Goal: Task Accomplishment & Management: Manage account settings

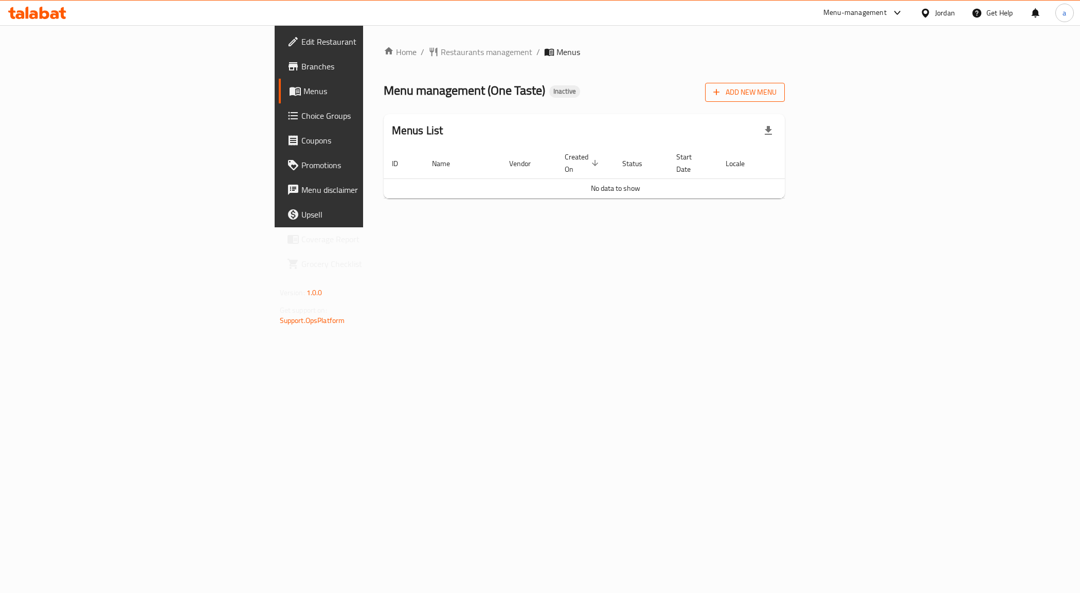
click at [776, 98] on span "Add New Menu" at bounding box center [744, 92] width 63 height 13
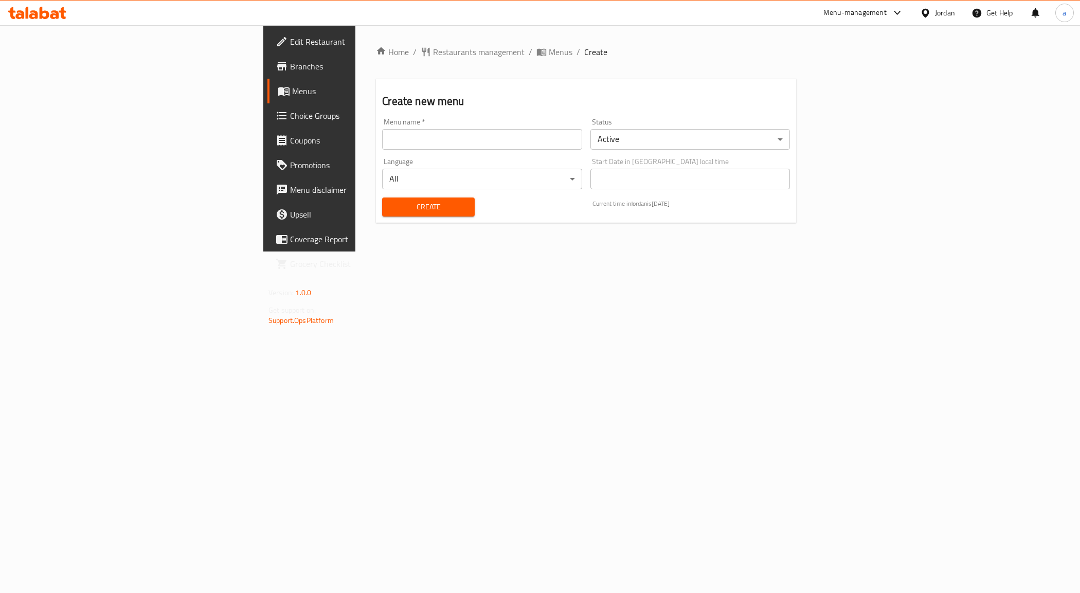
click at [382, 138] on input "text" at bounding box center [481, 139] width 199 height 21
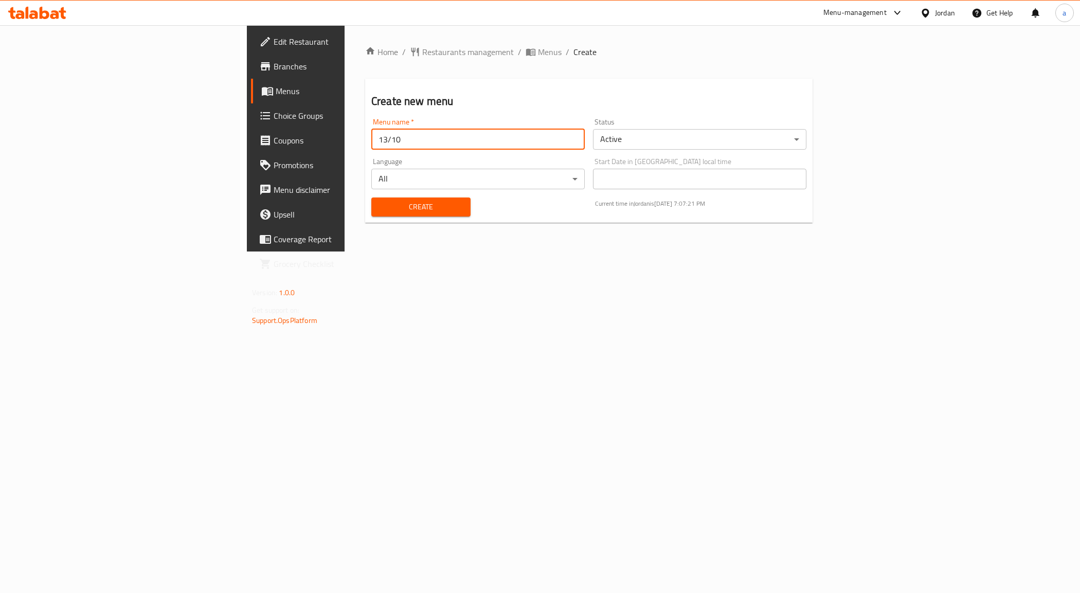
type input "13/10"
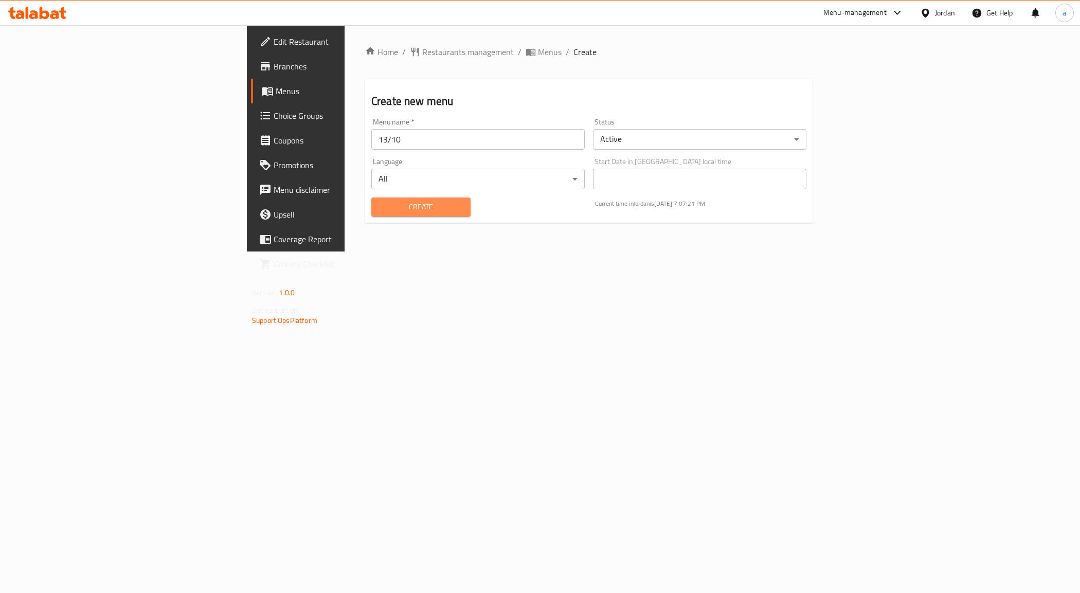
click at [384, 205] on span "Create" at bounding box center [420, 206] width 83 height 13
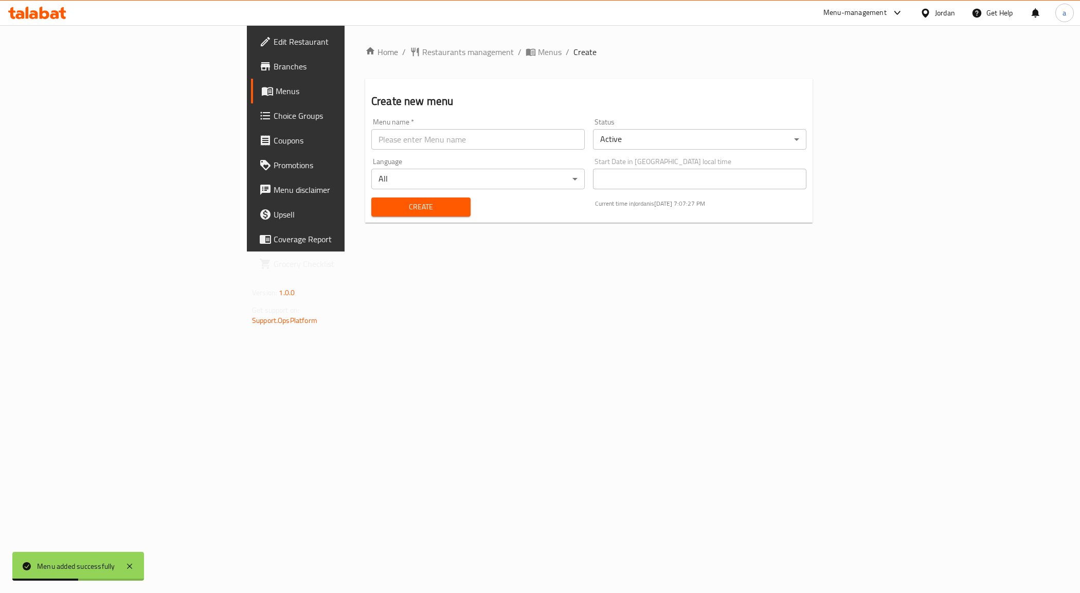
click at [276, 86] on span "Menus" at bounding box center [347, 91] width 143 height 12
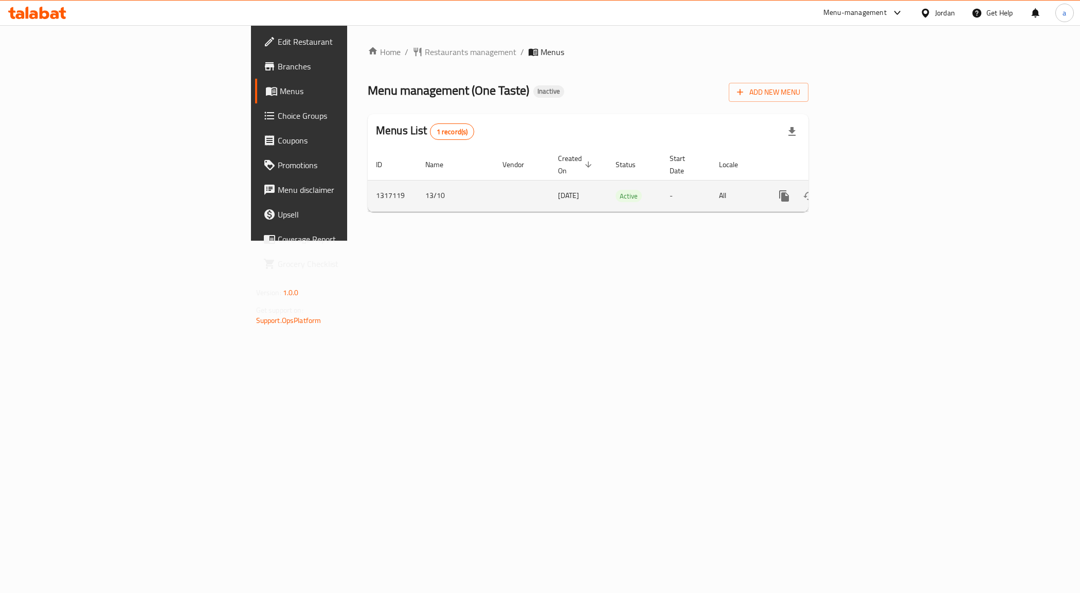
click at [863, 191] on icon "enhanced table" at bounding box center [857, 195] width 9 height 9
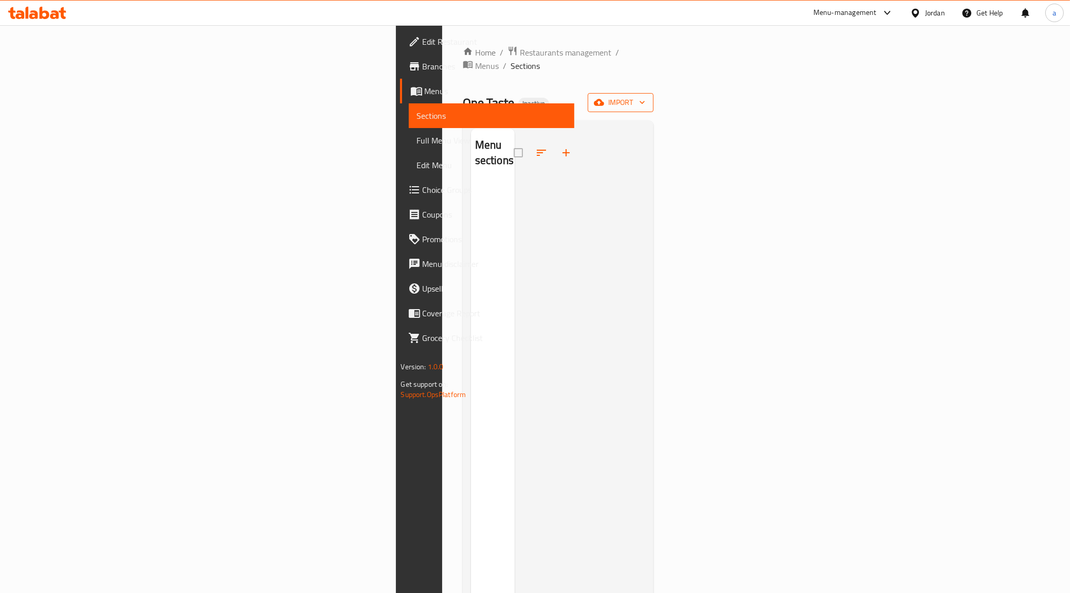
click at [645, 96] on span "import" at bounding box center [620, 102] width 49 height 13
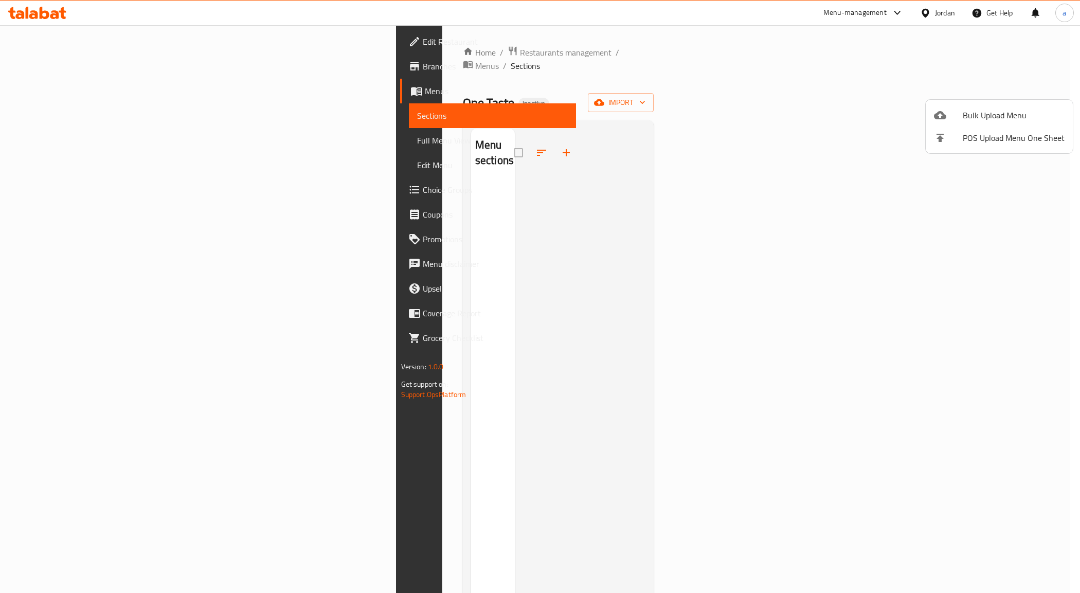
click at [967, 109] on span "Bulk Upload Menu" at bounding box center [1013, 115] width 102 height 12
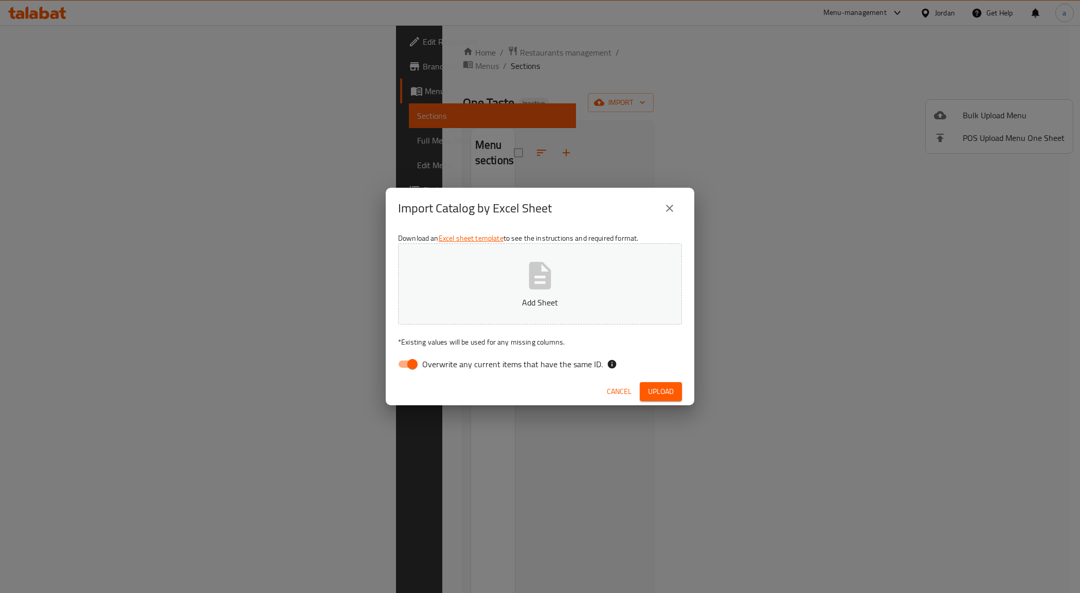
click at [423, 365] on span "Overwrite any current items that have the same ID." at bounding box center [512, 364] width 180 height 12
click at [423, 365] on input "Overwrite any current items that have the same ID." at bounding box center [412, 364] width 59 height 20
checkbox input "false"
click at [575, 301] on p "Add Sheet" at bounding box center [540, 302] width 252 height 12
click at [664, 382] on button "Upload" at bounding box center [660, 391] width 42 height 19
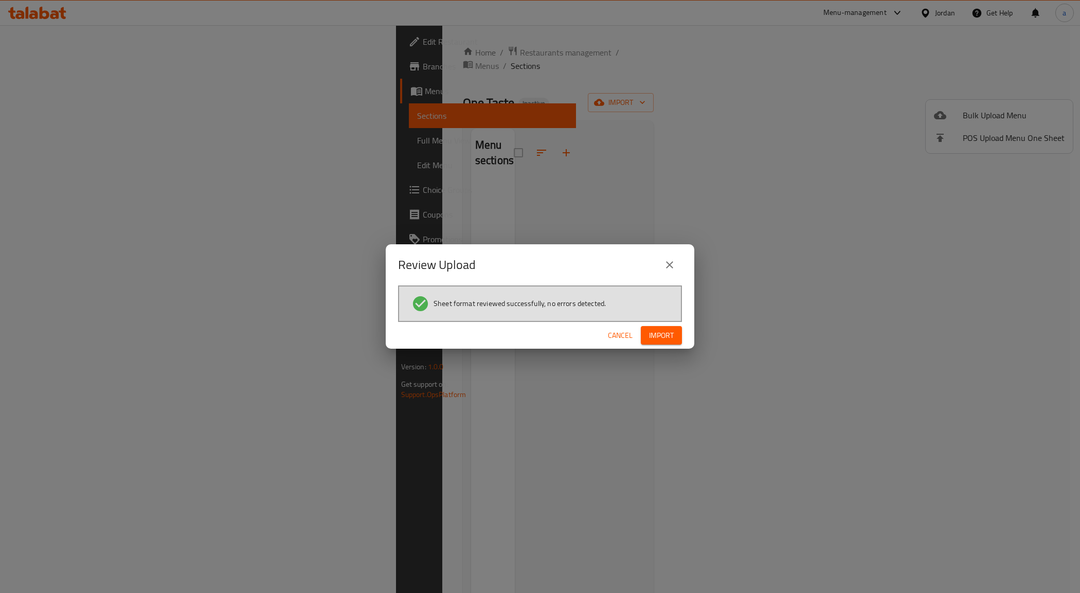
click at [674, 345] on div "Cancel Import" at bounding box center [540, 335] width 308 height 27
click at [674, 337] on button "Import" at bounding box center [661, 335] width 41 height 19
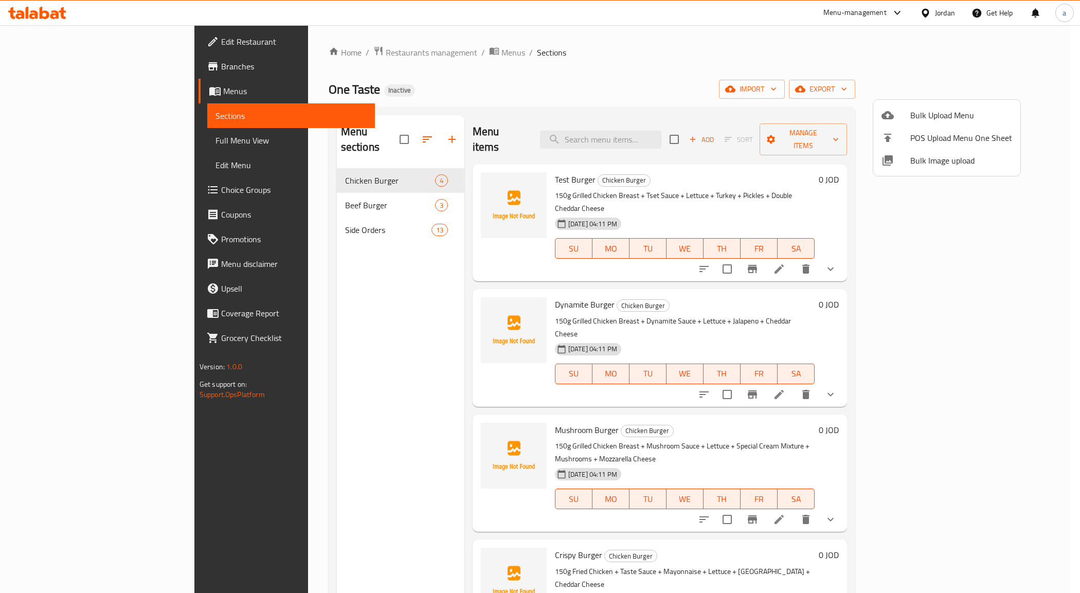
click at [50, 166] on div at bounding box center [540, 296] width 1080 height 593
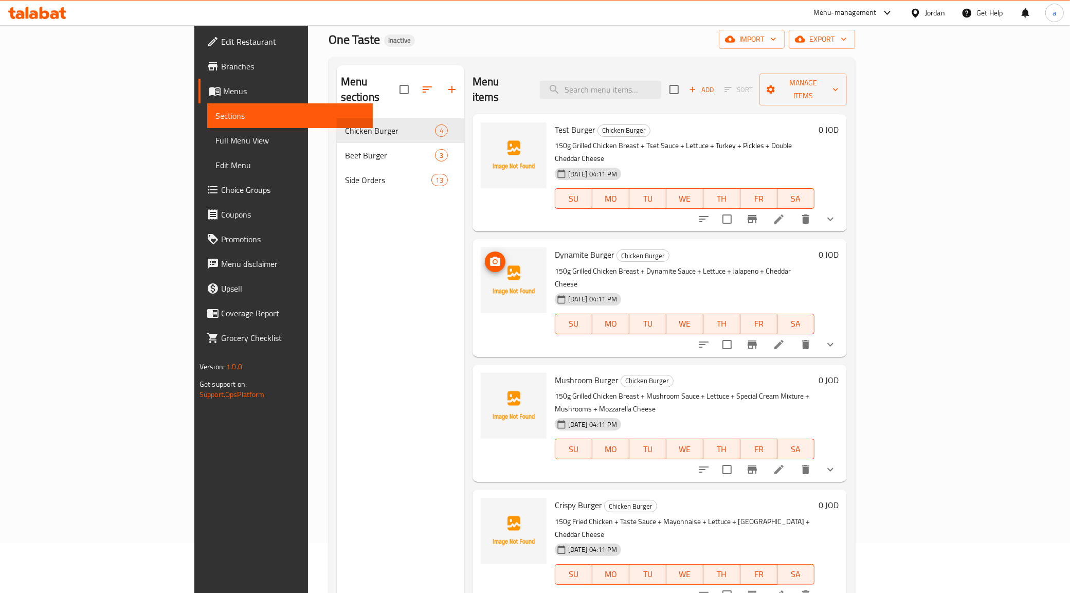
scroll to position [144, 0]
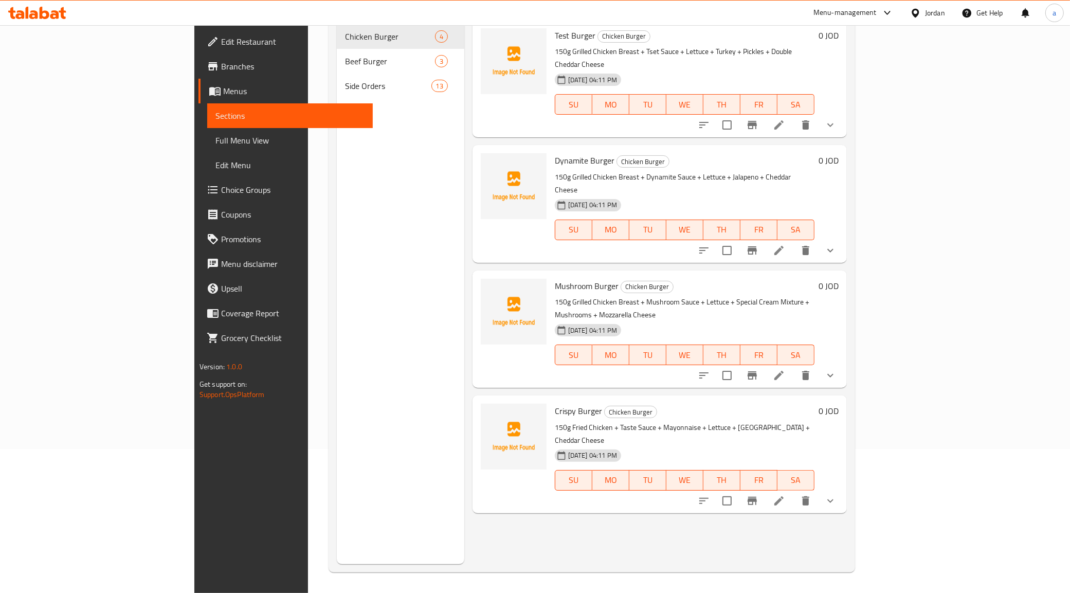
click at [221, 188] on span "Choice Groups" at bounding box center [293, 190] width 144 height 12
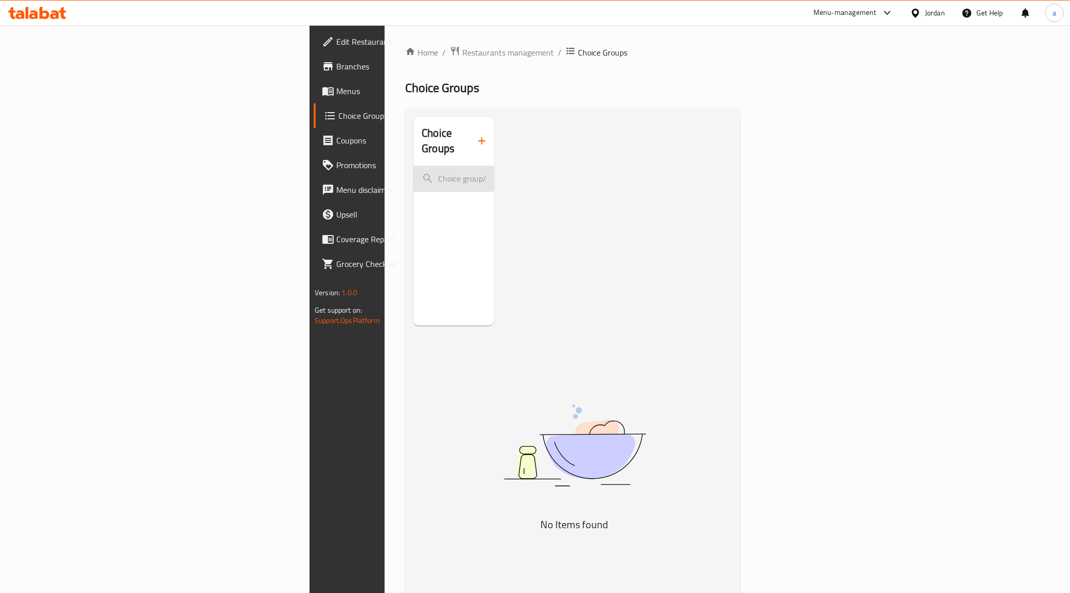
click at [413, 170] on input "search" at bounding box center [453, 179] width 81 height 26
click at [475, 135] on icon "button" at bounding box center [481, 141] width 12 height 12
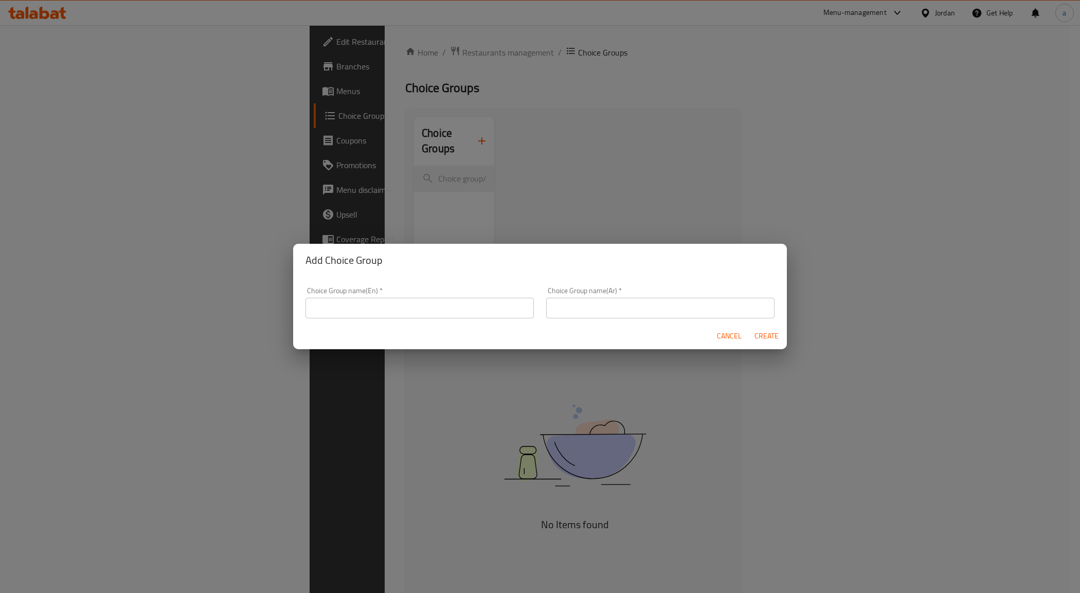
click at [443, 306] on input "text" at bounding box center [419, 308] width 228 height 21
drag, startPoint x: 555, startPoint y: 318, endPoint x: 566, endPoint y: 316, distance: 11.4
click at [555, 318] on input "text" at bounding box center [660, 308] width 228 height 21
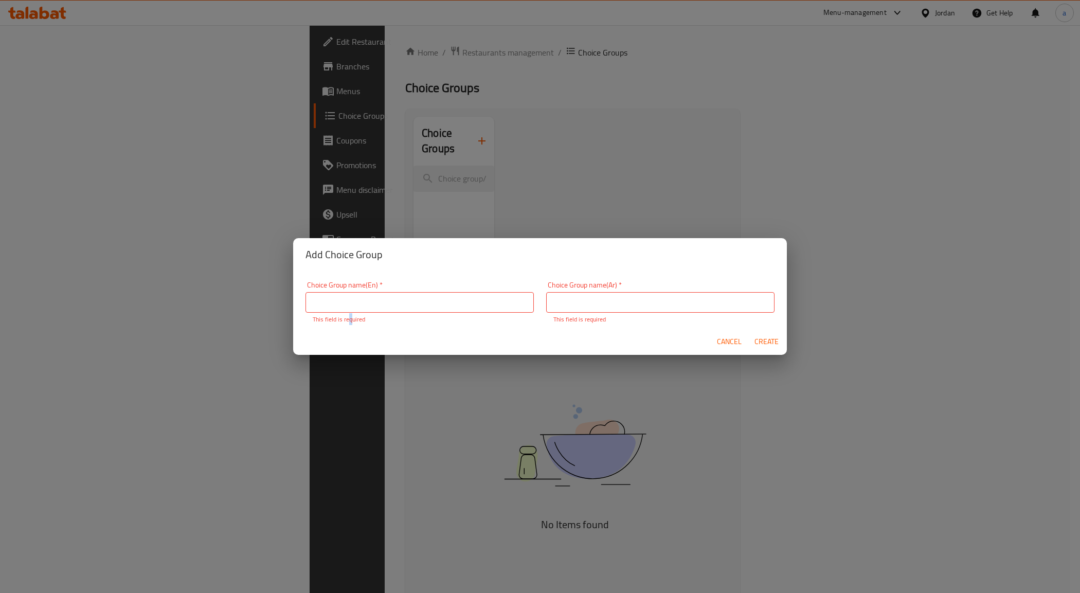
drag, startPoint x: 349, startPoint y: 319, endPoint x: 351, endPoint y: 314, distance: 5.7
click at [350, 315] on p "This field is required" at bounding box center [420, 319] width 214 height 9
click at [353, 314] on p "This field is required" at bounding box center [420, 317] width 214 height 9
click at [361, 300] on input "text" at bounding box center [419, 300] width 228 height 21
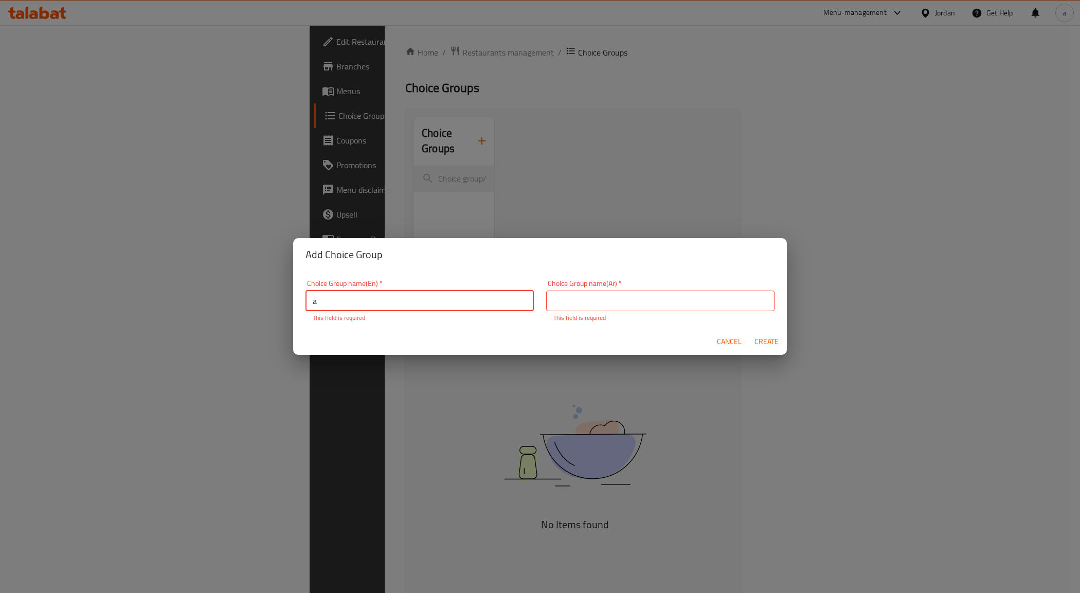
type input "Add-ons"
click at [386, 306] on input "Add-ons" at bounding box center [419, 300] width 228 height 21
click at [627, 304] on input "text" at bounding box center [660, 300] width 228 height 21
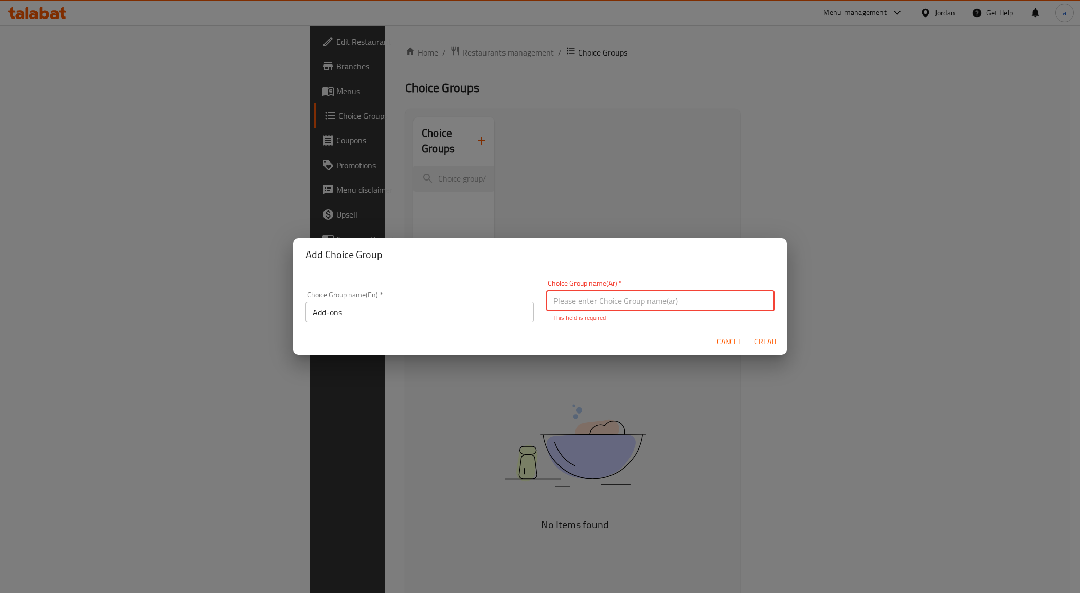
scroll to position [3, 0]
type input "h"
type input "اضافة"
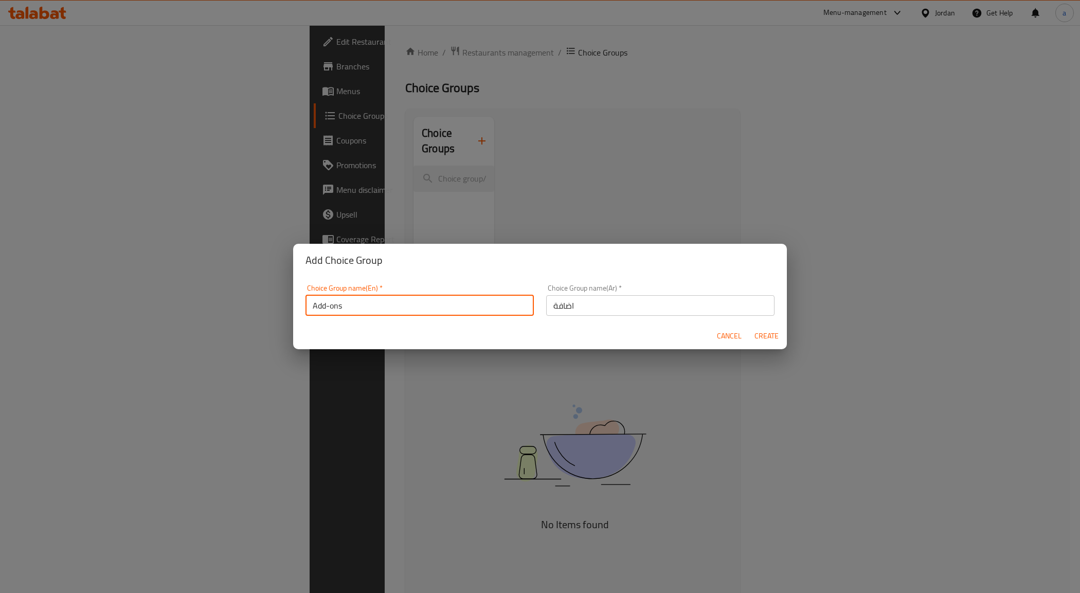
click at [397, 316] on input "Add-ons" at bounding box center [419, 305] width 228 height 21
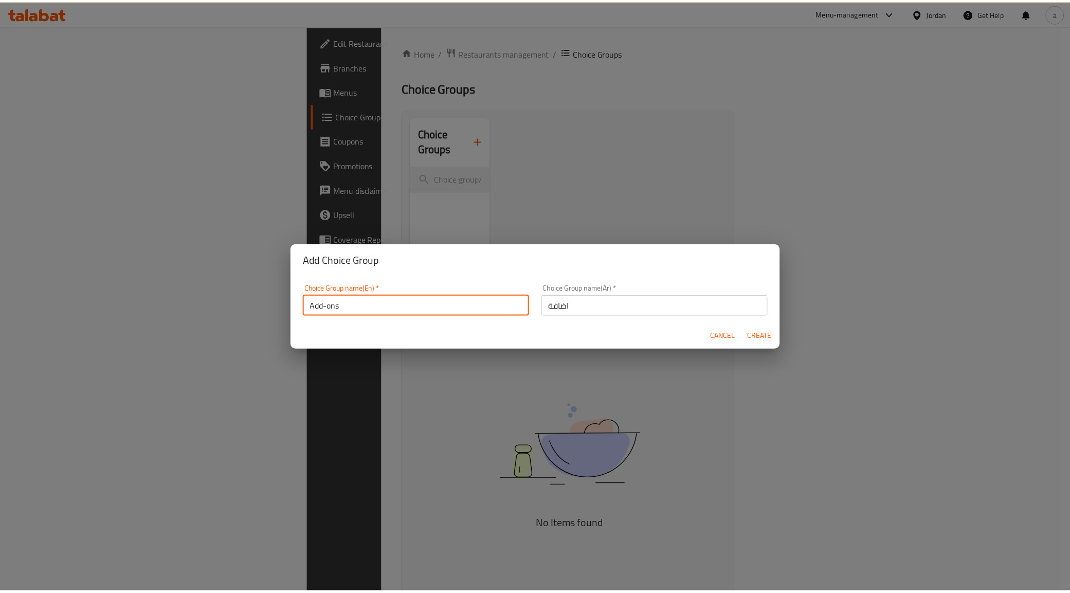
scroll to position [0, 0]
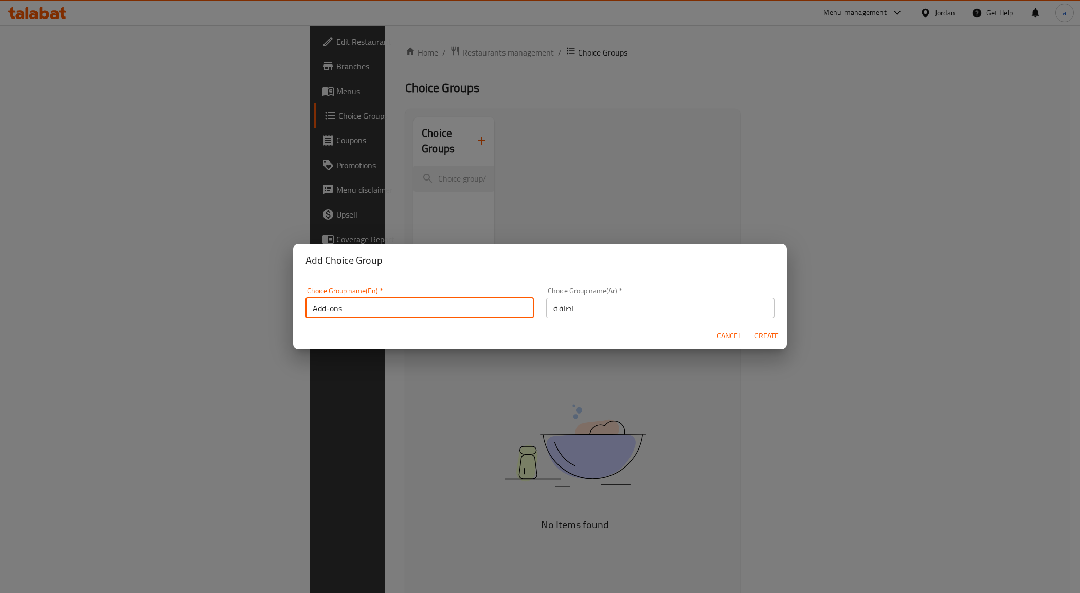
click at [767, 335] on span "Create" at bounding box center [766, 336] width 25 height 13
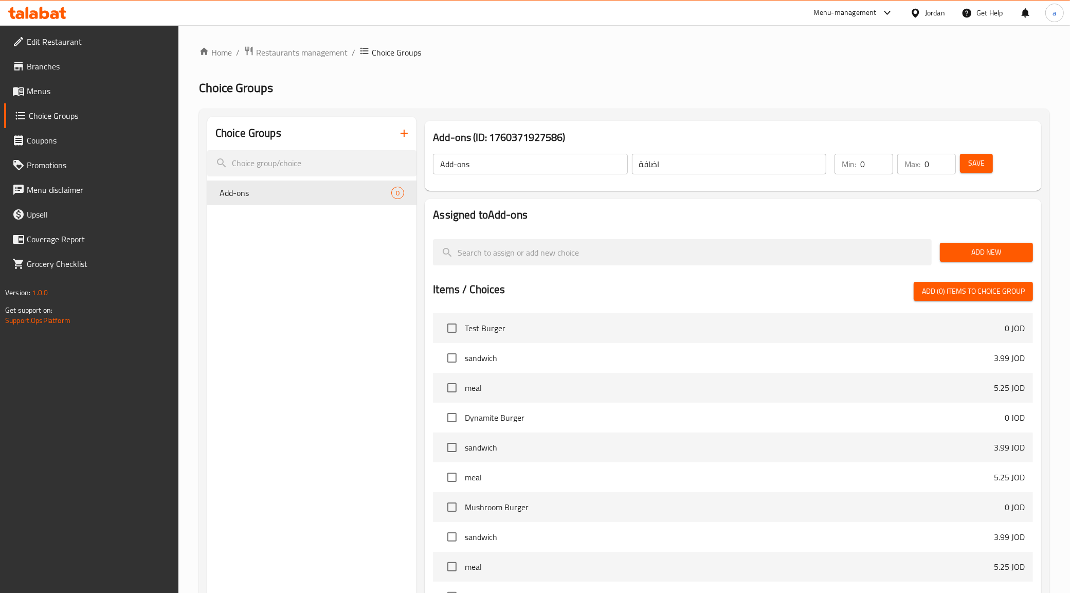
click at [705, 152] on div "اضافة ​" at bounding box center [729, 164] width 198 height 25
click at [705, 165] on input "اضافة" at bounding box center [729, 164] width 194 height 21
type input "اضافات"
type input "1"
click at [944, 157] on input "1" at bounding box center [939, 164] width 31 height 21
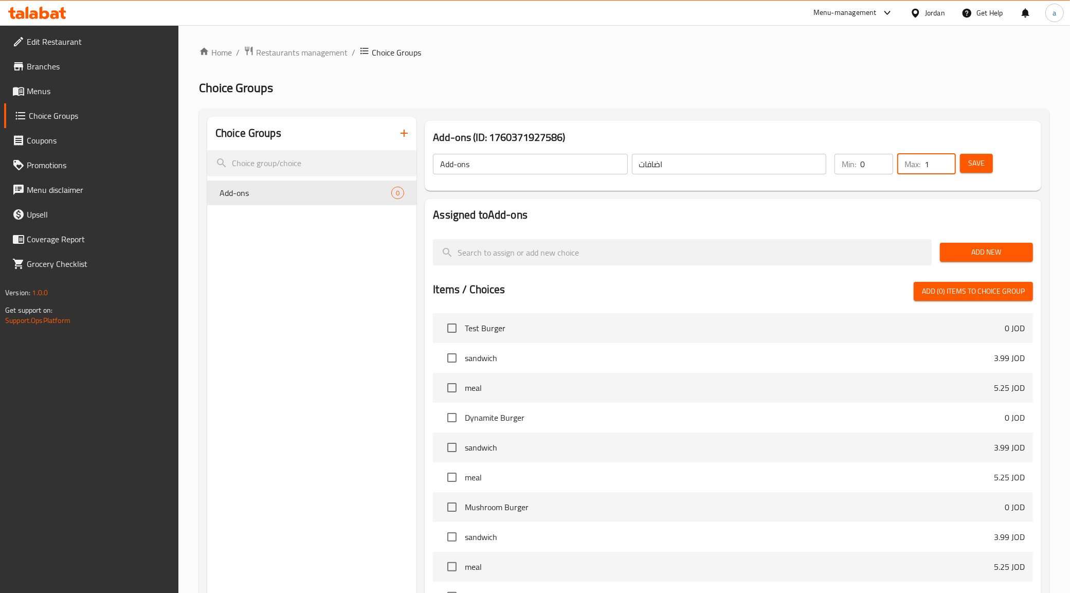
click at [970, 170] on button "Save" at bounding box center [976, 163] width 33 height 19
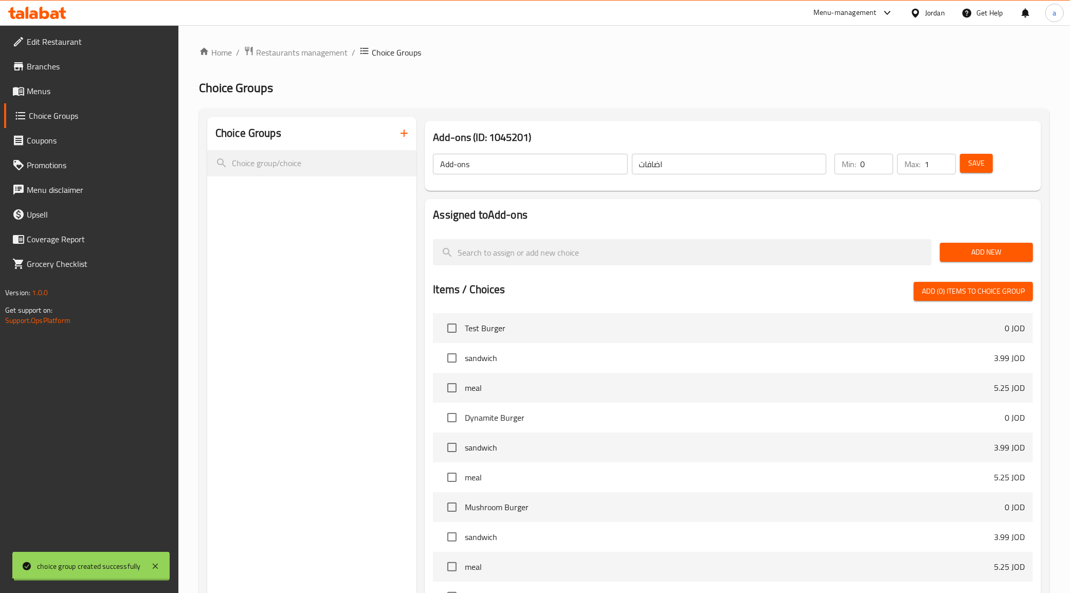
click at [997, 250] on span "Add New" at bounding box center [986, 252] width 77 height 13
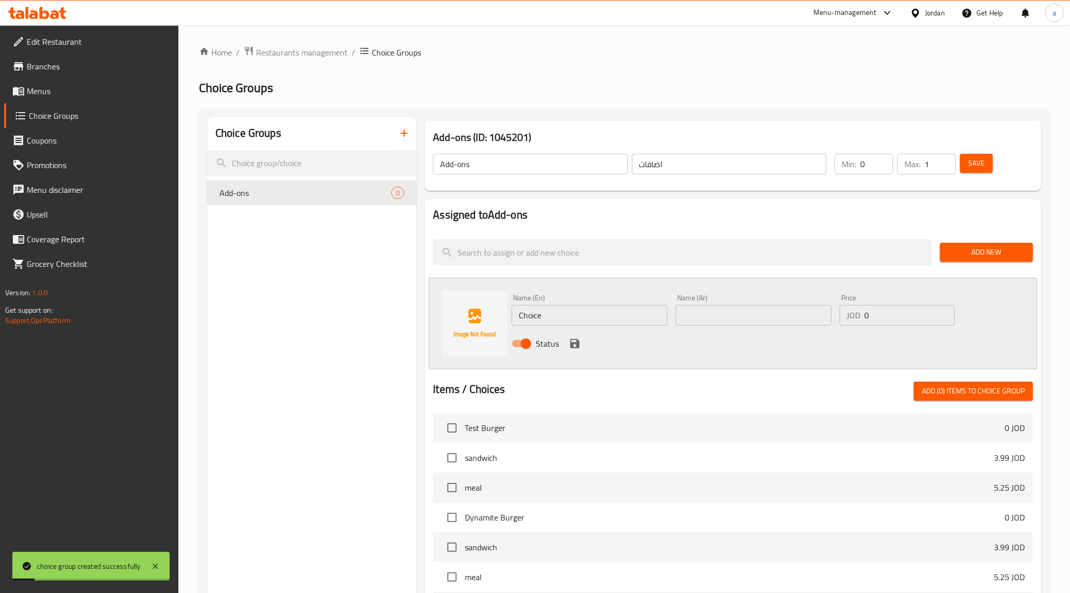
click at [605, 317] on input "Choice" at bounding box center [589, 315] width 156 height 21
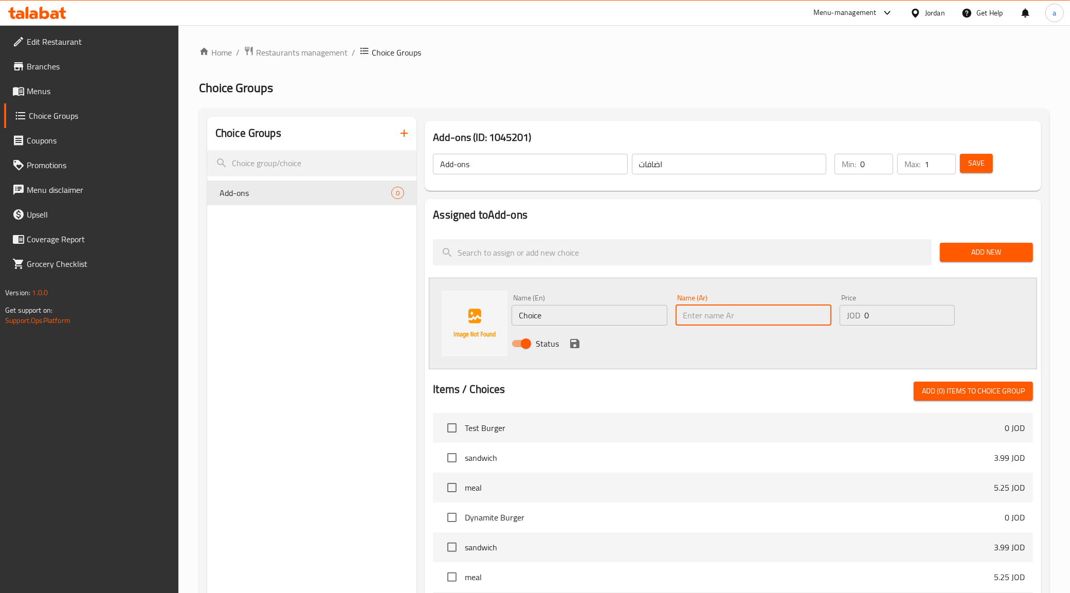
click at [770, 322] on input "text" at bounding box center [753, 315] width 156 height 21
paste input "حولها 300غرام"
type input "حولها 300غرام"
click at [561, 310] on input "Choice" at bounding box center [589, 315] width 156 height 21
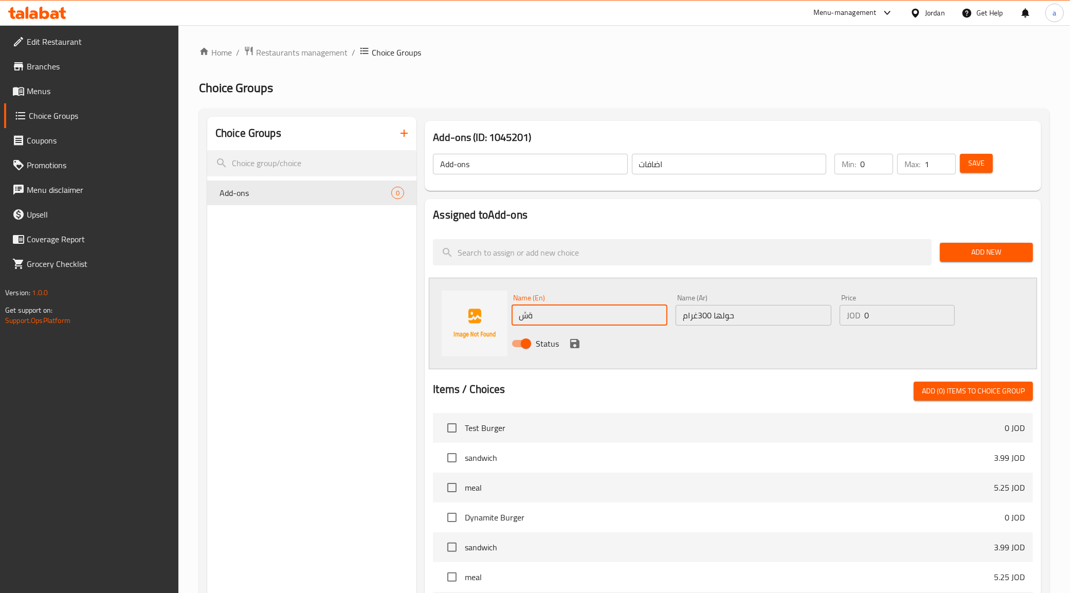
type input "ة"
type input "Make it 300 gram"
click at [887, 318] on input "0" at bounding box center [909, 315] width 90 height 21
click at [901, 312] on input "number" at bounding box center [909, 315] width 90 height 21
type input "1.99"
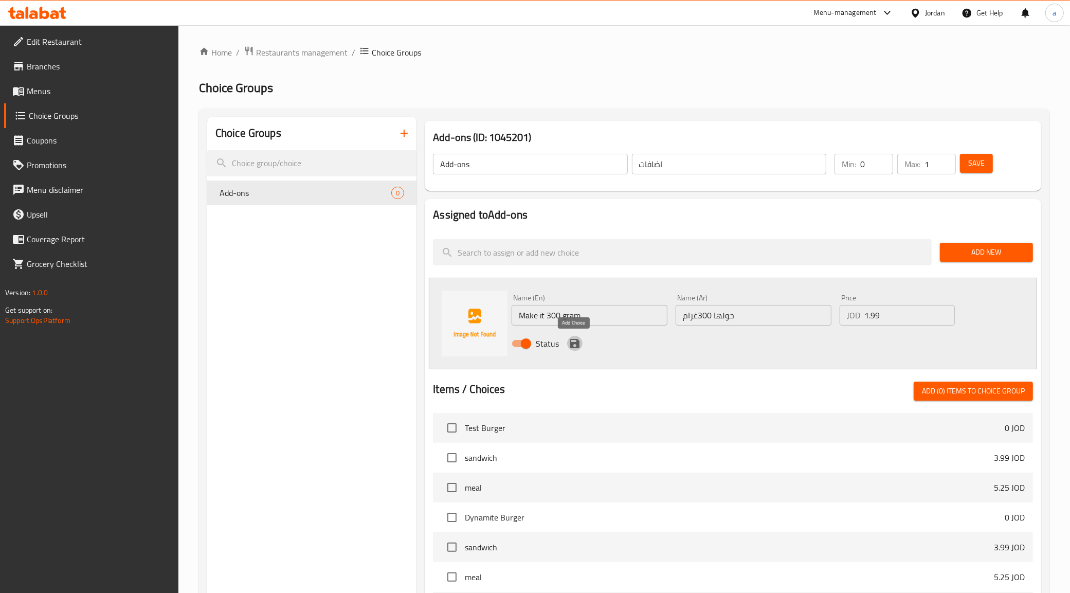
click at [570, 345] on icon "save" at bounding box center [574, 343] width 9 height 9
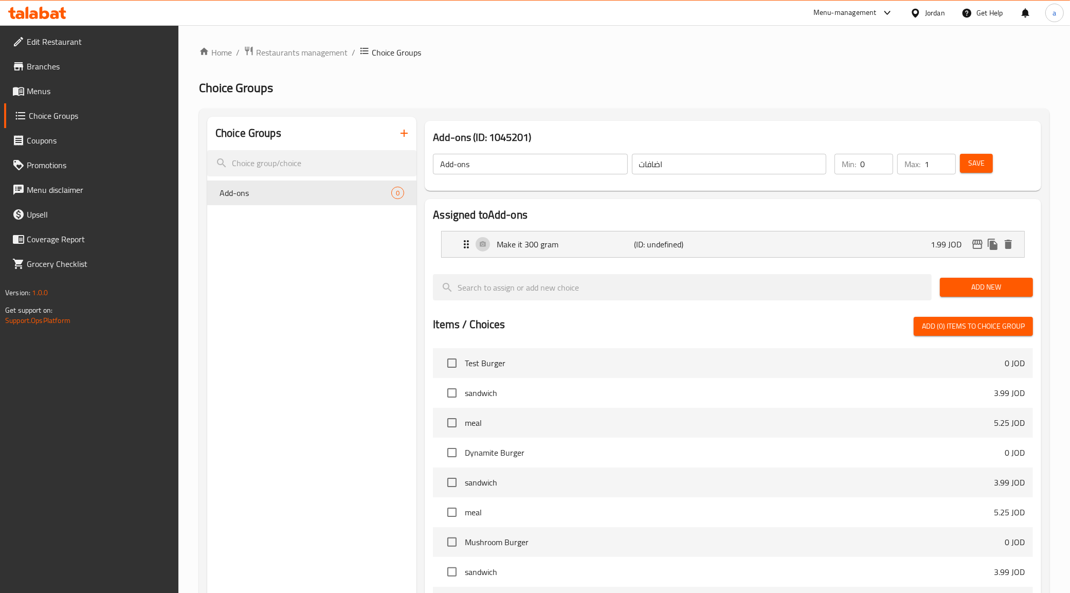
click at [972, 162] on span "Save" at bounding box center [976, 163] width 16 height 13
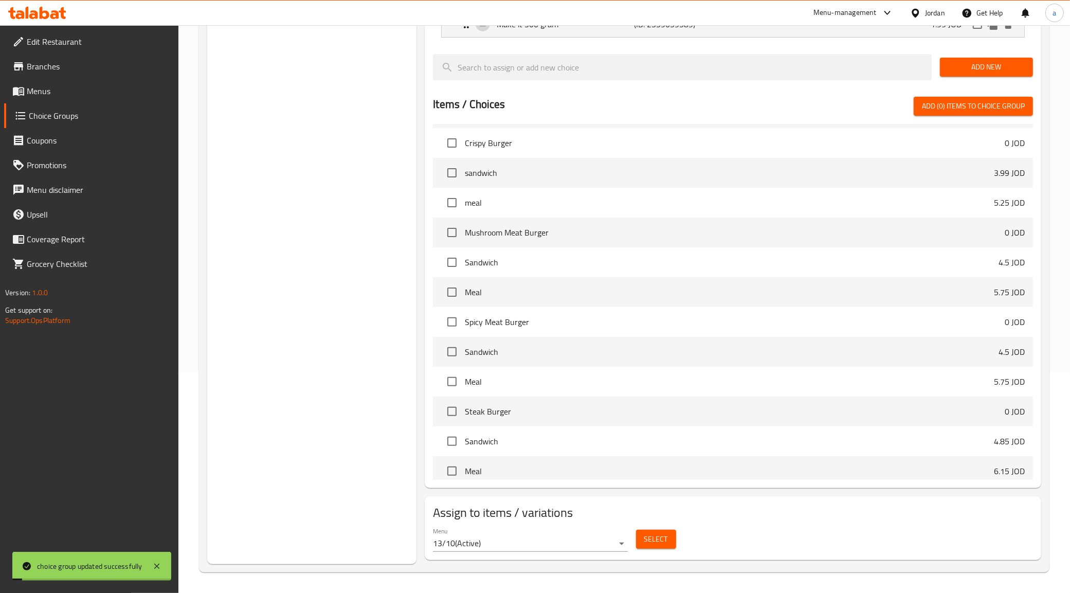
scroll to position [386, 0]
click at [649, 541] on span "Select" at bounding box center [656, 539] width 24 height 13
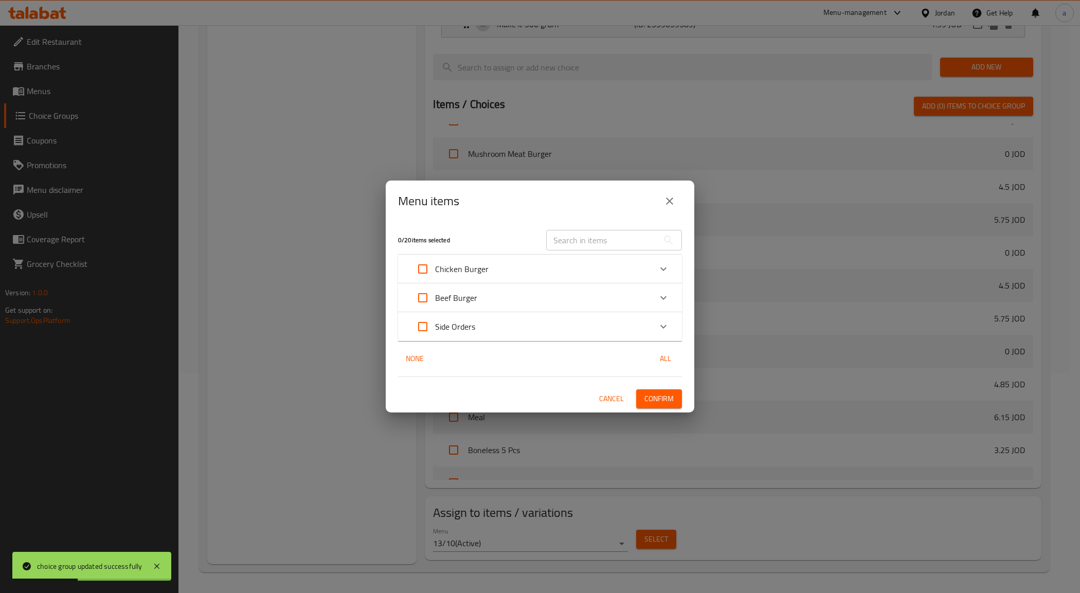
click at [409, 302] on div "Beef Burger" at bounding box center [540, 297] width 284 height 29
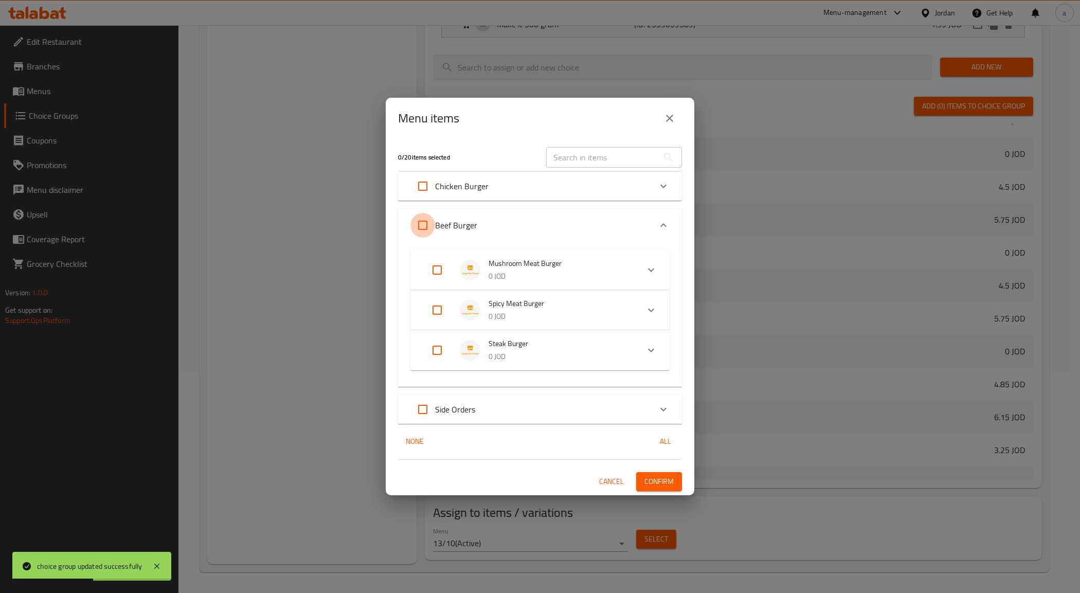
click at [415, 224] on input "Expand" at bounding box center [422, 225] width 25 height 25
checkbox input "true"
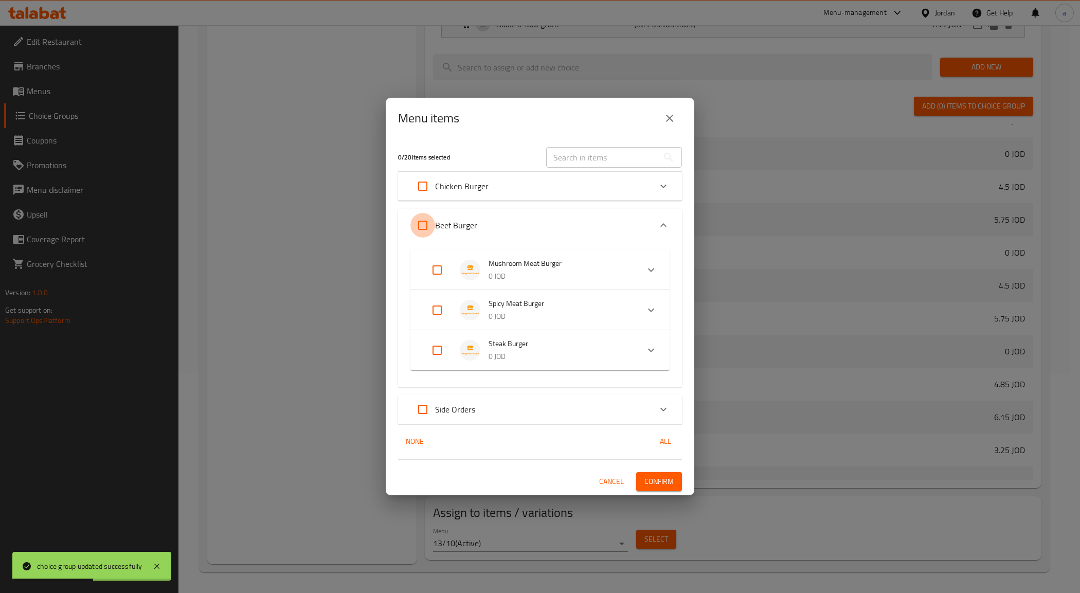
checkbox input "true"
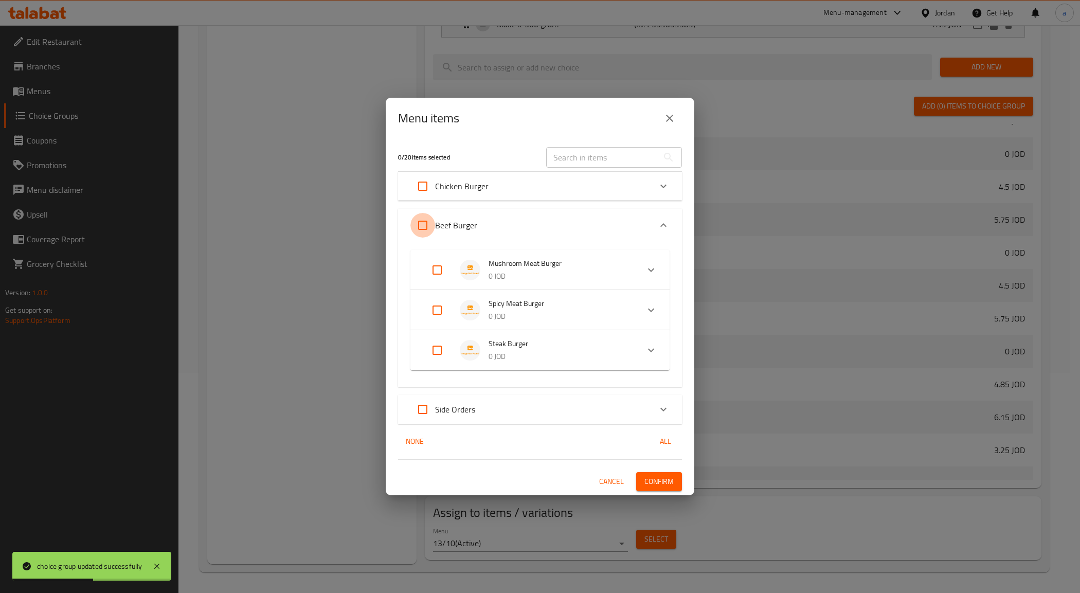
checkbox input "true"
click at [661, 477] on span "Confirm" at bounding box center [658, 481] width 29 height 13
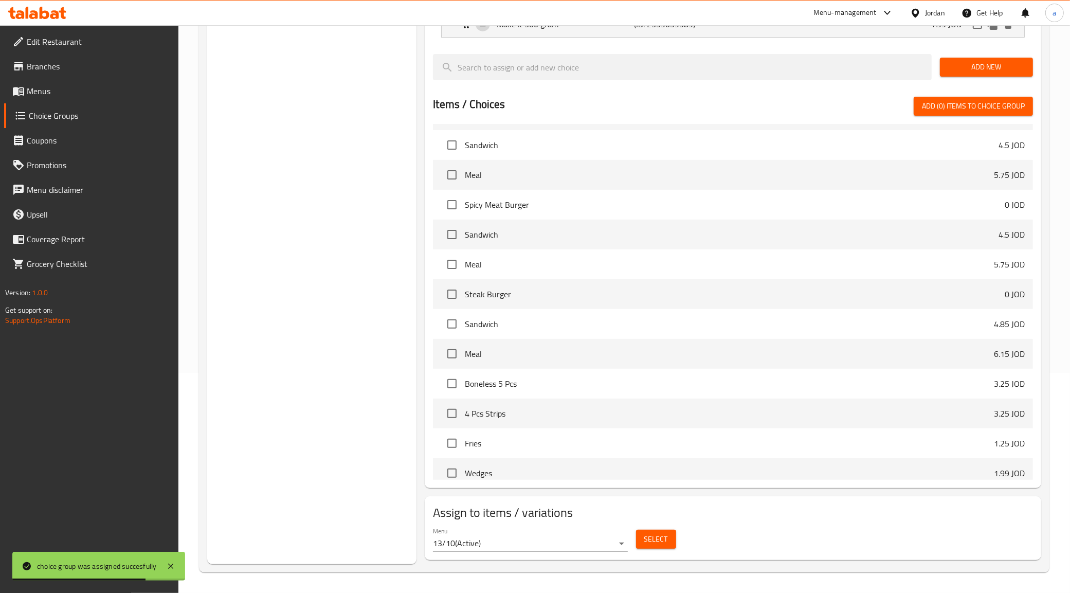
scroll to position [0, 0]
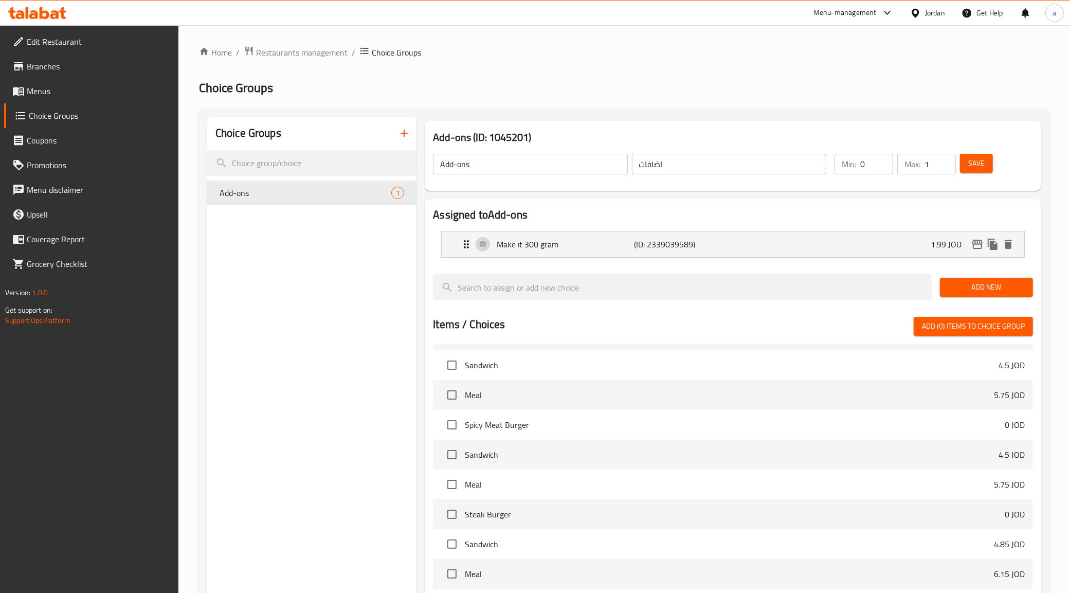
click at [54, 83] on link "Menus" at bounding box center [91, 91] width 175 height 25
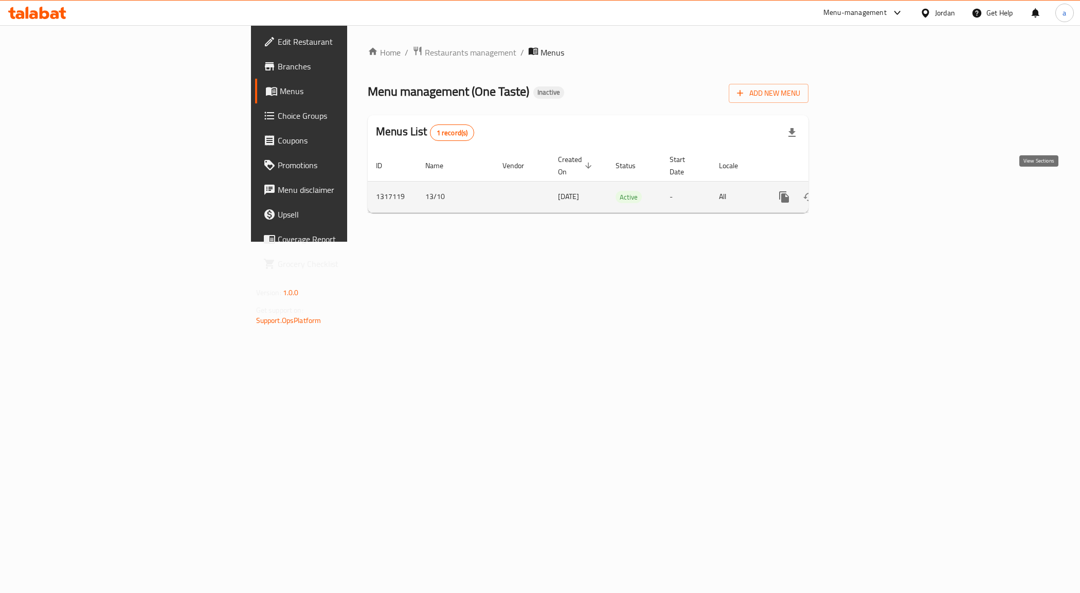
click at [864, 191] on icon "enhanced table" at bounding box center [858, 197] width 12 height 12
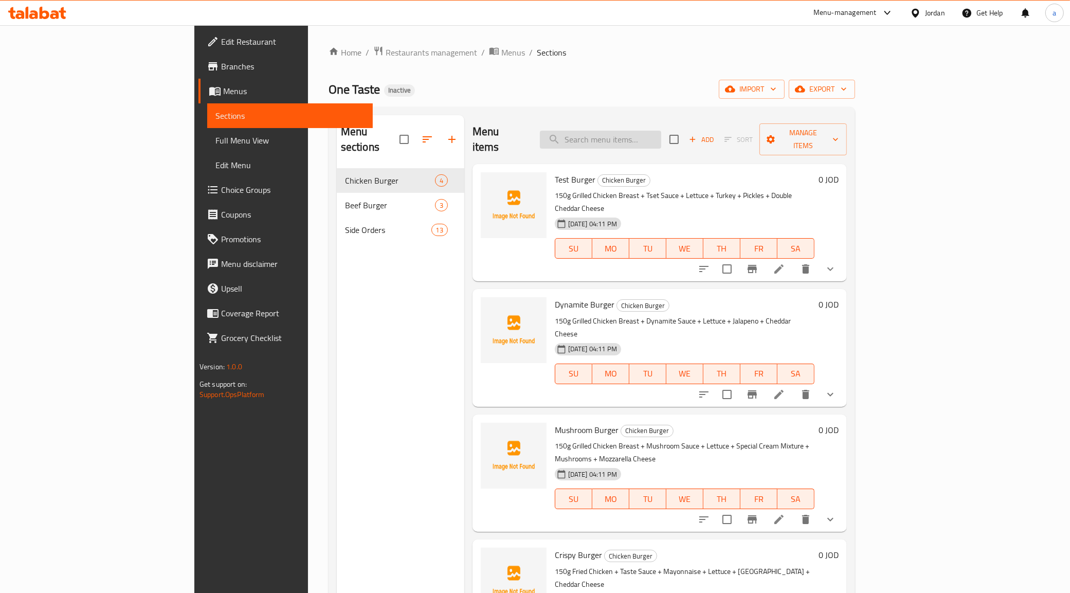
click at [661, 131] on input "search" at bounding box center [600, 140] width 121 height 18
paste input "فرايز"
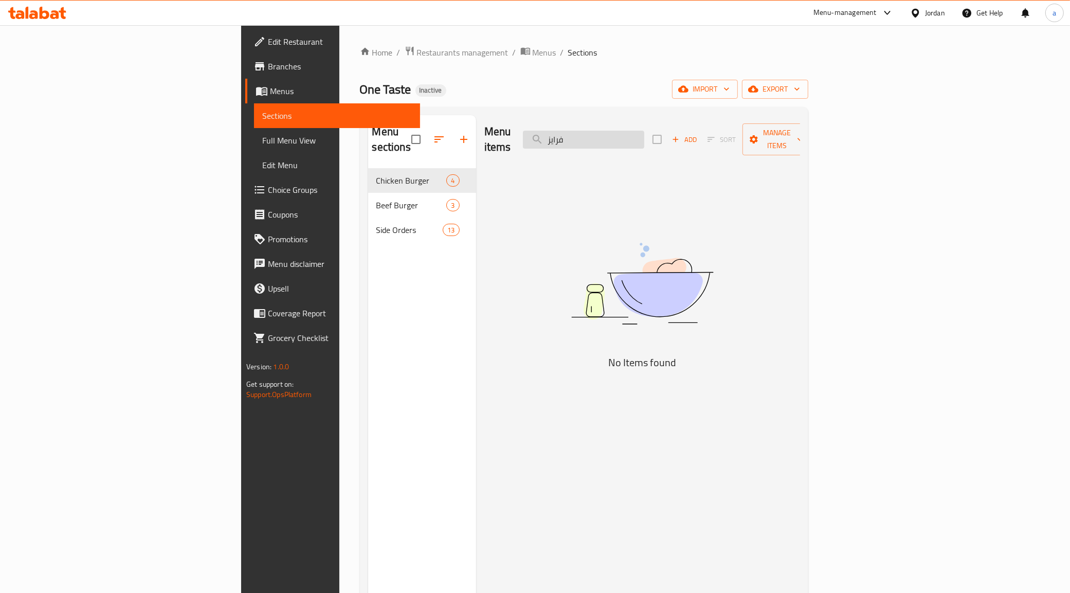
click at [633, 132] on input "فرايز" at bounding box center [583, 140] width 121 height 18
click at [644, 133] on input "فرايز" at bounding box center [583, 140] width 121 height 18
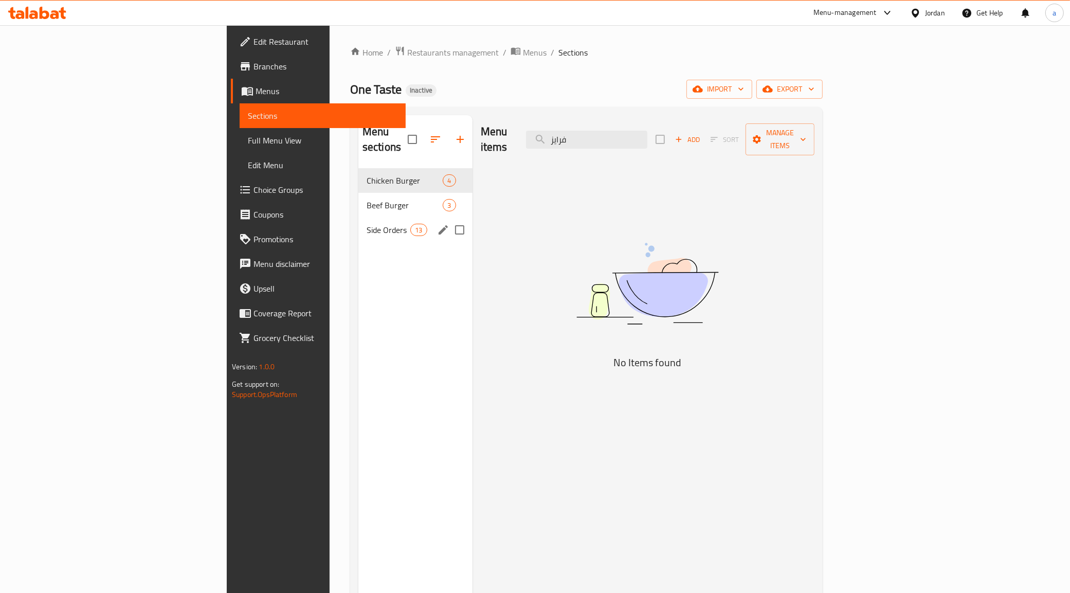
type input "فرايز"
click at [358, 217] on div "Side Orders 13" at bounding box center [415, 229] width 114 height 25
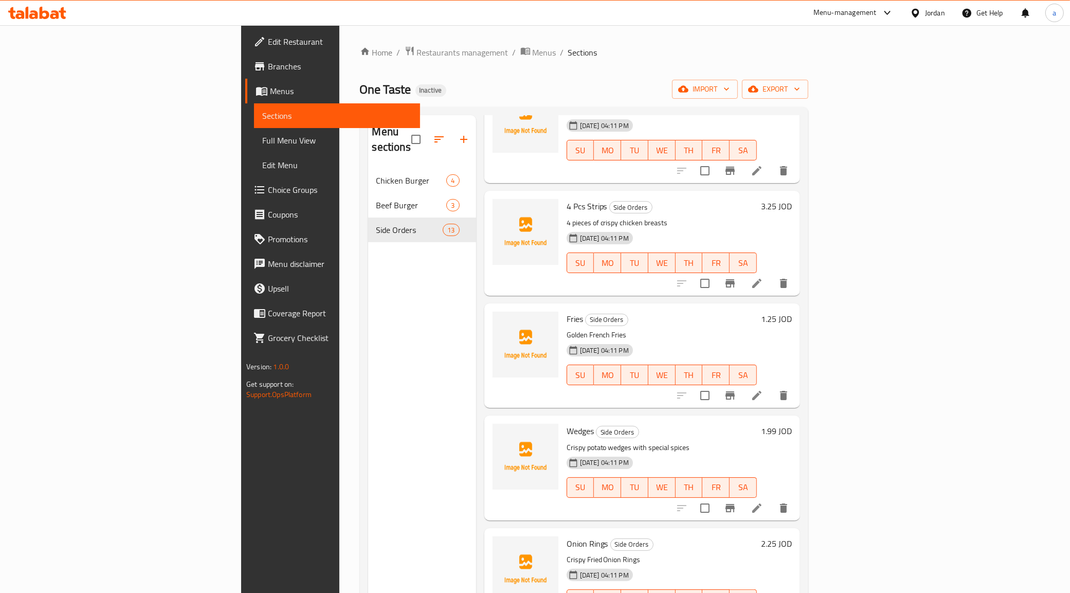
scroll to position [257, 0]
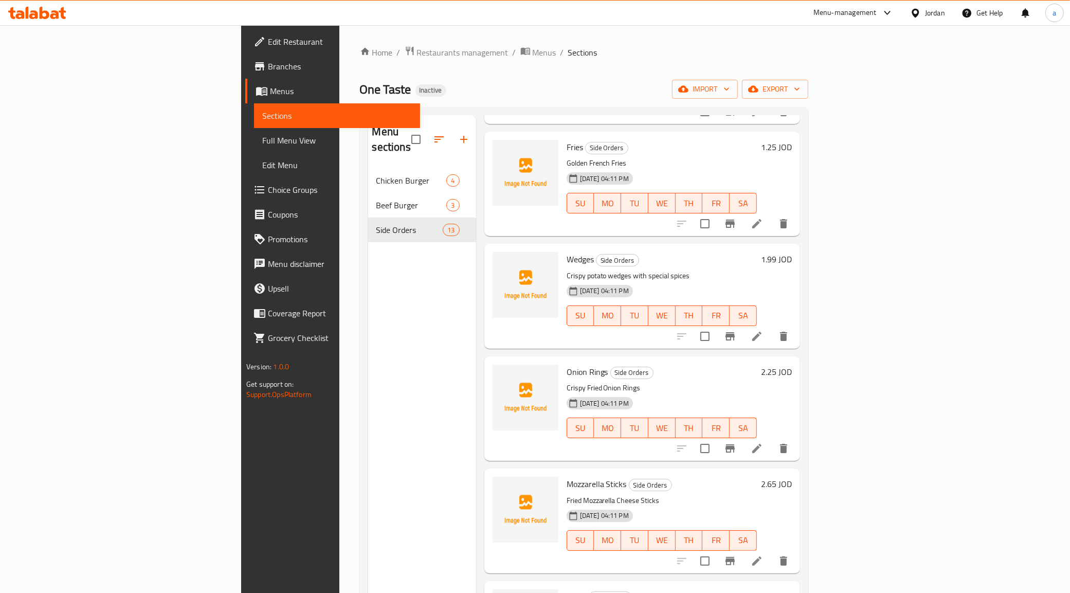
click at [761, 219] on icon at bounding box center [756, 223] width 9 height 9
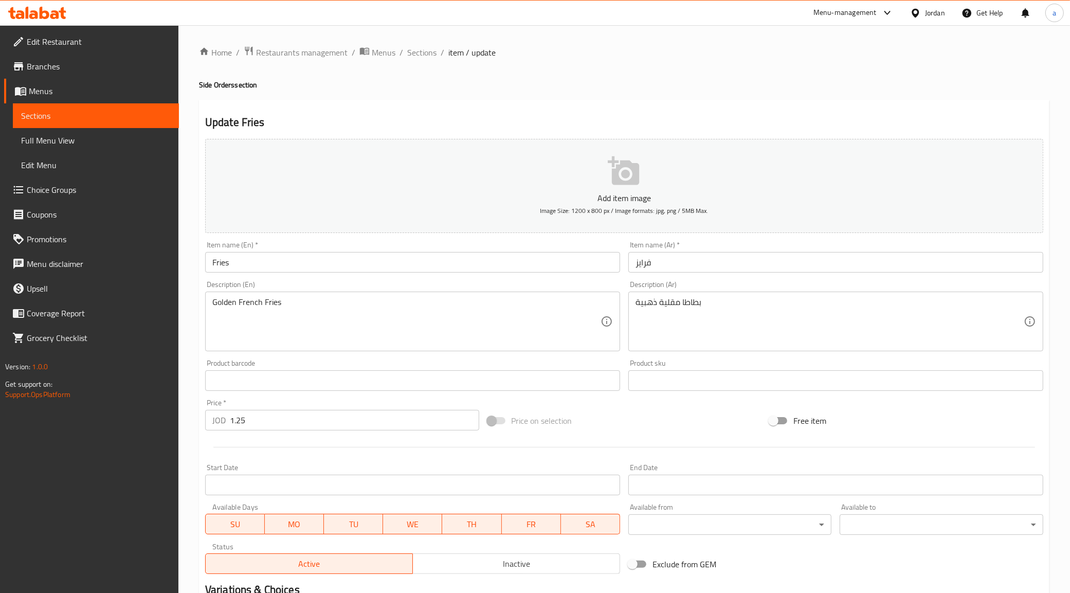
click at [217, 253] on input "Fries" at bounding box center [412, 262] width 415 height 21
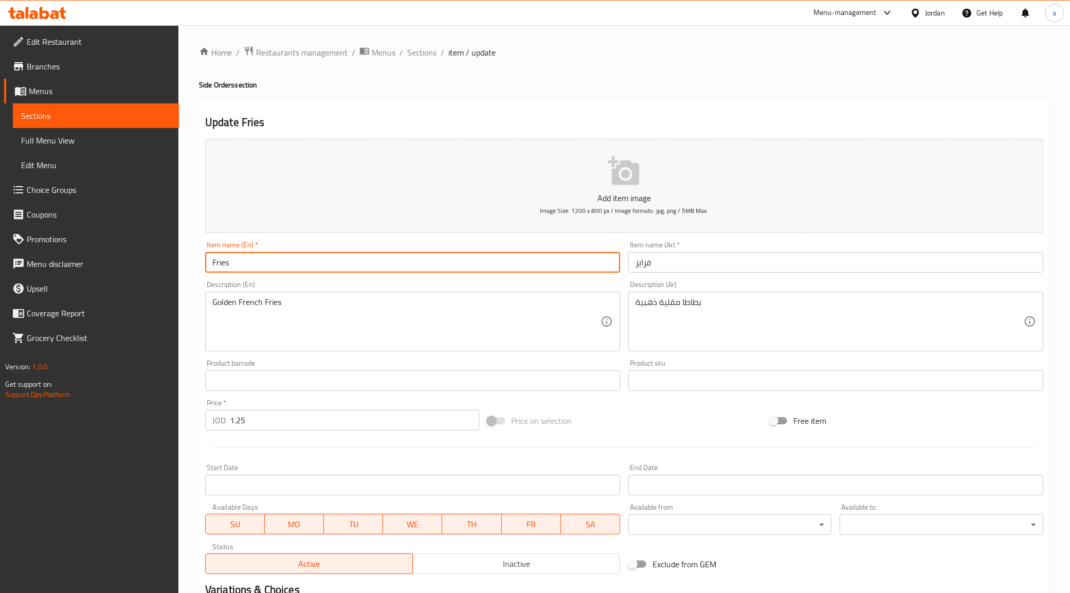
click at [217, 253] on input "Fries" at bounding box center [412, 262] width 415 height 21
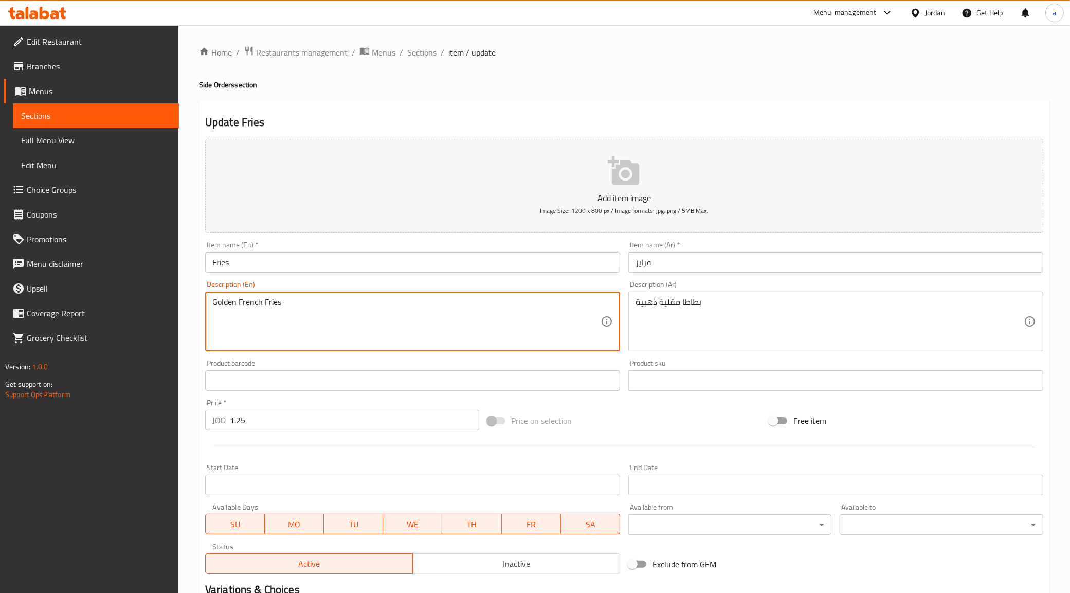
click at [370, 302] on textarea "Golden French Fries" at bounding box center [406, 321] width 388 height 49
paste textarea "Fried to a golden crisp perfection and perfectly seasoned"
type textarea "Fried to a golden crisp perfection and perfectly seasoned"
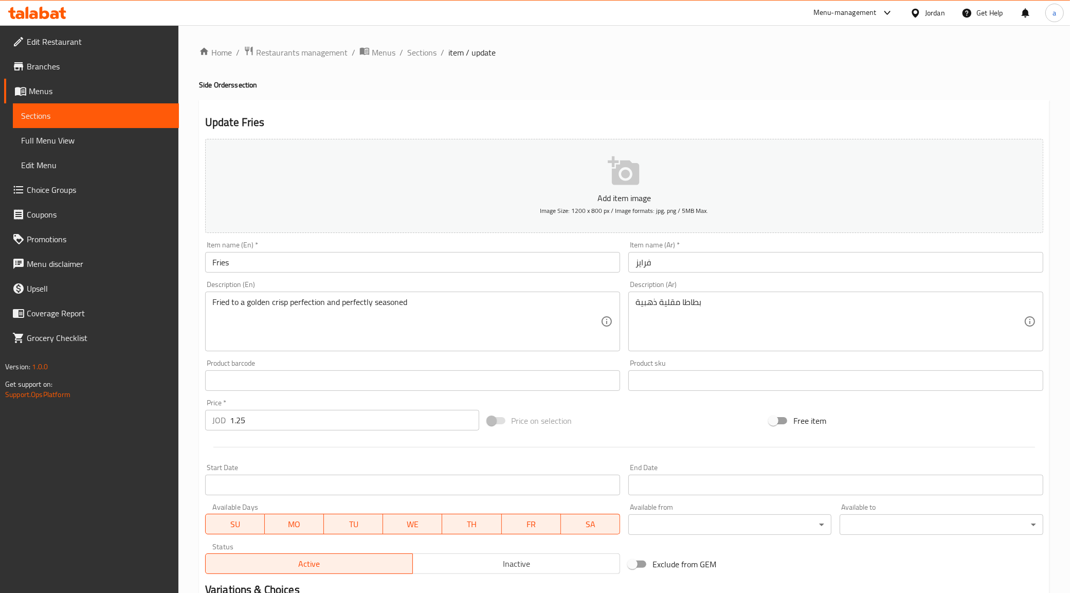
click at [704, 283] on div "Description (Ar) بطاطا مقلية ذهبية Description (Ar)" at bounding box center [835, 316] width 415 height 70
click at [696, 307] on textarea "بطاطا مقلية ذهبية" at bounding box center [829, 321] width 388 height 49
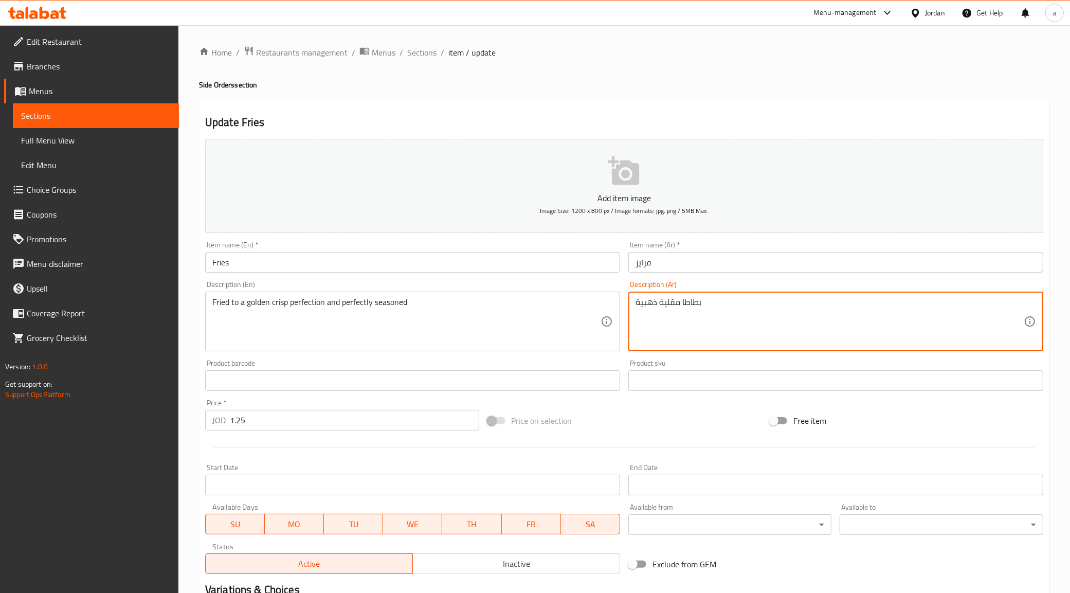
click at [695, 307] on textarea "بطاطا مقلية ذهبية" at bounding box center [829, 321] width 388 height 49
paste textarea "مقلية إلى الكمال الذهبي المقرمش ومتبلة بشكل مثالي"
type textarea "مقلية إلى الكمال الذهبي المقرمش ومتبلة بشكل مثالي"
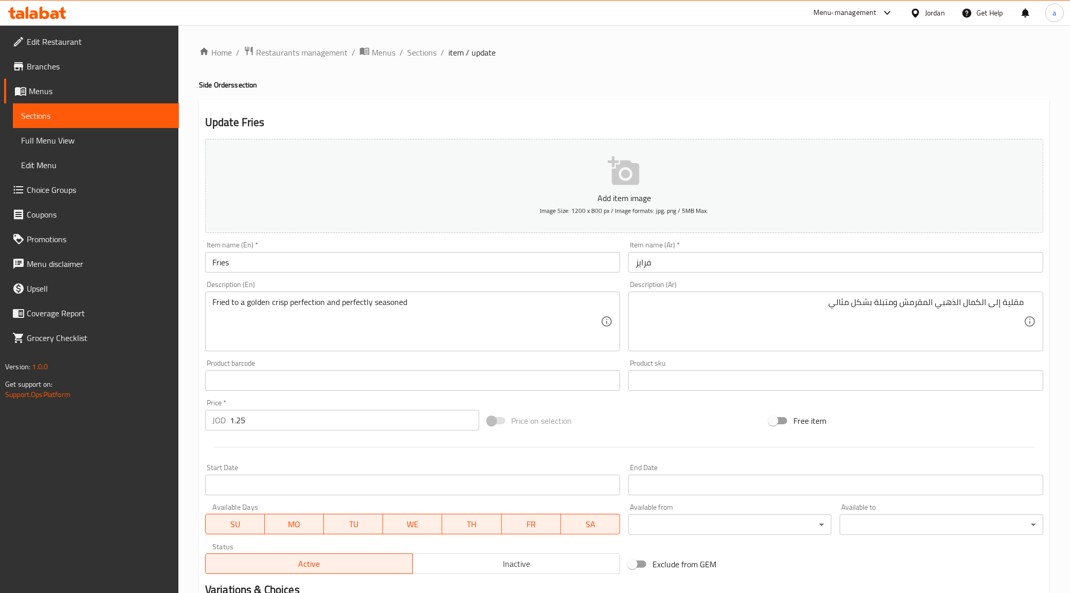
click at [810, 299] on textarea "مقلية إلى الكمال الذهبي المقرمش ومتبلة بشكل مثالي" at bounding box center [829, 321] width 388 height 49
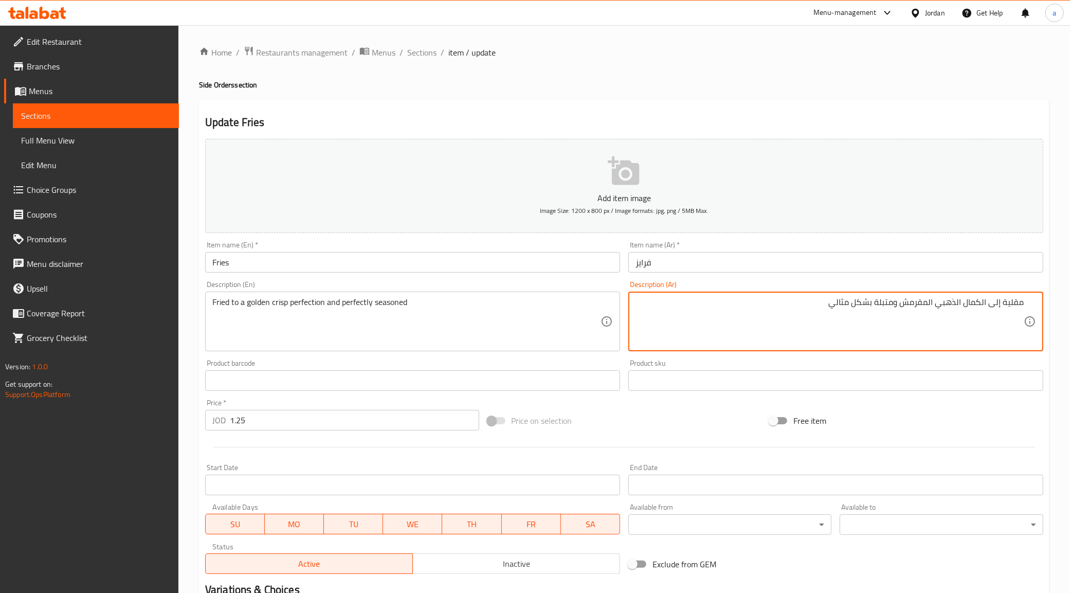
scroll to position [132, 0]
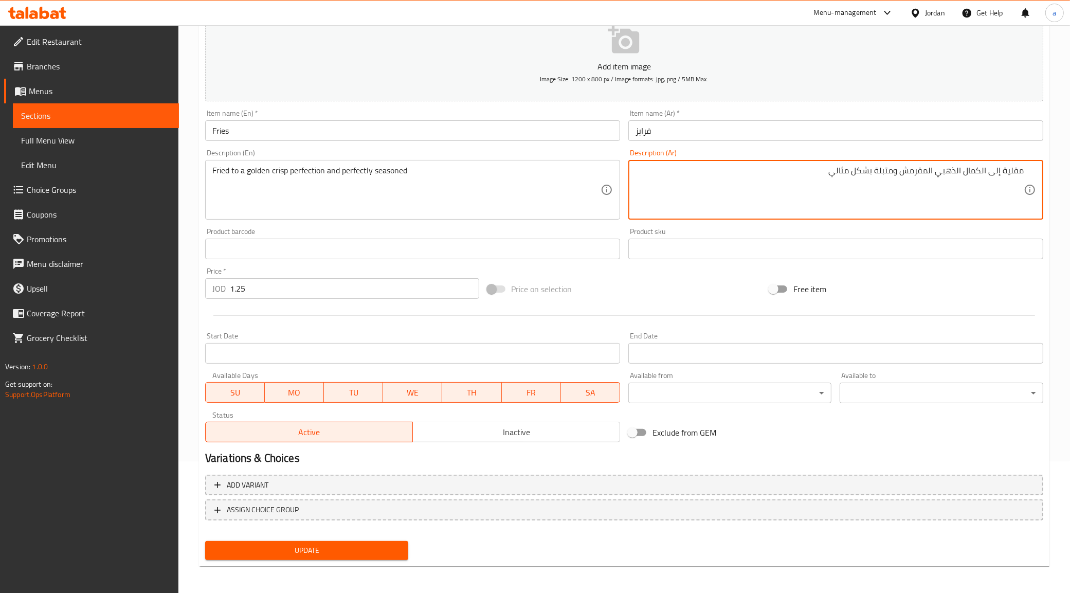
click at [358, 553] on span "Update" at bounding box center [306, 550] width 187 height 13
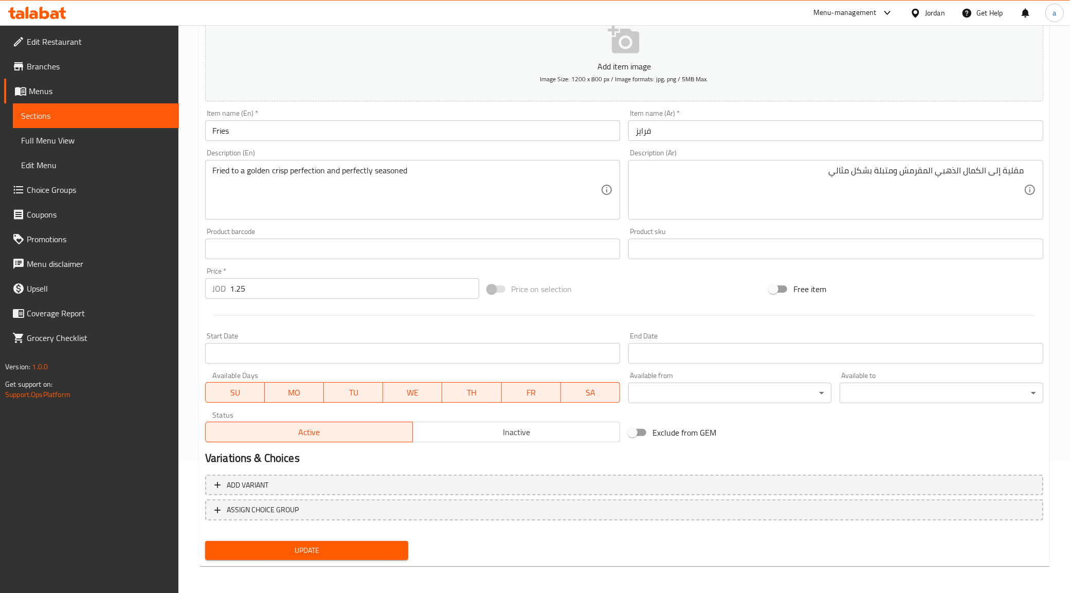
click at [224, 130] on input "Fries" at bounding box center [412, 130] width 415 height 21
click at [587, 555] on div "Update" at bounding box center [624, 550] width 846 height 27
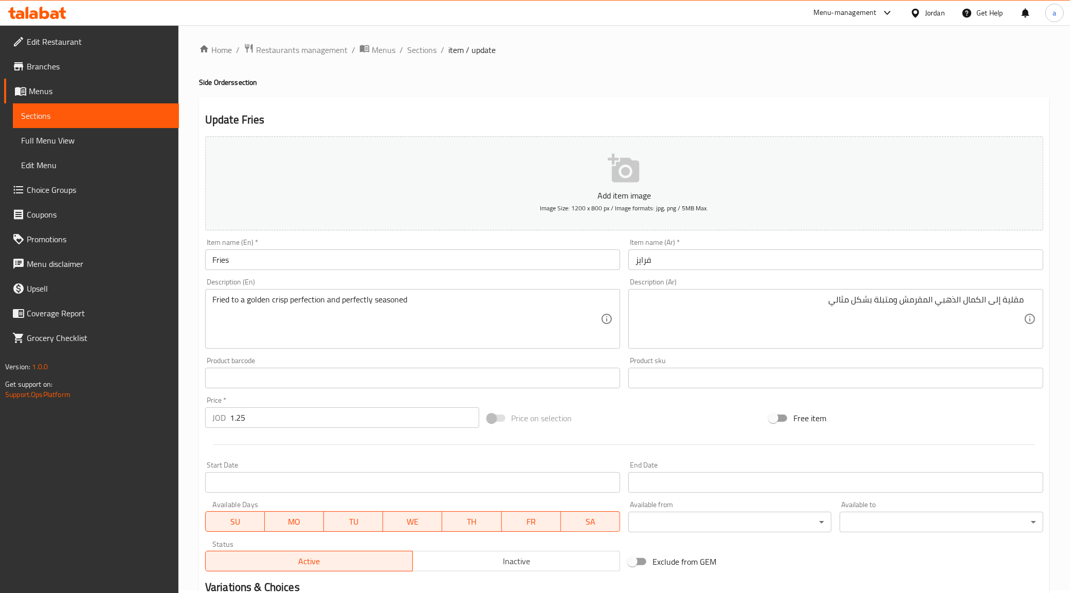
scroll to position [0, 0]
click at [416, 50] on span "Sections" at bounding box center [421, 52] width 29 height 12
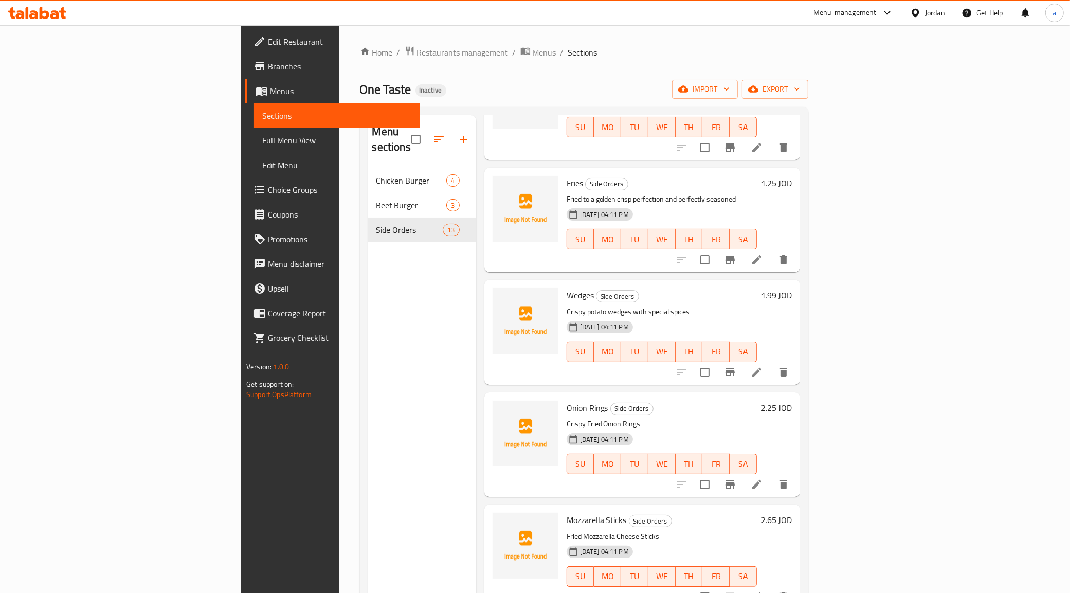
scroll to position [129, 0]
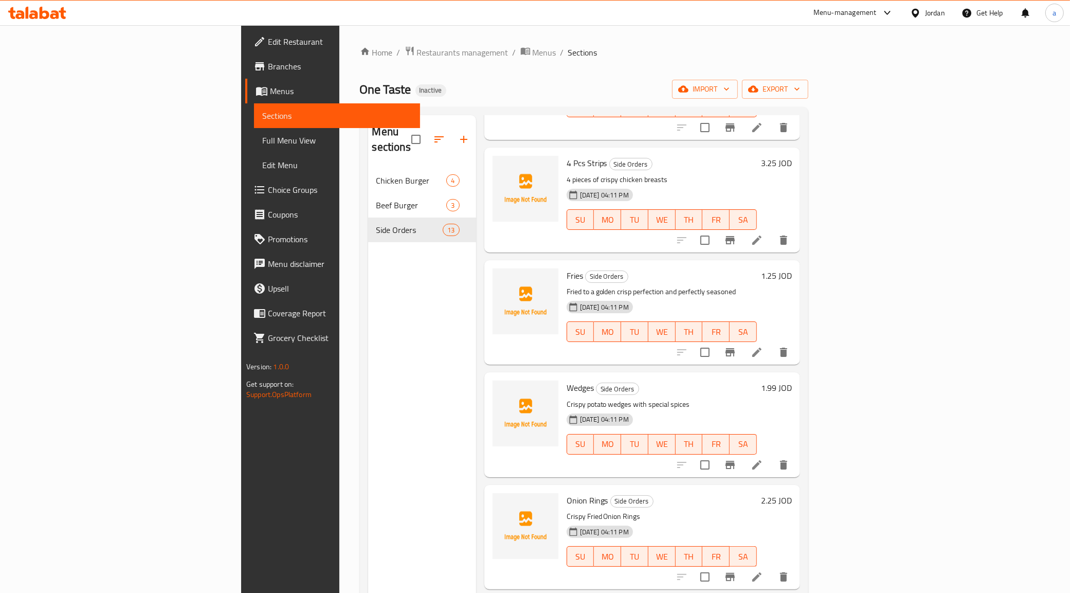
click at [763, 346] on icon at bounding box center [757, 352] width 12 height 12
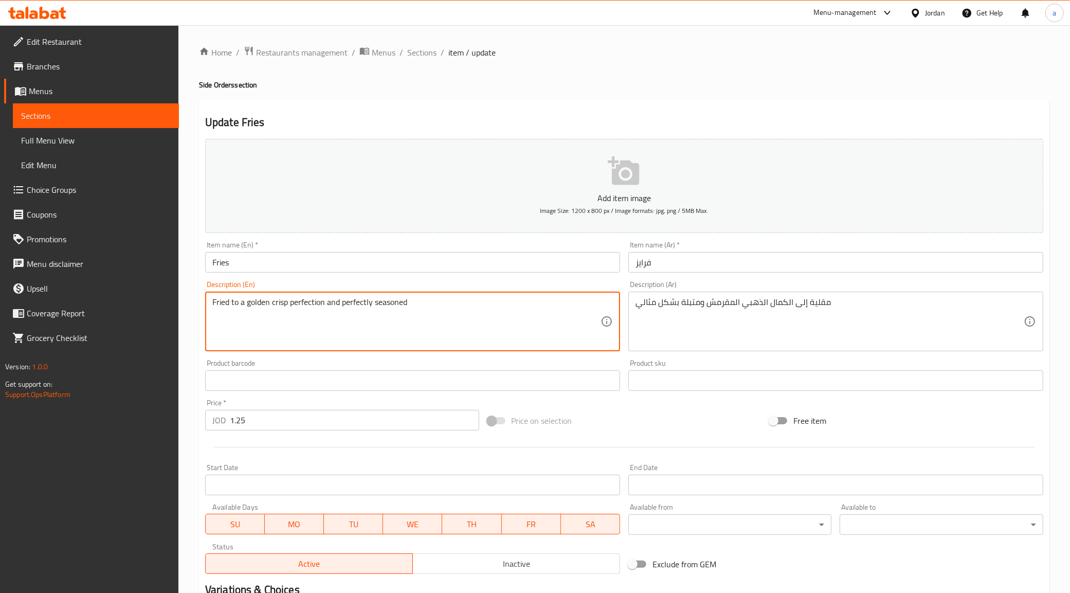
drag, startPoint x: 473, startPoint y: 311, endPoint x: 191, endPoint y: 278, distance: 284.1
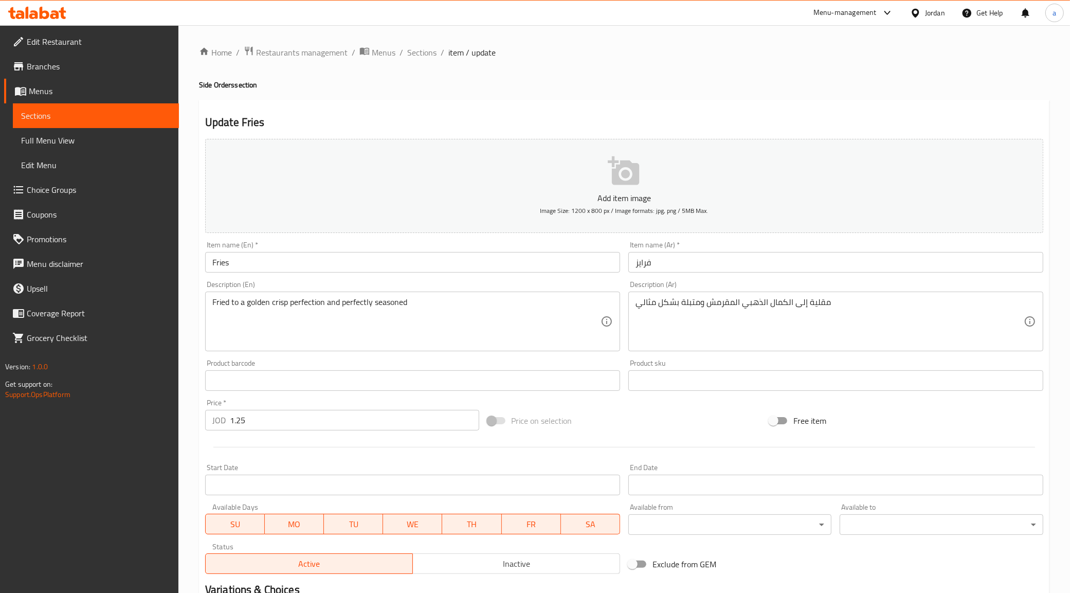
click at [238, 309] on textarea "Fried to a golden crisp perfection and perfectly seasoned" at bounding box center [406, 321] width 388 height 49
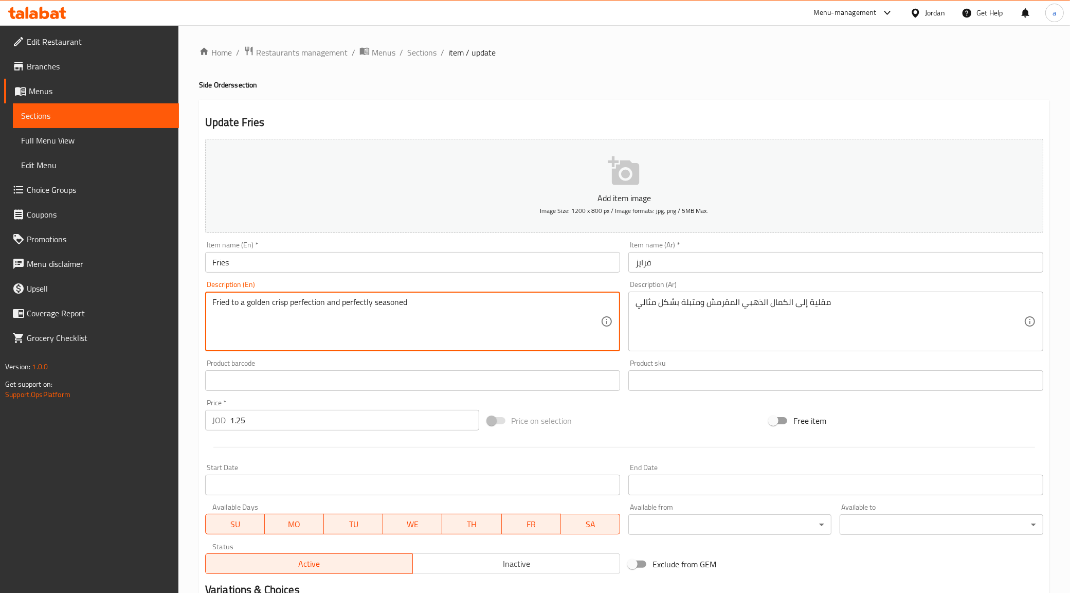
click at [238, 309] on textarea "Fried to a golden crisp perfection and perfectly seasoned" at bounding box center [406, 321] width 388 height 49
paste textarea "Golden French Fries"
type textarea "Golden French Fries"
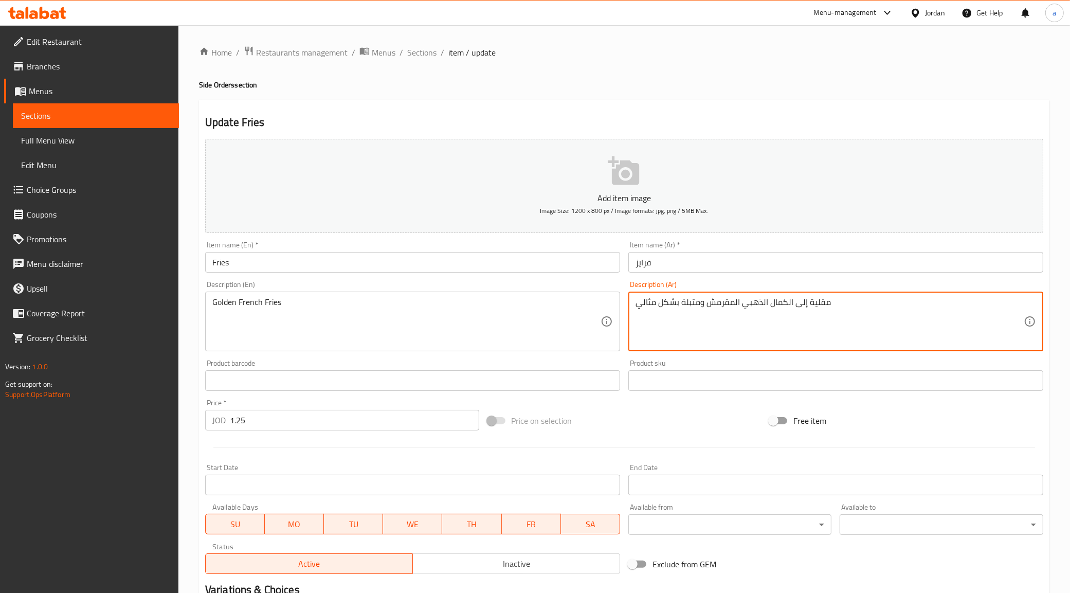
click at [793, 304] on textarea "مقلية إلى الكمال الذهبي المقرمش ومتبلة بشكل مثالي" at bounding box center [829, 321] width 388 height 49
paste textarea "بطاطا مقلية ذهبية"
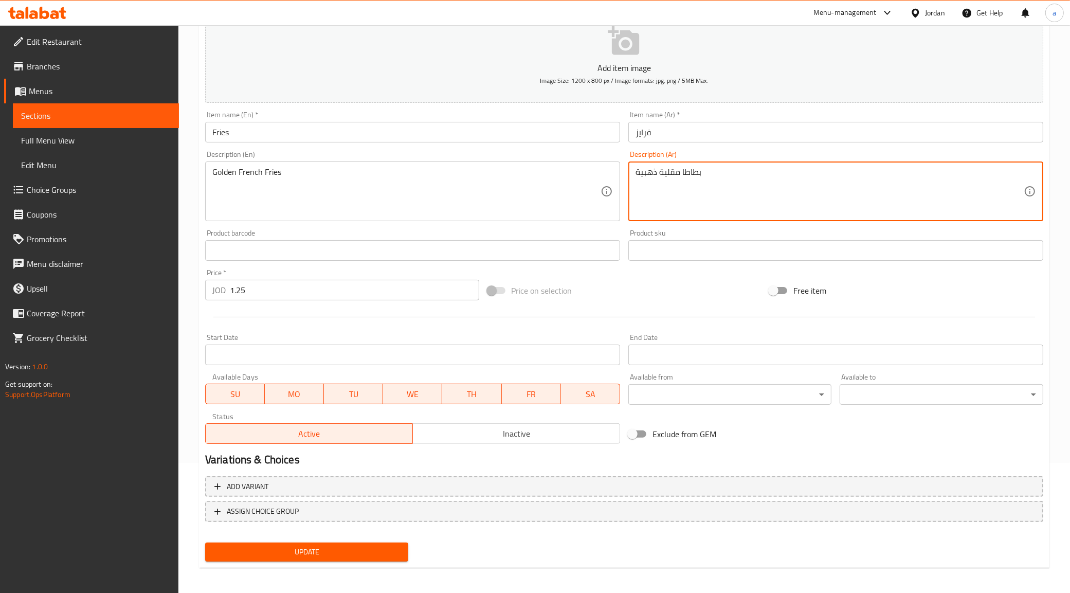
scroll to position [132, 0]
type textarea "بطاطا مقلية ذهبية"
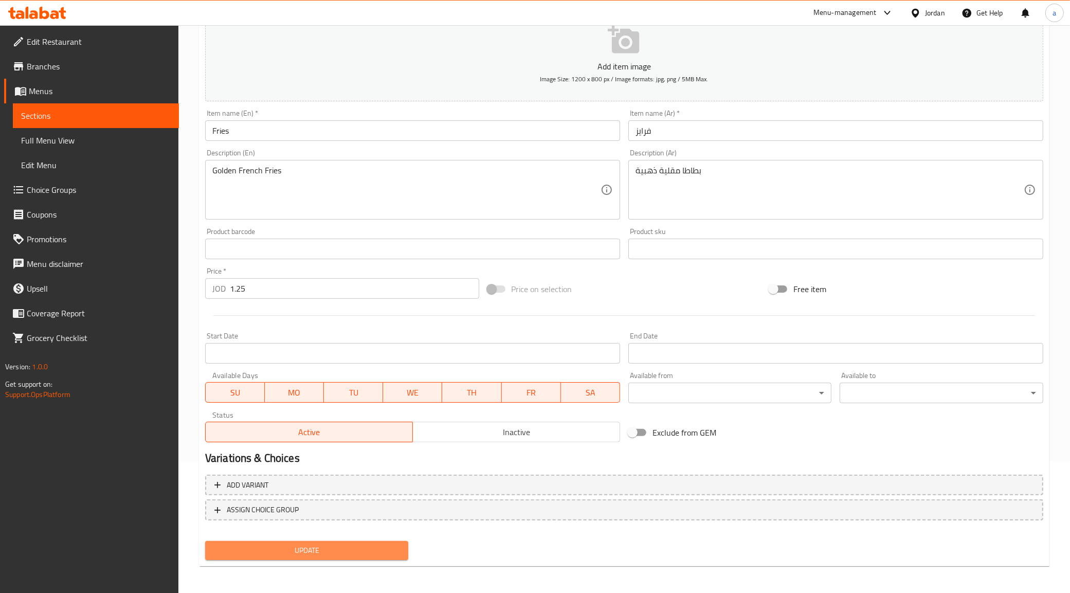
click at [322, 552] on span "Update" at bounding box center [306, 550] width 187 height 13
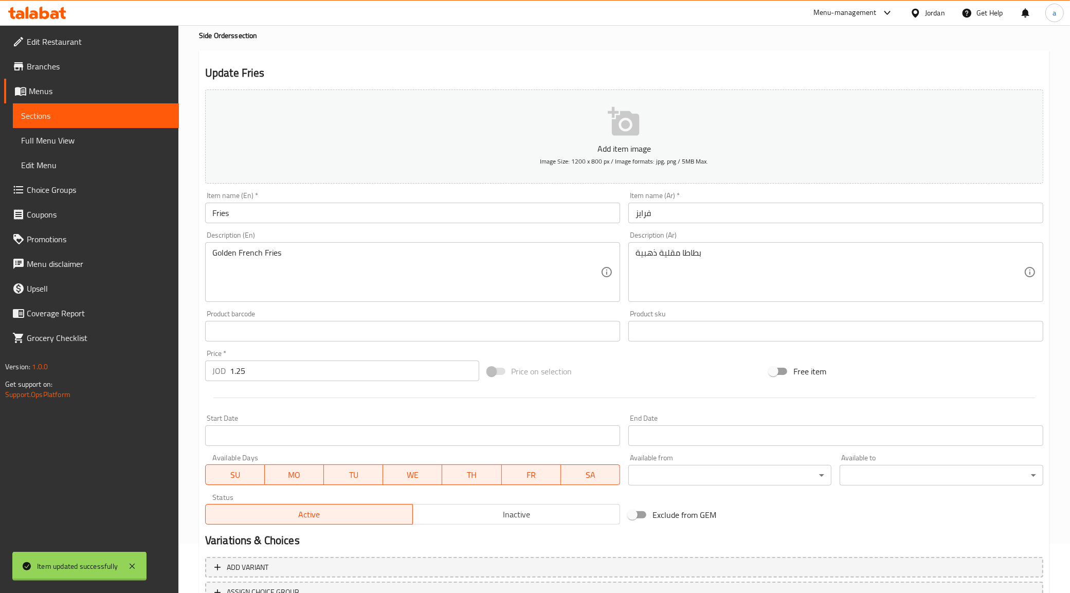
scroll to position [0, 0]
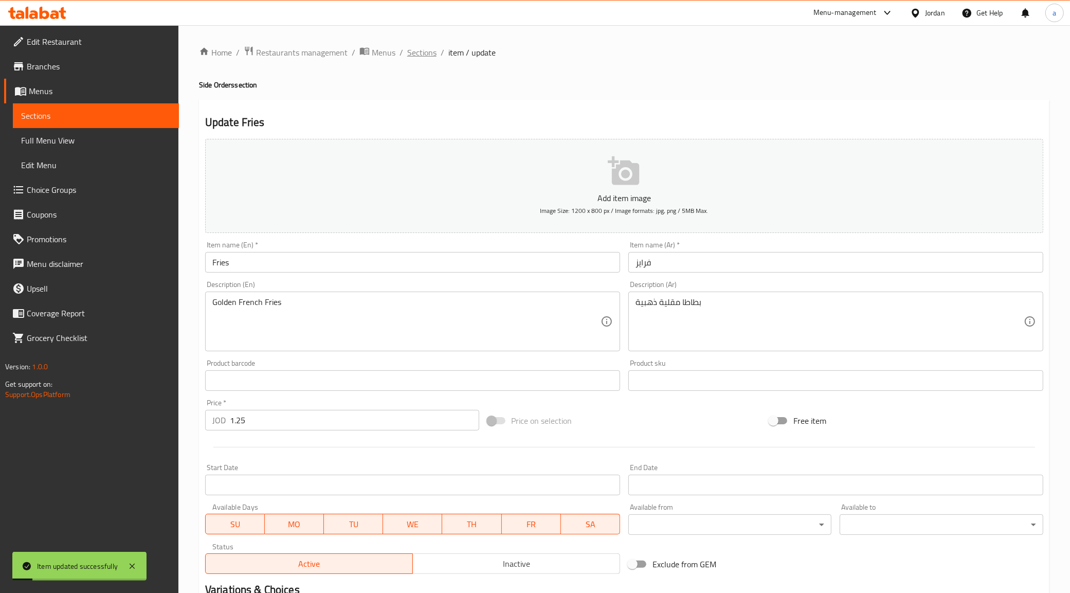
click at [413, 51] on span "Sections" at bounding box center [421, 52] width 29 height 12
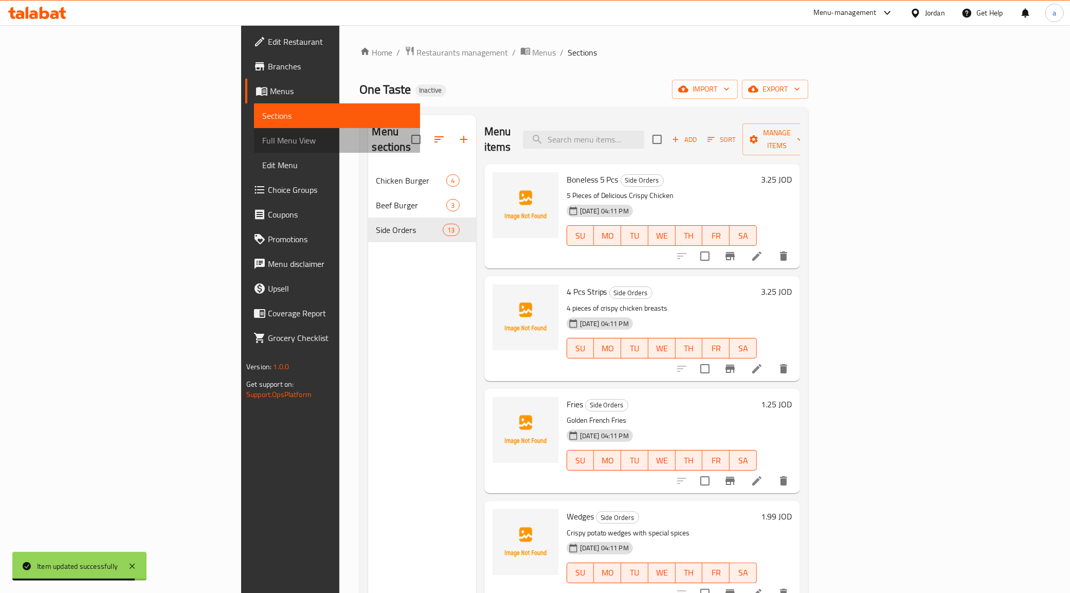
click at [262, 141] on span "Full Menu View" at bounding box center [337, 140] width 150 height 12
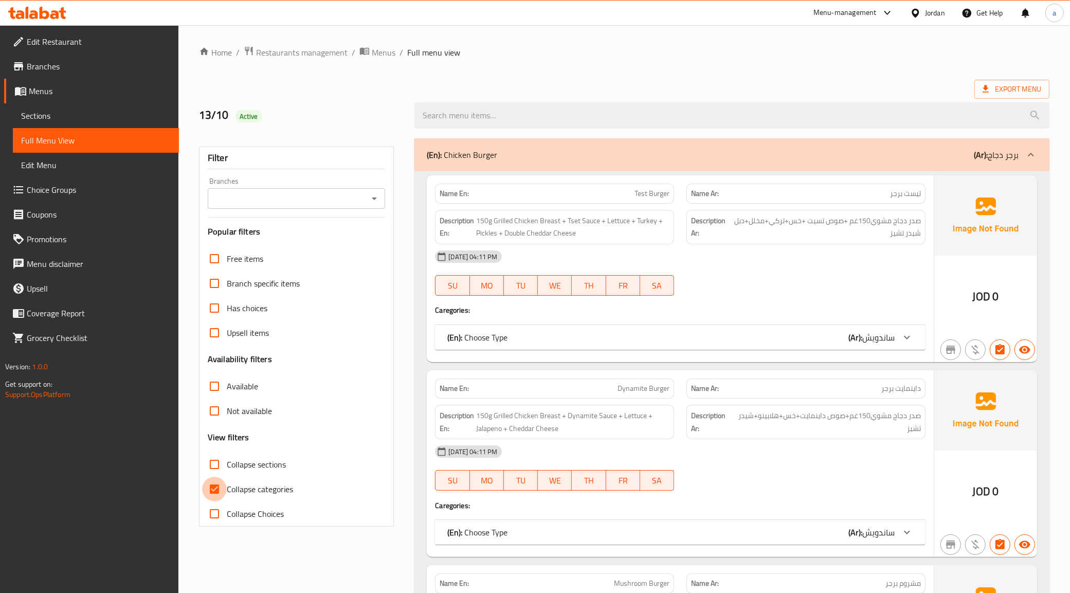
click at [205, 487] on input "Collapse categories" at bounding box center [214, 489] width 25 height 25
checkbox input "false"
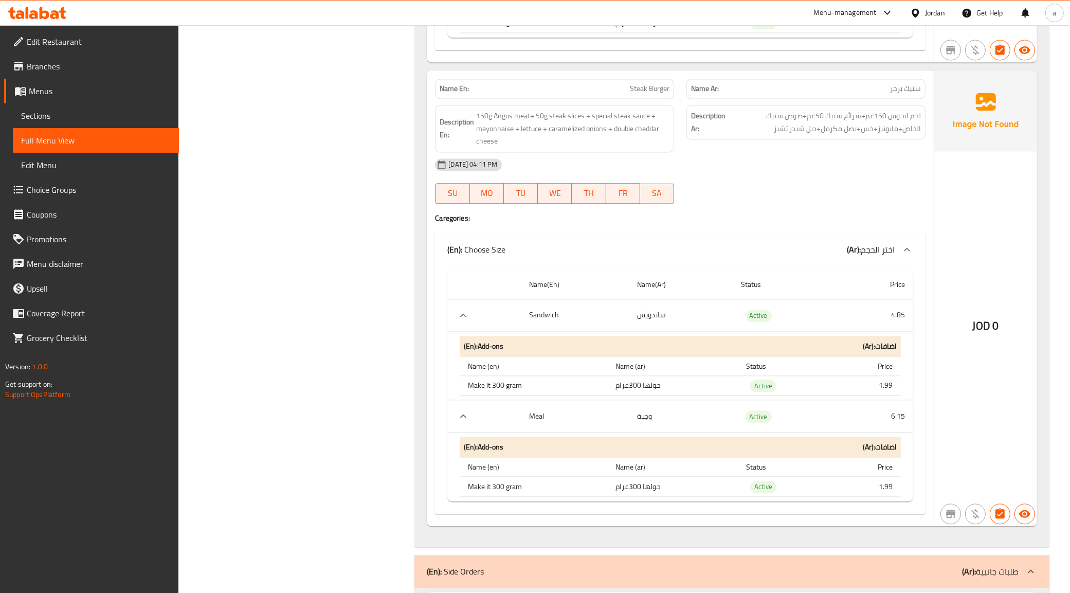
scroll to position [2570, 0]
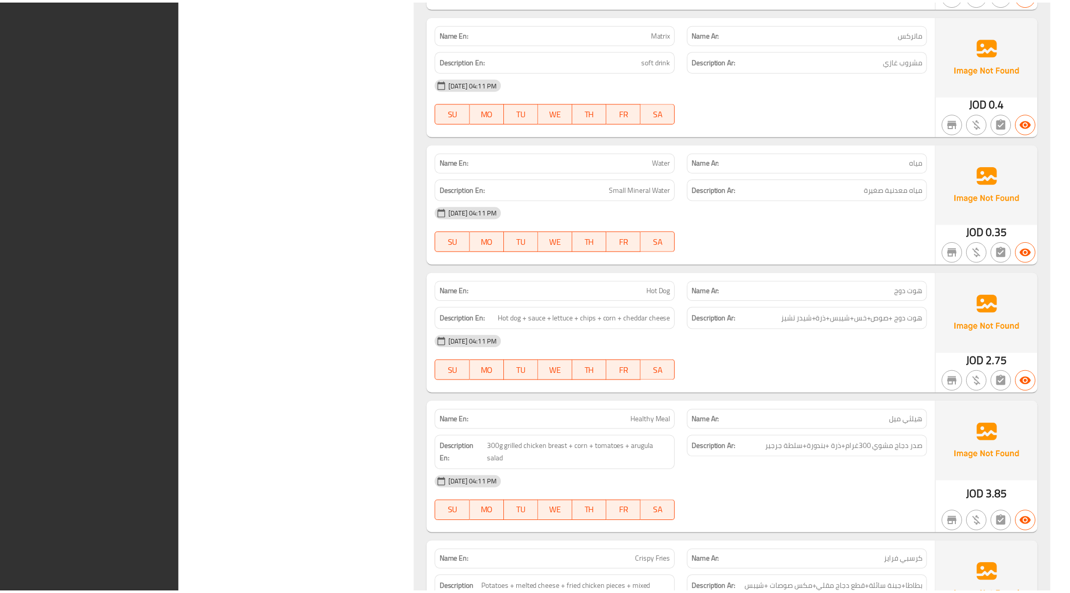
scroll to position [4047, 0]
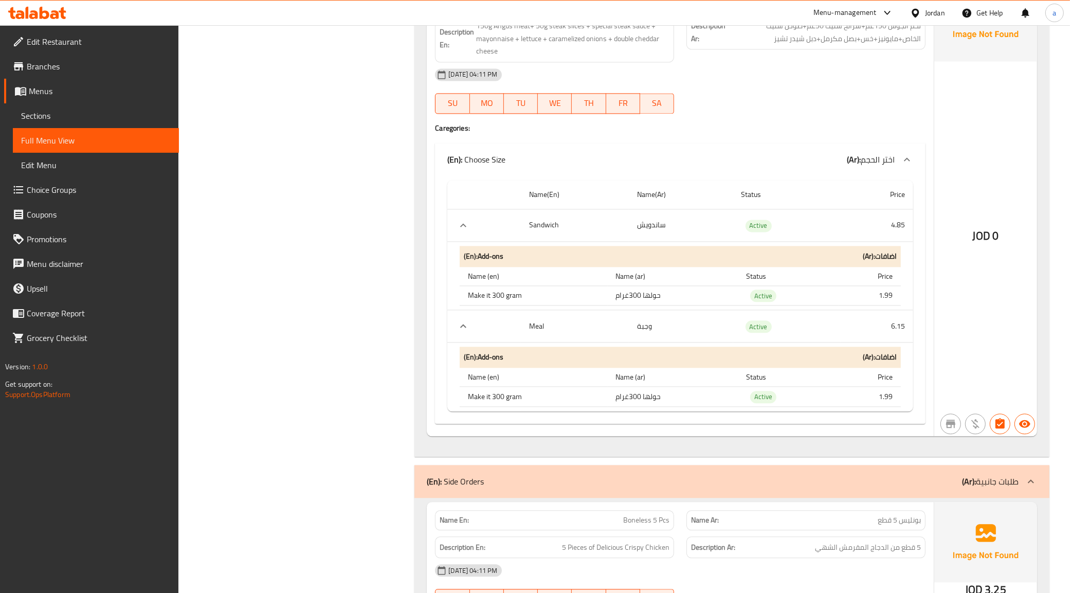
scroll to position [0, 0]
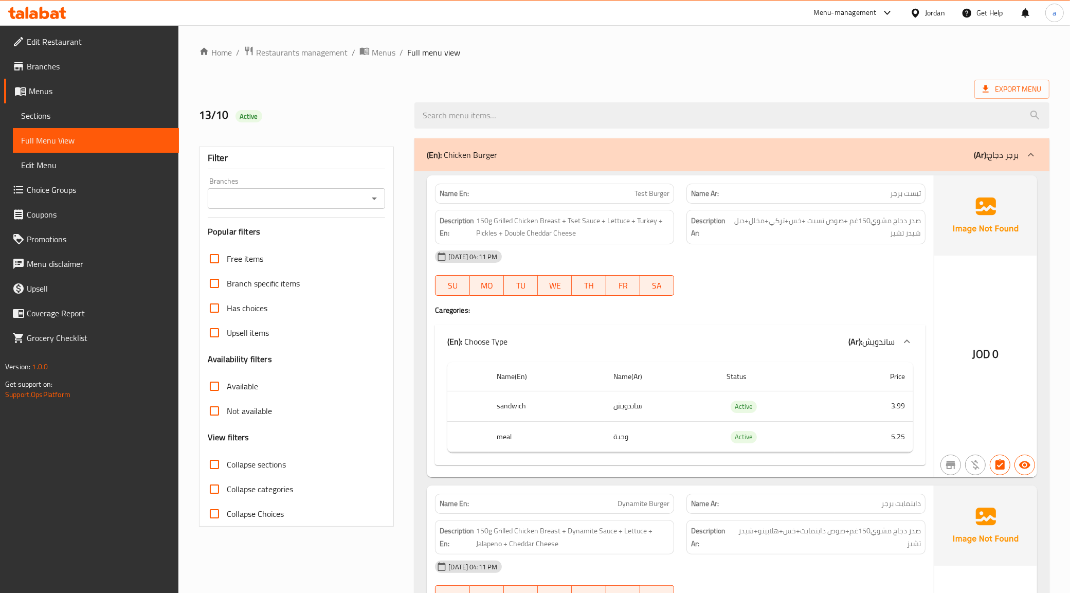
click at [1016, 92] on span "Export Menu" at bounding box center [1011, 89] width 59 height 13
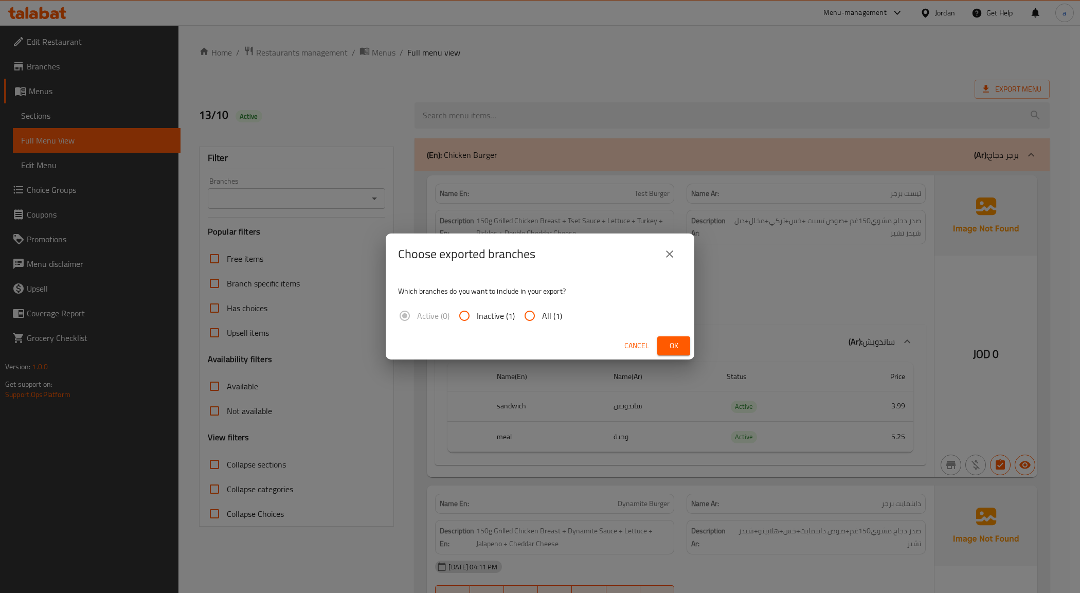
click at [542, 317] on span "All (1)" at bounding box center [552, 315] width 20 height 12
click at [541, 317] on input "All (1)" at bounding box center [529, 315] width 25 height 25
radio input "true"
click at [671, 341] on span "Ok" at bounding box center [673, 345] width 16 height 13
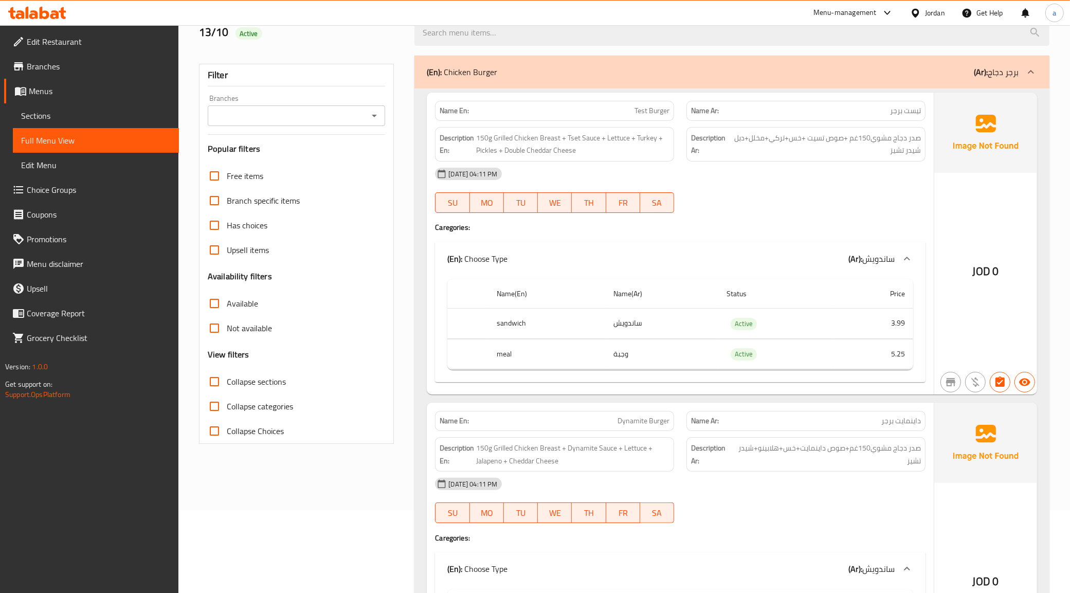
scroll to position [193, 0]
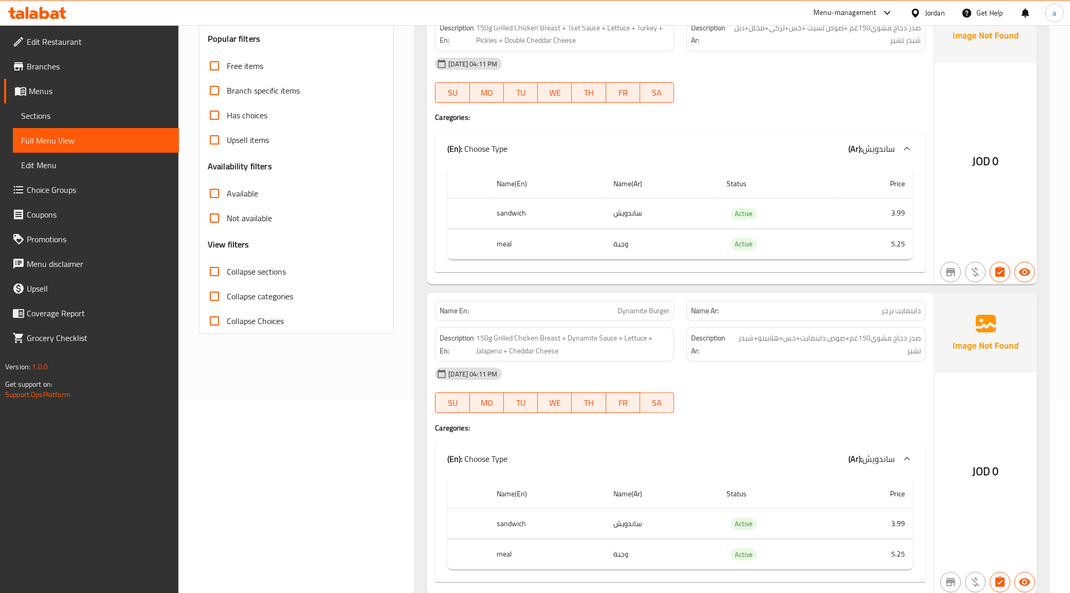
click at [39, 9] on icon at bounding box center [37, 13] width 58 height 12
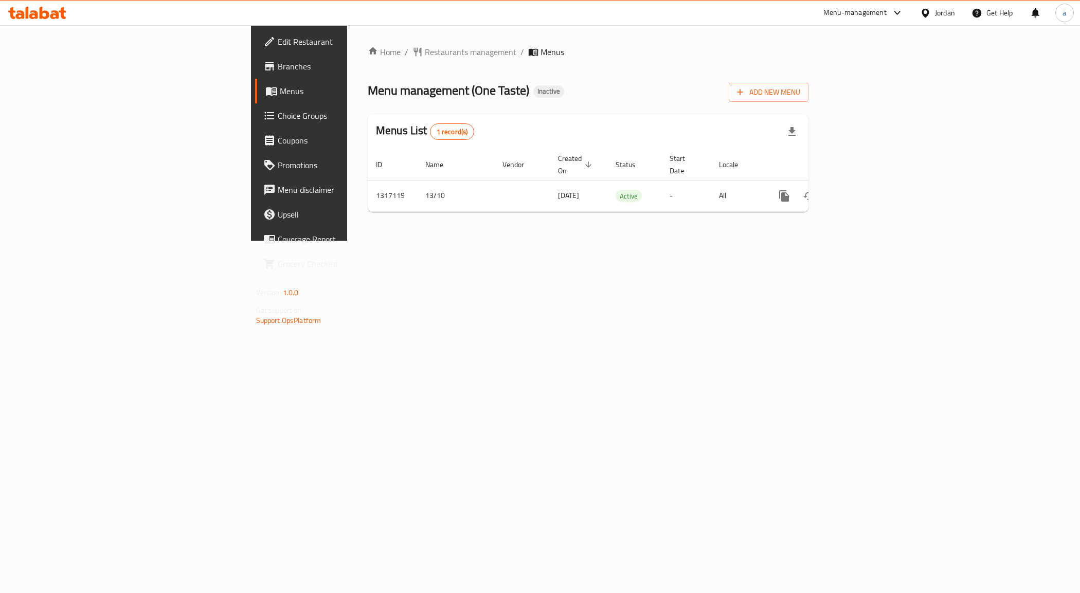
click at [278, 44] on span "Edit Restaurant" at bounding box center [350, 41] width 145 height 12
click at [870, 184] on link "enhanced table" at bounding box center [858, 196] width 25 height 25
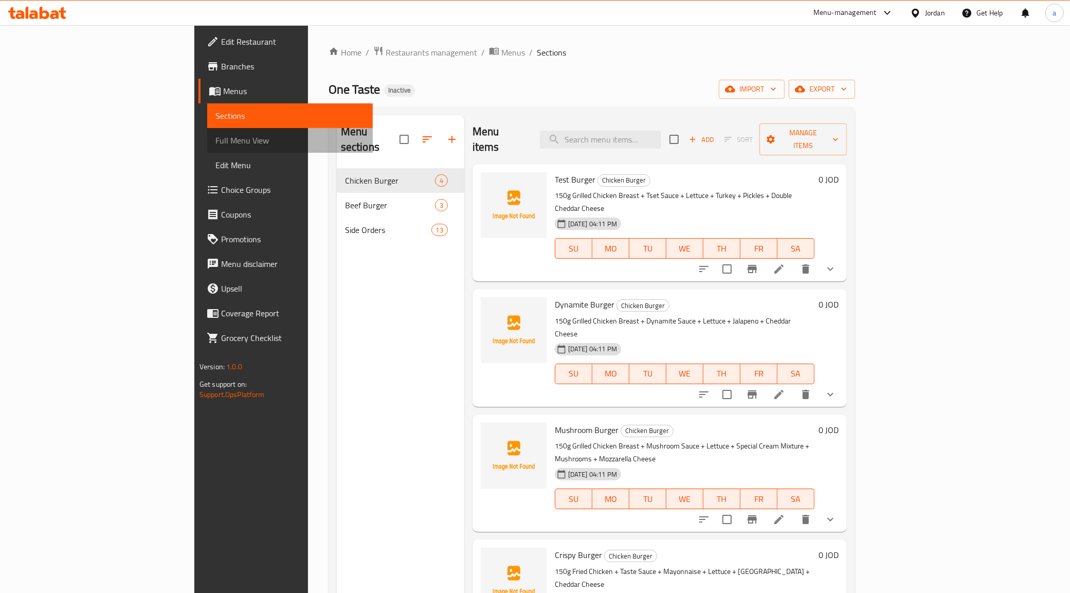
click at [215, 144] on span "Full Menu View" at bounding box center [290, 140] width 150 height 12
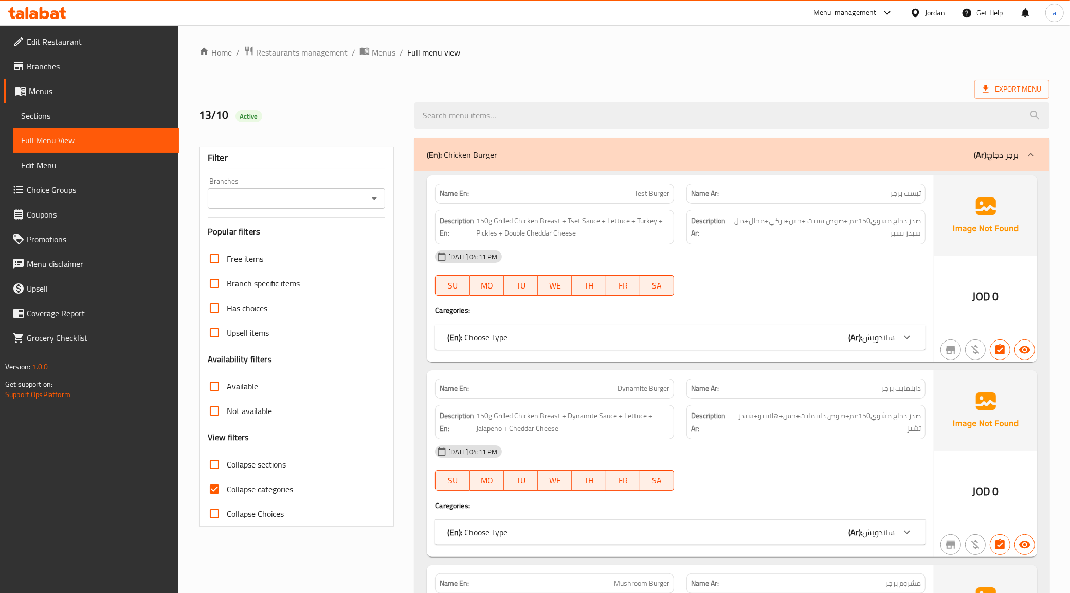
click at [210, 494] on input "Collapse categories" at bounding box center [214, 489] width 25 height 25
checkbox input "false"
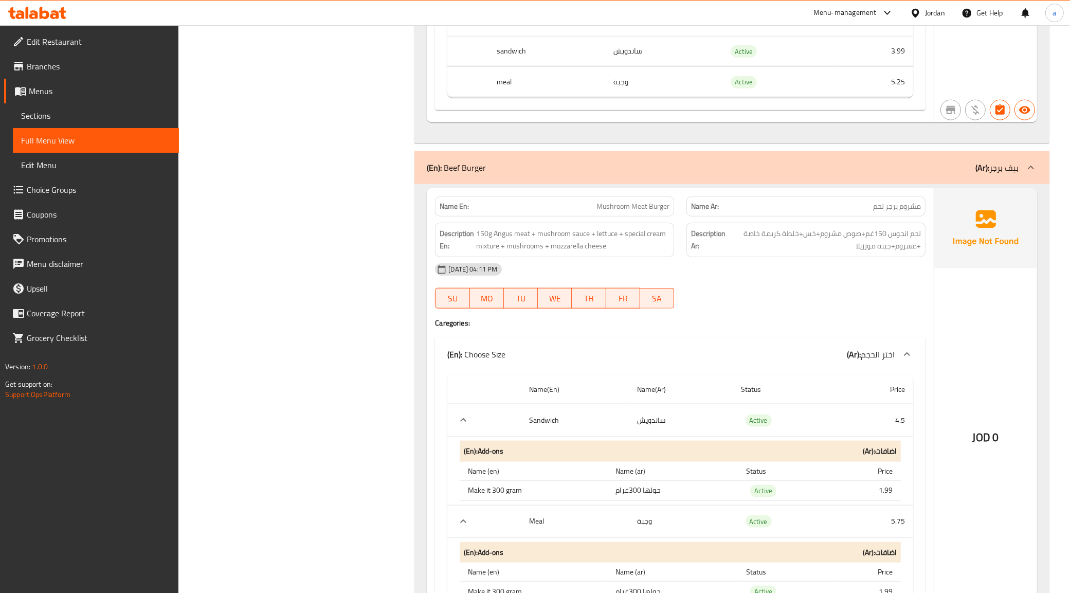
scroll to position [1478, 0]
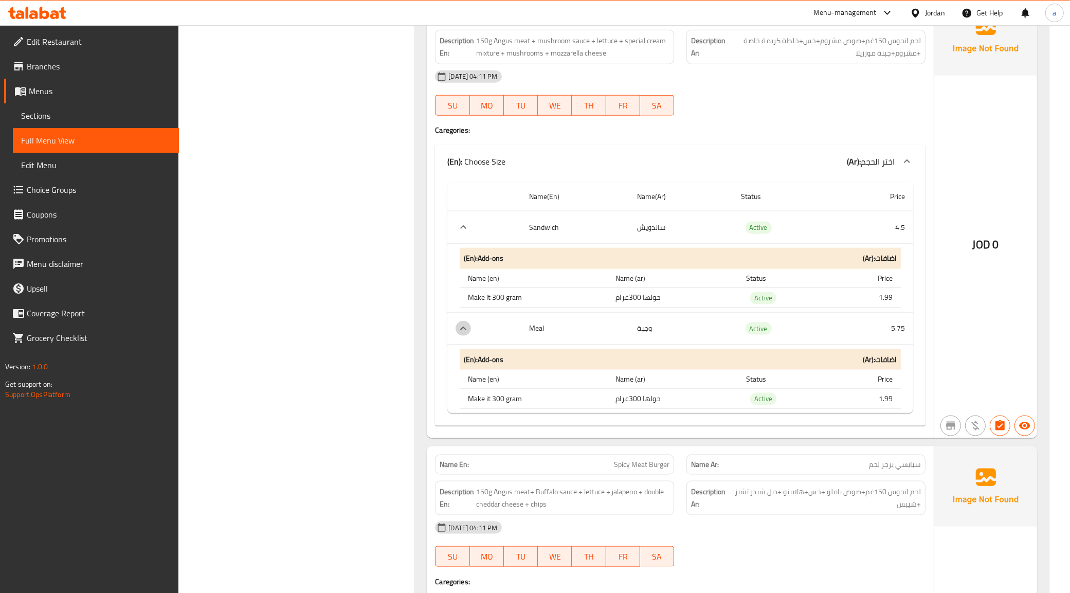
click at [465, 330] on icon "expand row" at bounding box center [463, 328] width 6 height 4
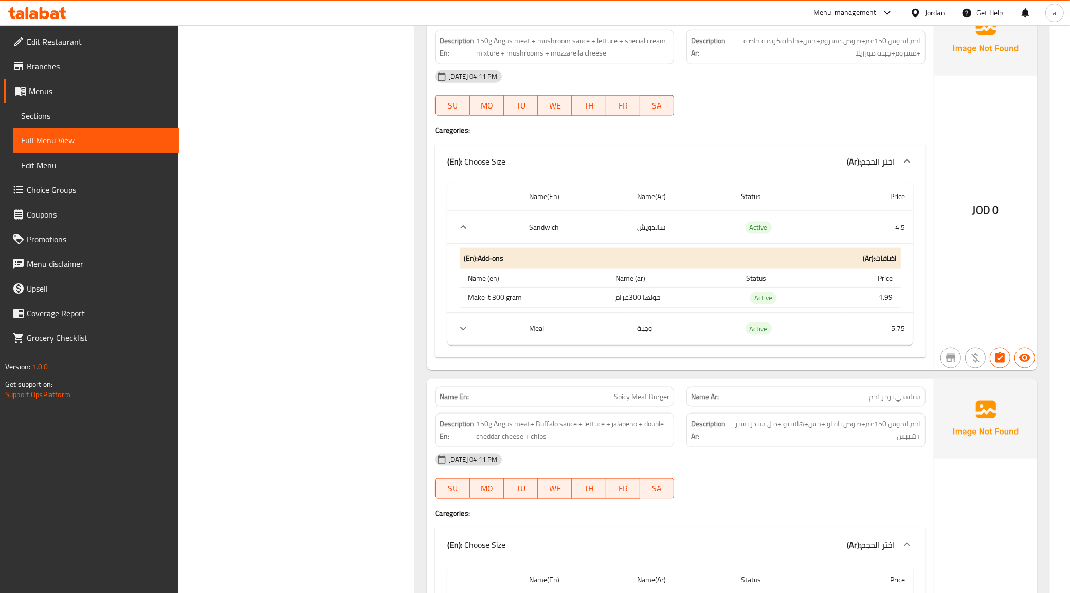
click at [465, 330] on icon "expand row" at bounding box center [463, 328] width 6 height 4
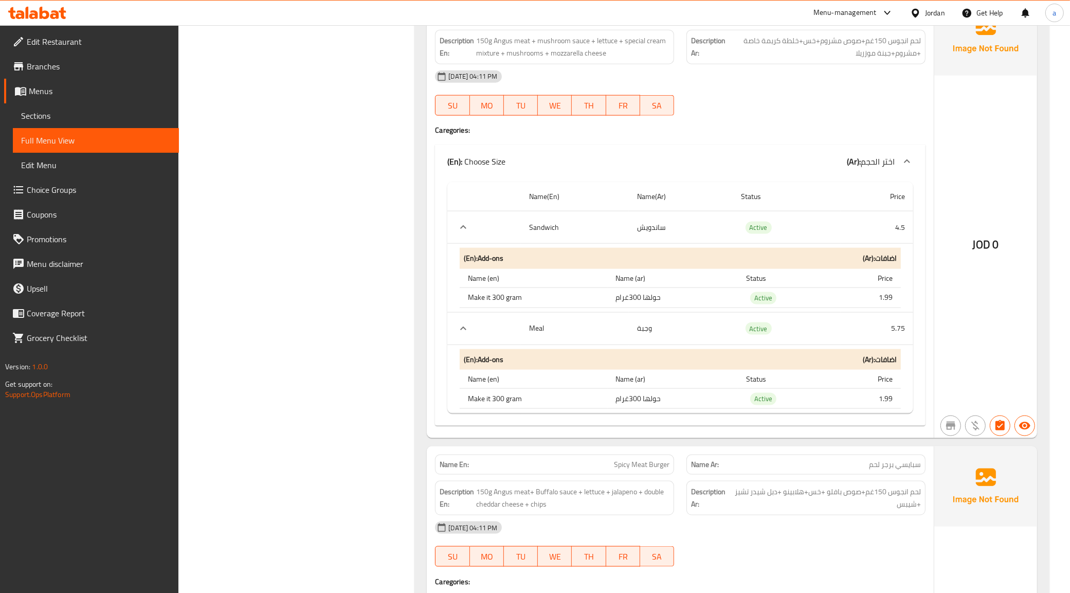
click at [464, 230] on icon "expand row" at bounding box center [463, 227] width 12 height 12
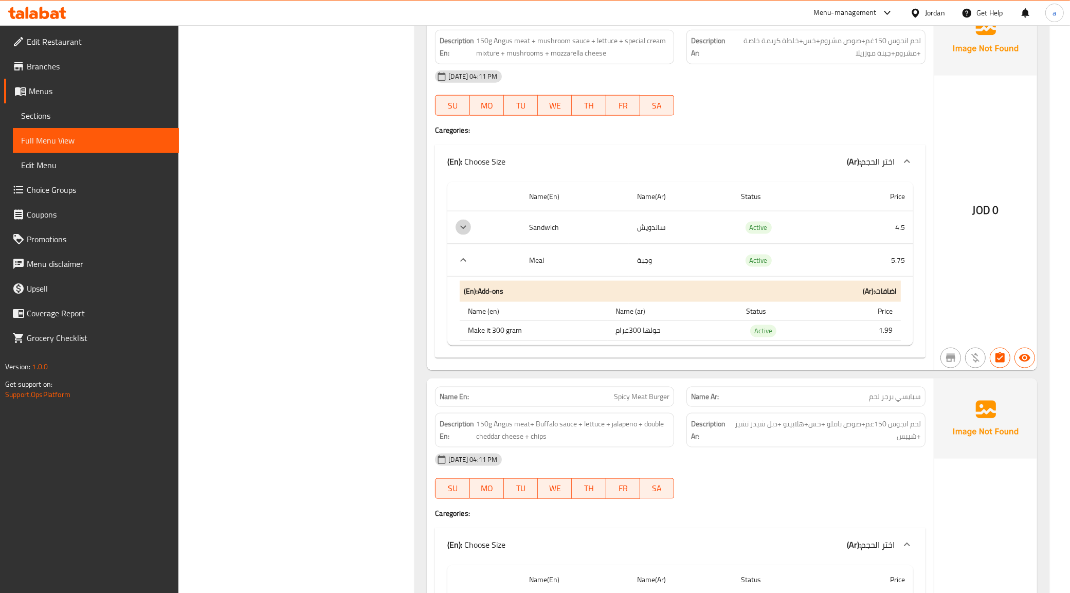
click at [464, 230] on icon "expand row" at bounding box center [463, 227] width 12 height 12
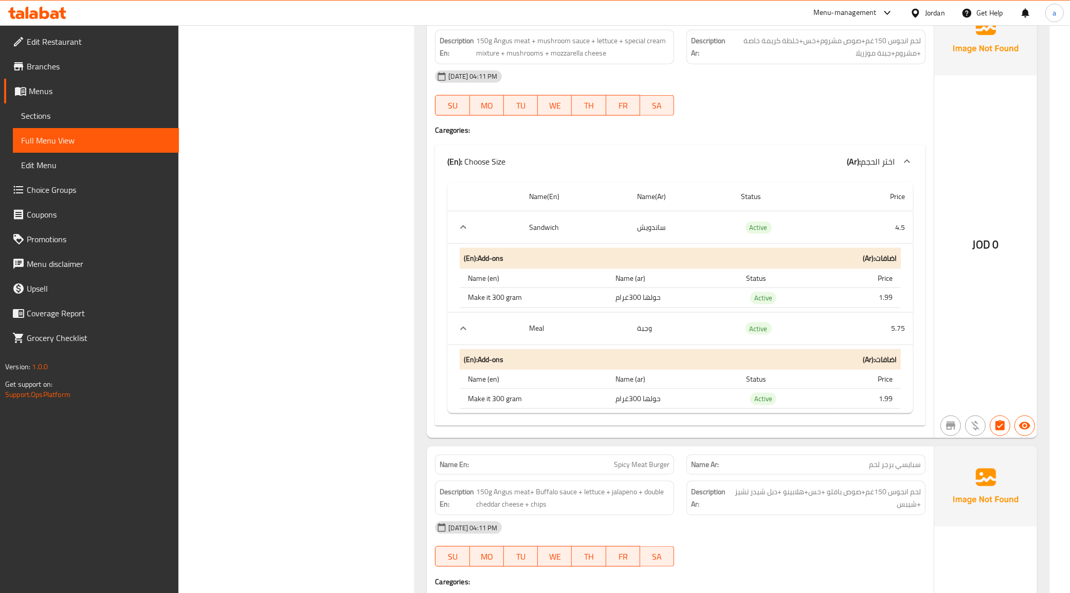
click at [463, 335] on icon "expand row" at bounding box center [463, 328] width 12 height 12
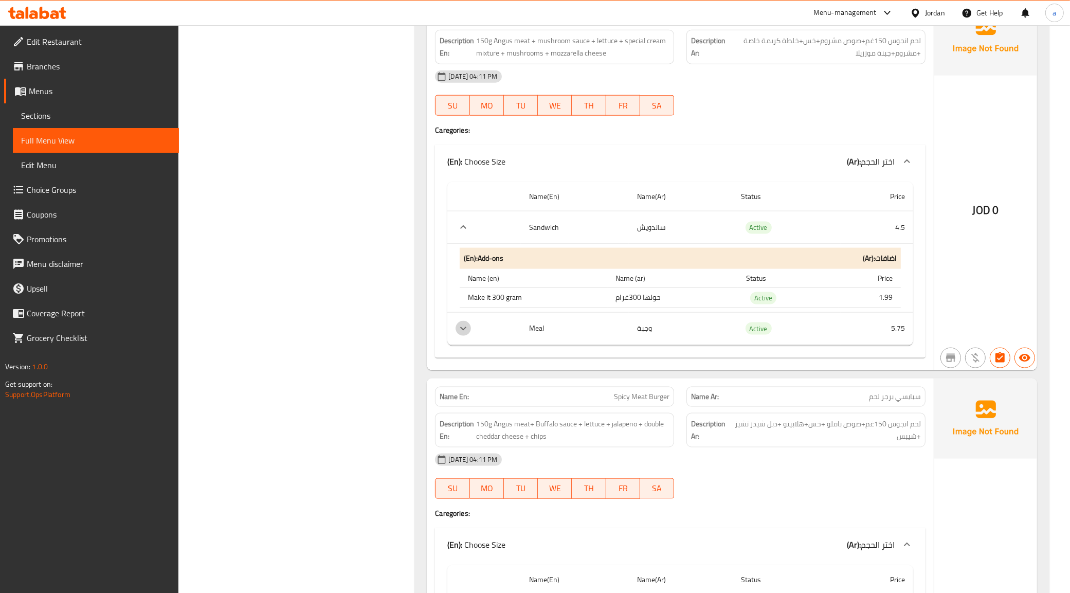
click at [463, 330] on icon "expand row" at bounding box center [463, 328] width 6 height 4
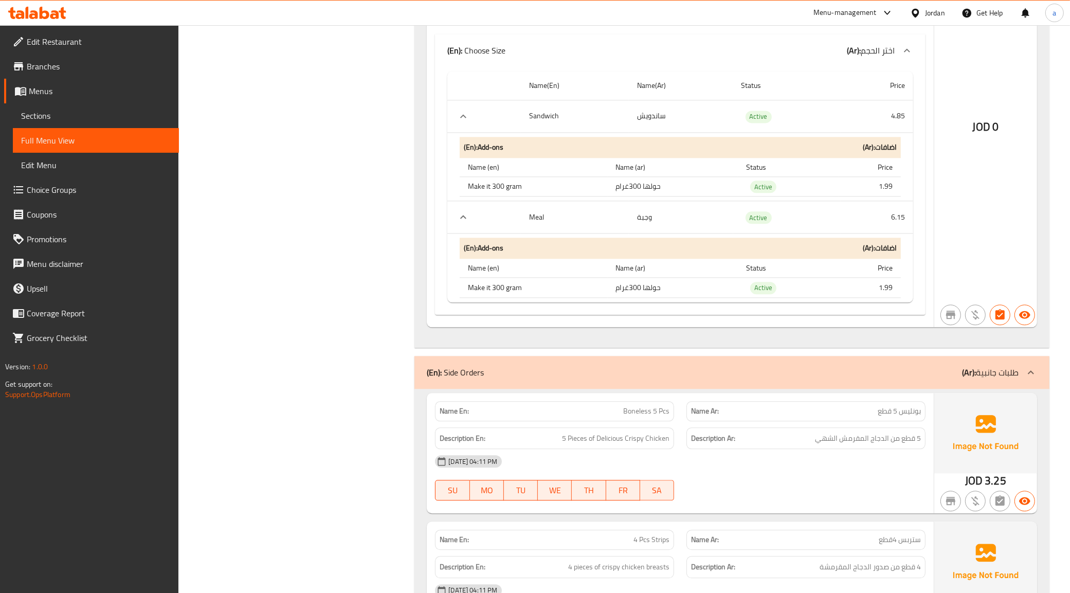
scroll to position [2506, 0]
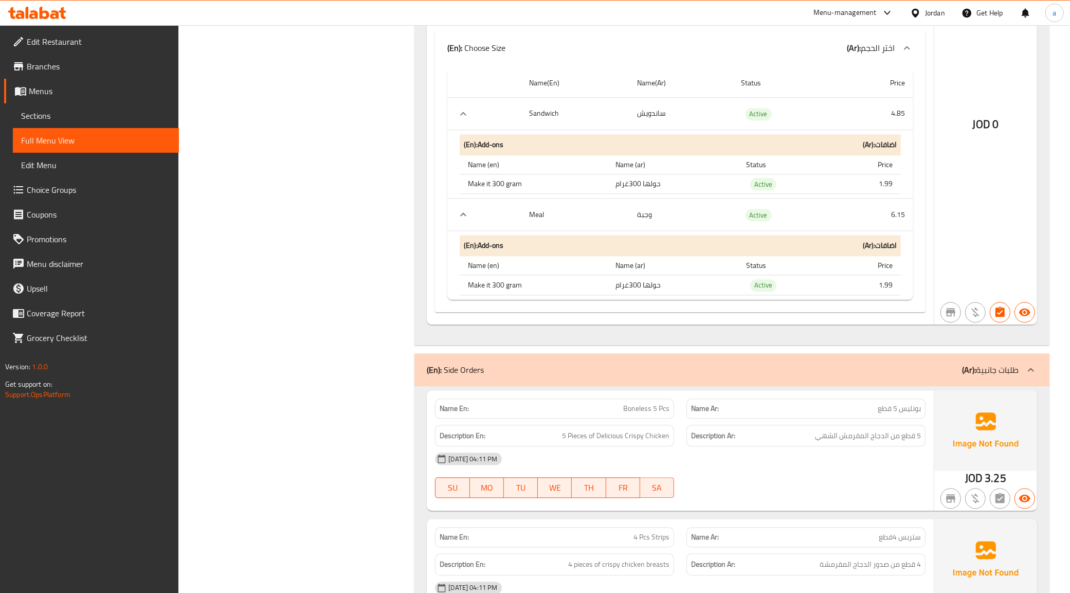
click at [466, 231] on td "choices table" at bounding box center [484, 214] width 74 height 32
click at [451, 223] on td "choices table" at bounding box center [484, 214] width 74 height 32
click at [463, 221] on icon "expand row" at bounding box center [463, 214] width 12 height 12
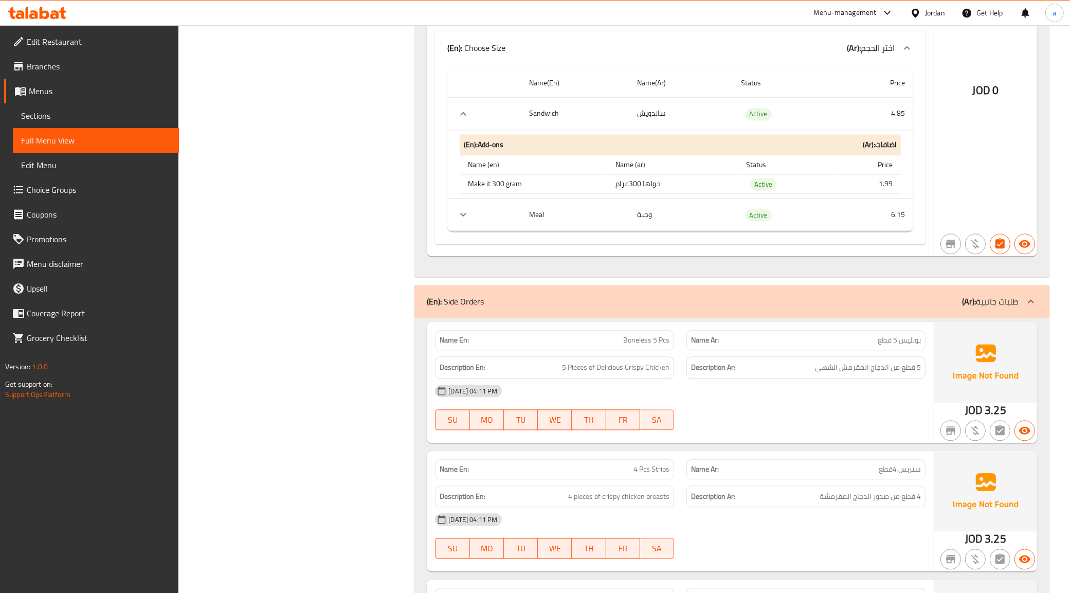
click at [464, 216] on icon "expand row" at bounding box center [463, 215] width 6 height 4
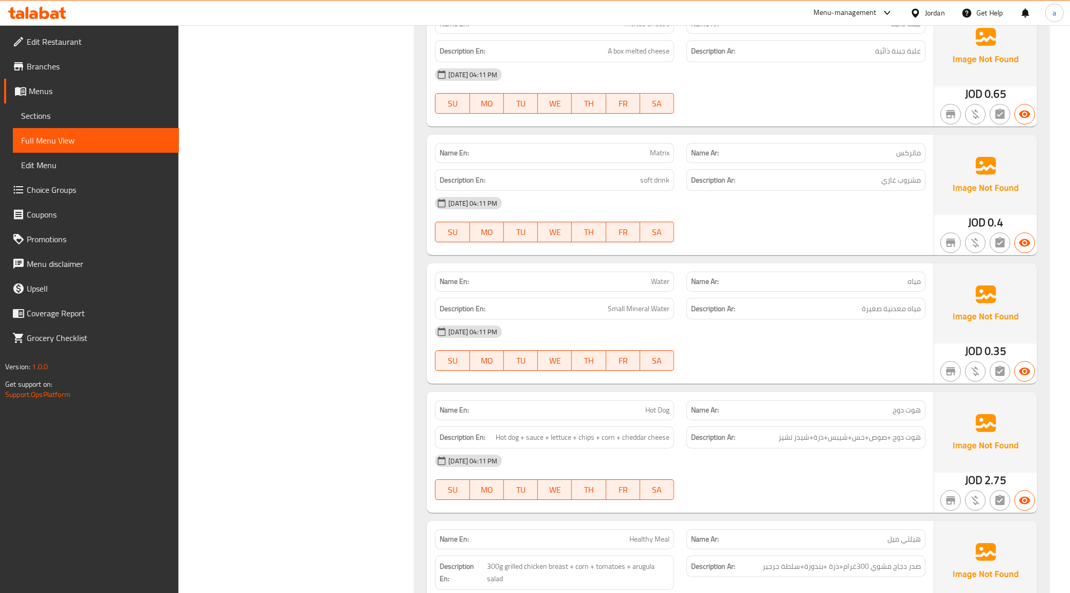
scroll to position [4047, 0]
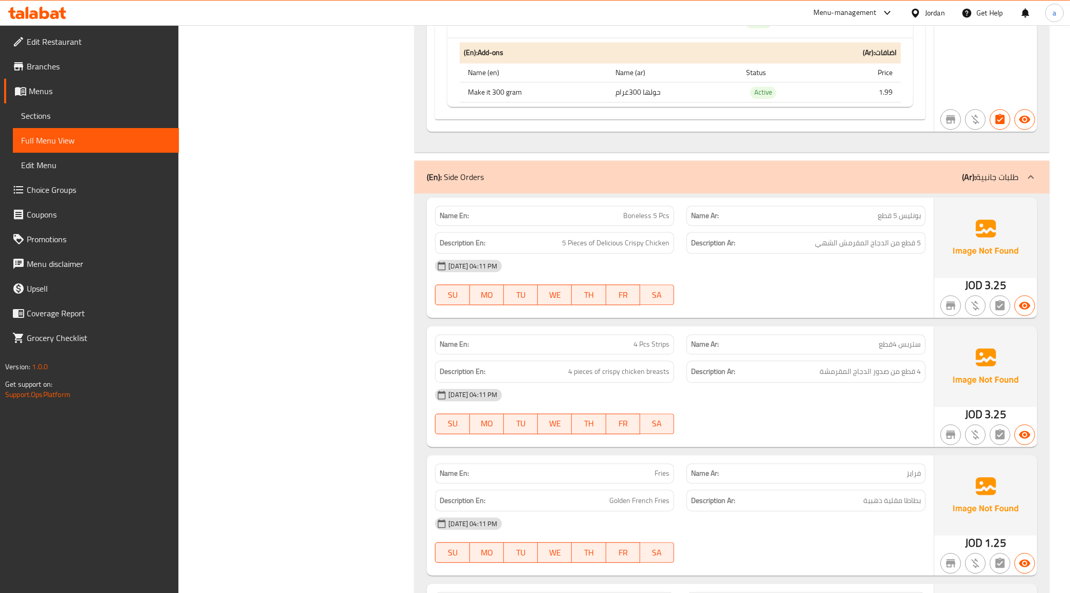
scroll to position [2763, 0]
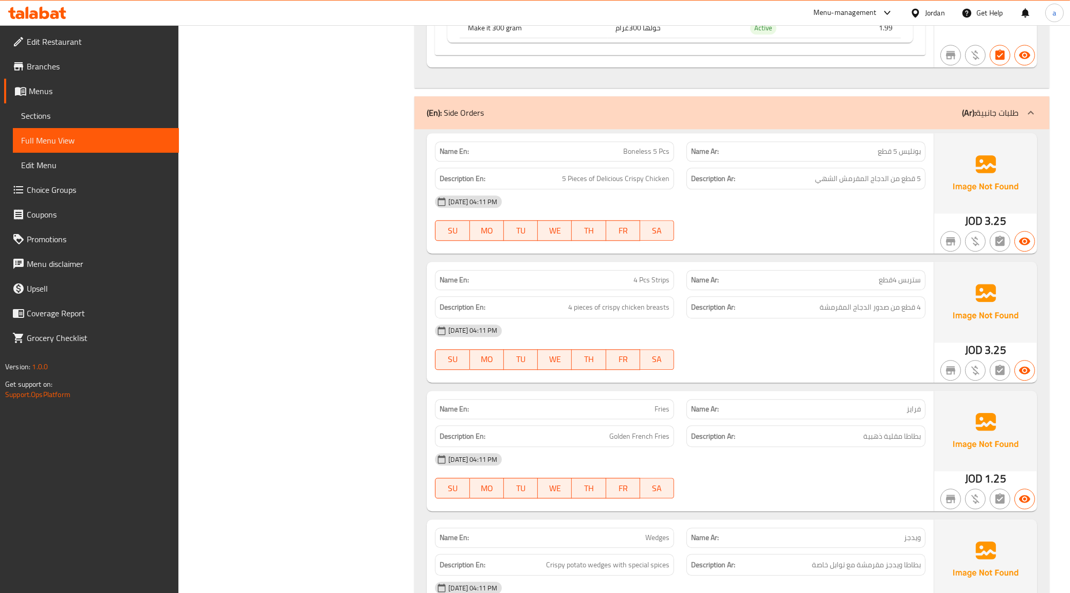
click at [635, 157] on span "Boneless 5 Pcs" at bounding box center [646, 151] width 46 height 11
click at [705, 214] on div "13-10-2025 04:11 PM" at bounding box center [680, 201] width 503 height 25
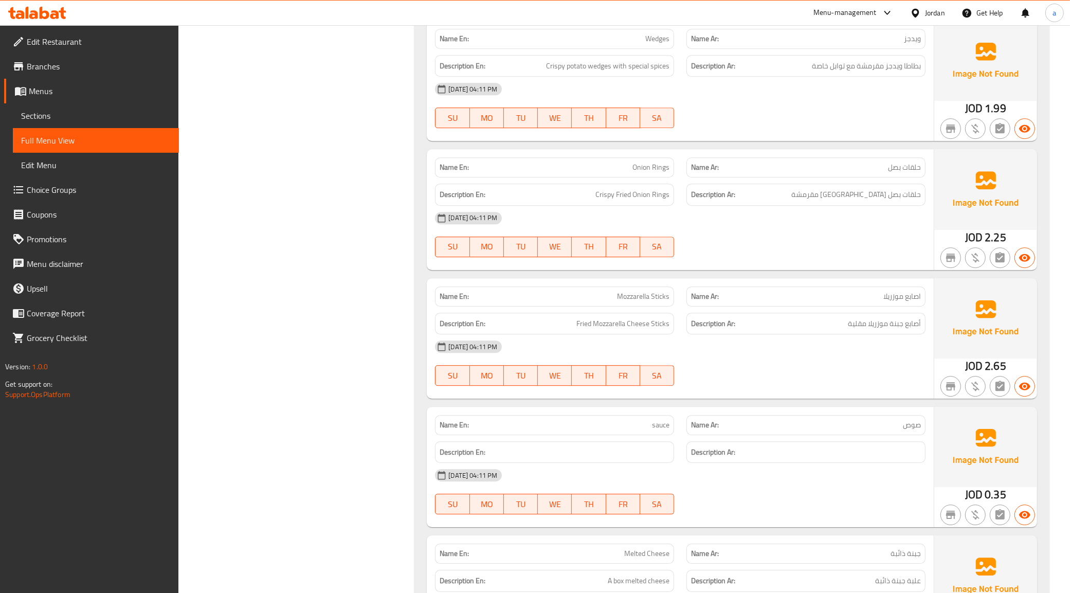
scroll to position [3211, 0]
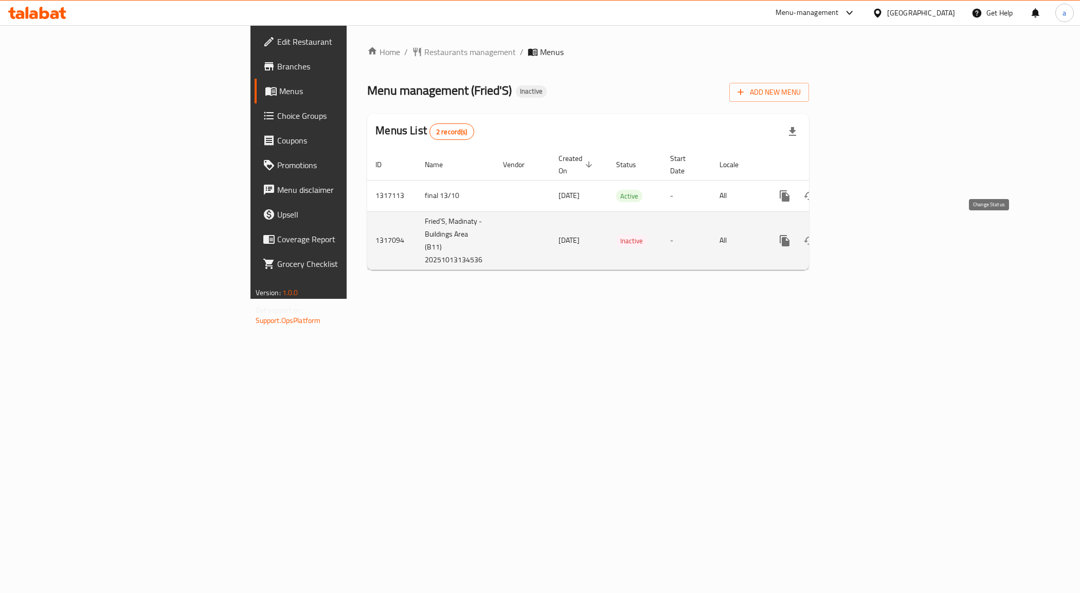
click at [815, 234] on icon "enhanced table" at bounding box center [809, 240] width 12 height 12
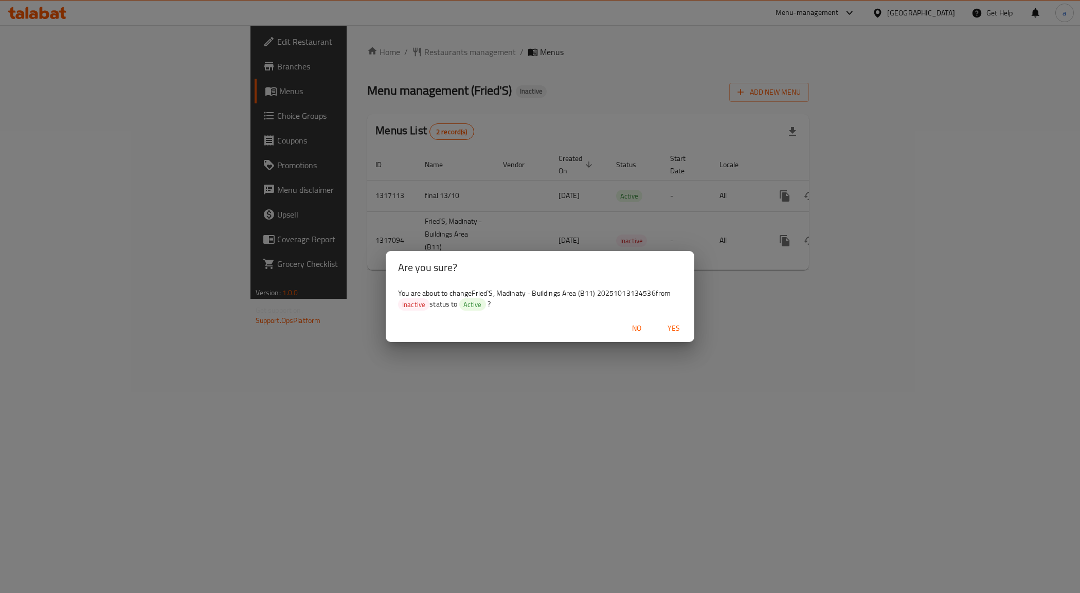
click at [672, 326] on span "Yes" at bounding box center [673, 328] width 25 height 13
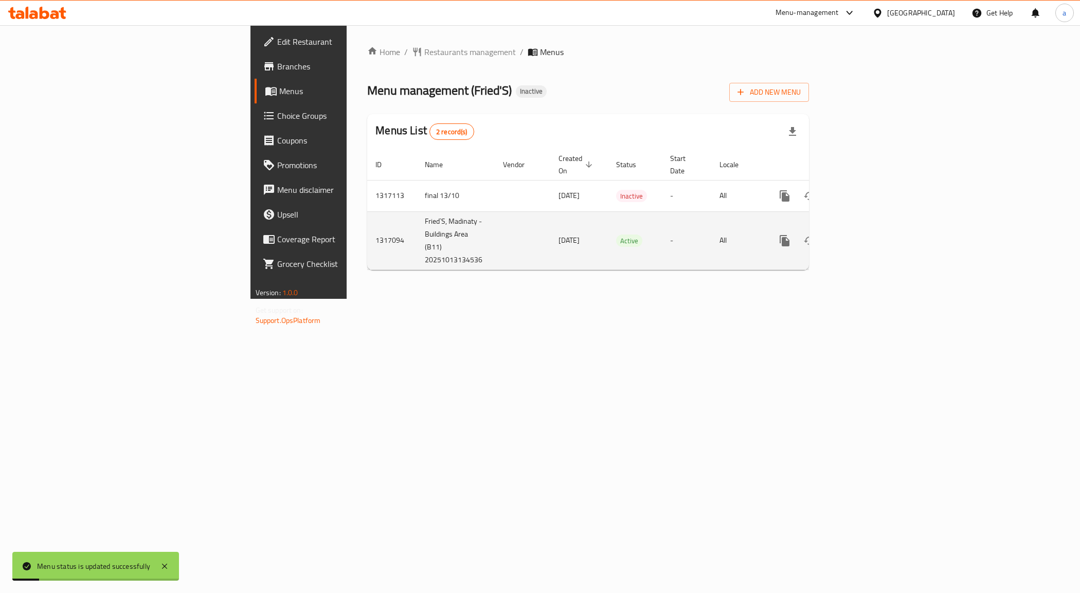
click at [865, 234] on icon "enhanced table" at bounding box center [858, 240] width 12 height 12
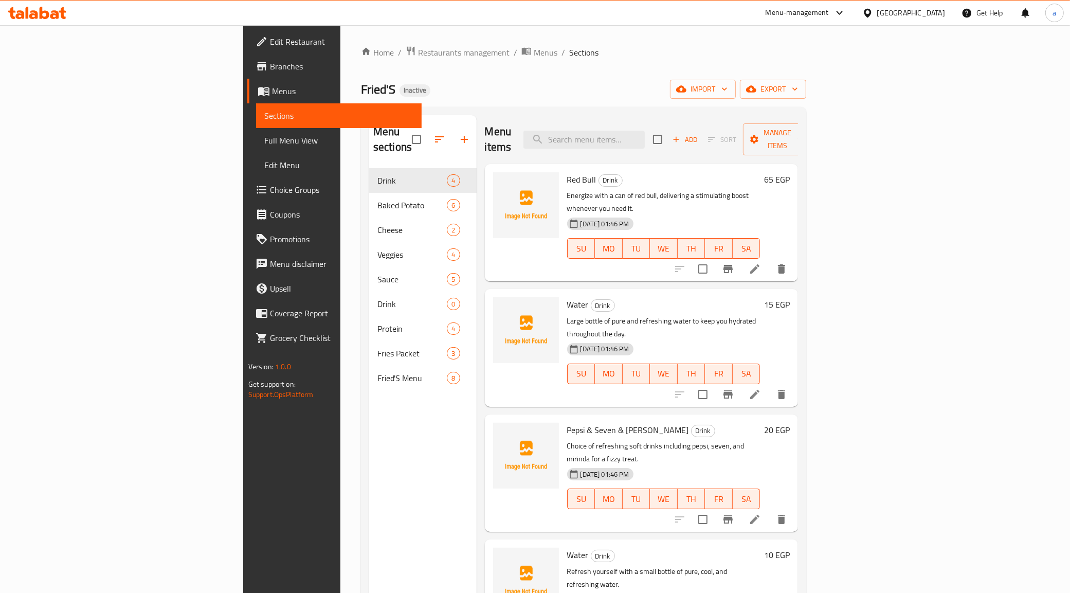
click at [761, 263] on icon at bounding box center [754, 269] width 12 height 12
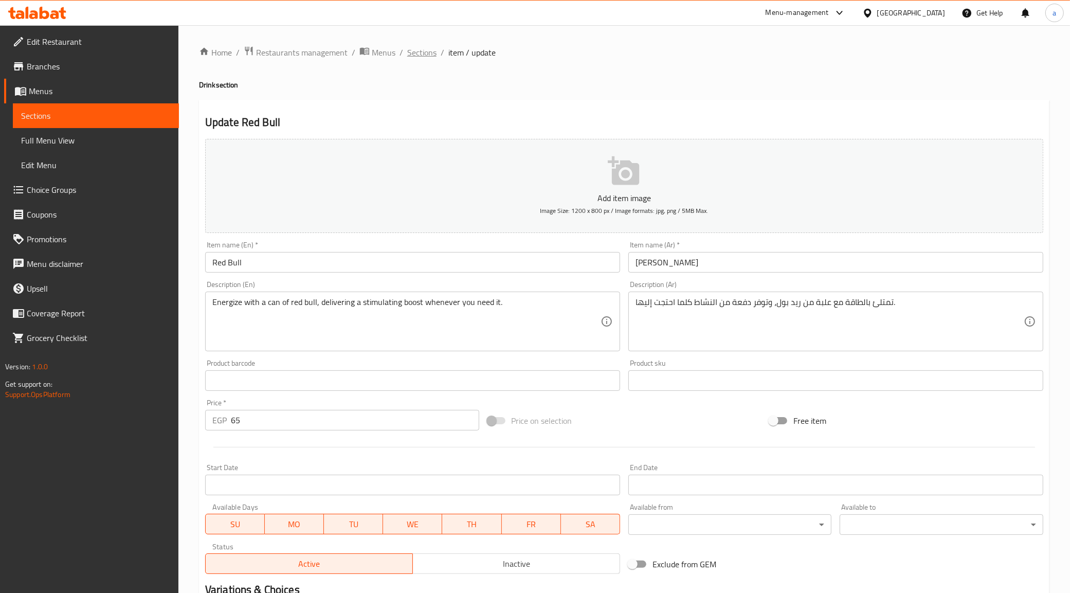
click at [410, 54] on span "Sections" at bounding box center [421, 52] width 29 height 12
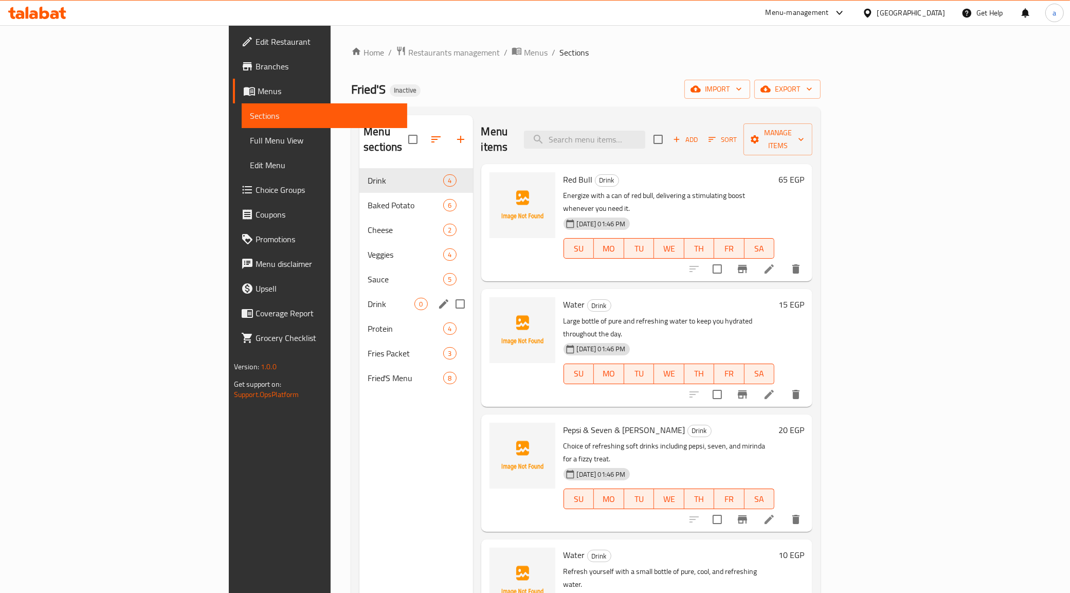
click at [449, 293] on input "Menu sections" at bounding box center [460, 304] width 22 height 22
checkbox input "true"
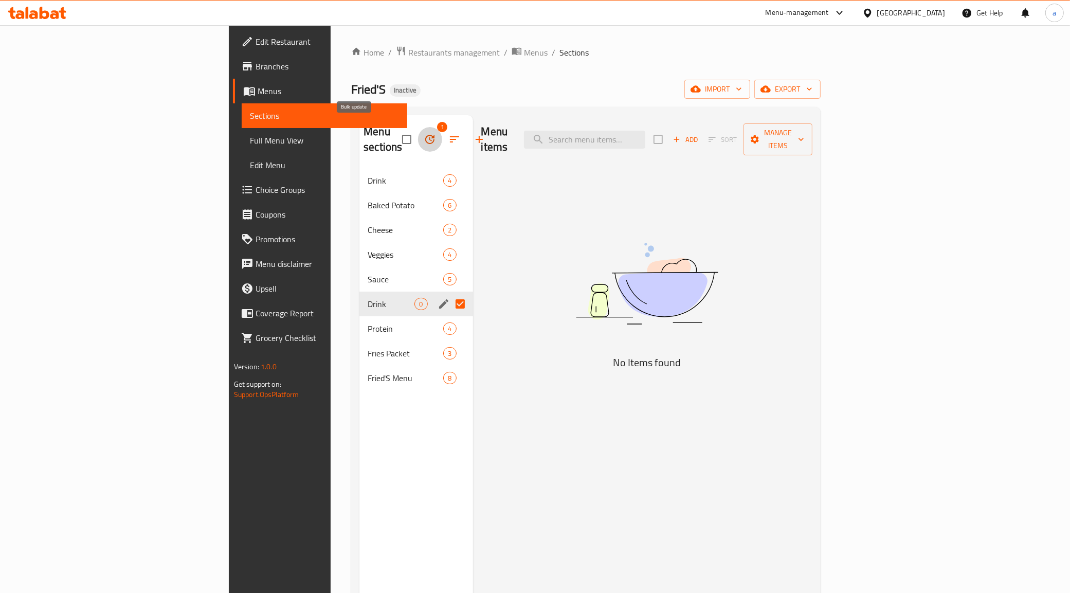
click at [424, 133] on icon "button" at bounding box center [430, 139] width 12 height 12
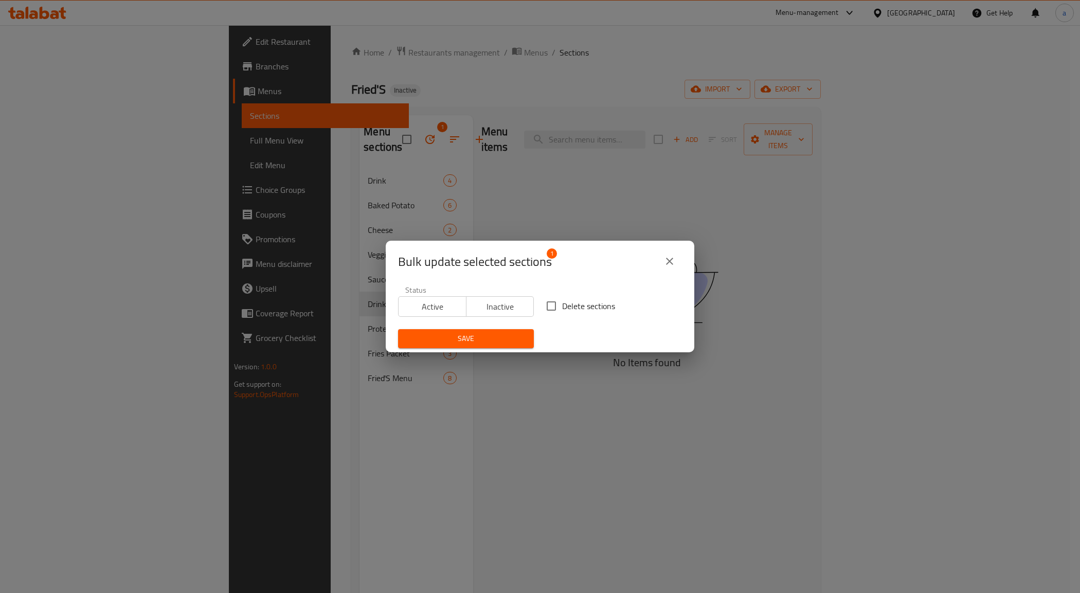
click at [540, 305] on input "Delete sections" at bounding box center [551, 306] width 22 height 22
checkbox input "true"
click at [498, 333] on span "Save" at bounding box center [465, 338] width 119 height 13
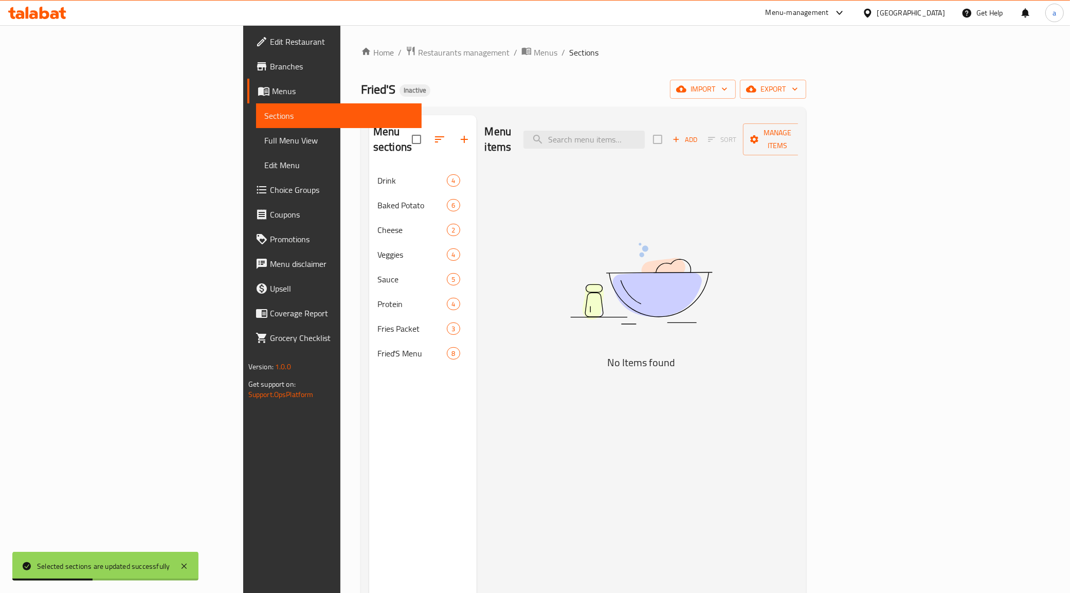
click at [264, 140] on span "Full Menu View" at bounding box center [339, 140] width 150 height 12
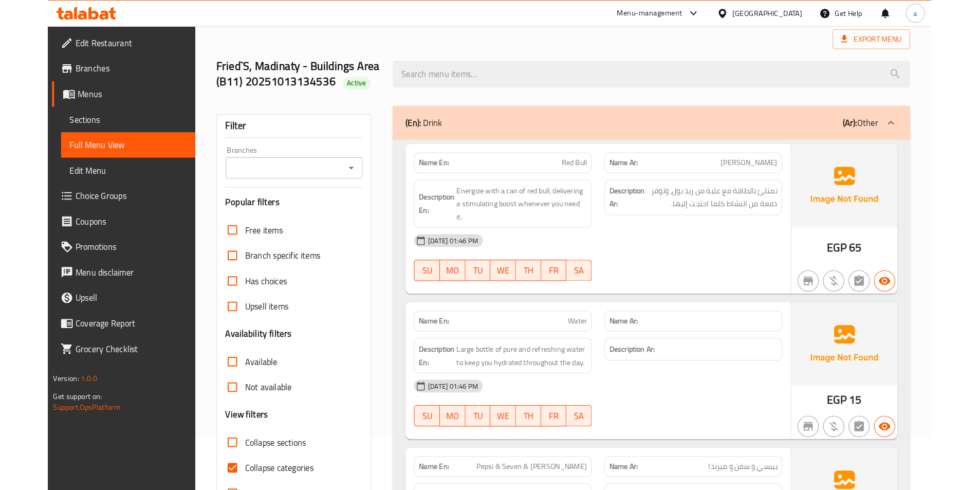
scroll to position [257, 0]
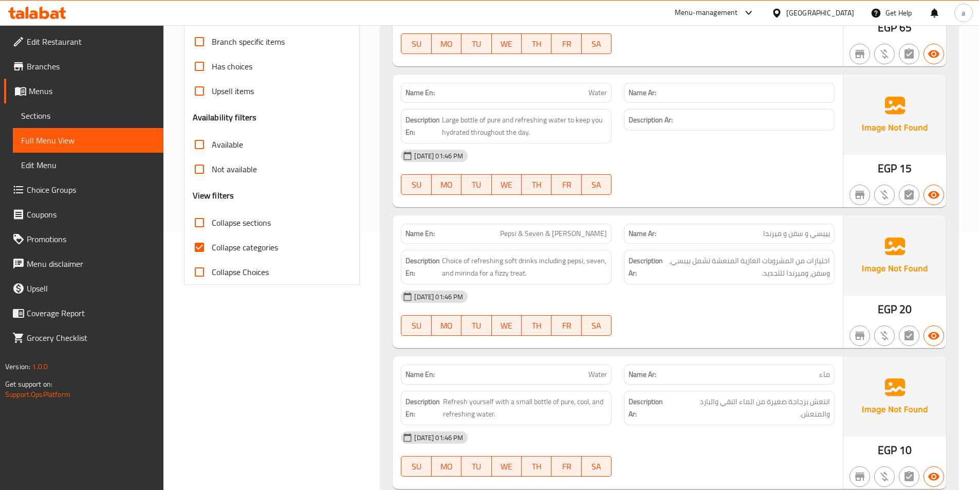
drag, startPoint x: 519, startPoint y: 236, endPoint x: 534, endPoint y: 236, distance: 14.4
click at [519, 236] on p "Name En: Pepsi & Seven & Mrinda" at bounding box center [507, 233] width 202 height 11
click at [543, 235] on span "Pepsi & Seven & Mrinda" at bounding box center [553, 233] width 107 height 11
copy span "Pepsi"
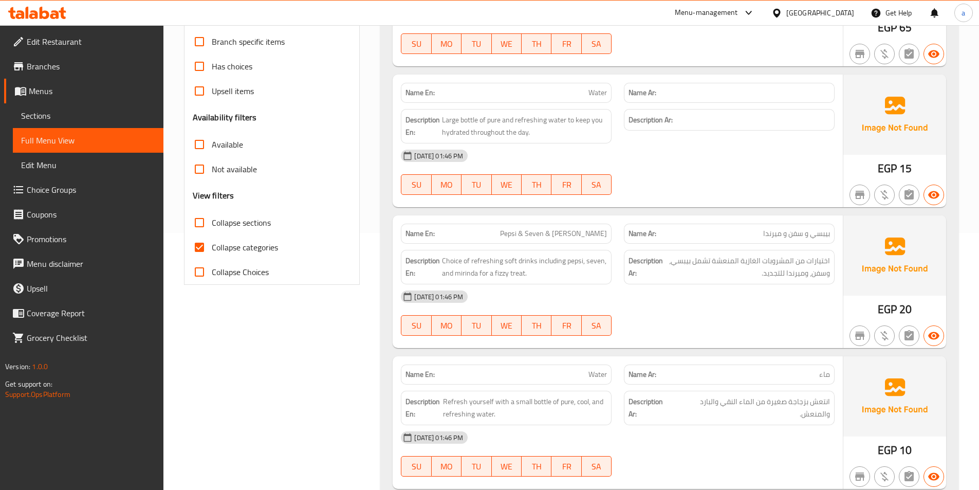
click at [820, 237] on span "بيبسي و سفن و ميرندا" at bounding box center [796, 233] width 67 height 11
copy span "بيبسي"
click at [575, 234] on span "Pepsi & Seven & Mrinda" at bounding box center [553, 233] width 107 height 11
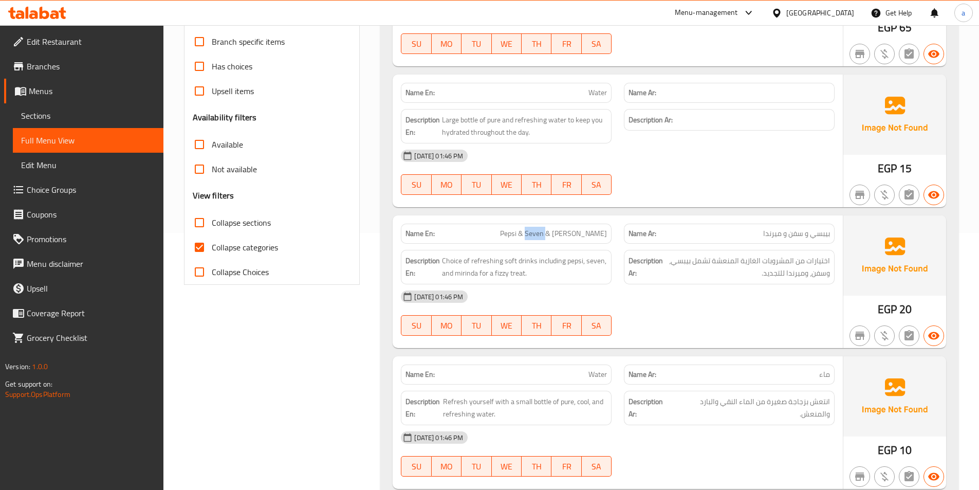
copy span "Seven"
click at [795, 234] on span "بيبسي و سفن و ميرندا" at bounding box center [796, 233] width 67 height 11
copy span "سفن"
click at [599, 233] on span "Pepsi & Seven & Mrinda" at bounding box center [553, 233] width 107 height 11
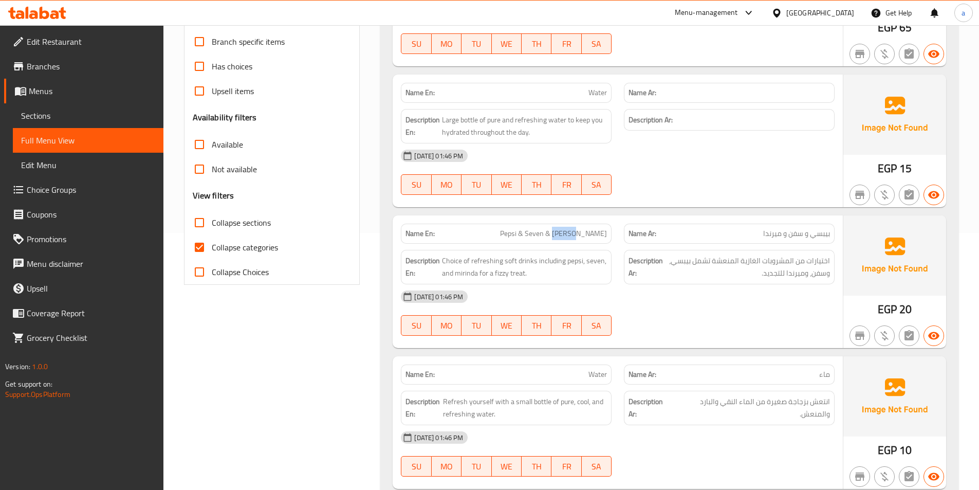
click at [599, 233] on span "Pepsi & Seven & Mrinda" at bounding box center [553, 233] width 107 height 11
copy span "Mrinda"
click at [772, 231] on span "بيبسي و سفن و ميرندا" at bounding box center [796, 233] width 67 height 11
copy span "ميرندا"
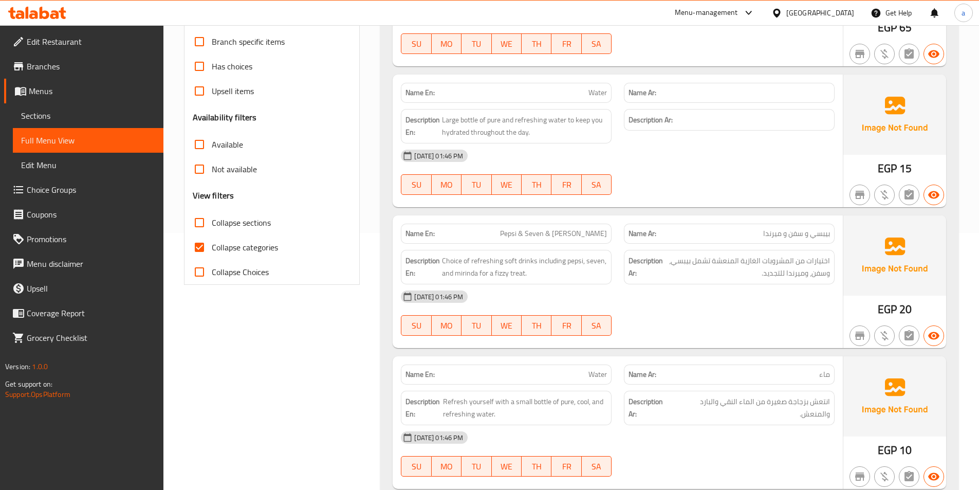
click at [597, 233] on span "Pepsi & Seven & Mrinda" at bounding box center [553, 233] width 107 height 11
copy span "Mrinda"
drag, startPoint x: 535, startPoint y: 232, endPoint x: 638, endPoint y: 231, distance: 103.3
click at [638, 231] on div "Name En: Pepsi & Seven & Mrinda Name Ar: بيبسي و سفن و ميرندا" at bounding box center [618, 233] width 446 height 32
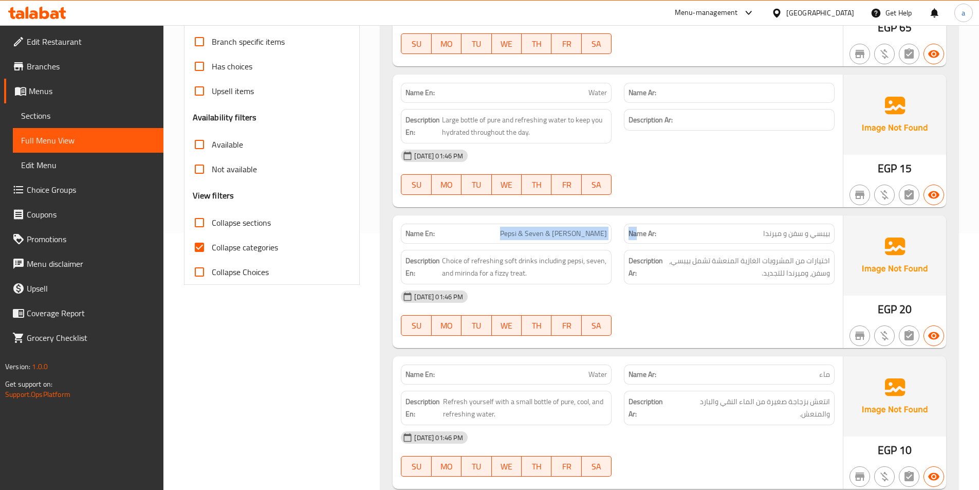
click at [607, 227] on div "Name En: Pepsi & Seven & Mrinda" at bounding box center [506, 234] width 211 height 20
drag, startPoint x: 536, startPoint y: 233, endPoint x: 611, endPoint y: 234, distance: 75.1
click at [611, 234] on div "Name En: Pepsi & Seven & Mrinda" at bounding box center [506, 234] width 211 height 20
copy span "Pepsi & Seven & Mrinda"
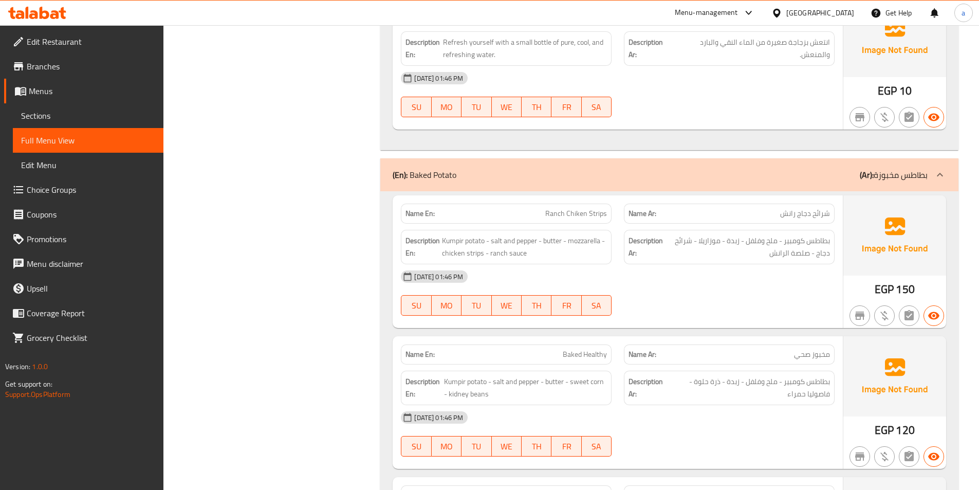
scroll to position [720, 0]
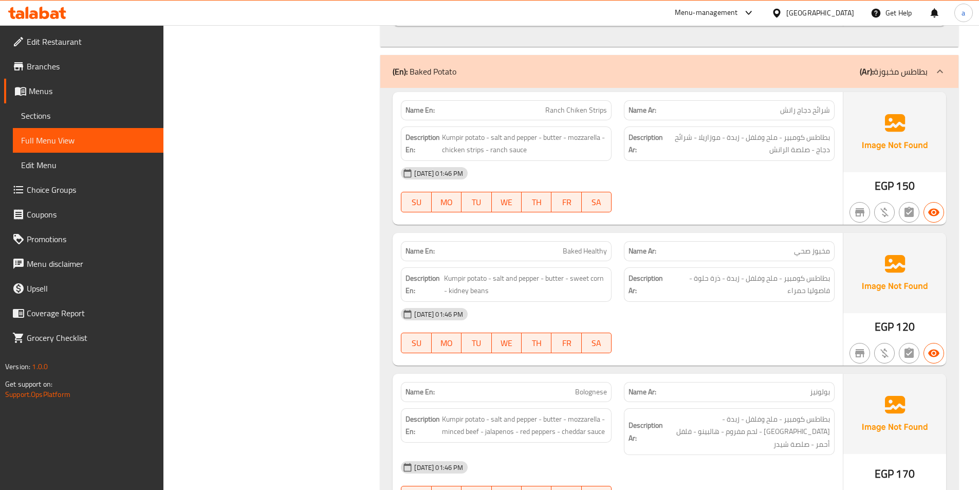
click at [609, 111] on div "Name En: Ranch Chiken Strips" at bounding box center [506, 110] width 211 height 20
click at [597, 111] on span "Ranch Chiken Strips" at bounding box center [576, 110] width 62 height 11
copy span "Strips"
click at [725, 186] on div "13-10-2025 01:46 PM SU MO TU WE TH FR SA" at bounding box center [618, 190] width 446 height 58
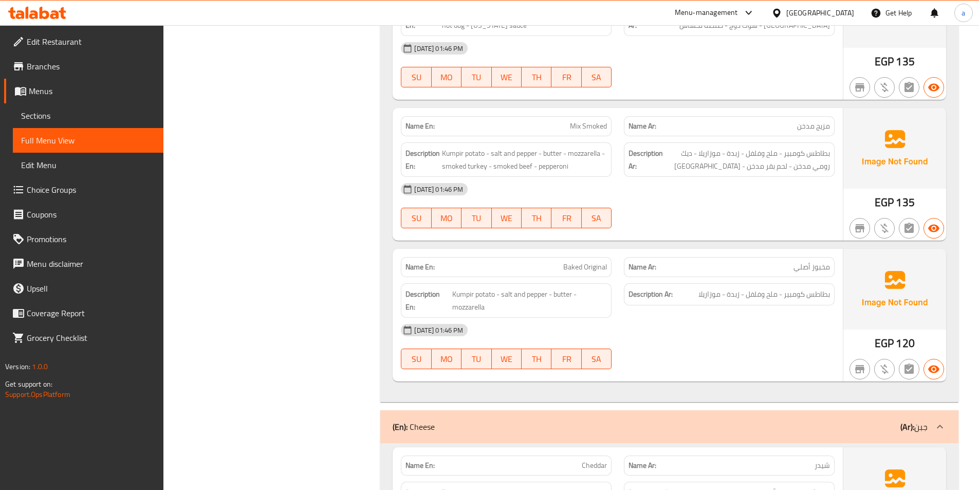
scroll to position [1285, 0]
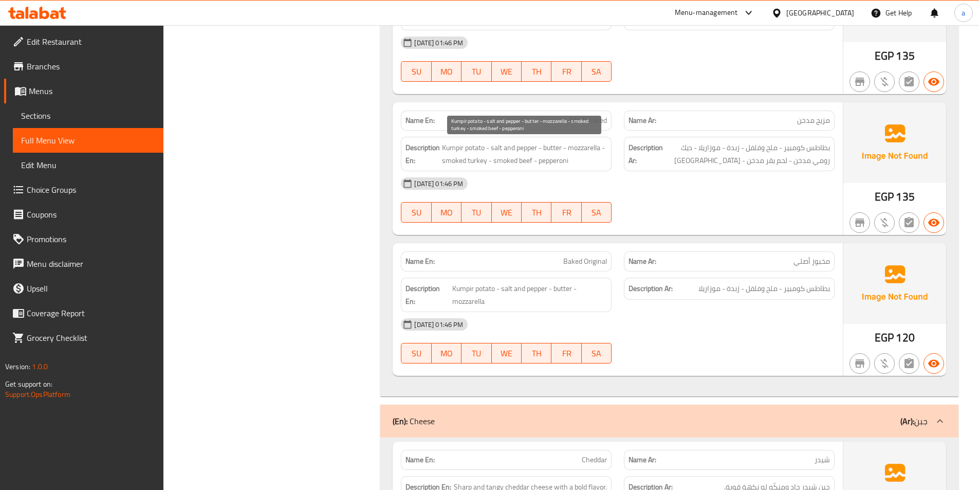
click at [476, 157] on span "Kumpir potato - salt and pepper - butter - mozzarella - smoked turkey - smoked …" at bounding box center [524, 153] width 165 height 25
copy span "turkey"
click at [541, 159] on span "Kumpir potato - salt and pepper - butter - mozzarella - smoked turkey - smoked …" at bounding box center [524, 153] width 165 height 25
click at [552, 159] on span "Kumpir potato - salt and pepper - butter - mozzarella - smoked turkey - smoked …" at bounding box center [524, 153] width 165 height 25
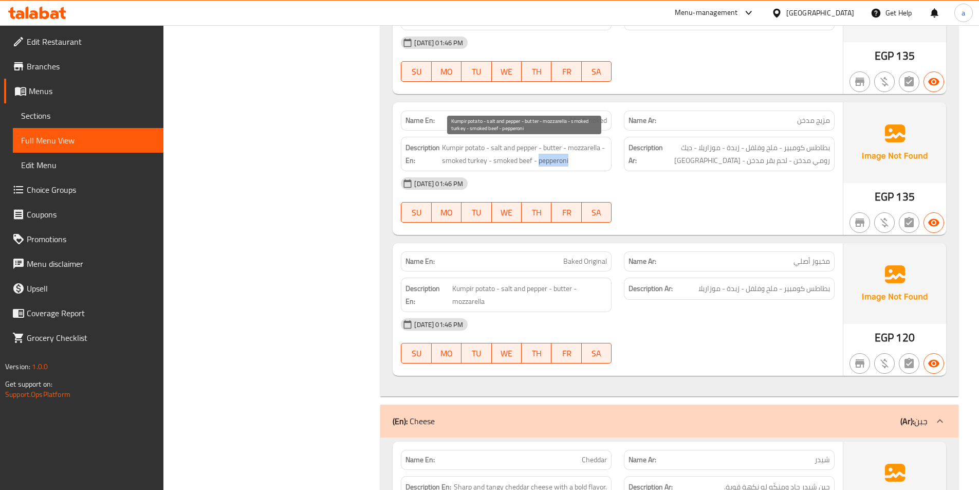
click at [553, 159] on span "Kumpir potato - salt and pepper - butter - mozzarella - smoked turkey - smoked …" at bounding box center [524, 153] width 165 height 25
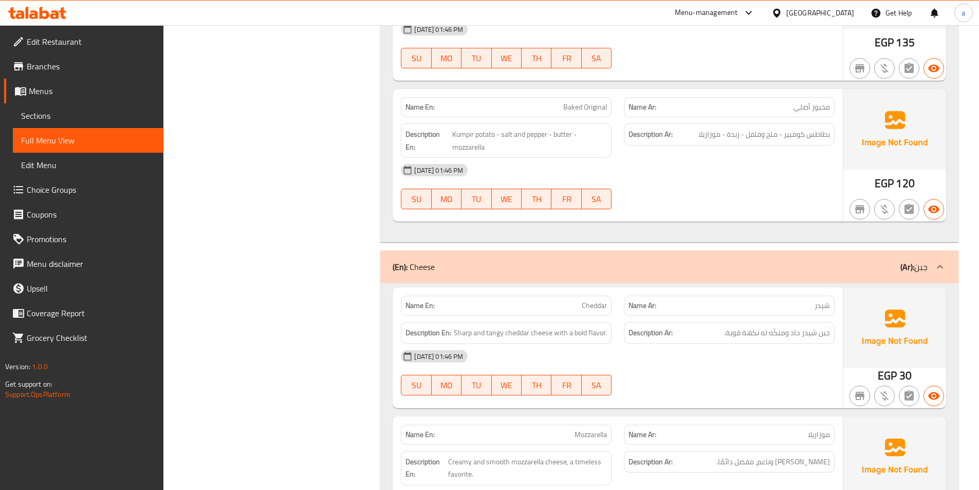
scroll to position [1594, 0]
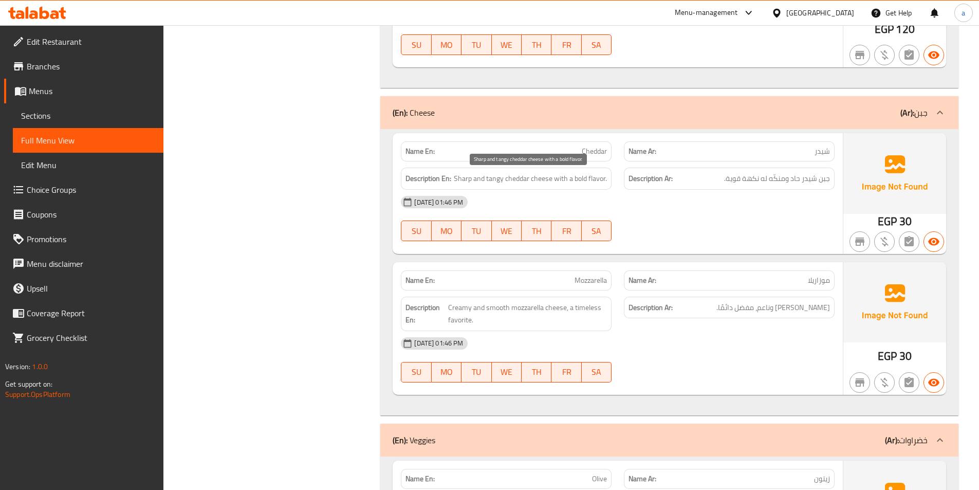
click at [466, 176] on span "Sharp and tangy cheddar cheese with a bold flavor." at bounding box center [530, 178] width 153 height 13
click at [501, 183] on span "Sharp and tangy cheddar cheese with a bold flavor." at bounding box center [530, 178] width 153 height 13
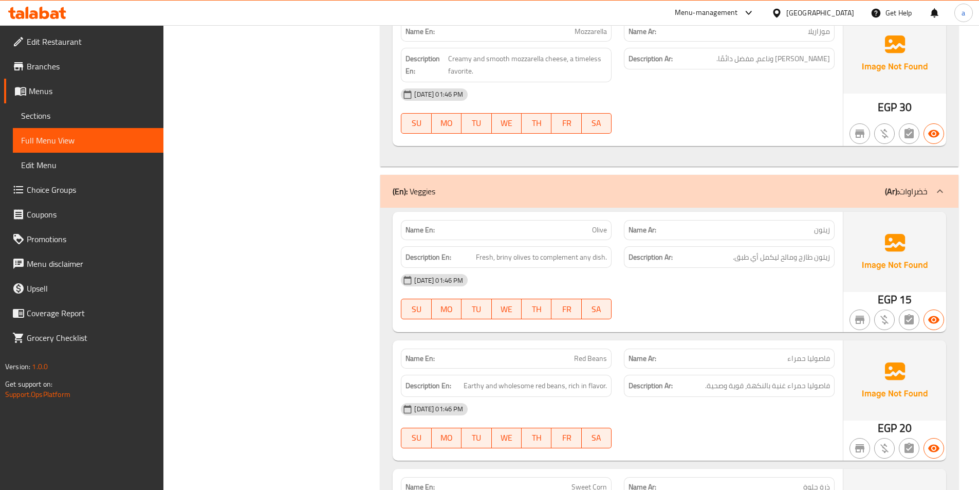
scroll to position [1902, 0]
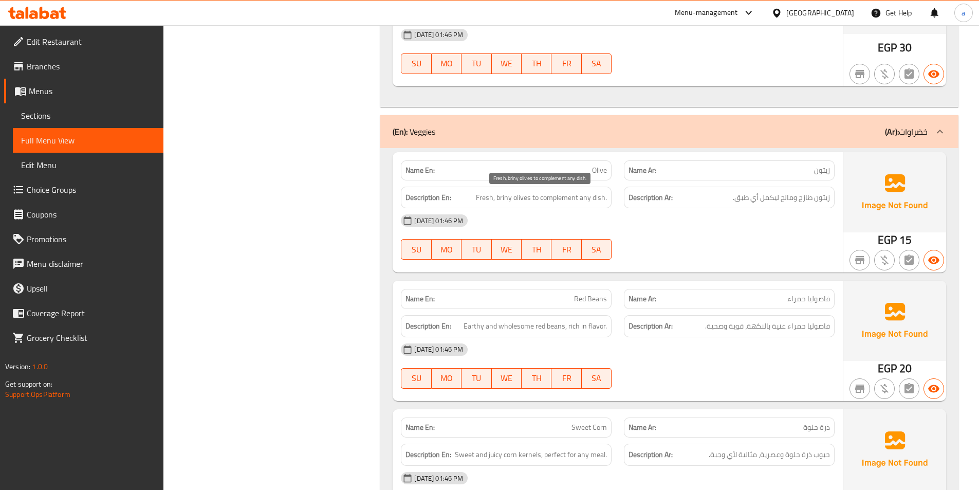
click at [500, 197] on span "Fresh, briny olives to complement any dish." at bounding box center [541, 197] width 131 height 13
click at [505, 198] on span "Fresh, briny olives to complement any dish." at bounding box center [541, 197] width 131 height 13
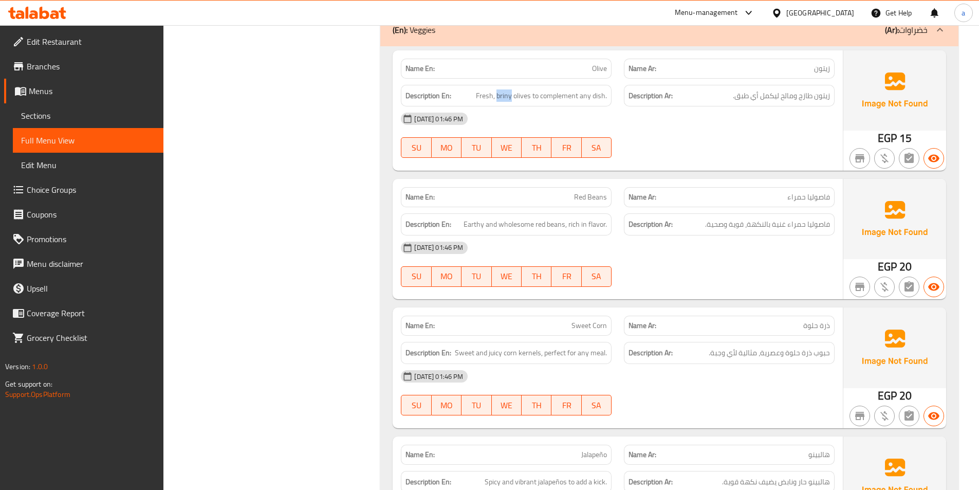
scroll to position [2005, 0]
click at [605, 195] on span "Red Beans" at bounding box center [590, 196] width 33 height 11
drag, startPoint x: 583, startPoint y: 192, endPoint x: 560, endPoint y: 192, distance: 23.1
click at [583, 192] on span "Red Beans" at bounding box center [590, 196] width 33 height 11
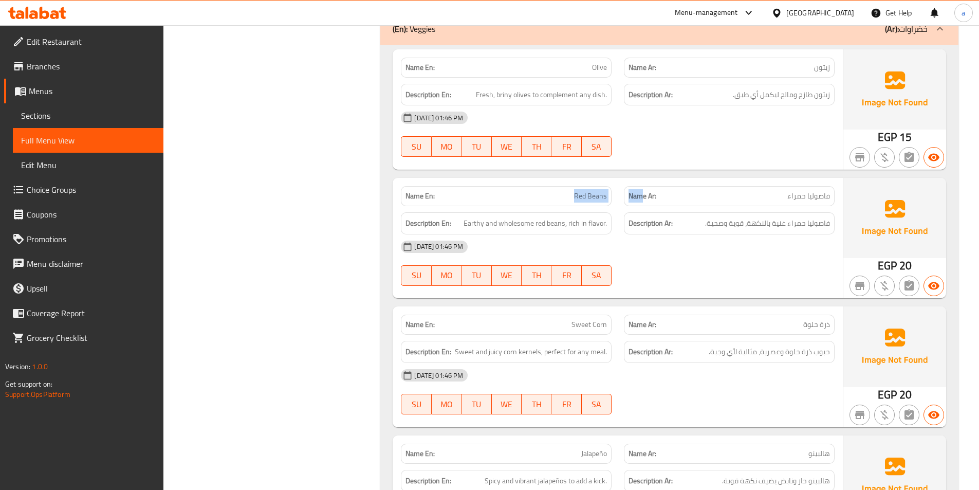
drag, startPoint x: 557, startPoint y: 193, endPoint x: 618, endPoint y: 193, distance: 61.2
click at [644, 198] on div "Name En: Red Beans Name Ar: فاصوليا حمراء" at bounding box center [618, 196] width 446 height 32
click at [554, 210] on div "Description En: Earthy and wholesome red beans, rich in flavor." at bounding box center [506, 223] width 223 height 34
click at [473, 224] on span "Earthy and wholesome red beans, rich in flavor." at bounding box center [535, 223] width 143 height 13
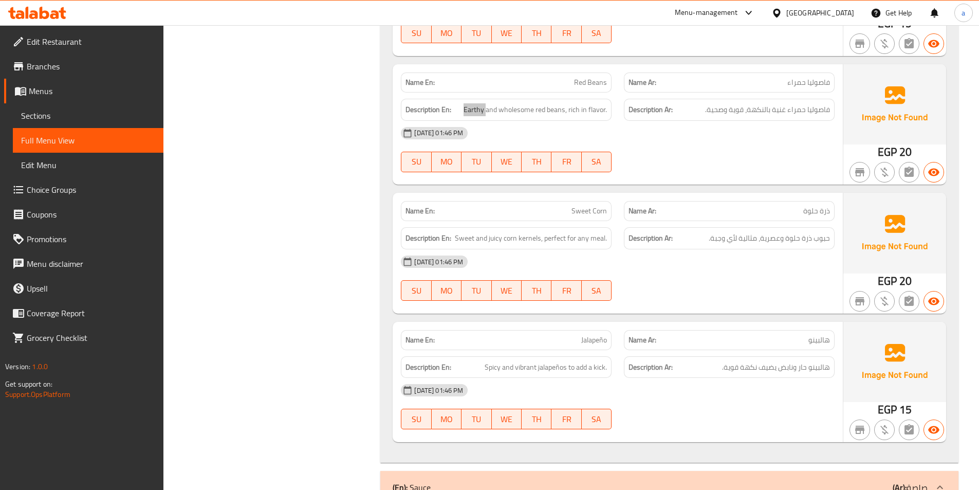
scroll to position [2159, 0]
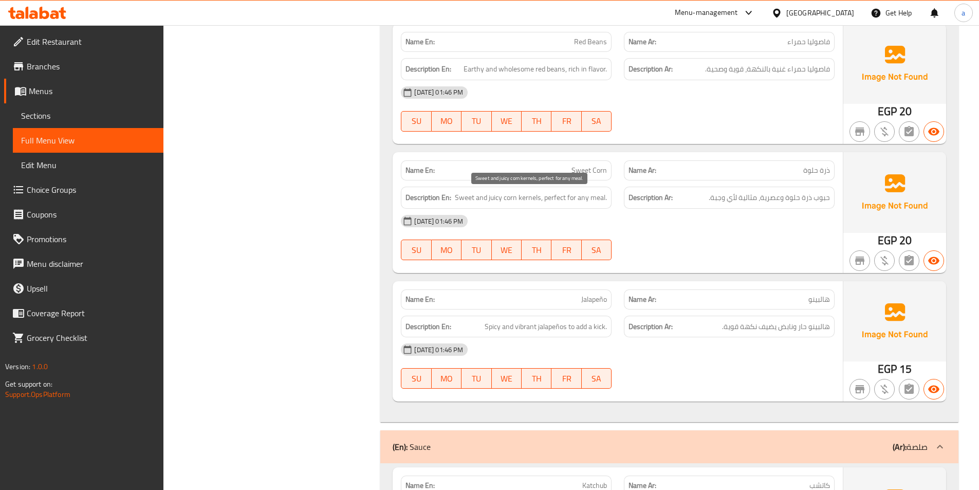
click at [535, 198] on span "Sweet and juicy corn kernels, perfect for any meal." at bounding box center [531, 197] width 152 height 13
drag, startPoint x: 504, startPoint y: 198, endPoint x: 535, endPoint y: 199, distance: 30.9
click at [540, 201] on span "Sweet and juicy corn kernels, perfect for any meal." at bounding box center [531, 197] width 152 height 13
click at [520, 195] on span "Sweet and juicy corn kernels, perfect for any meal." at bounding box center [531, 197] width 152 height 13
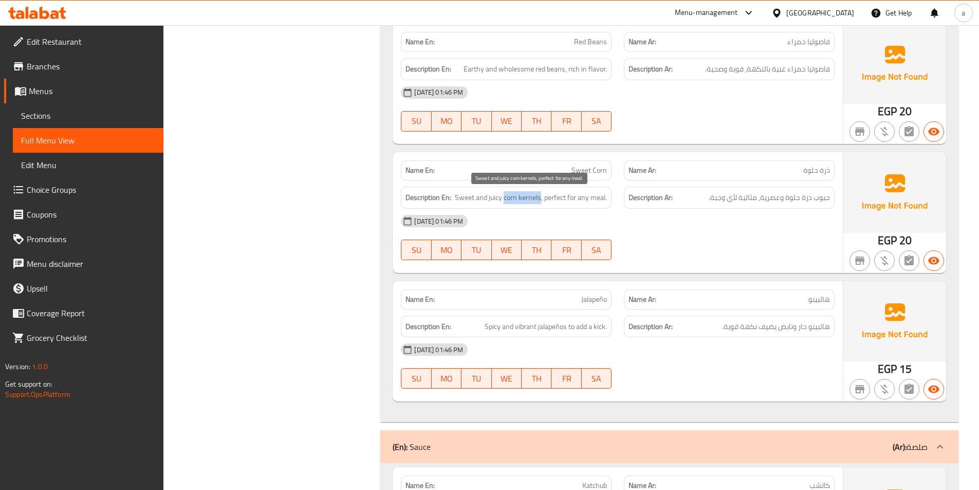
drag, startPoint x: 505, startPoint y: 198, endPoint x: 540, endPoint y: 202, distance: 35.1
click at [540, 202] on span "Sweet and juicy corn kernels, perfect for any meal." at bounding box center [531, 197] width 152 height 13
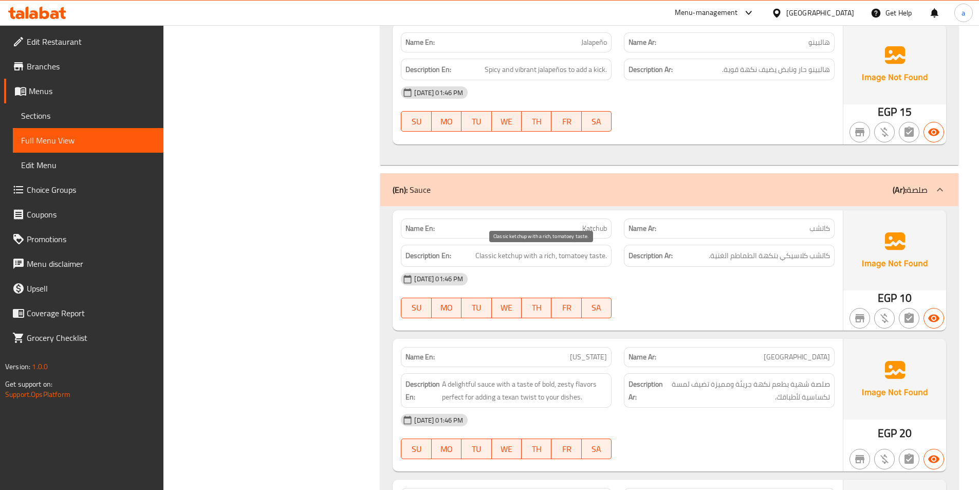
click at [599, 260] on span "Classic ketchup with a rich, tomatoey taste." at bounding box center [541, 255] width 132 height 13
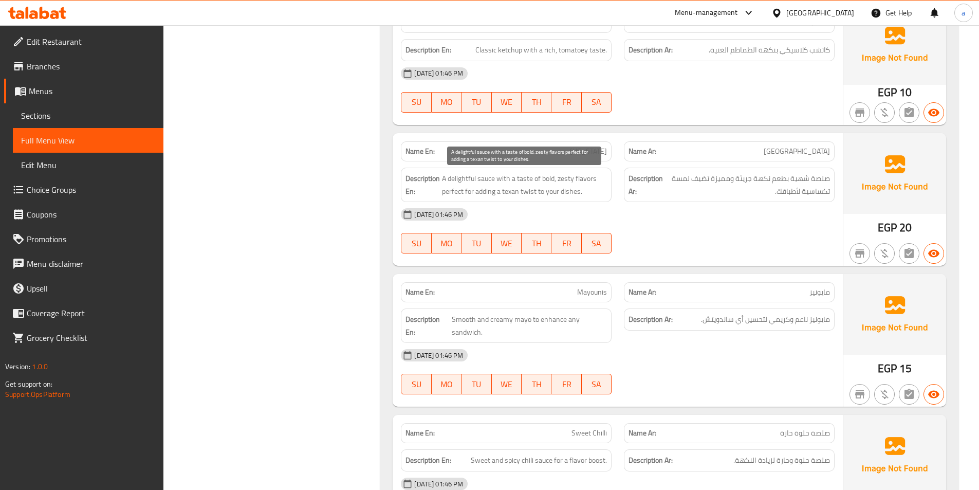
click at [466, 175] on span "A delightful sauce with a taste of bold, zesty flavors perfect for adding a tex…" at bounding box center [524, 184] width 165 height 25
click at [468, 191] on span "A delightful sauce with a taste of bold, zesty flavors perfect for adding a tex…" at bounding box center [524, 184] width 165 height 25
click at [450, 191] on span "A delightful sauce with a taste of bold, zesty flavors perfect for adding a tex…" at bounding box center [524, 184] width 165 height 25
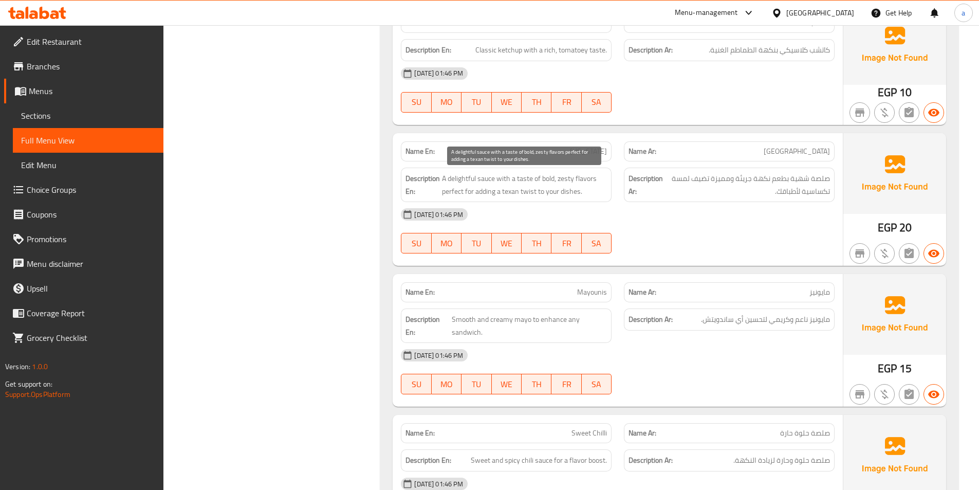
click at [514, 194] on span "A delightful sauce with a taste of bold, zesty flavors perfect for adding a tex…" at bounding box center [524, 184] width 165 height 25
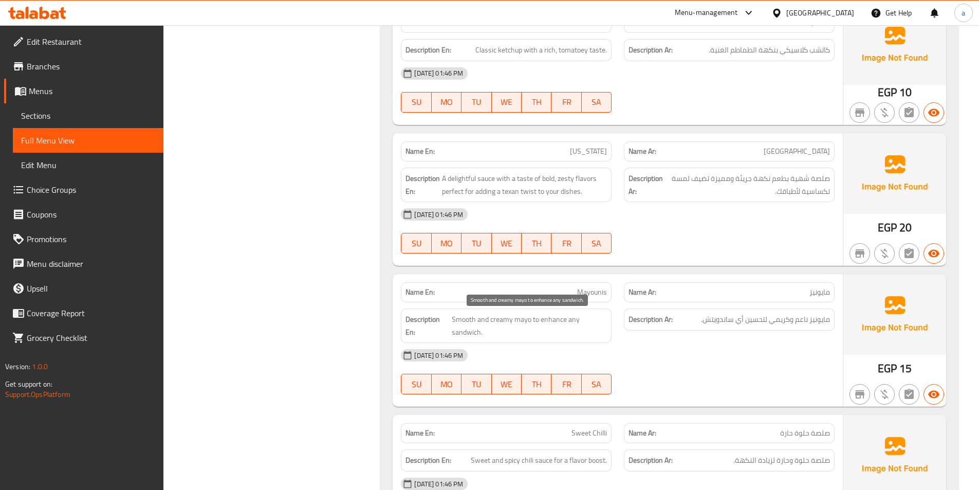
click at [555, 319] on span "Smooth and creamy mayo to enhance any sandwich." at bounding box center [529, 325] width 155 height 25
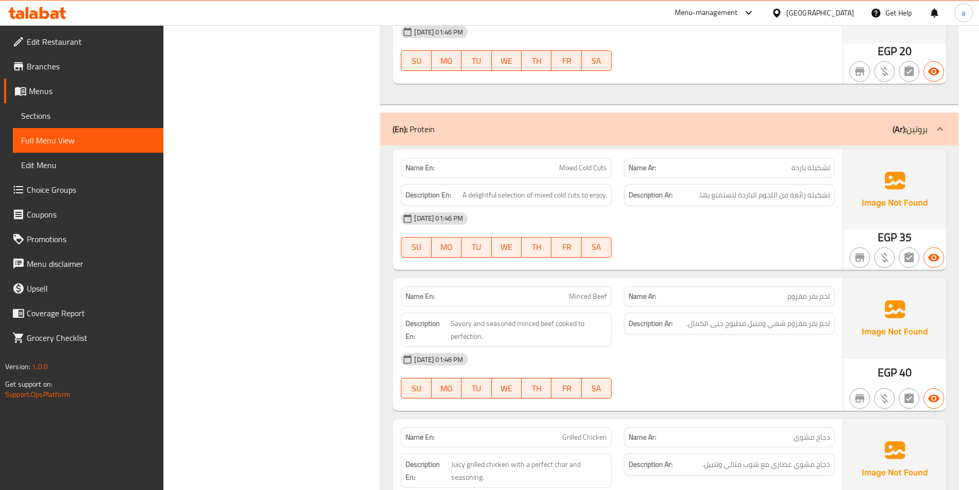
scroll to position [3187, 0]
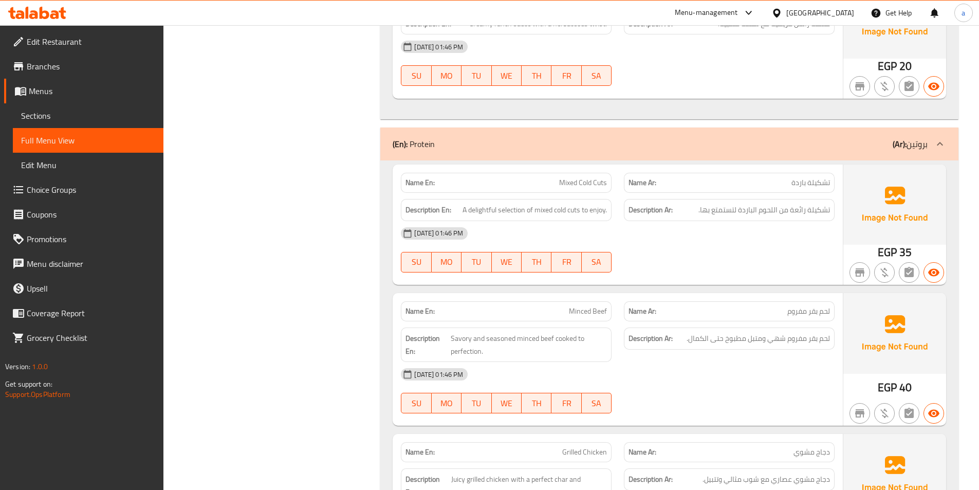
click at [598, 186] on span "Mixed Cold Cuts" at bounding box center [583, 182] width 48 height 11
click at [599, 182] on span "Mixed Cold Cuts" at bounding box center [583, 182] width 48 height 11
click at [511, 210] on span "A delightful selection of mixed cold cuts to enjoy." at bounding box center [535, 210] width 144 height 13
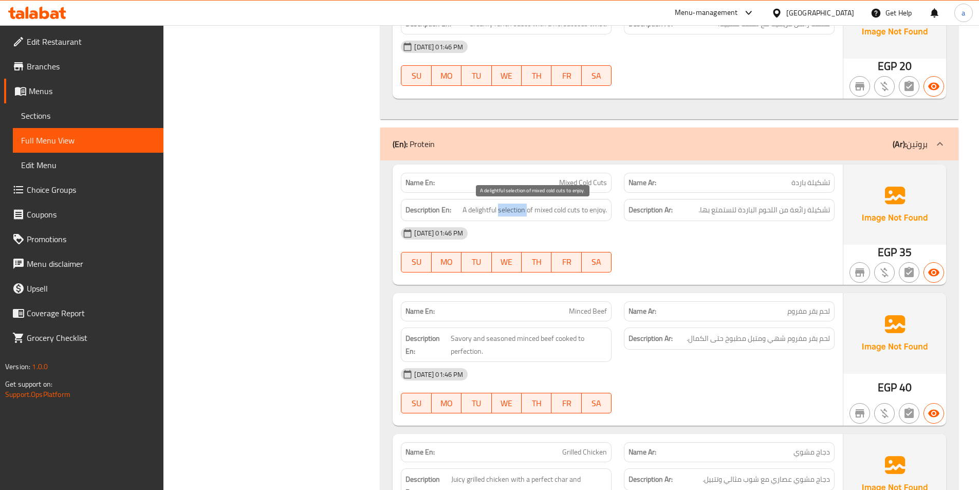
click at [511, 210] on span "A delightful selection of mixed cold cuts to enjoy." at bounding box center [535, 210] width 144 height 13
click at [525, 206] on span "A delightful selection of mixed cold cuts to enjoy." at bounding box center [535, 210] width 144 height 13
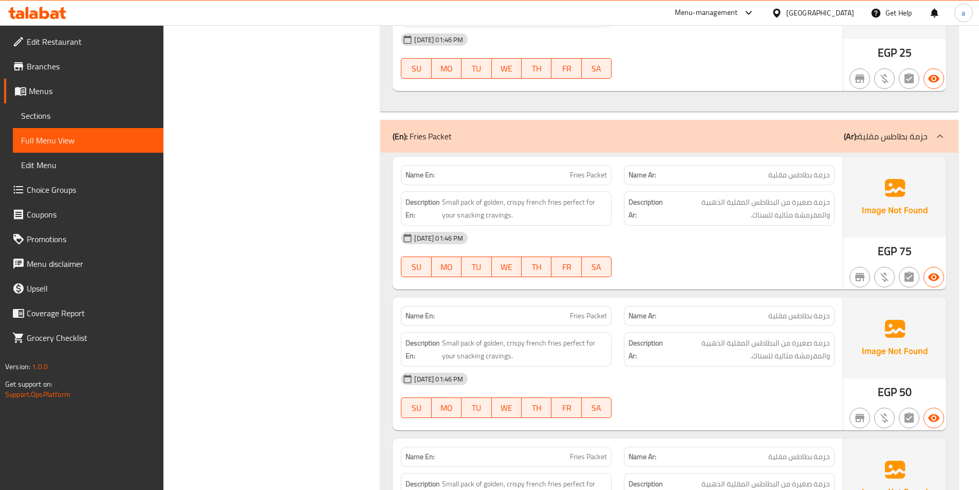
scroll to position [3804, 0]
click at [607, 178] on span "Fries Packet" at bounding box center [588, 174] width 37 height 11
click at [602, 176] on span "Fries Packet" at bounding box center [588, 174] width 37 height 11
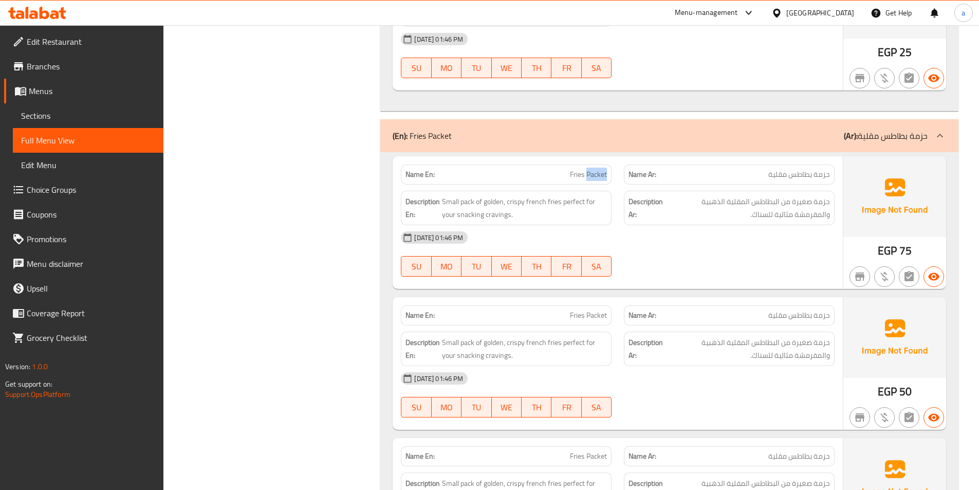
scroll to position [3958, 0]
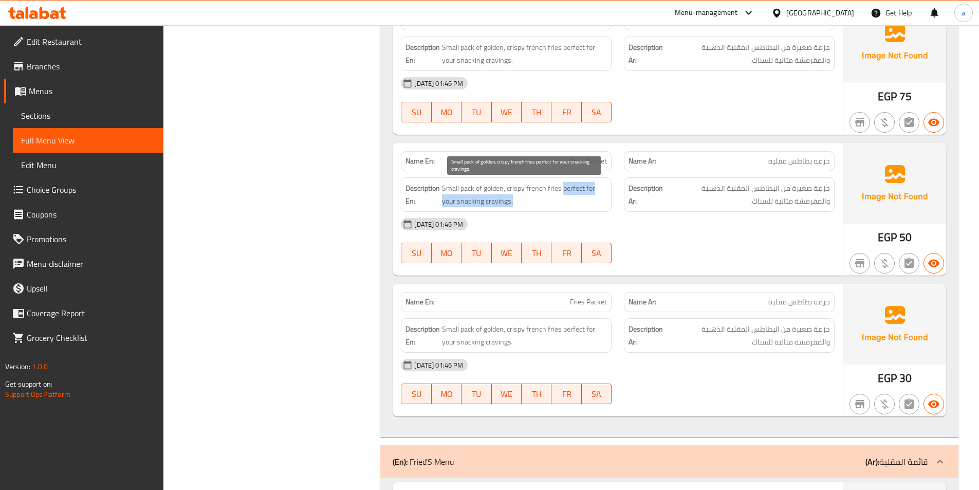
drag, startPoint x: 562, startPoint y: 190, endPoint x: 600, endPoint y: 199, distance: 39.0
click at [600, 199] on span "Small pack of golden, crispy french fries perfect for your snacking cravings." at bounding box center [524, 194] width 165 height 25
click at [531, 203] on span "Small pack of golden, crispy french fries perfect for your snacking cravings." at bounding box center [524, 194] width 165 height 25
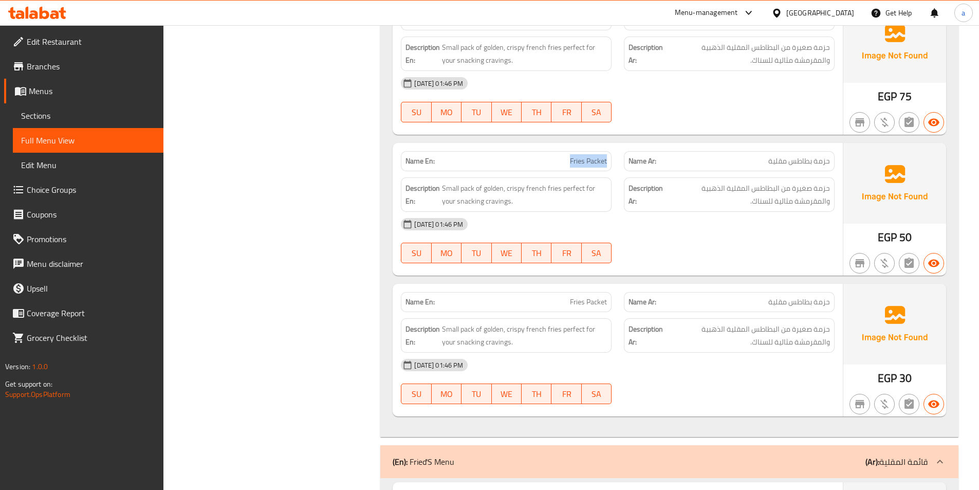
drag, startPoint x: 571, startPoint y: 162, endPoint x: 615, endPoint y: 160, distance: 44.3
click at [615, 161] on div "Name En: Fries Packet" at bounding box center [506, 161] width 223 height 32
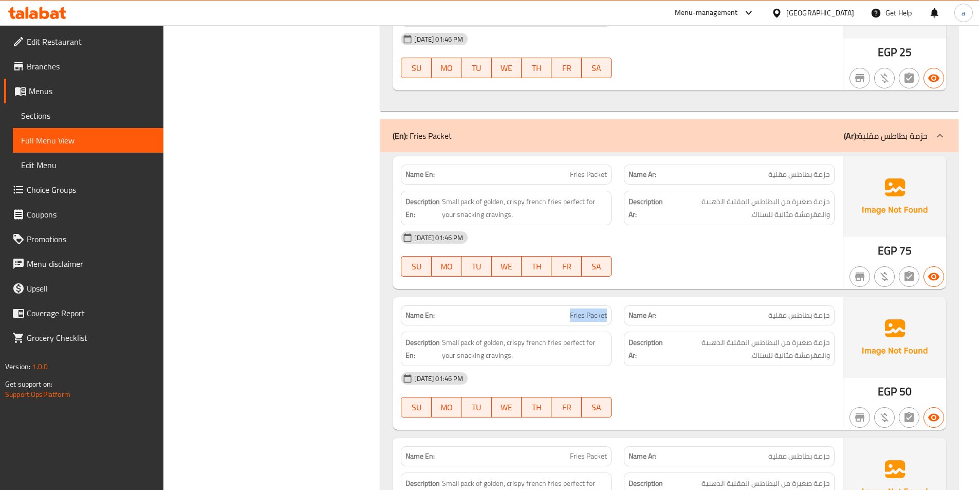
click at [939, 140] on icon at bounding box center [940, 136] width 12 height 12
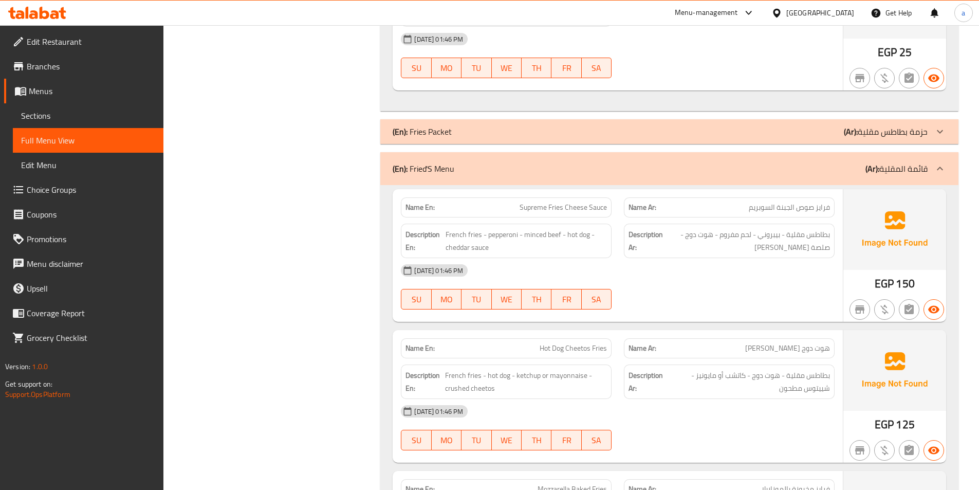
click at [555, 207] on span "Supreme Fries Cheese Sauce" at bounding box center [563, 207] width 87 height 11
click at [673, 274] on div "[DATE] 01:46 PM" at bounding box center [618, 270] width 446 height 25
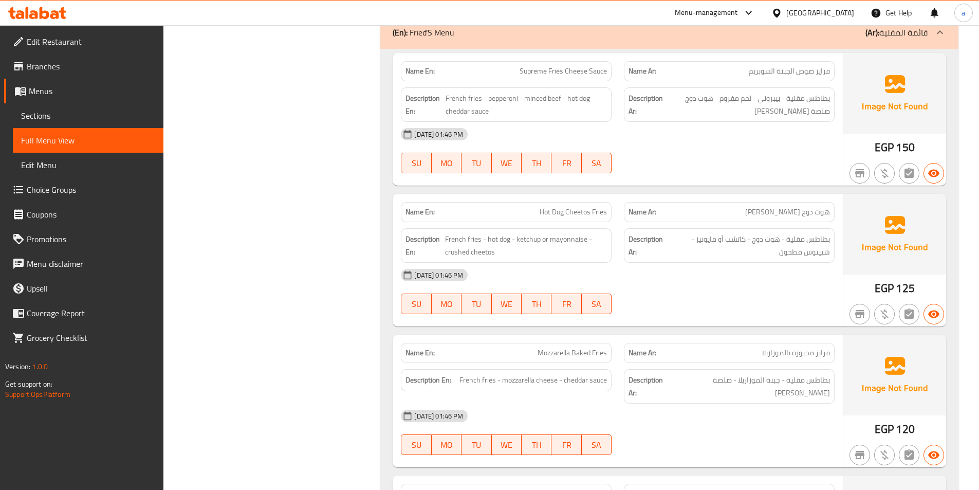
scroll to position [3958, 0]
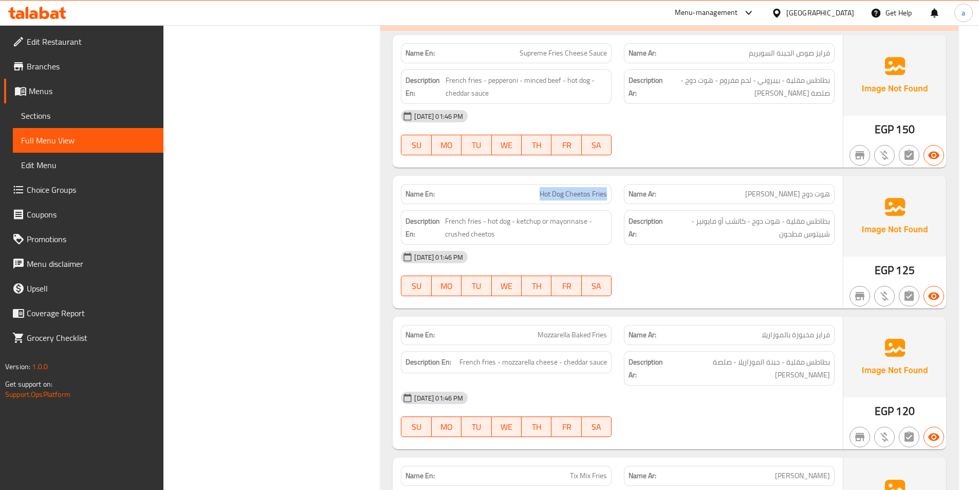
drag, startPoint x: 541, startPoint y: 193, endPoint x: 612, endPoint y: 193, distance: 71.5
click at [612, 193] on div "Name En: Hot Dog Cheetos Fries" at bounding box center [506, 194] width 223 height 32
click at [614, 232] on div "Description En: French fries - hot dog - ketchup or mayonnaise - crushed cheetos" at bounding box center [506, 227] width 223 height 47
click at [518, 224] on span "French fries - hot dog - ketchup or mayonnaise - crushed cheetos" at bounding box center [526, 227] width 162 height 25
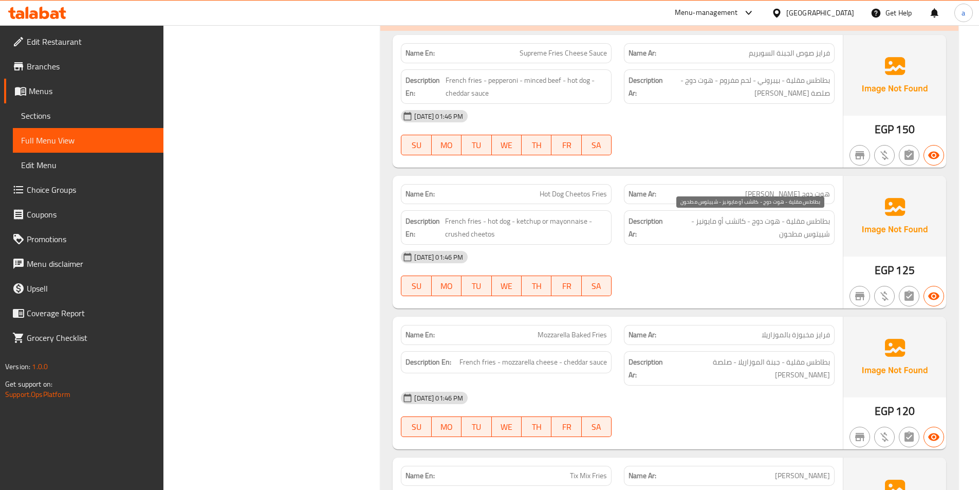
click at [740, 220] on span "بطاطس مقلية - هوت دوج - كاتشب أو مايونيز - شييتوس مطحون" at bounding box center [749, 227] width 162 height 25
click at [709, 224] on span "بطاطس مقلية - هوت دوج - كاتشب أو مايونيز - شييتوس مطحون" at bounding box center [749, 227] width 162 height 25
click at [571, 218] on span "French fries - hot dog - ketchup or mayonnaise - crushed cheetos" at bounding box center [526, 227] width 162 height 25
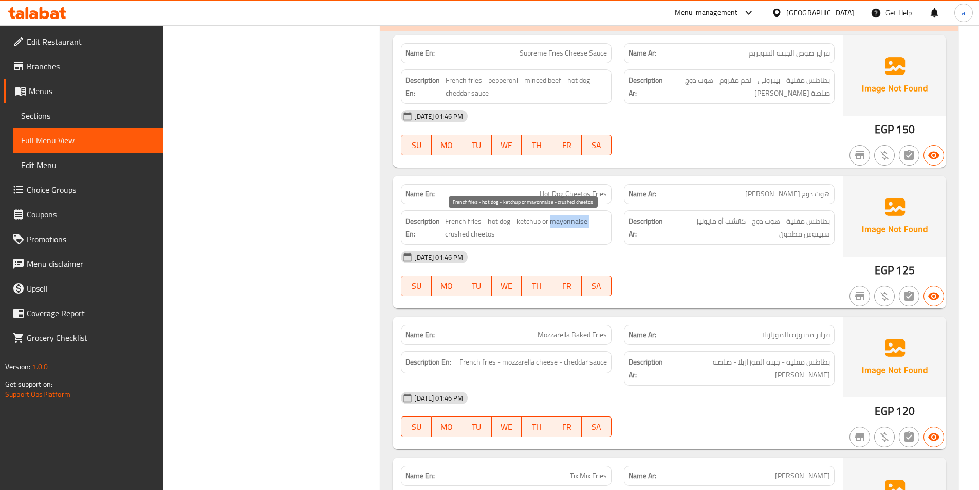
click at [571, 218] on span "French fries - hot dog - ketchup or mayonnaise - crushed cheetos" at bounding box center [526, 227] width 162 height 25
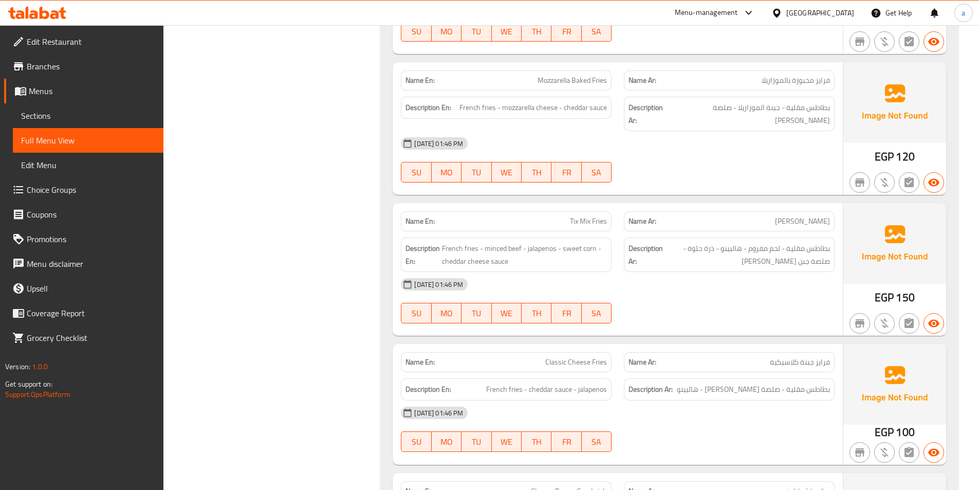
scroll to position [4215, 0]
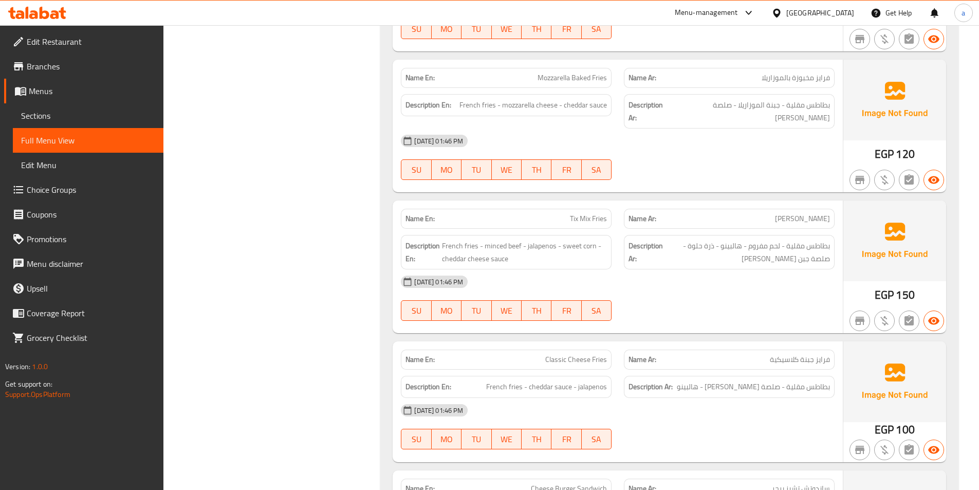
click at [574, 213] on span "Tix Mix Fries" at bounding box center [588, 218] width 37 height 11
click at [681, 269] on div "[DATE] 01:46 PM" at bounding box center [618, 281] width 446 height 25
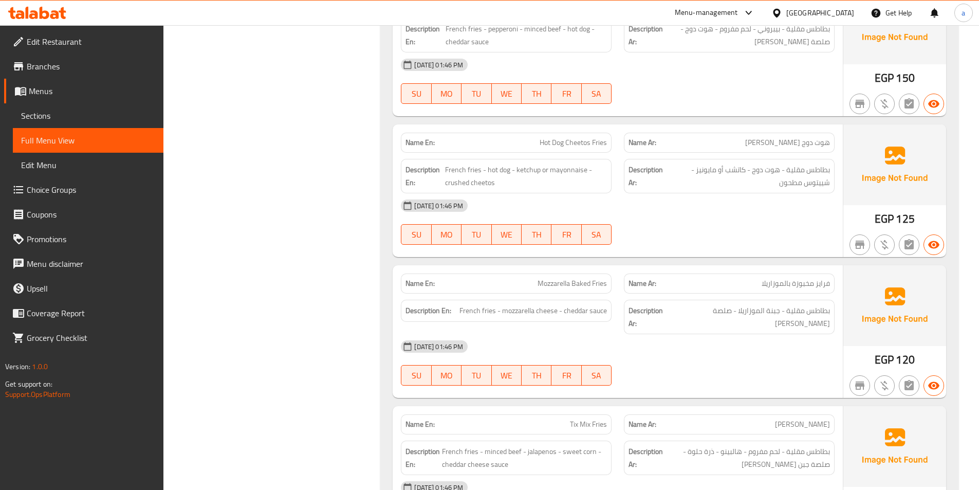
scroll to position [3855, 0]
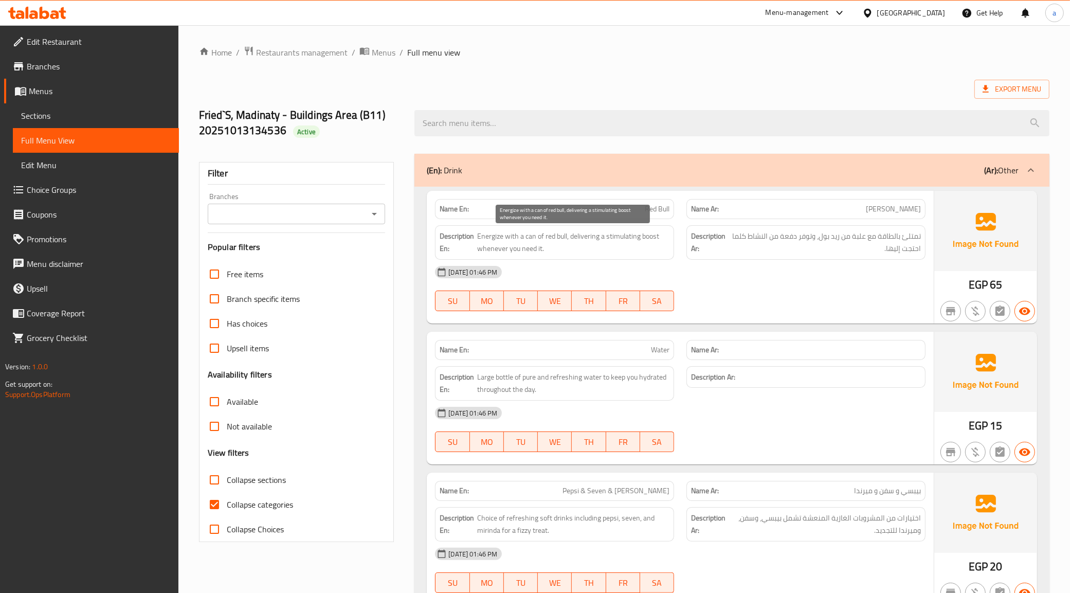
click at [497, 237] on span "Energize with a can of red bull, delivering a stimulating boost whenever you ne…" at bounding box center [573, 242] width 192 height 25
click at [832, 348] on p "Name Ar:" at bounding box center [806, 349] width 230 height 11
click at [56, 121] on span "Sections" at bounding box center [96, 115] width 150 height 12
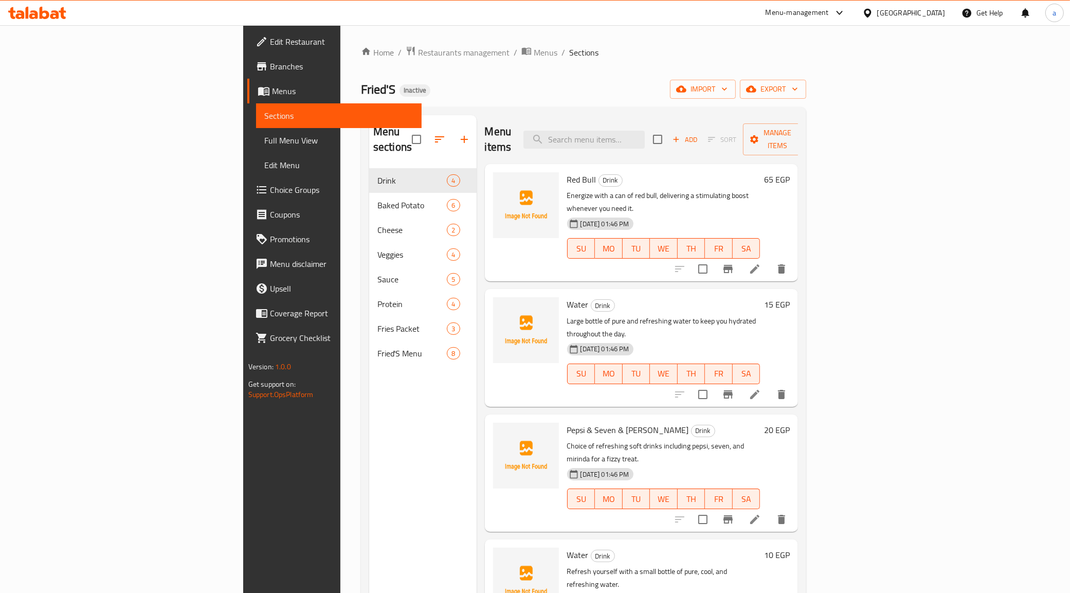
click at [761, 263] on icon at bounding box center [754, 269] width 12 height 12
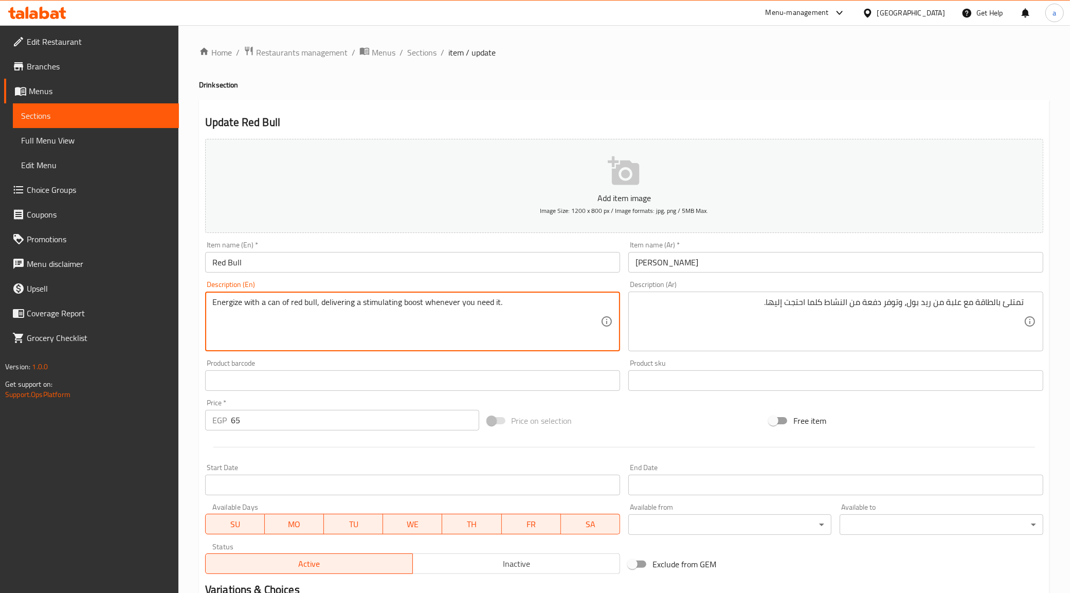
drag, startPoint x: 315, startPoint y: 304, endPoint x: 201, endPoint y: 304, distance: 113.6
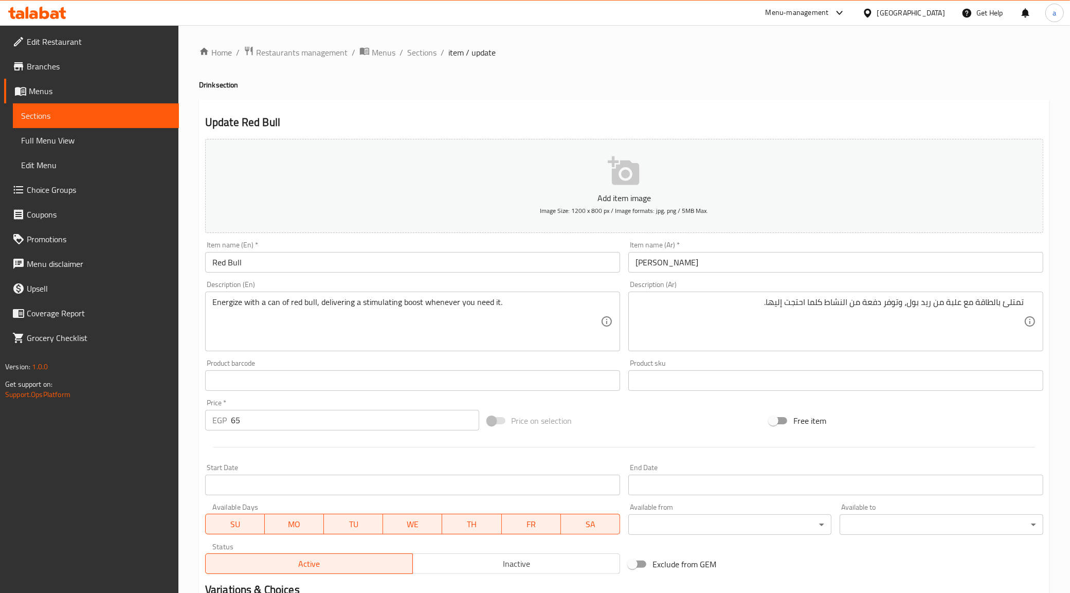
click at [304, 304] on textarea "Energize with a can of red bull, delivering a stimulating boost whenever you ne…" at bounding box center [406, 321] width 388 height 49
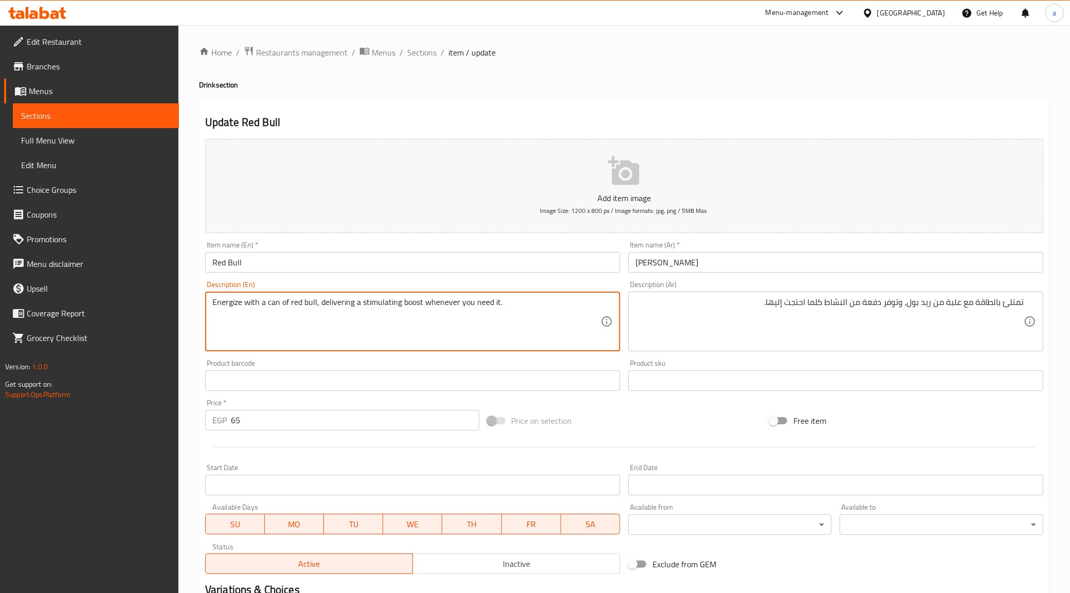
click at [315, 303] on textarea "Energize with a can of red bull, delivering a stimulating boost whenever you ne…" at bounding box center [406, 321] width 388 height 49
click at [505, 309] on textarea "Energize with a can of red bull, delivering a stimulating boost whenever you ne…" at bounding box center [406, 321] width 388 height 49
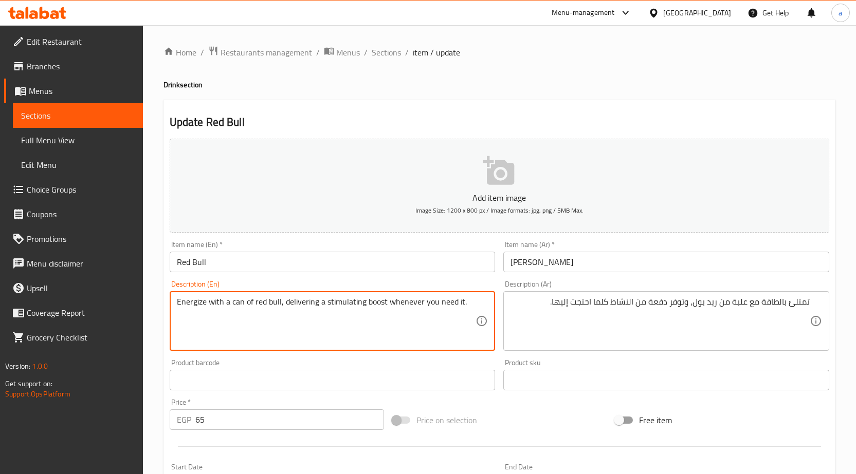
scroll to position [154, 0]
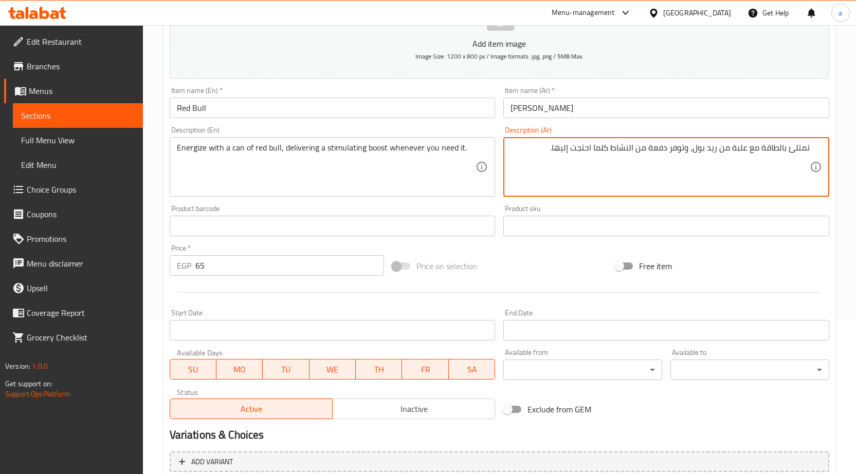
drag, startPoint x: 788, startPoint y: 150, endPoint x: 838, endPoint y: 144, distance: 50.6
click at [807, 150] on textarea "بالطاقة مع علبة من ريد بول، وتوفر دفعة من النشاط كلما احتجت إليها." at bounding box center [659, 167] width 299 height 49
click at [806, 151] on textarea "بالطاقة مع علبة من ريد بول، وتوفر دفعة من النشاط كلما احتجت إليها." at bounding box center [659, 167] width 299 height 49
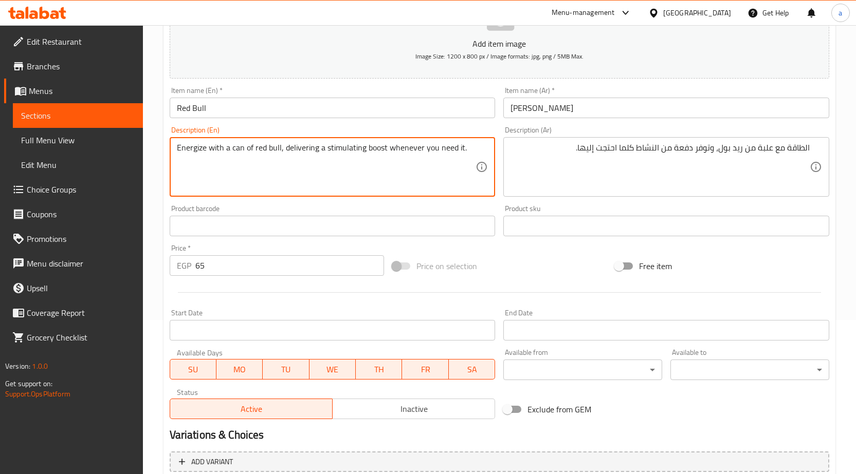
click at [188, 153] on textarea "Energize with a can of red bull, delivering a stimulating boost whenever you ne…" at bounding box center [326, 167] width 299 height 49
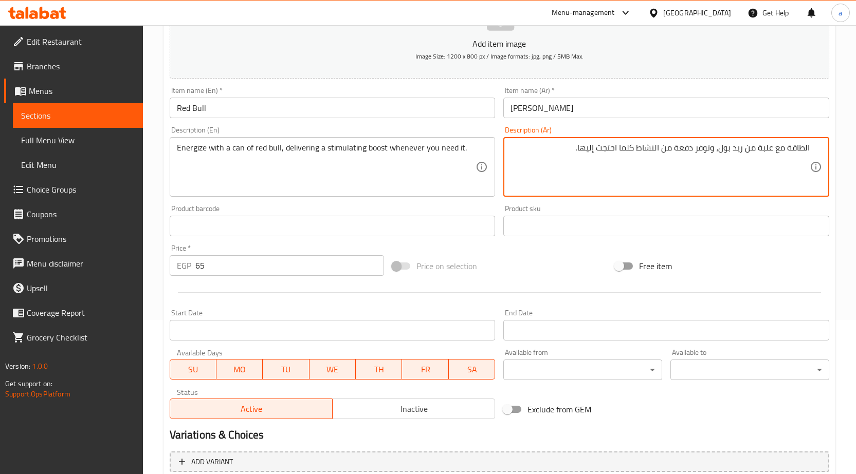
click at [784, 149] on textarea "الطاقة مع علبة من ريد بول، وتوفر دفعة من النشاط كلما احتجت إليها." at bounding box center [659, 167] width 299 height 49
click at [799, 149] on textarea "الطاقة مع علبة من ريد بول، وتوفر دفعة من النشاط كلما احتجت إليها." at bounding box center [659, 167] width 299 height 49
click at [803, 154] on textarea "انبرجيز مع علبة من ريد بول، وتوفر دفعة من النشاط كلما احتجت إليها." at bounding box center [659, 167] width 299 height 49
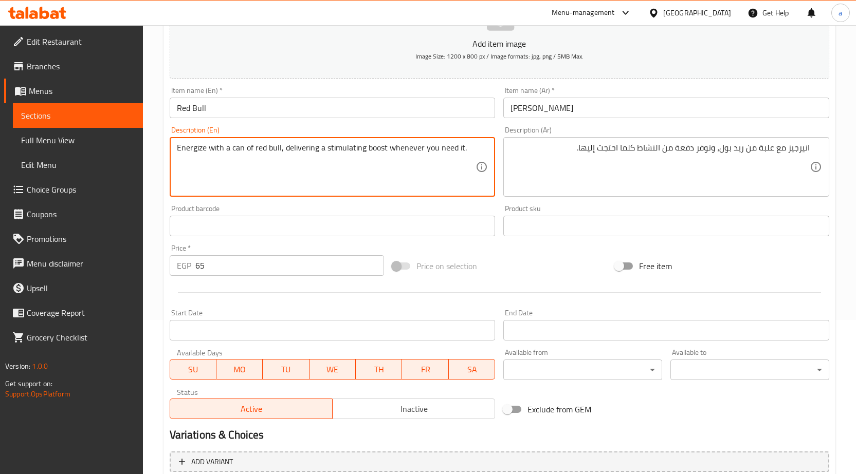
click at [342, 150] on textarea "Energize with a can of red bull, delivering a stimulating boost whenever you ne…" at bounding box center [326, 167] width 299 height 49
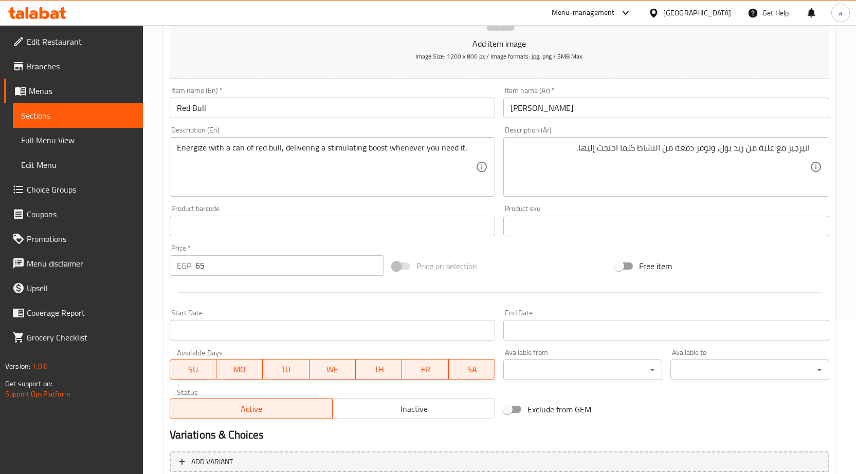
click at [372, 149] on textarea "Energize with a can of red bull, delivering a stimulating boost whenever you ne…" at bounding box center [326, 167] width 299 height 49
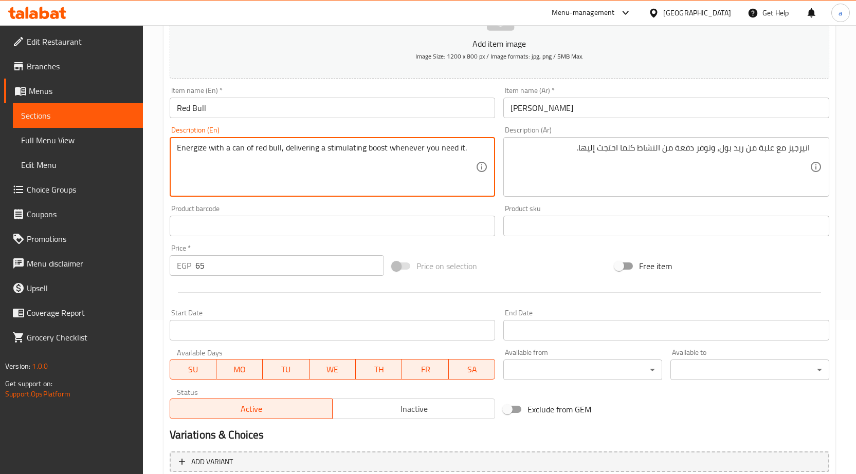
click at [372, 149] on textarea "Energize with a can of red bull, delivering a stimulating boost whenever you ne…" at bounding box center [326, 167] width 299 height 49
drag, startPoint x: 324, startPoint y: 150, endPoint x: 500, endPoint y: 148, distance: 176.3
click at [521, 150] on div "Add item image Image Size: 1200 x 800 px / Image formats: jpg, png / 5MB Max. I…" at bounding box center [500, 201] width 668 height 443
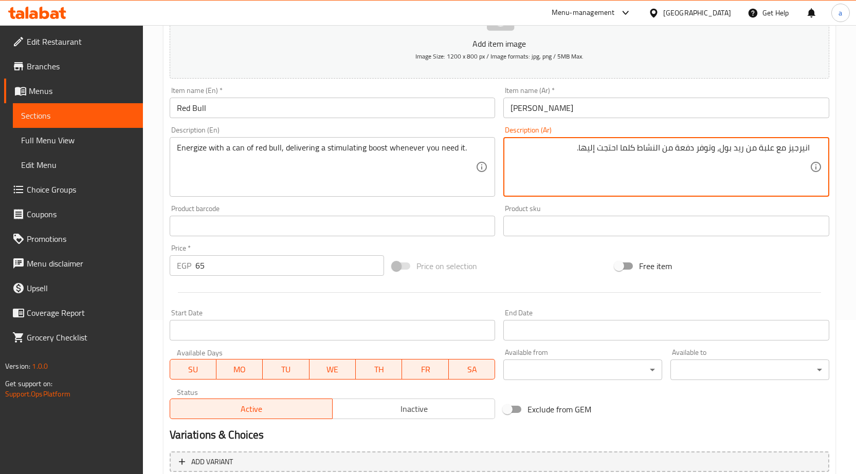
drag, startPoint x: 582, startPoint y: 150, endPoint x: 718, endPoint y: 153, distance: 136.3
click at [699, 155] on textarea "انيرجيز مع علبة من ريد بول، وتوفر دفعة من النشاط كلما احتجت إليها." at bounding box center [659, 167] width 299 height 49
drag, startPoint x: 582, startPoint y: 149, endPoint x: 693, endPoint y: 153, distance: 111.6
click at [693, 153] on textarea "انيرجيز مع علبة من ريد بول، وتوفر دفعة من النشاط كلما احتجت إليها." at bounding box center [659, 167] width 299 height 49
paste textarea "تحفيزية عندما تحتاج إليها."
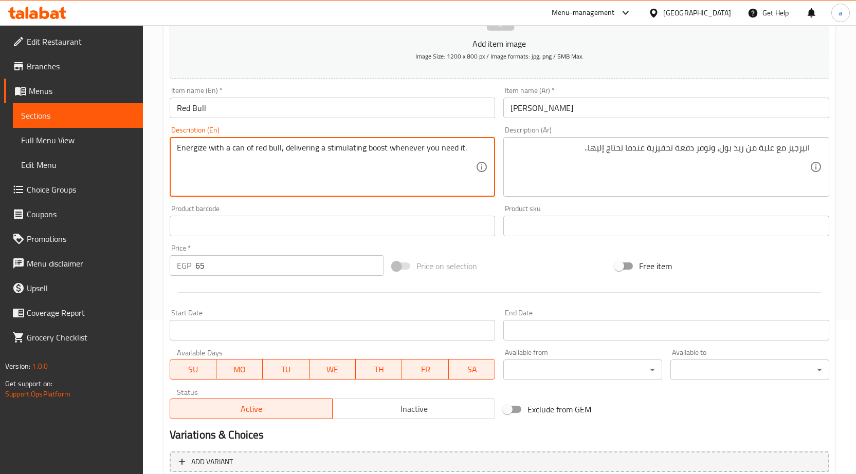
click at [378, 150] on textarea "Energize with a can of red bull, delivering a stimulating boost whenever you ne…" at bounding box center [326, 167] width 299 height 49
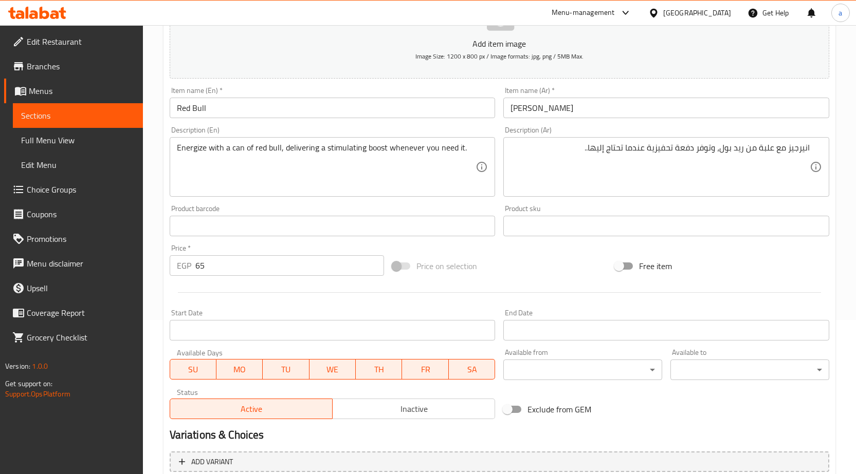
click at [351, 148] on textarea "Energize with a can of red bull, delivering a stimulating boost whenever you ne…" at bounding box center [326, 167] width 299 height 49
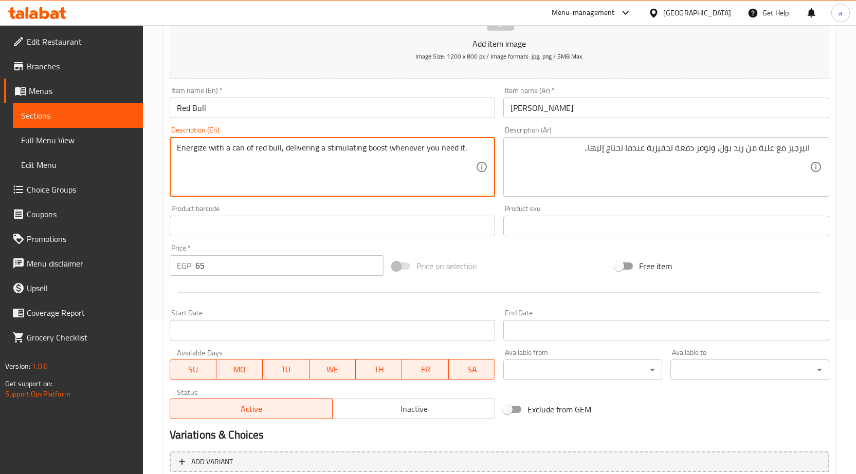
click at [351, 148] on textarea "Energize with a can of red bull, delivering a stimulating boost whenever you ne…" at bounding box center [326, 167] width 299 height 49
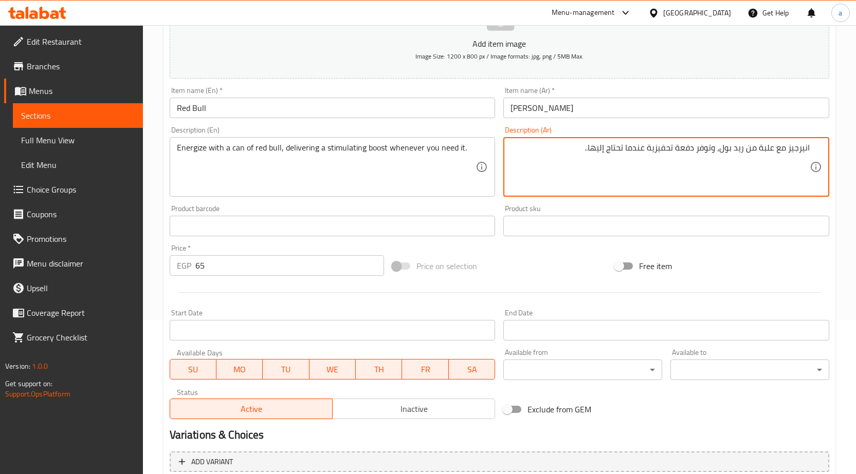
click at [684, 150] on textarea "انيرجيز مع علبة من ريد بول، وتوفر دفعة تحفيزية عندما تحتاج إليها.." at bounding box center [659, 167] width 299 height 49
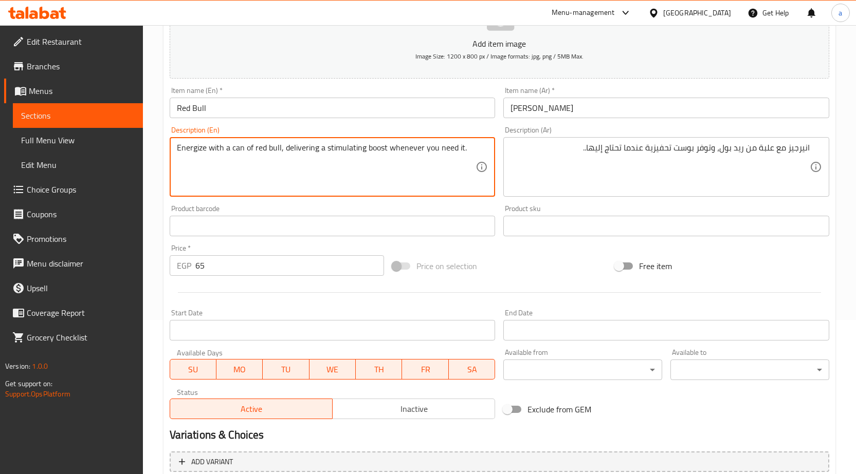
click at [341, 150] on textarea "Energize with a can of red bull, delivering a stimulating boost whenever you ne…" at bounding box center [326, 167] width 299 height 49
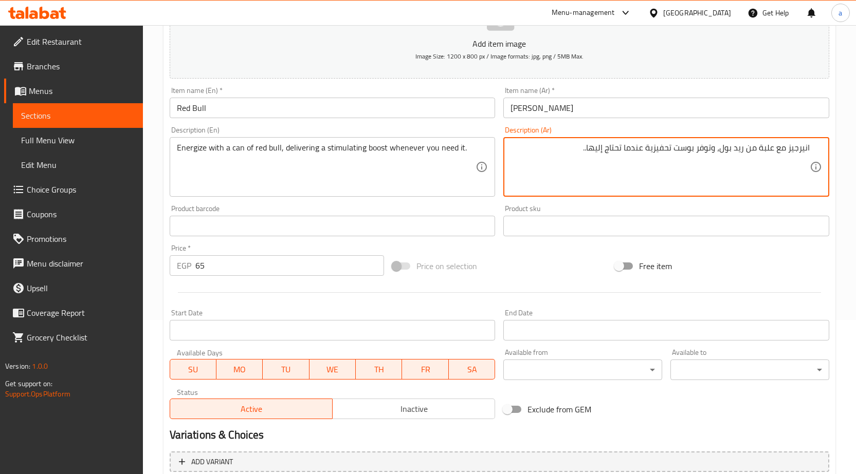
click at [662, 149] on textarea "انيرجيز مع علبة من ريد بول، وتوفر بوست تحفيزية عندما تحتاج إليها.." at bounding box center [659, 167] width 299 height 49
type textarea "انيرجيز مع علبة من ريد بول، وتوفر بوست محفز عندما تحتاج إليها.."
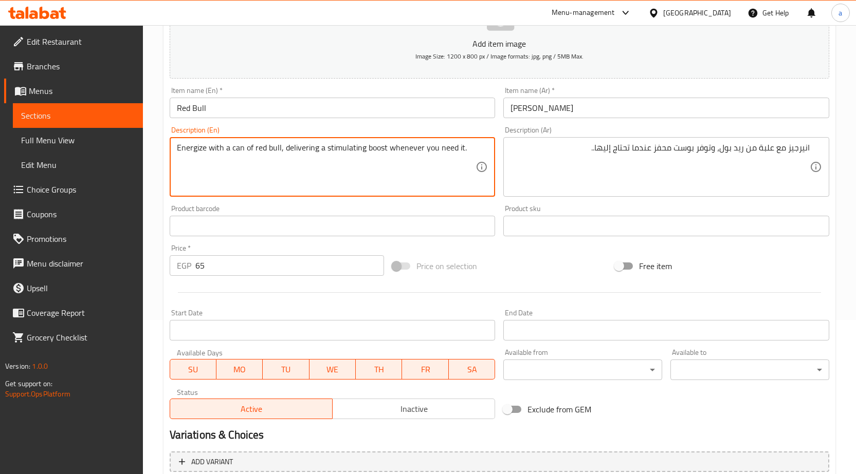
drag, startPoint x: 388, startPoint y: 149, endPoint x: 422, endPoint y: 153, distance: 34.2
click at [422, 153] on textarea "Energize with a can of red bull, delivering a stimulating boost whenever you ne…" at bounding box center [326, 167] width 299 height 49
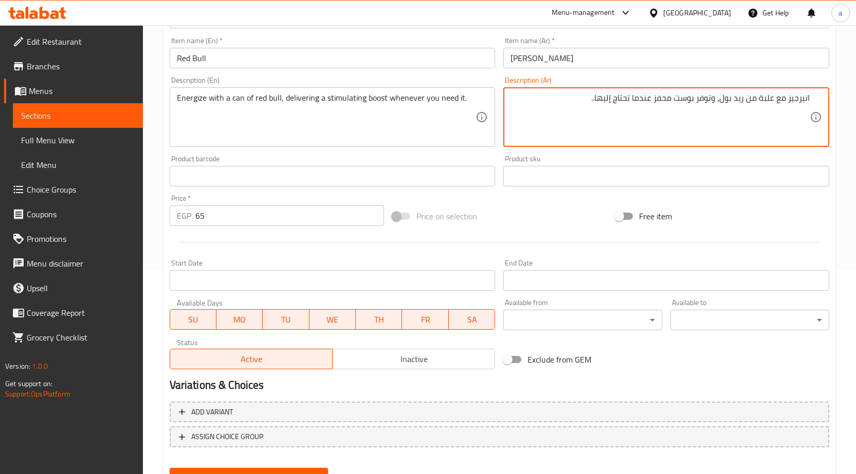
scroll to position [252, 0]
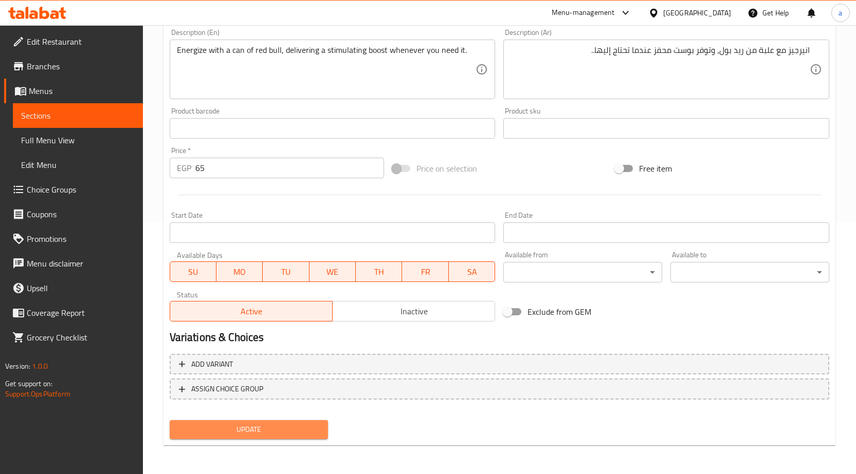
click at [308, 426] on span "Update" at bounding box center [249, 430] width 142 height 13
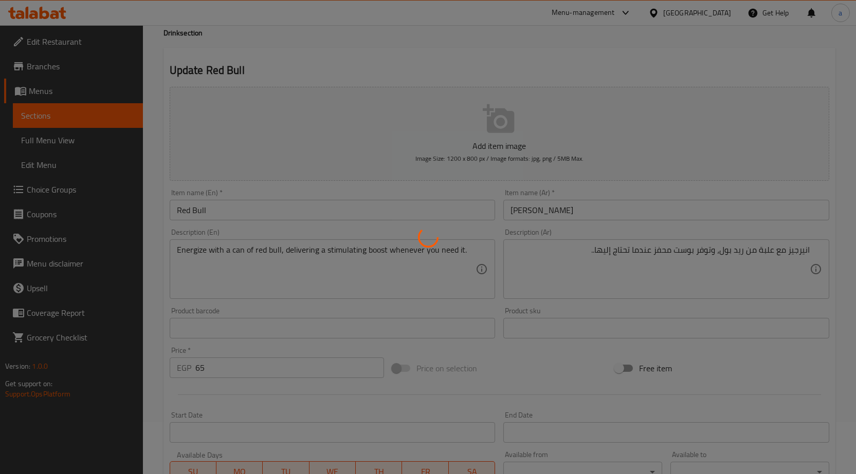
scroll to position [0, 0]
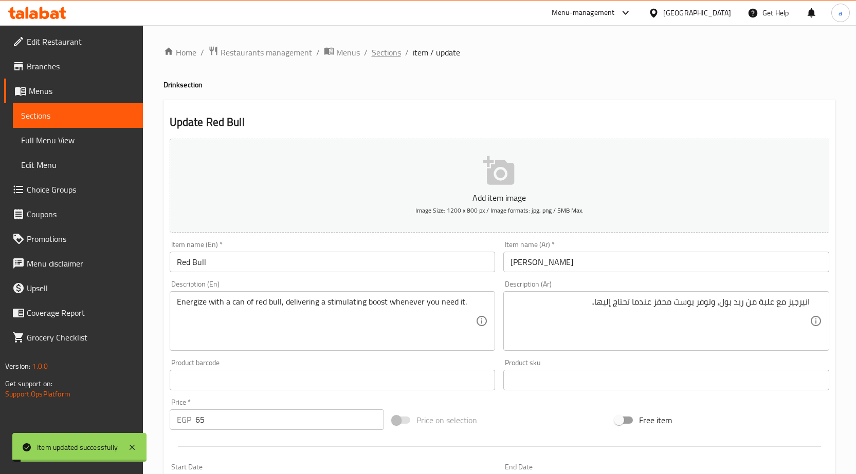
click at [391, 51] on span "Sections" at bounding box center [386, 52] width 29 height 12
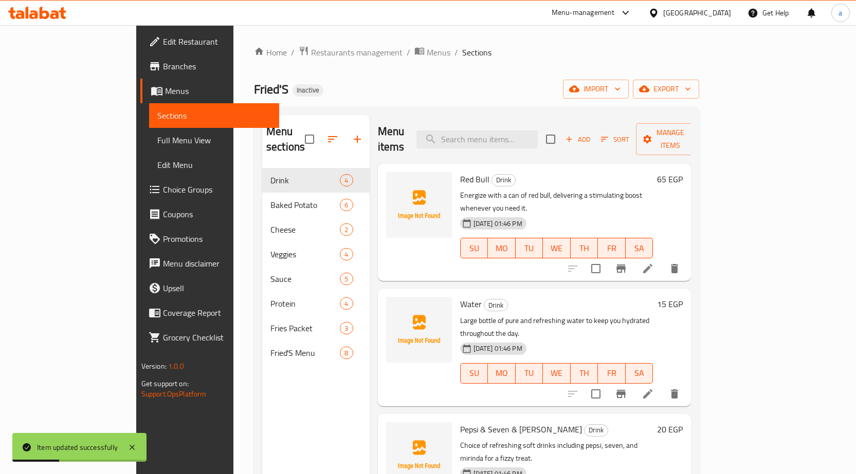
click at [662, 385] on li at bounding box center [647, 394] width 29 height 19
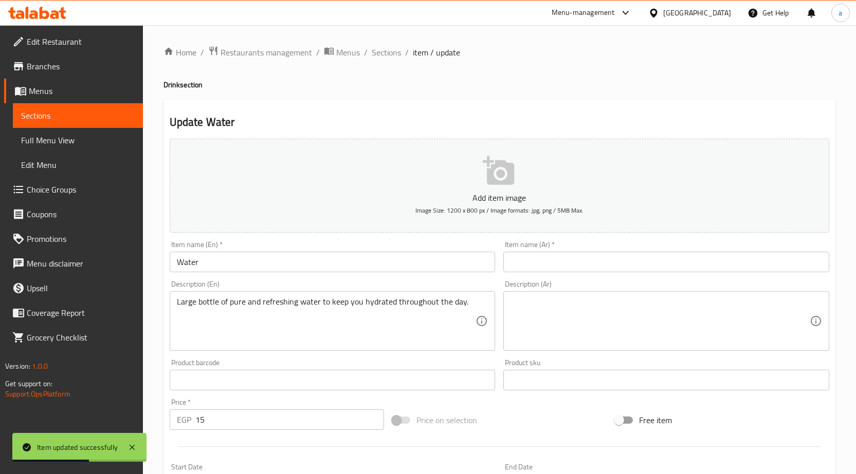
click at [566, 269] on input "text" at bounding box center [666, 262] width 326 height 21
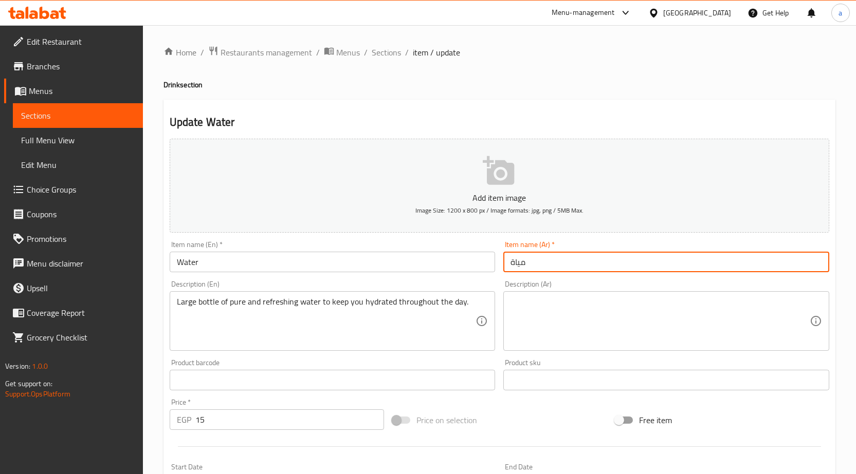
type input "مياة"
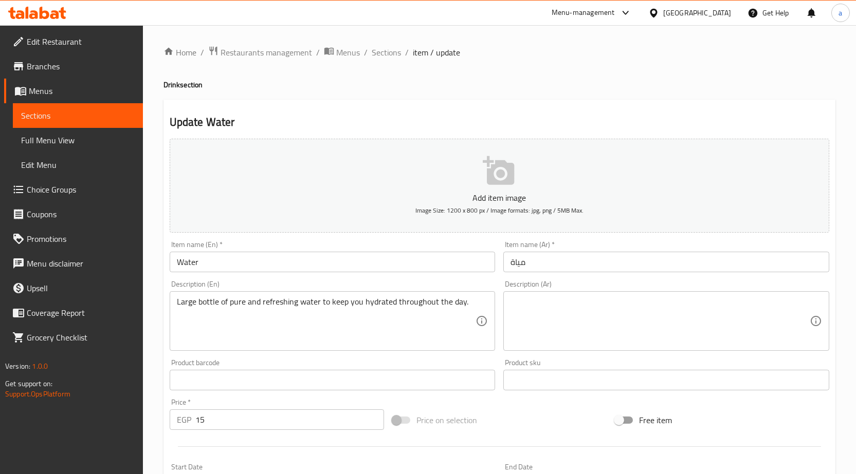
click at [556, 296] on div "Description (Ar)" at bounding box center [666, 321] width 326 height 60
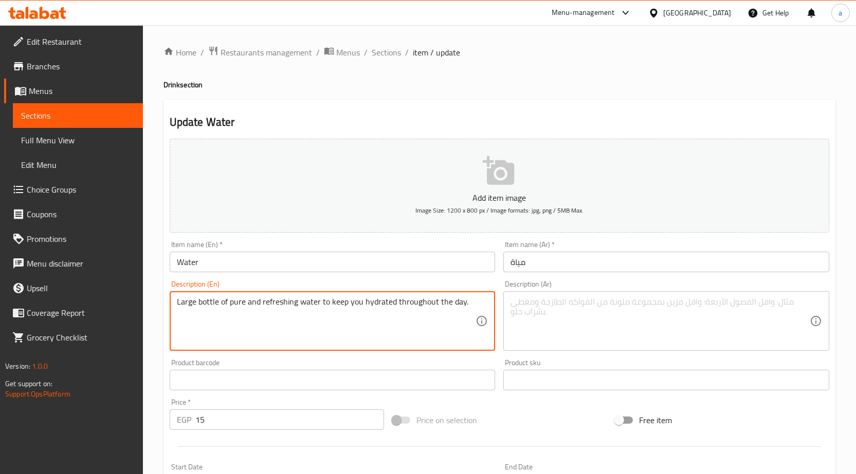
drag, startPoint x: 464, startPoint y: 303, endPoint x: 135, endPoint y: 297, distance: 329.6
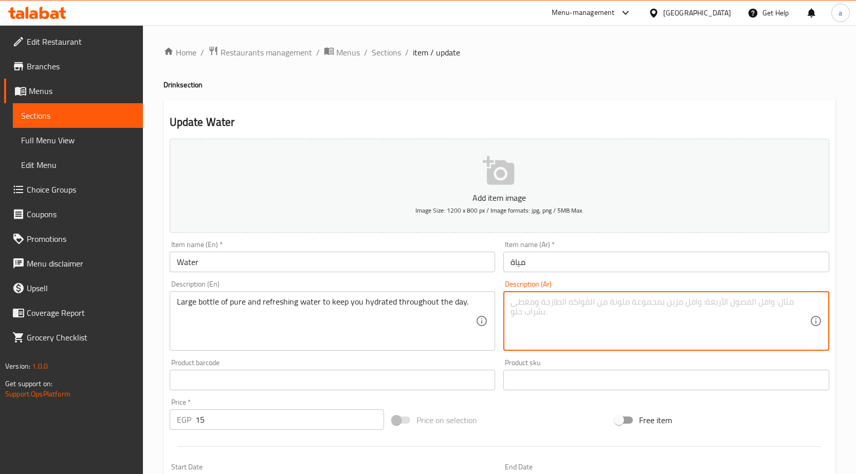
click at [735, 321] on textarea at bounding box center [659, 321] width 299 height 49
type textarea "ل"
type textarea "زجاجة كبيرة من المياه المنعش"
click at [508, 259] on input "مياة" at bounding box center [666, 262] width 326 height 21
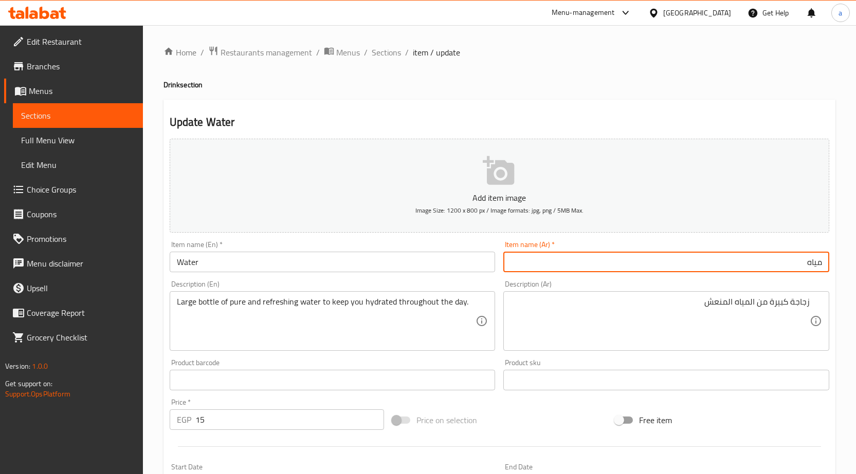
type input "مياه"
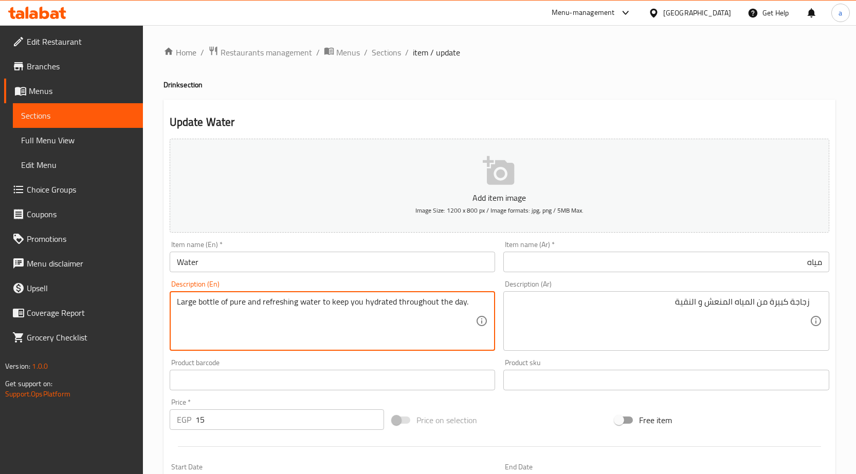
drag, startPoint x: 320, startPoint y: 303, endPoint x: 467, endPoint y: 312, distance: 147.8
click at [398, 300] on textarea "Large bottle of pure and refreshing water to keep you hydrated throughout the d…" at bounding box center [326, 321] width 299 height 49
click at [326, 306] on textarea "Large bottle of pure and refreshing water to keep you hydrated throughout the d…" at bounding box center [326, 321] width 299 height 49
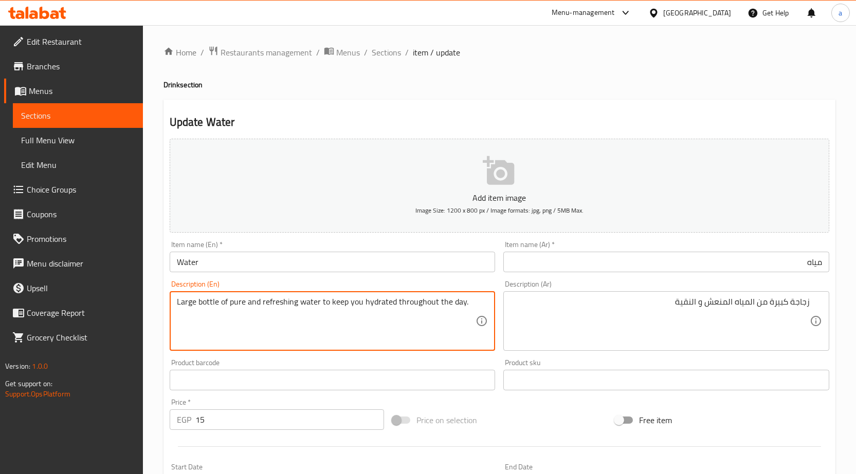
drag, startPoint x: 319, startPoint y: 302, endPoint x: 487, endPoint y: 301, distance: 168.6
click at [487, 301] on div "Large bottle of pure and refreshing water to keep you hydrated throughout the d…" at bounding box center [333, 321] width 326 height 60
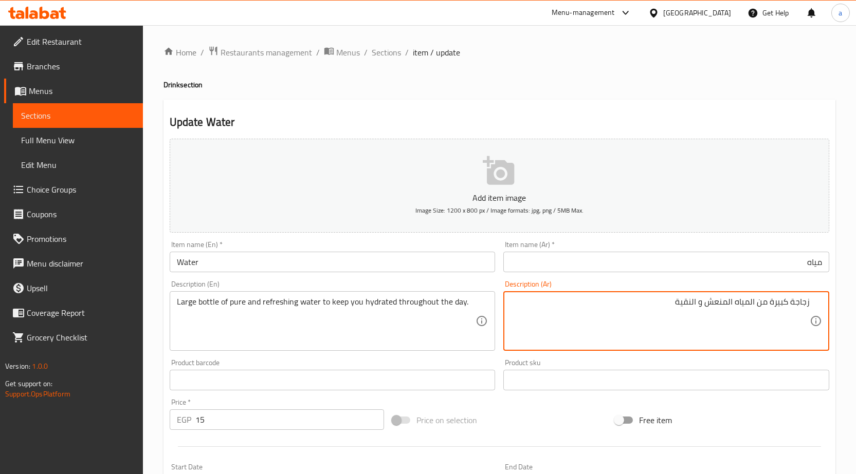
paste textarea "للحفاظ على رطوبتك طوال [DATE]."
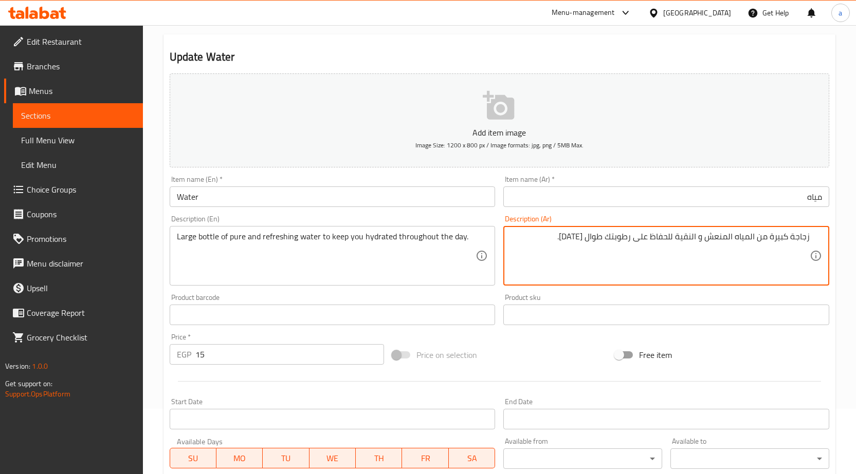
scroll to position [154, 0]
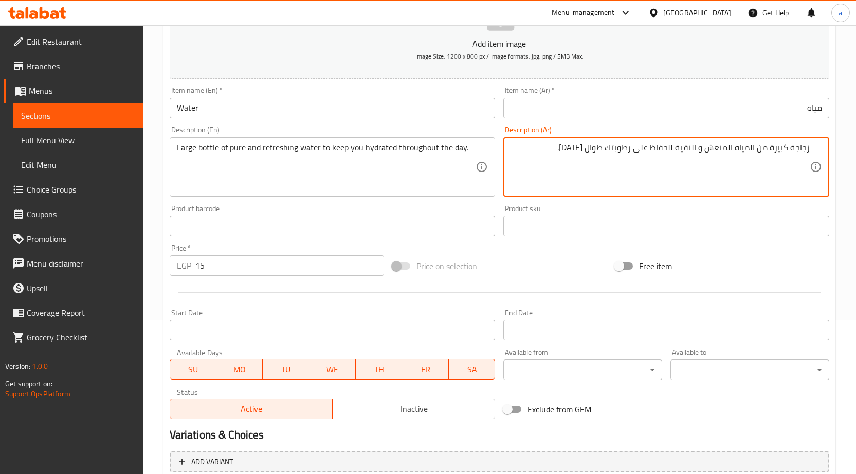
type textarea "زجاجة كبيرة من المياه المنعش و النقية للحفاظ على رطوبتك طوال [DATE]."
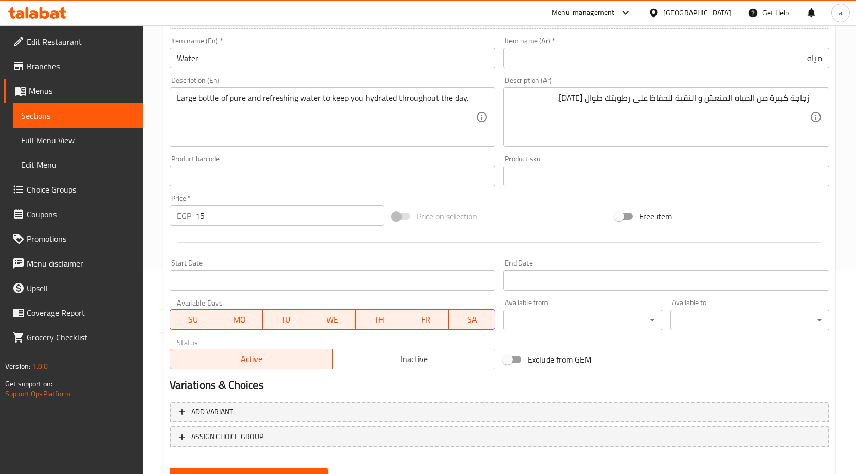
scroll to position [252, 0]
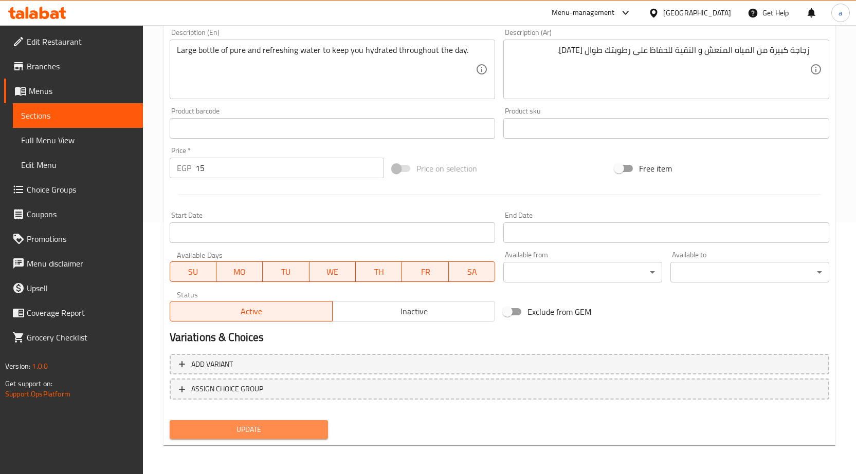
click at [246, 431] on span "Update" at bounding box center [249, 430] width 142 height 13
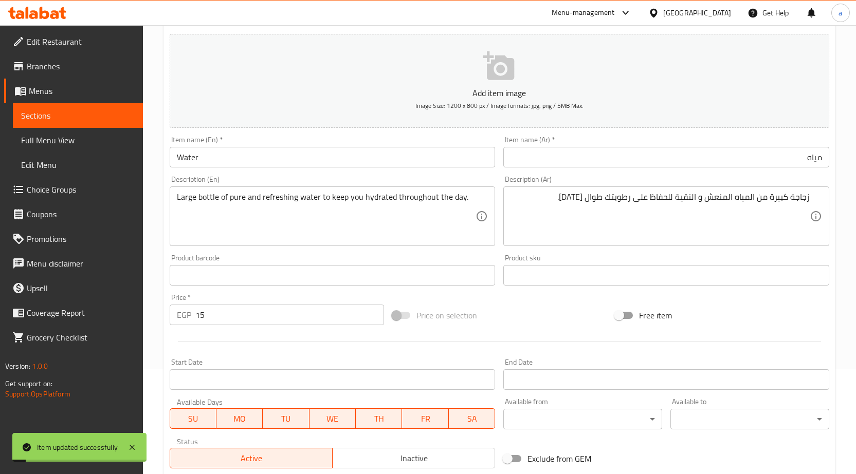
scroll to position [0, 0]
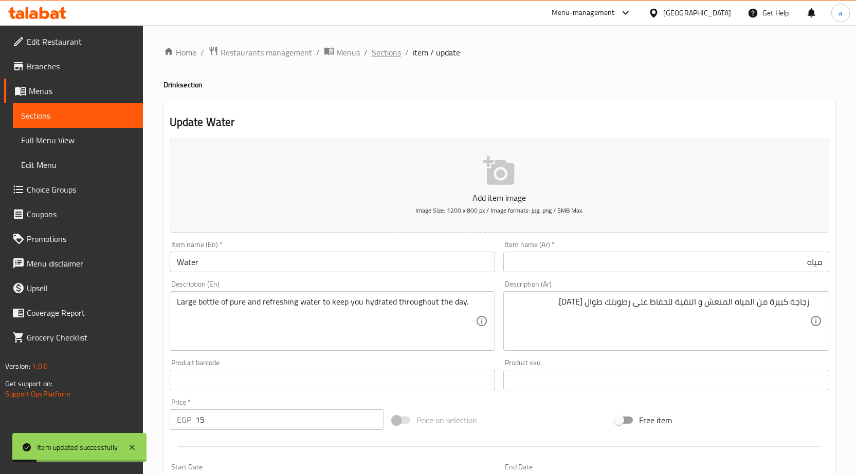
click at [395, 50] on span "Sections" at bounding box center [386, 52] width 29 height 12
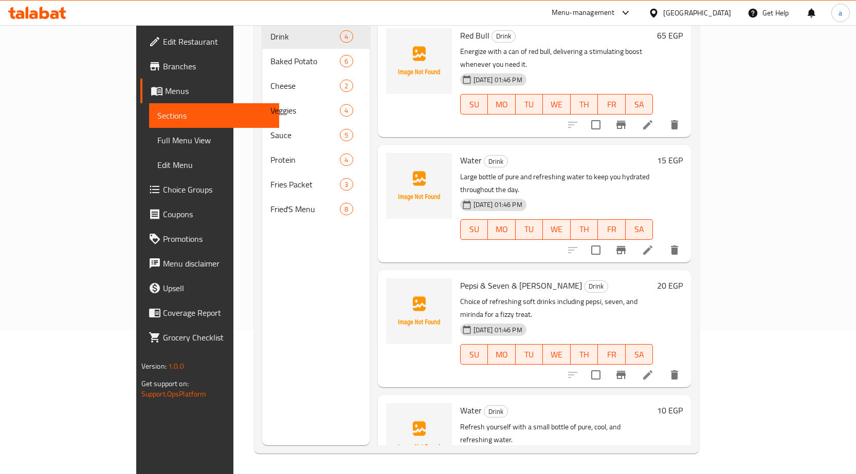
click at [687, 238] on div at bounding box center [623, 250] width 126 height 25
click at [654, 244] on icon at bounding box center [648, 250] width 12 height 12
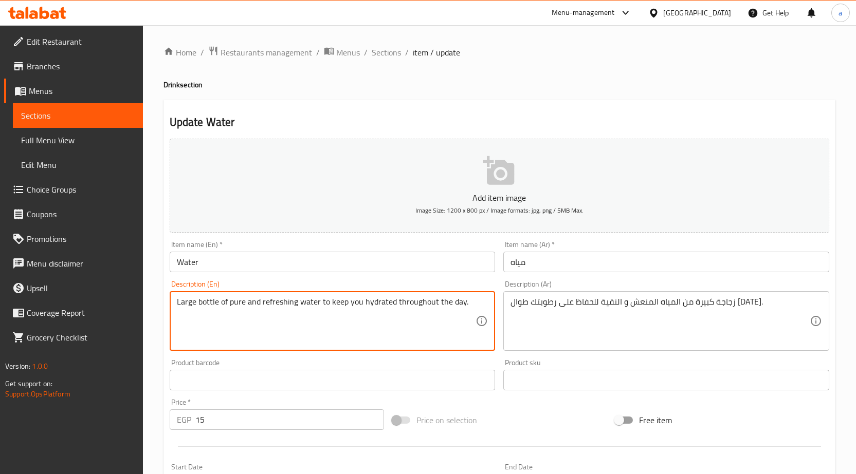
drag, startPoint x: 217, startPoint y: 303, endPoint x: 153, endPoint y: 302, distance: 64.8
click at [241, 247] on div "Item name (En)   * Water Item name (En) *" at bounding box center [333, 256] width 326 height 31
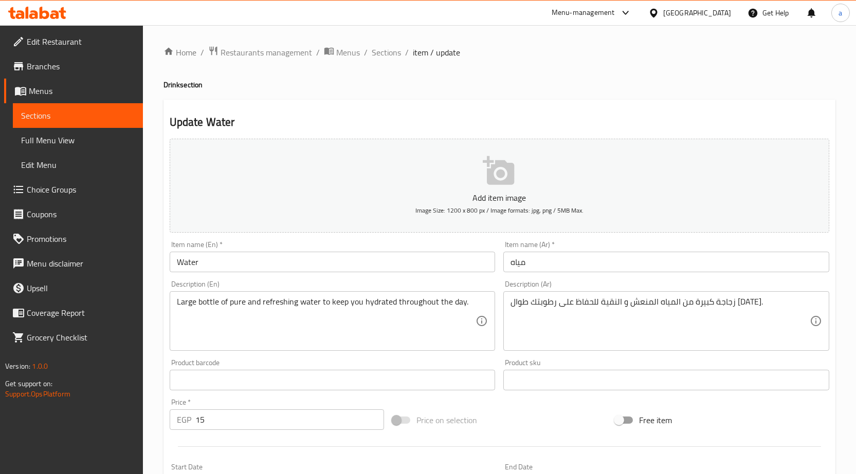
click at [240, 263] on input "Water" at bounding box center [333, 262] width 326 height 21
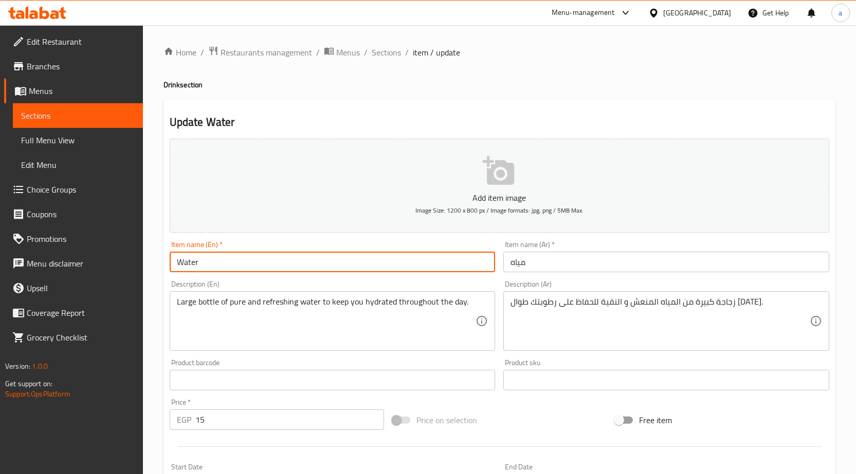
paste input "Large bottle"
click at [202, 263] on input "Large bottle Water" at bounding box center [333, 262] width 326 height 21
type input "Large Bottle Water"
click at [600, 258] on input "مياه" at bounding box center [666, 262] width 326 height 21
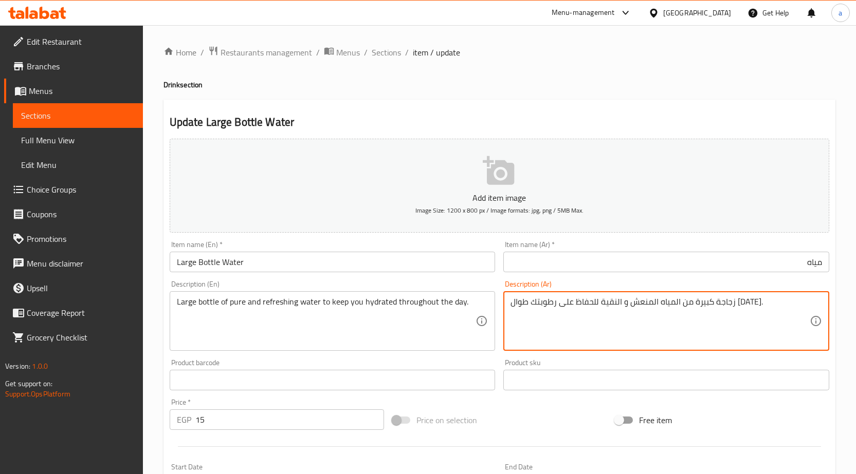
drag, startPoint x: 732, startPoint y: 304, endPoint x: 752, endPoint y: 304, distance: 19.5
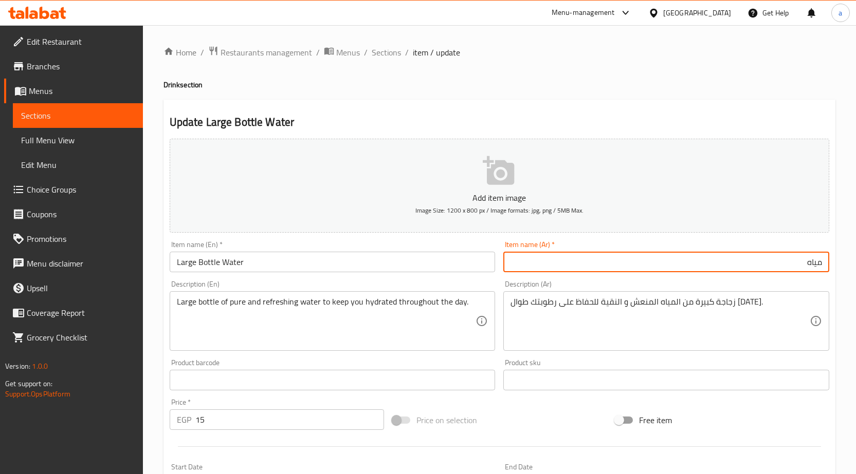
click at [822, 263] on input "مياه" at bounding box center [666, 262] width 326 height 21
paste input "زجاجة"
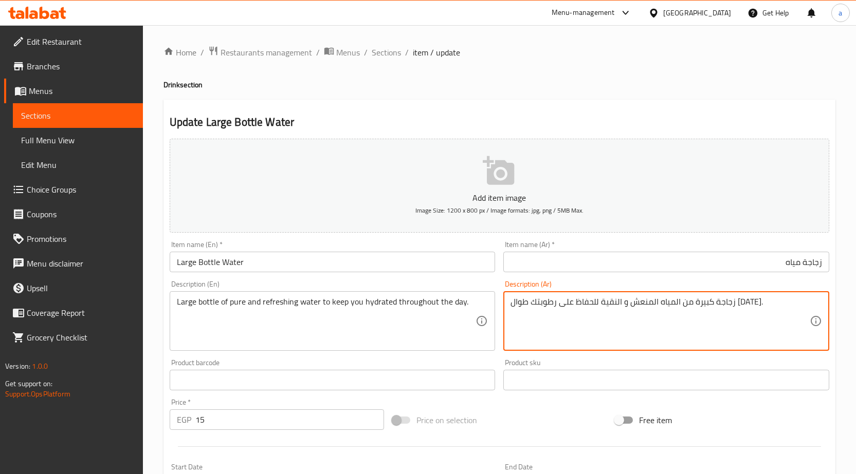
drag, startPoint x: 712, startPoint y: 304, endPoint x: 730, endPoint y: 307, distance: 17.7
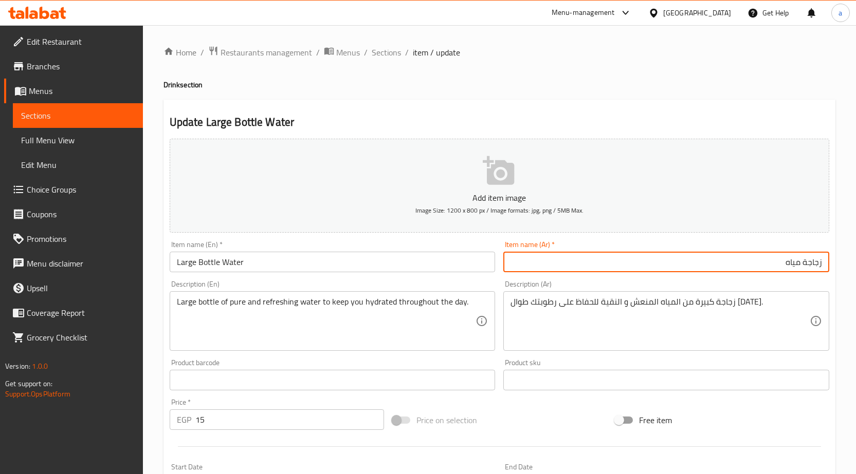
click at [760, 265] on input "زجاجة مياه" at bounding box center [666, 262] width 326 height 21
paste input "كبيرة"
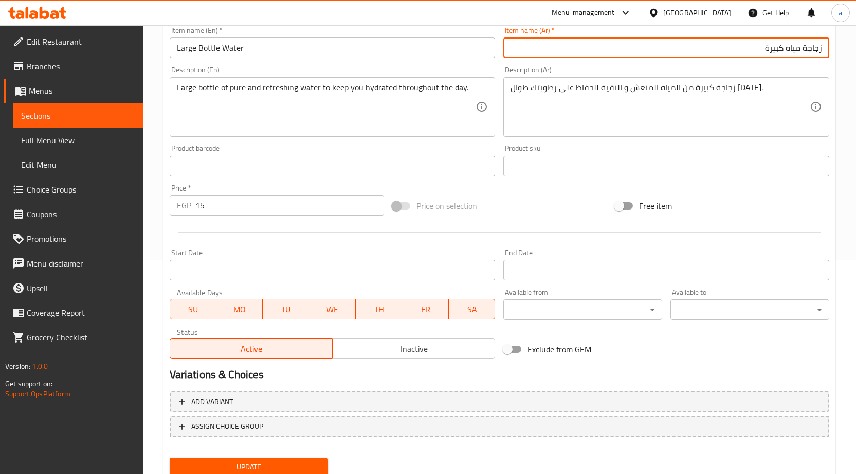
scroll to position [252, 0]
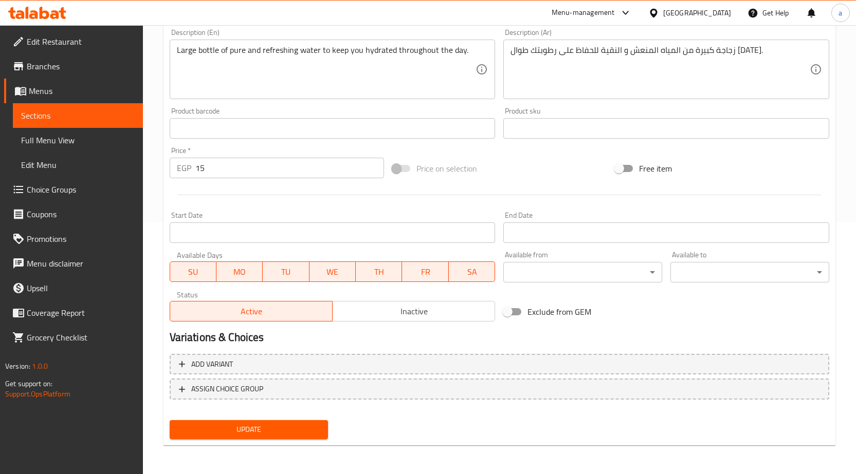
type input "زجاجة مياه كبيرة"
click at [295, 425] on span "Update" at bounding box center [249, 430] width 142 height 13
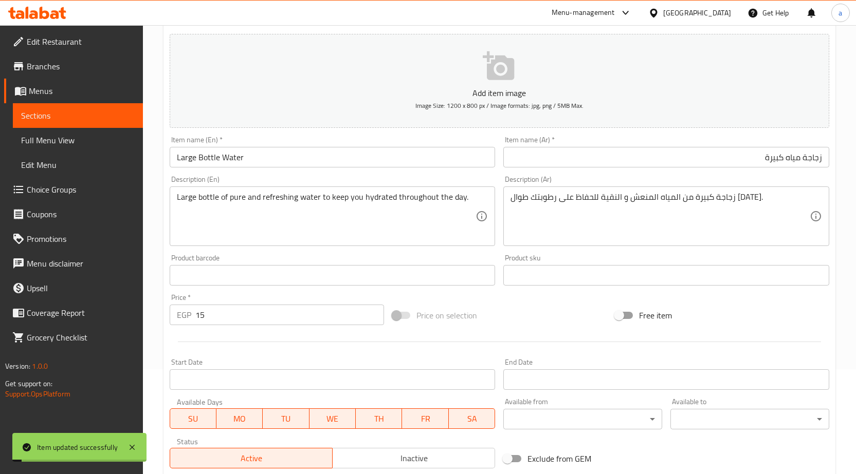
scroll to position [0, 0]
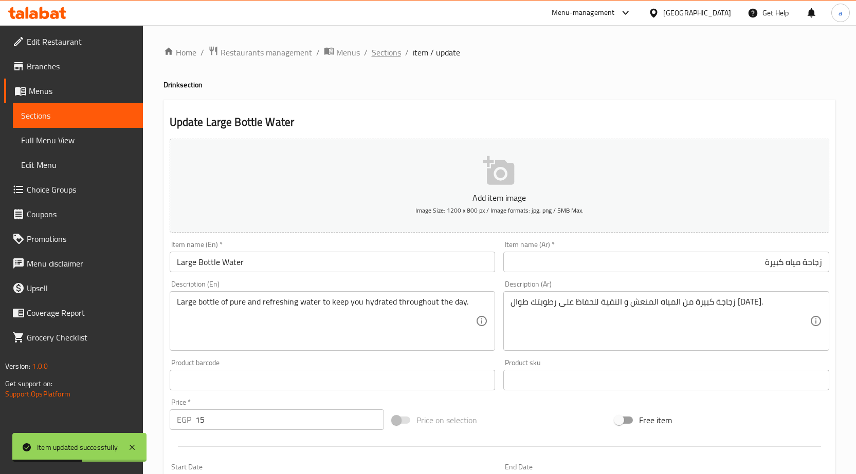
click at [386, 57] on span "Sections" at bounding box center [386, 52] width 29 height 12
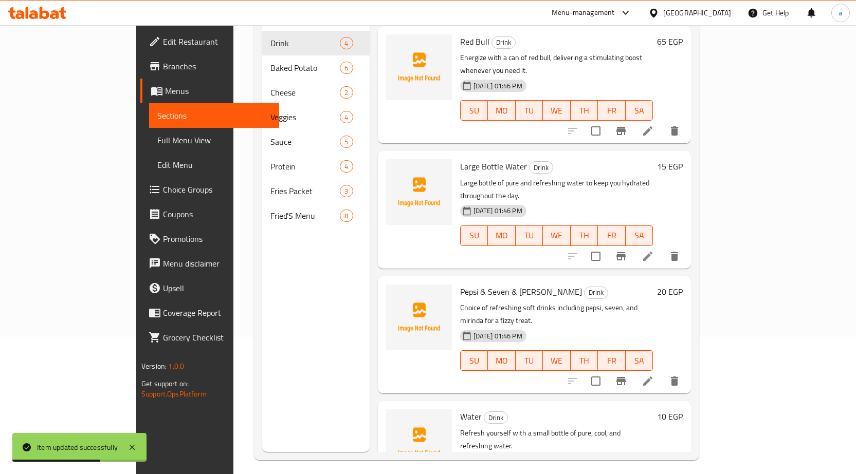
scroll to position [144, 0]
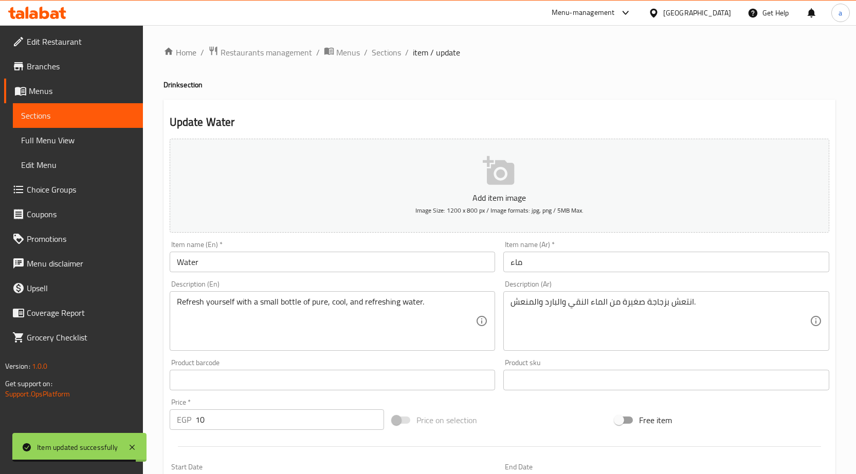
click at [251, 268] on input "Water" at bounding box center [333, 262] width 326 height 21
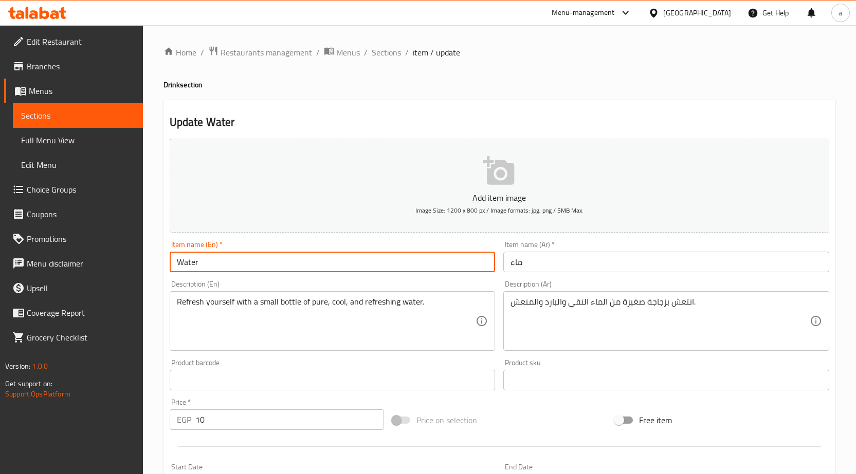
click at [401, 252] on input "Water" at bounding box center [333, 262] width 326 height 21
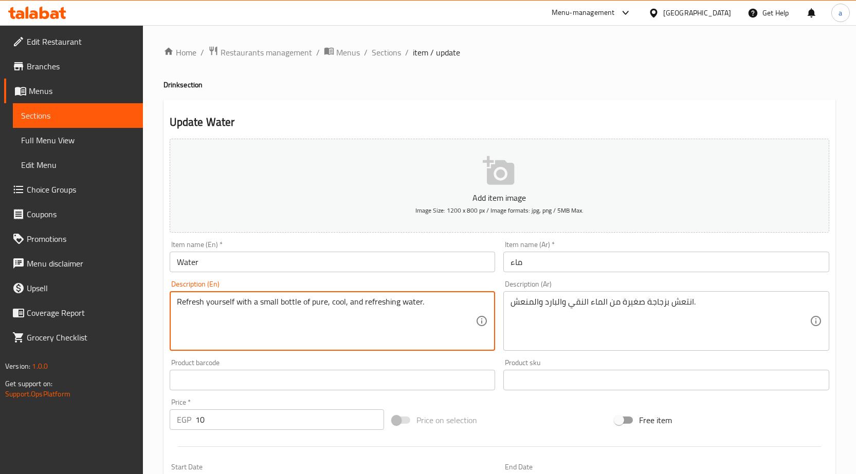
drag, startPoint x: 258, startPoint y: 304, endPoint x: 299, endPoint y: 304, distance: 41.1
click at [299, 304] on textarea "Refresh yourself with a small bottle of pure, cool, and refreshing water." at bounding box center [326, 321] width 299 height 49
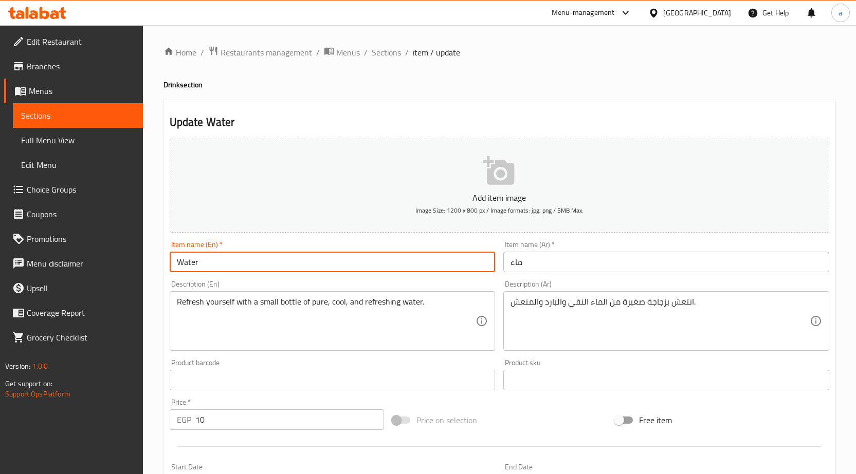
click at [175, 264] on input "Water" at bounding box center [333, 262] width 326 height 21
paste input "small bottle"
click at [183, 263] on input "small bottle Water" at bounding box center [333, 262] width 326 height 21
type input "Small Bottle Water"
click at [627, 261] on input "ماء" at bounding box center [666, 262] width 326 height 21
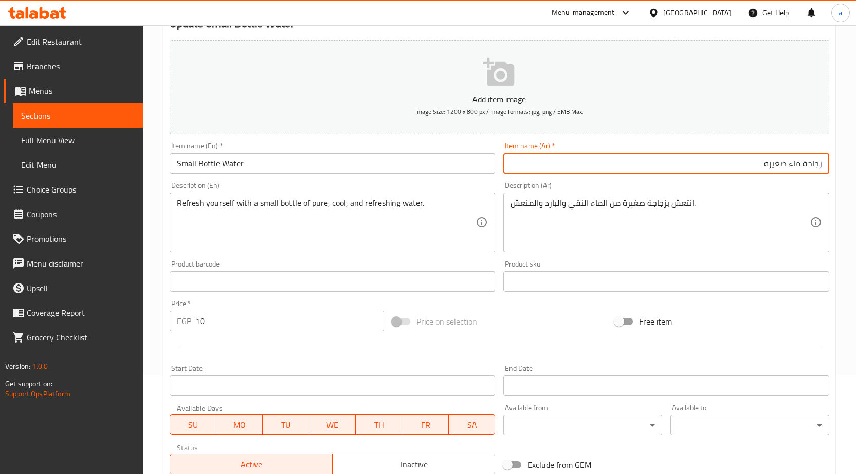
scroll to position [206, 0]
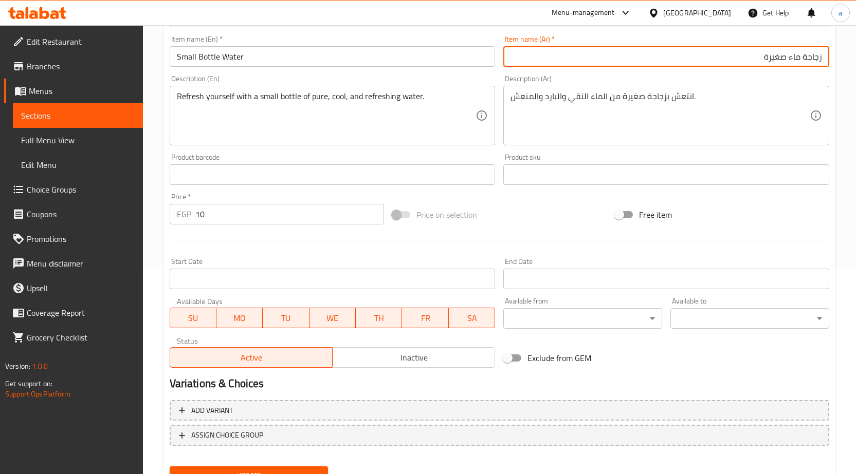
type input "زجاجة ماء صغيرة"
click at [303, 470] on span "Update" at bounding box center [249, 476] width 142 height 13
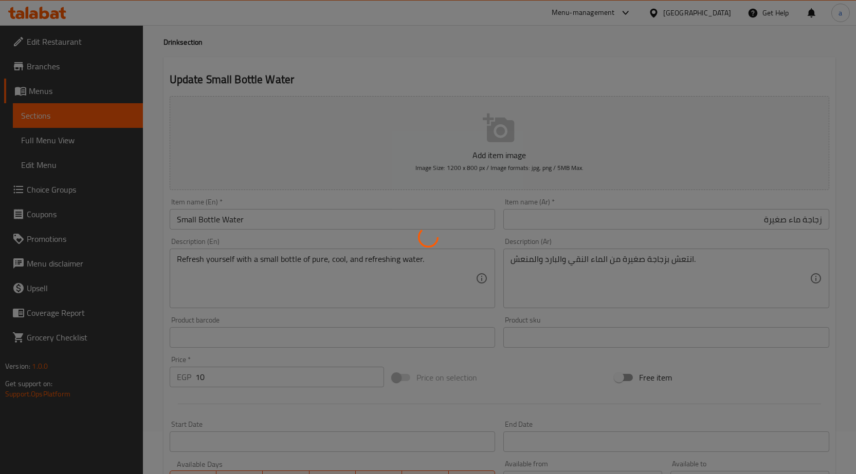
scroll to position [0, 0]
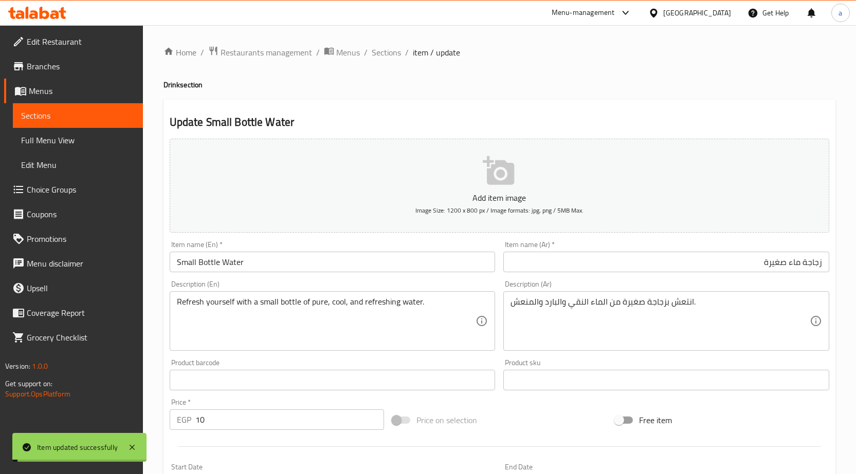
click at [382, 54] on span "Sections" at bounding box center [386, 52] width 29 height 12
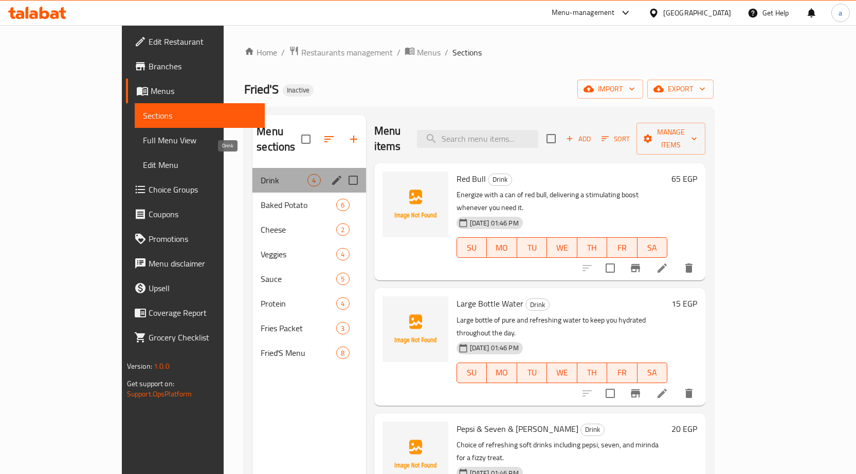
click at [261, 174] on span "Drink" at bounding box center [284, 180] width 47 height 12
click at [252, 193] on div "Baked Potato 6" at bounding box center [308, 205] width 113 height 25
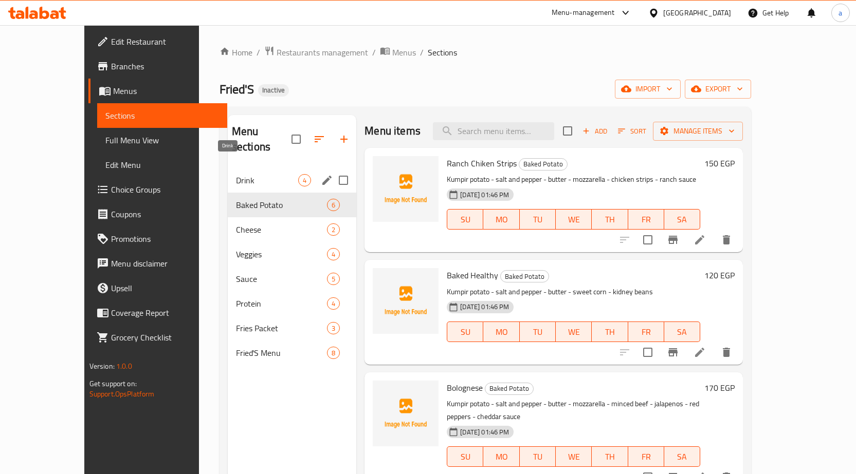
click at [236, 174] on span "Drink" at bounding box center [267, 180] width 62 height 12
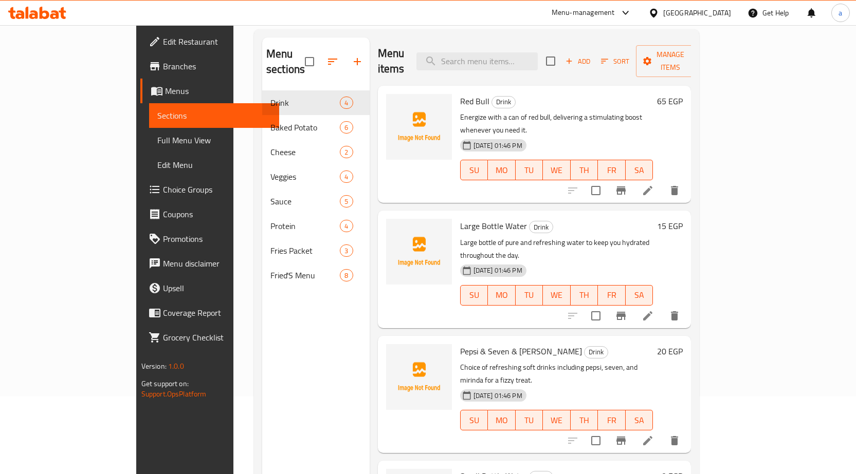
scroll to position [144, 0]
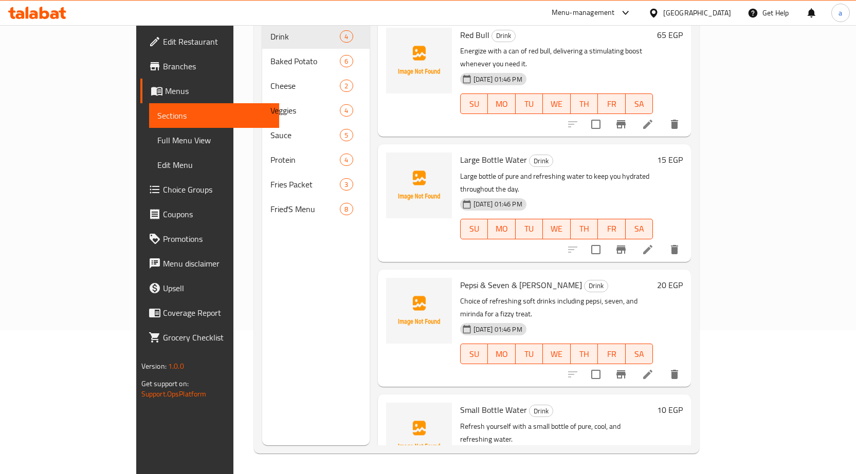
click at [654, 244] on icon at bounding box center [648, 250] width 12 height 12
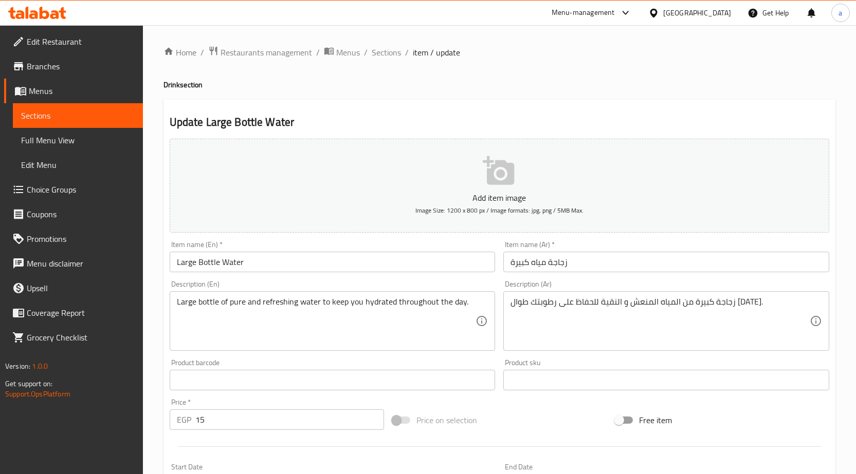
click at [531, 263] on input "زجاجة مياه كبيرة" at bounding box center [666, 262] width 326 height 21
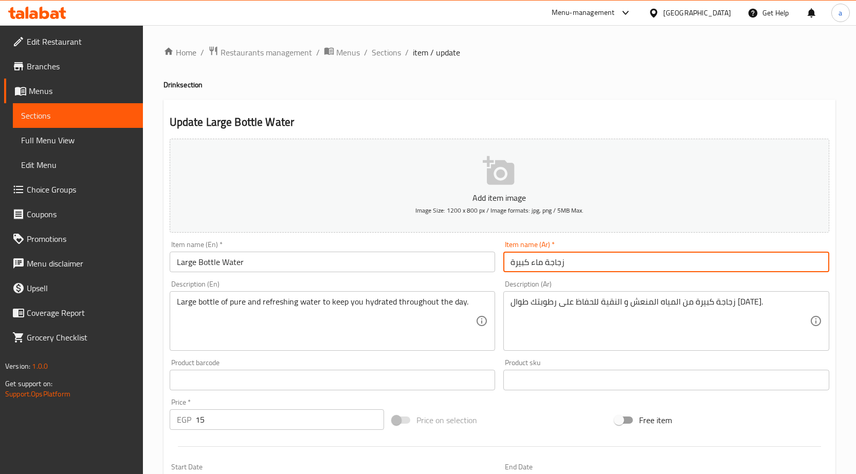
type input "زجاجة ماء كبيرة"
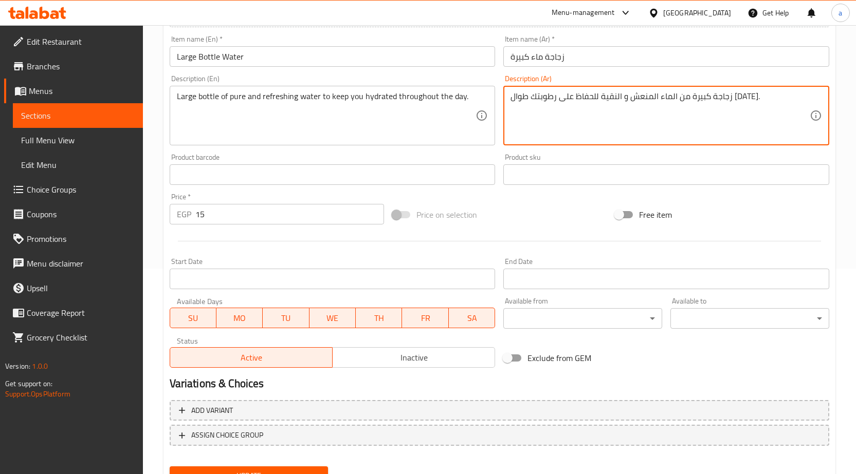
type textarea "زجاجة كبيرة من الماء المنعش و النقية للحفاظ على رطوبتك طوال [DATE]."
click at [241, 468] on button "Update" at bounding box center [249, 476] width 159 height 19
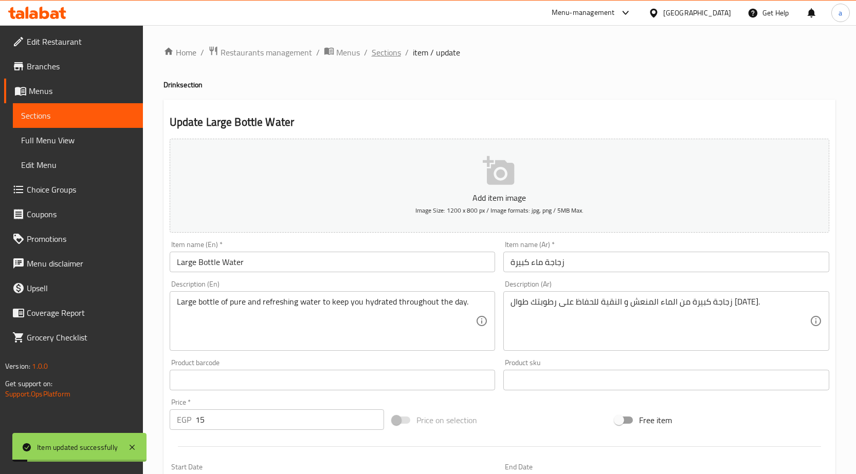
click at [394, 52] on span "Sections" at bounding box center [386, 52] width 29 height 12
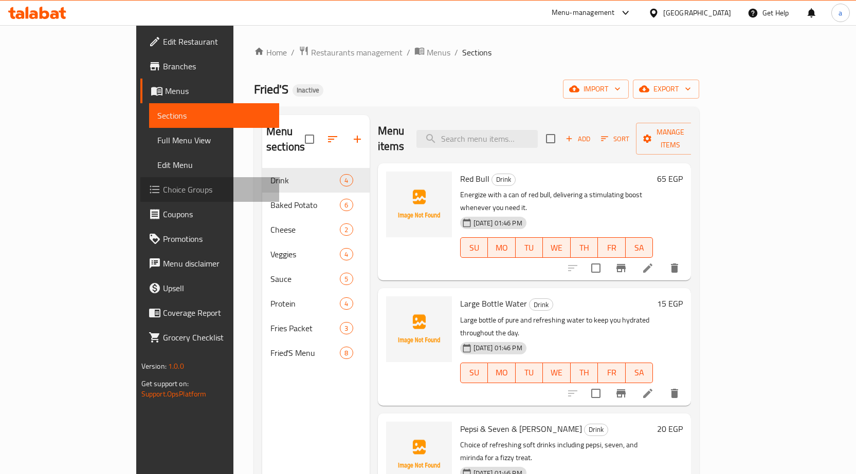
click at [163, 194] on span "Choice Groups" at bounding box center [217, 190] width 108 height 12
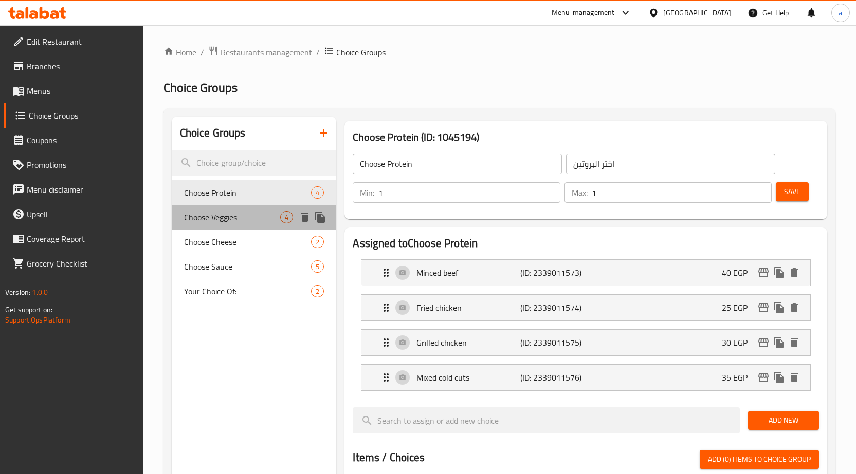
click at [208, 220] on span "Choose Veggies" at bounding box center [232, 217] width 97 height 12
type input "Choose Veggies"
type input "اختر الخضروات"
type input "0"
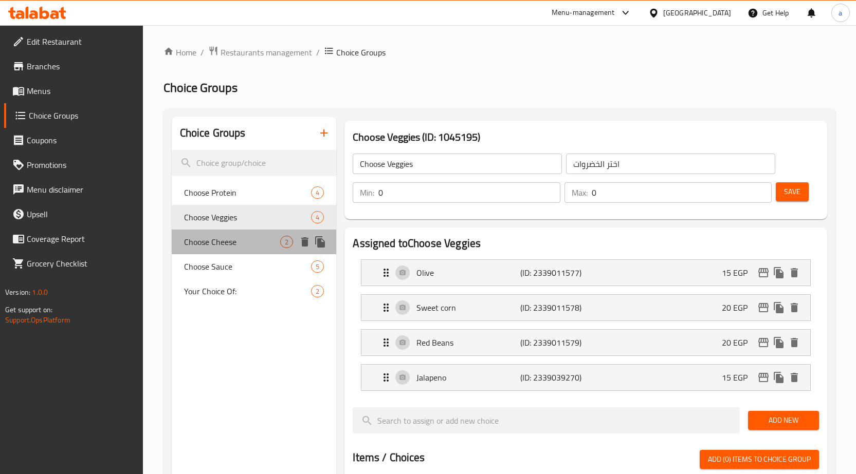
click at [211, 239] on span "Choose Cheese" at bounding box center [232, 242] width 97 height 12
type input "Choose Cheese"
type input "اختر الجبن"
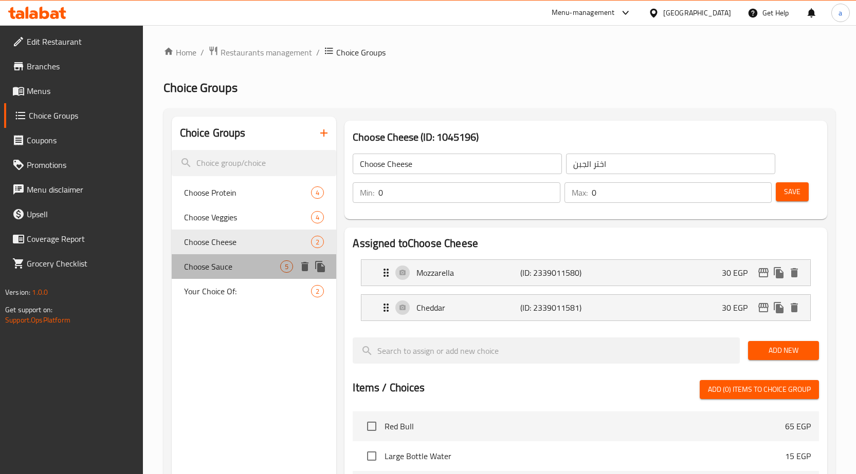
click at [217, 255] on div "Choose Sauce 5" at bounding box center [254, 266] width 165 height 25
type input "Choose Sauce"
type input "اختر الصوص"
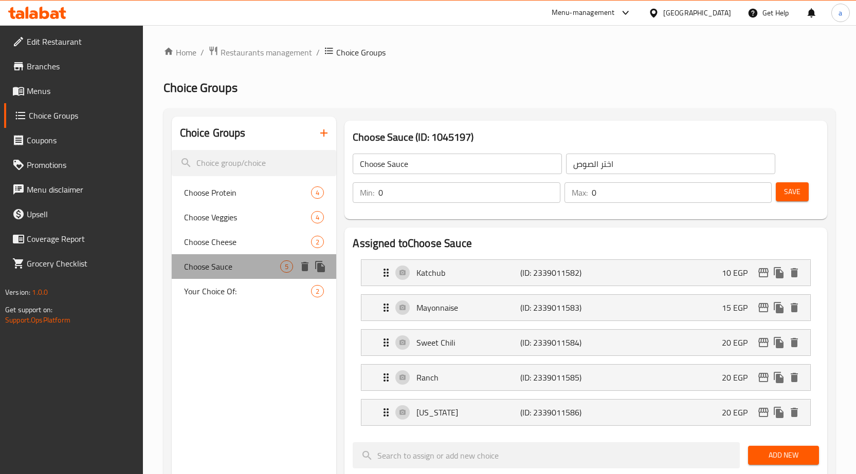
click at [224, 277] on div "Choose Sauce 5" at bounding box center [254, 266] width 165 height 25
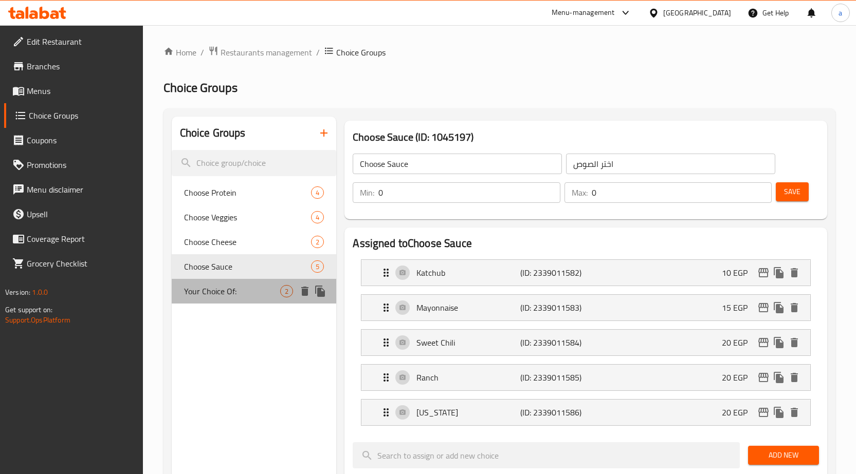
click at [228, 286] on span "Your Choice Of:" at bounding box center [232, 291] width 97 height 12
type input "Your Choice Of:"
type input "إختيارك من:"
type input "1"
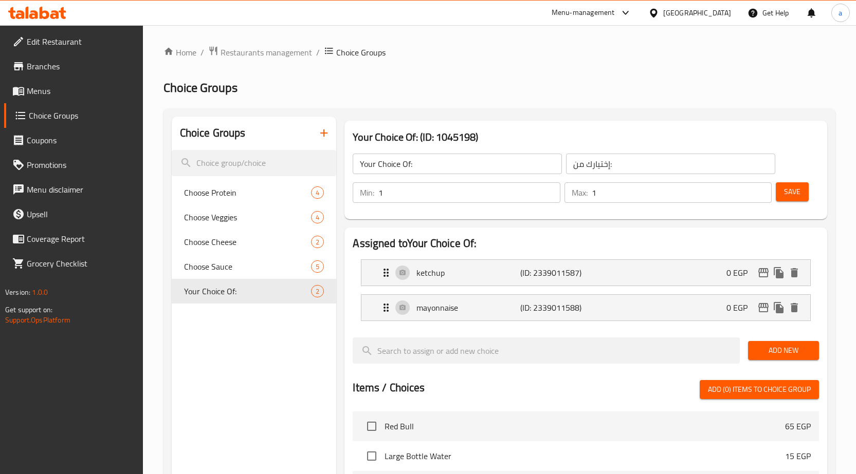
click at [322, 134] on icon "button" at bounding box center [323, 133] width 7 height 7
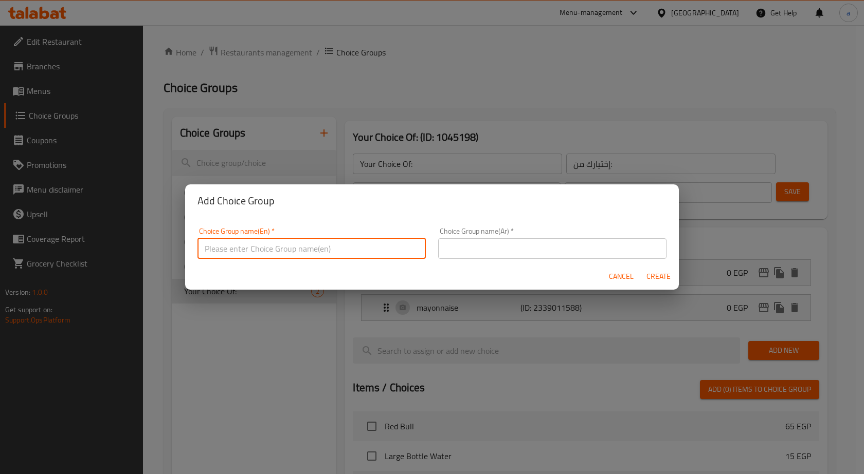
click at [239, 245] on input "text" at bounding box center [311, 249] width 228 height 21
type input "your choice of:"
click at [517, 253] on input "text" at bounding box center [552, 249] width 228 height 21
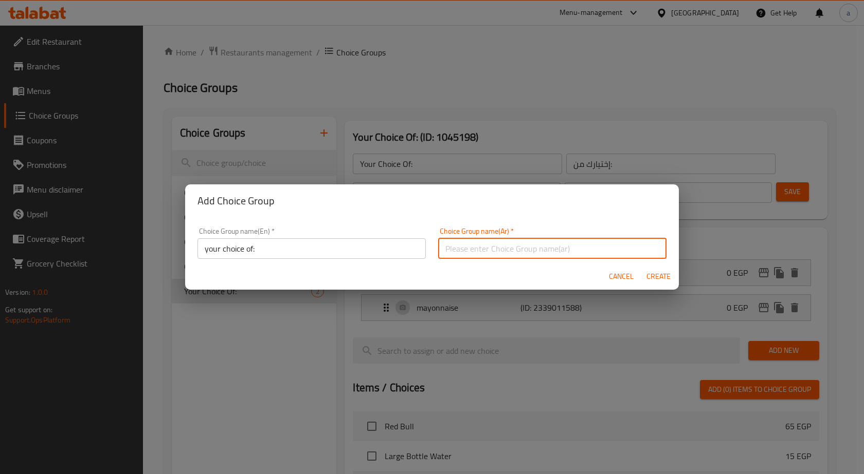
type input "h"
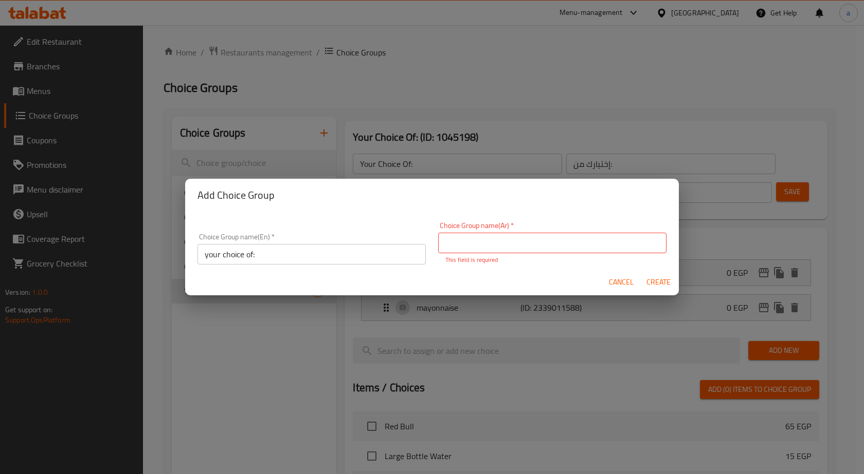
click at [295, 258] on div "Choice Group name(En)   * your choice of: Choice Group name(En) *" at bounding box center [311, 249] width 241 height 44
click at [295, 254] on input "your choice of:" at bounding box center [311, 254] width 228 height 21
type input "your choice of drink"
click at [510, 239] on input "text" at bounding box center [552, 243] width 228 height 21
type input "h"
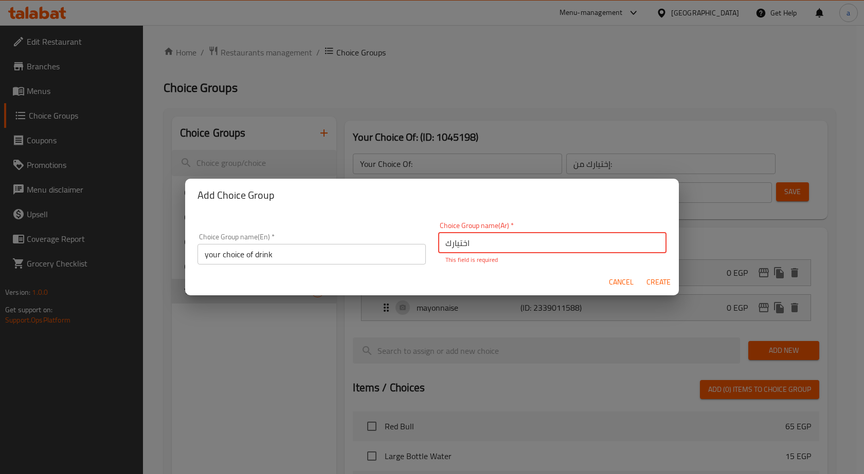
type input "اختيارك من المشروب"
click at [651, 277] on span "Create" at bounding box center [658, 282] width 25 height 13
type input "your choice of drink"
type input "اختيارك من المشروب"
type input "0"
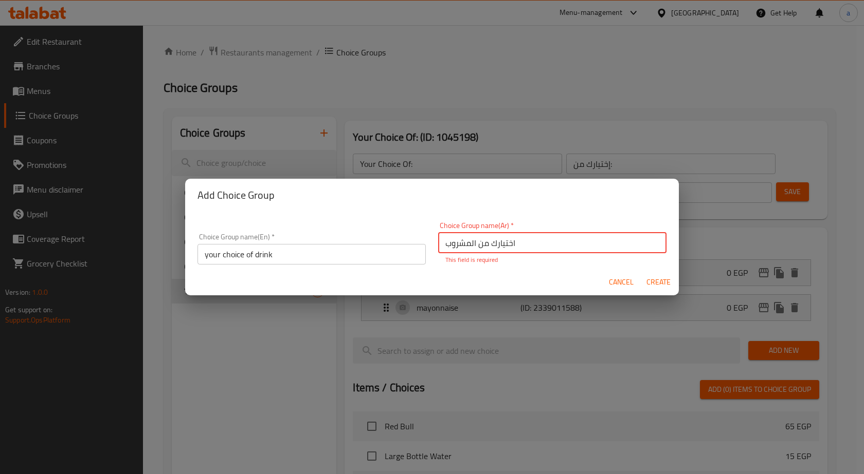
type input "0"
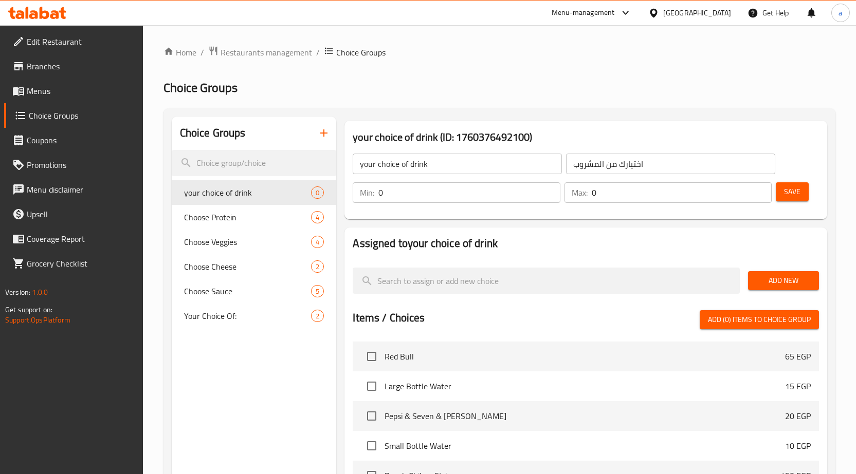
click at [438, 194] on input "0" at bounding box center [469, 192] width 182 height 21
type input "1"
click at [546, 189] on input "1" at bounding box center [469, 192] width 182 height 21
type input "1"
click at [760, 187] on input "1" at bounding box center [682, 192] width 180 height 21
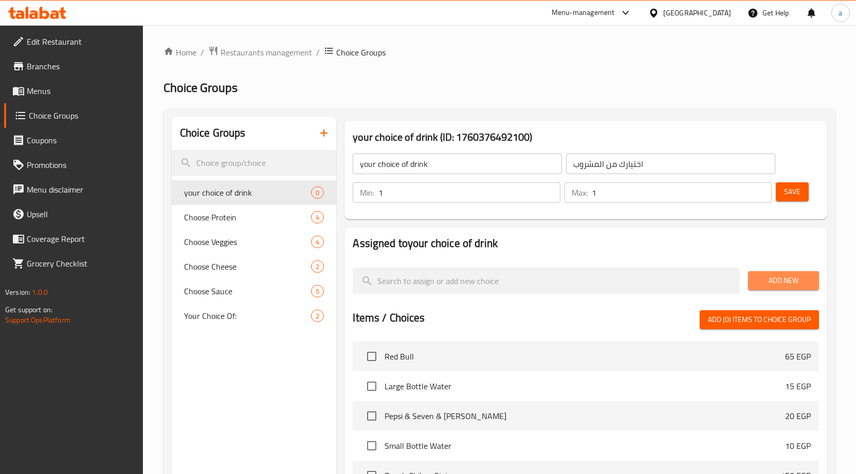
click at [788, 277] on span "Add New" at bounding box center [783, 281] width 54 height 13
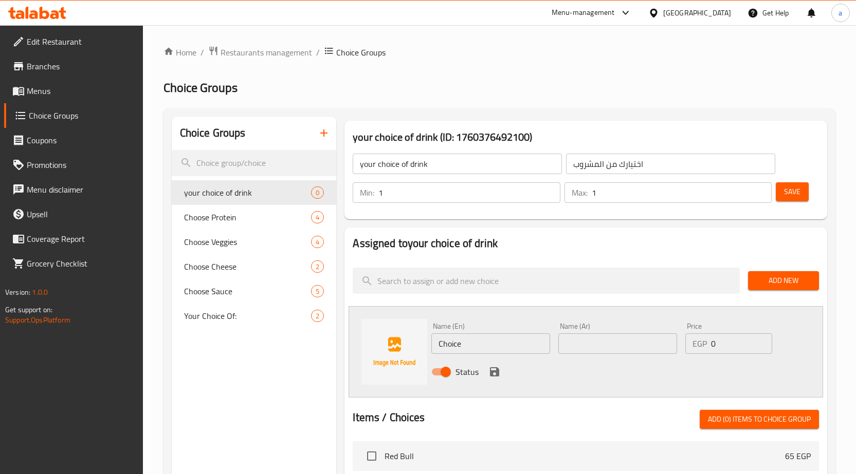
click at [501, 344] on input "Choice" at bounding box center [490, 344] width 119 height 21
click at [473, 348] on input "Choice" at bounding box center [490, 344] width 119 height 21
paste input "Pepsi"
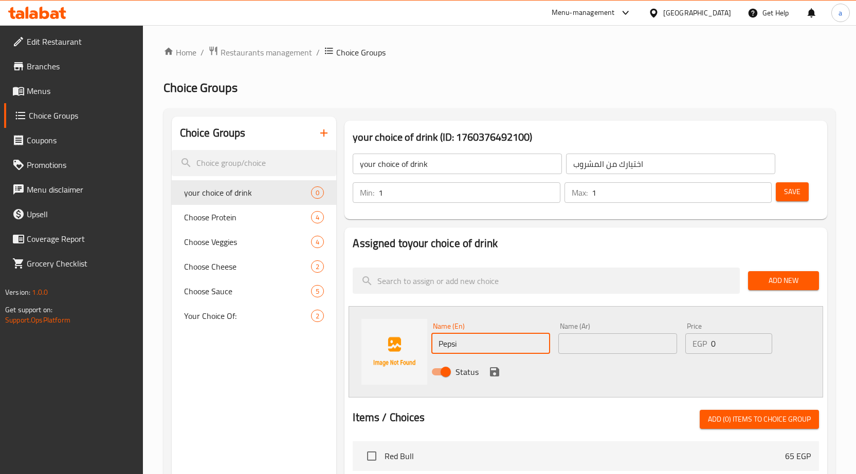
type input "Pepsi"
click at [592, 342] on input "text" at bounding box center [617, 344] width 119 height 21
click at [607, 351] on input "text" at bounding box center [617, 344] width 119 height 21
paste input "بيبسي"
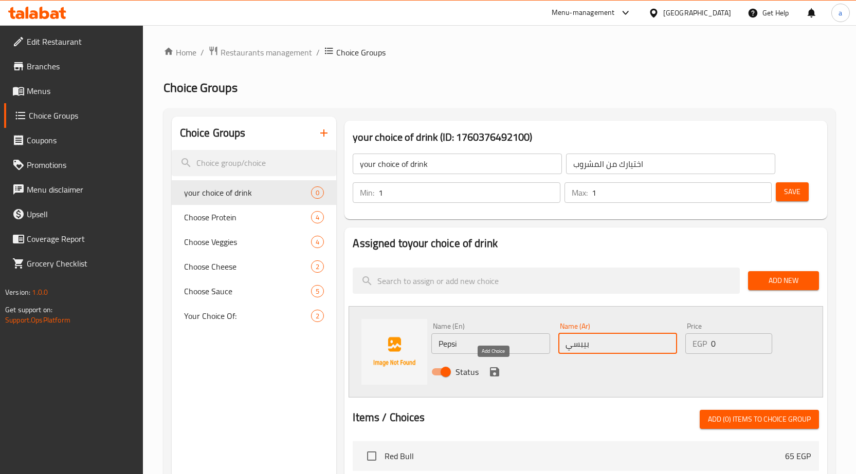
type input "بيبسي"
click at [496, 376] on icon "save" at bounding box center [494, 372] width 9 height 9
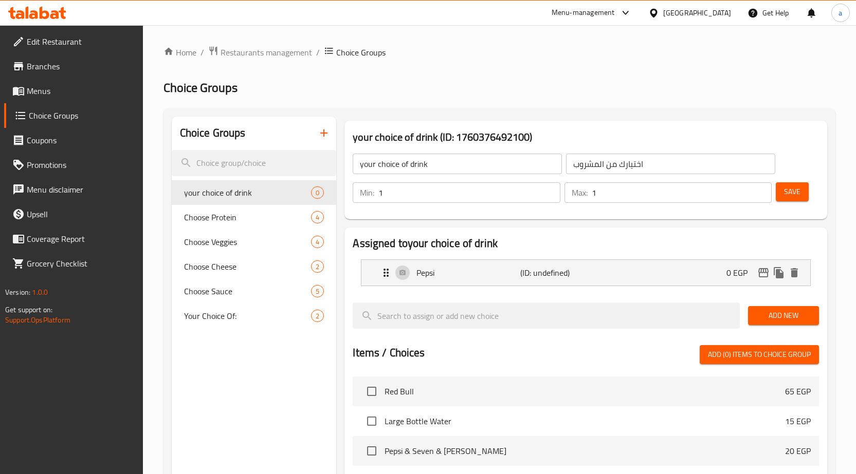
click at [772, 314] on span "Add New" at bounding box center [783, 315] width 54 height 13
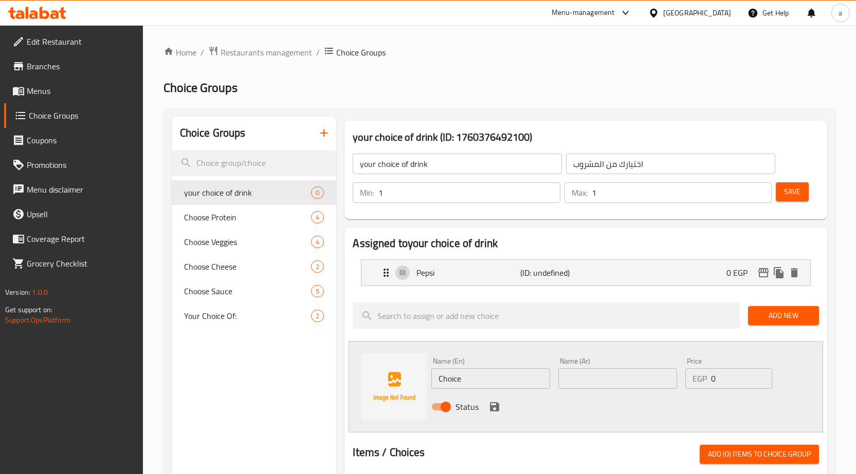
click at [493, 375] on input "Choice" at bounding box center [490, 379] width 119 height 21
click at [492, 375] on input "Choice" at bounding box center [490, 379] width 119 height 21
click at [479, 382] on input "Choice" at bounding box center [490, 379] width 119 height 21
paste input "Seven"
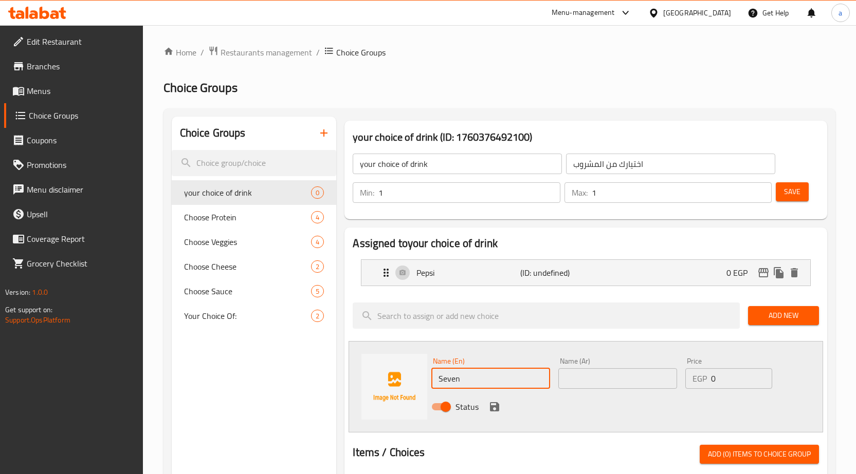
type input "Seven"
click at [589, 372] on input "text" at bounding box center [617, 379] width 119 height 21
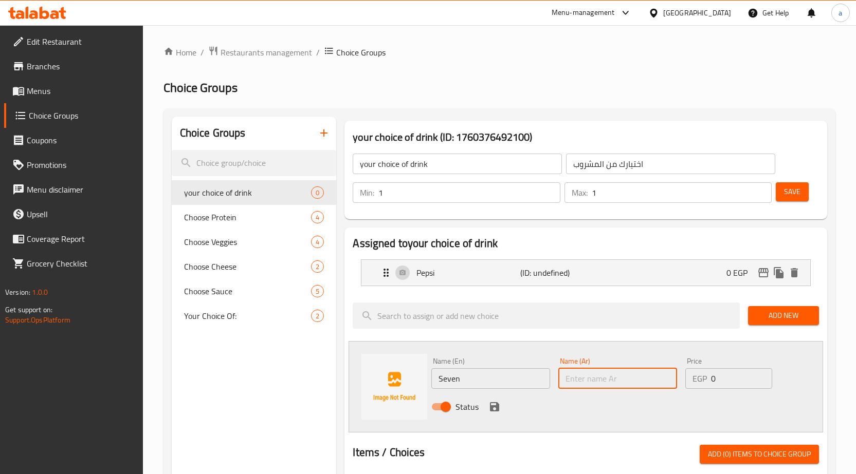
paste input "سفن"
type input "سفن"
click at [492, 407] on icon "save" at bounding box center [494, 407] width 9 height 9
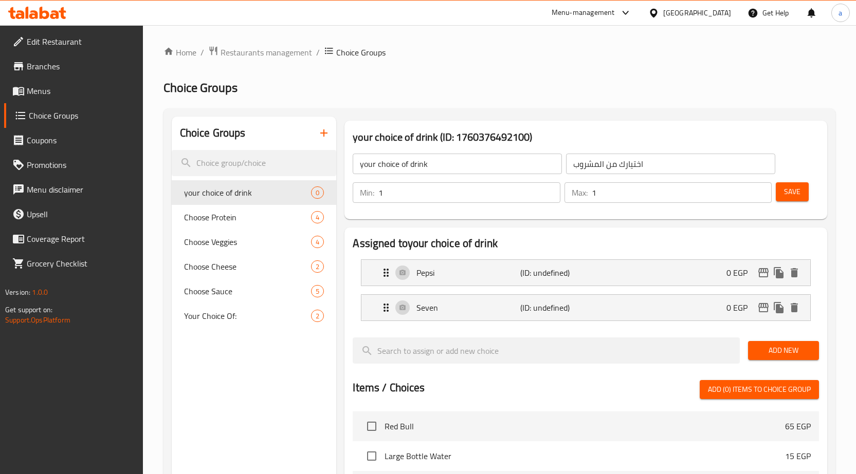
click at [793, 350] on span "Add New" at bounding box center [783, 350] width 54 height 13
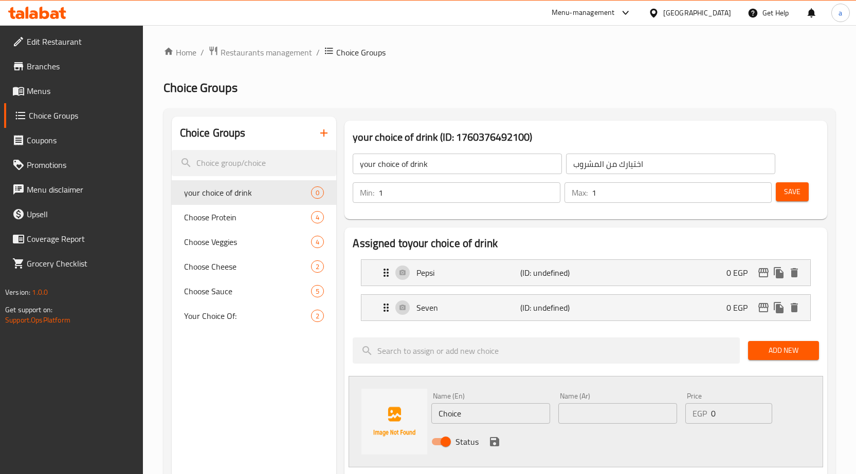
click at [811, 357] on button "Add New" at bounding box center [783, 350] width 71 height 19
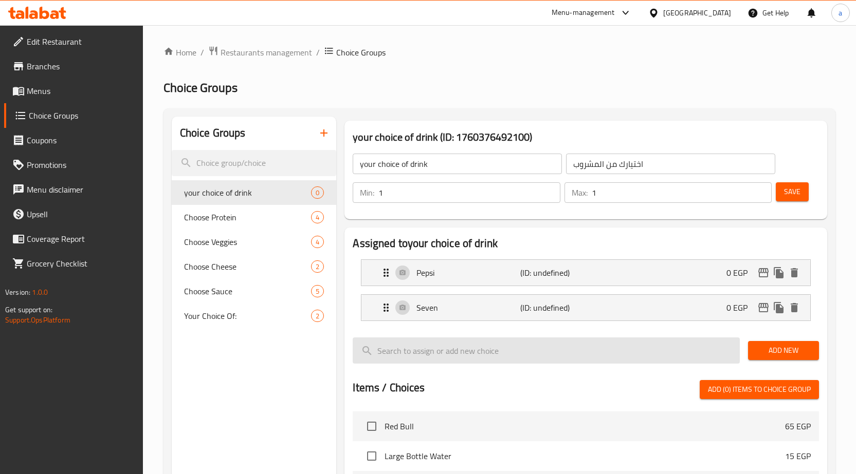
click at [437, 353] on input "search" at bounding box center [546, 351] width 387 height 26
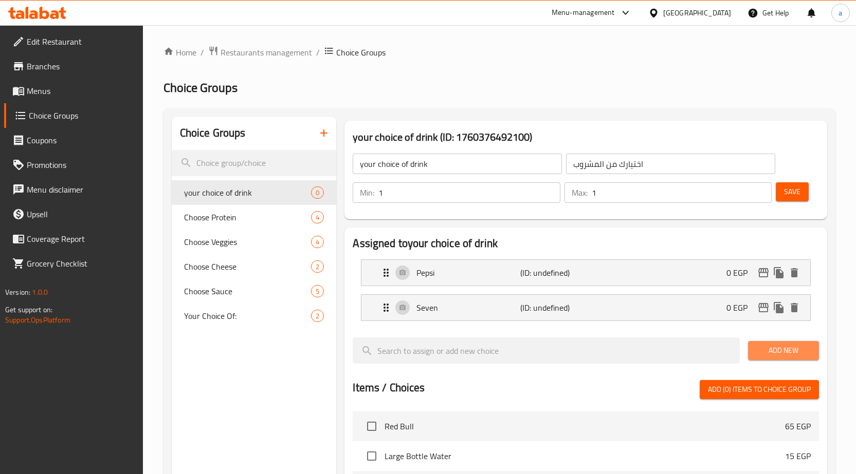
click at [766, 347] on span "Add New" at bounding box center [783, 350] width 54 height 13
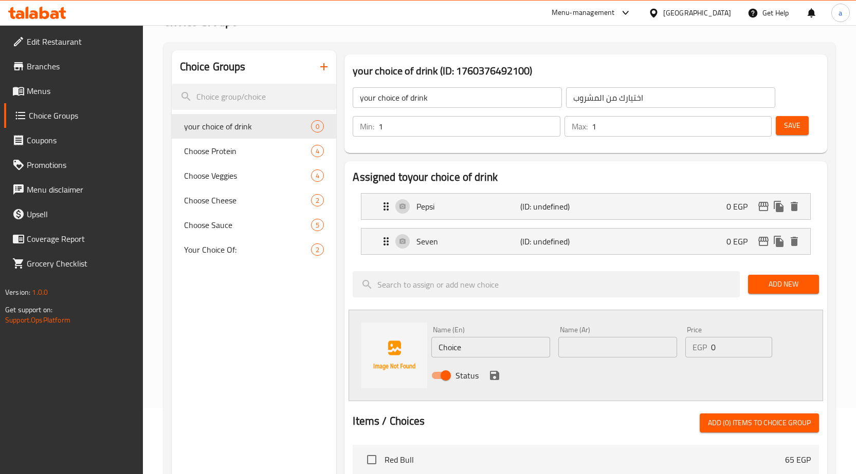
scroll to position [154, 0]
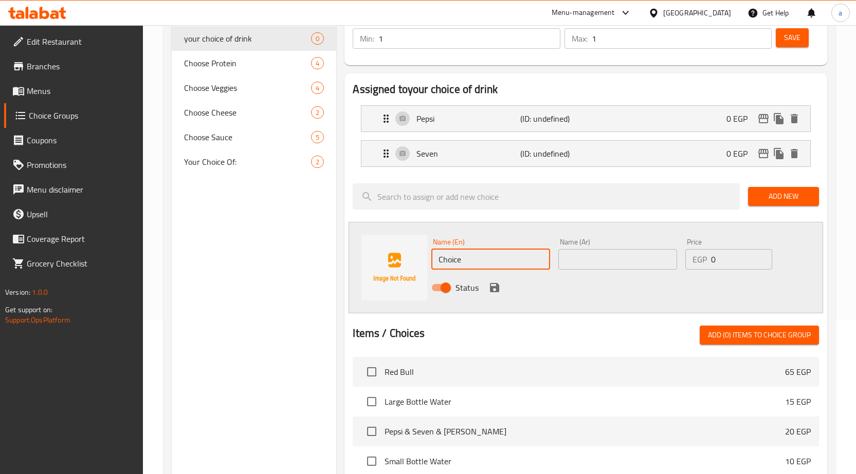
click at [476, 253] on input "Choice" at bounding box center [490, 259] width 119 height 21
paste input "Mrinda"
type input "Mrinda"
click at [600, 269] on input "text" at bounding box center [617, 259] width 119 height 21
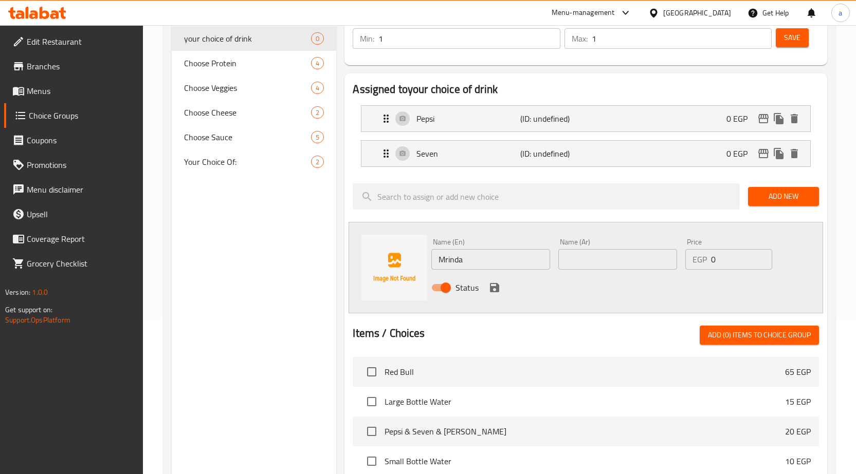
click at [609, 265] on input "text" at bounding box center [617, 259] width 119 height 21
paste input "ميرندا"
type input "ميرندا"
click at [481, 253] on input "Mrinda" at bounding box center [490, 259] width 119 height 21
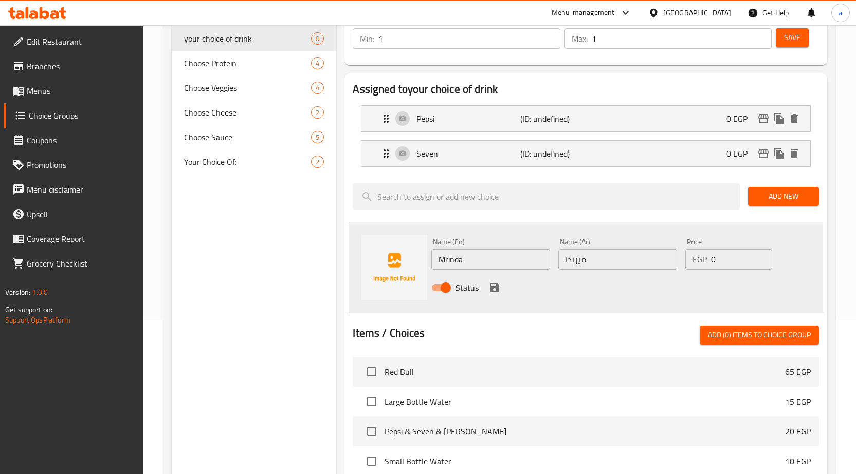
click at [454, 261] on input "Mrinda" at bounding box center [490, 259] width 119 height 21
paste input "irinda"
type input "[PERSON_NAME]"
click at [690, 298] on div "Status" at bounding box center [617, 288] width 381 height 28
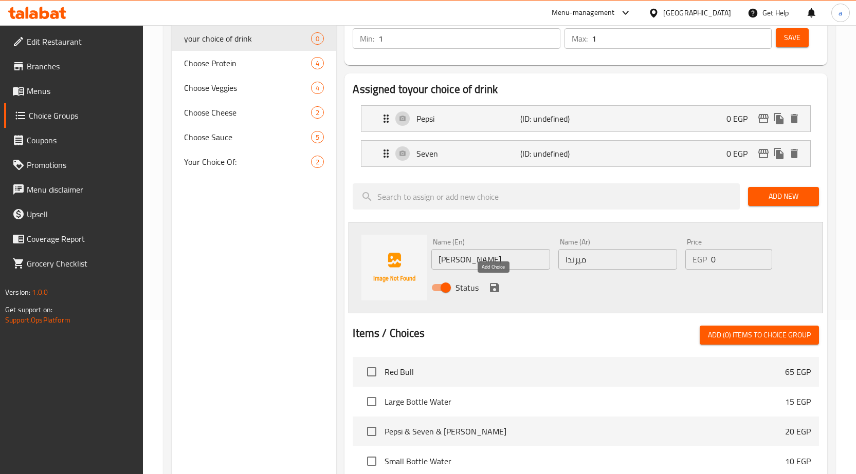
click at [497, 287] on icon "save" at bounding box center [494, 287] width 9 height 9
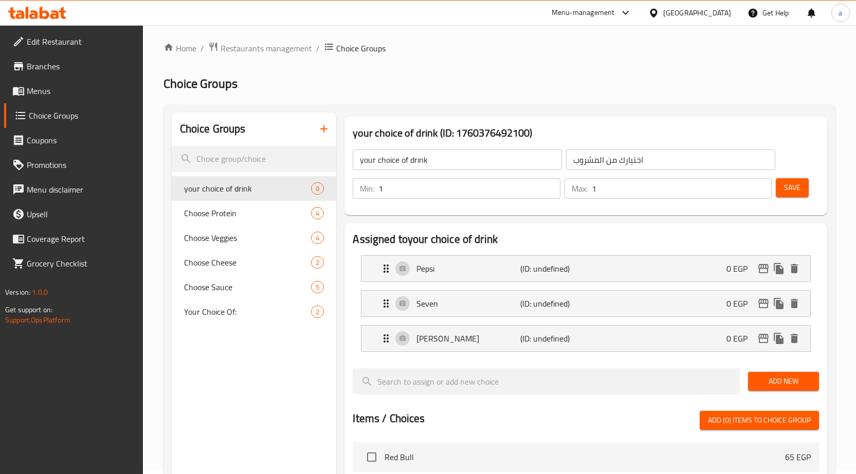
scroll to position [0, 0]
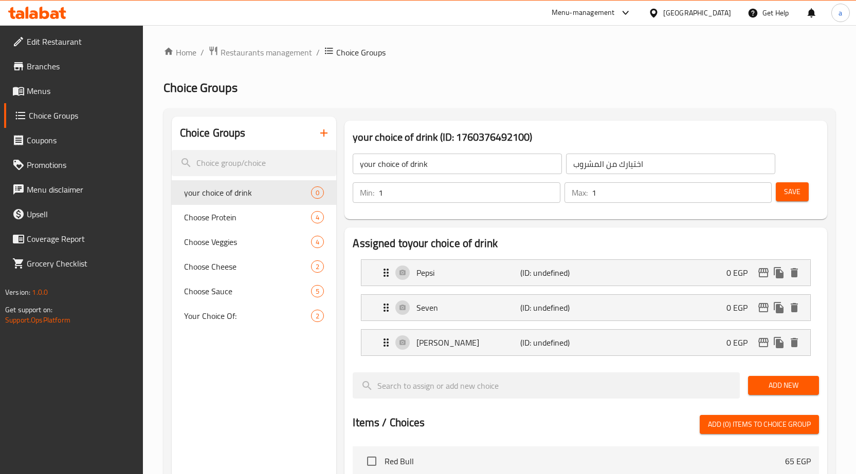
click at [793, 197] on span "Save" at bounding box center [792, 192] width 16 height 13
click at [71, 83] on link "Menus" at bounding box center [73, 91] width 139 height 25
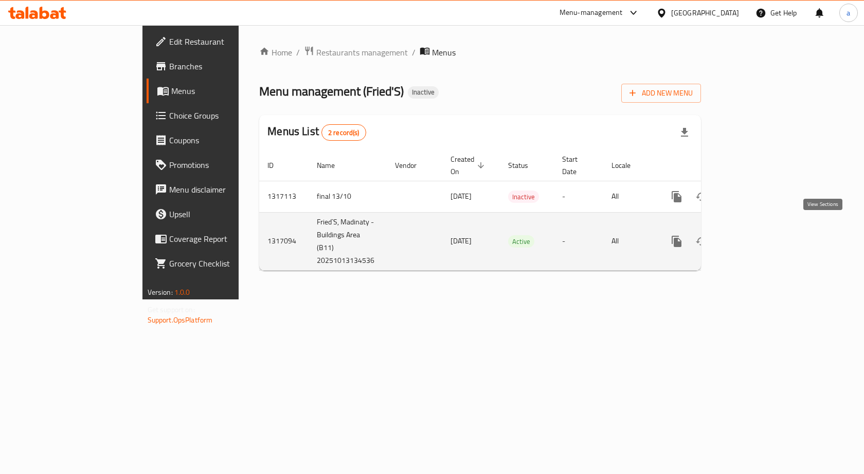
click at [763, 229] on link "enhanced table" at bounding box center [750, 241] width 25 height 25
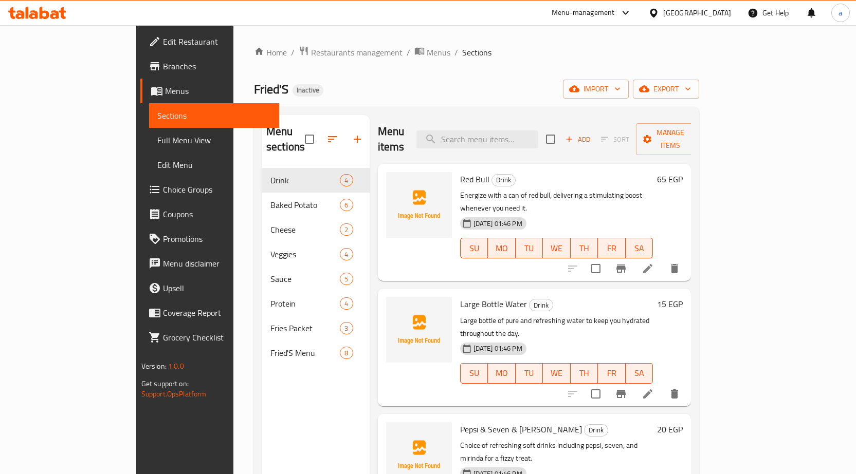
scroll to position [1, 0]
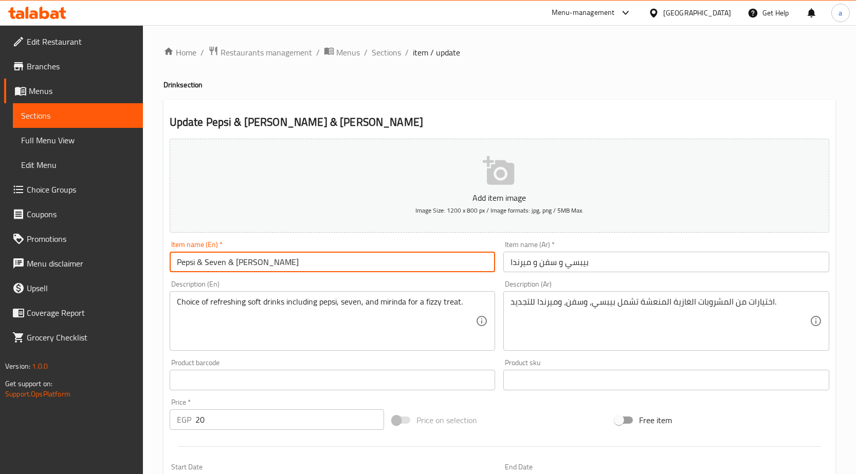
click at [240, 259] on input "Pepsi & Seven & Mrinda" at bounding box center [333, 262] width 326 height 21
paste input "irinda"
type input "Pepsi & Seven & [PERSON_NAME]"
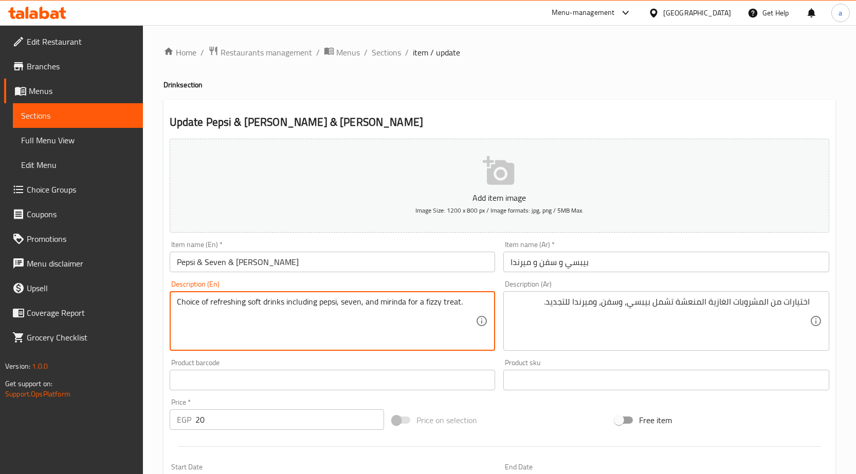
drag, startPoint x: 409, startPoint y: 303, endPoint x: 469, endPoint y: 305, distance: 60.2
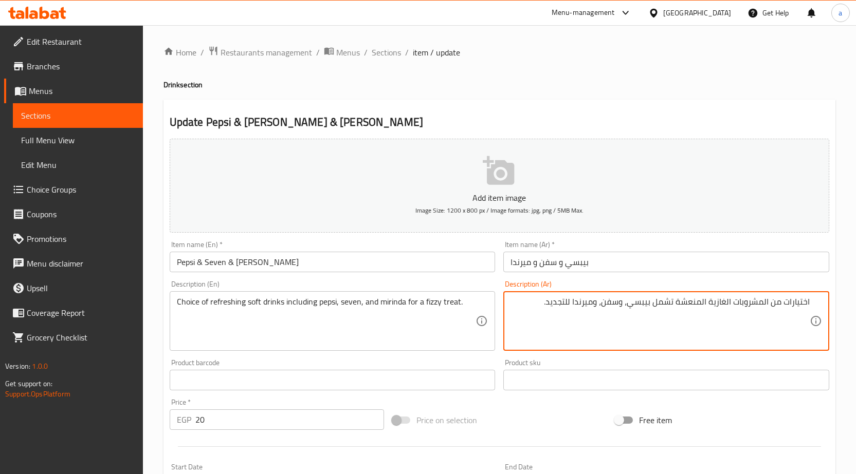
drag, startPoint x: 549, startPoint y: 302, endPoint x: 572, endPoint y: 306, distance: 22.9
type textarea "اختيارات من المشروبات الغازية المنعشة تشمل بيبسي، وسفن، وميرندا لتريت فوار ."
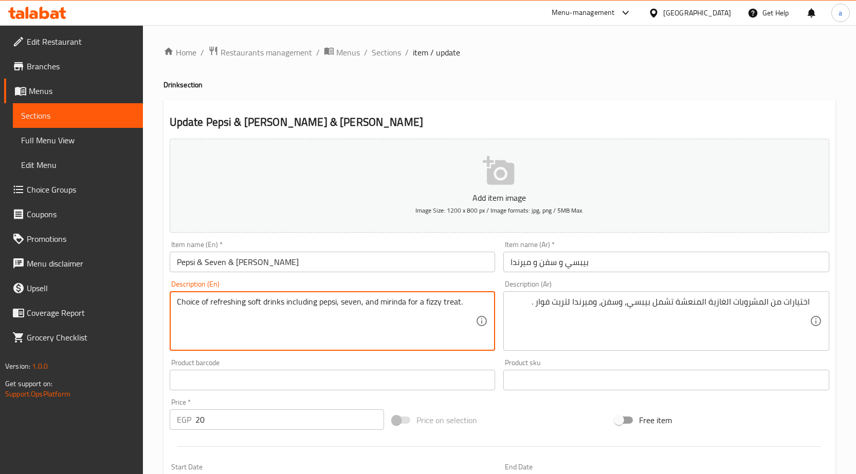
click at [430, 302] on textarea "Choice of refreshing soft drinks including pepsi, seven, and mirinda for a fizz…" at bounding box center [326, 321] width 299 height 49
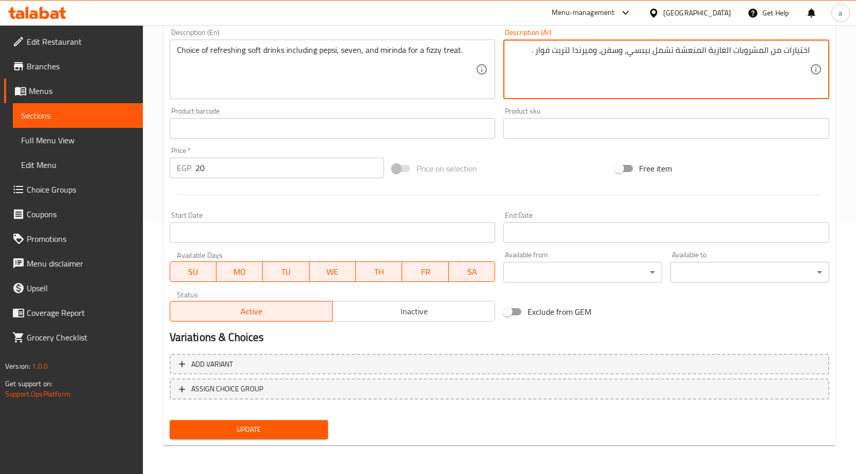
click at [294, 421] on button "Update" at bounding box center [249, 429] width 159 height 19
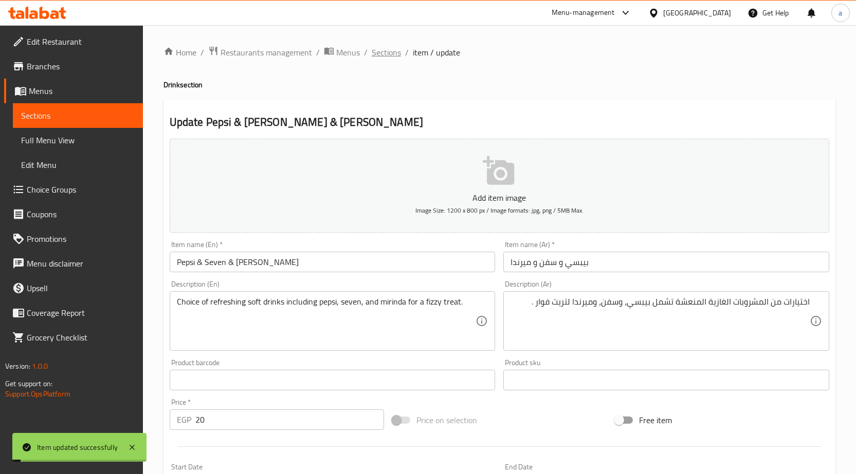
click at [394, 54] on span "Sections" at bounding box center [386, 52] width 29 height 12
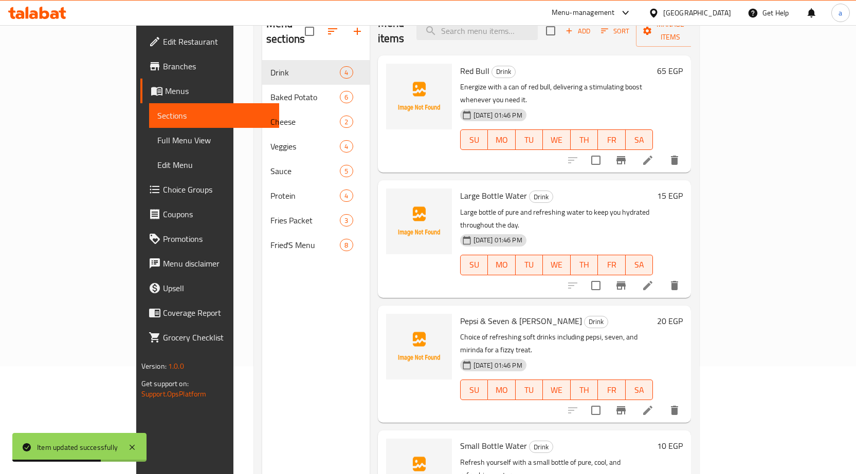
scroll to position [144, 0]
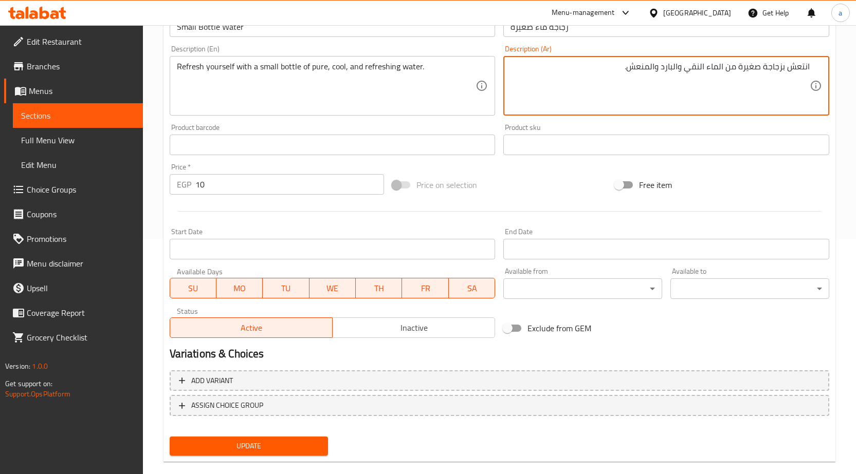
scroll to position [252, 0]
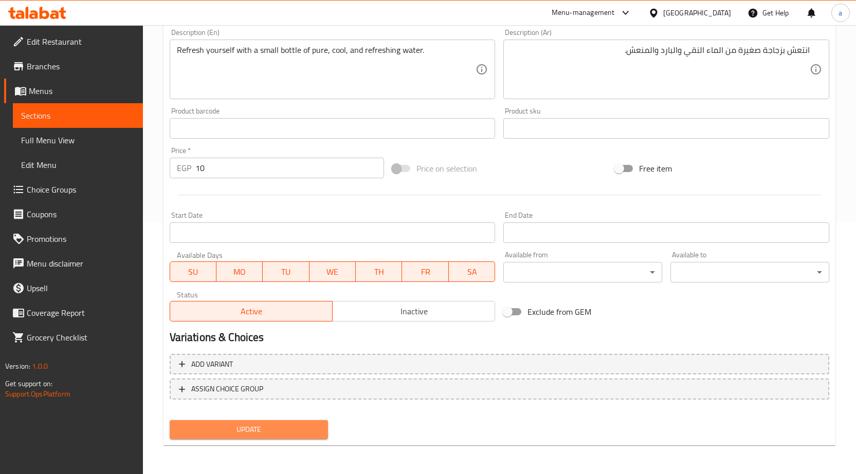
click at [266, 426] on span "Update" at bounding box center [249, 430] width 142 height 13
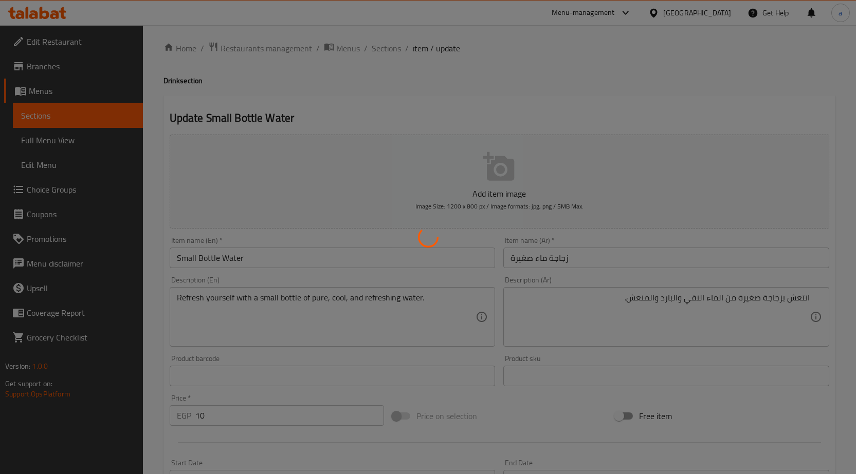
scroll to position [0, 0]
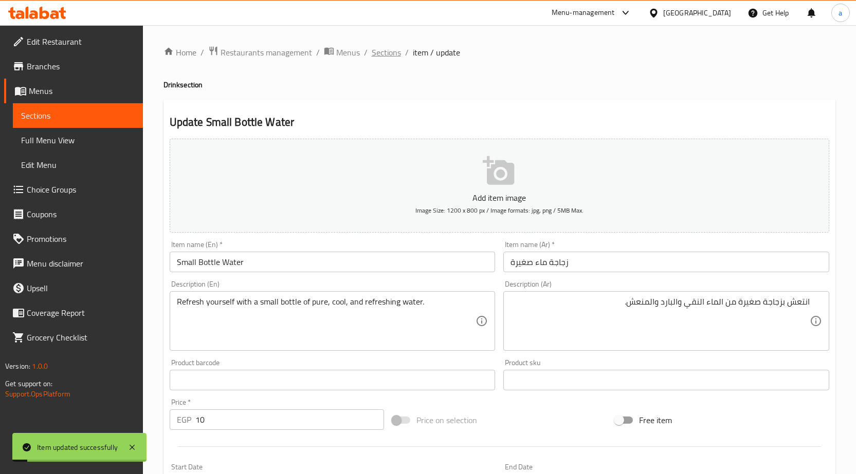
click at [375, 53] on span "Sections" at bounding box center [386, 52] width 29 height 12
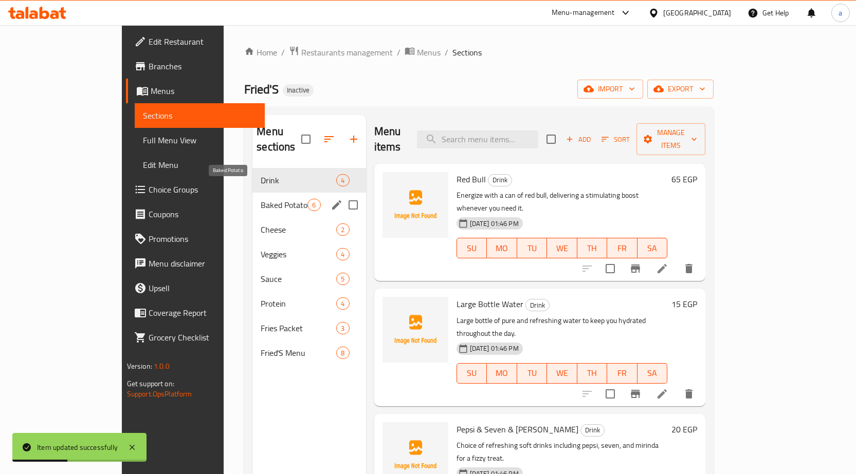
click at [261, 199] on span "Baked Potato" at bounding box center [284, 205] width 47 height 12
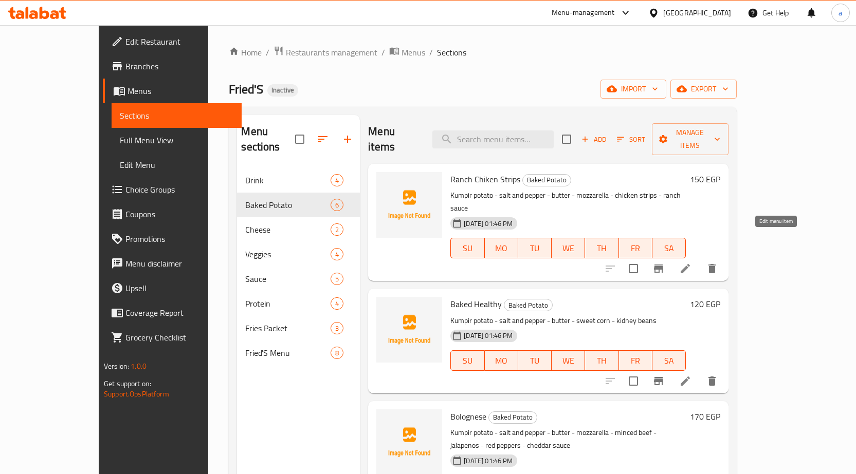
click at [691, 263] on icon at bounding box center [685, 269] width 12 height 12
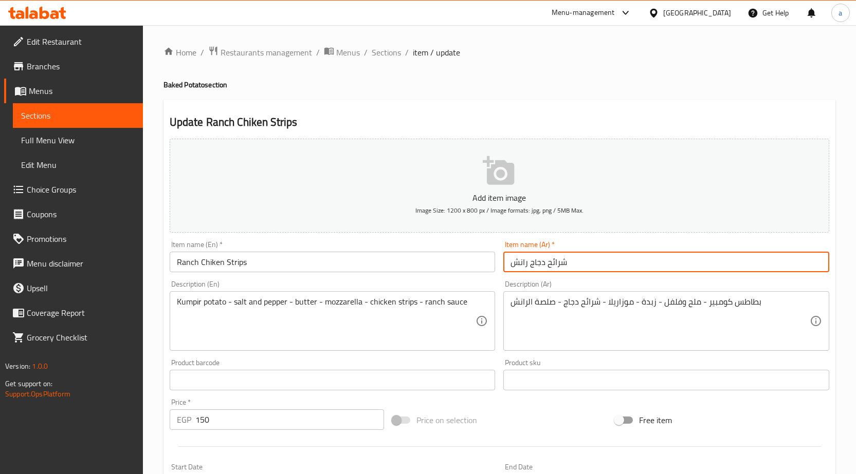
click at [608, 265] on input "شرائح دجاج رانش" at bounding box center [666, 262] width 326 height 21
click at [687, 272] on input "شرائح دجاج رانش" at bounding box center [666, 262] width 326 height 21
click at [814, 260] on input "شرائح دجاج رانش" at bounding box center [666, 262] width 326 height 21
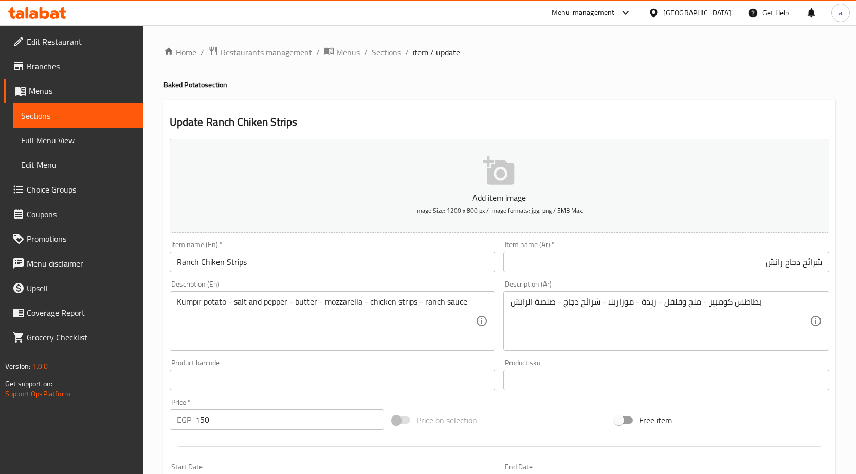
click at [817, 265] on input "شرائح دجاج رانش" at bounding box center [666, 262] width 326 height 21
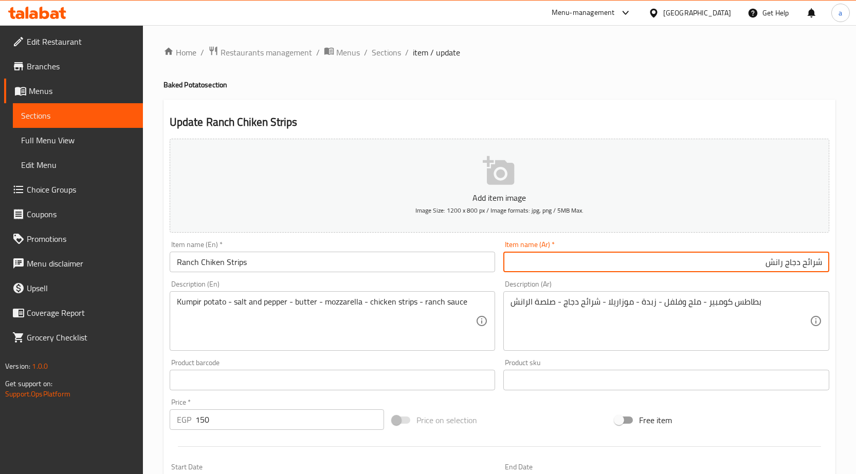
click at [817, 265] on input "شرائح دجاج رانش" at bounding box center [666, 262] width 326 height 21
paste input "ستربس"
type input "إستربس دجاج رانش"
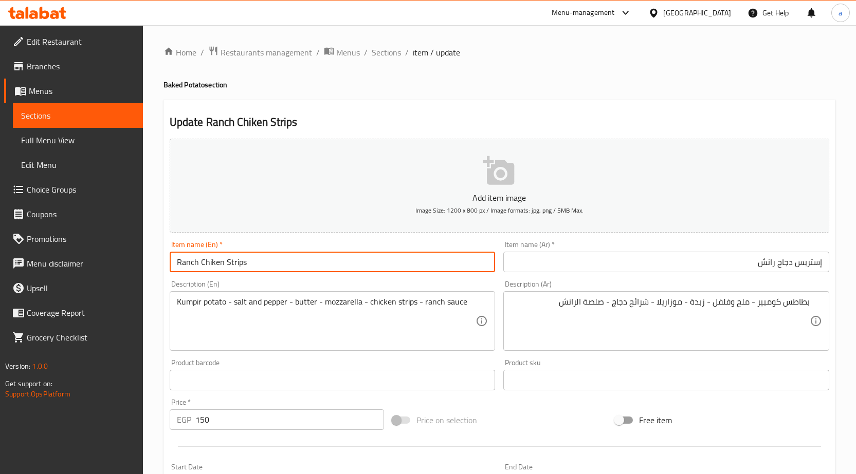
click at [306, 272] on input "Ranch Chiken Strips" at bounding box center [333, 262] width 326 height 21
click at [714, 267] on input "إستربس دجاج رانش" at bounding box center [666, 262] width 326 height 21
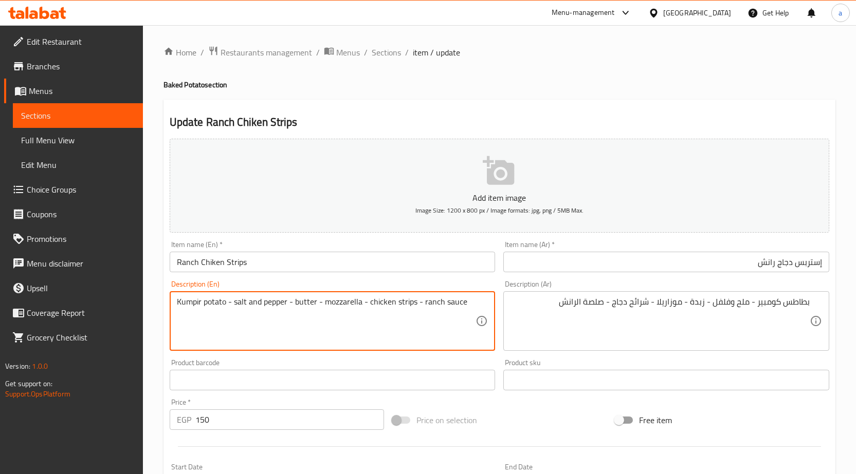
click at [192, 306] on textarea "Kumpir potato - salt and pepper - butter - mozzarella - chicken strips - ranch …" at bounding box center [326, 321] width 299 height 49
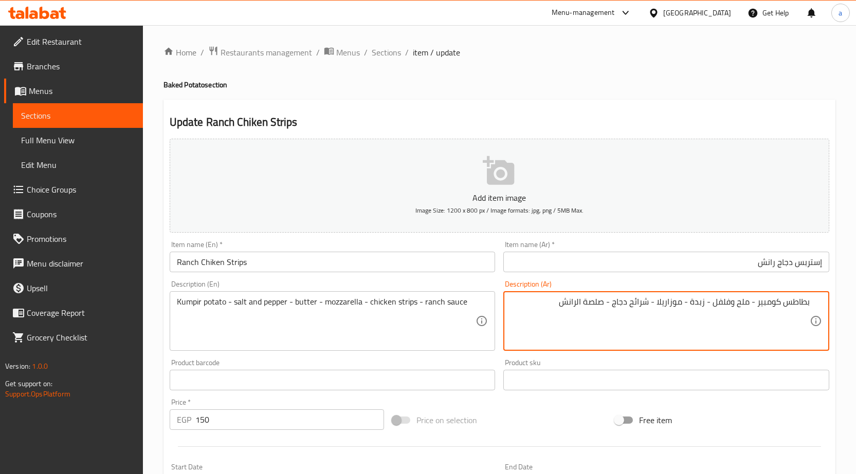
click at [638, 302] on textarea "بطاطس كومبير - ملح وفلفل - زبدة - موزاريلا - شرائح دجاج - صلصة الرانش" at bounding box center [659, 321] width 299 height 49
drag, startPoint x: 615, startPoint y: 304, endPoint x: 650, endPoint y: 306, distance: 35.0
click at [650, 306] on textarea "بطاطس كومبير - ملح وفلفل - زبدة - موزاريلا - شرائح دجاج - صلصة الرانش" at bounding box center [659, 321] width 299 height 49
paste textarea "جاج إستربس"
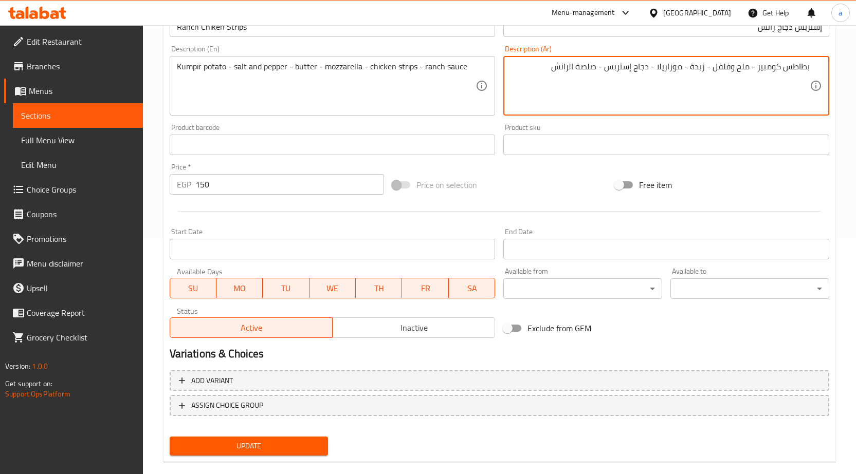
scroll to position [252, 0]
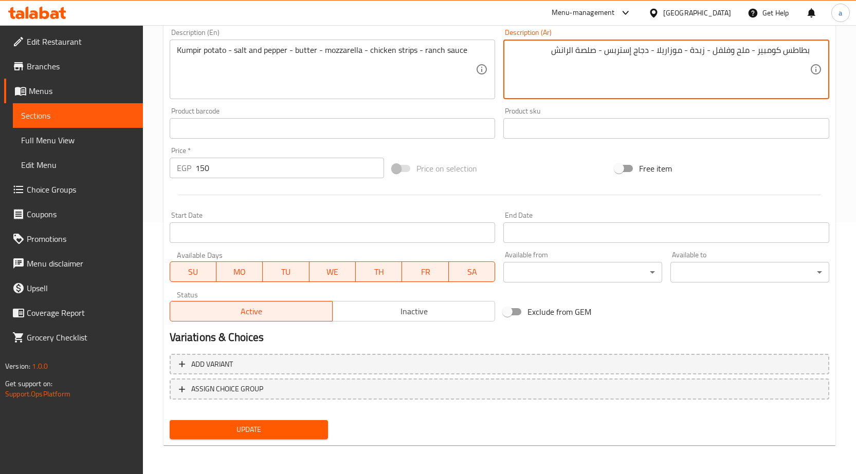
type textarea "بطاطس كومبير - ملح وفلفل - زبدة - موزاريلا - دجاج إستربس - صلصة الرانش"
click at [272, 435] on span "Update" at bounding box center [249, 430] width 142 height 13
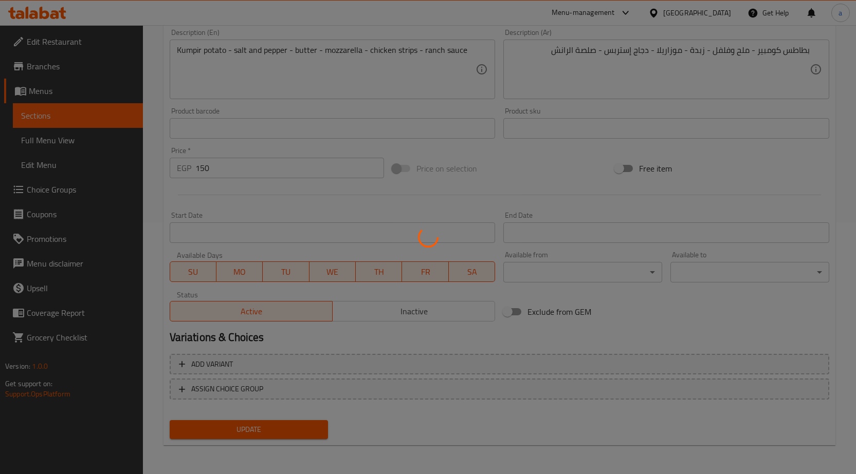
scroll to position [0, 0]
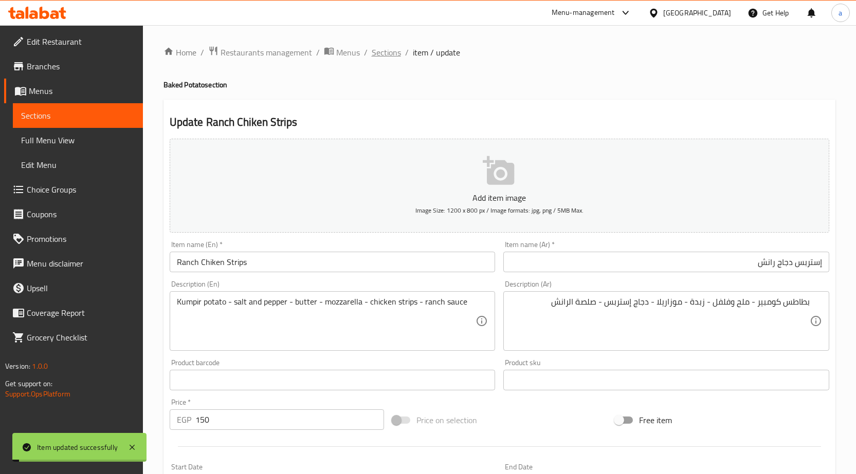
click at [392, 50] on span "Sections" at bounding box center [386, 52] width 29 height 12
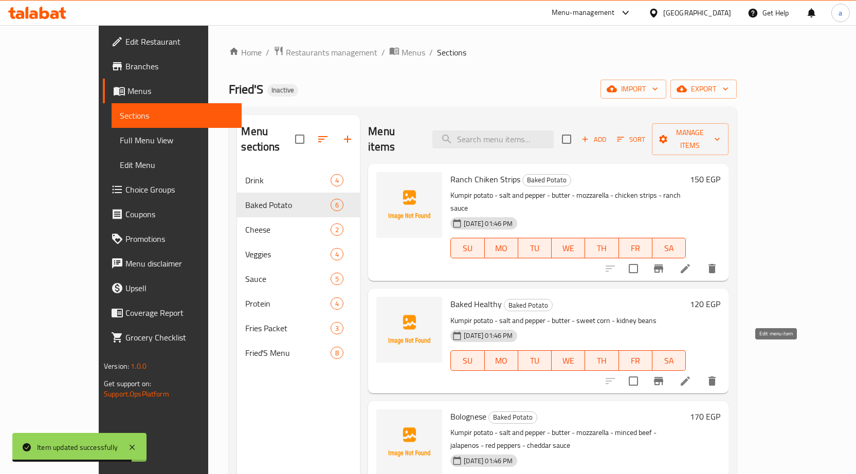
click at [691, 375] on icon at bounding box center [685, 381] width 12 height 12
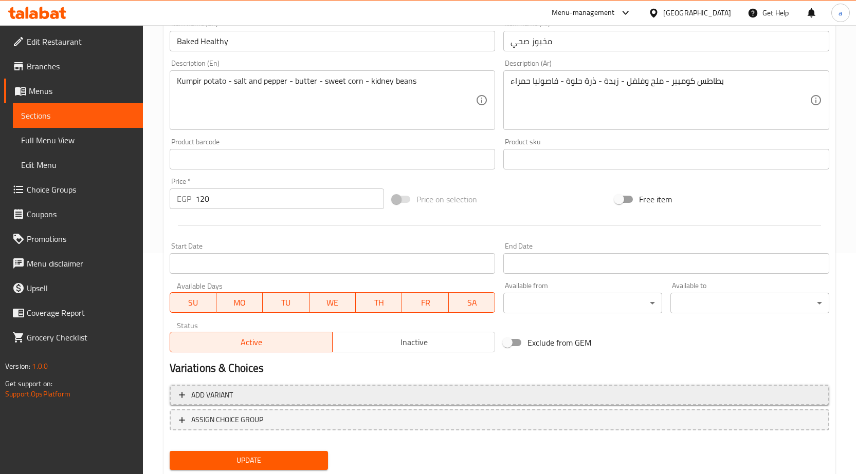
scroll to position [252, 0]
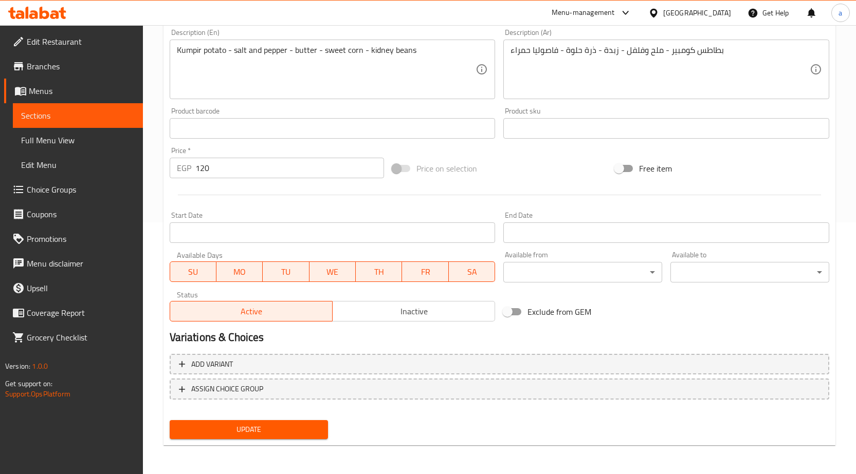
click at [298, 431] on span "Update" at bounding box center [249, 430] width 142 height 13
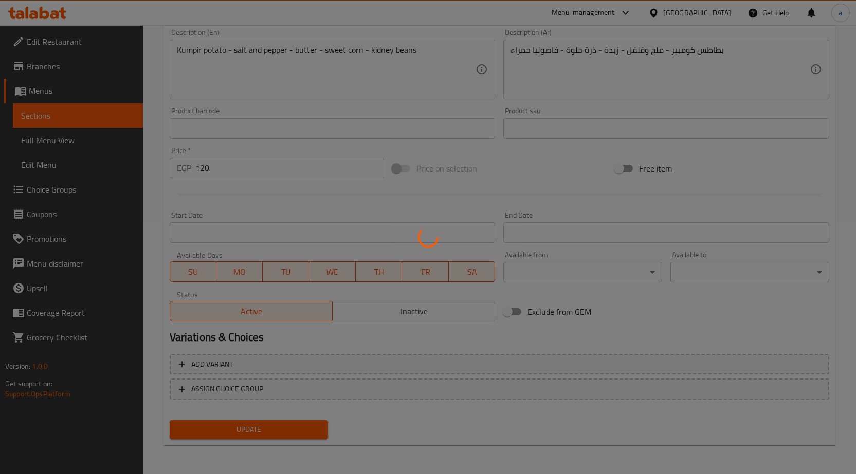
scroll to position [0, 0]
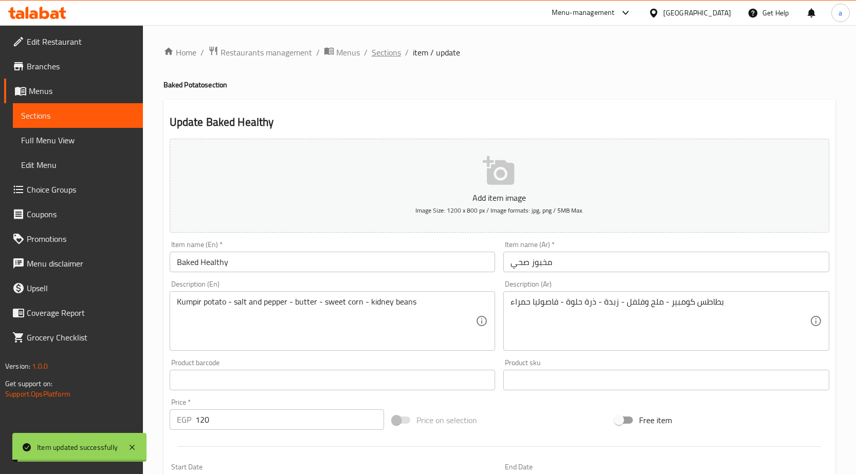
click at [379, 50] on span "Sections" at bounding box center [386, 52] width 29 height 12
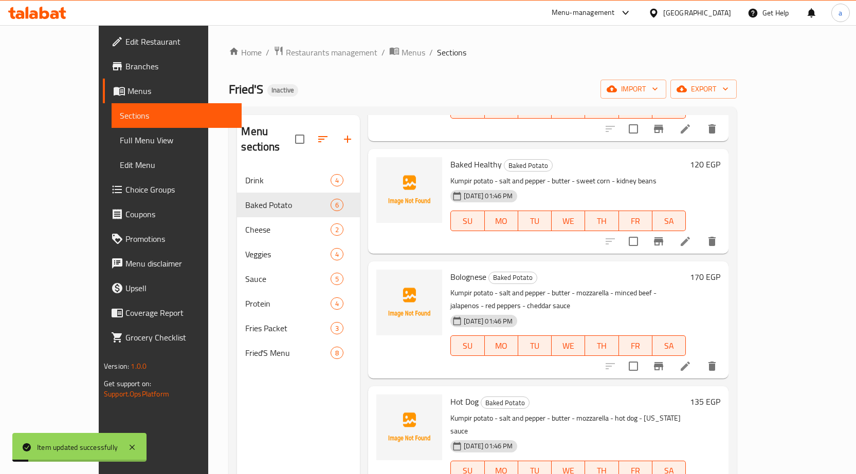
scroll to position [154, 0]
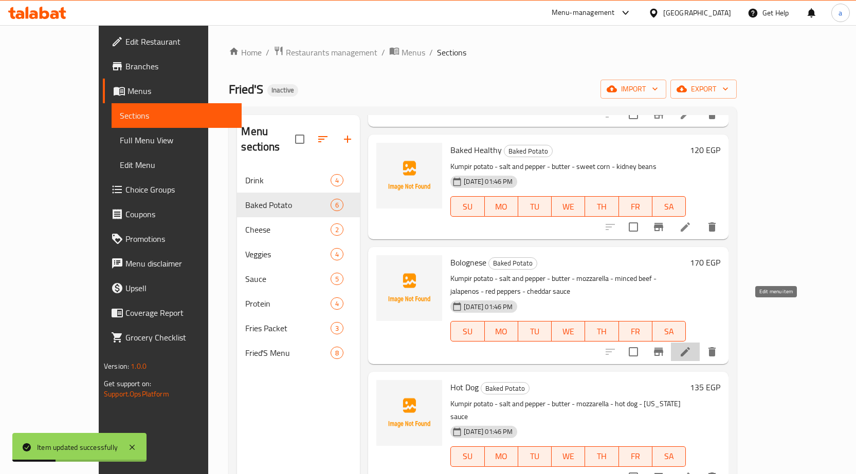
click at [691, 346] on icon at bounding box center [685, 352] width 12 height 12
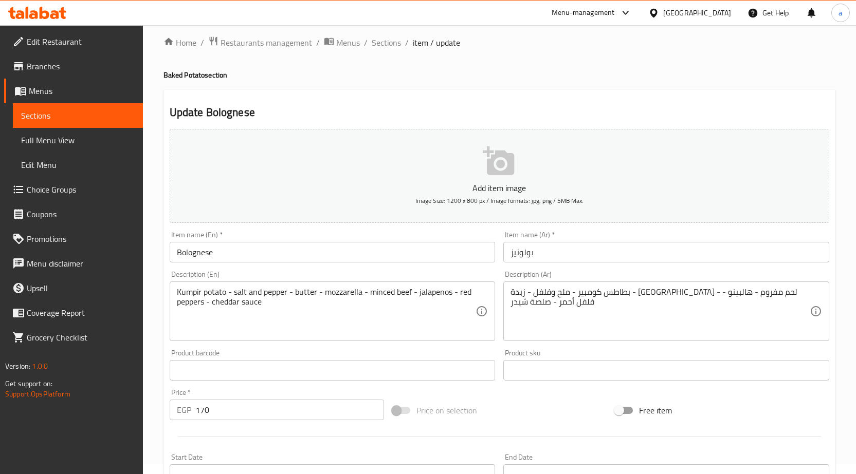
scroll to position [252, 0]
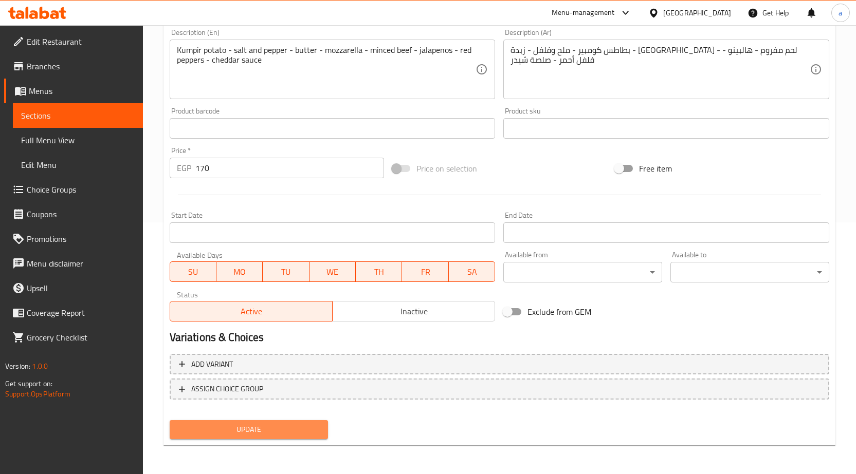
click at [260, 425] on span "Update" at bounding box center [249, 430] width 142 height 13
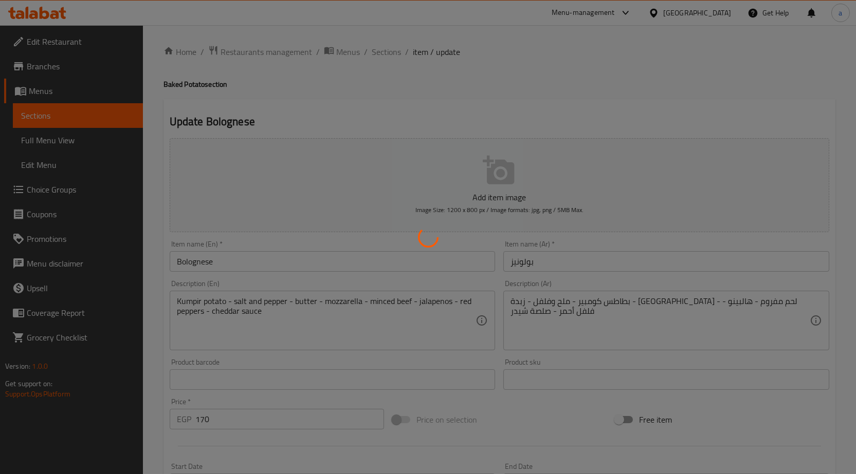
scroll to position [0, 0]
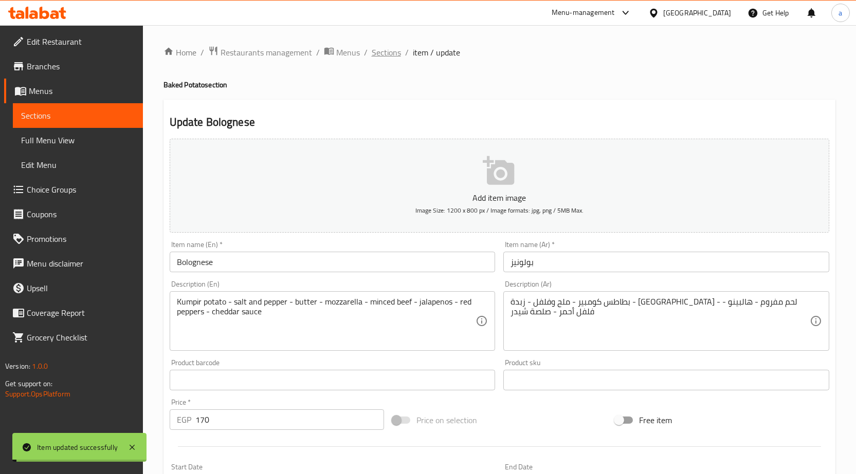
click at [377, 54] on span "Sections" at bounding box center [386, 52] width 29 height 12
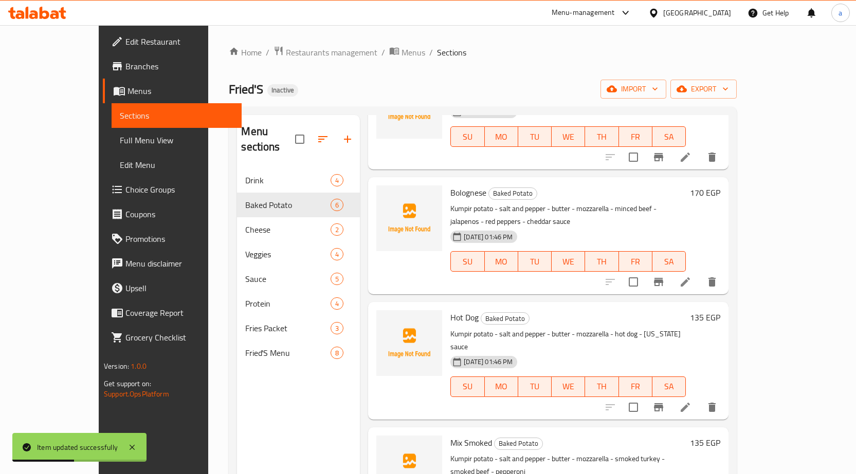
scroll to position [225, 0]
click at [691, 400] on icon at bounding box center [685, 406] width 12 height 12
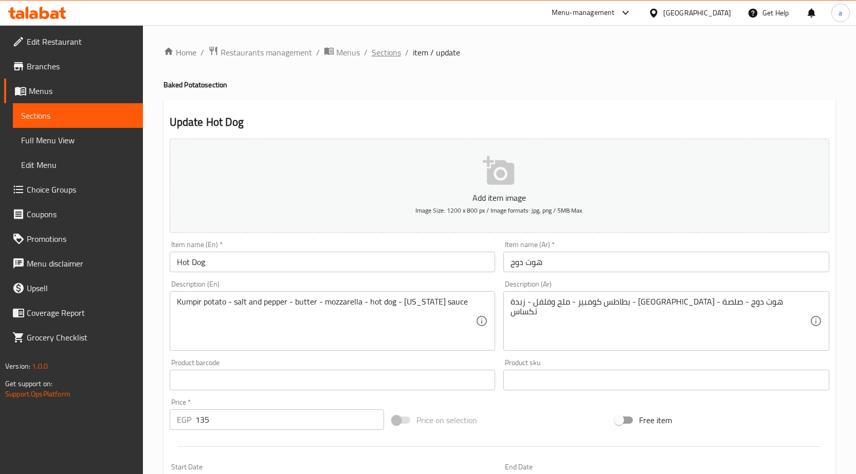
click at [388, 48] on span "Sections" at bounding box center [386, 52] width 29 height 12
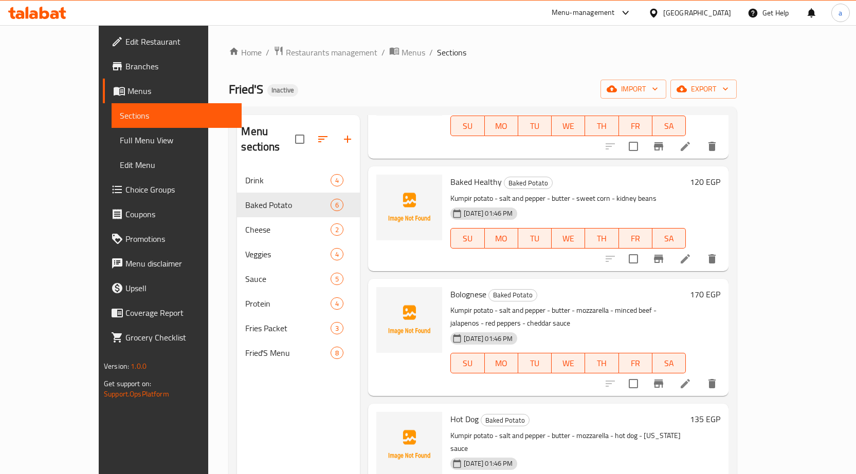
scroll to position [225, 0]
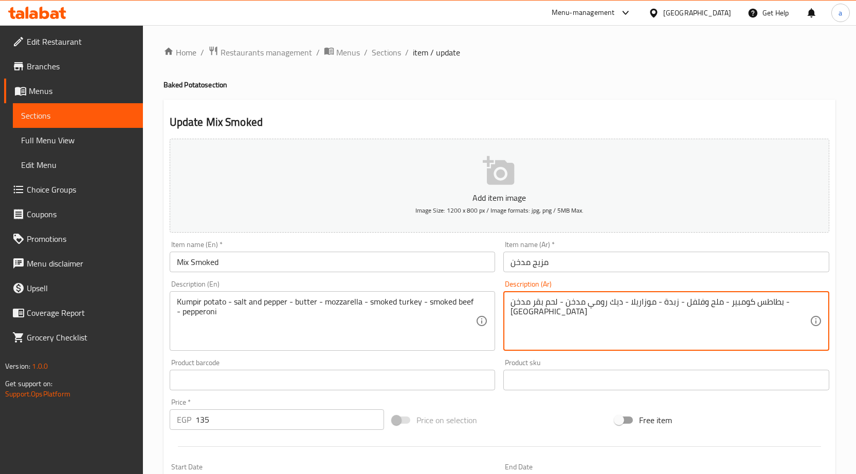
drag, startPoint x: 572, startPoint y: 303, endPoint x: 626, endPoint y: 307, distance: 54.6
paste textarea "لحم"
click at [539, 303] on textarea "بطاطس كومبير - ملح وفلفل - زبدة - موزاريلا - لحم رومي مدخن - لحم بقر مدخن - بيب…" at bounding box center [659, 321] width 299 height 49
click at [540, 304] on textarea "بطاطس كومبير - ملح وفلفل - زبدة - موزاريلا - لحم رومي مدخن - لحم بقر مدخن - بيب…" at bounding box center [659, 321] width 299 height 49
click at [537, 303] on textarea "بطاطس كومبير - ملح وفلفل - زبدة - موزاريلا - لحم رومي مدخن - لحم بقر مدخن - بيب…" at bounding box center [659, 321] width 299 height 49
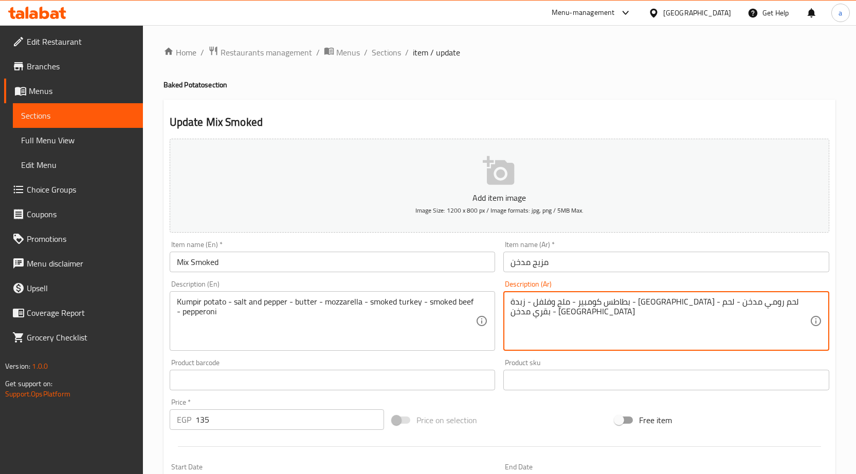
type textarea "بطاطس كومبير - ملح وفلفل - زبدة - [GEOGRAPHIC_DATA] - لحم رومي مدخن - لحم بقري …"
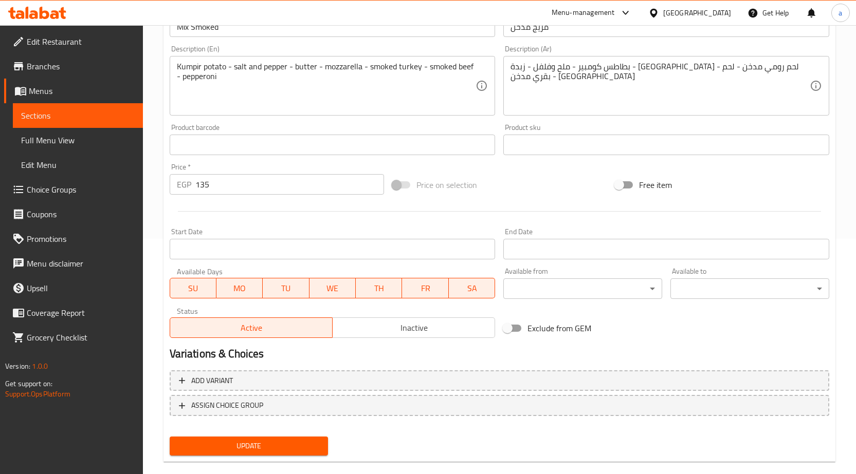
scroll to position [252, 0]
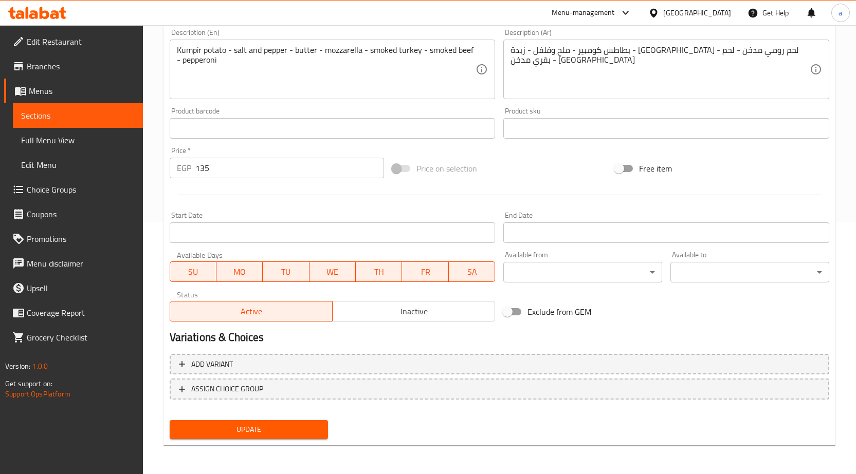
click at [297, 425] on span "Update" at bounding box center [249, 430] width 142 height 13
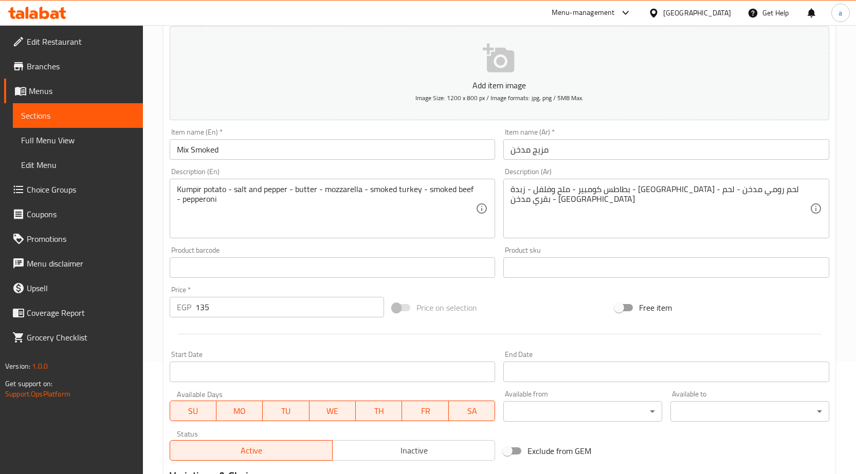
scroll to position [0, 0]
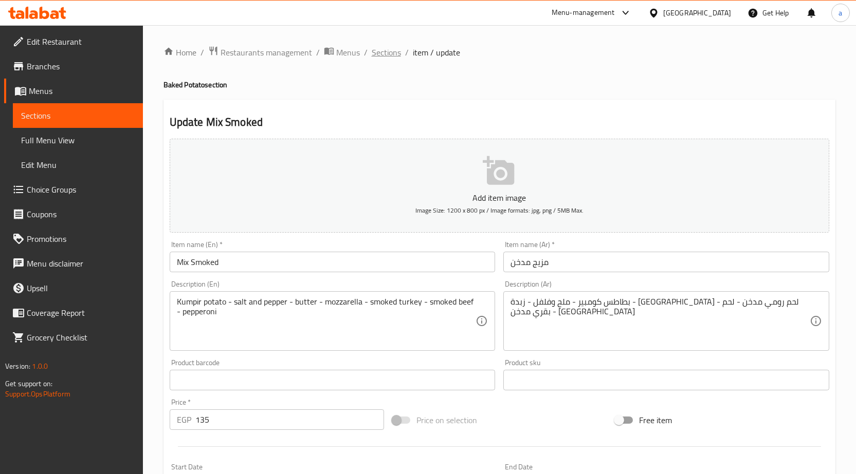
click at [385, 48] on span "Sections" at bounding box center [386, 52] width 29 height 12
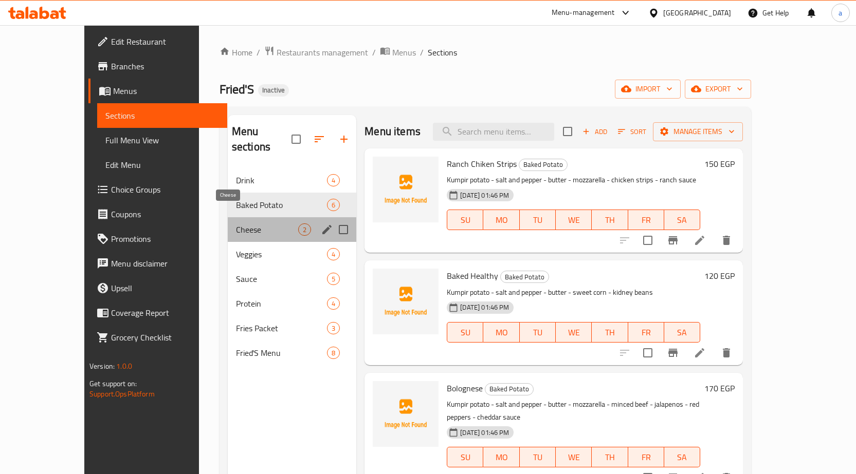
click at [236, 224] on span "Cheese" at bounding box center [267, 230] width 62 height 12
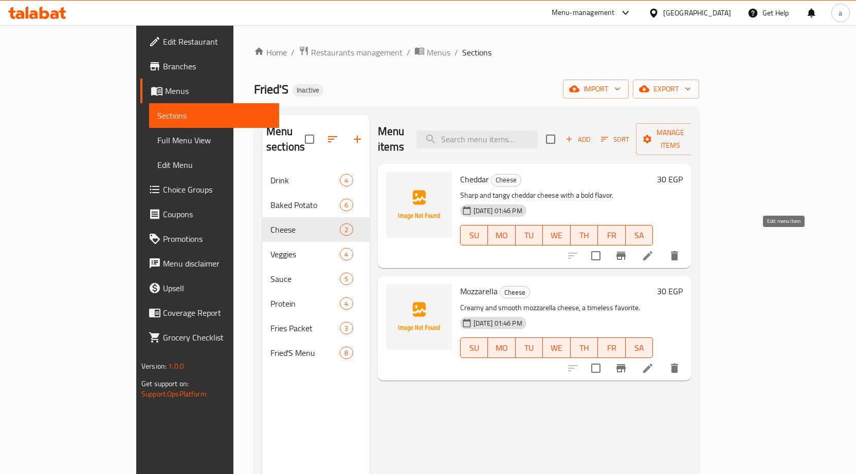
click at [654, 250] on icon at bounding box center [648, 256] width 12 height 12
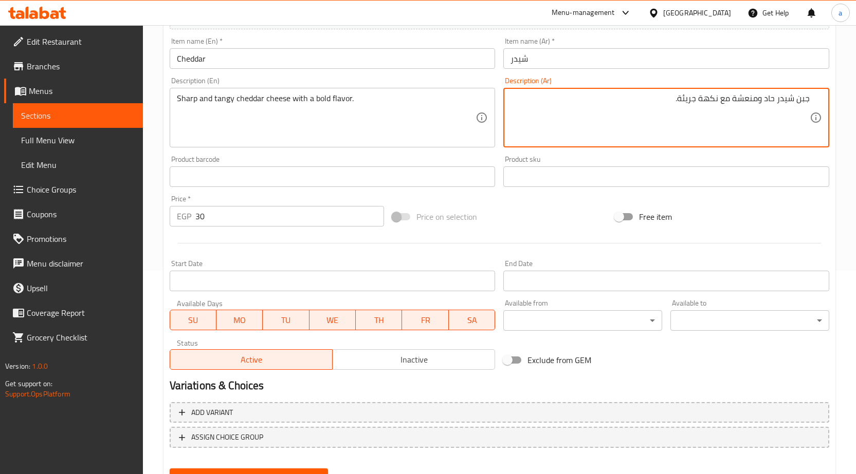
scroll to position [252, 0]
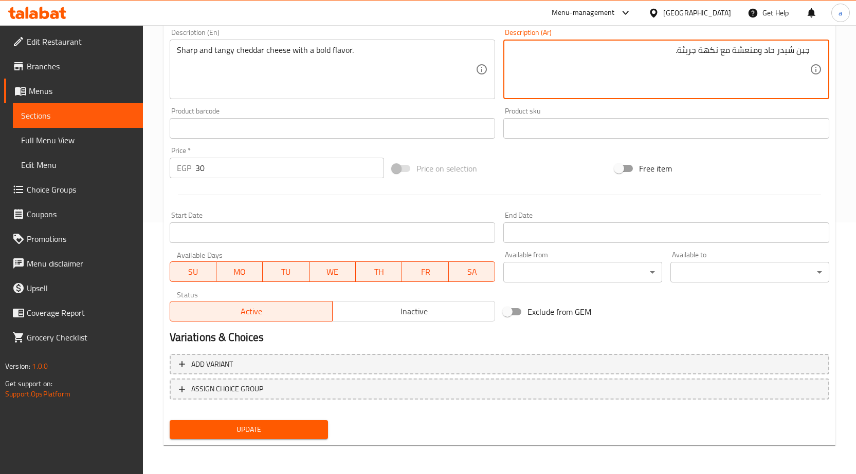
type textarea "جبن شيدر حاد ومنعشة مع نكهة جريئة."
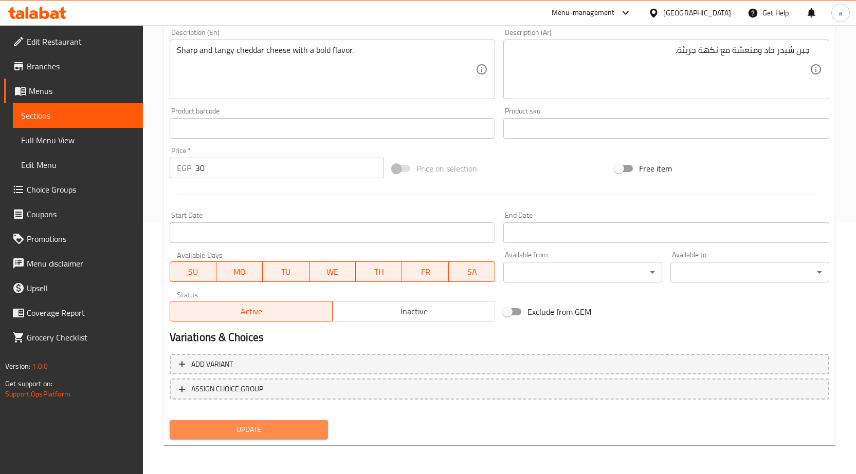
click at [287, 425] on span "Update" at bounding box center [249, 430] width 142 height 13
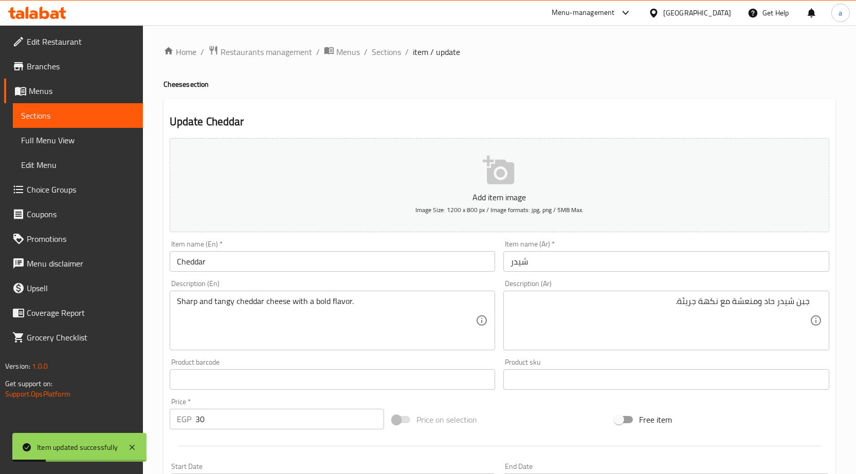
scroll to position [0, 0]
click at [390, 49] on span "Sections" at bounding box center [386, 52] width 29 height 12
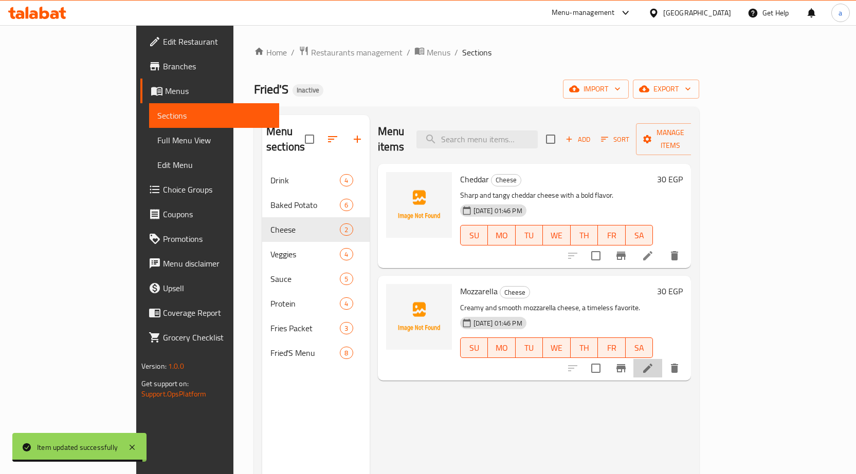
click at [662, 359] on li at bounding box center [647, 368] width 29 height 19
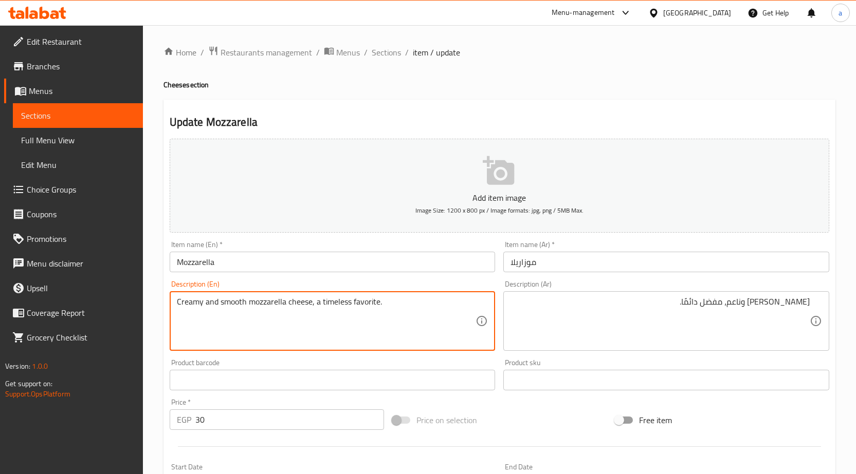
click at [227, 304] on textarea "Creamy and smooth mozzarella cheese, a timeless favorite." at bounding box center [326, 321] width 299 height 49
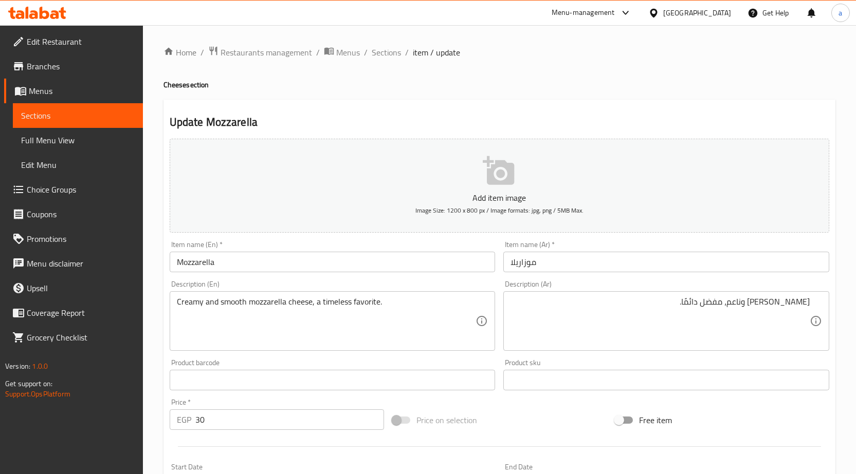
click at [401, 299] on textarea "Creamy and smooth mozzarella cheese, a timeless favorite." at bounding box center [326, 321] width 299 height 49
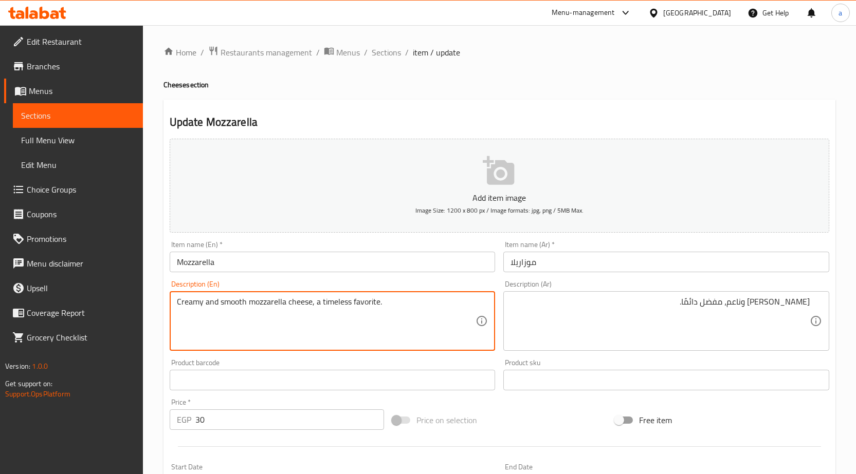
click at [343, 305] on textarea "Creamy and smooth mozzarella cheese, a timeless favorite." at bounding box center [326, 321] width 299 height 49
click at [397, 299] on textarea "Creamy and smooth mozzarella cheese, a timeless favorite." at bounding box center [326, 321] width 299 height 49
click at [362, 301] on textarea "Creamy and smooth mozzarella cheese, a timeless favorite." at bounding box center [326, 321] width 299 height 49
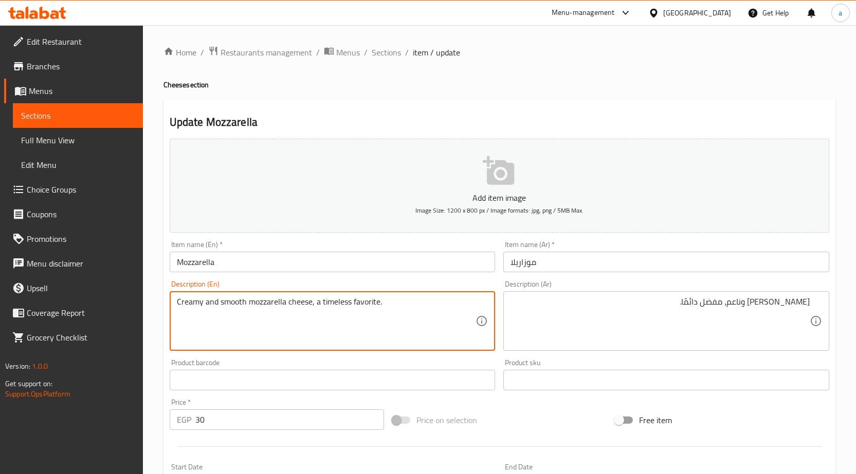
click at [342, 303] on textarea "Creamy and smooth mozzarella cheese, a timeless favorite." at bounding box center [326, 321] width 299 height 49
click at [322, 304] on textarea "Creamy and smooth mozzarella cheese, a timeless favorite." at bounding box center [326, 321] width 299 height 49
drag, startPoint x: 321, startPoint y: 304, endPoint x: 378, endPoint y: 312, distance: 57.6
click at [378, 312] on textarea "Creamy and smooth mozzarella cheese, a timeless favorite." at bounding box center [326, 321] width 299 height 49
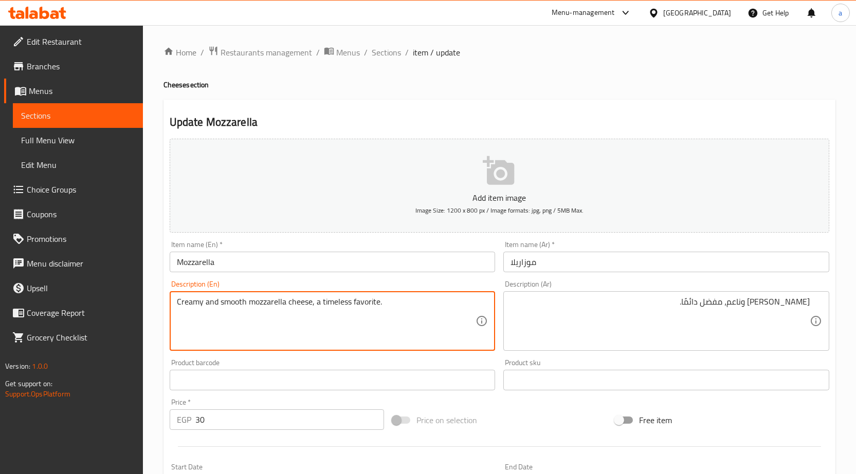
drag, startPoint x: 358, startPoint y: 297, endPoint x: 334, endPoint y: 308, distance: 27.1
drag, startPoint x: 320, startPoint y: 304, endPoint x: 377, endPoint y: 305, distance: 57.1
click at [377, 305] on textarea "Creamy and smooth mozzarella cheese, a timeless favorite." at bounding box center [326, 321] width 299 height 49
click at [313, 306] on textarea "Creamy and smooth mozzarella cheese, a timeless favorite." at bounding box center [326, 321] width 299 height 49
drag, startPoint x: 313, startPoint y: 302, endPoint x: 401, endPoint y: 301, distance: 87.9
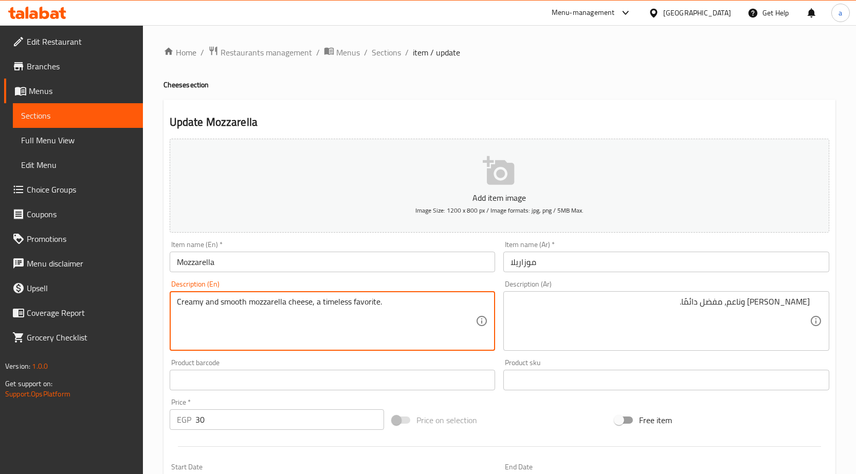
click at [392, 302] on textarea "Creamy and smooth mozzarella cheese, a timeless favorite." at bounding box center [326, 321] width 299 height 49
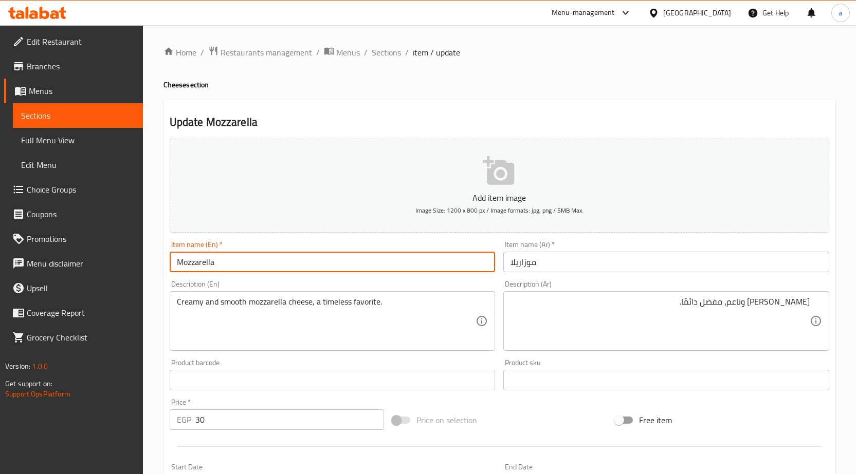
drag, startPoint x: 178, startPoint y: 263, endPoint x: 218, endPoint y: 263, distance: 40.6
click at [218, 263] on input "Mozzarella" at bounding box center [333, 262] width 326 height 21
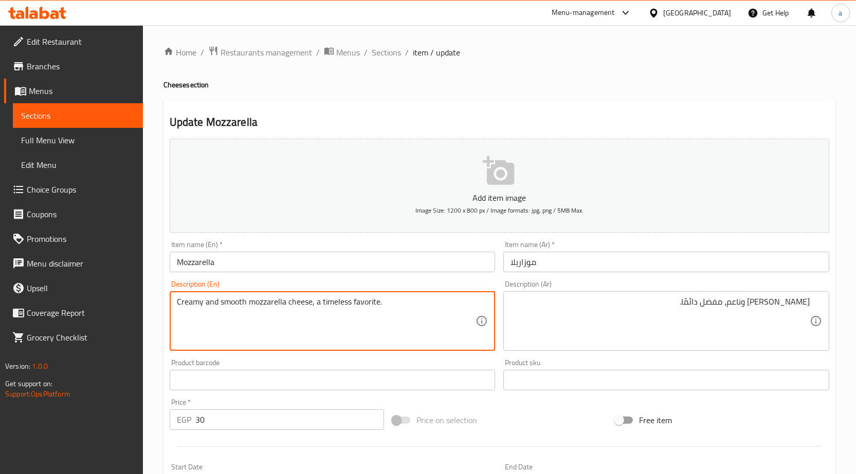
drag, startPoint x: 312, startPoint y: 304, endPoint x: 319, endPoint y: 304, distance: 7.2
click at [319, 304] on textarea "Creamy and smooth mozzarella cheese, a timeless favorite." at bounding box center [326, 321] width 299 height 49
click at [322, 309] on textarea "Creamy and smooth mozzarella cheese, a timeless favorite." at bounding box center [326, 321] width 299 height 49
drag, startPoint x: 316, startPoint y: 305, endPoint x: 391, endPoint y: 304, distance: 75.1
click at [391, 304] on textarea "Creamy and smooth mozzarella cheese, a timeless favorite." at bounding box center [326, 321] width 299 height 49
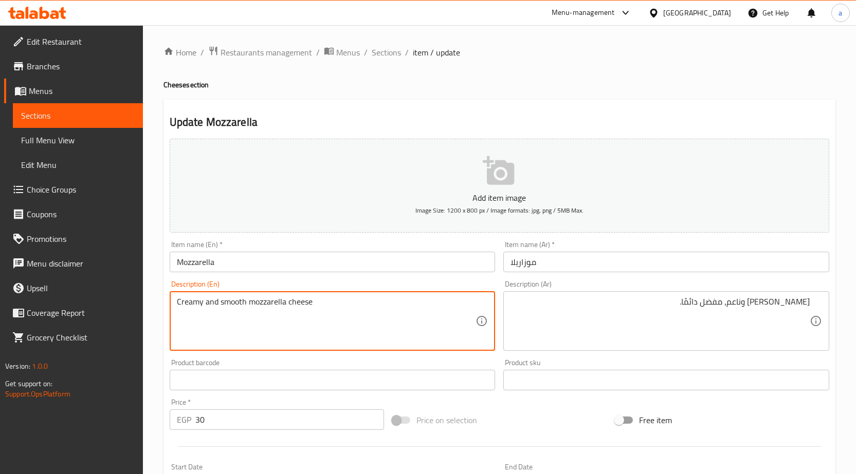
type textarea "Creamy and smooth mozzarella cheese"
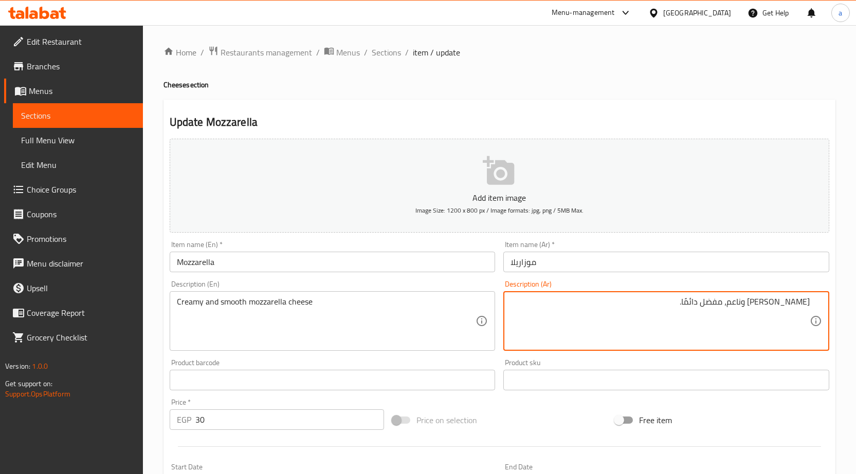
drag, startPoint x: 674, startPoint y: 306, endPoint x: 725, endPoint y: 304, distance: 51.4
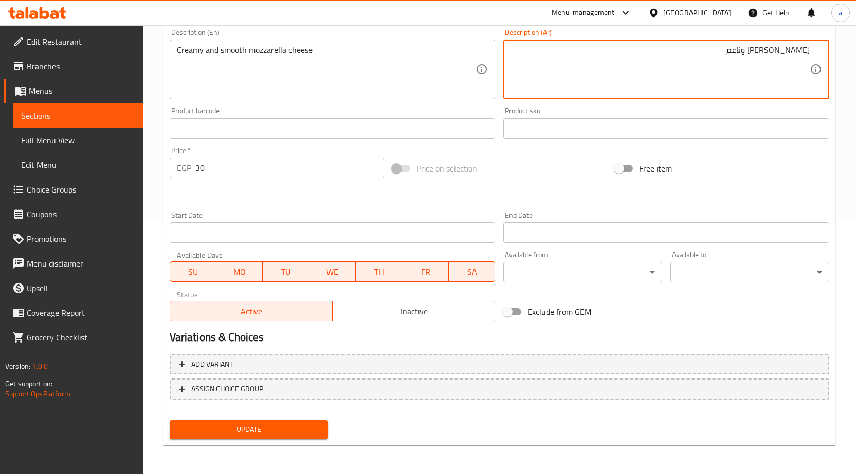
type textarea "جبن موزاريلا كريمي وناعم"
click at [280, 427] on span "Update" at bounding box center [249, 430] width 142 height 13
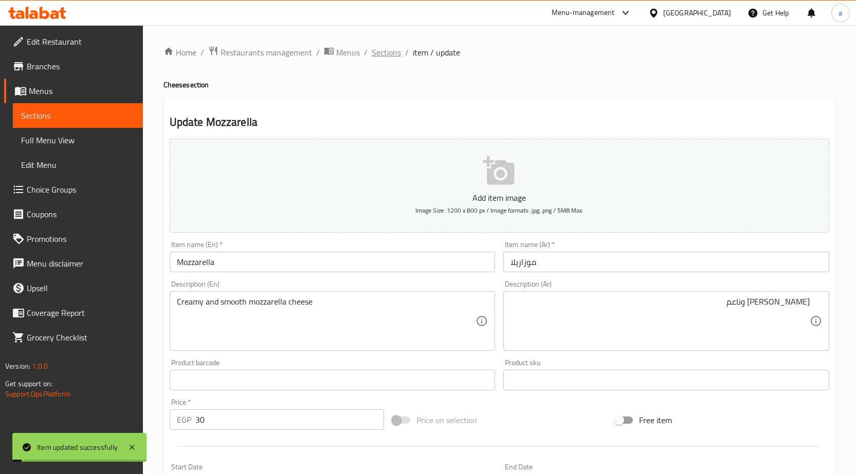
click at [385, 52] on span "Sections" at bounding box center [386, 52] width 29 height 12
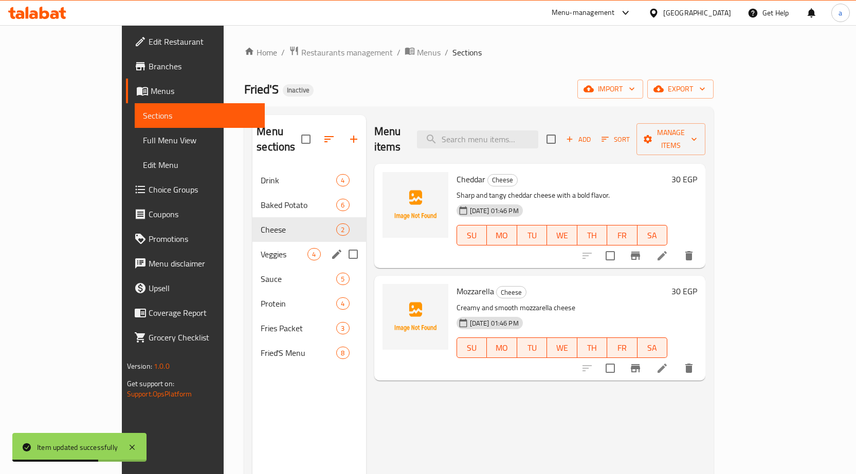
click at [261, 248] on span "Veggies" at bounding box center [284, 254] width 47 height 12
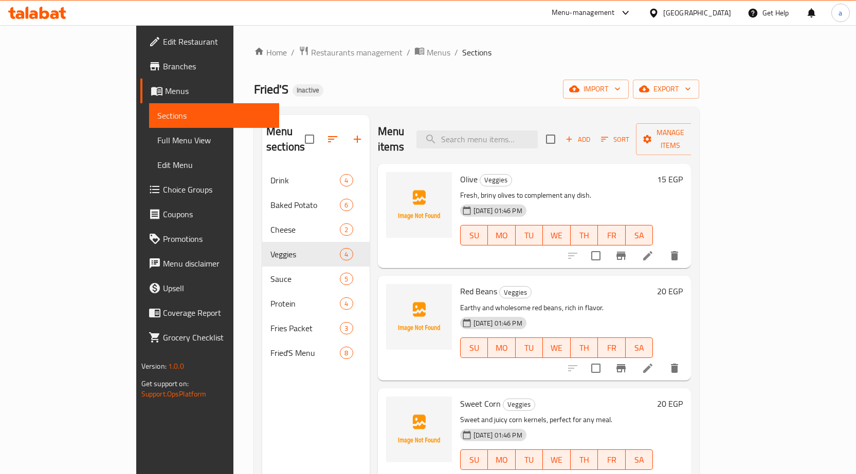
scroll to position [1, 0]
click at [654, 362] on icon at bounding box center [648, 368] width 12 height 12
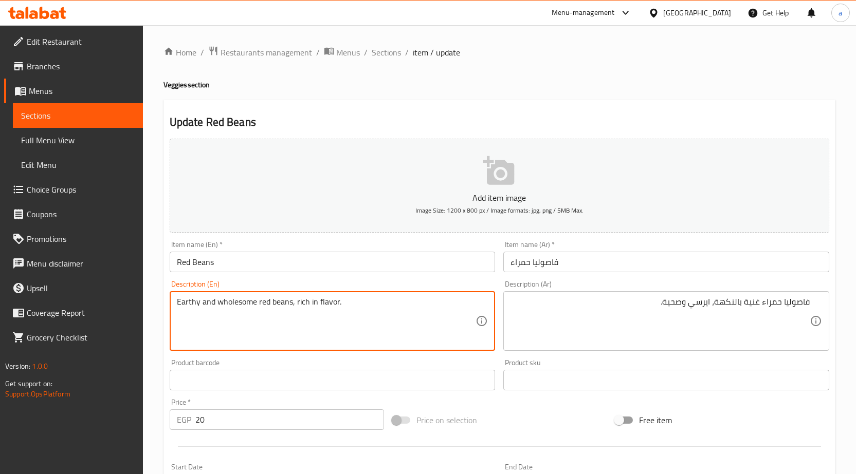
click at [340, 301] on textarea "Earthy and wholesome red beans, rich in flavor." at bounding box center [326, 321] width 299 height 49
drag, startPoint x: 340, startPoint y: 301, endPoint x: 220, endPoint y: 301, distance: 120.3
click at [220, 301] on textarea "Earthy and wholesome red beans, rich in flavor." at bounding box center [326, 321] width 299 height 49
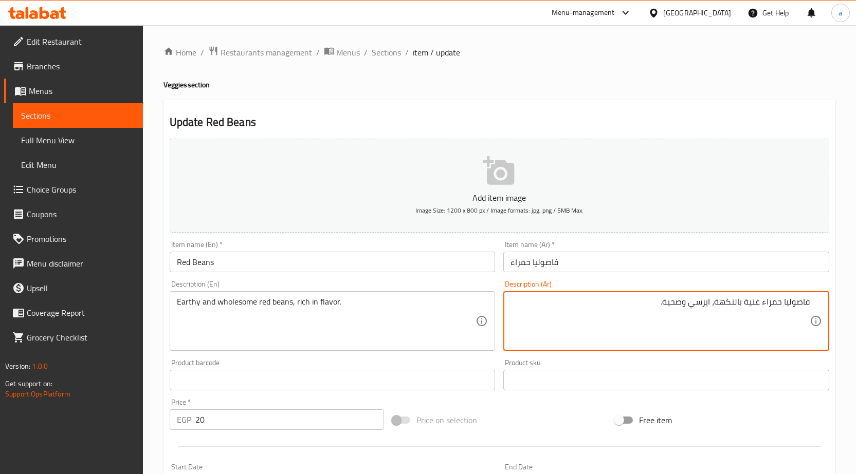
drag, startPoint x: 711, startPoint y: 301, endPoint x: 663, endPoint y: 301, distance: 48.3
click at [760, 303] on textarea "فاصوليا حمراء غنية بالنكهة، ." at bounding box center [659, 321] width 299 height 49
paste textarea "يرسي وصحية"
click at [660, 306] on textarea "فاصوليا حمراء ايرسي وصحية , غنية بالنكهة، ." at bounding box center [659, 321] width 299 height 49
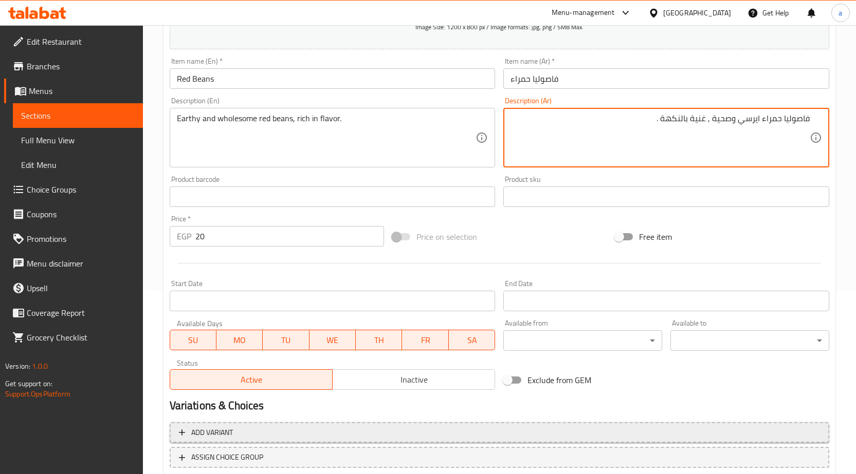
scroll to position [206, 0]
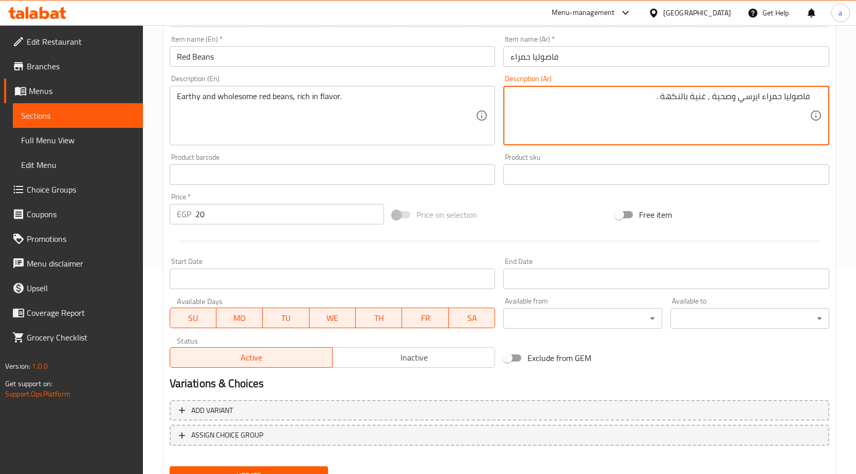
type textarea "فاصوليا حمراء ايرسي وصحية , غنية بالنكهة ."
click at [297, 466] on div "Update" at bounding box center [249, 476] width 167 height 27
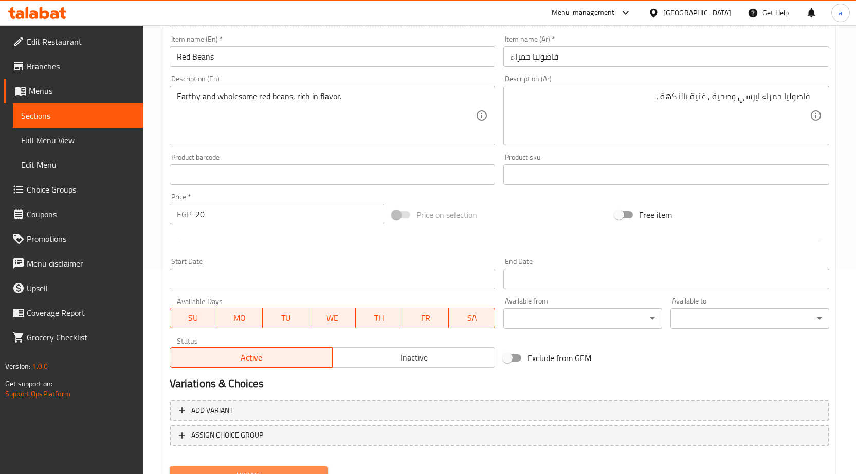
click at [298, 469] on button "Update" at bounding box center [249, 476] width 159 height 19
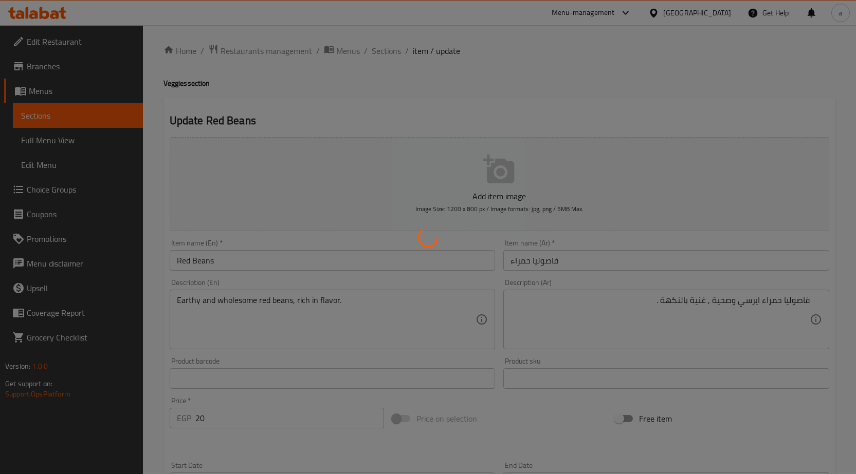
scroll to position [0, 0]
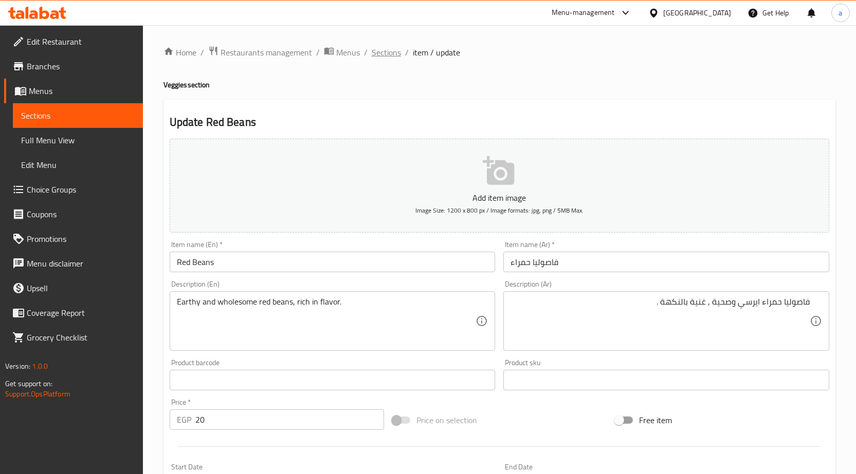
click at [389, 50] on span "Sections" at bounding box center [386, 52] width 29 height 12
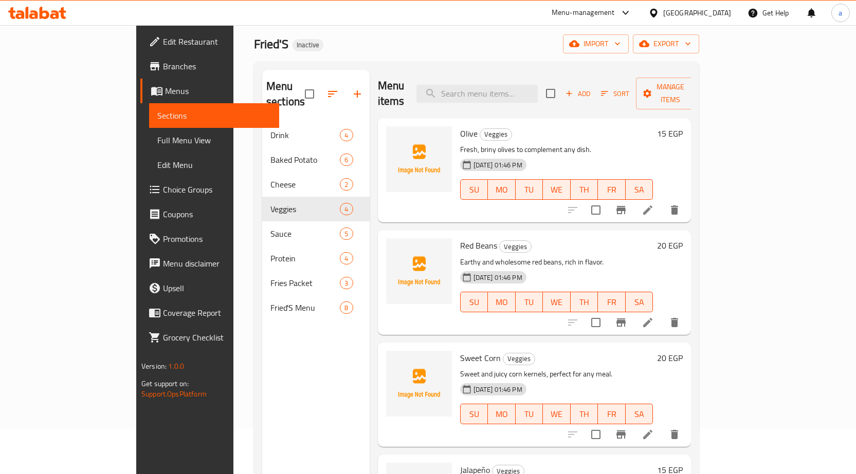
scroll to position [144, 0]
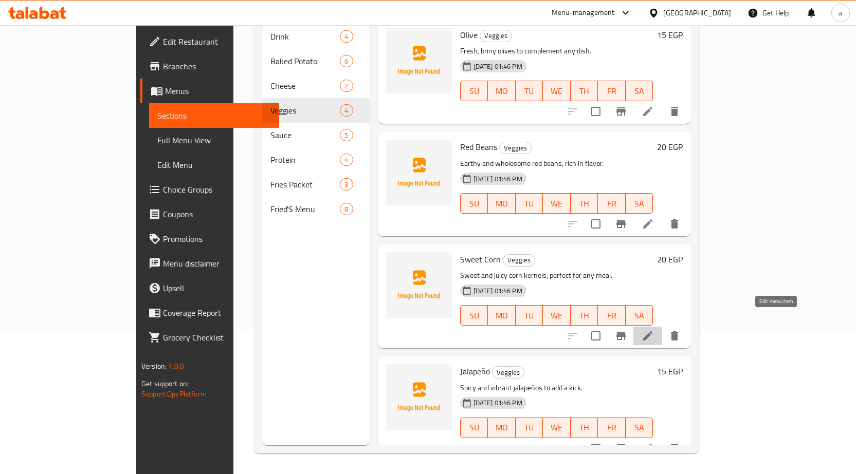
click at [654, 330] on icon at bounding box center [648, 336] width 12 height 12
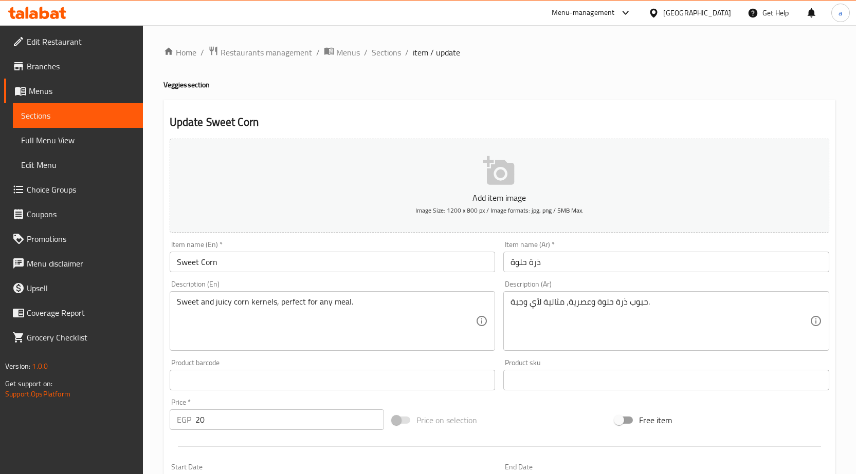
drag, startPoint x: 663, startPoint y: 301, endPoint x: 665, endPoint y: 296, distance: 5.3
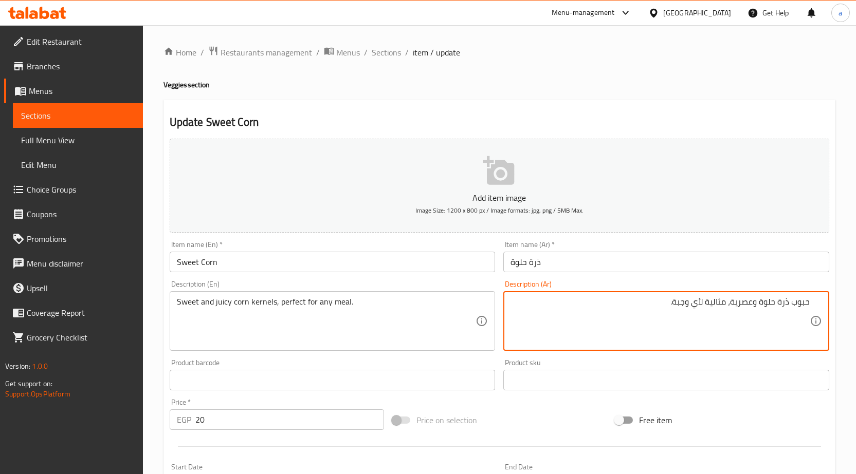
click at [740, 305] on textarea "حبوب ذرة حلوة وعصرية، مثالية لأي وجبة." at bounding box center [659, 321] width 299 height 49
click at [625, 308] on textarea "حبوب ذرة حلوة وجوسي، مثالية لأي وجبة." at bounding box center [659, 321] width 299 height 49
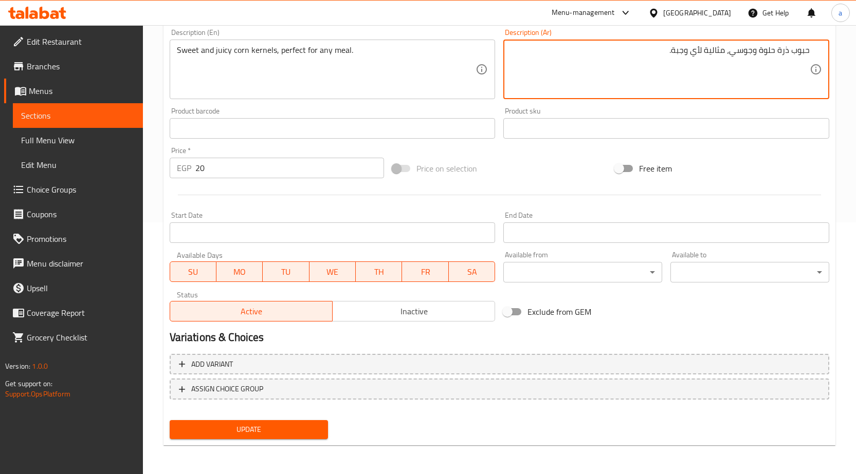
type textarea "حبوب ذرة حلوة وجوسي، مثالية لأي وجبة."
click at [296, 432] on span "Update" at bounding box center [249, 430] width 142 height 13
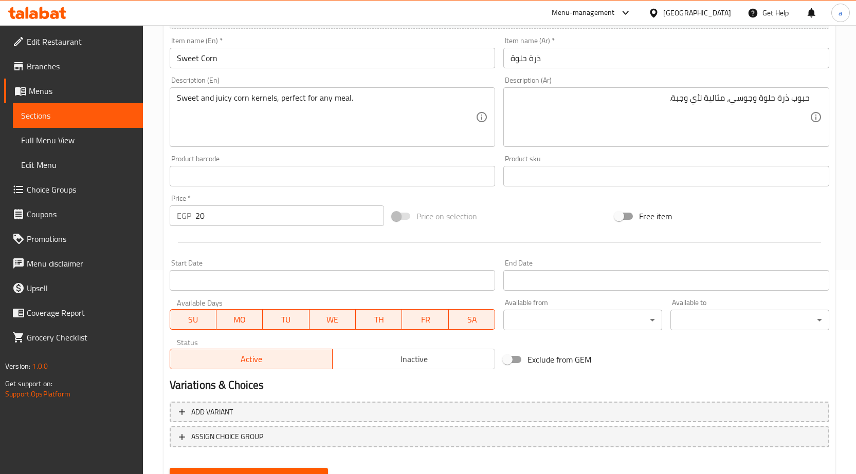
scroll to position [252, 0]
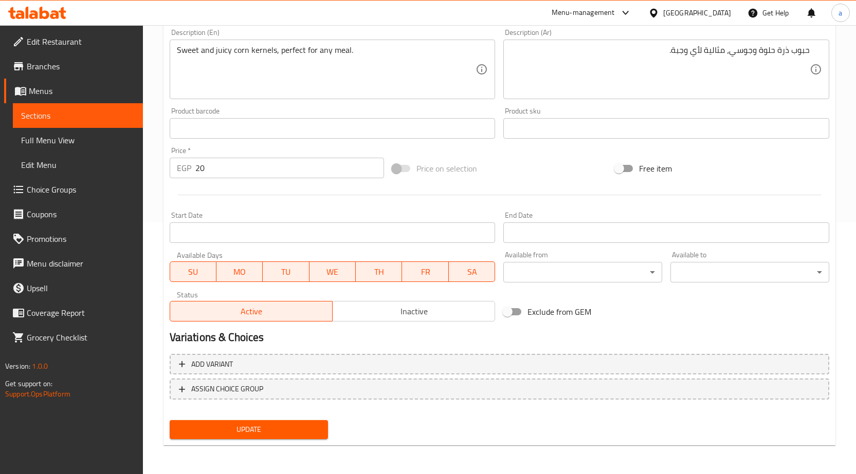
click at [290, 422] on button "Update" at bounding box center [249, 429] width 159 height 19
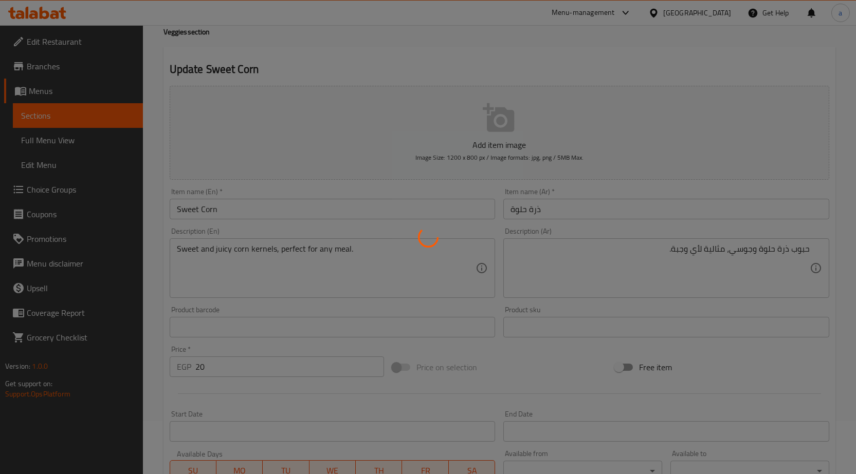
scroll to position [0, 0]
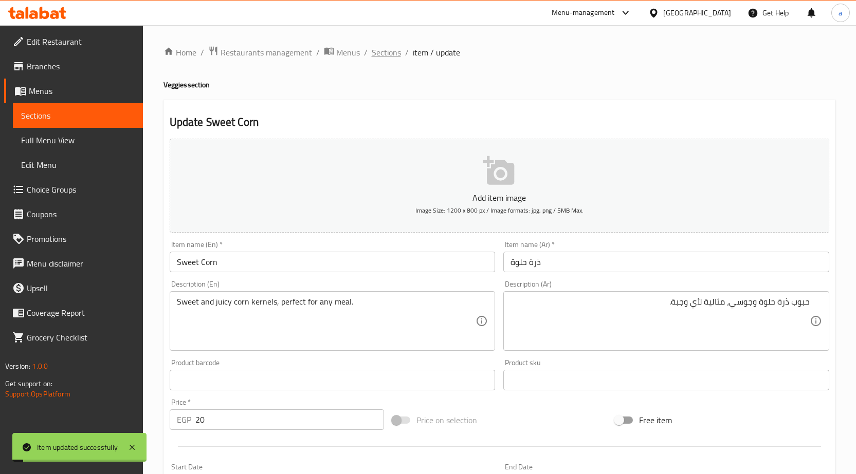
click at [397, 46] on span "Sections" at bounding box center [386, 52] width 29 height 12
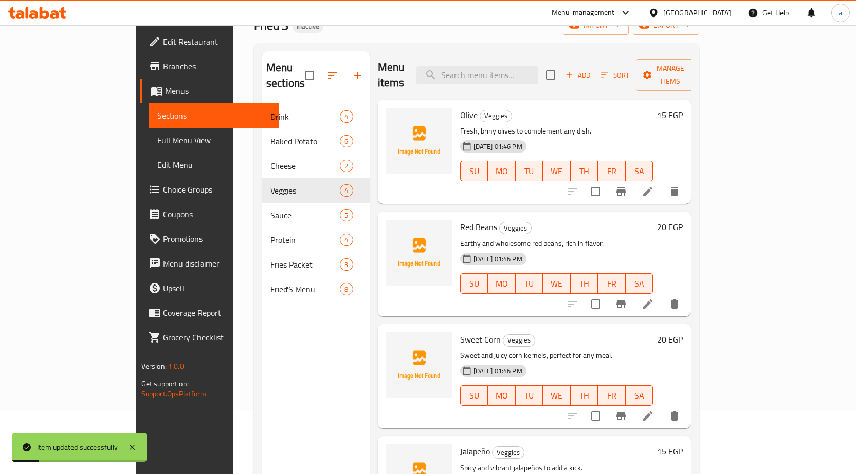
scroll to position [144, 0]
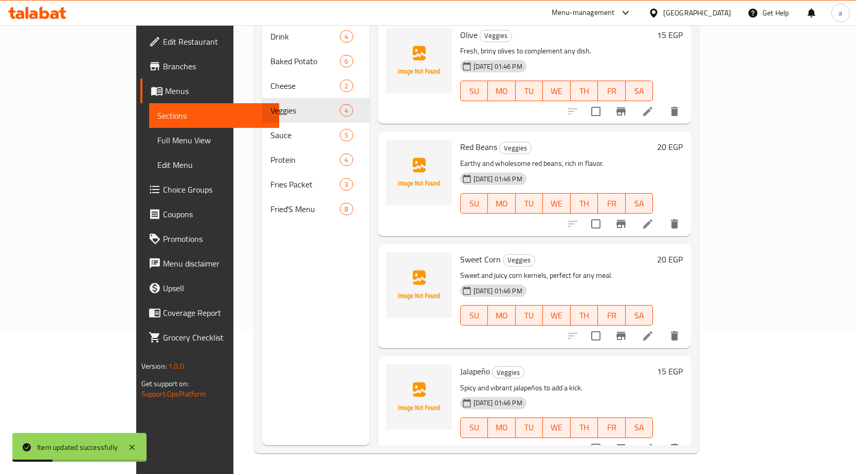
click at [652, 444] on icon at bounding box center [647, 448] width 9 height 9
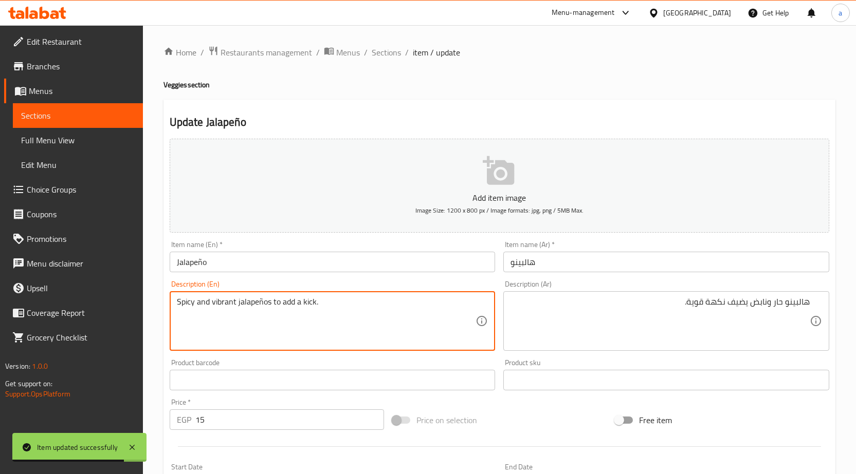
click at [227, 298] on textarea "Spicy and vibrant jalapeños to add a kick." at bounding box center [326, 321] width 299 height 49
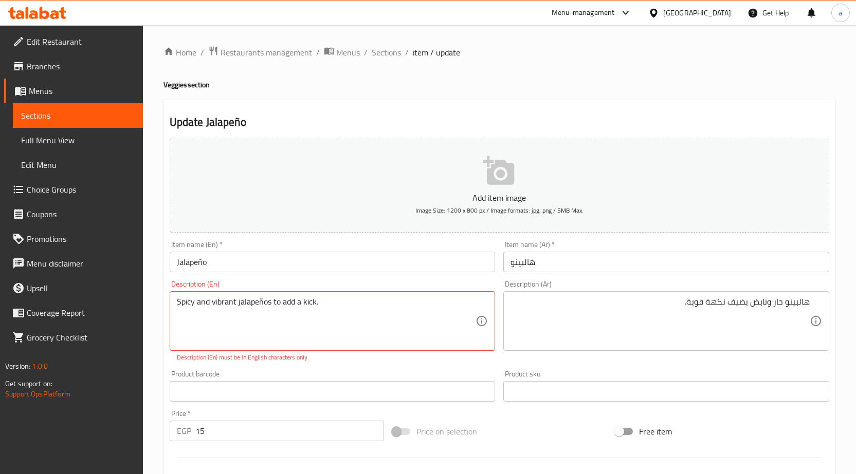
click at [226, 307] on textarea "Spicy and vibrant jalapeños to add a kick." at bounding box center [326, 321] width 299 height 49
click at [220, 304] on textarea "Spicy and vibrant jalapeños to add a kick." at bounding box center [326, 321] width 299 height 49
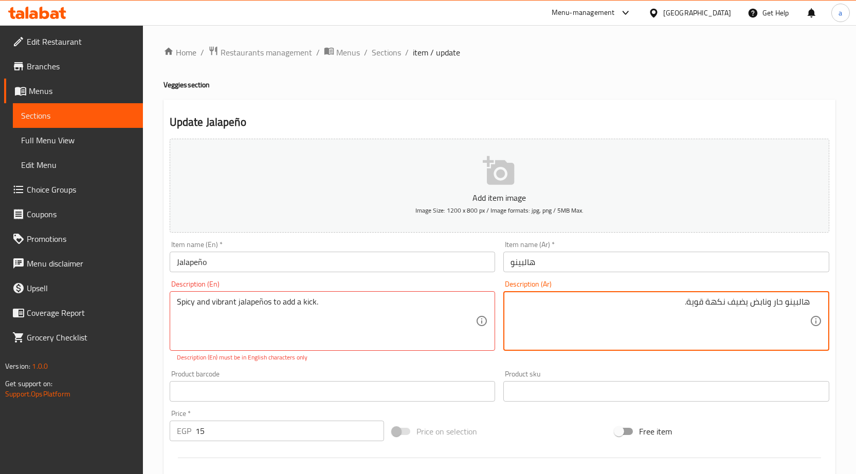
click at [758, 302] on textarea "هالبينو حار ونابض يضيف نكهة قوية." at bounding box center [659, 321] width 299 height 49
click at [674, 300] on textarea "هالبينو حار ونابض يضيف نكهة قوية." at bounding box center [659, 321] width 299 height 49
click at [218, 299] on textarea "Spicy and vibrant jalapeños to add a kick." at bounding box center [326, 321] width 299 height 49
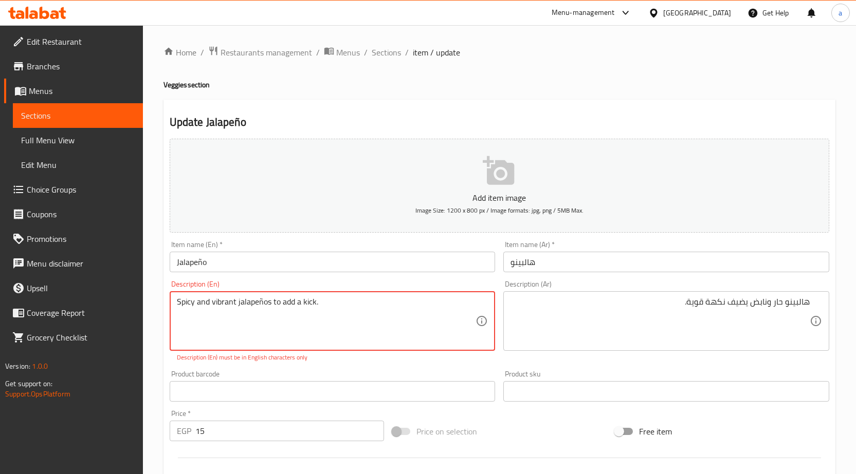
click at [327, 305] on textarea "Spicy and vibrant jalapeños to add a kick." at bounding box center [326, 321] width 299 height 49
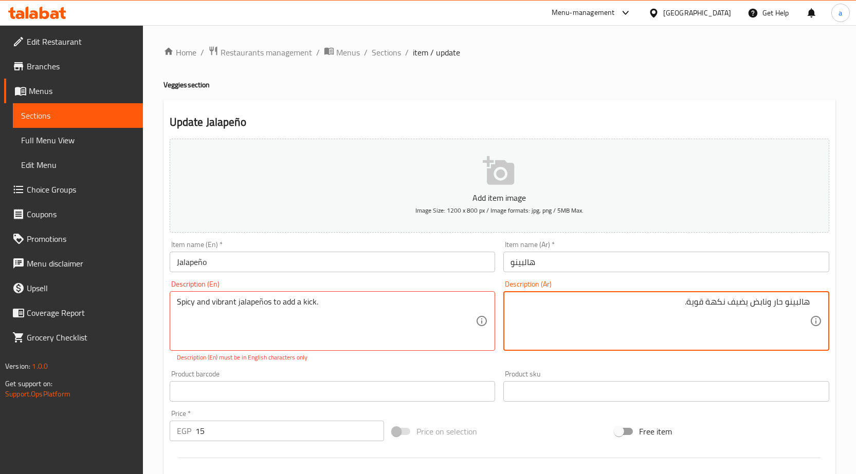
click at [758, 301] on textarea "هالبينو حار ونابض يضيف نكهة قوية." at bounding box center [659, 321] width 299 height 49
paste textarea "حيوي"
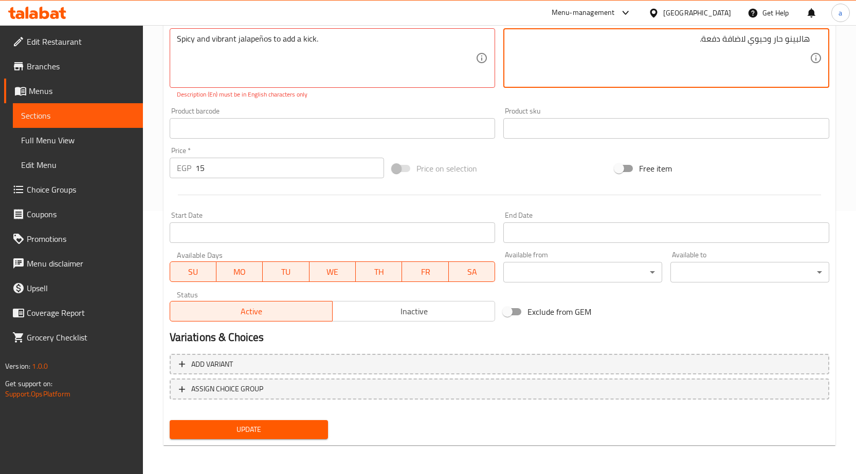
scroll to position [58, 0]
type textarea "هالبينو حار وحيوي لاضافة دفعة."
click at [269, 428] on span "Update" at bounding box center [249, 430] width 142 height 13
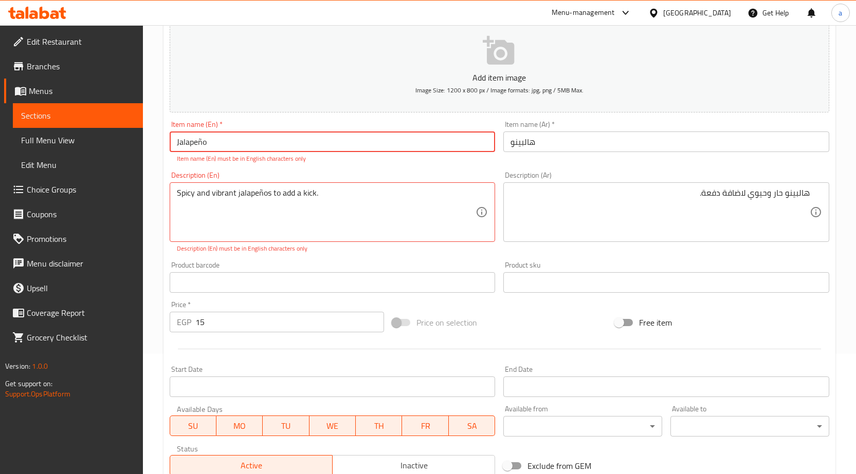
scroll to position [0, 0]
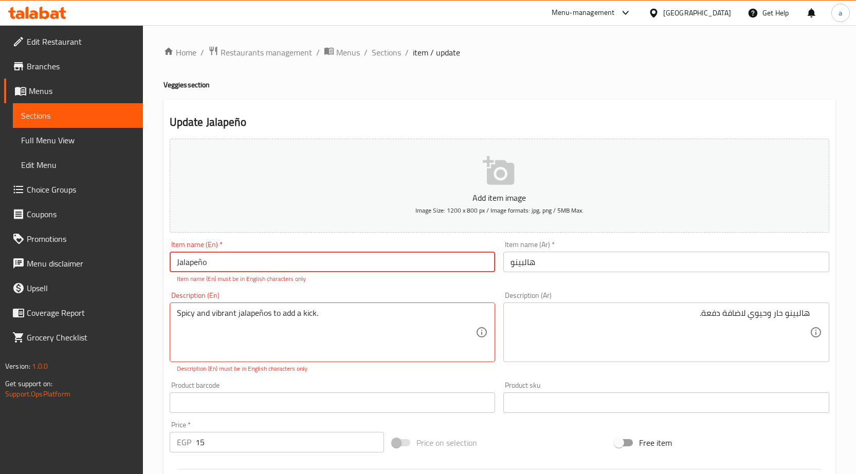
click at [202, 264] on input "Jalapeño" at bounding box center [333, 262] width 326 height 21
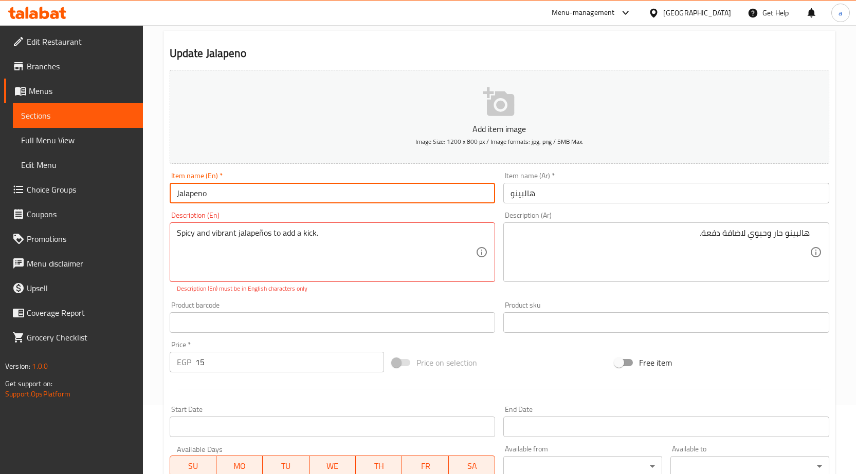
scroll to position [257, 0]
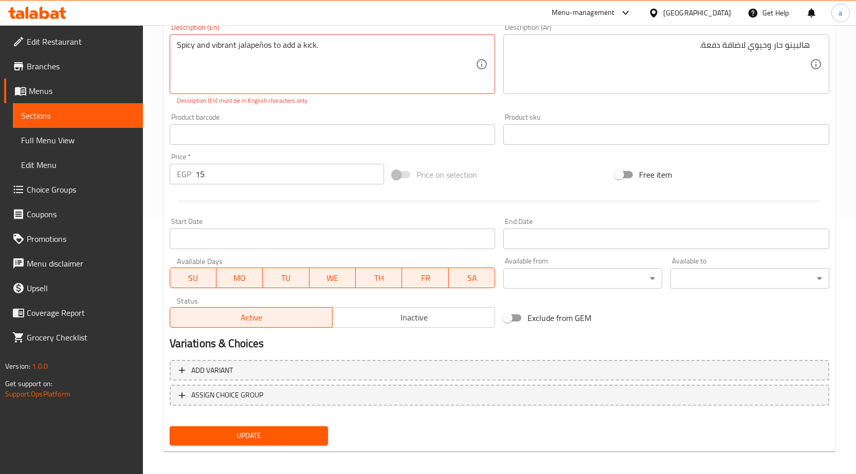
type input "Jalapeno"
click at [279, 447] on div "Update" at bounding box center [249, 436] width 167 height 27
click at [285, 432] on span "Update" at bounding box center [249, 436] width 142 height 13
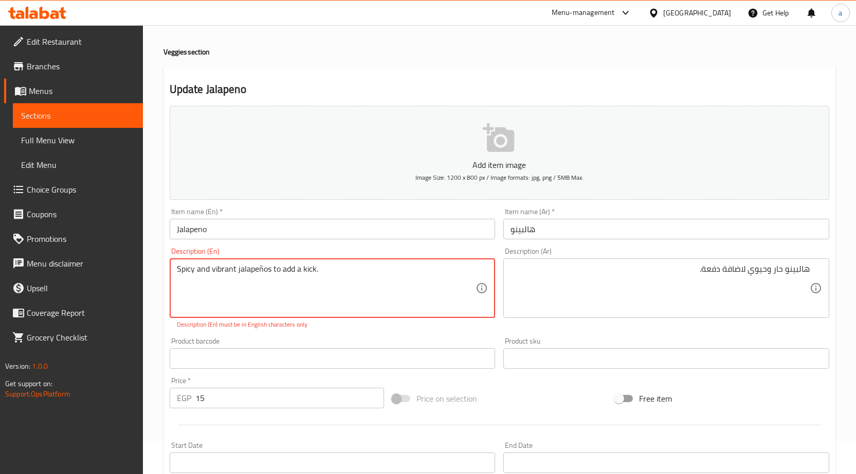
scroll to position [51, 0]
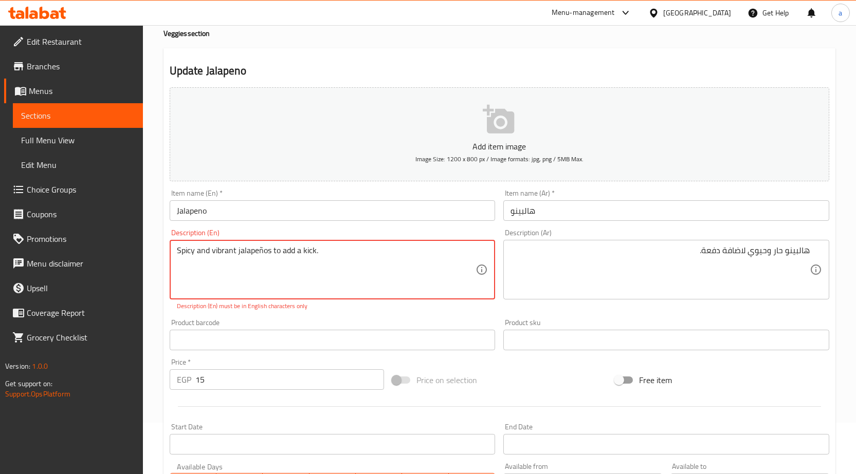
click at [332, 252] on textarea "Spicy and vibrant jalapeños to add a kick." at bounding box center [326, 270] width 299 height 49
click at [262, 251] on textarea "Spicy and vibrant jalapeños to add a kick." at bounding box center [326, 270] width 299 height 49
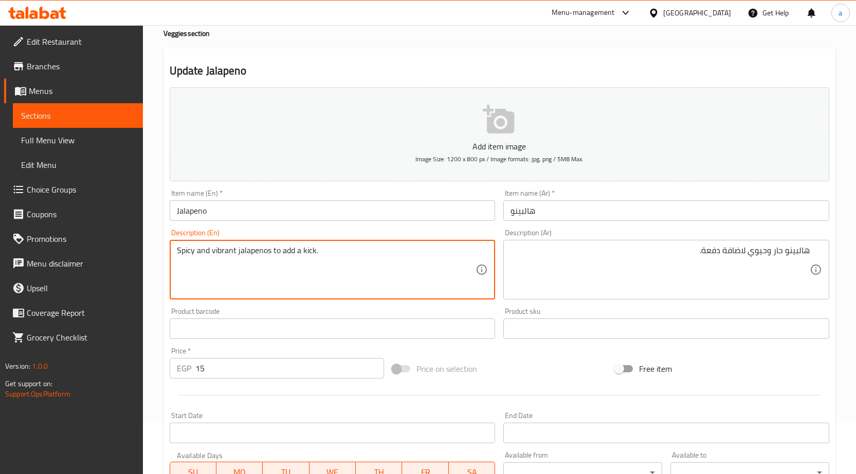
type textarea "Spicy and vibrant jalapenos to add a kick."
click at [382, 239] on div "Description (En) Spicy and vibrant jalapenos to add a kick. Description (En)" at bounding box center [333, 264] width 326 height 70
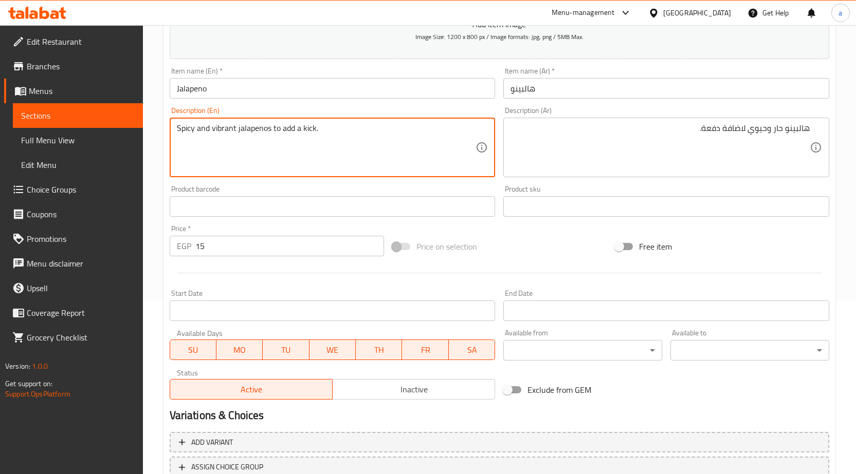
scroll to position [252, 0]
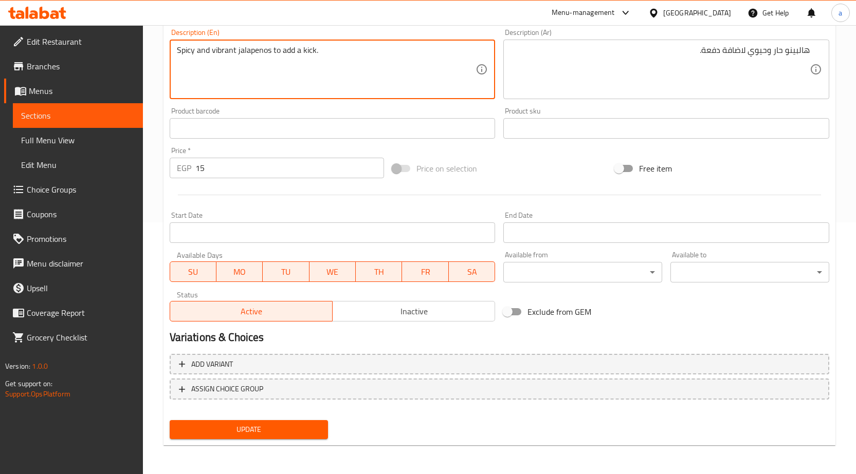
click at [281, 434] on span "Update" at bounding box center [249, 430] width 142 height 13
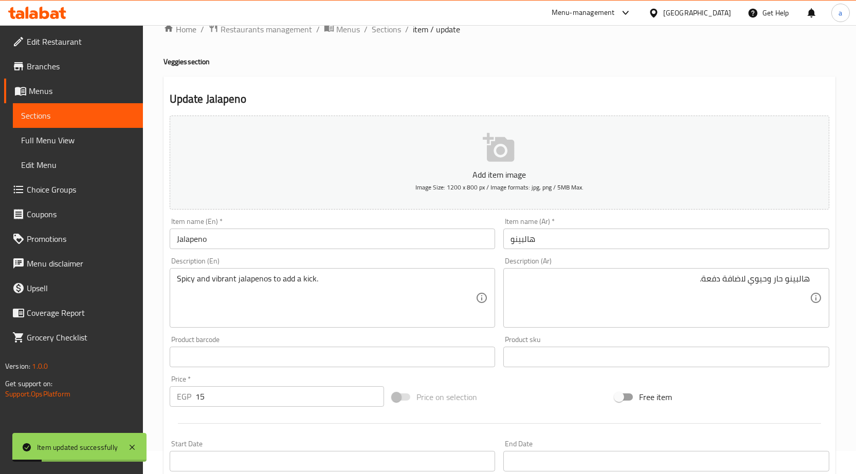
scroll to position [0, 0]
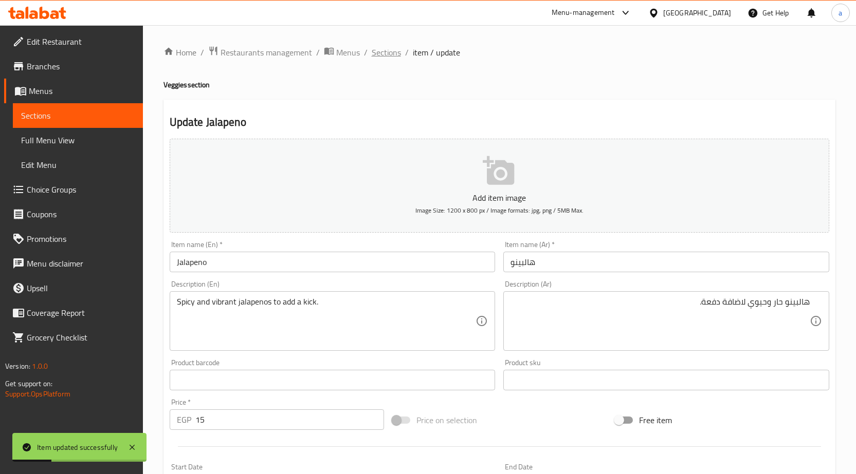
click at [377, 56] on span "Sections" at bounding box center [386, 52] width 29 height 12
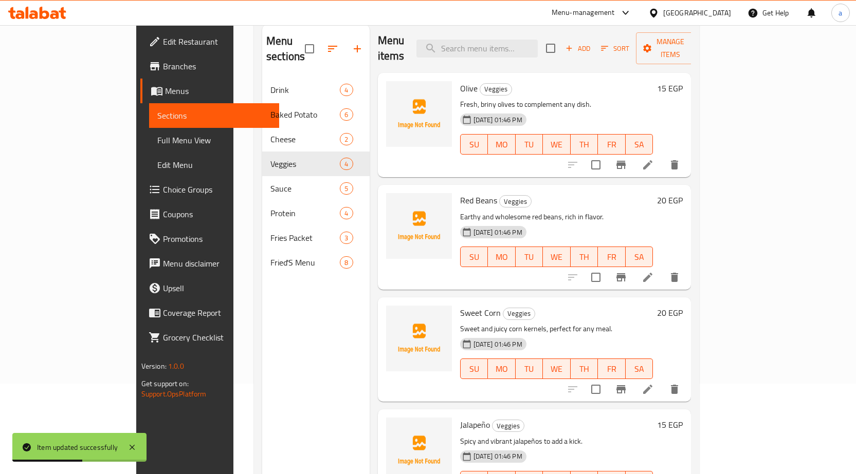
scroll to position [144, 0]
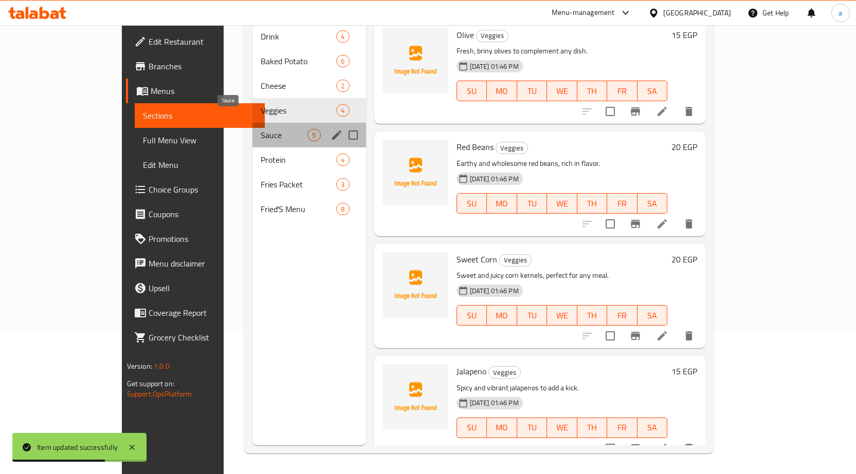
click at [261, 129] on span "Sauce" at bounding box center [284, 135] width 47 height 12
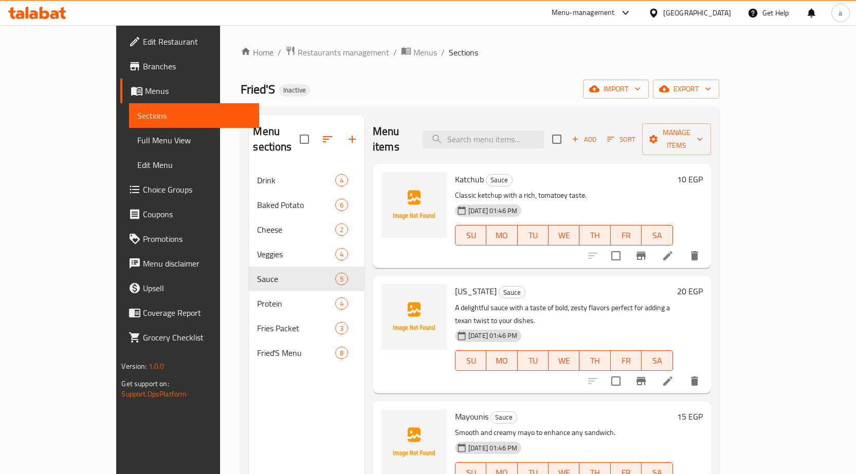
click at [674, 250] on icon at bounding box center [668, 256] width 12 height 12
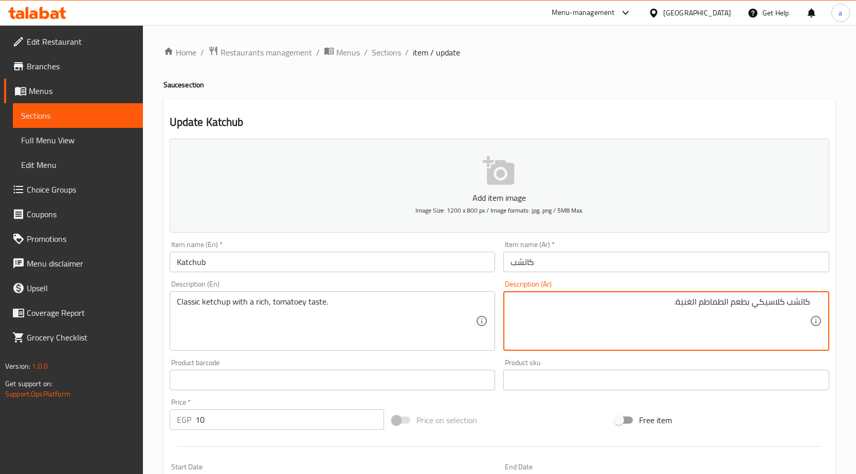
click at [671, 300] on textarea "كاتشب كلاسيكي بطعم الطماطم الغنية." at bounding box center [659, 321] width 299 height 49
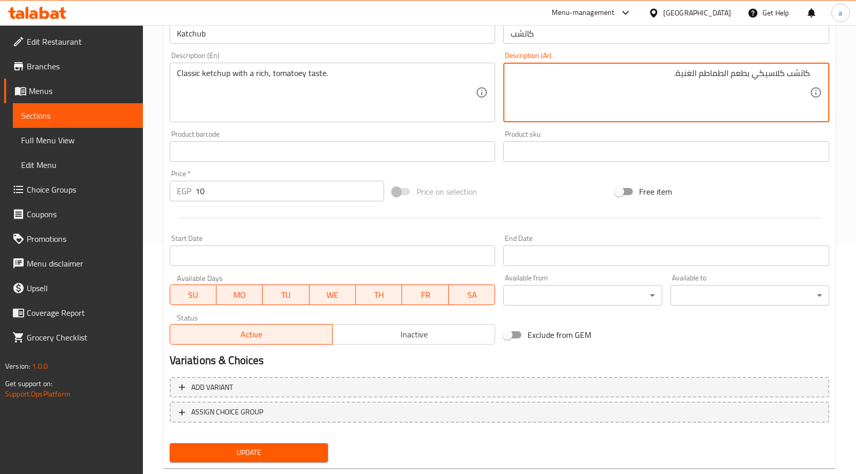
scroll to position [252, 0]
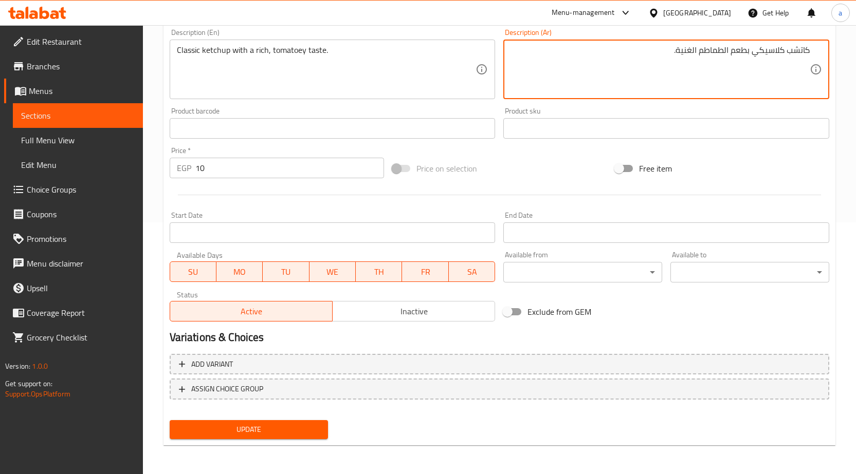
type textarea "كاتشب كلاسيكي بطعم الطماطم الغنية."
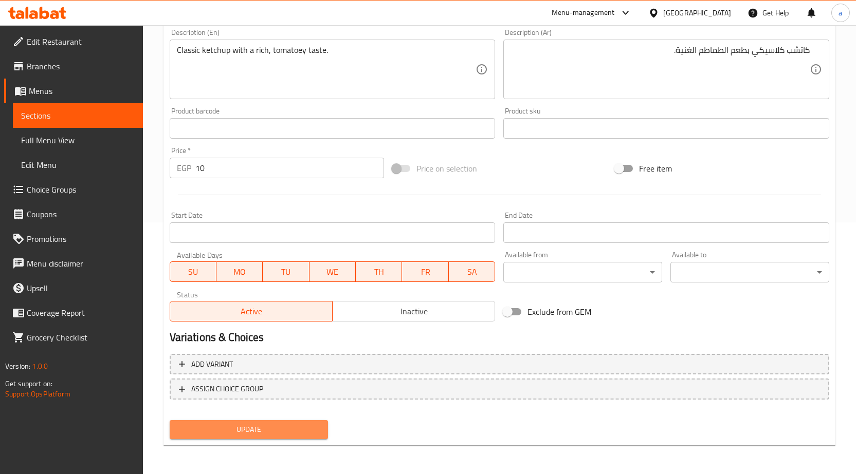
click at [287, 425] on span "Update" at bounding box center [249, 430] width 142 height 13
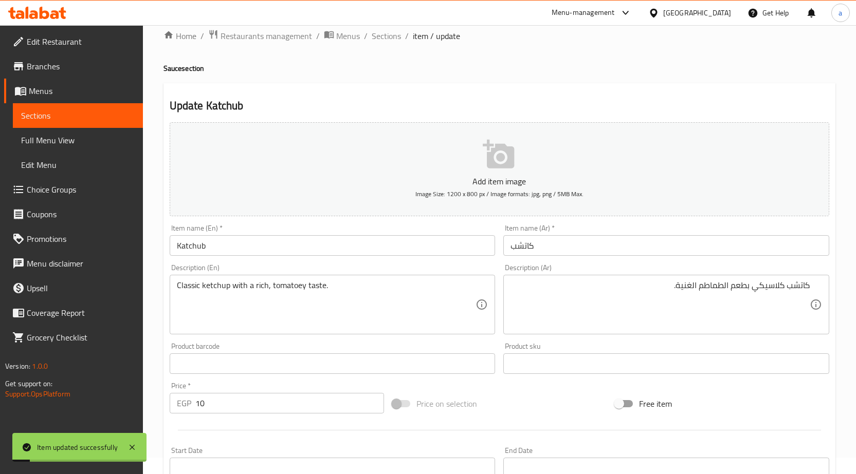
scroll to position [0, 0]
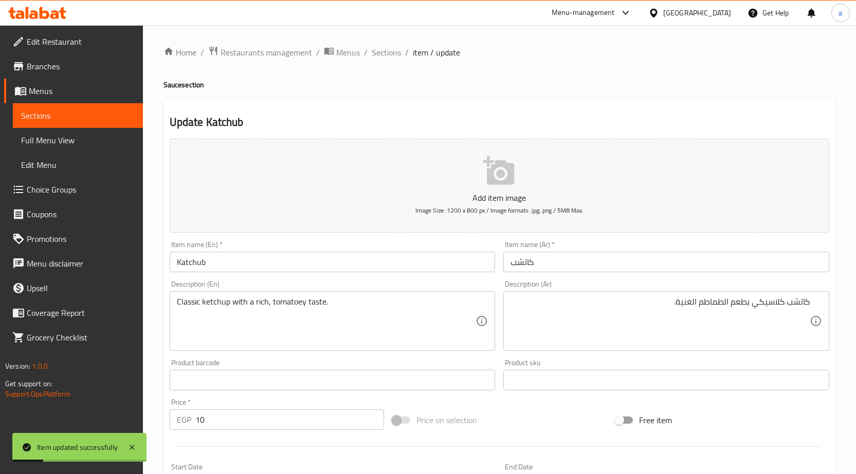
drag, startPoint x: 375, startPoint y: 51, endPoint x: 300, endPoint y: 79, distance: 79.7
click at [375, 51] on span "Sections" at bounding box center [386, 52] width 29 height 12
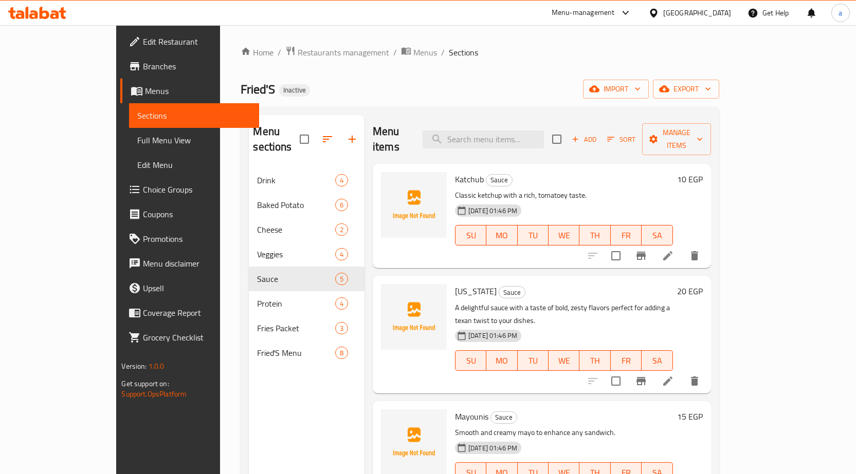
scroll to position [103, 0]
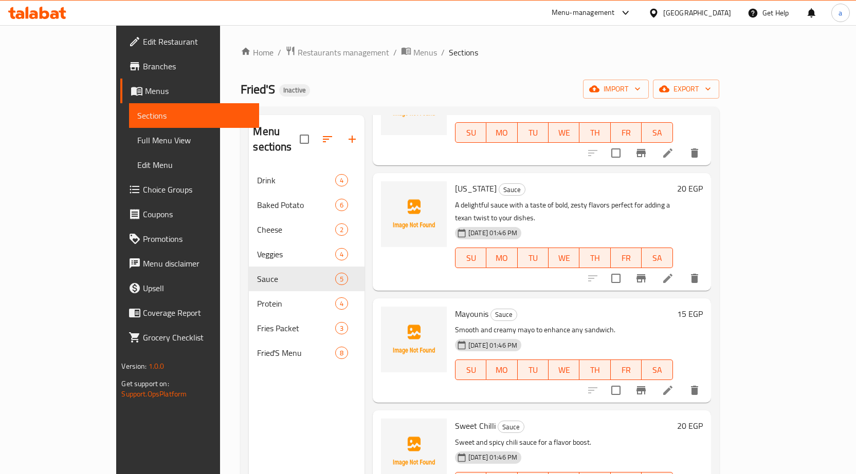
click at [682, 269] on li at bounding box center [667, 278] width 29 height 19
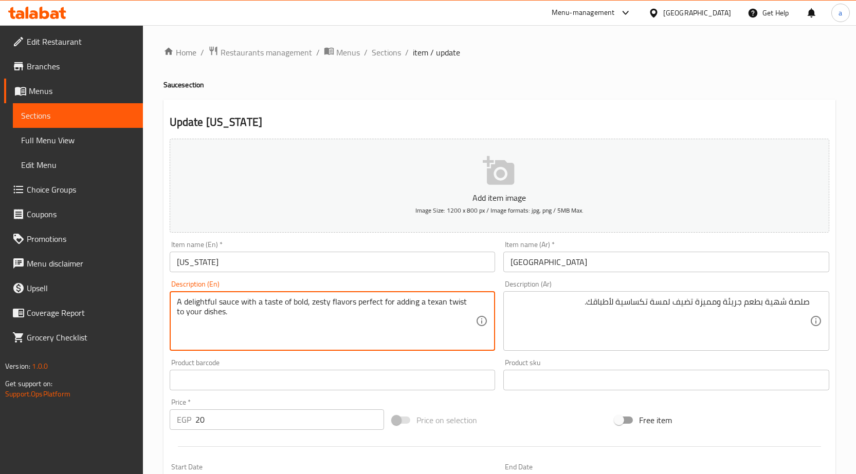
click at [279, 300] on textarea "A delightful sauce with a taste of bold, zesty flavors perfect for adding a tex…" at bounding box center [326, 321] width 299 height 49
click at [276, 302] on textarea "A delightful sauce with a taste of bold, zesty flavors perfect for adding a tex…" at bounding box center [326, 321] width 299 height 49
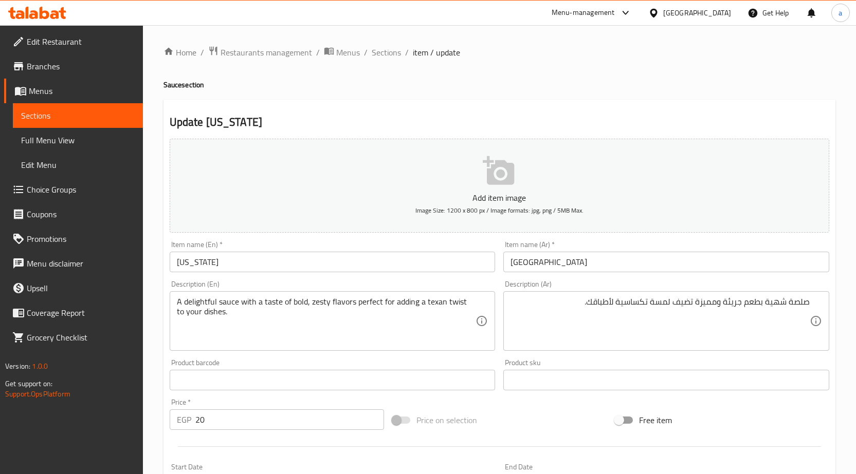
click at [263, 306] on textarea "A delightful sauce with a taste of bold, zesty flavors perfect for adding a tex…" at bounding box center [326, 321] width 299 height 49
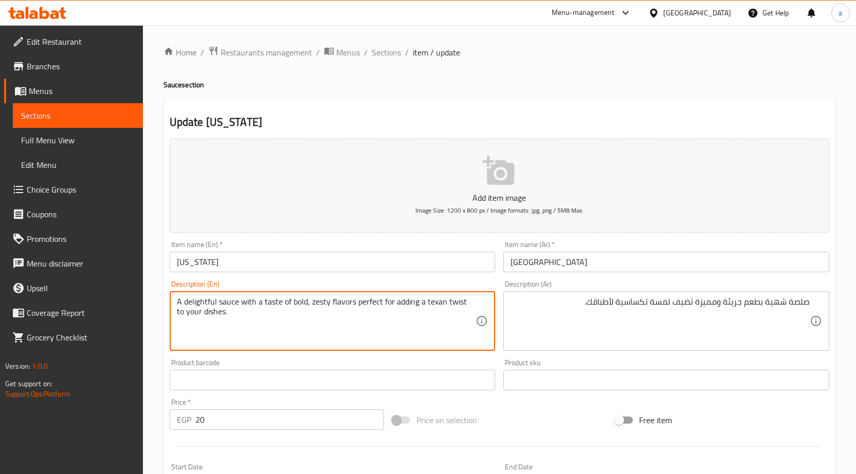
click at [306, 303] on textarea "A delightful sauce with a taste of bold, zesty flavors perfect for adding a tex…" at bounding box center [326, 321] width 299 height 49
drag, startPoint x: 306, startPoint y: 303, endPoint x: 177, endPoint y: 300, distance: 128.6
click at [177, 300] on textarea "A delightful sauce with a taste of bold, zesty flavors perfect for adding a tex…" at bounding box center [326, 321] width 299 height 49
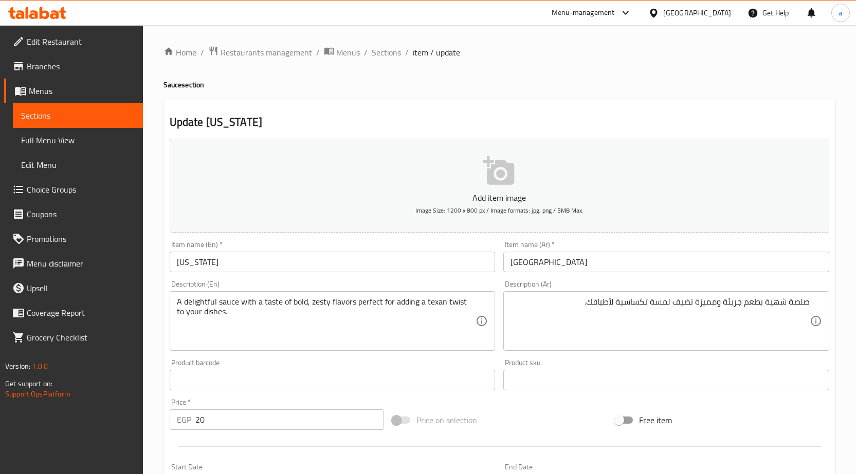
click at [370, 303] on textarea "A delightful sauce with a taste of bold, zesty flavors perfect for adding a tex…" at bounding box center [326, 321] width 299 height 49
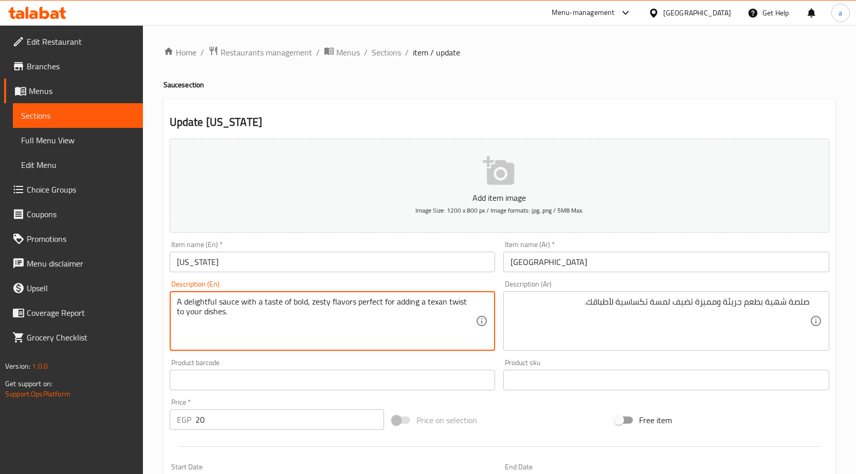
click at [337, 305] on textarea "A delightful sauce with a taste of bold, zesty flavors perfect for adding a tex…" at bounding box center [326, 321] width 299 height 49
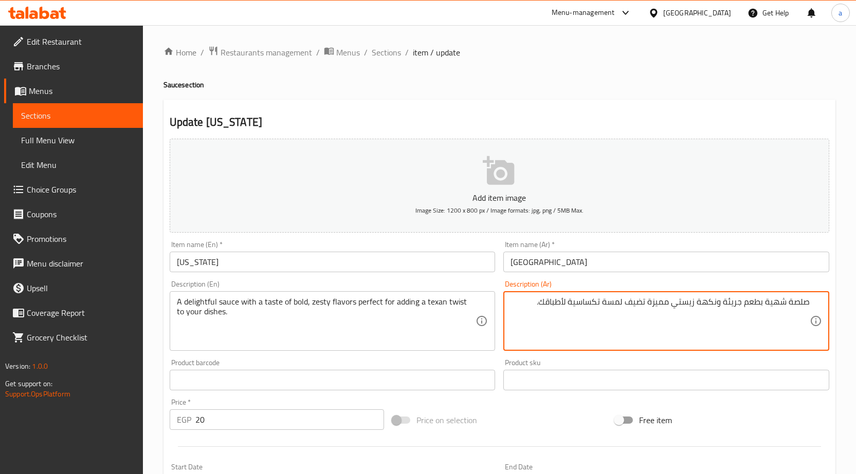
drag, startPoint x: 607, startPoint y: 302, endPoint x: 649, endPoint y: 303, distance: 42.7
click at [649, 303] on textarea "صلصة شهية بطعم جريئة ونكهة زيستي مميزة تضيف لمسة تكساسية لأطباقك." at bounding box center [659, 321] width 299 height 49
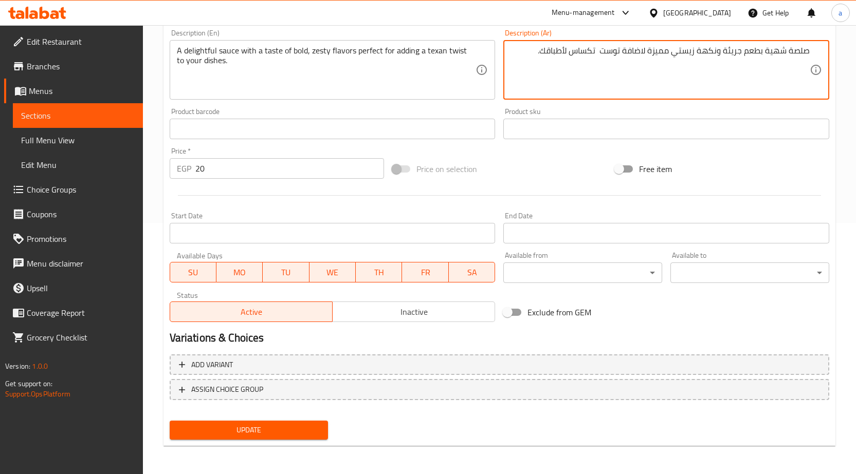
scroll to position [252, 0]
type textarea "صلصة شهية بطعم جريئة ونكهة زيستي مميزة لاضافة توست تكساس لأطباقك."
click at [257, 432] on span "Update" at bounding box center [249, 430] width 142 height 13
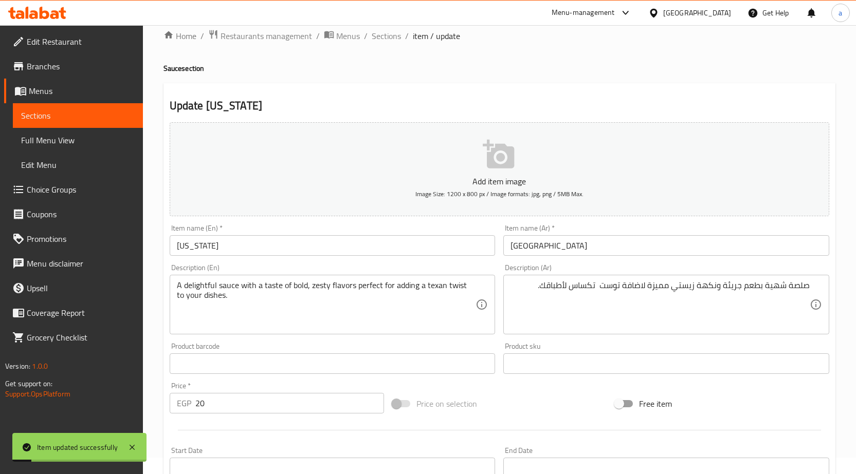
scroll to position [0, 0]
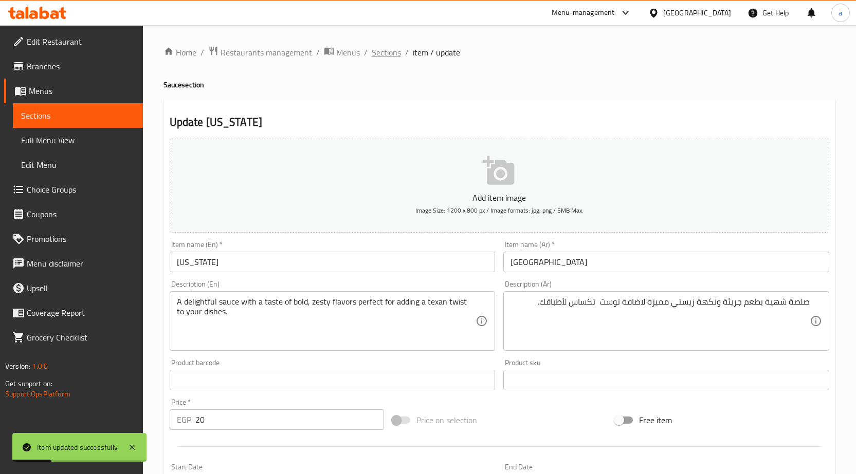
click at [392, 53] on span "Sections" at bounding box center [386, 52] width 29 height 12
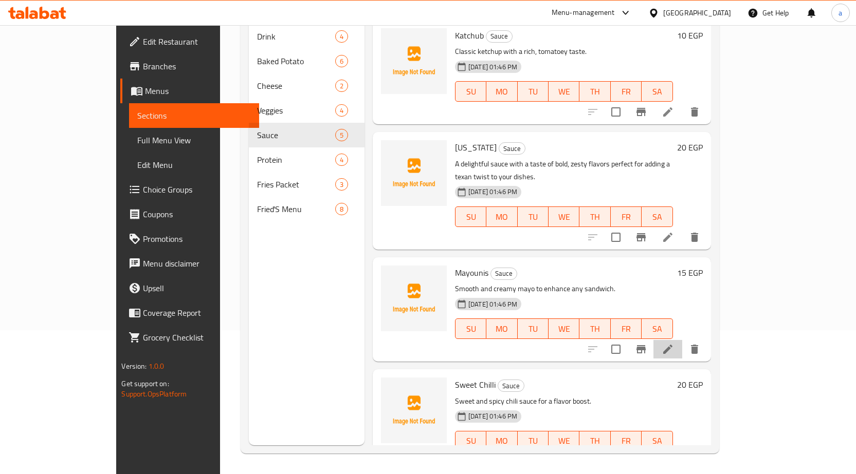
click at [682, 340] on li at bounding box center [667, 349] width 29 height 19
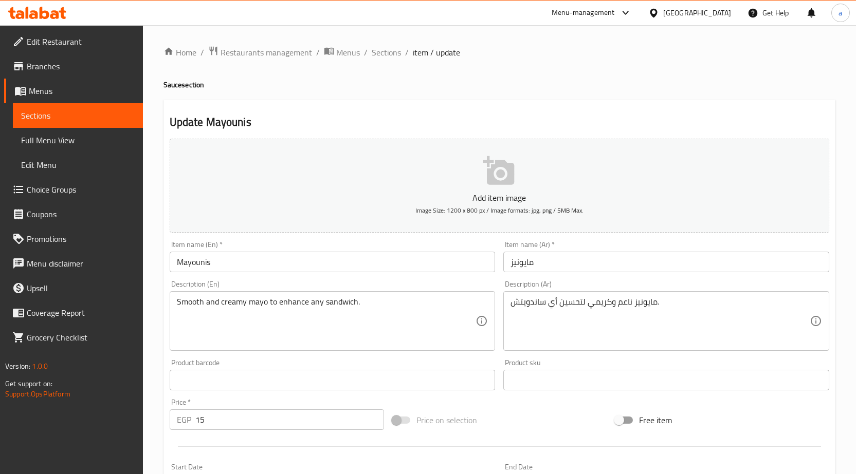
drag, startPoint x: 391, startPoint y: 56, endPoint x: 103, endPoint y: 159, distance: 305.7
click at [391, 56] on span "Sections" at bounding box center [386, 52] width 29 height 12
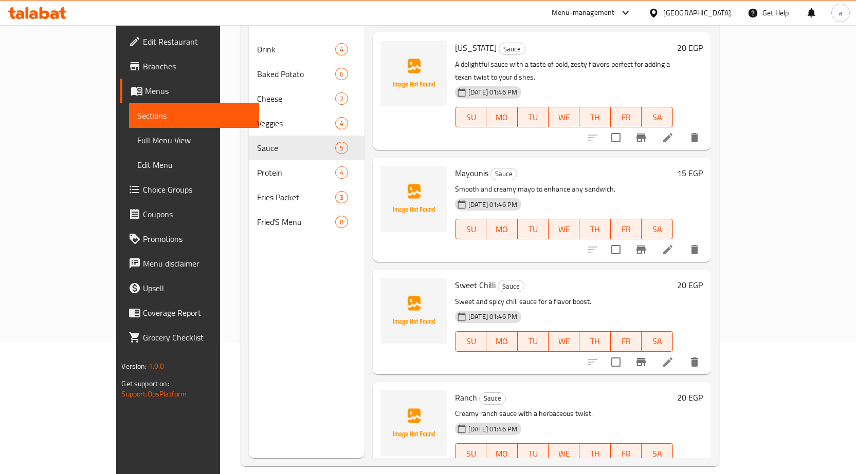
scroll to position [144, 0]
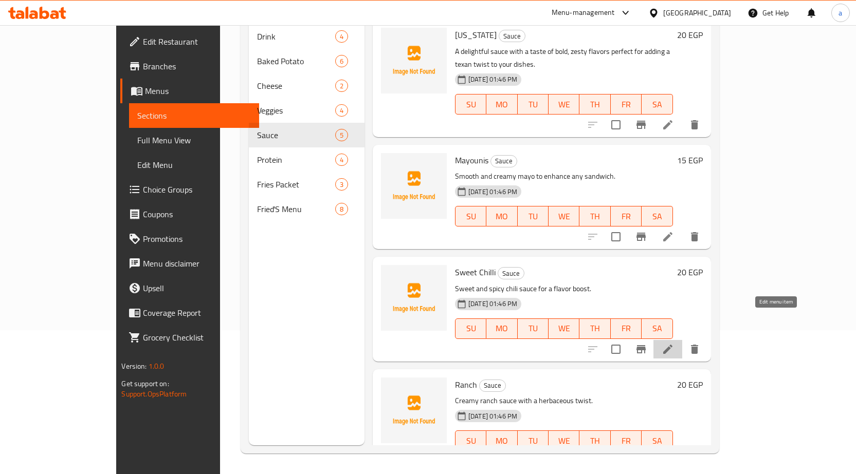
click at [674, 343] on icon at bounding box center [668, 349] width 12 height 12
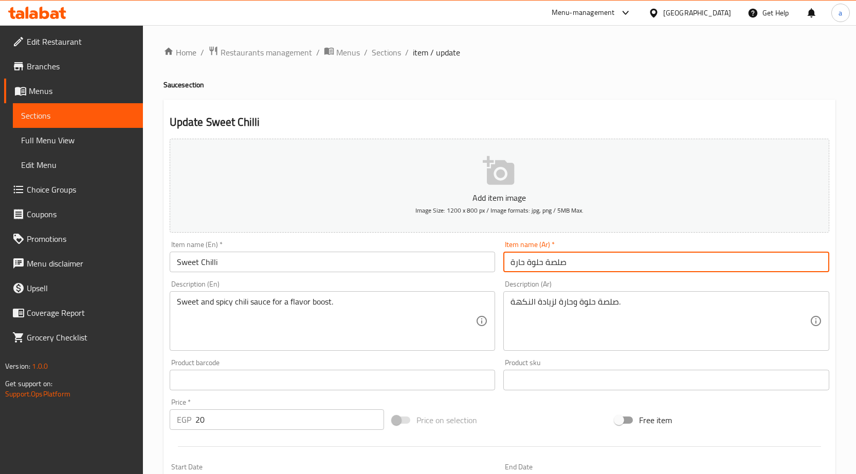
drag, startPoint x: 545, startPoint y: 263, endPoint x: 575, endPoint y: 263, distance: 29.3
click at [575, 263] on input "صلصة حلوة حارة" at bounding box center [666, 262] width 326 height 21
type input "حلوة حارة"
click at [425, 263] on input "Sweet Chilli" at bounding box center [333, 262] width 326 height 21
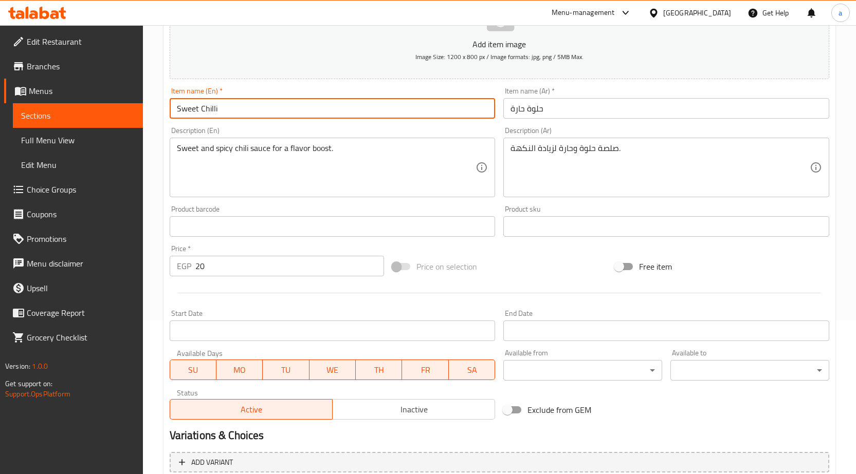
scroll to position [154, 0]
click at [278, 112] on input "Sweet Chilli" at bounding box center [333, 108] width 326 height 21
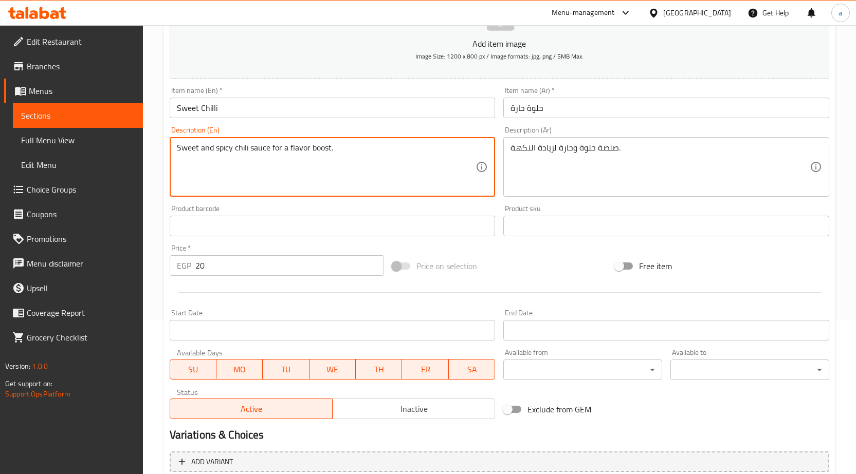
click at [259, 150] on textarea "Sweet and spicy chili sauce for a flavor boost." at bounding box center [326, 167] width 299 height 49
click at [237, 102] on input "Sweet Chilli" at bounding box center [333, 108] width 326 height 21
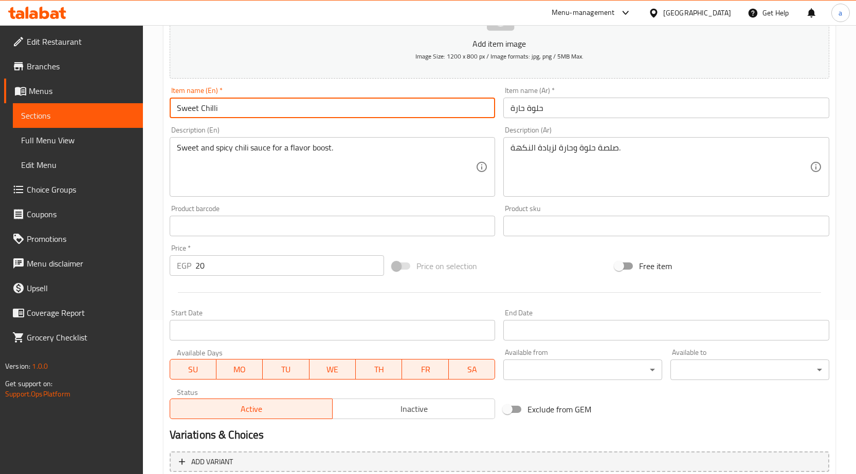
paste input "sauce"
click at [223, 111] on input "Sweet Chilli sauce" at bounding box center [333, 108] width 326 height 21
click at [208, 106] on input "Sweet Chilli Sauce" at bounding box center [333, 108] width 326 height 21
type input "Sweet Chilli Sauce"
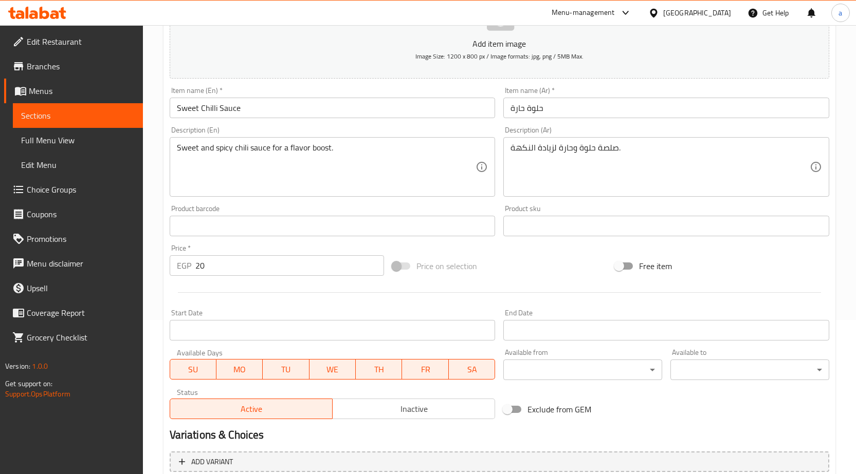
click at [570, 116] on input "حلوة حارة" at bounding box center [666, 108] width 326 height 21
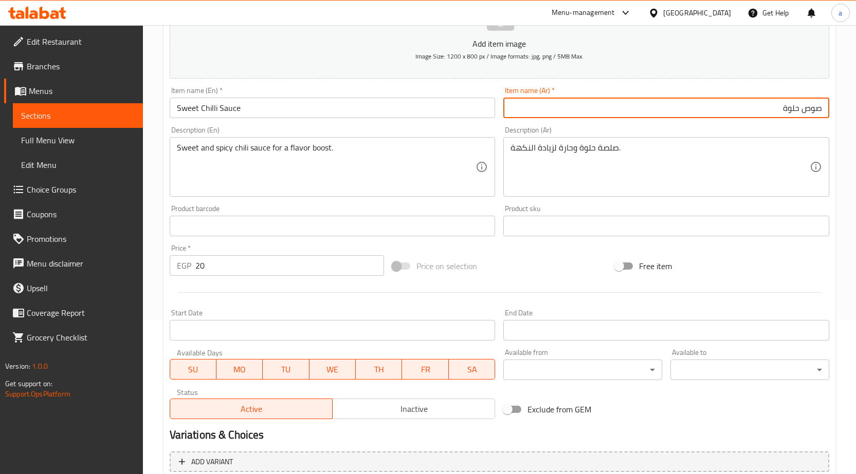
paste input "فلفل حارة"
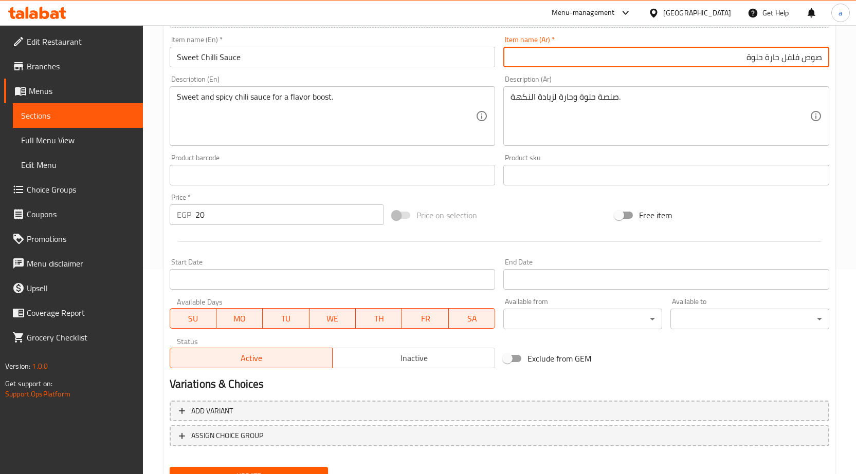
scroll to position [252, 0]
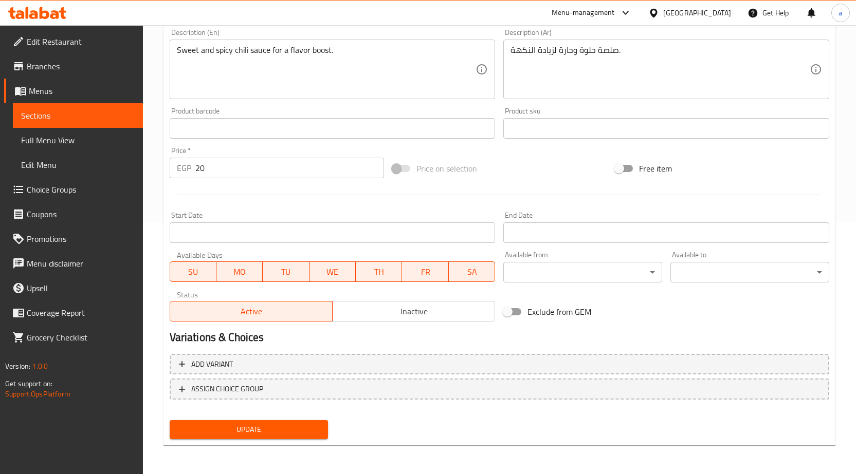
type input "صوص فلفل حارة حلوة"
click at [293, 423] on button "Update" at bounding box center [249, 429] width 159 height 19
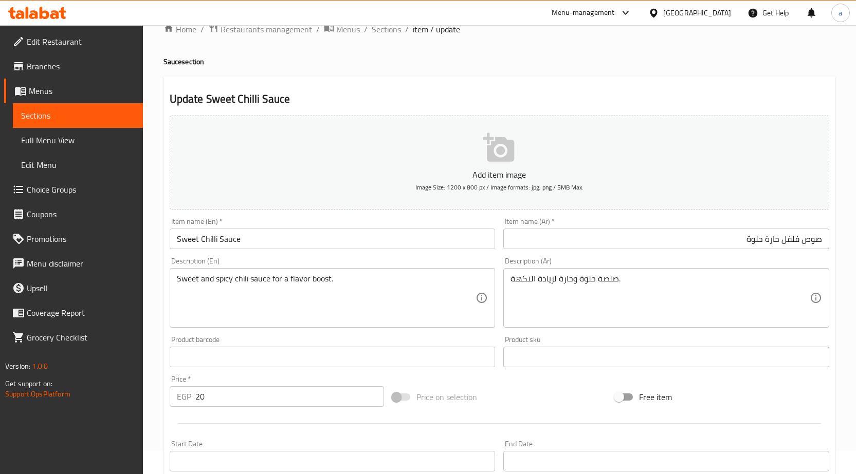
scroll to position [0, 0]
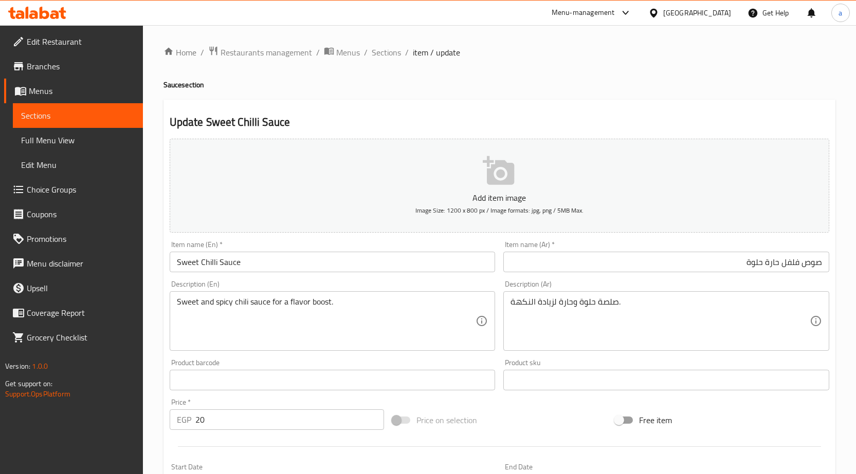
click at [534, 94] on div "Home / Restaurants management / Menus / Sections / item / update Sauce section …" at bounding box center [499, 376] width 672 height 660
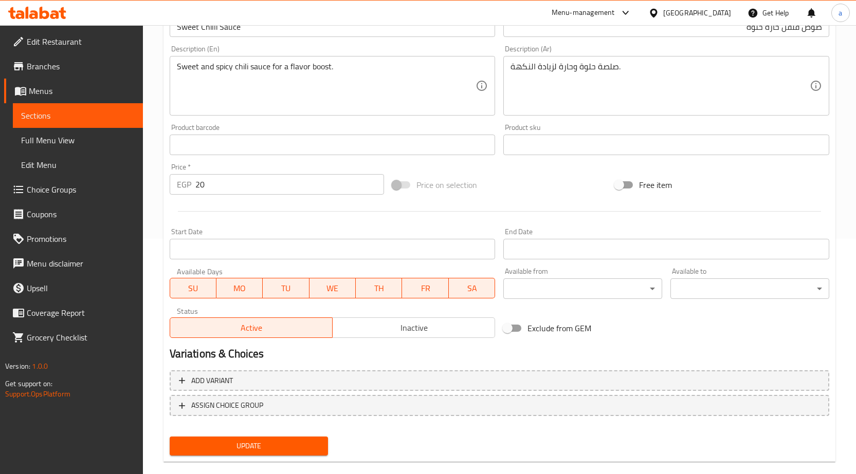
scroll to position [252, 0]
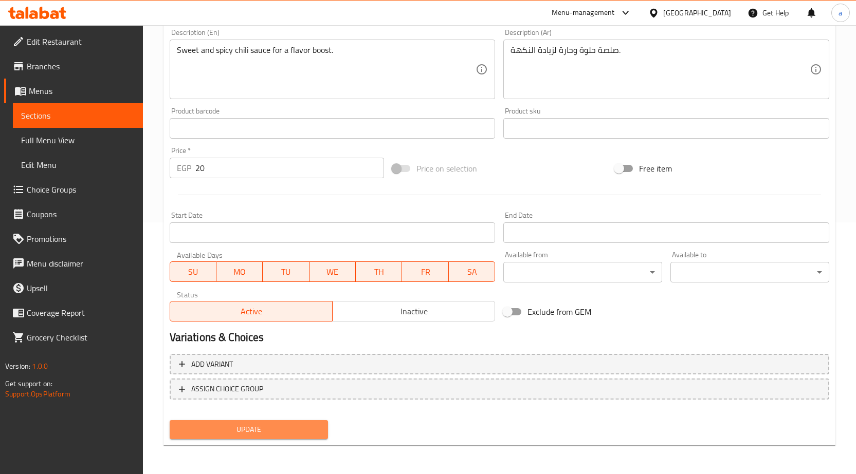
click at [265, 433] on span "Update" at bounding box center [249, 430] width 142 height 13
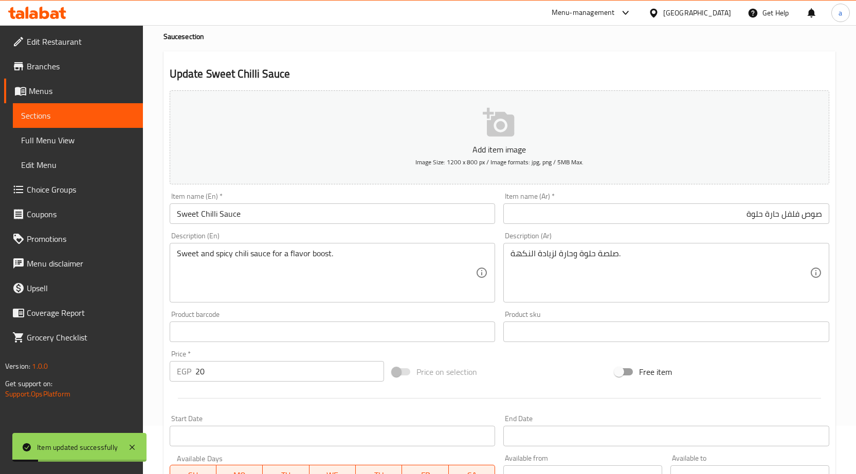
scroll to position [0, 0]
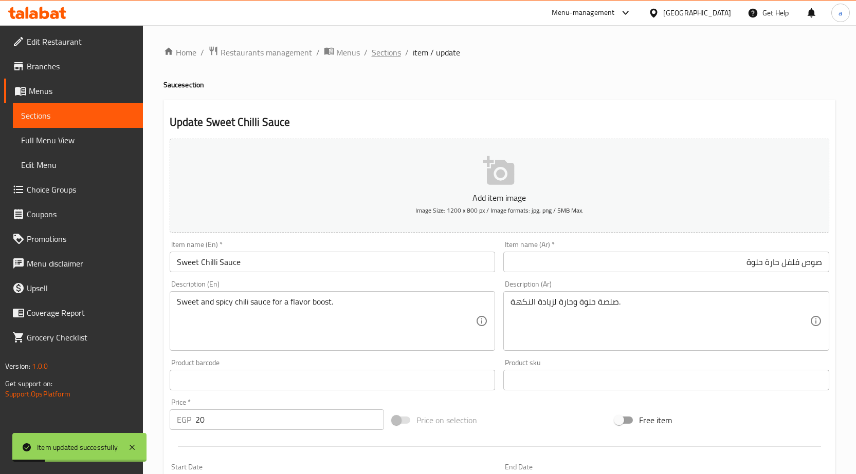
click at [377, 57] on span "Sections" at bounding box center [386, 52] width 29 height 12
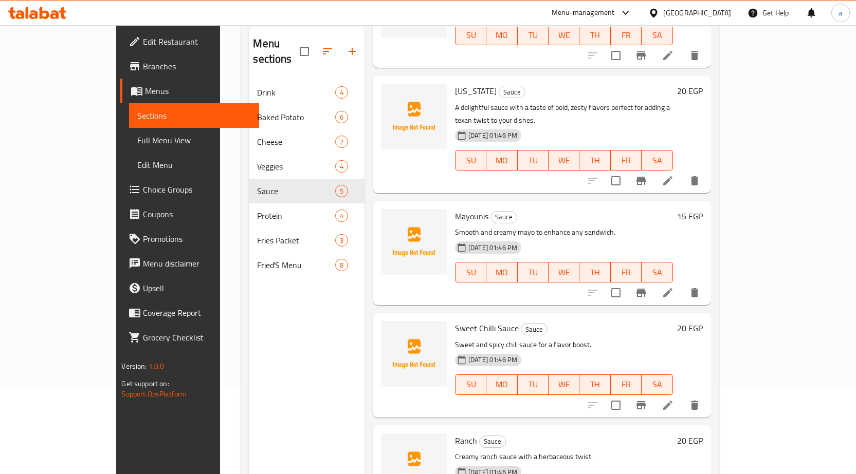
scroll to position [144, 0]
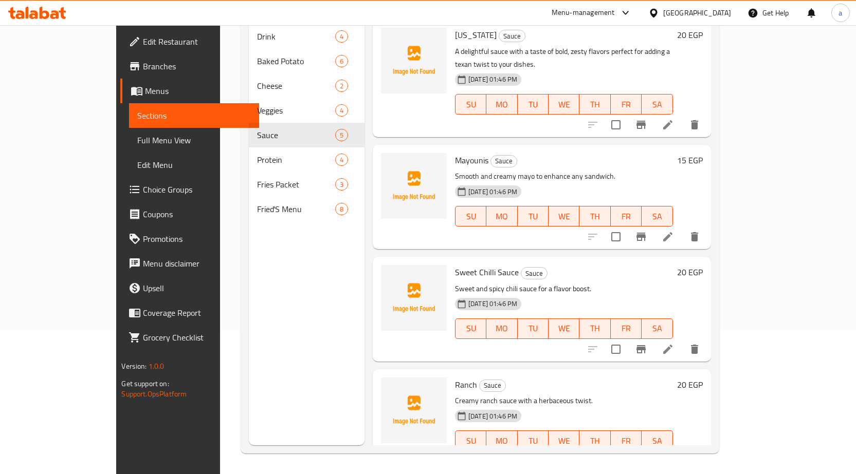
click at [674, 343] on icon at bounding box center [668, 349] width 12 height 12
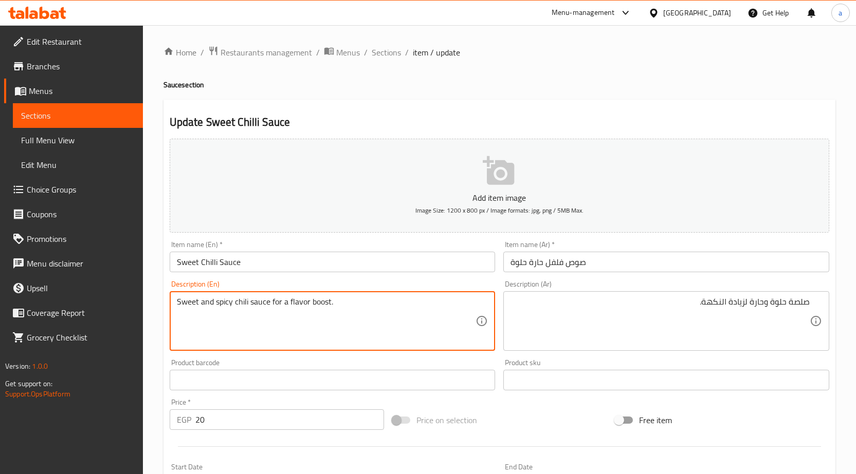
click at [324, 303] on textarea "Sweet and spicy chili sauce for a flavor boost." at bounding box center [326, 321] width 299 height 49
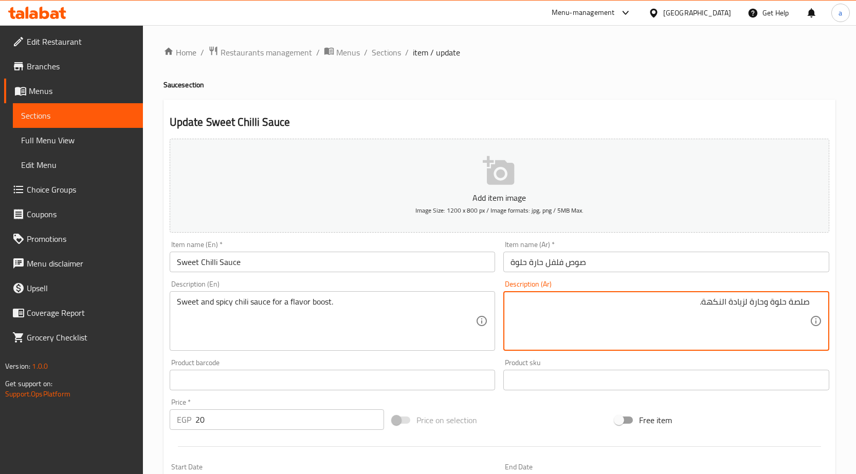
click at [729, 306] on textarea "صلصة حلوة وحارة لزيادة النكهة." at bounding box center [659, 321] width 299 height 49
click at [684, 306] on textarea "صلصة حلوة وحارة لتعزيز النكهة." at bounding box center [659, 321] width 299 height 49
click at [773, 305] on textarea "صلصة حلوة وحارة لتعزيز النكهة." at bounding box center [659, 321] width 299 height 49
paste textarea "فلفل حارة"
type textarea "صلصة فلفل حارة وحلوة لتعزيز النكهة."
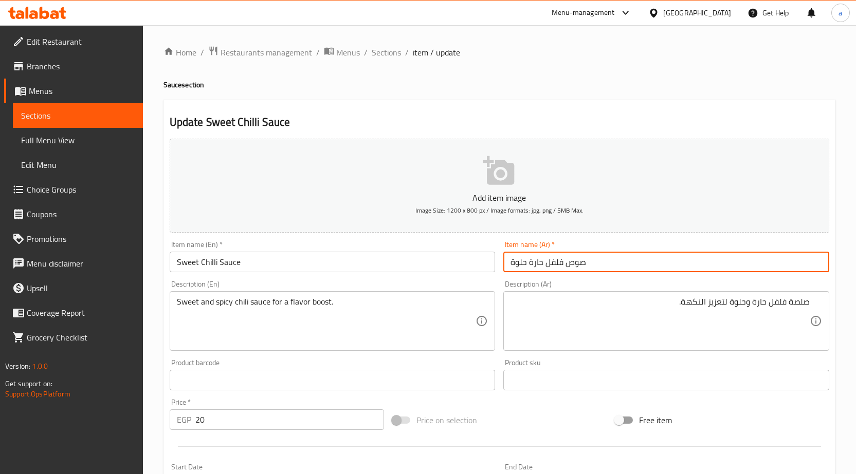
click at [579, 267] on input "صوص فلفل حارة حلوة" at bounding box center [666, 262] width 326 height 21
type input "فلفل حارة حلوة"
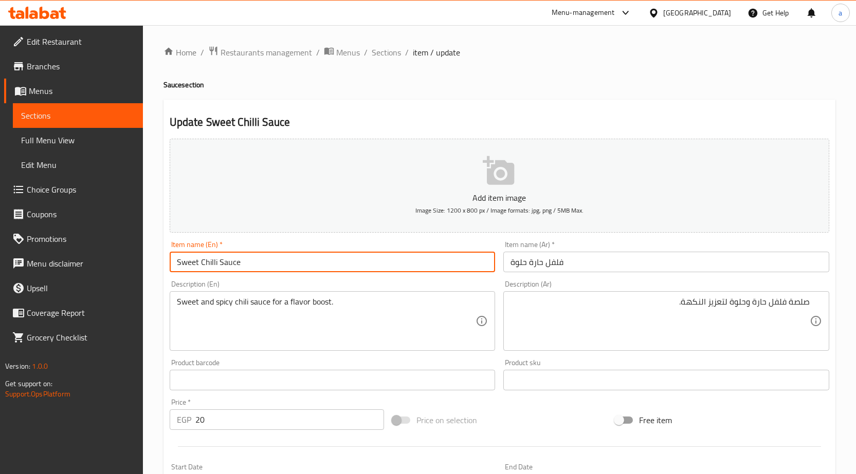
click at [235, 263] on input "Sweet Chilli Sauce" at bounding box center [333, 262] width 326 height 21
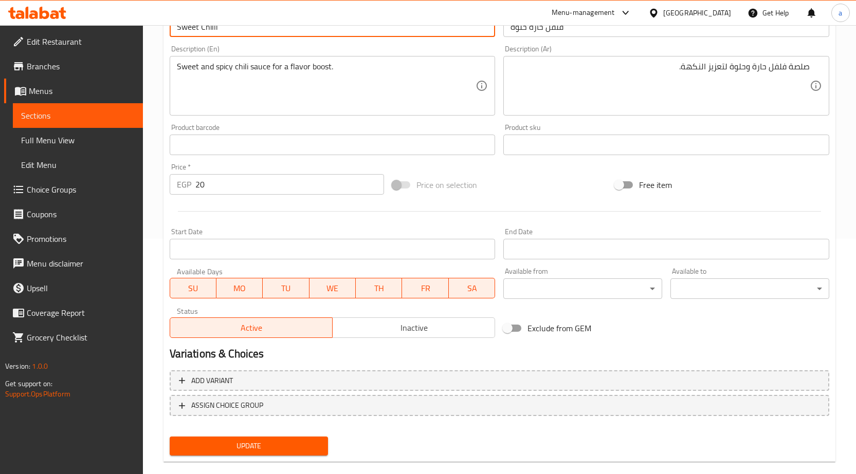
scroll to position [252, 0]
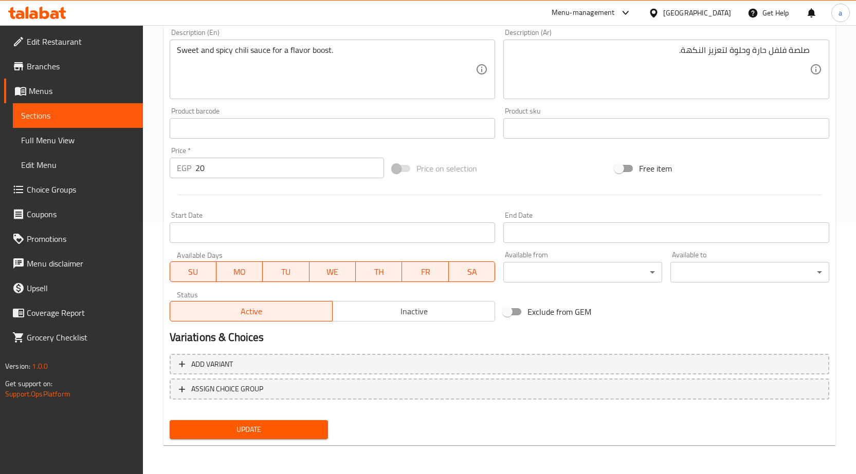
type input "Sweet Chilli"
click at [289, 426] on span "Update" at bounding box center [249, 430] width 142 height 13
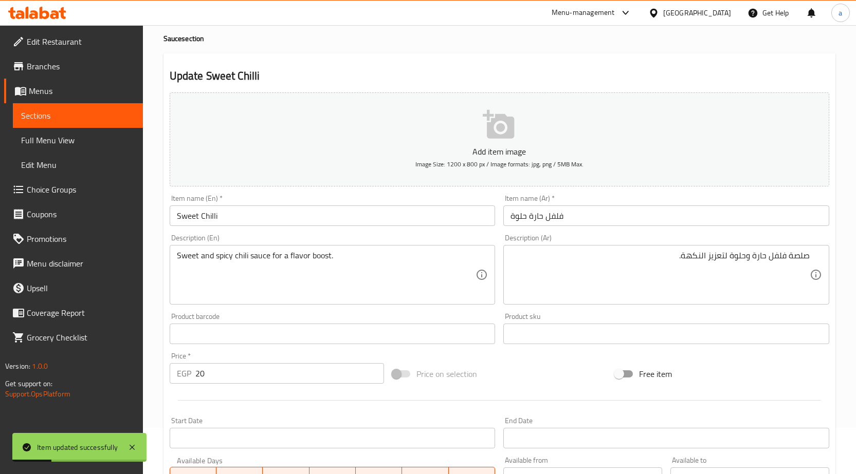
scroll to position [0, 0]
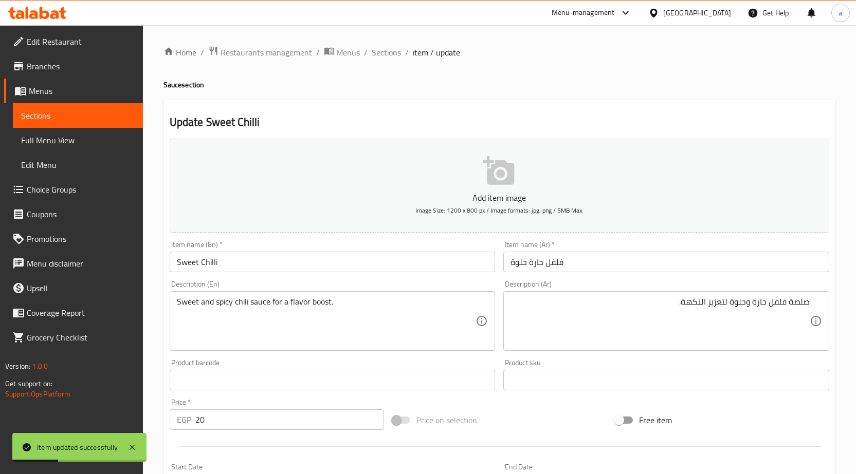
drag, startPoint x: 375, startPoint y: 52, endPoint x: 367, endPoint y: 75, distance: 23.4
click at [375, 52] on span "Sections" at bounding box center [386, 52] width 29 height 12
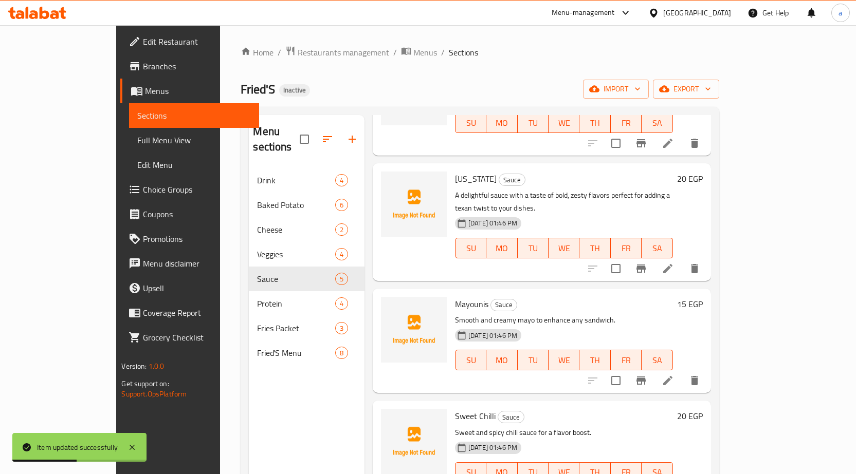
scroll to position [144, 0]
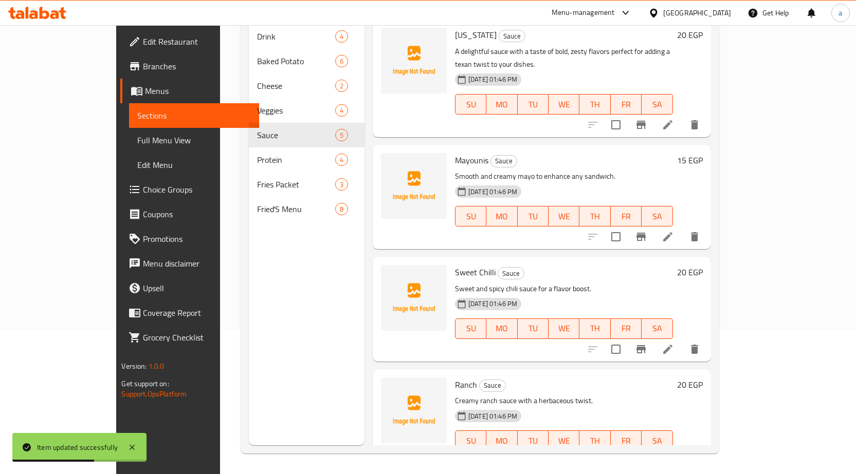
click at [682, 452] on li at bounding box center [667, 461] width 29 height 19
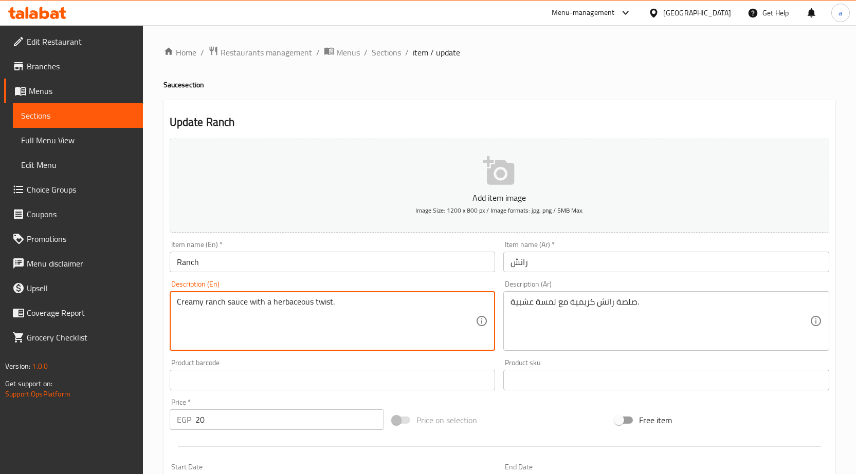
drag, startPoint x: 270, startPoint y: 303, endPoint x: 295, endPoint y: 302, distance: 24.7
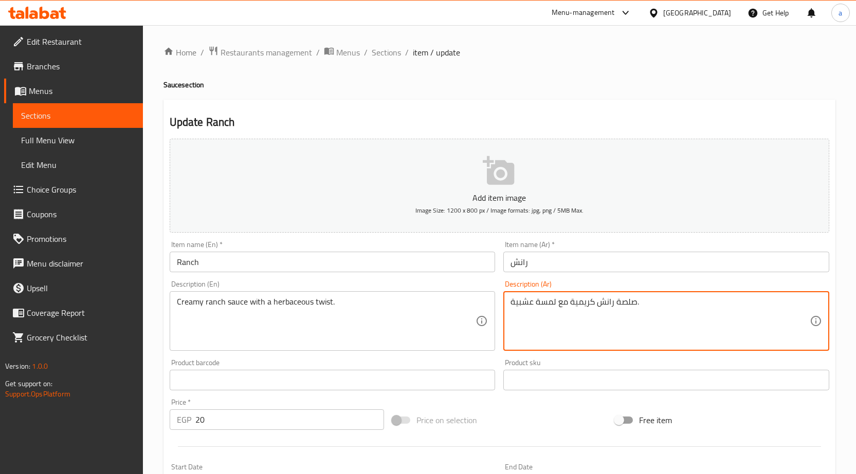
click at [546, 302] on textarea "صلصة رانش كريمية مع لمسة عشبية." at bounding box center [659, 321] width 299 height 49
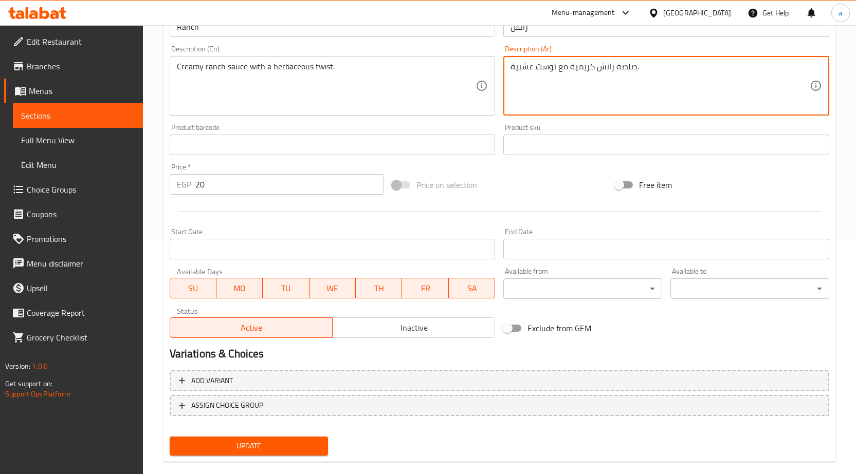
scroll to position [252, 0]
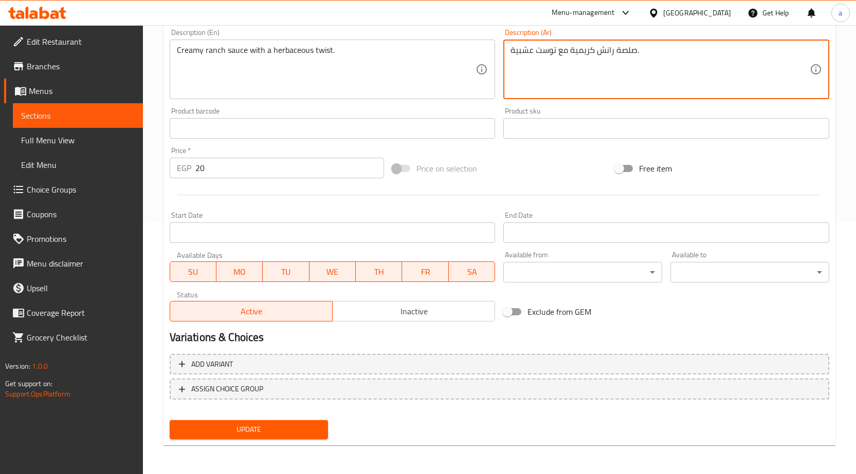
type textarea "صلصة رانش كريمية مع توست عشبية."
click at [295, 435] on button "Update" at bounding box center [249, 429] width 159 height 19
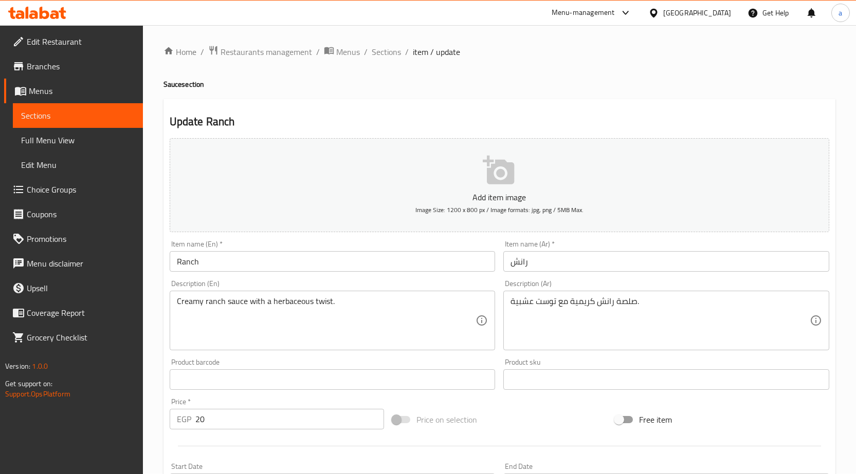
scroll to position [0, 0]
click at [379, 58] on span "Sections" at bounding box center [386, 52] width 29 height 12
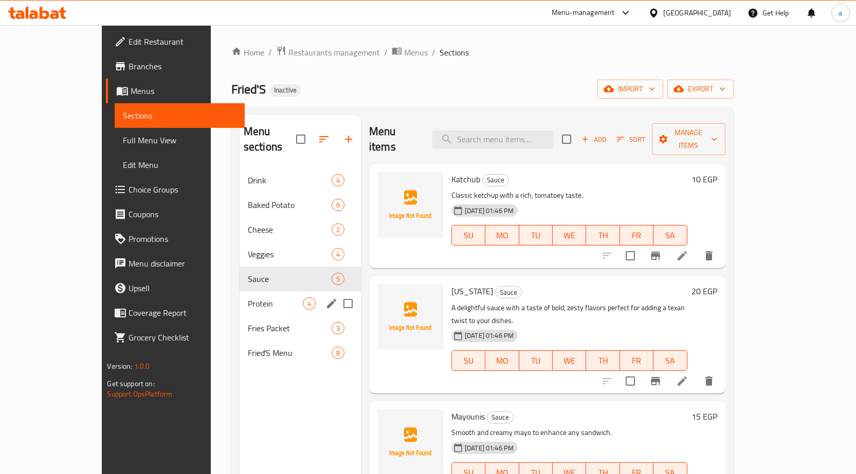
click at [240, 291] on div "Protein 4" at bounding box center [300, 303] width 121 height 25
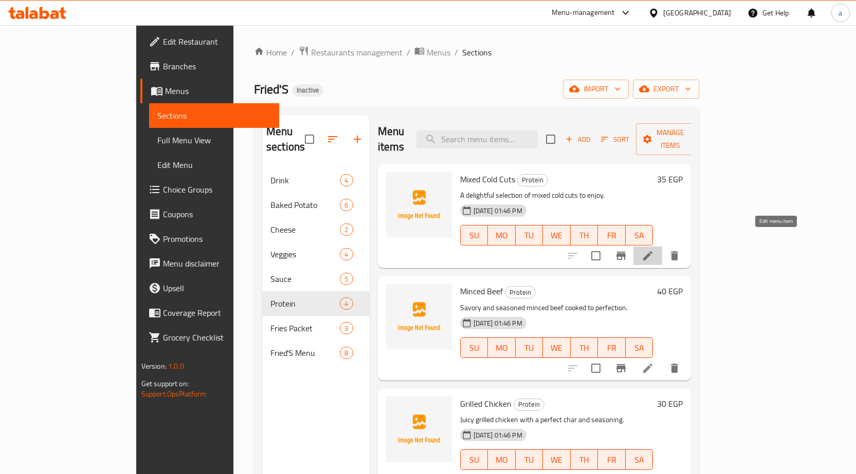
click at [654, 250] on icon at bounding box center [648, 256] width 12 height 12
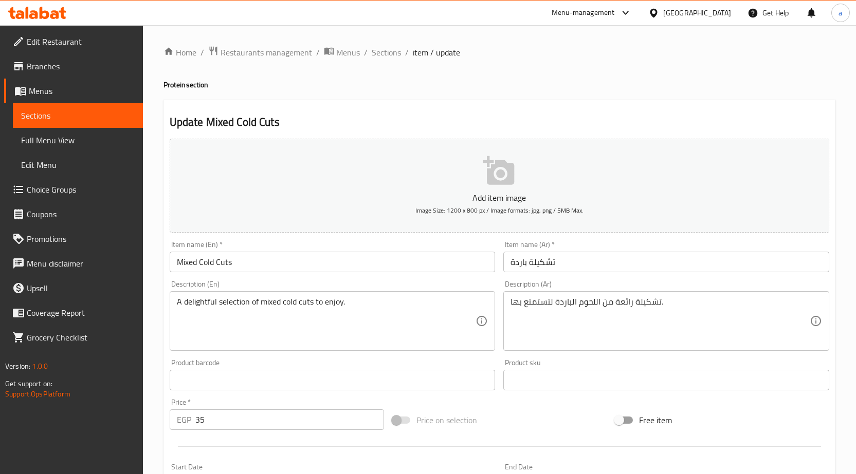
click at [631, 259] on input "تشكيلة باردة" at bounding box center [666, 262] width 326 height 21
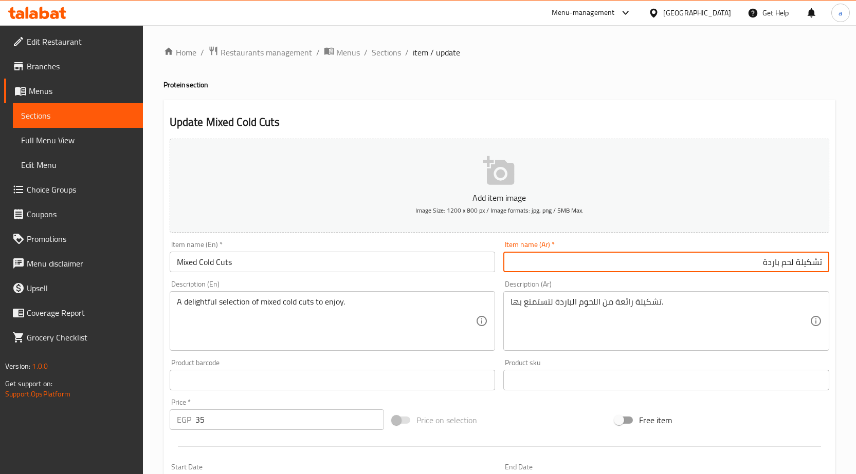
type input "تشكيلة لحم باردة"
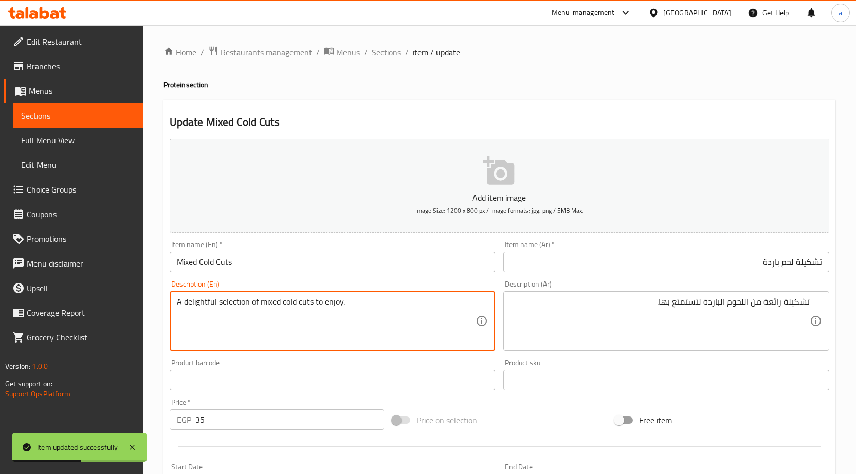
click at [196, 301] on textarea "A delightful selection of mixed cold cuts to enjoy." at bounding box center [326, 321] width 299 height 49
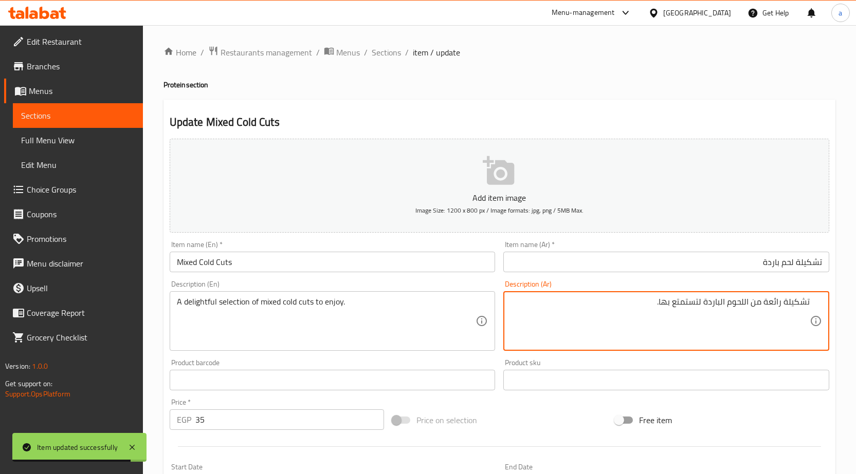
drag, startPoint x: 762, startPoint y: 303, endPoint x: 782, endPoint y: 303, distance: 20.1
click at [782, 303] on textarea "تشكيلة رائعة من اللحوم الباردة لتستمتع بها." at bounding box center [659, 321] width 299 height 49
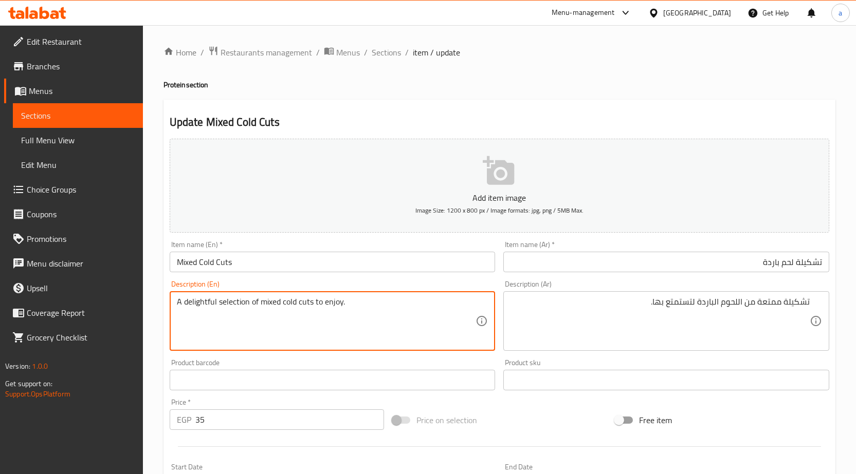
drag, startPoint x: 216, startPoint y: 304, endPoint x: 272, endPoint y: 301, distance: 55.6
click at [237, 306] on textarea "A delightful selection of mixed cold cuts to enjoy." at bounding box center [326, 321] width 299 height 49
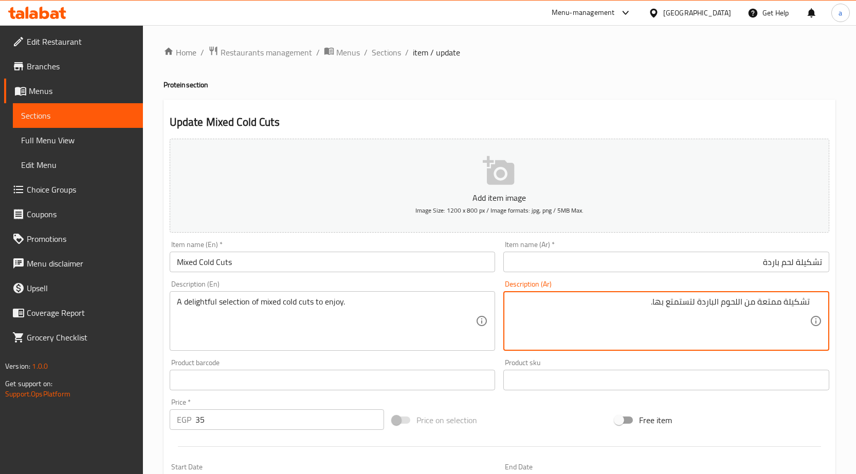
click at [783, 302] on textarea "تشكيلة ممتعة من اللحوم الباردة لتستمتع بها." at bounding box center [659, 321] width 299 height 49
type textarea "تشكيلة مختارة ممتعة من اللحوم الباردة للاستمتاع ."
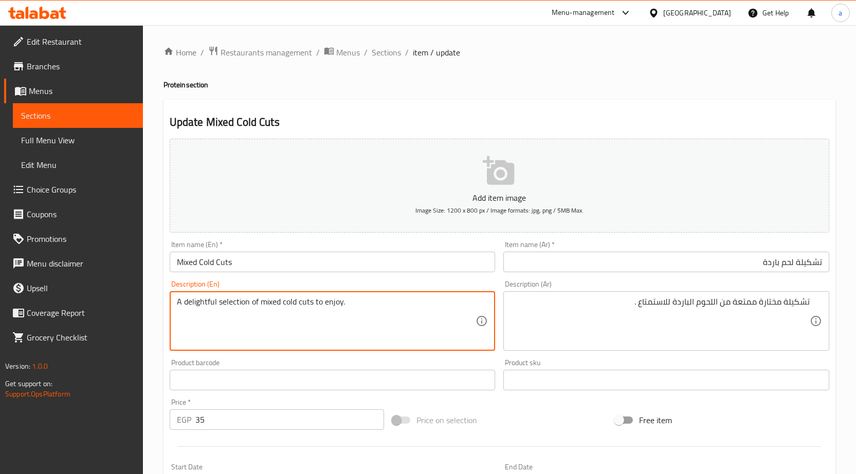
click at [239, 302] on textarea "A delightful selection of mixed cold cuts to enjoy." at bounding box center [326, 321] width 299 height 49
click at [270, 302] on textarea "A delightful selection of mixed cold cuts to enjoy." at bounding box center [326, 321] width 299 height 49
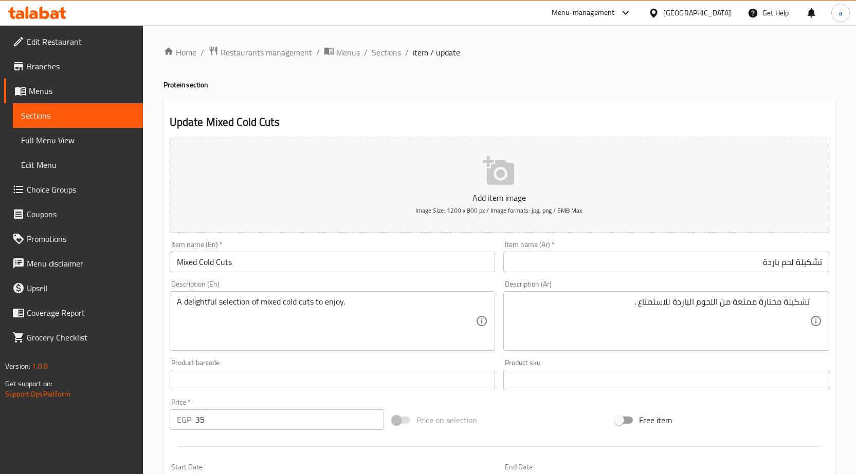
click at [237, 303] on textarea "A delightful selection of mixed cold cuts to enjoy." at bounding box center [326, 321] width 299 height 49
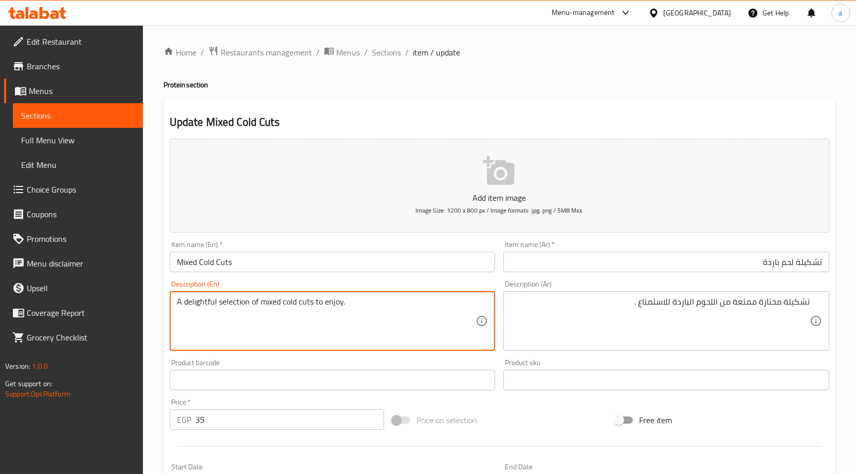
click at [237, 303] on textarea "A delightful selection of mixed cold cuts to enjoy." at bounding box center [326, 321] width 299 height 49
click at [233, 304] on textarea "A delightful selection of mixed cold cuts to enjoy." at bounding box center [326, 321] width 299 height 49
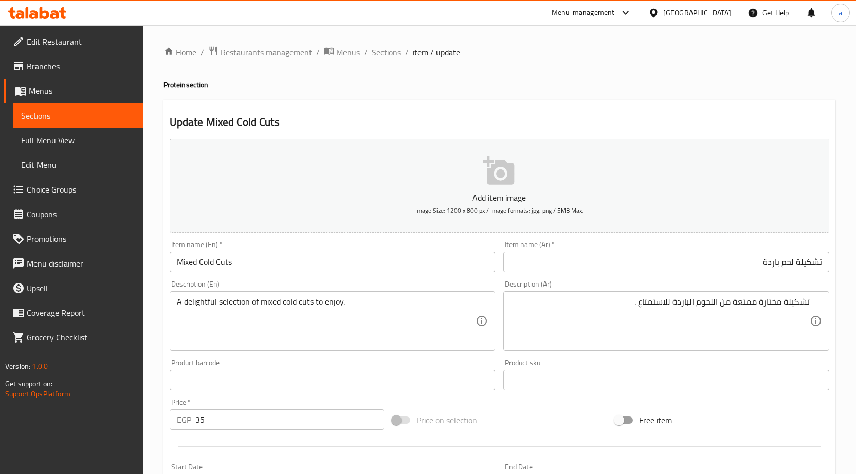
click at [270, 299] on textarea "A delightful selection of mixed cold cuts to enjoy." at bounding box center [326, 321] width 299 height 49
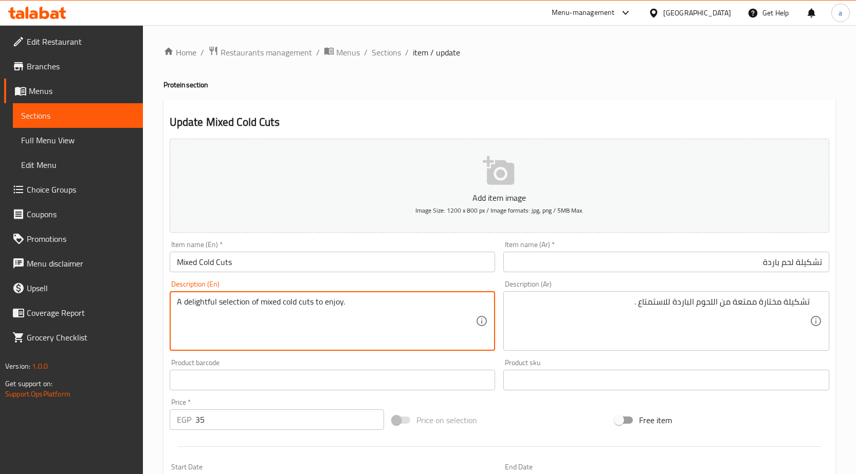
click at [270, 299] on textarea "A delightful selection of mixed cold cuts to enjoy." at bounding box center [326, 321] width 299 height 49
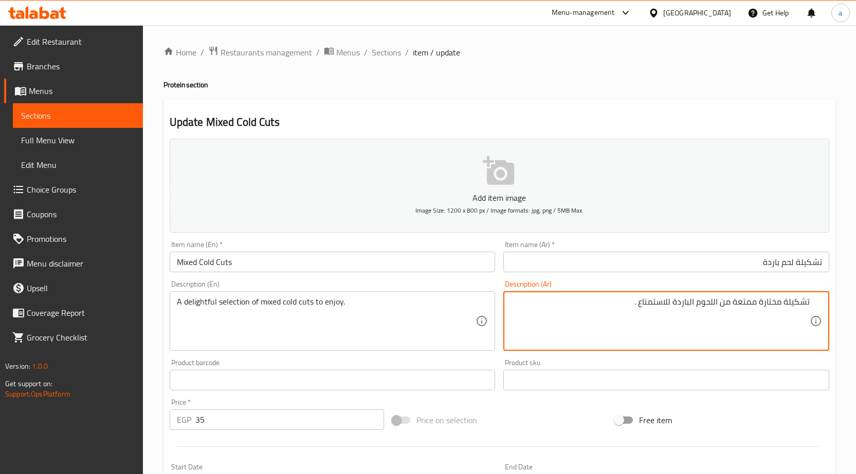
click at [768, 304] on textarea "تشكيلة مختارة ممتعة من اللحوم الباردة للاستمتاع ." at bounding box center [659, 321] width 299 height 49
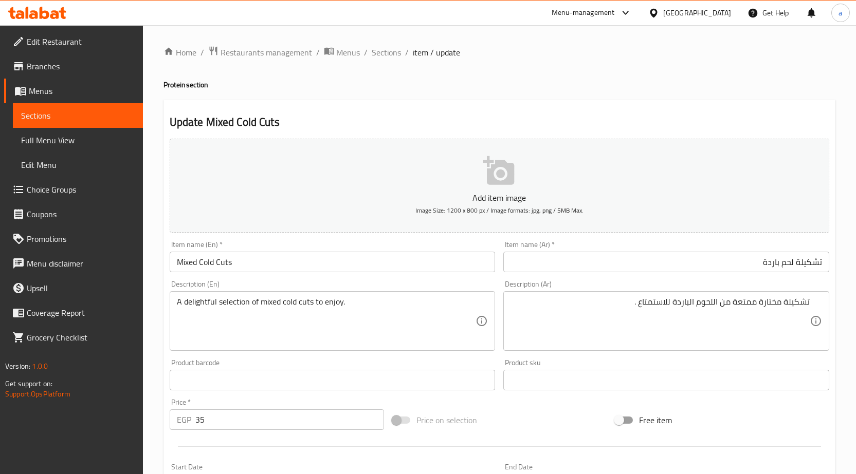
click at [399, 295] on div "A delightful selection of mixed cold cuts to enjoy. Description (En)" at bounding box center [333, 321] width 326 height 60
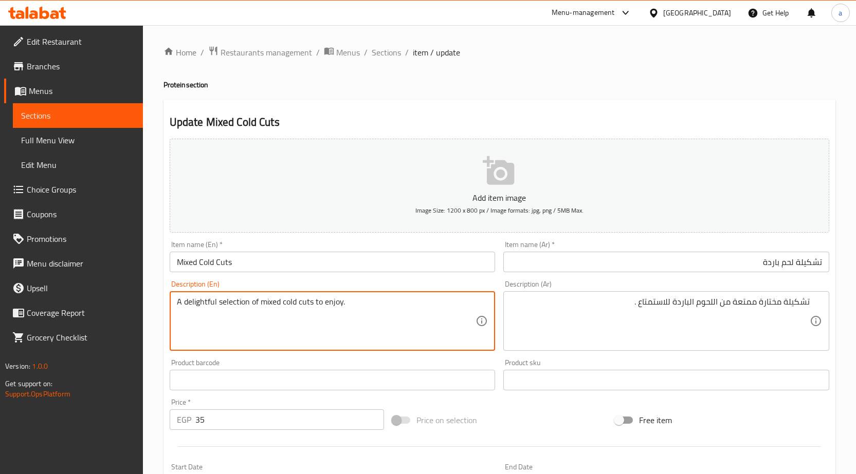
click at [606, 295] on div "تشكيلة مختارة ممتعة من اللحوم الباردة للاستمتاع . Description (Ar)" at bounding box center [666, 321] width 326 height 60
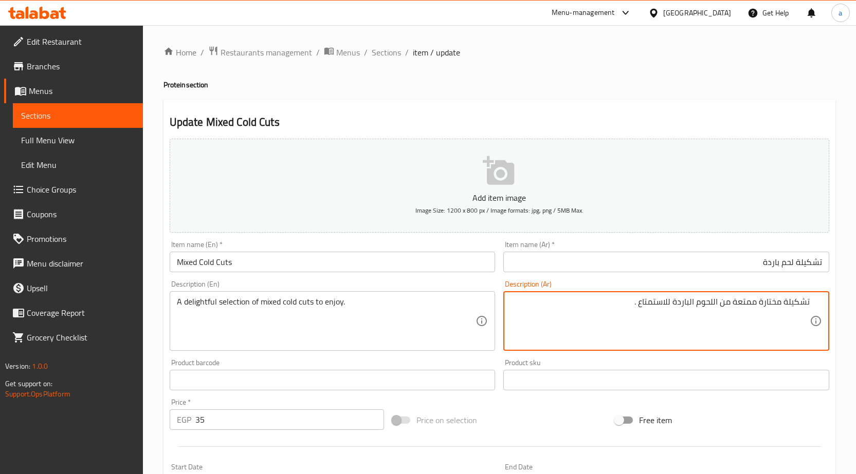
click at [561, 299] on textarea "تشكيلة مختارة ممتعة من اللحوم الباردة للاستمتاع ." at bounding box center [659, 321] width 299 height 49
click at [782, 265] on input "تشكيلة لحم باردة" at bounding box center [666, 262] width 326 height 21
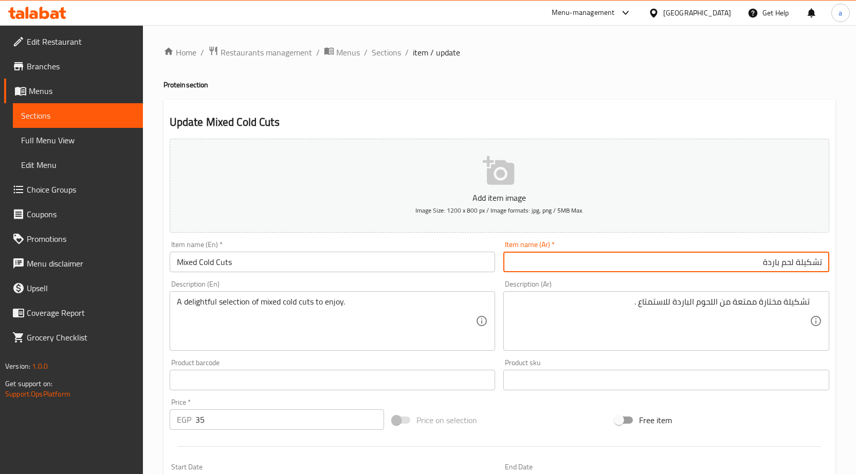
click at [750, 266] on input "تشكيلة لحم باردة" at bounding box center [666, 262] width 326 height 21
click at [652, 261] on input "تشكيلة لحم بارد" at bounding box center [666, 262] width 326 height 21
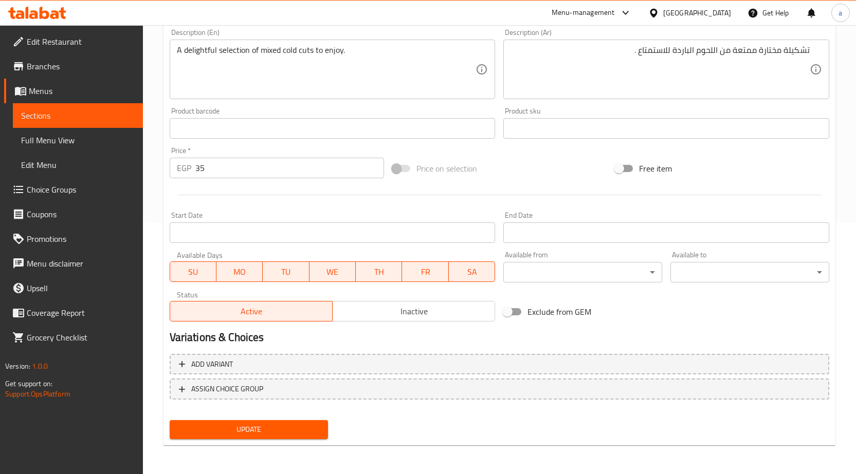
type input "تشكيلة لحم بارد"
click at [307, 420] on button "Update" at bounding box center [249, 429] width 159 height 19
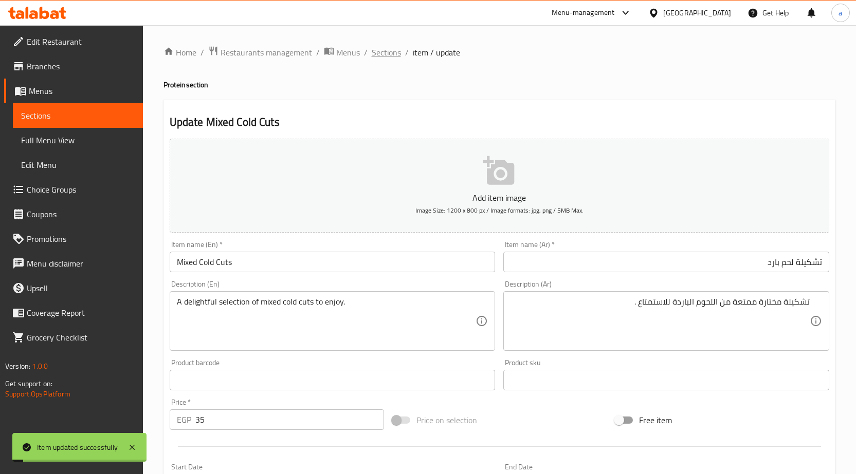
click at [389, 57] on span "Sections" at bounding box center [386, 52] width 29 height 12
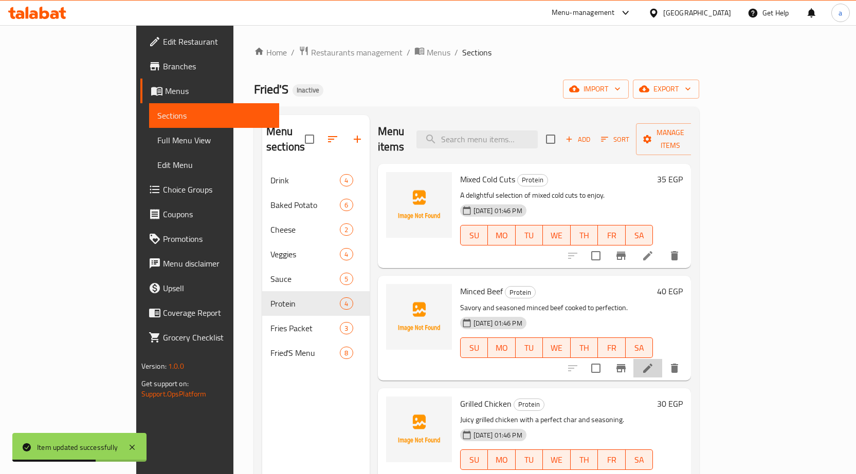
click at [652, 364] on icon at bounding box center [647, 368] width 9 height 9
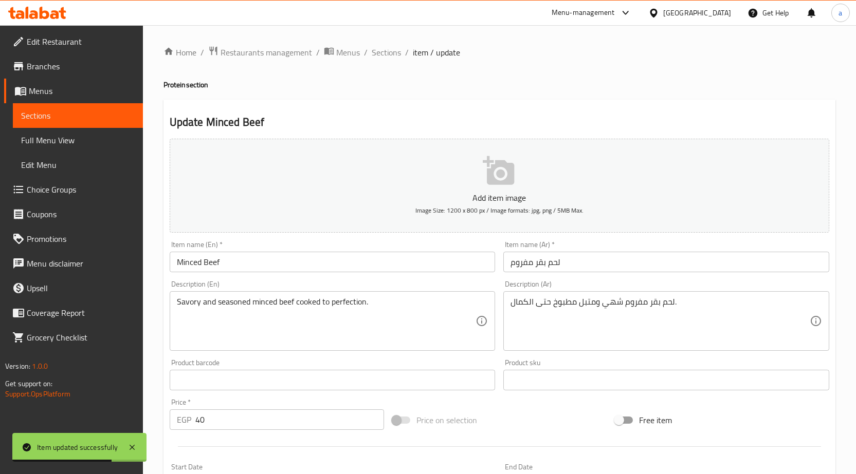
click at [535, 265] on input "لحم بقر مفروم" at bounding box center [666, 262] width 326 height 21
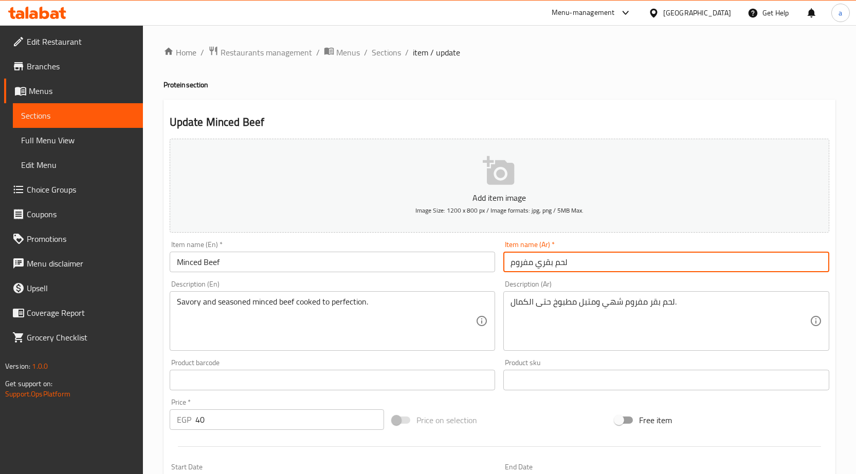
type input "لحم بقري مفروم"
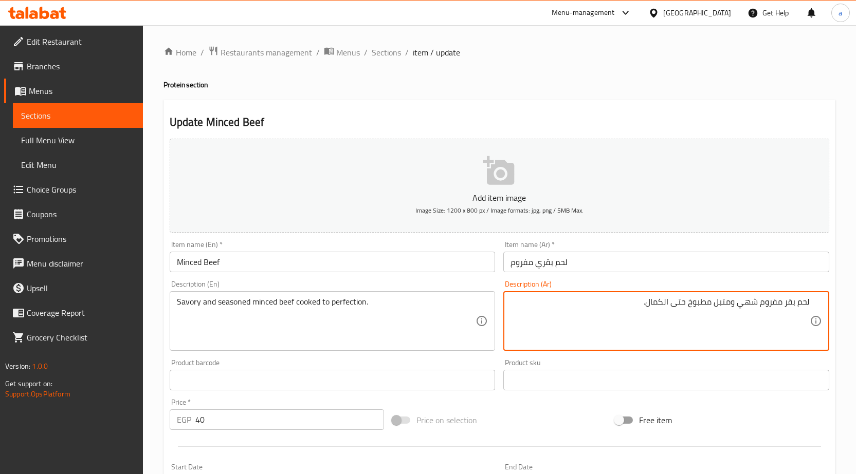
click at [786, 304] on textarea "لحم بقر مفروم شهي ومتبل مطبوخ حتى الكمال." at bounding box center [659, 321] width 299 height 49
click at [742, 306] on textarea "لحم بقري مفروم شهي ومتبل مطبوخ حتى الكمال." at bounding box center [659, 321] width 299 height 49
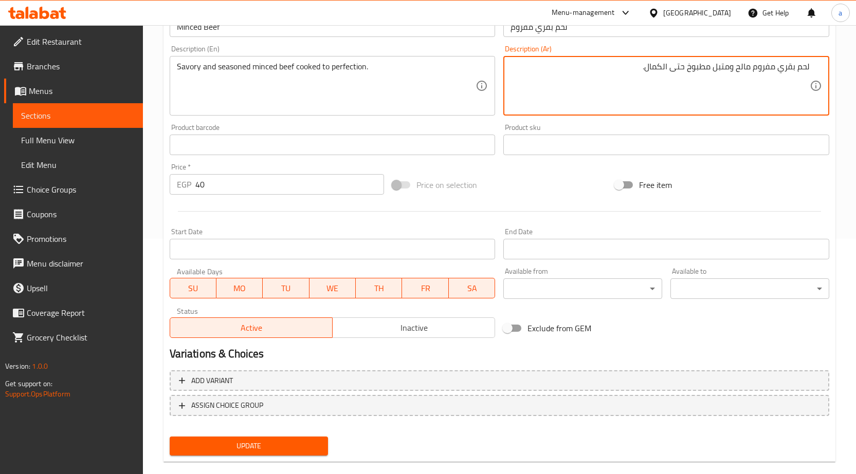
scroll to position [252, 0]
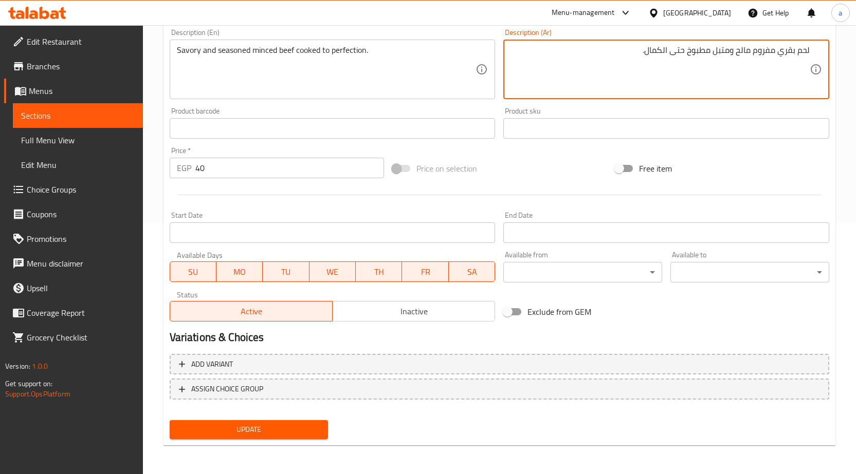
type textarea "لحم بقري مفروم مالح ومتبل مطبوخ حتى الكمال."
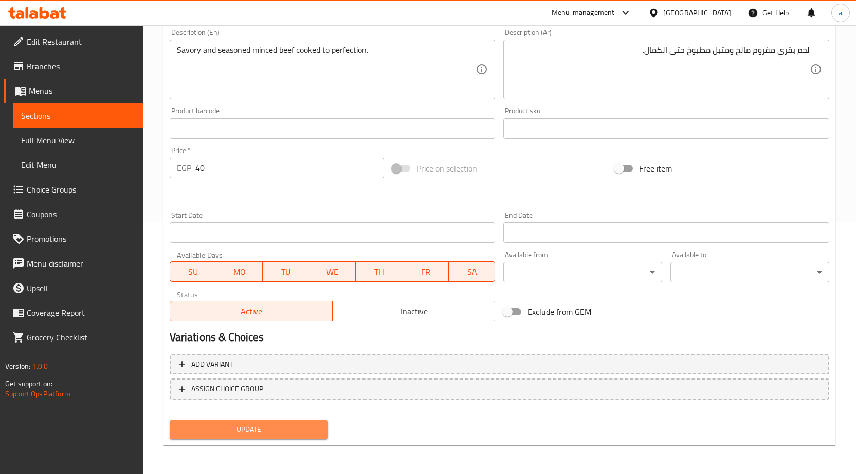
click at [245, 430] on span "Update" at bounding box center [249, 430] width 142 height 13
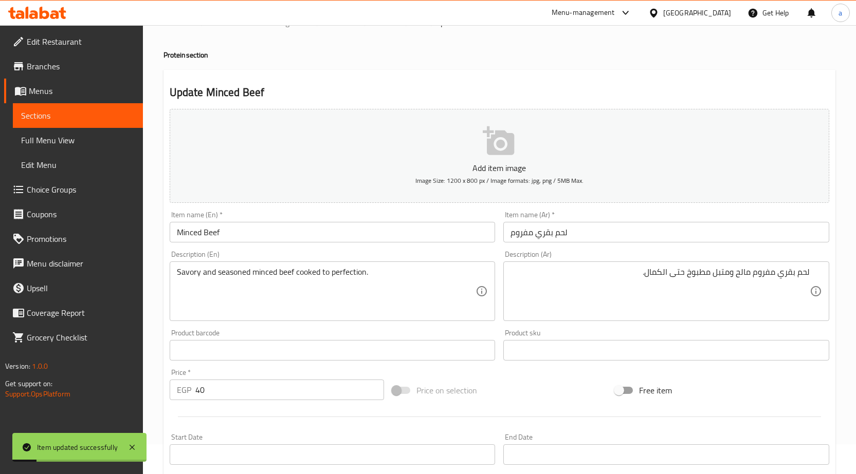
scroll to position [0, 0]
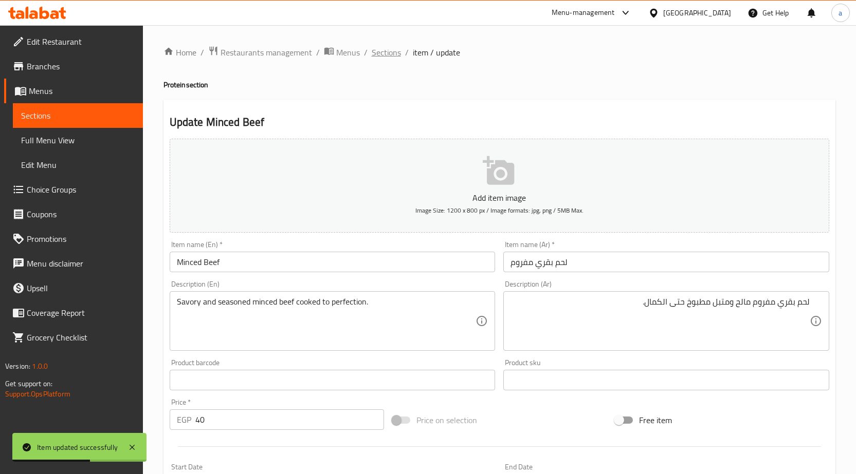
click at [383, 59] on span "Sections" at bounding box center [386, 52] width 29 height 12
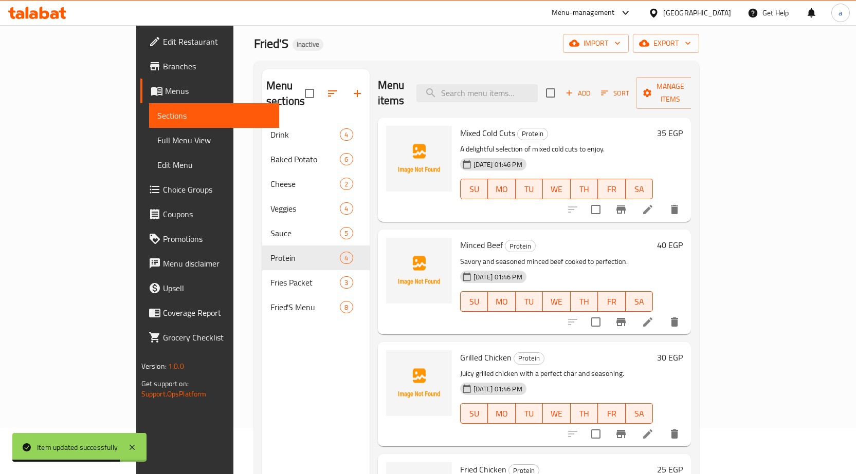
scroll to position [103, 0]
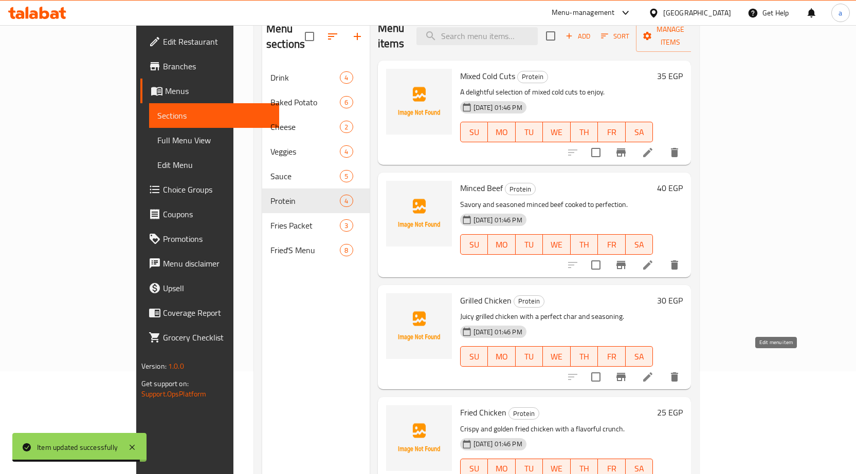
click at [654, 371] on icon at bounding box center [648, 377] width 12 height 12
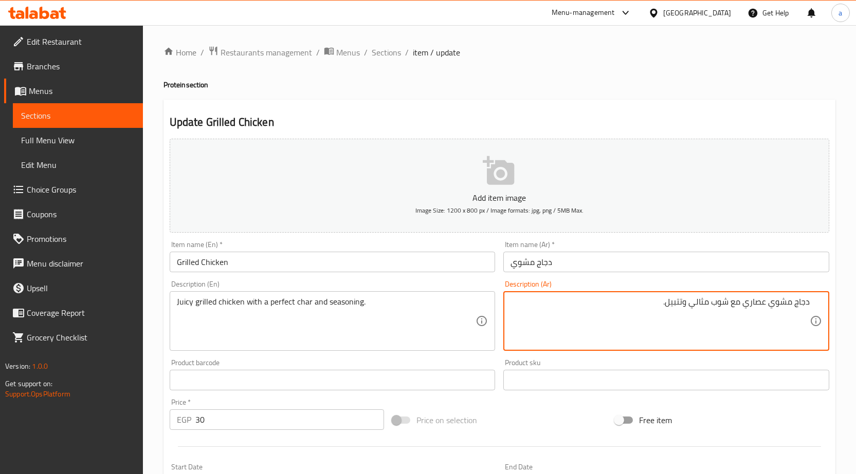
click at [753, 297] on textarea "دجاج مشوي عصاري مع شوب مثالي وتتبيل." at bounding box center [659, 321] width 299 height 49
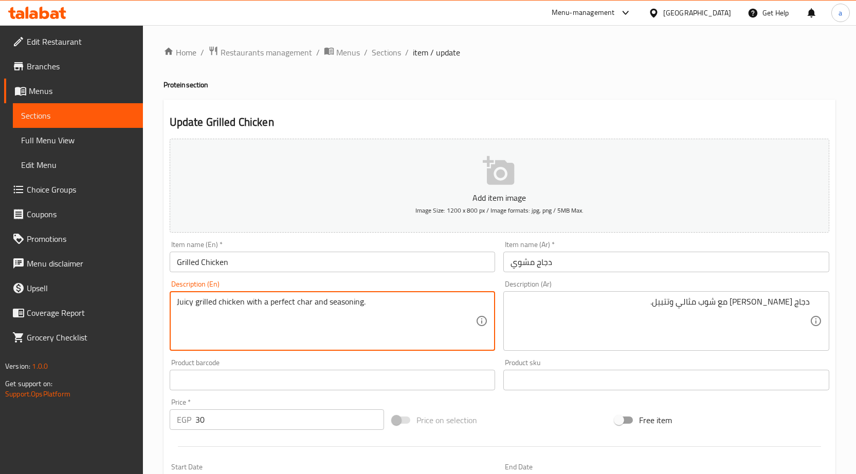
click at [301, 301] on textarea "Juicy grilled chicken with a perfect char and seasoning." at bounding box center [326, 321] width 299 height 49
click at [300, 305] on textarea "Juicy grilled chicken with a perfect char and seasoning." at bounding box center [326, 321] width 299 height 49
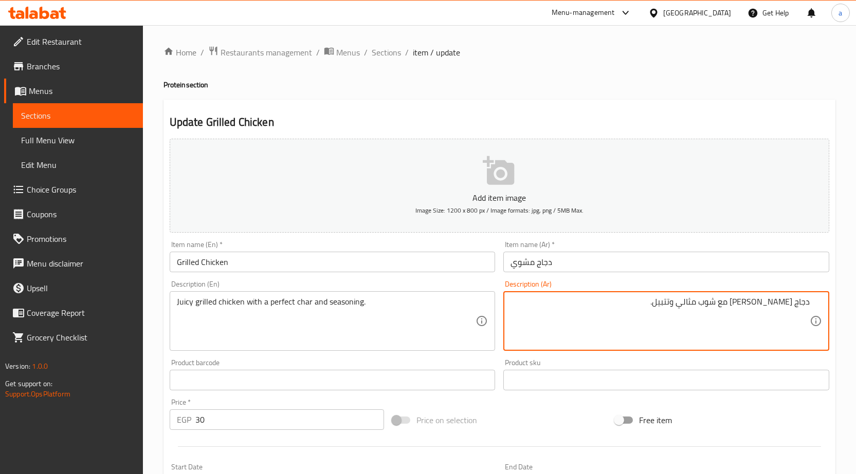
click at [719, 300] on textarea "دجاج مشوي جوسي مع شوب مثالي وتتبيل." at bounding box center [659, 321] width 299 height 49
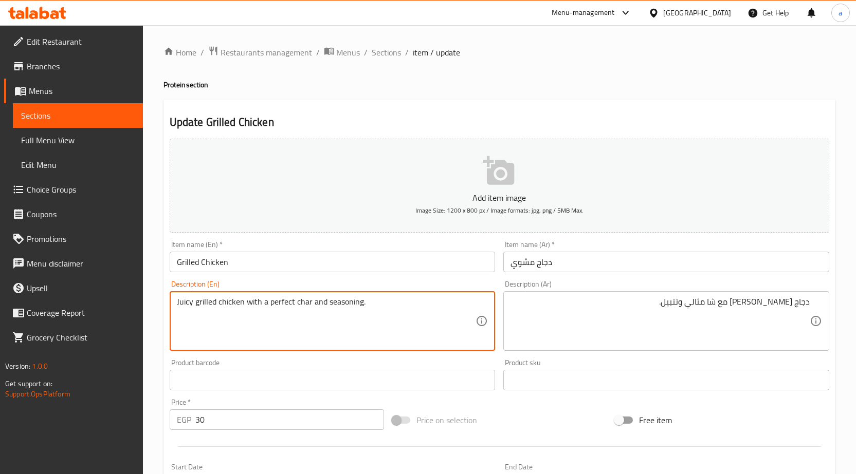
click at [298, 297] on textarea "Juicy grilled chicken with a perfect char and seasoning." at bounding box center [326, 321] width 299 height 49
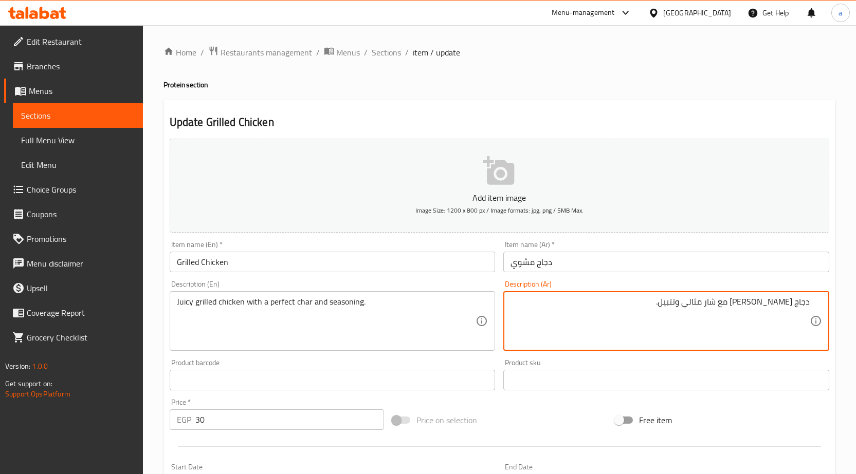
click at [674, 308] on textarea "دجاج مشوي جوسي مع شار مثالي وتتبيل." at bounding box center [659, 321] width 299 height 49
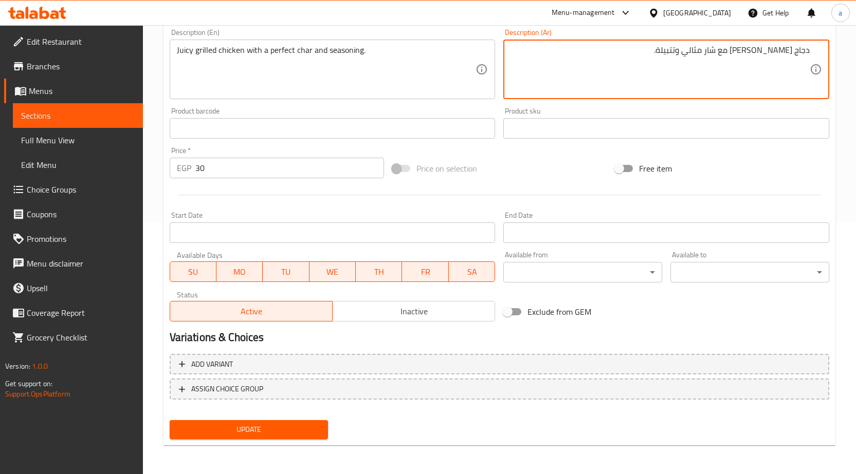
type textarea "دجاج [PERSON_NAME] مع شار مثالي وتتبيلة."
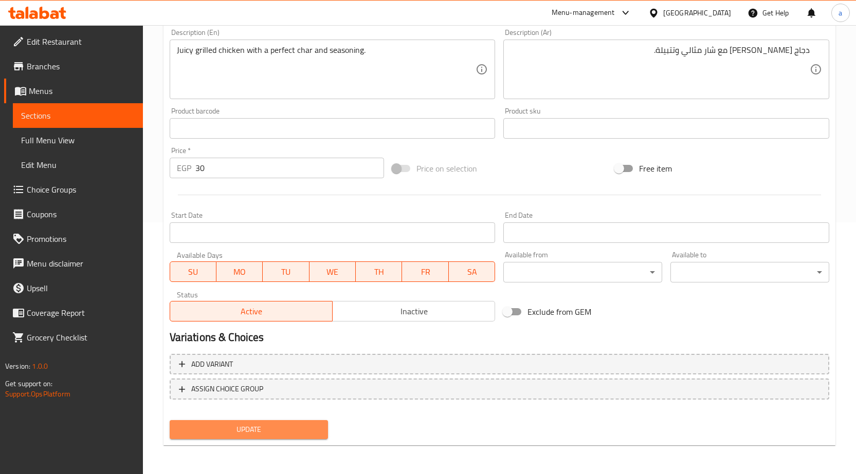
click at [291, 426] on span "Update" at bounding box center [249, 430] width 142 height 13
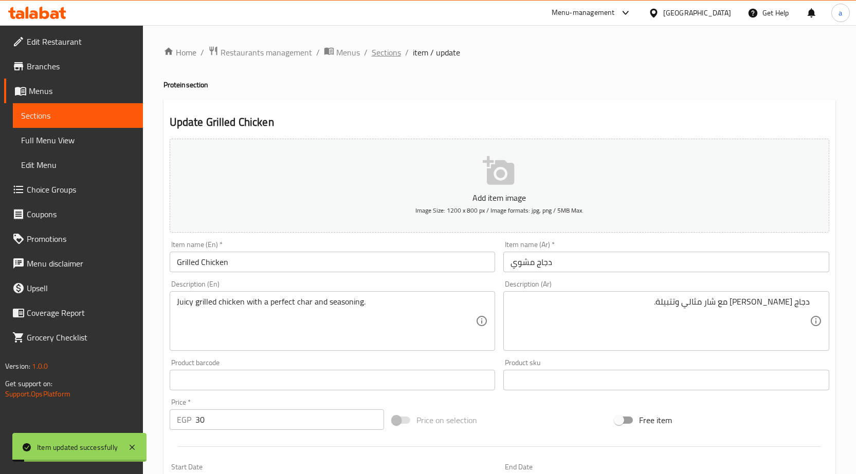
click at [389, 47] on span "Sections" at bounding box center [386, 52] width 29 height 12
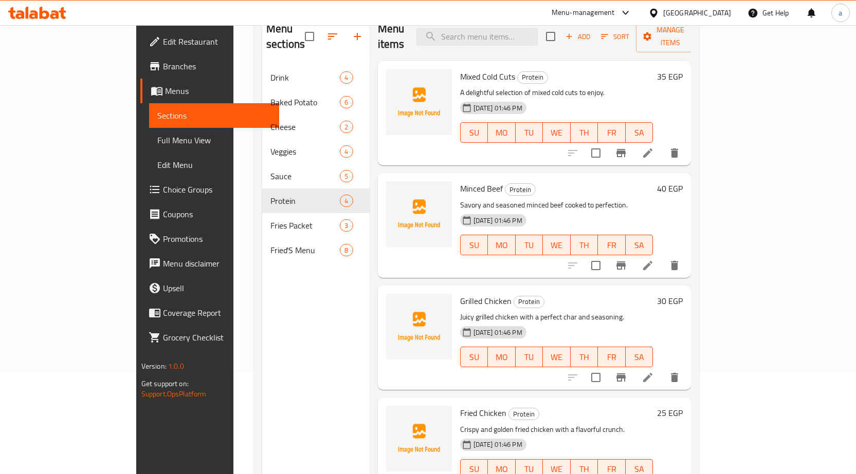
scroll to position [1, 0]
click at [654, 371] on icon at bounding box center [648, 377] width 12 height 12
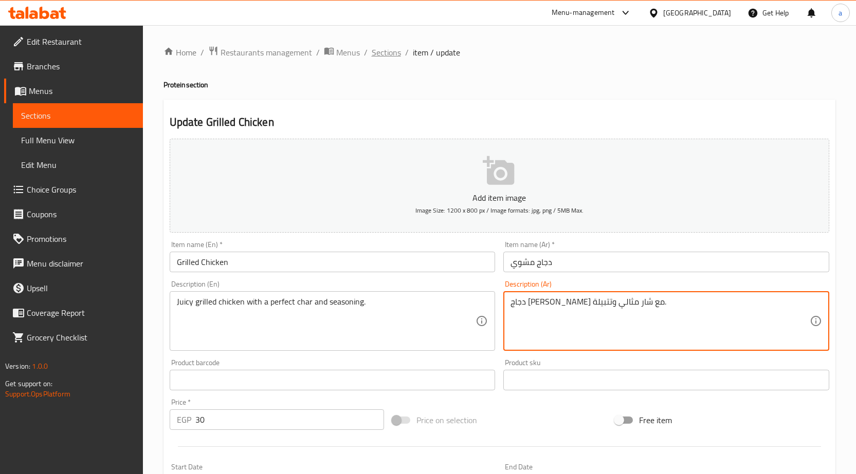
click at [391, 47] on span "Sections" at bounding box center [386, 52] width 29 height 12
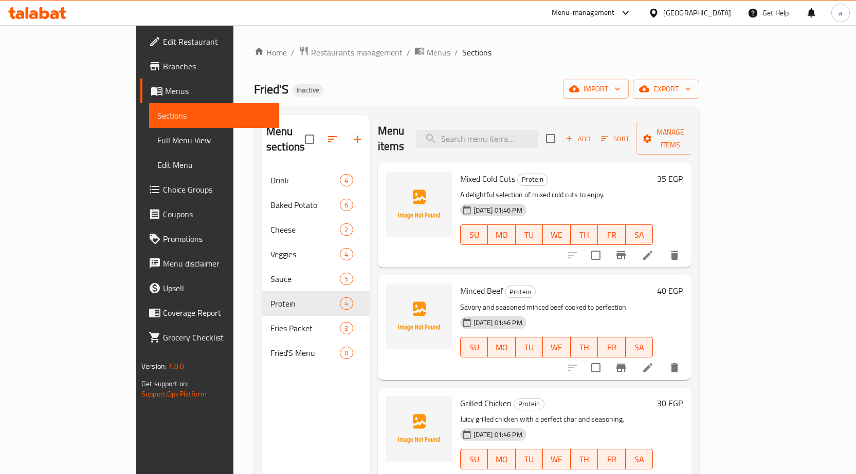
scroll to position [144, 0]
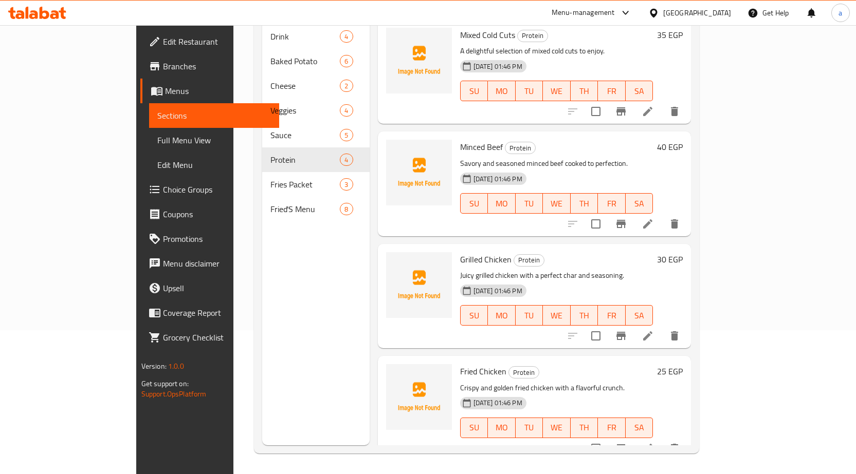
click at [652, 444] on icon at bounding box center [647, 448] width 9 height 9
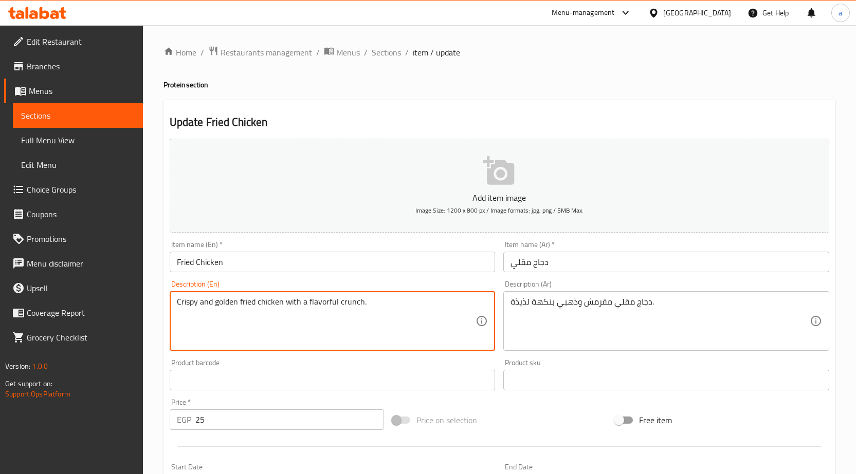
click at [348, 306] on textarea "Crispy and golden fried chicken with a flavorful crunch." at bounding box center [326, 321] width 299 height 49
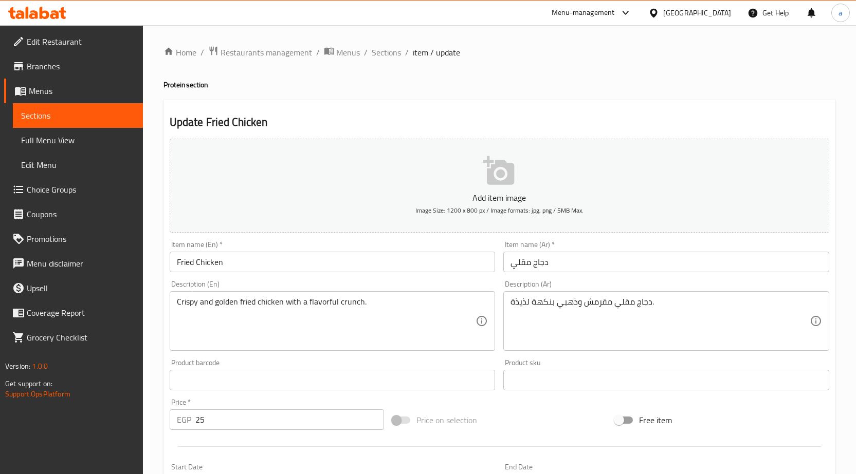
click at [345, 311] on textarea "Crispy and golden fried chicken with a flavorful crunch." at bounding box center [326, 321] width 299 height 49
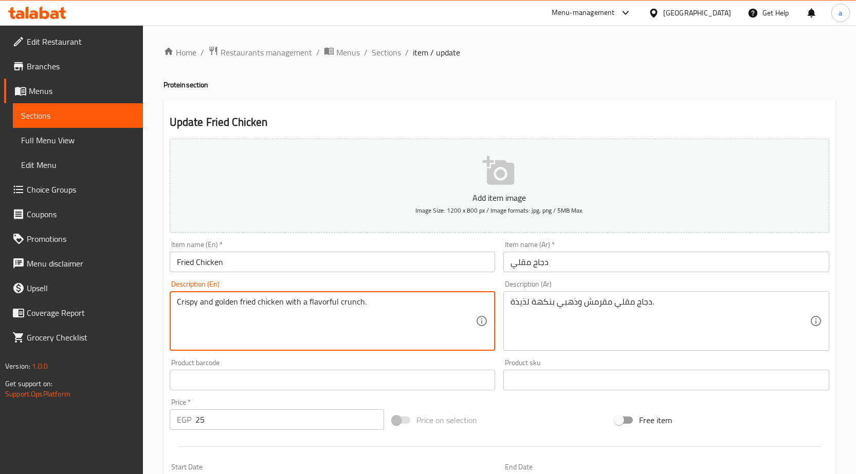
click at [345, 311] on textarea "Crispy and golden fried chicken with a flavorful crunch." at bounding box center [326, 321] width 299 height 49
click at [326, 305] on textarea "Crispy and golden fried chicken with a flavorful crunch." at bounding box center [326, 321] width 299 height 49
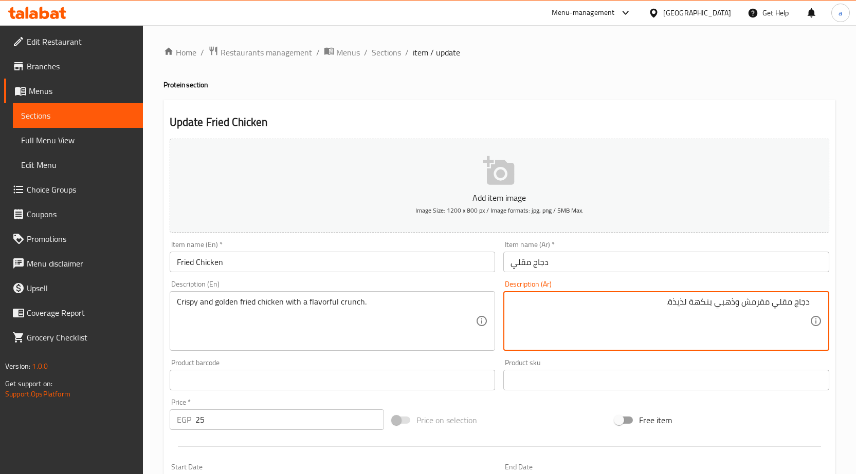
drag, startPoint x: 689, startPoint y: 303, endPoint x: 714, endPoint y: 306, distance: 24.3
click at [714, 306] on textarea "دجاج مقلي مقرمش وذهبي بنكهة لذيذة." at bounding box center [659, 321] width 299 height 49
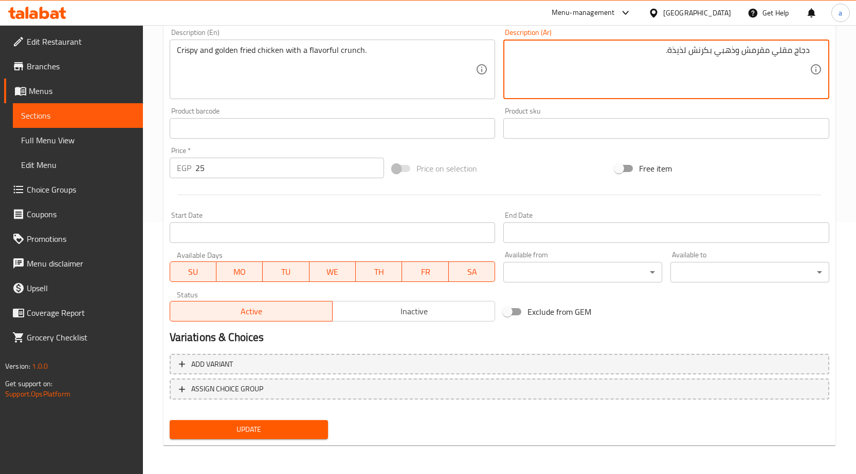
type textarea "دجاج مقلي مقرمش وذهبي بكرنش لذيذة."
click at [290, 427] on span "Update" at bounding box center [249, 430] width 142 height 13
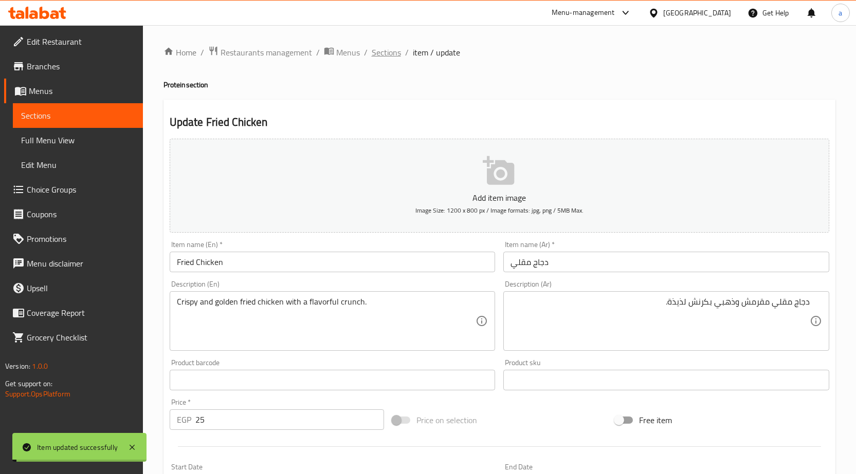
click at [393, 57] on span "Sections" at bounding box center [386, 52] width 29 height 12
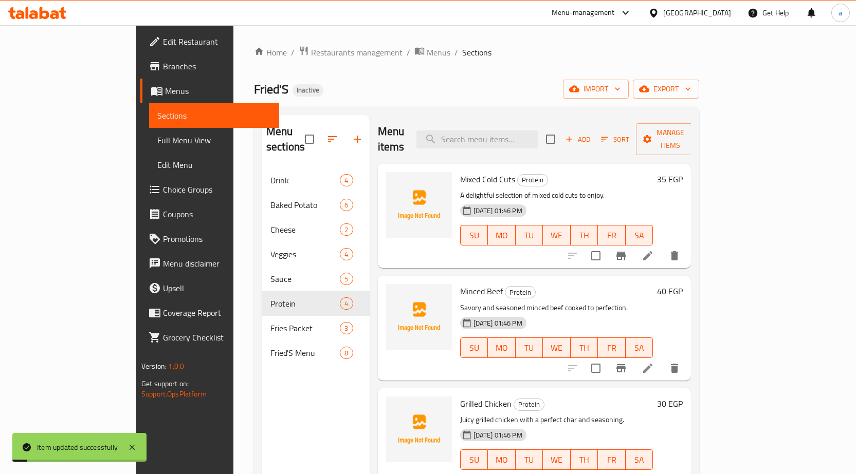
scroll to position [1, 0]
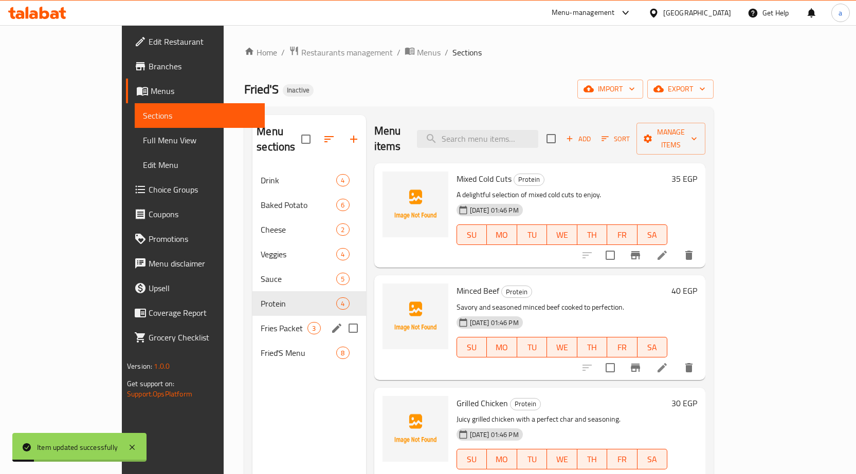
click at [252, 322] on div "Fries Packet 3" at bounding box center [308, 328] width 113 height 25
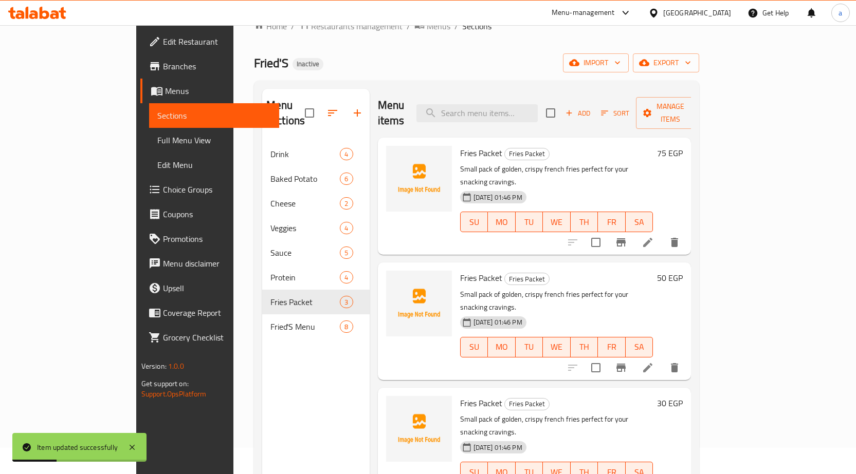
scroll to position [51, 0]
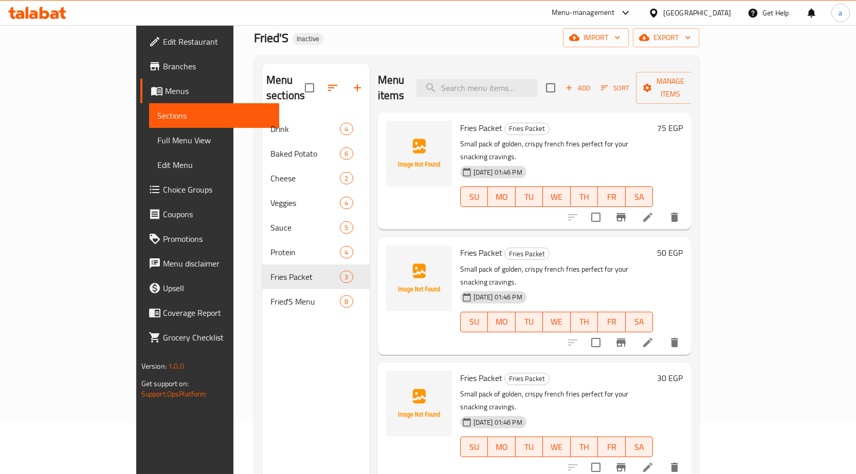
click at [654, 211] on icon at bounding box center [648, 217] width 12 height 12
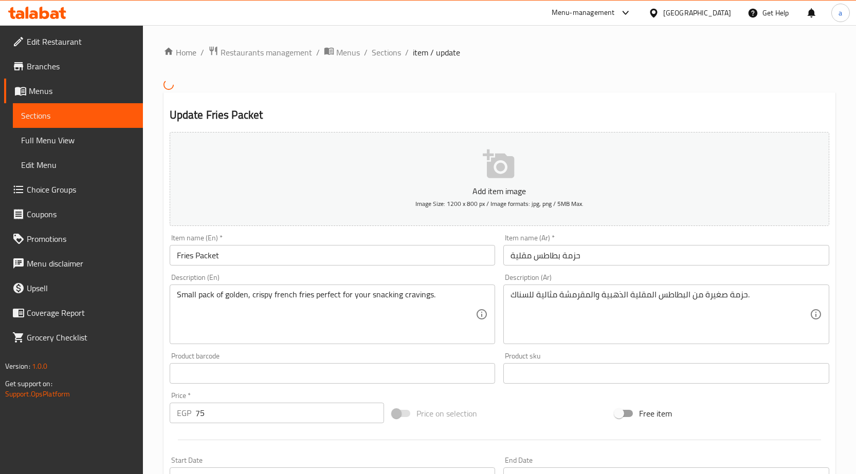
click at [658, 248] on input "حزمة بطاطس مقلية" at bounding box center [666, 255] width 326 height 21
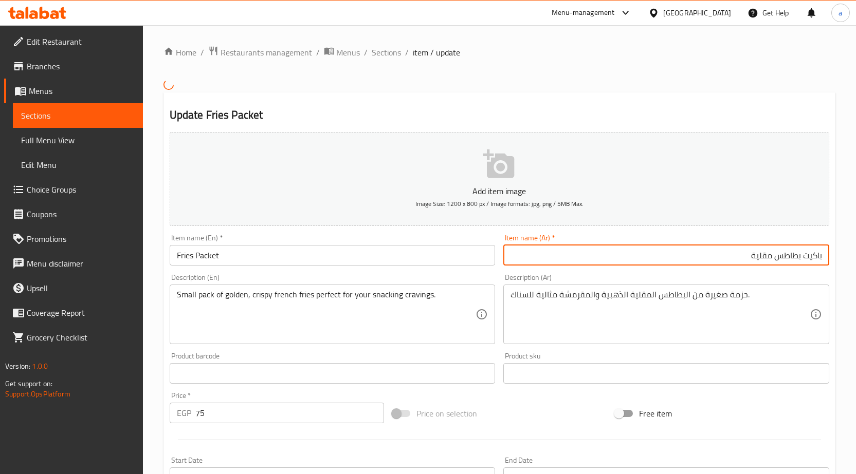
click at [735, 261] on input "باكيت بطاطس مقلية" at bounding box center [666, 255] width 326 height 21
type input "باكيت بطاطس مقلية"
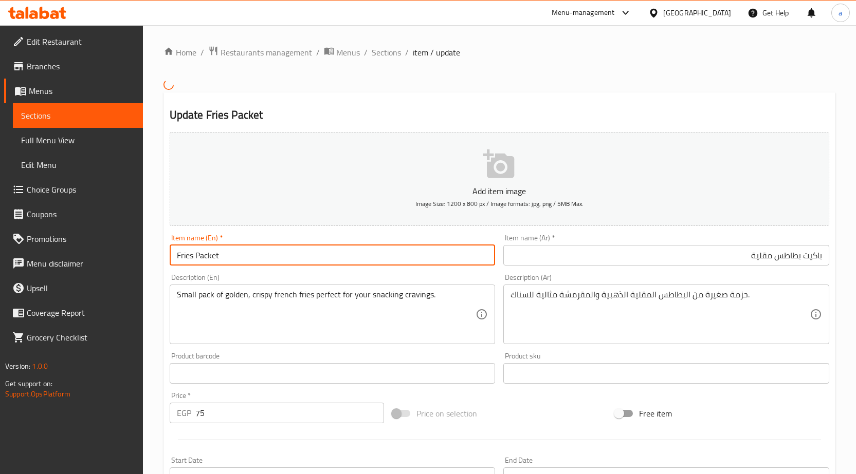
click at [187, 256] on input "Fries Packet" at bounding box center [333, 255] width 326 height 21
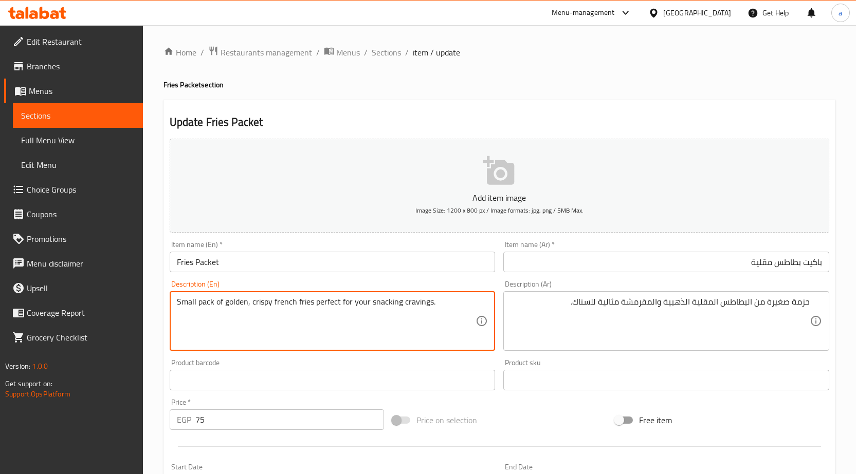
click at [207, 307] on textarea "Small pack of golden, crispy french fries perfect for your snacking cravings." at bounding box center [326, 321] width 299 height 49
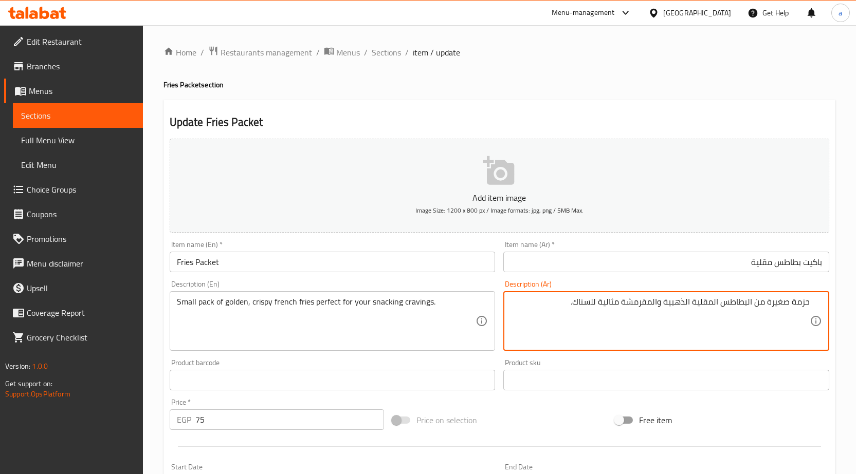
click at [794, 301] on textarea "حزمة صغيرة من البطاطس المقلية الذهبية والمقرمشة مثالية للسناك." at bounding box center [659, 321] width 299 height 49
click at [801, 301] on textarea "حزمة صغيرة من البطاطس المقلية الذهبية والمقرمشة مثالية للسناك." at bounding box center [659, 321] width 299 height 49
type textarea "باك صغيرة من البطاطس المقلية الذهبية والمقرمشة مثالية للسناك."
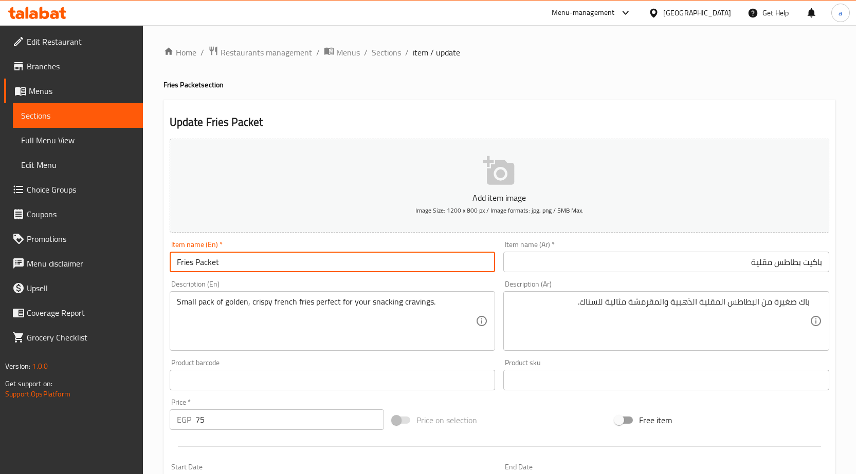
click at [207, 268] on input "Fries Packet" at bounding box center [333, 262] width 326 height 21
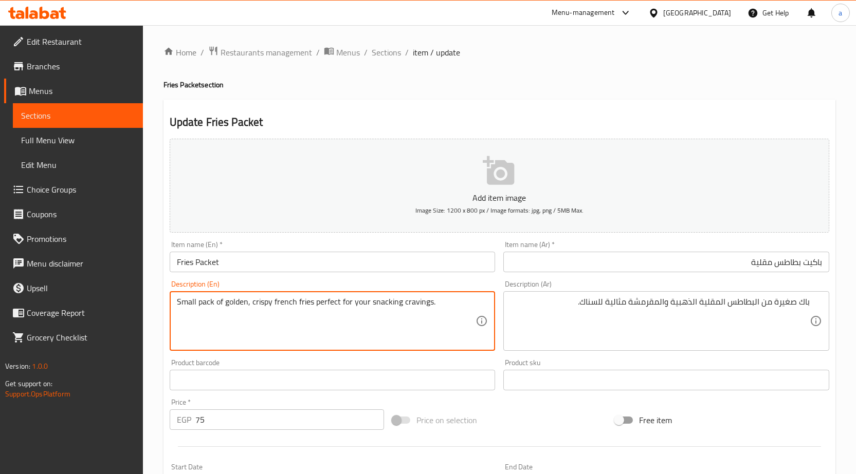
click at [203, 305] on textarea "Small pack of golden, crispy french fries perfect for your snacking cravings." at bounding box center [326, 321] width 299 height 49
paste textarea "Packet"
type textarea "Small Packet of golden, crispy french fries perfect for your snacking cravings."
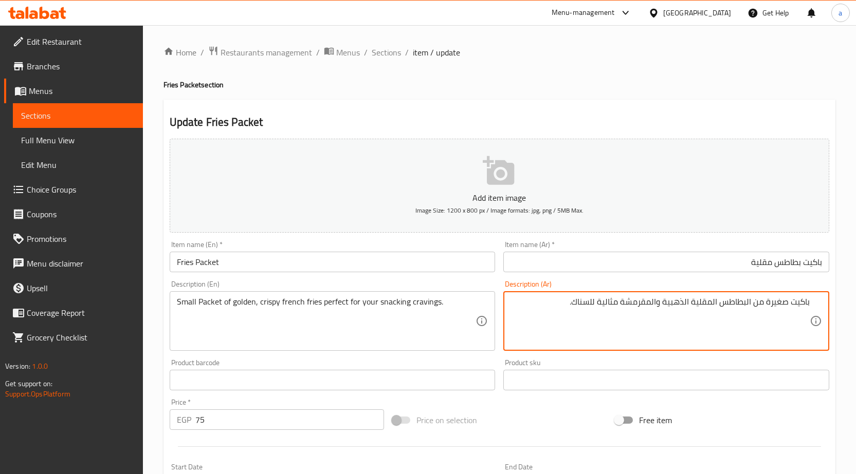
type textarea "باكيت صغيرة من البطاطس المقلية الذهبية والمقرمشة مثالية للسناك."
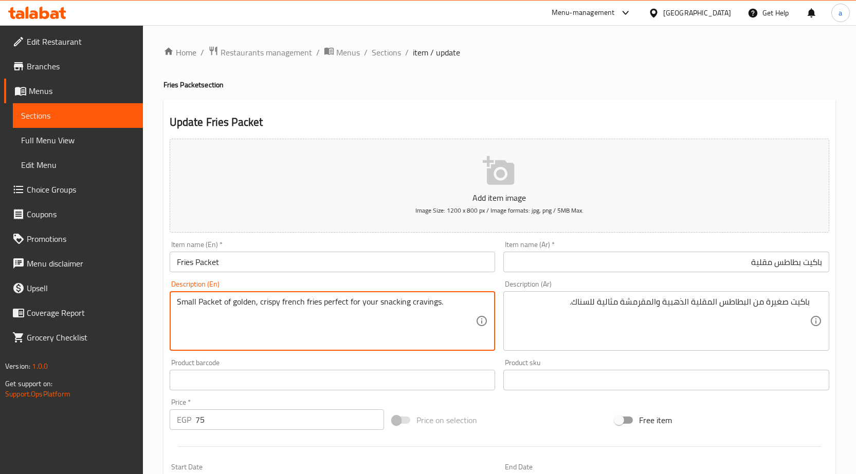
click at [298, 308] on textarea "Small Packet of golden, crispy french fries perfect for your snacking cravings." at bounding box center [326, 321] width 299 height 49
type textarea "Small Packet of golden, crispy French fries perfect for your snacking cravings."
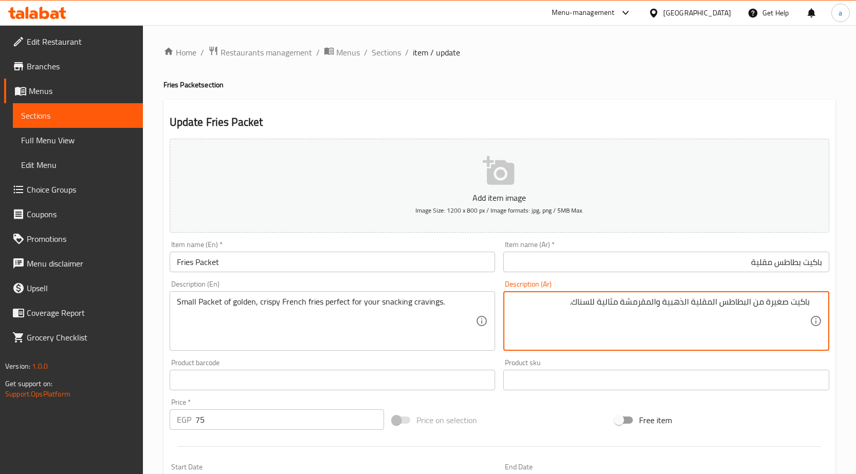
drag, startPoint x: 691, startPoint y: 302, endPoint x: 718, endPoint y: 303, distance: 26.7
type textarea "باكيت صغيرة من البطاطس محمرة الذهبية والمقرمشة مثالية للسناك."
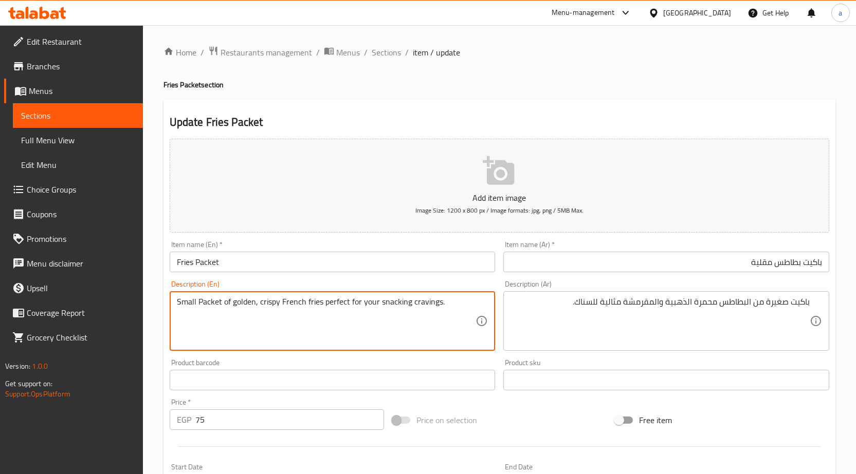
click at [431, 306] on textarea "Small Packet of golden, crispy French fries perfect for your snacking cravings." at bounding box center [326, 321] width 299 height 49
drag, startPoint x: 356, startPoint y: 302, endPoint x: 449, endPoint y: 305, distance: 92.6
click at [449, 305] on textarea "Small Packet of golden, crispy French fries perfect for your snacking cravings." at bounding box center [326, 321] width 299 height 49
drag, startPoint x: 322, startPoint y: 303, endPoint x: 483, endPoint y: 311, distance: 161.1
click at [483, 311] on div "Small Packet of golden, crispy French fries perfect for your snacking cravings.…" at bounding box center [333, 321] width 326 height 60
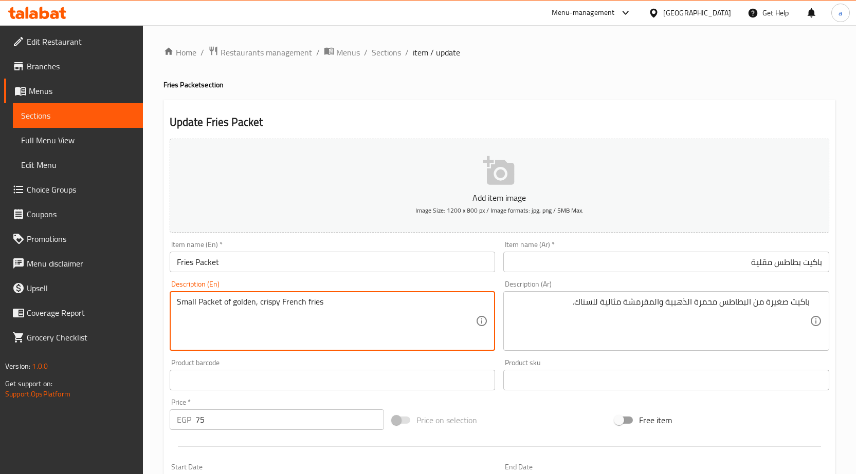
type textarea "Small Packet of golden, crispy French fries"
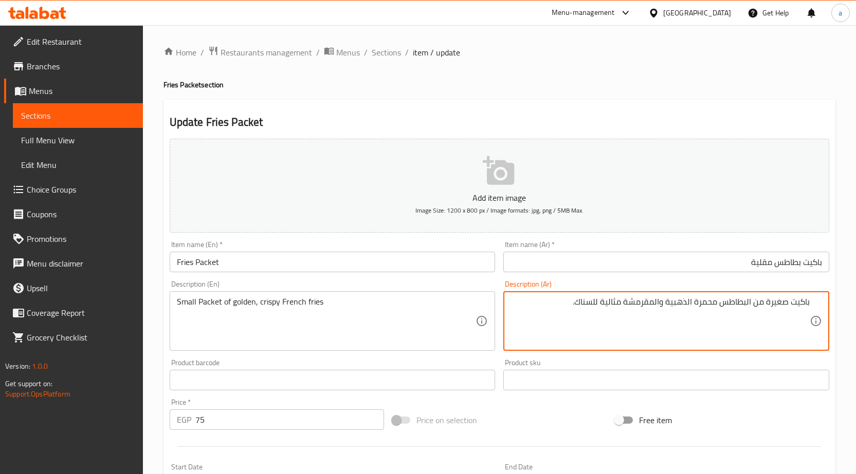
drag, startPoint x: 622, startPoint y: 304, endPoint x: 569, endPoint y: 304, distance: 53.5
type textarea "باكيت صغيرة من البطاطس محمرة الذهبية والمقرمشة ."
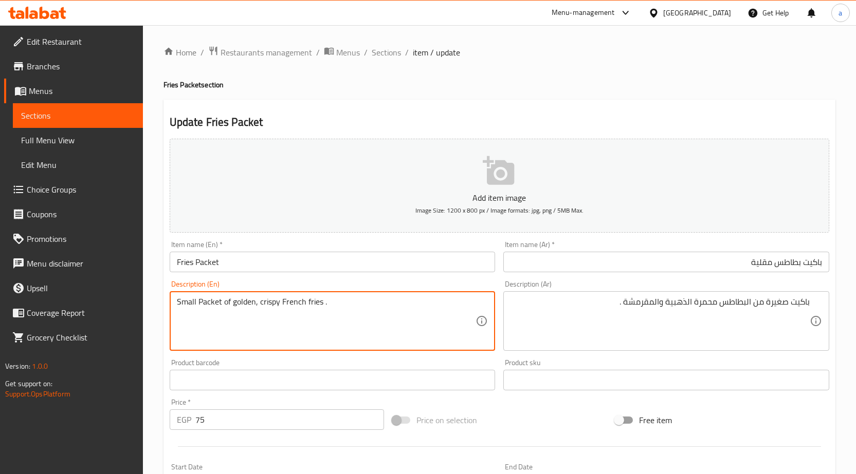
type textarea "Small Packet of golden, crispy French fries ."
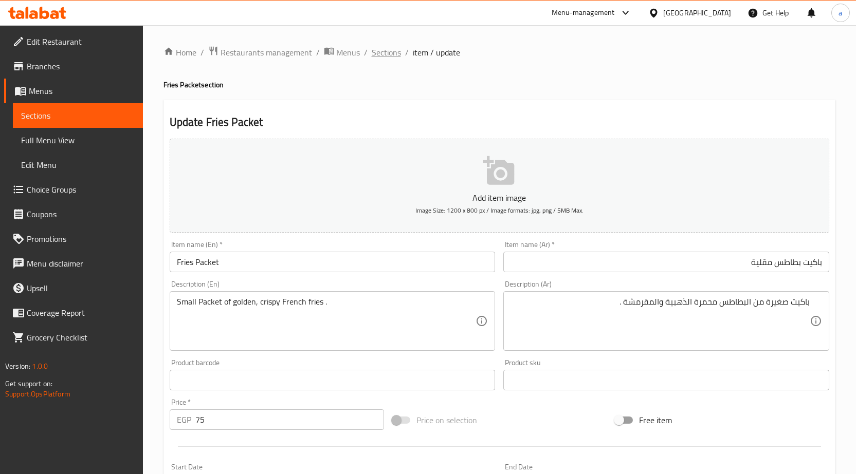
click at [379, 52] on span "Sections" at bounding box center [386, 52] width 29 height 12
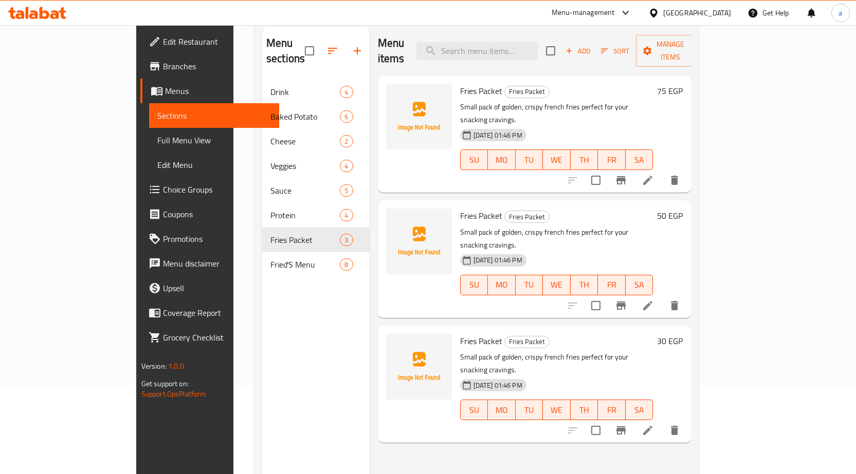
scroll to position [144, 0]
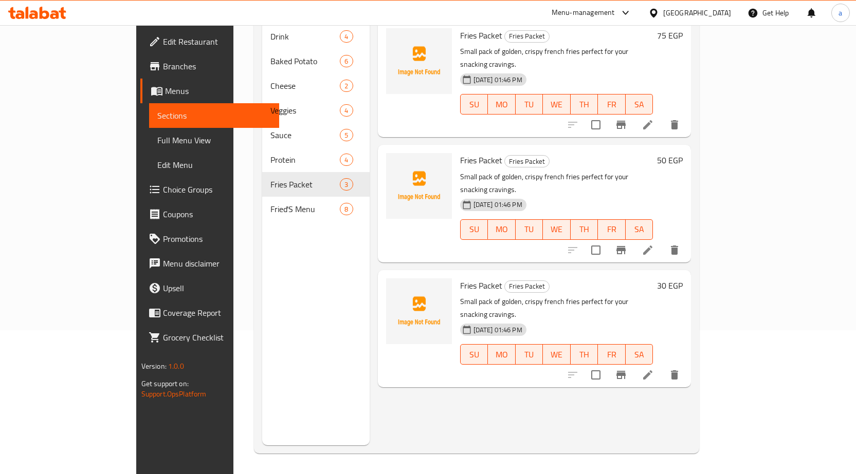
click at [687, 238] on button "delete" at bounding box center [674, 250] width 25 height 25
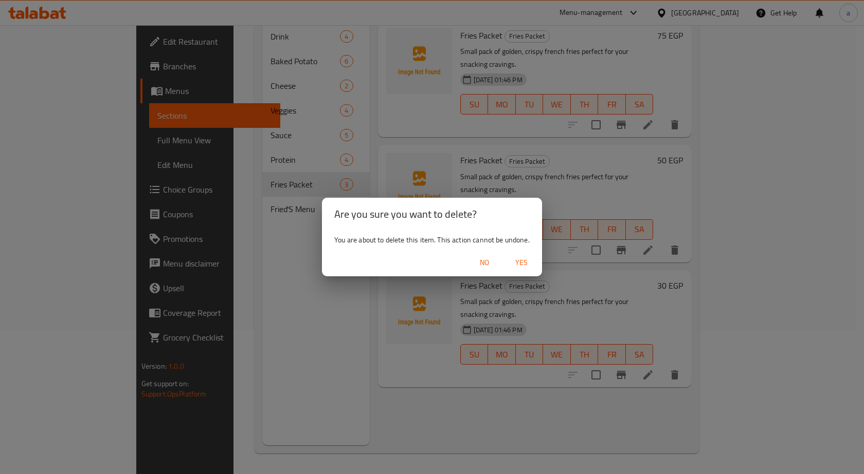
click at [521, 266] on span "Yes" at bounding box center [521, 263] width 25 height 13
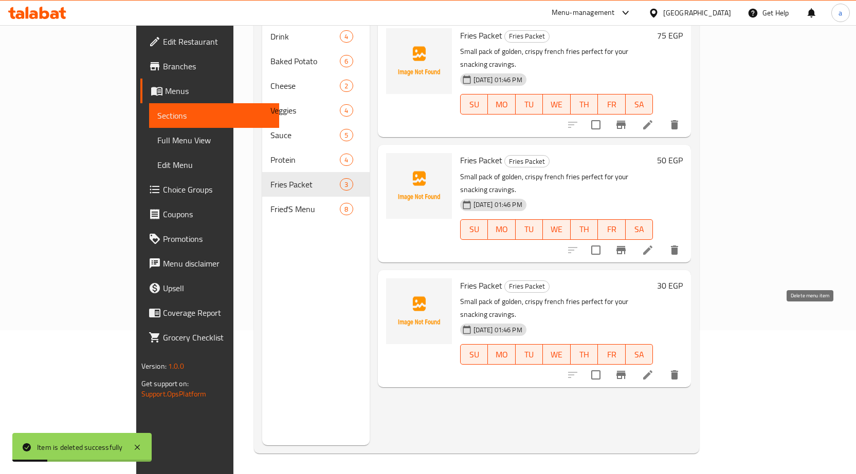
click at [687, 363] on button "delete" at bounding box center [674, 375] width 25 height 25
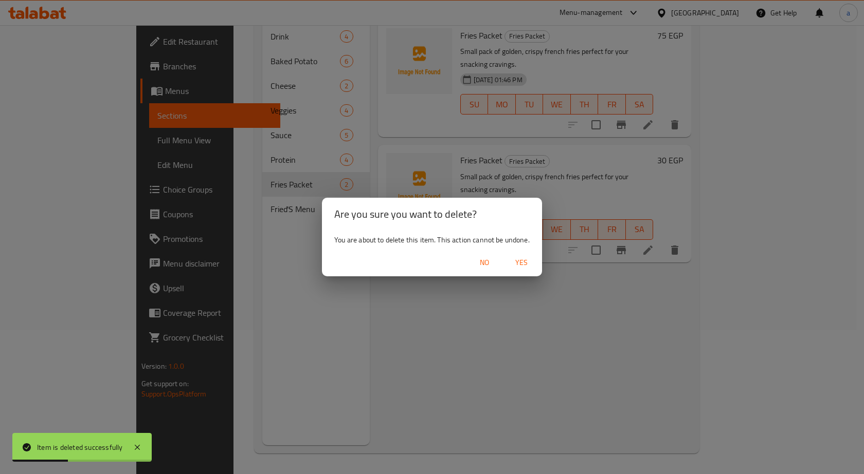
click at [756, 281] on div "Are you sure you want to delete? You are about to delete this item. This action…" at bounding box center [432, 237] width 864 height 474
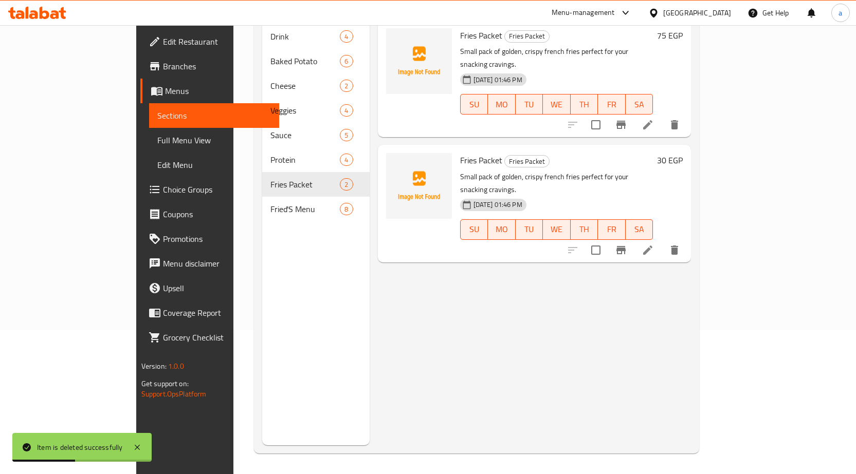
click at [678, 246] on icon "delete" at bounding box center [674, 250] width 7 height 9
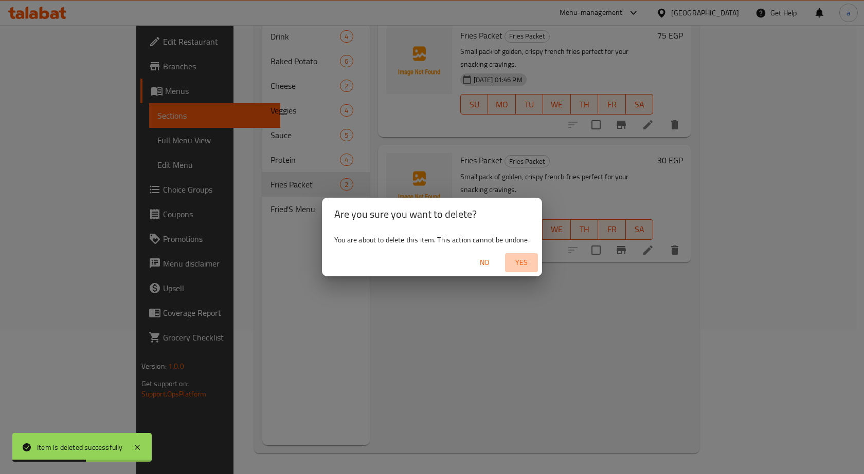
click at [525, 257] on span "Yes" at bounding box center [521, 263] width 25 height 13
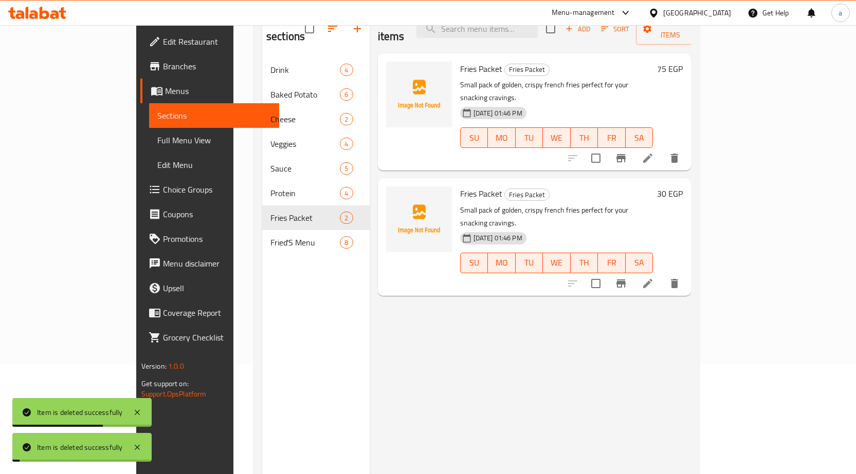
scroll to position [0, 0]
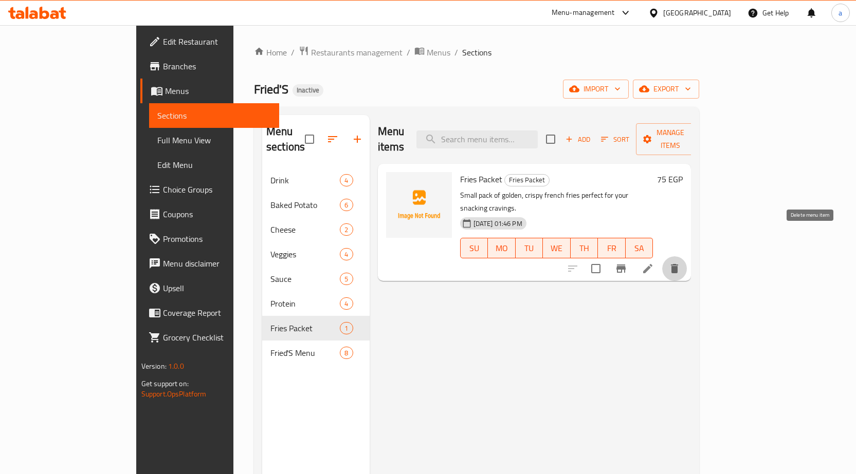
click at [678, 264] on icon "delete" at bounding box center [674, 268] width 7 height 9
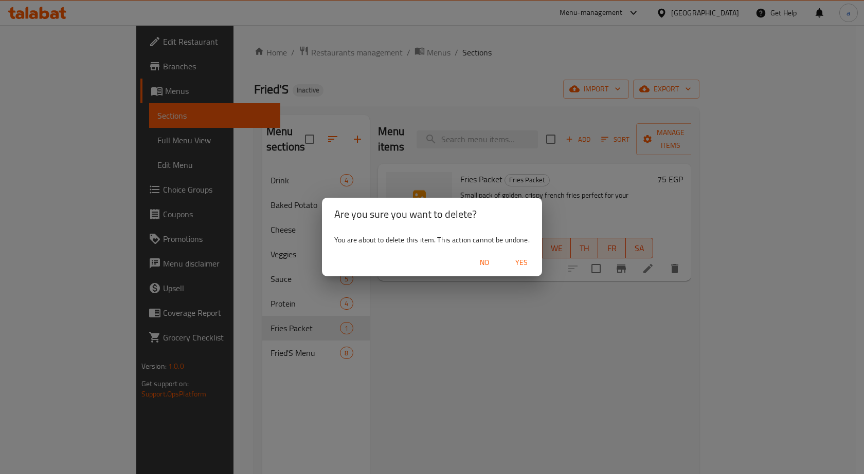
click at [535, 317] on div "Are you sure you want to delete? You are about to delete this item. This action…" at bounding box center [432, 237] width 864 height 474
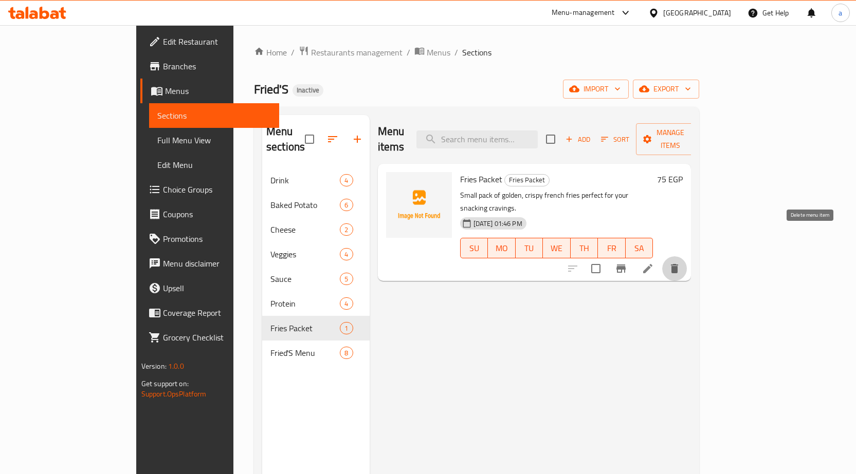
click at [681, 263] on icon "delete" at bounding box center [674, 269] width 12 height 12
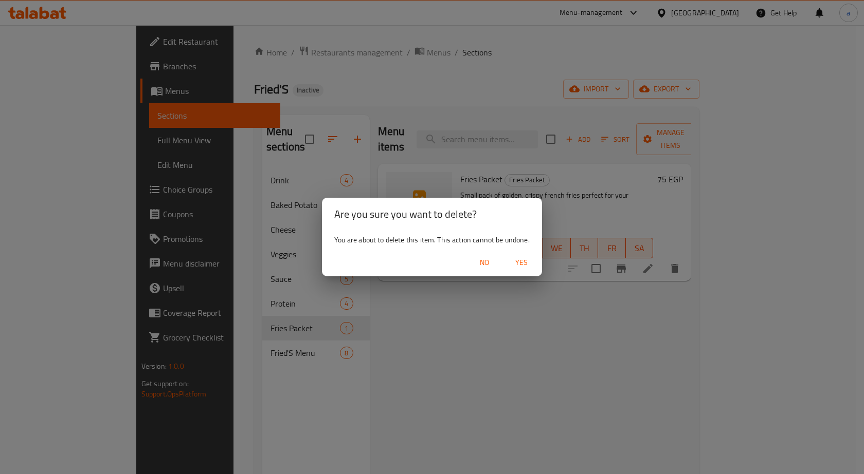
click at [529, 258] on span "Yes" at bounding box center [521, 263] width 25 height 13
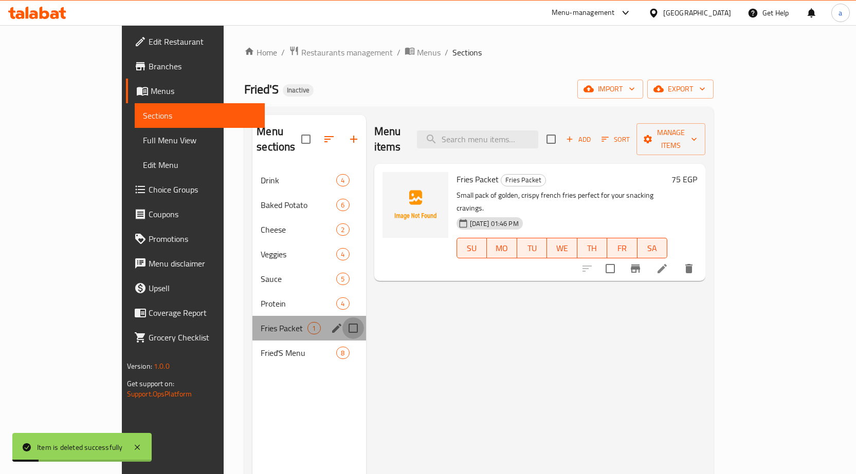
click at [342, 318] on input "Menu sections" at bounding box center [353, 329] width 22 height 22
checkbox input "true"
click at [601, 263] on div "Menu items Add Sort Manage items Fries Packet Fries Packet Small pack of golden…" at bounding box center [536, 352] width 340 height 474
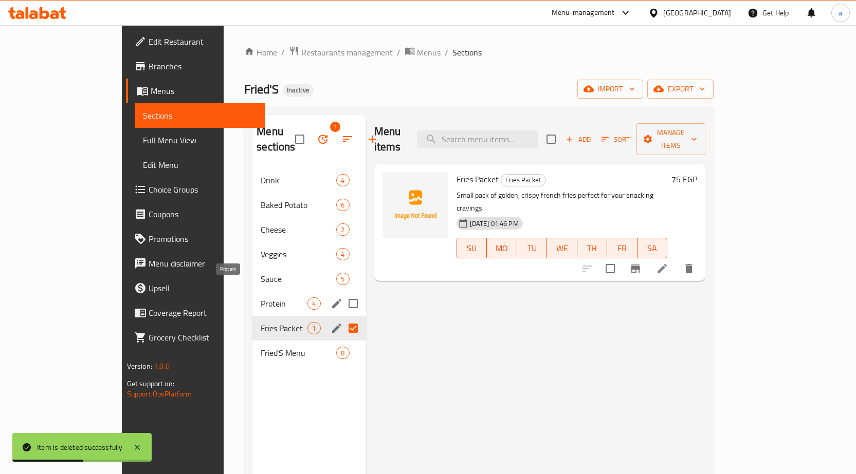
click at [261, 298] on span "Protein" at bounding box center [284, 304] width 47 height 12
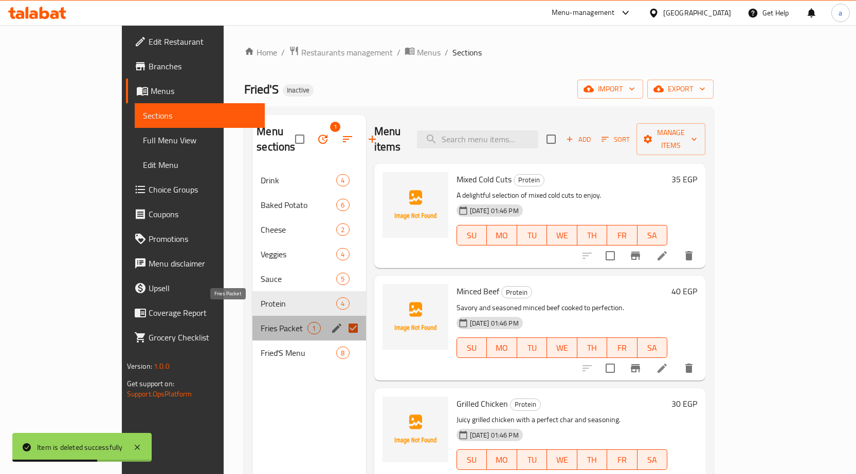
click at [261, 322] on span "Fries Packet" at bounding box center [284, 328] width 47 height 12
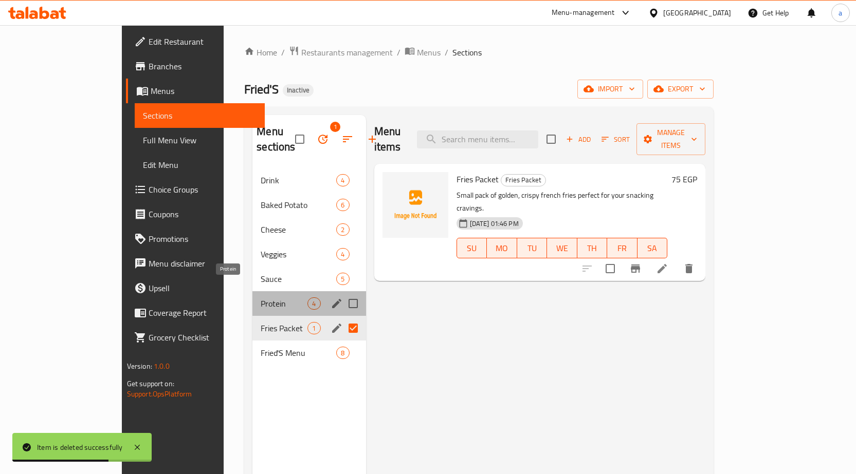
click at [261, 298] on span "Protein" at bounding box center [284, 304] width 47 height 12
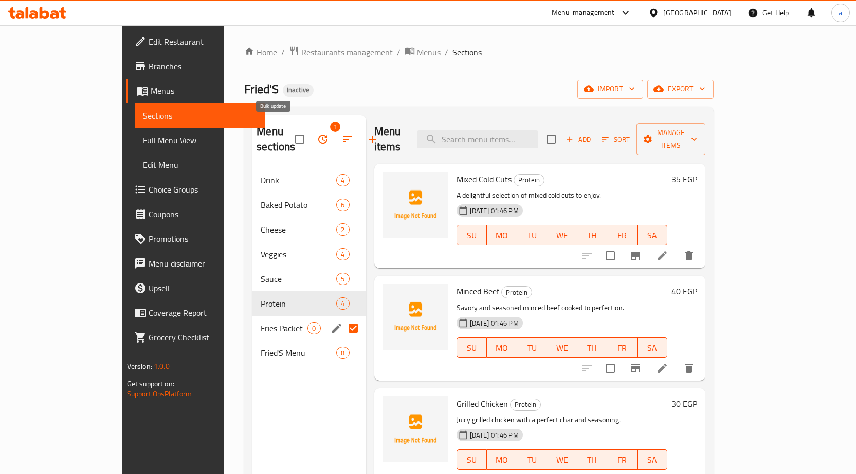
click at [317, 133] on icon "button" at bounding box center [323, 139] width 12 height 12
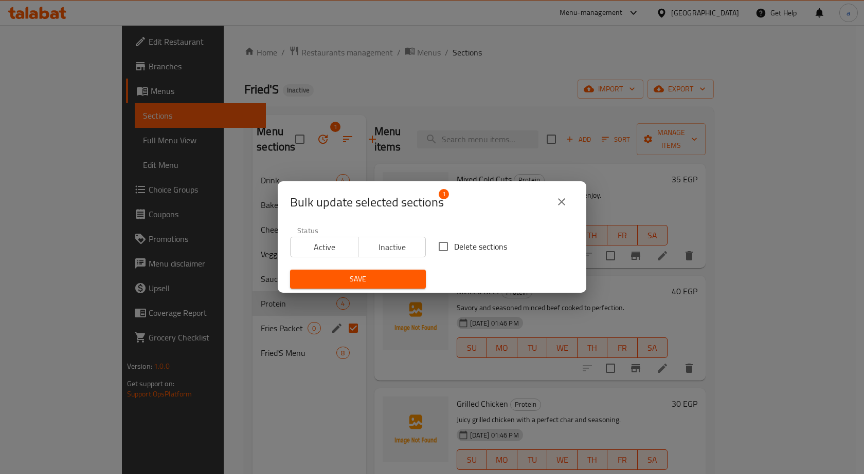
click at [235, 308] on div "Bulk update selected sections 1 Status Active Inactive Delete sections Save" at bounding box center [432, 237] width 864 height 474
click at [449, 242] on input "Delete sections" at bounding box center [443, 247] width 22 height 22
checkbox input "true"
click at [355, 280] on span "Save" at bounding box center [357, 279] width 119 height 13
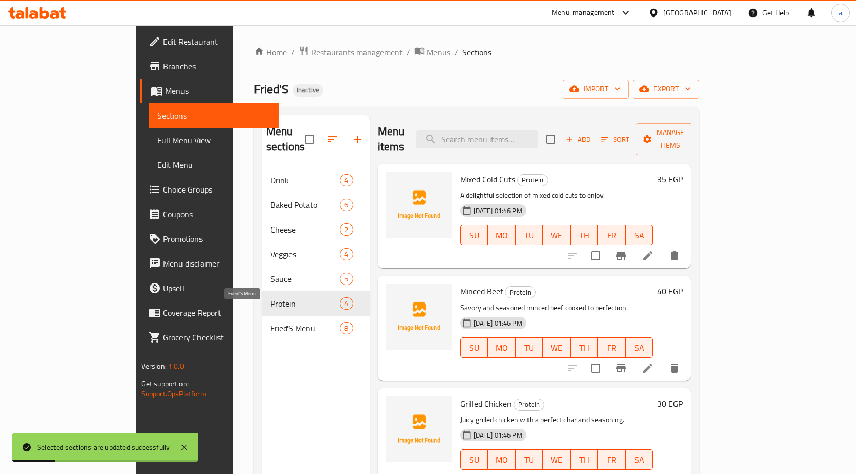
click at [270, 322] on span "Fried'S Menu" at bounding box center [304, 328] width 69 height 12
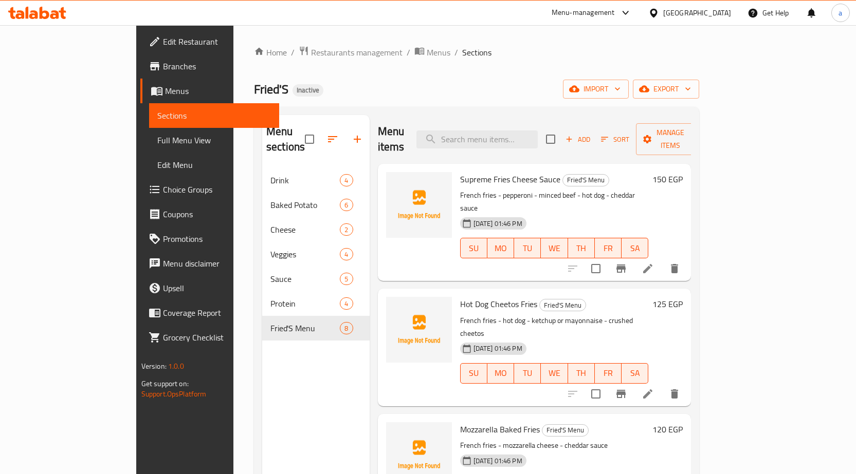
click at [654, 263] on icon at bounding box center [648, 269] width 12 height 12
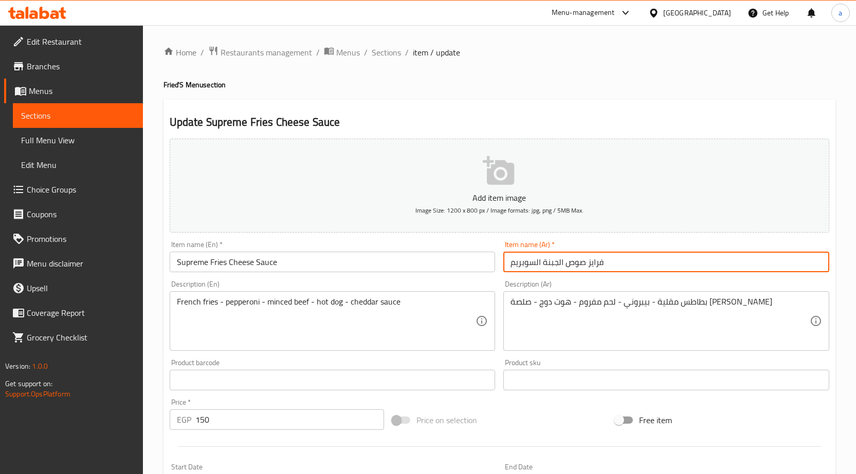
click at [741, 263] on input "فرايز صوص الجبنة السوبريم" at bounding box center [666, 262] width 326 height 21
type input "بطاطس مقلية صوص الجبنة السوبريم"
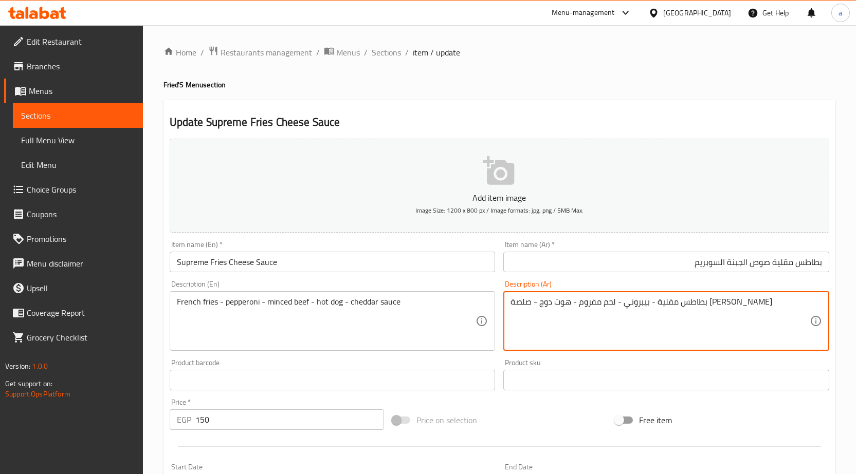
drag, startPoint x: 680, startPoint y: 301, endPoint x: 700, endPoint y: 302, distance: 20.1
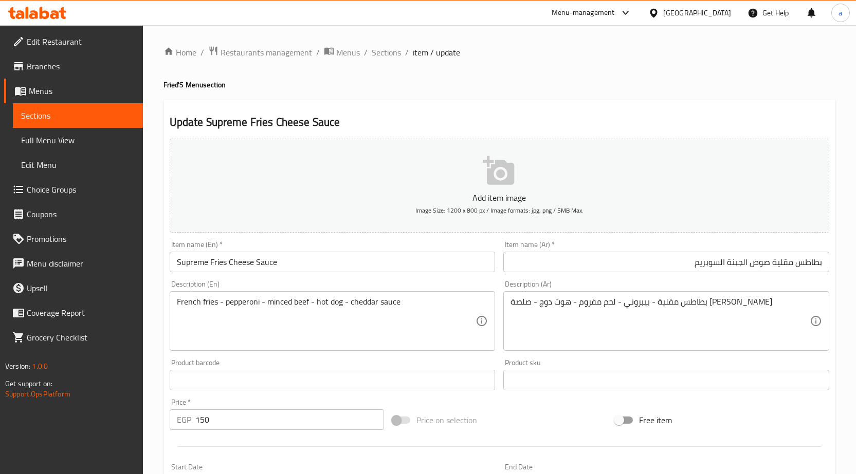
click at [684, 306] on textarea "بطاطس مقلية - بيبروني - لحم مفروم - هوت دوج - صلصة الشيدر" at bounding box center [659, 321] width 299 height 49
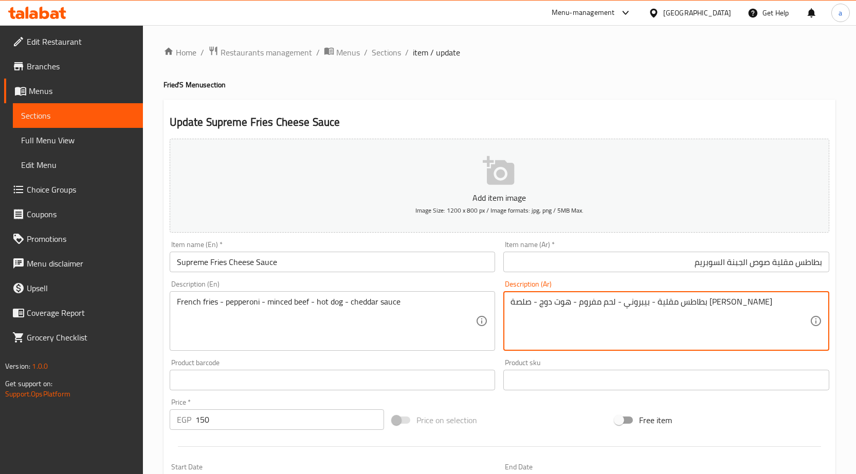
drag, startPoint x: 681, startPoint y: 303, endPoint x: 733, endPoint y: 298, distance: 52.2
click at [732, 298] on textarea "بطاطس مقلية - بيبروني - لحم مفروم - هوت دوج - صلصة الشيدر" at bounding box center [659, 321] width 299 height 49
paste textarea "حمر"
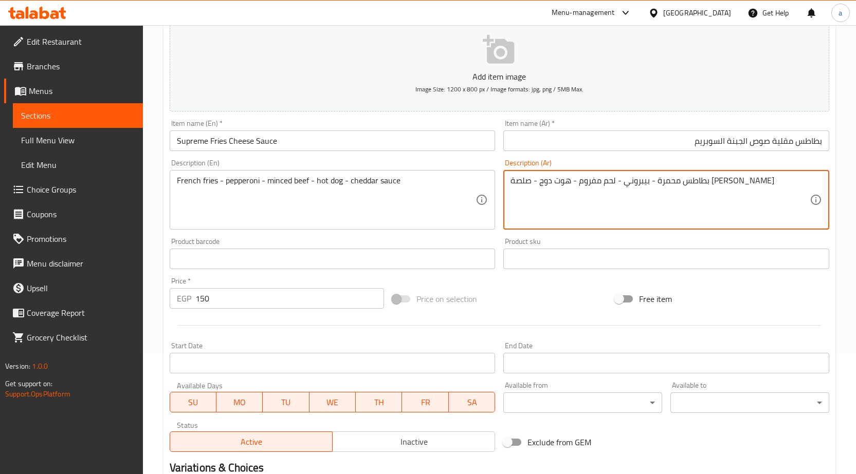
scroll to position [252, 0]
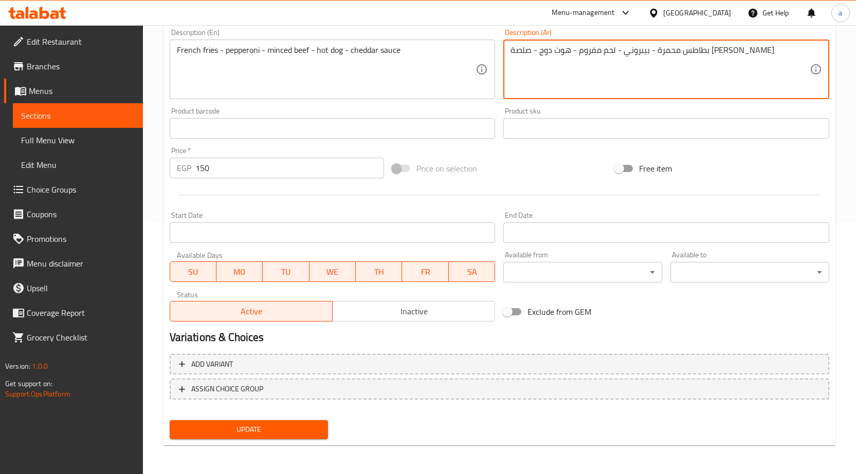
type textarea "بطاطس محمرة - بيبروني - لحم مفروم - هوت دوج - صلصة [PERSON_NAME]"
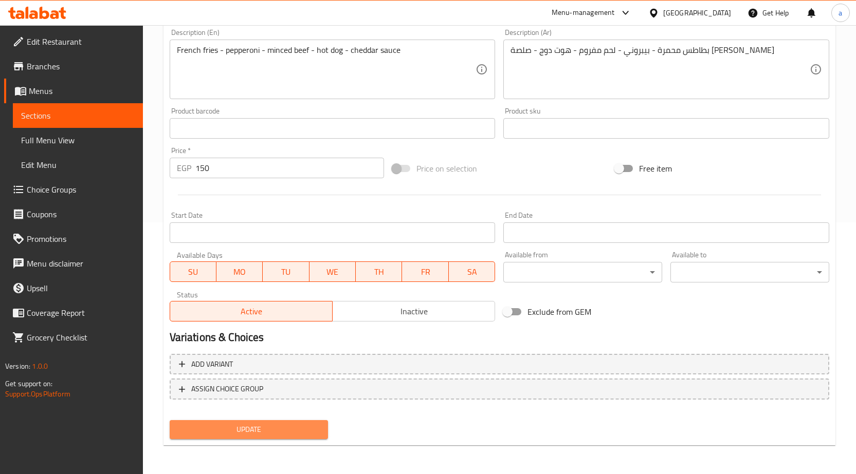
click at [271, 425] on span "Update" at bounding box center [249, 430] width 142 height 13
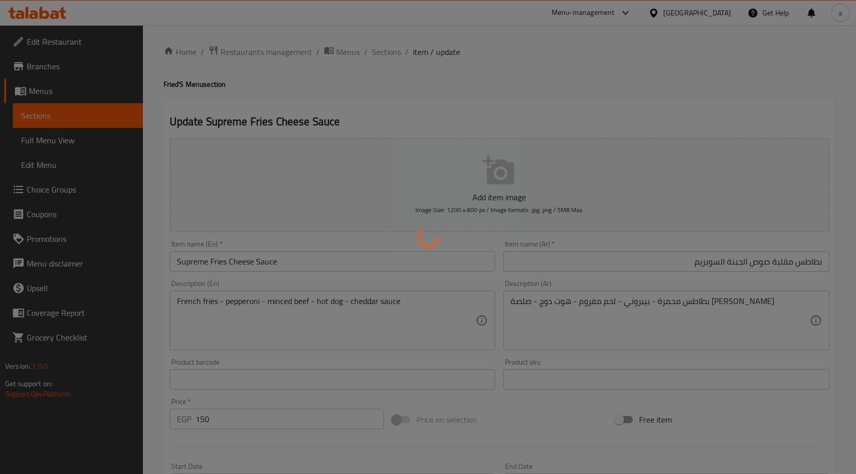
scroll to position [0, 0]
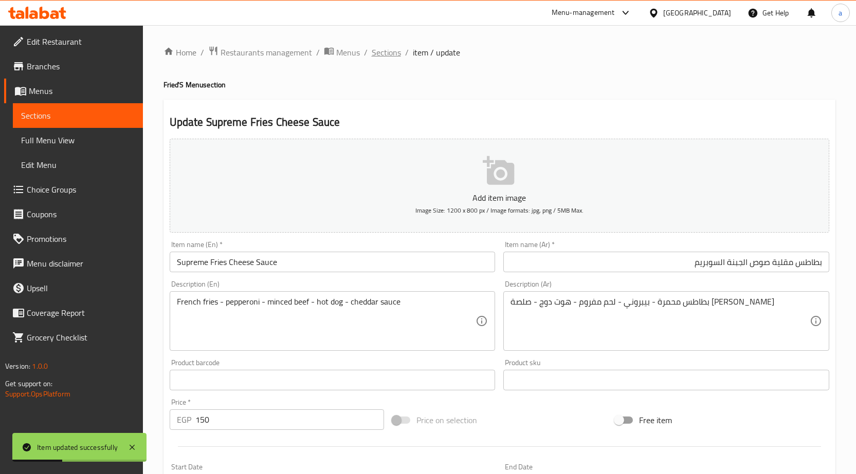
click at [387, 55] on span "Sections" at bounding box center [386, 52] width 29 height 12
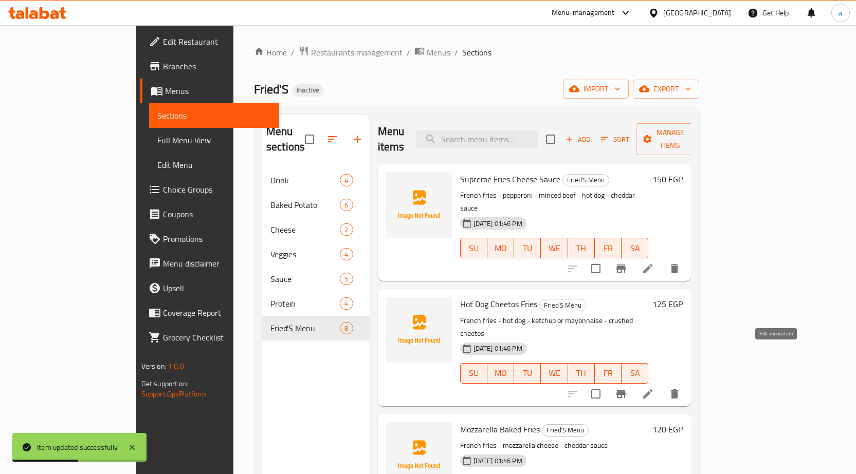
click at [652, 390] on icon at bounding box center [647, 394] width 9 height 9
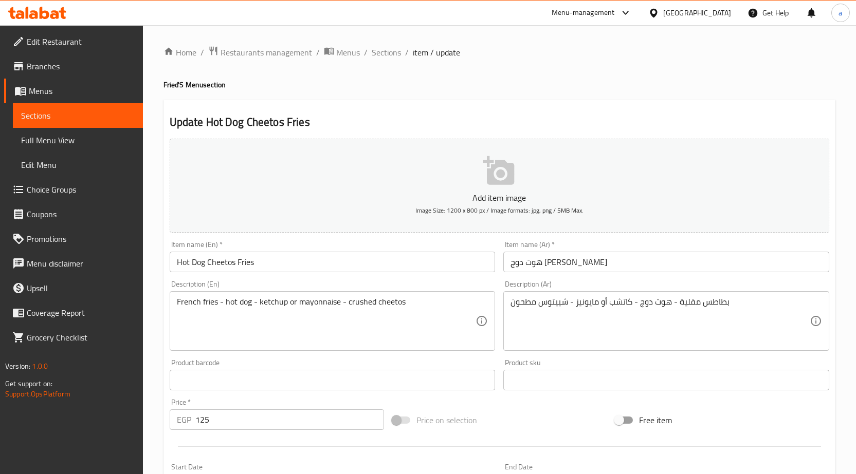
click at [623, 264] on input "هوت دوج شييتوس فرايز" at bounding box center [666, 262] width 326 height 21
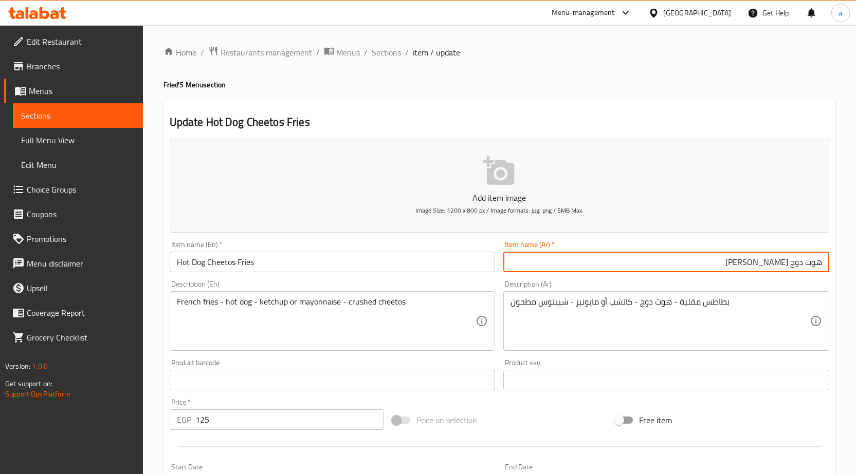
paste input "بطاطس مقلية"
type input "هوت دوج شييتوس بطاطس [GEOGRAPHIC_DATA]"
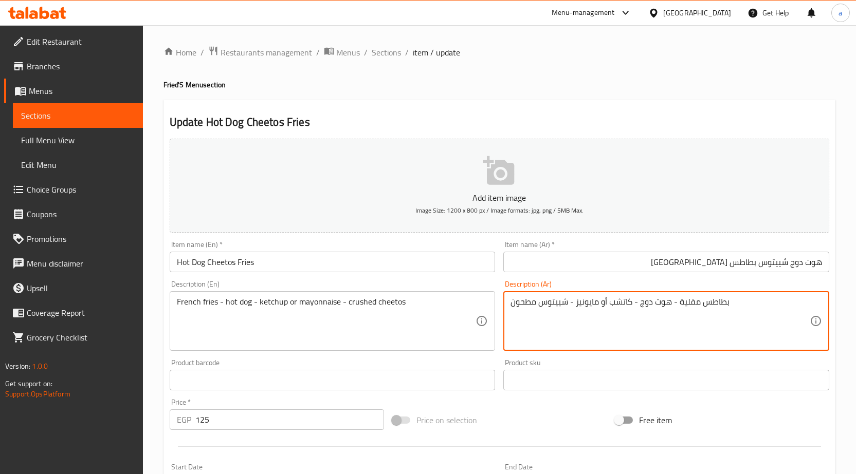
drag, startPoint x: 679, startPoint y: 303, endPoint x: 746, endPoint y: 306, distance: 67.4
paste textarea "حمر"
type textarea "بطاطس محمرة - هوت دوج - كاتشب أو مايونيز - شييتوس مطحون"
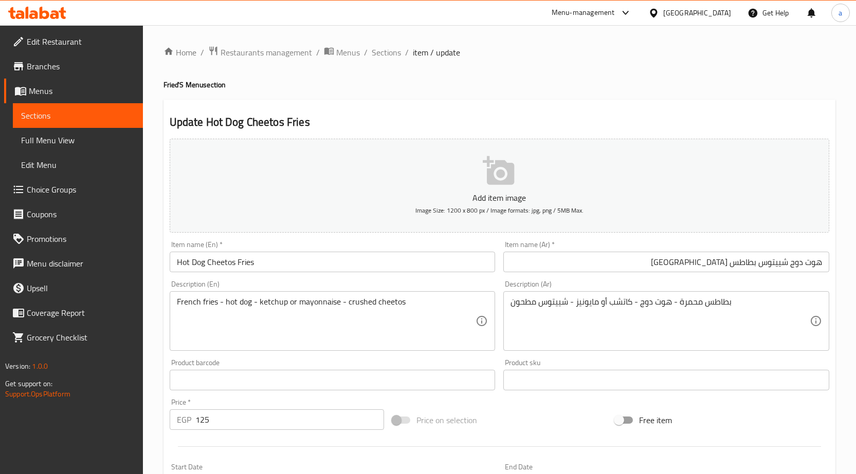
click at [339, 265] on input "Hot Dog Cheetos Fries" at bounding box center [333, 262] width 326 height 21
click at [69, 186] on span "Choice Groups" at bounding box center [81, 190] width 108 height 12
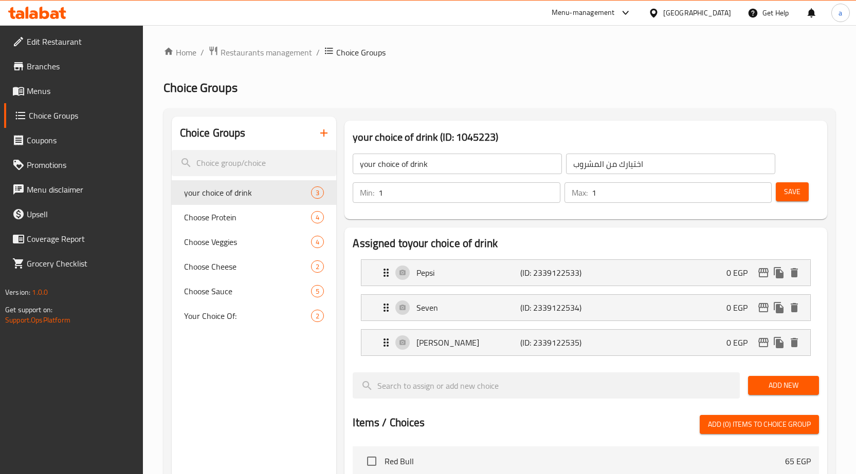
click at [327, 127] on icon "button" at bounding box center [324, 133] width 12 height 12
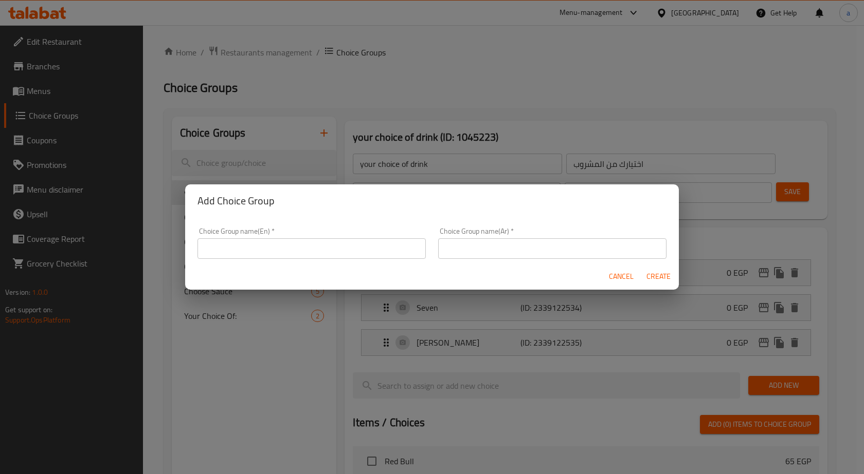
click at [284, 251] on input "text" at bounding box center [311, 249] width 228 height 21
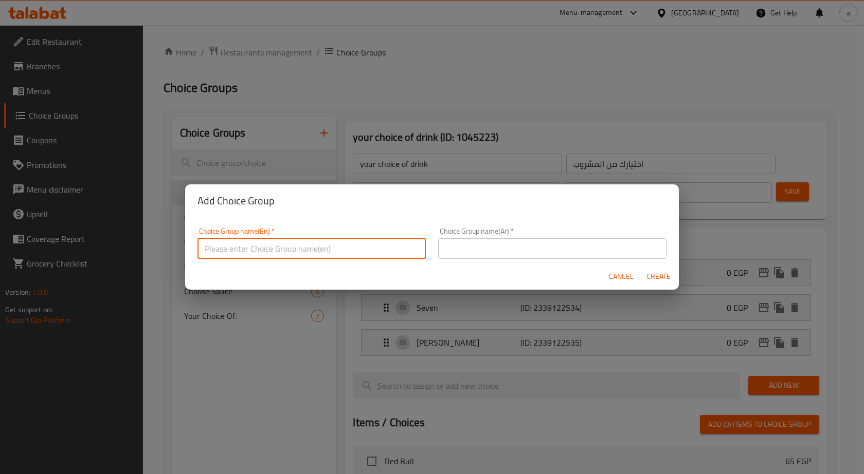
type input "your choice of:"
click at [617, 251] on input "text" at bounding box center [552, 249] width 228 height 21
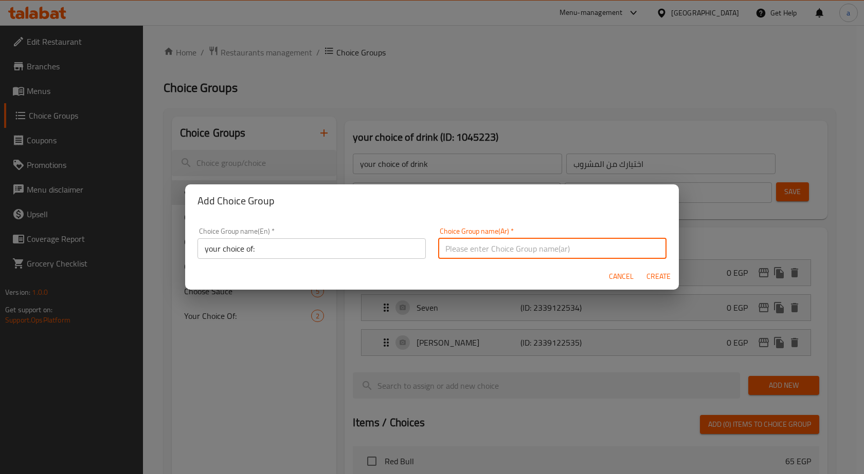
type input "h"
type input "اختيارك من"
click at [653, 280] on span "Create" at bounding box center [658, 276] width 25 height 13
type input "your choice of:"
type input "اختيارك من"
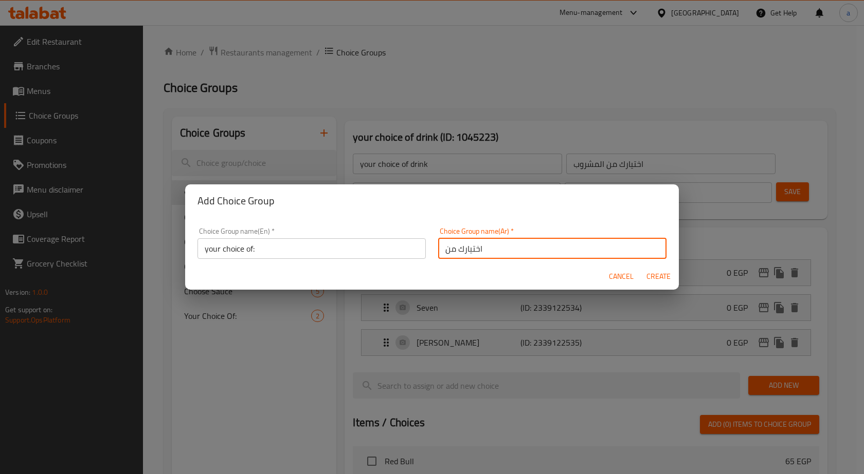
type input "0"
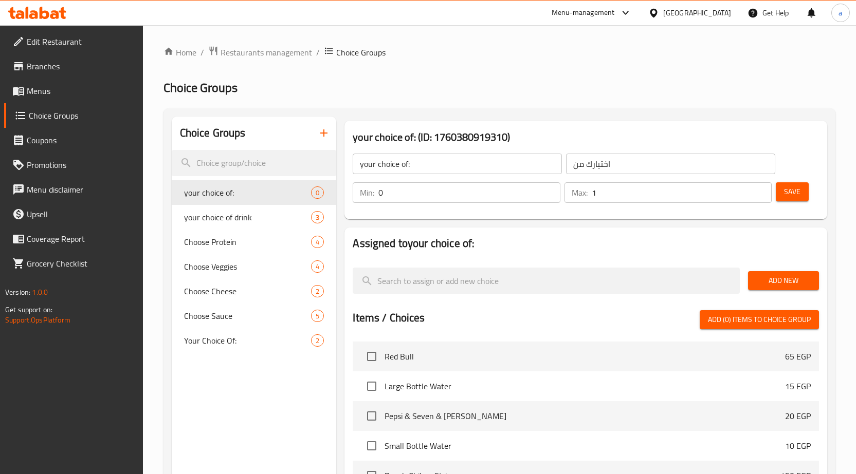
type input "1"
click at [759, 189] on input "1" at bounding box center [682, 192] width 180 height 21
type input "1"
click at [550, 189] on input "1" at bounding box center [469, 192] width 182 height 21
click at [792, 276] on span "Add New" at bounding box center [783, 281] width 54 height 13
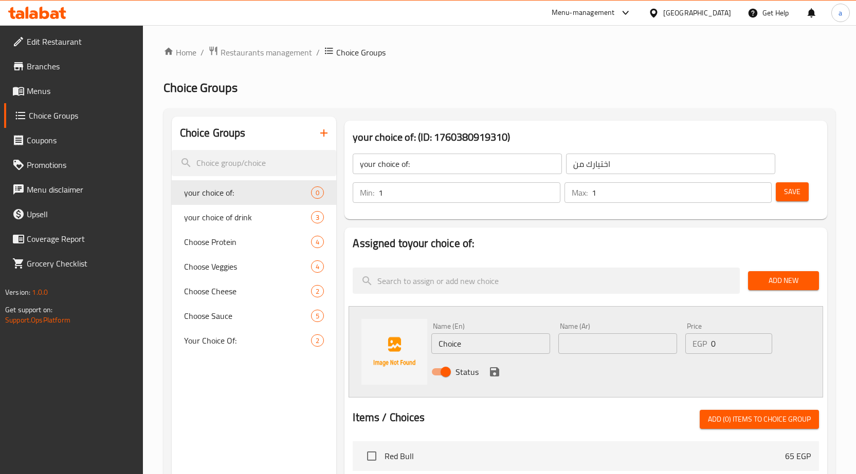
click at [435, 335] on input "Choice" at bounding box center [490, 344] width 119 height 21
paste input "ketchup"
drag, startPoint x: 467, startPoint y: 345, endPoint x: 547, endPoint y: 343, distance: 80.7
click at [547, 343] on input "ketchup Choice" at bounding box center [490, 344] width 119 height 21
type input "ketchup"
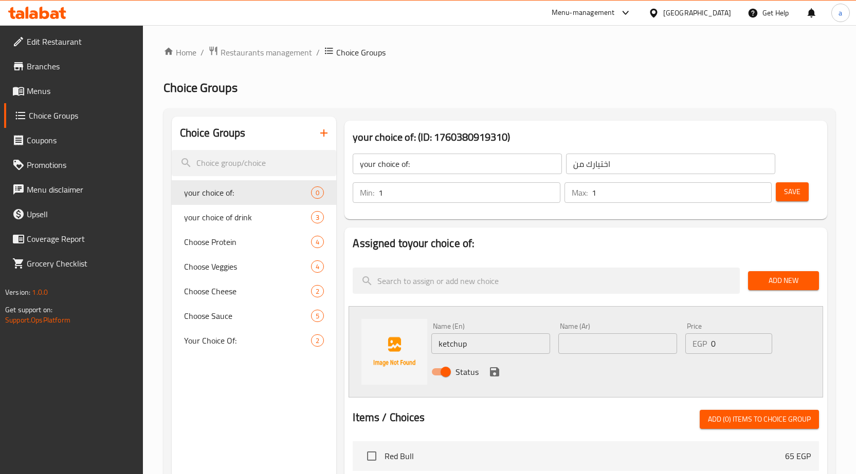
click at [582, 334] on input "text" at bounding box center [617, 344] width 119 height 21
paste input "كاتشب"
type input "كاتشب"
click at [495, 372] on icon "save" at bounding box center [494, 372] width 9 height 9
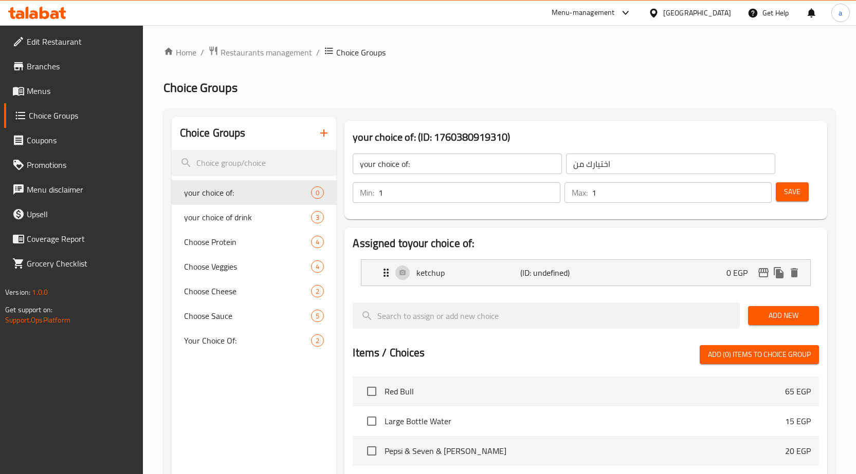
click at [789, 313] on span "Add New" at bounding box center [783, 315] width 54 height 13
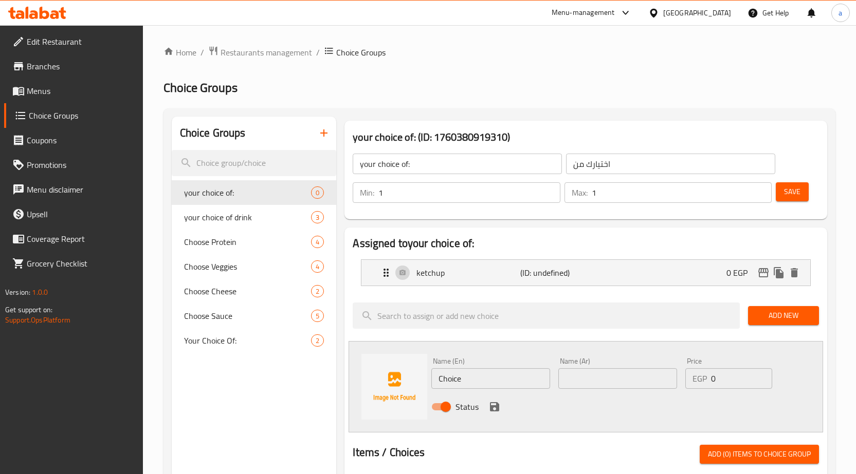
click at [510, 369] on input "Choice" at bounding box center [490, 379] width 119 height 21
click at [464, 382] on input "Choice" at bounding box center [490, 379] width 119 height 21
paste input "مايونيز"
type input "مايونيز"
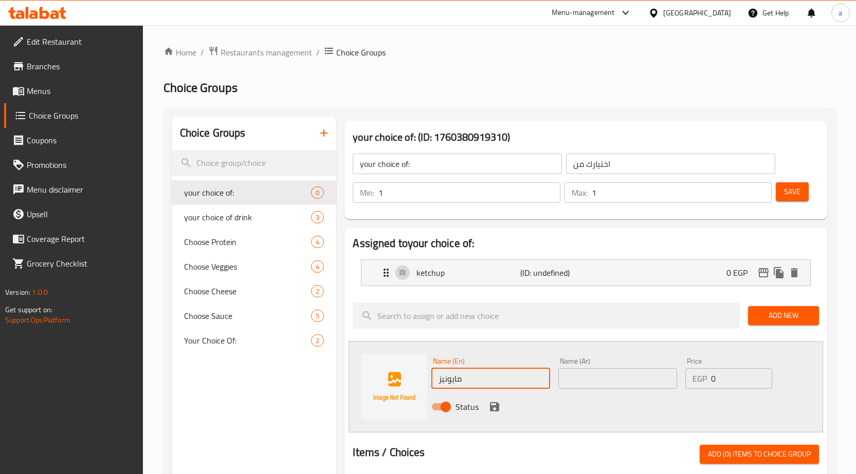
click at [572, 383] on input "text" at bounding box center [617, 379] width 119 height 21
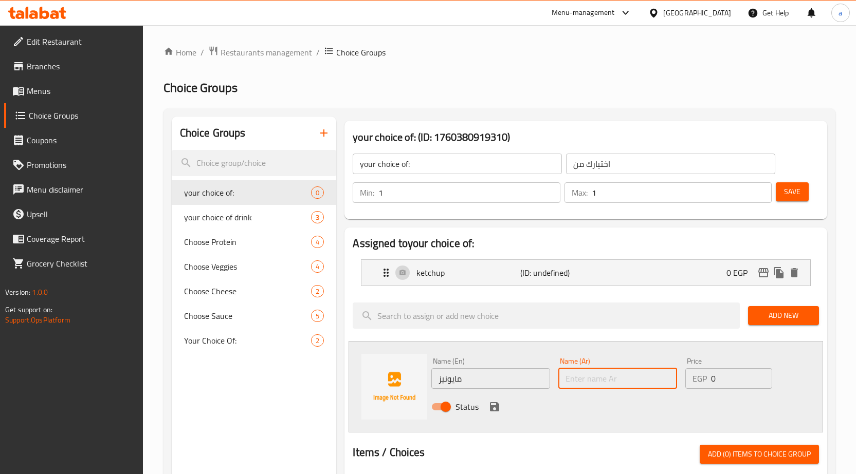
paste input "مايونيز"
type input "مايونيز"
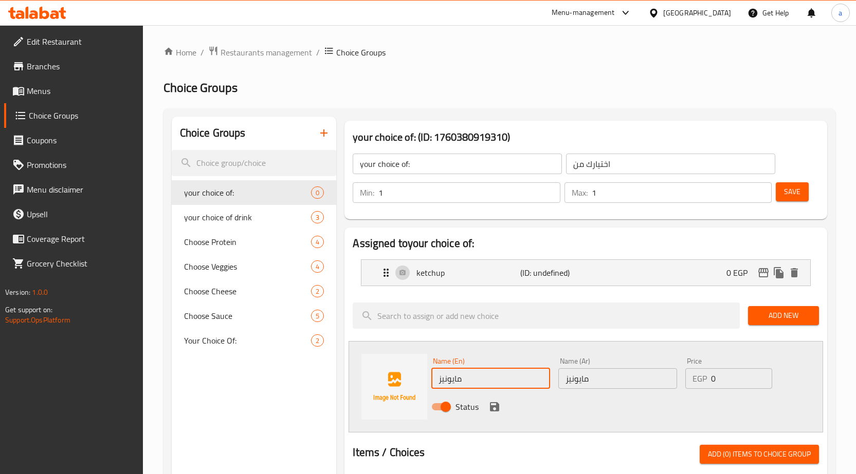
click at [458, 385] on input "مايونيز" at bounding box center [490, 379] width 119 height 21
paste input "mayonnaise"
type input "mayonnaise"
click at [493, 408] on icon "save" at bounding box center [494, 407] width 12 height 12
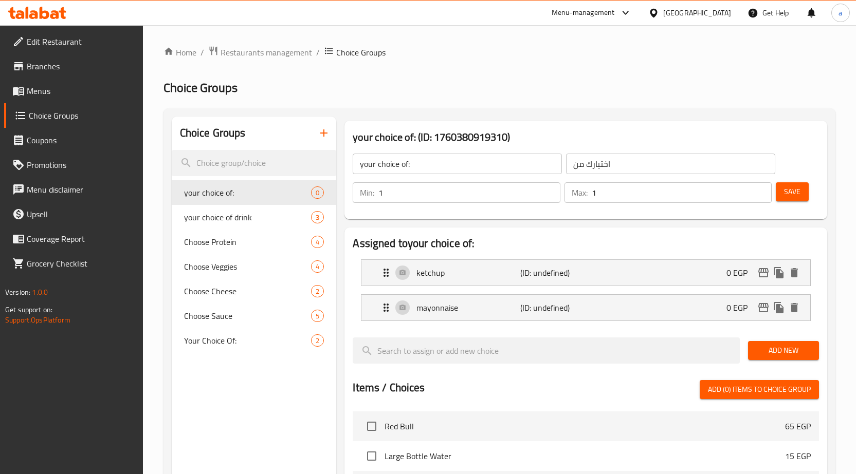
click at [807, 189] on button "Save" at bounding box center [792, 191] width 33 height 19
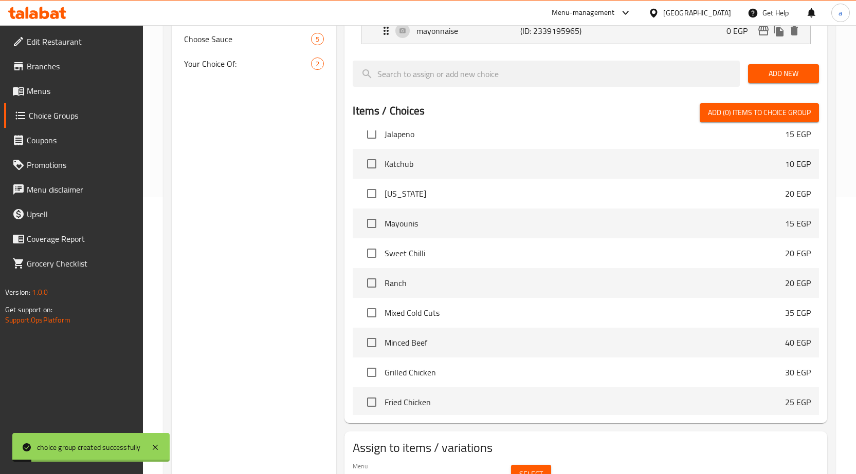
scroll to position [331, 0]
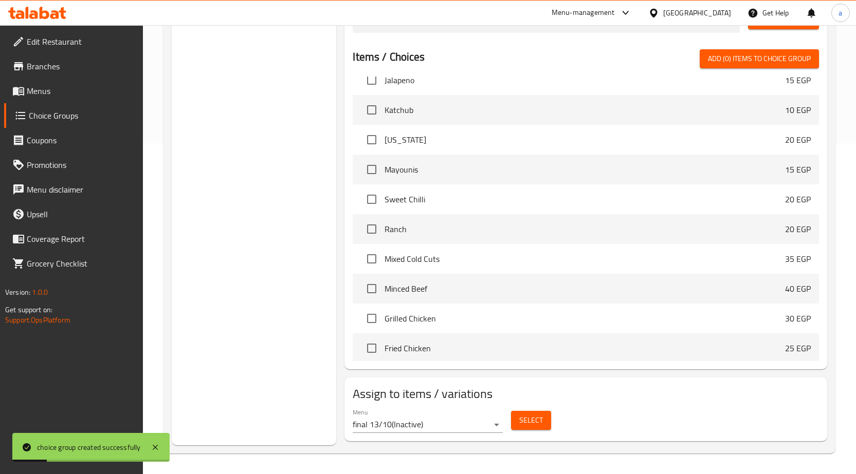
click at [546, 424] on button "Select" at bounding box center [531, 420] width 40 height 19
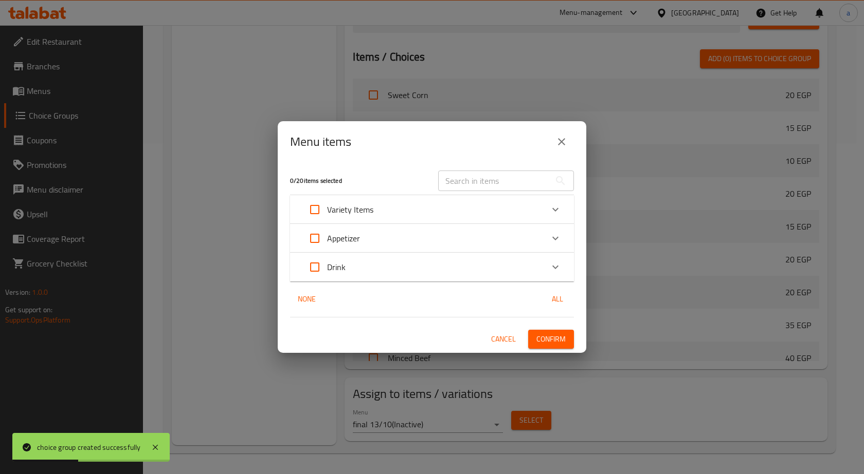
click at [252, 403] on div "Menu items 0 / 20 items selected ​ Variety Items Baked healthy 120 EGP Baked Or…" at bounding box center [432, 237] width 864 height 474
click at [500, 344] on span "Cancel" at bounding box center [503, 339] width 25 height 13
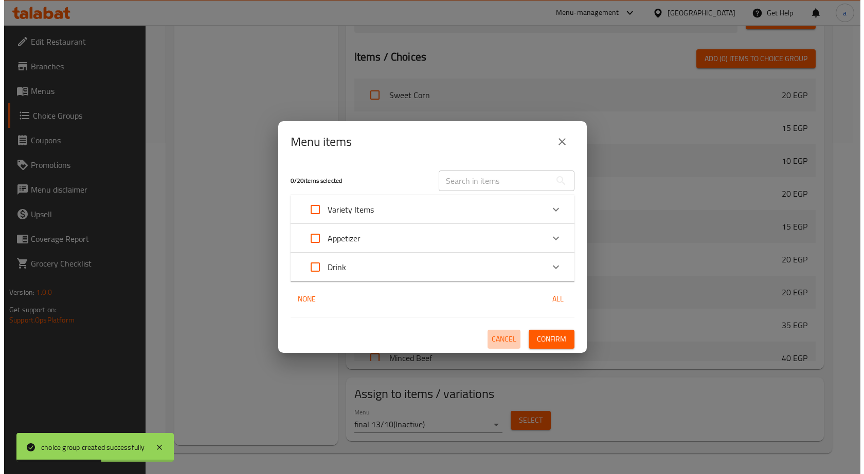
scroll to position [423, 0]
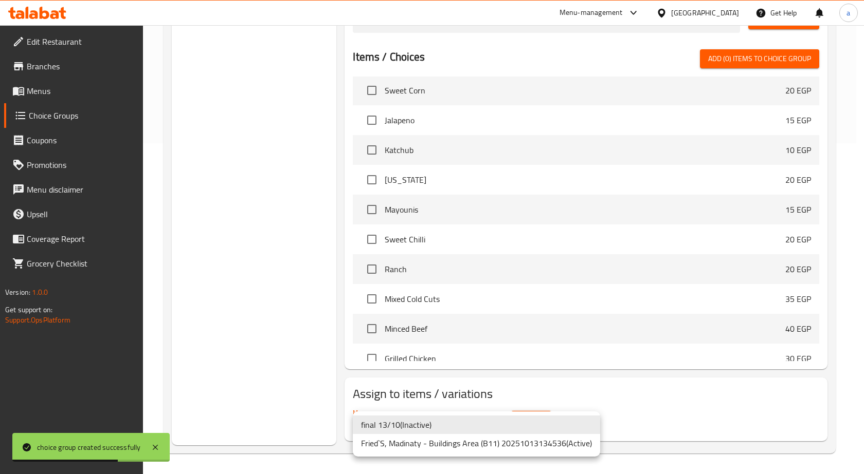
click at [500, 445] on li "Fried`S, Madinaty - Buildings Area (B11) 20251013134536 ( Active )" at bounding box center [476, 443] width 247 height 19
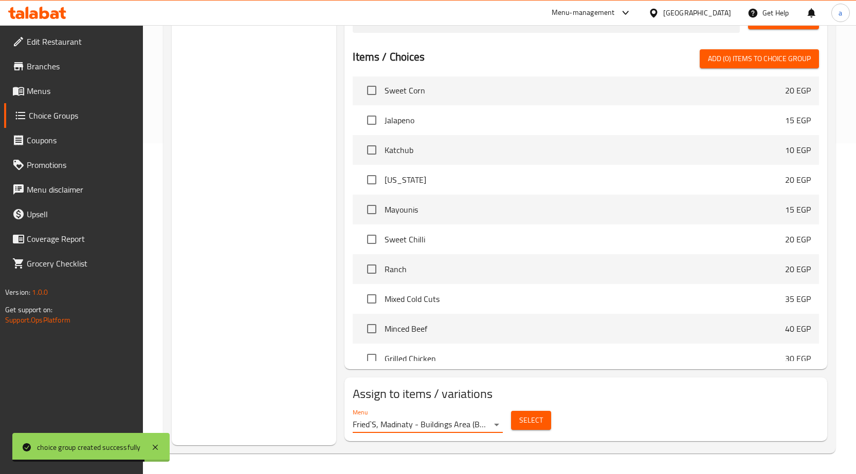
click at [529, 416] on span "Select" at bounding box center [531, 420] width 24 height 13
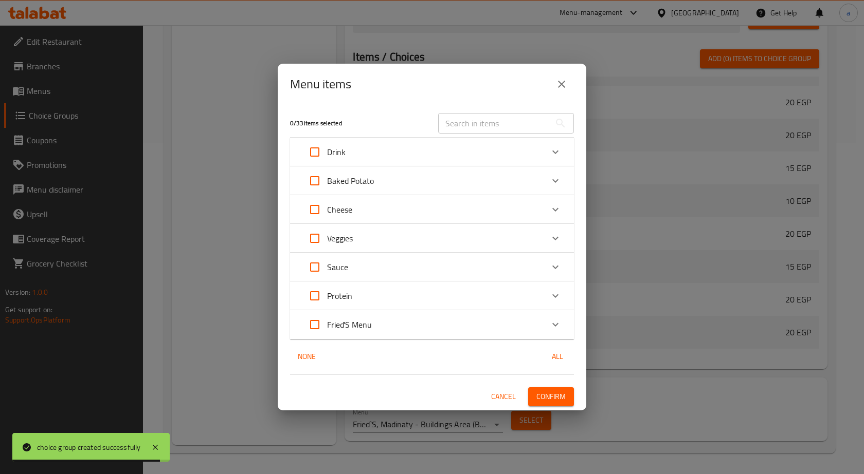
scroll to position [463, 0]
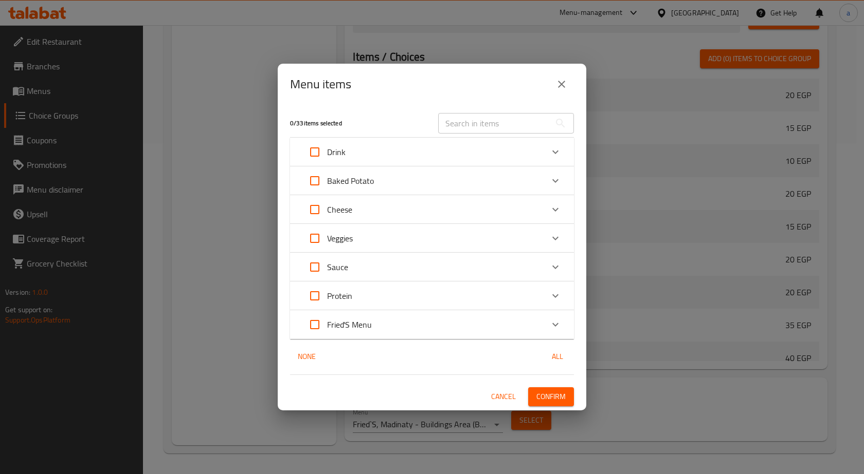
drag, startPoint x: 376, startPoint y: 322, endPoint x: 387, endPoint y: 326, distance: 11.4
click at [376, 323] on div "Fried'S Menu" at bounding box center [422, 325] width 241 height 25
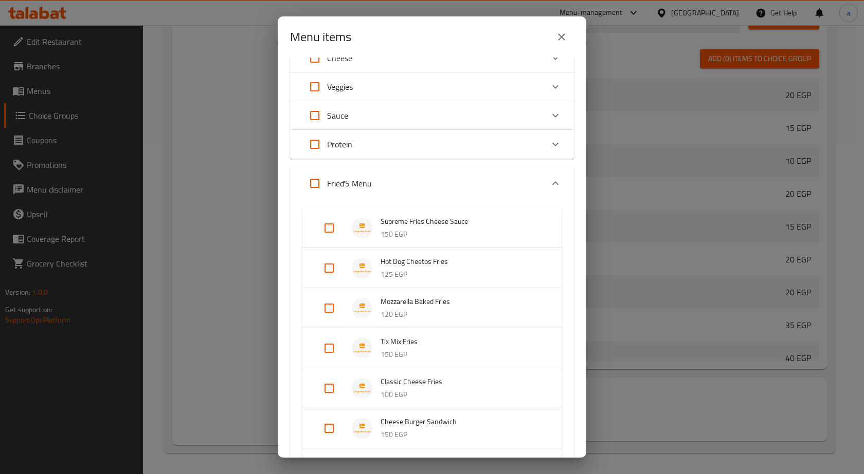
scroll to position [103, 0]
click at [332, 268] on input "Expand" at bounding box center [329, 269] width 25 height 25
checkbox input "true"
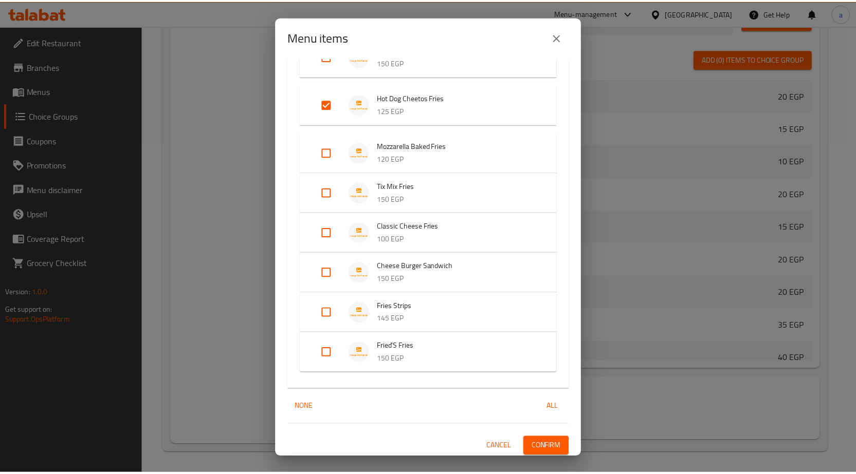
scroll to position [279, 0]
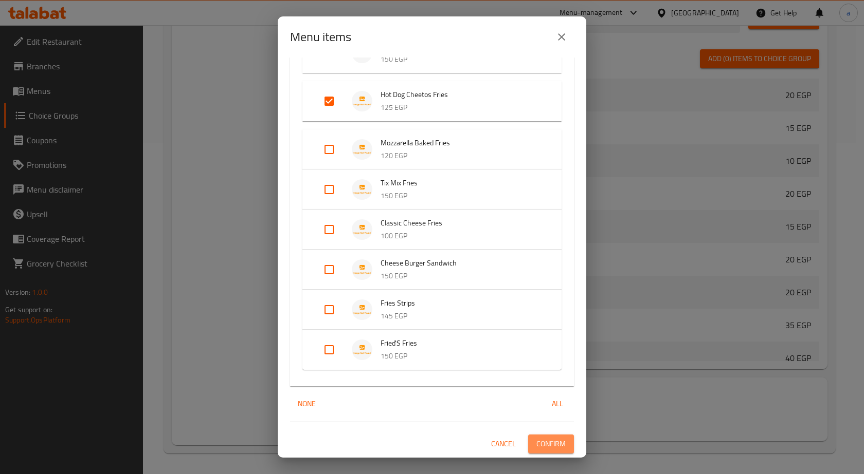
click at [553, 450] on span "Confirm" at bounding box center [550, 444] width 29 height 13
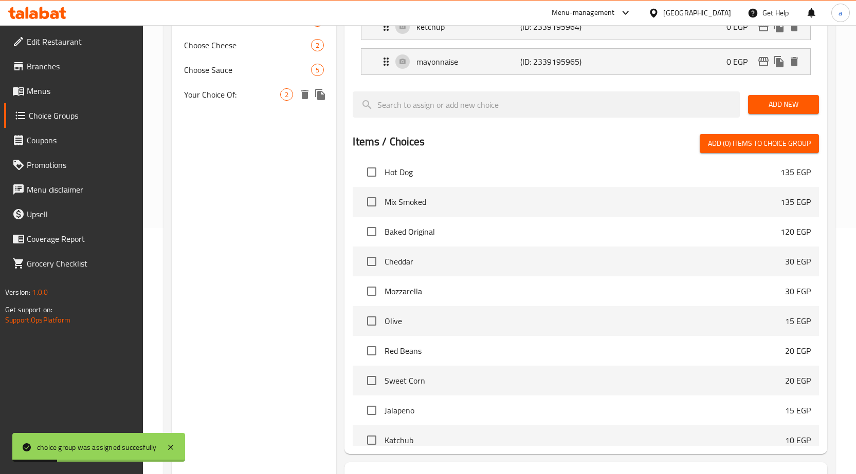
scroll to position [125, 0]
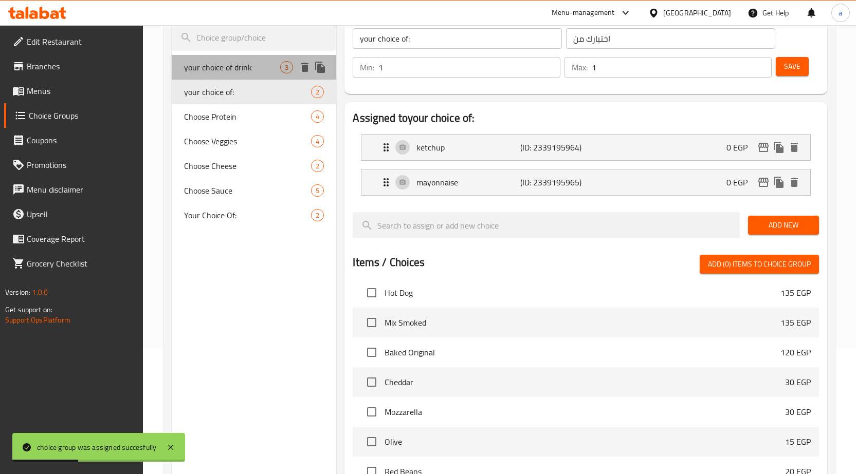
click at [267, 76] on div "your choice of drink 3" at bounding box center [254, 67] width 165 height 25
type input "your choice of drink"
type input "اختيارك من المشروب"
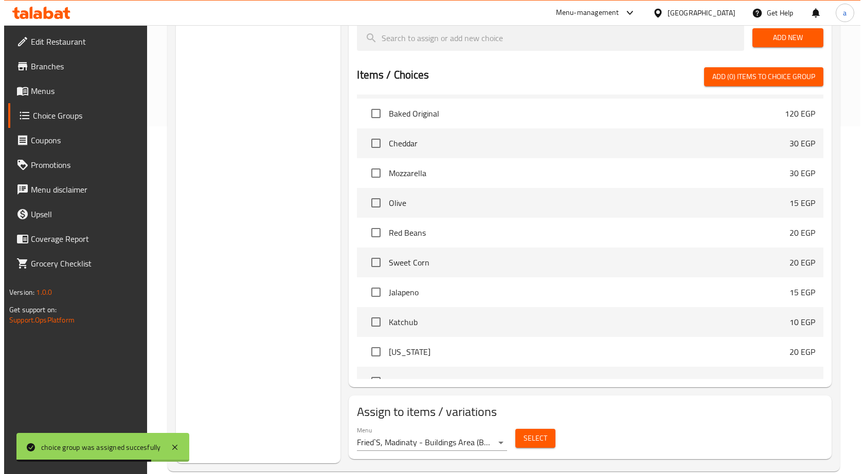
scroll to position [366, 0]
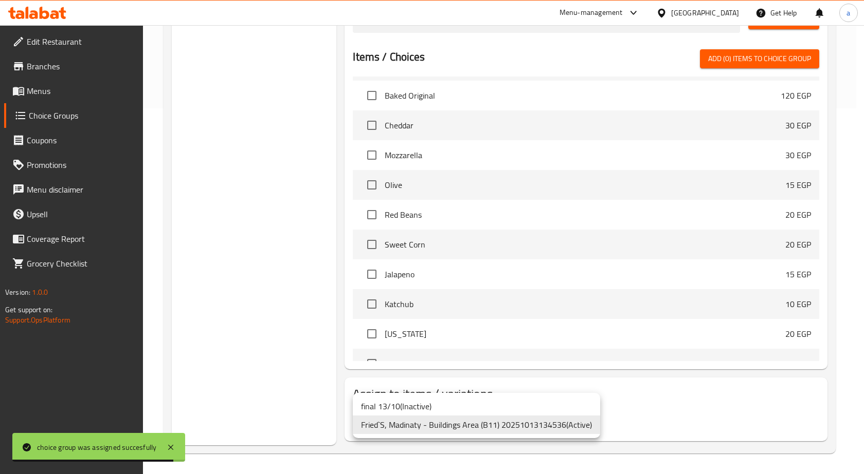
click at [493, 424] on li "Fried`S, Madinaty - Buildings Area (B11) 20251013134536 ( Active )" at bounding box center [476, 425] width 247 height 19
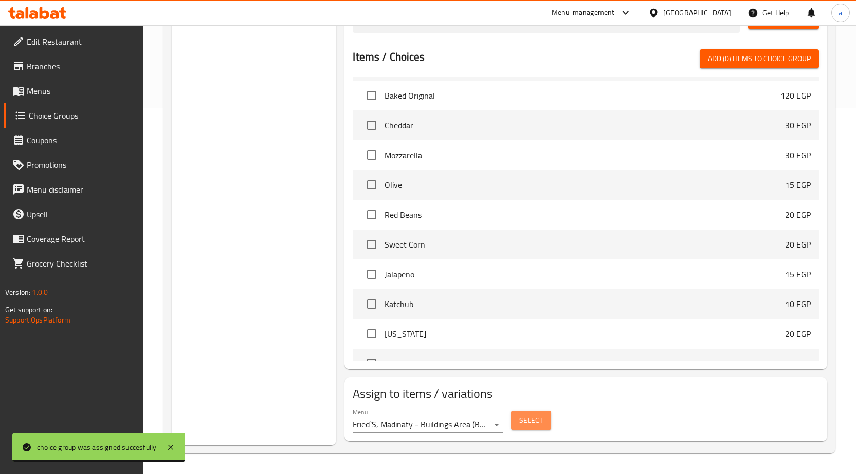
click at [526, 424] on span "Select" at bounding box center [531, 420] width 24 height 13
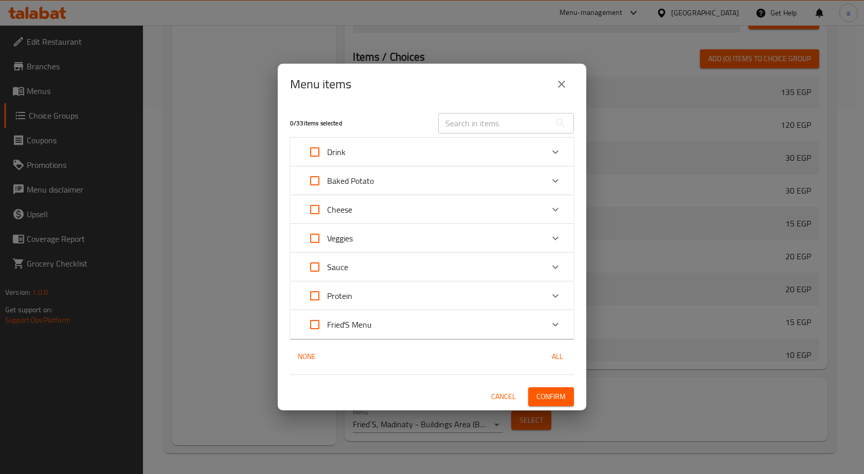
scroll to position [293, 0]
click at [558, 148] on icon "Expand" at bounding box center [555, 152] width 12 height 12
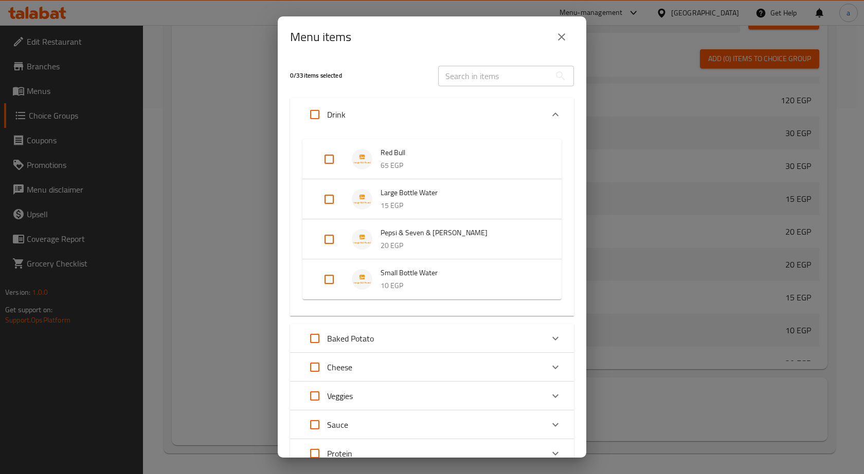
click at [326, 241] on input "Expand" at bounding box center [329, 239] width 25 height 25
checkbox input "true"
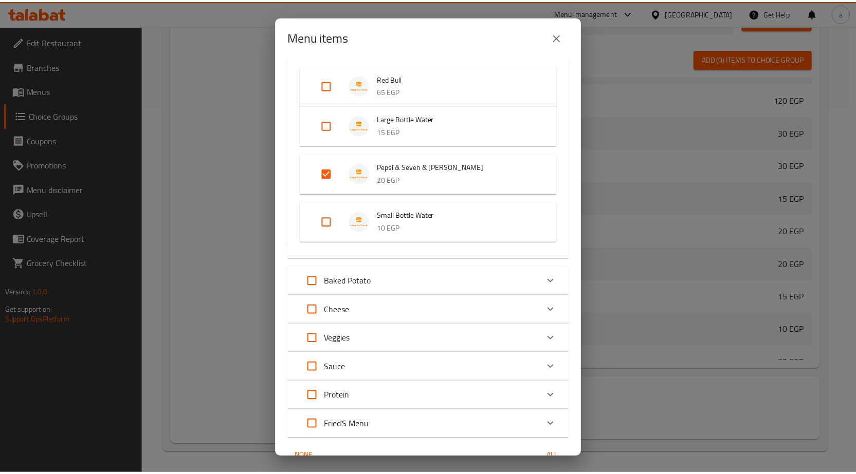
scroll to position [127, 0]
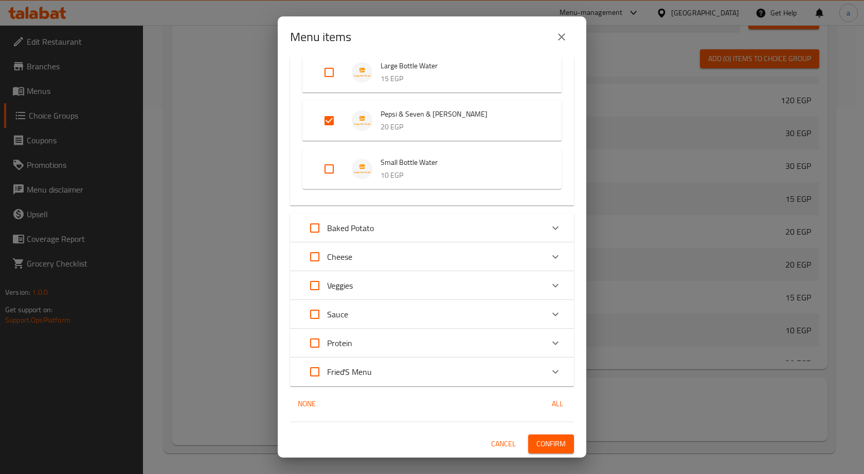
click at [554, 444] on span "Confirm" at bounding box center [550, 444] width 29 height 13
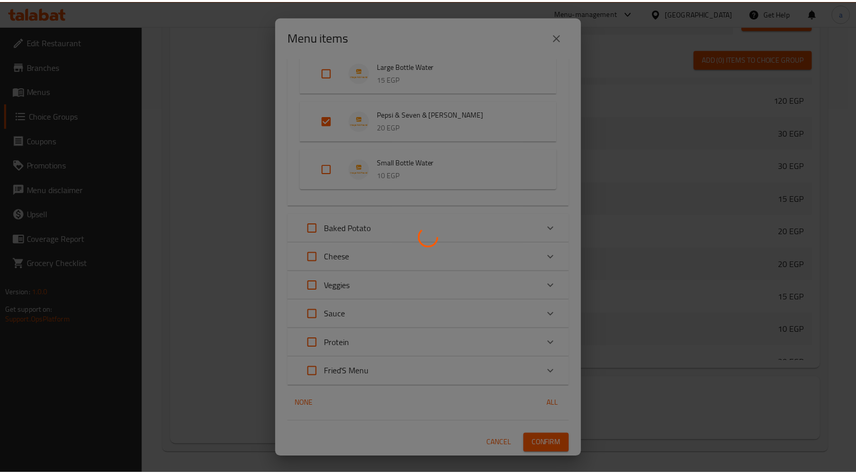
scroll to position [268, 0]
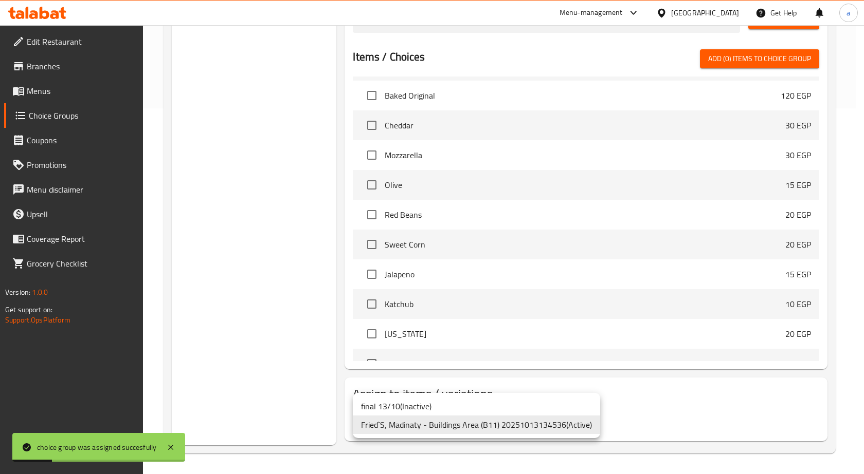
click at [237, 356] on div at bounding box center [432, 237] width 864 height 474
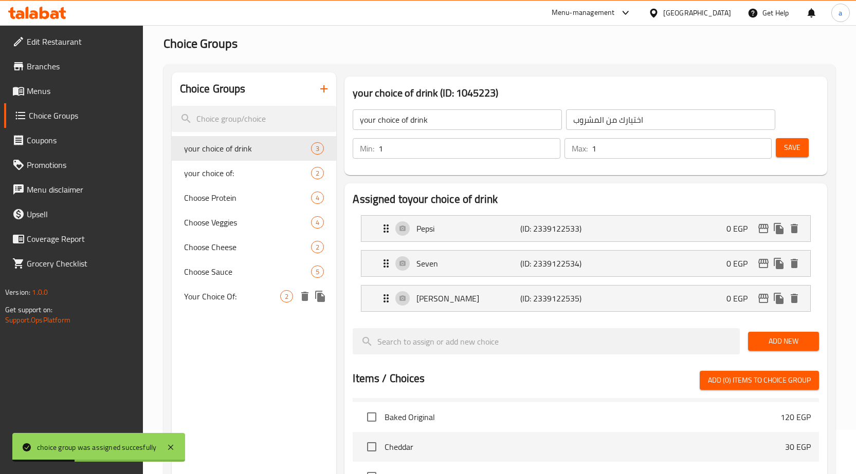
scroll to position [0, 0]
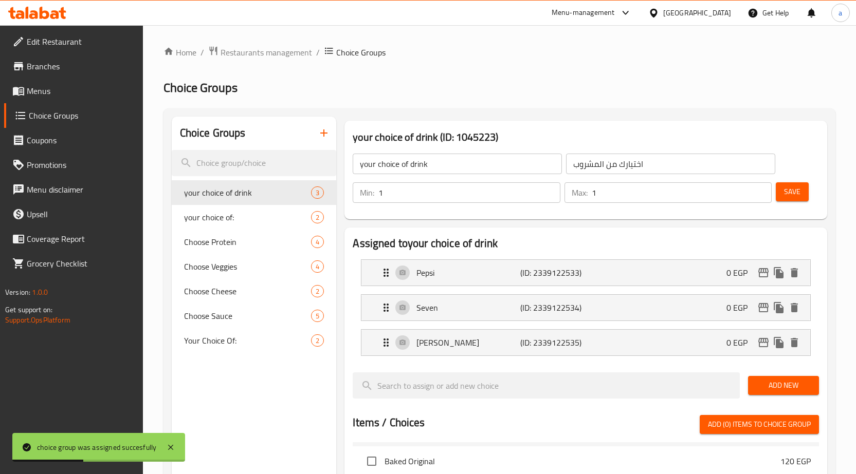
click at [795, 193] on span "Save" at bounding box center [792, 192] width 16 height 13
click at [58, 89] on span "Menus" at bounding box center [81, 91] width 108 height 12
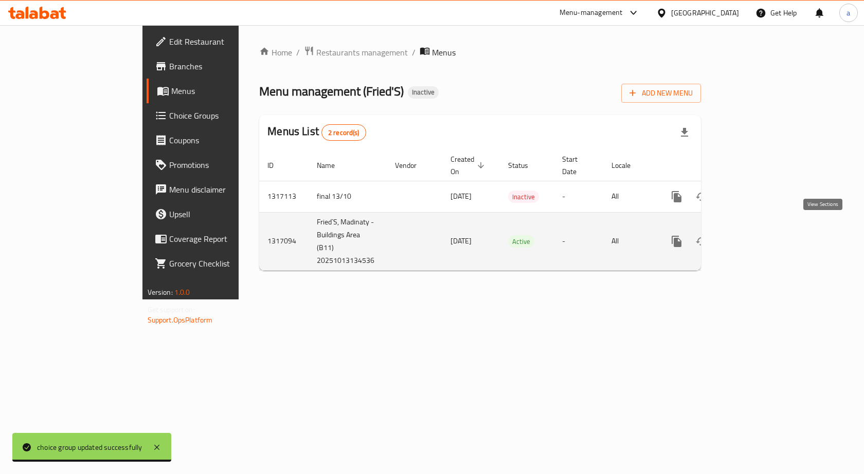
click at [757, 235] on icon "enhanced table" at bounding box center [750, 241] width 12 height 12
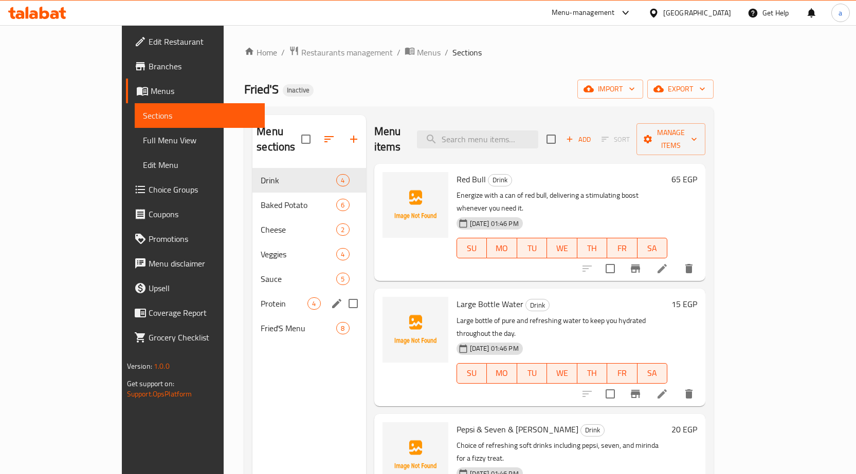
click at [252, 291] on div "Protein 4" at bounding box center [308, 303] width 113 height 25
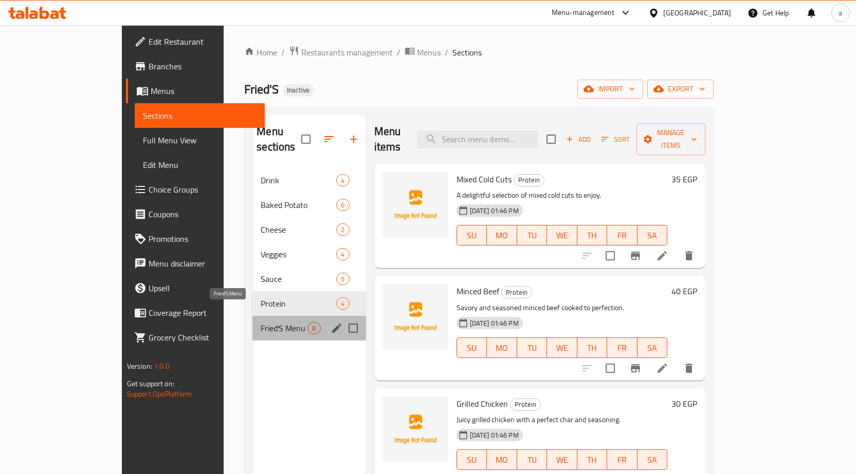
click at [261, 322] on span "Fried'S Menu" at bounding box center [284, 328] width 47 height 12
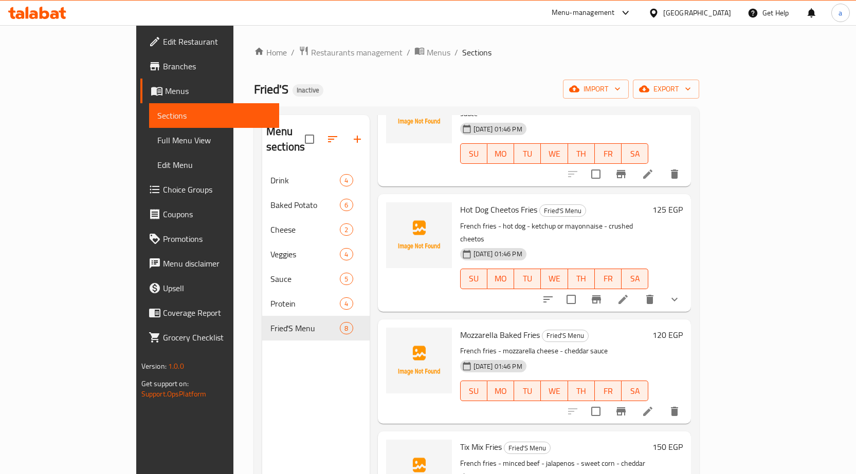
scroll to position [103, 0]
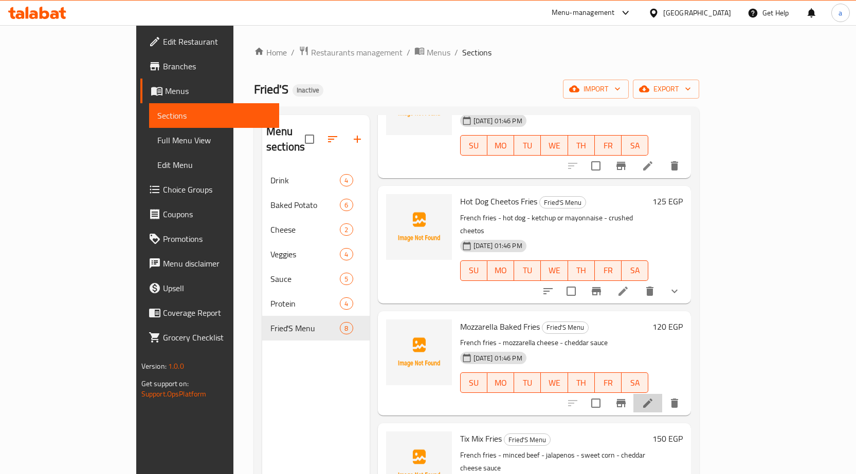
click at [662, 394] on li at bounding box center [647, 403] width 29 height 19
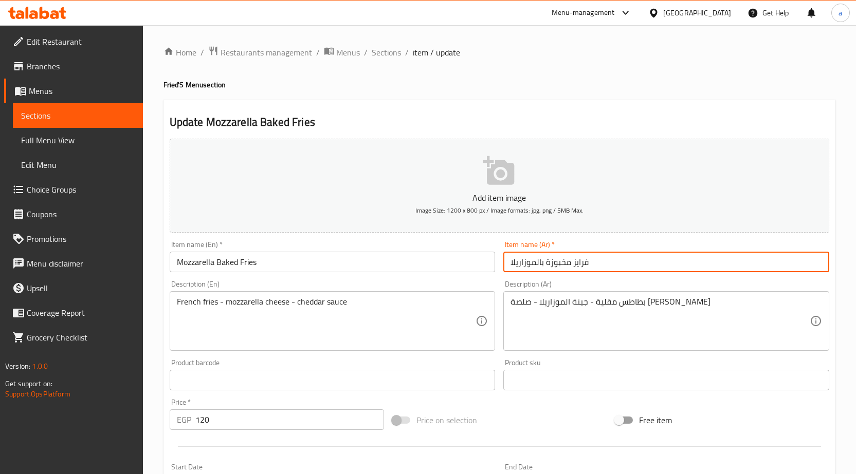
drag, startPoint x: 536, startPoint y: 264, endPoint x: 542, endPoint y: 268, distance: 7.1
click at [542, 268] on input "فرايز مخبوزة بالموزاريلا" at bounding box center [666, 262] width 326 height 21
type input "فرايز مخبوزة موزاريلا"
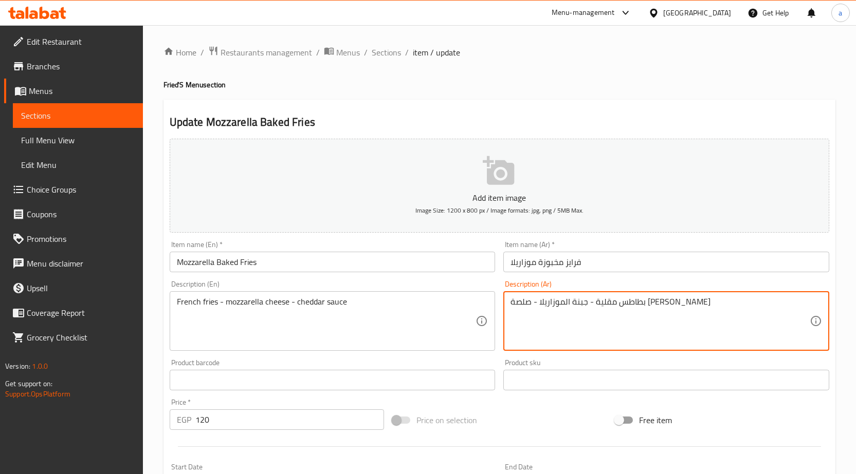
drag, startPoint x: 618, startPoint y: 303, endPoint x: 681, endPoint y: 305, distance: 62.7
click at [681, 305] on textarea "بطاطس مقلية - جبنة الموزاريلا - صلصة الشيدر" at bounding box center [659, 321] width 299 height 49
paste textarea "حمر"
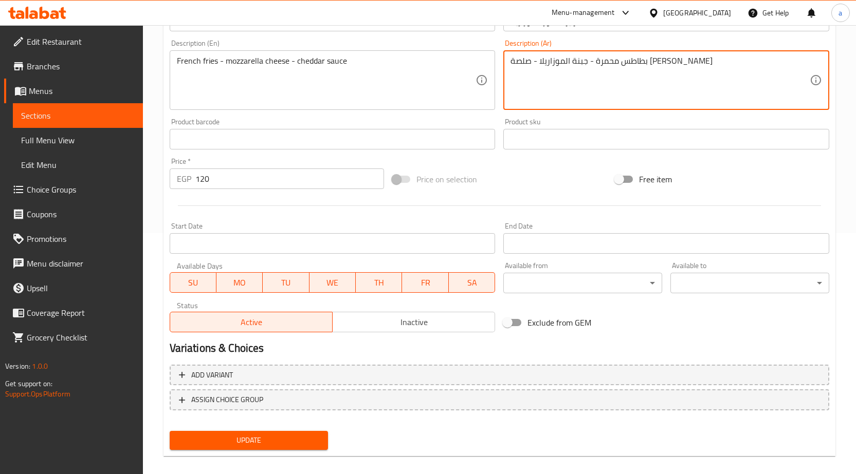
scroll to position [252, 0]
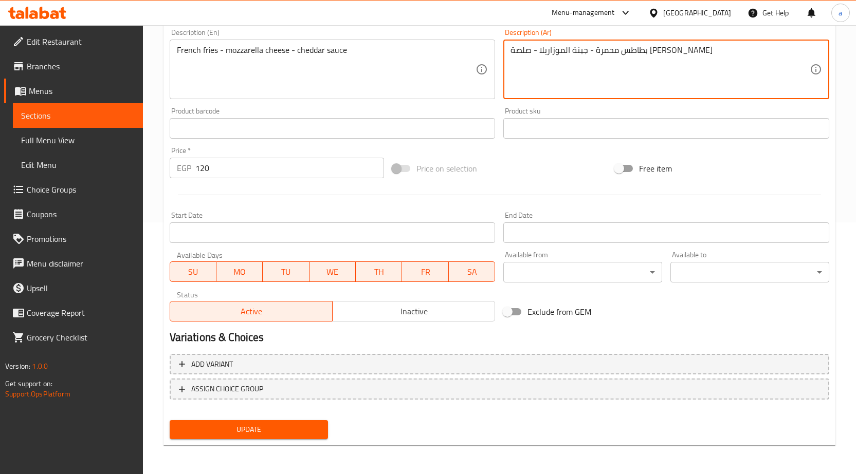
type textarea "بطاطس محمرة - جبنة الموزاريلا - صلصة [PERSON_NAME]"
click at [241, 441] on div "Update" at bounding box center [249, 429] width 167 height 27
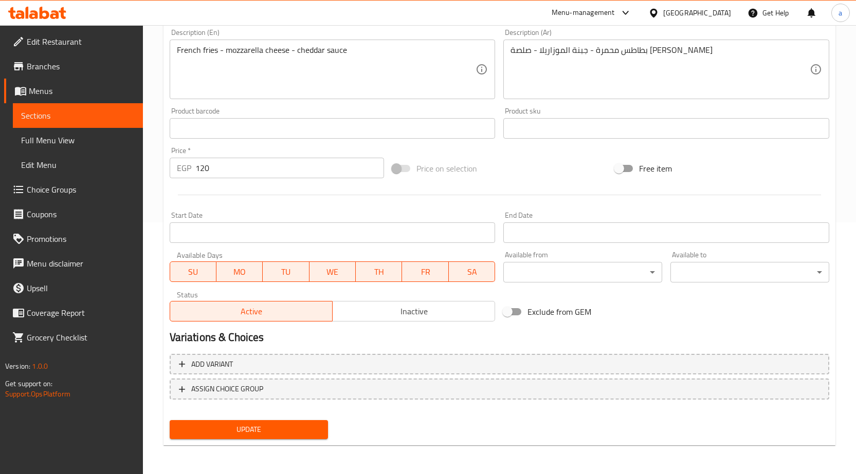
click at [250, 426] on span "Update" at bounding box center [249, 430] width 142 height 13
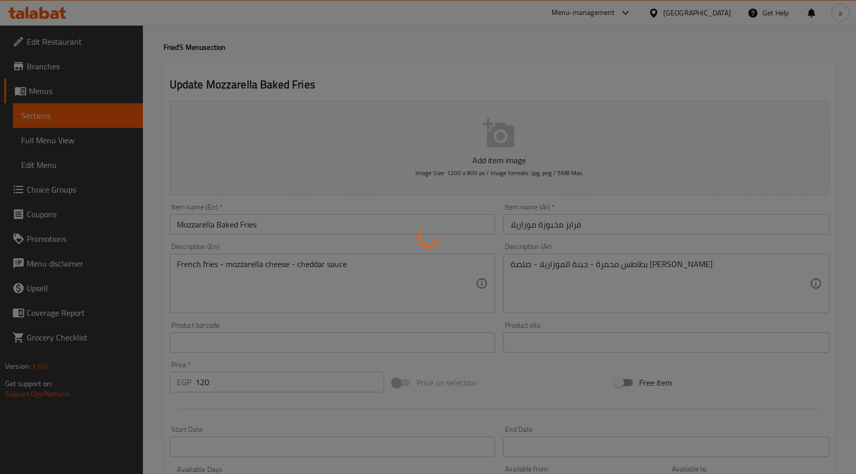
scroll to position [0, 0]
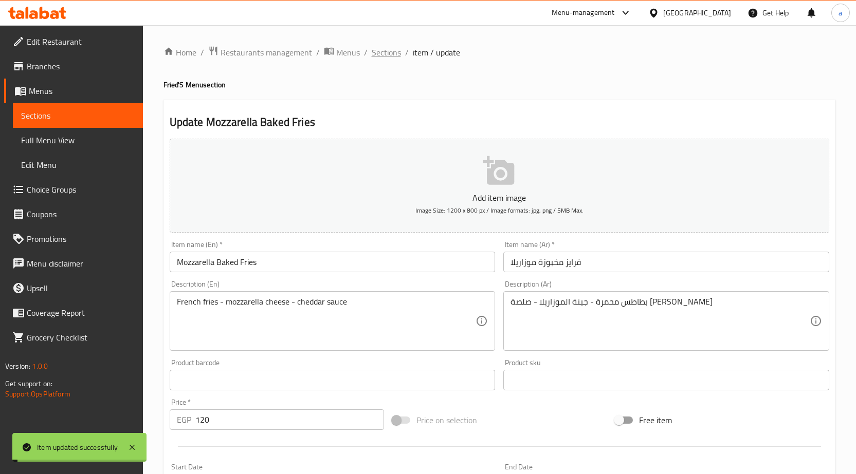
click at [388, 50] on span "Sections" at bounding box center [386, 52] width 29 height 12
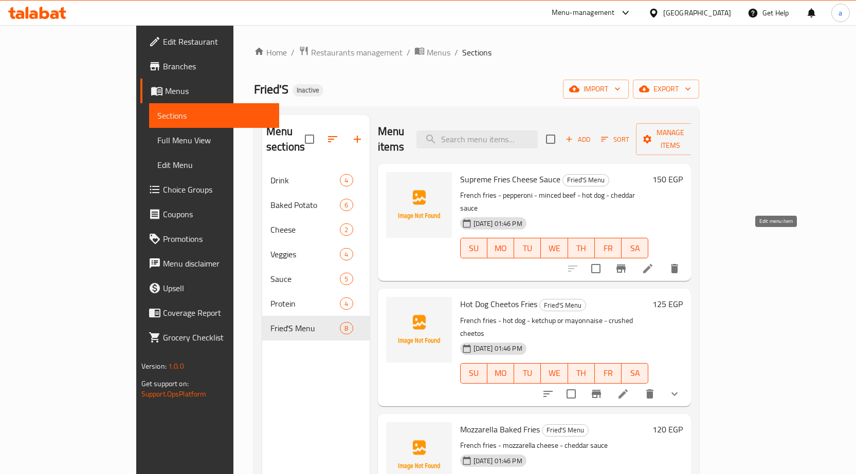
click at [654, 263] on icon at bounding box center [648, 269] width 12 height 12
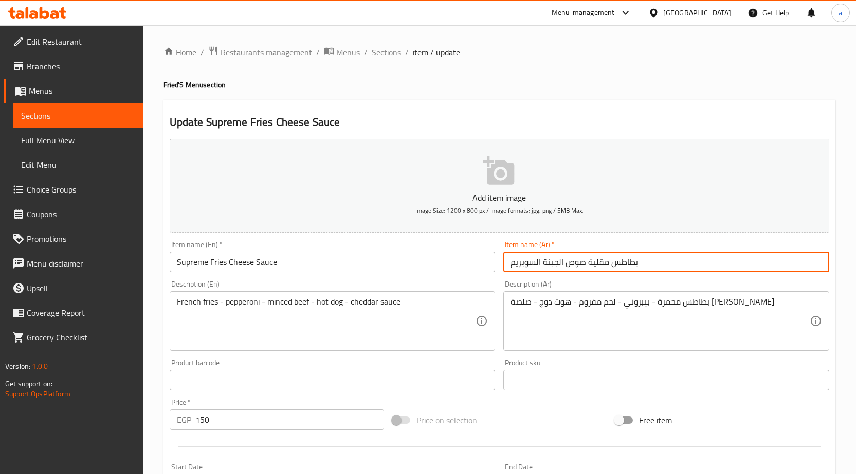
click at [675, 258] on input "بطاطس مقلية صوص الجبنة السوبريم" at bounding box center [666, 262] width 326 height 21
click at [390, 48] on span "Sections" at bounding box center [386, 52] width 29 height 12
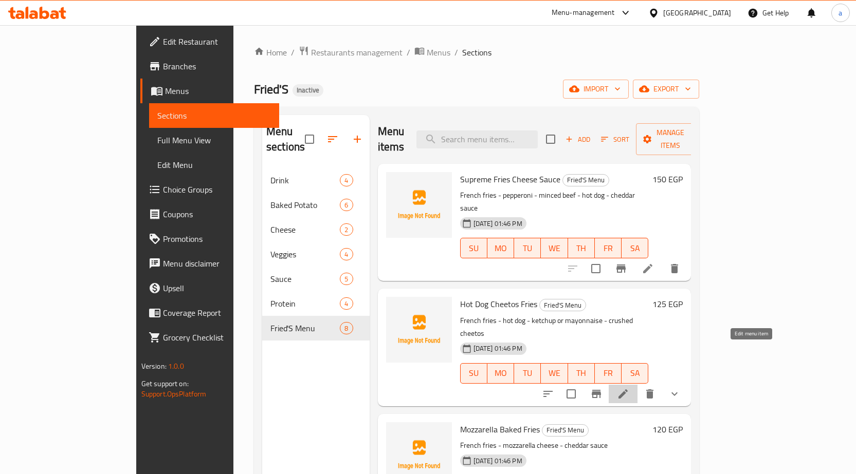
click at [629, 388] on icon at bounding box center [623, 394] width 12 height 12
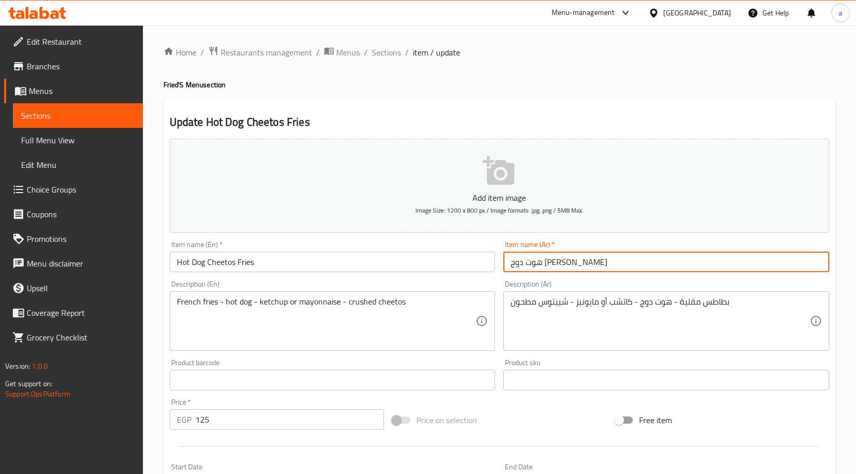
click at [608, 263] on input "هوت دوج شييتوس فرايز" at bounding box center [666, 262] width 326 height 21
paste input "بطاطس مقلية"
type input "هوت دوج شييتوس بطاطس [GEOGRAPHIC_DATA]"
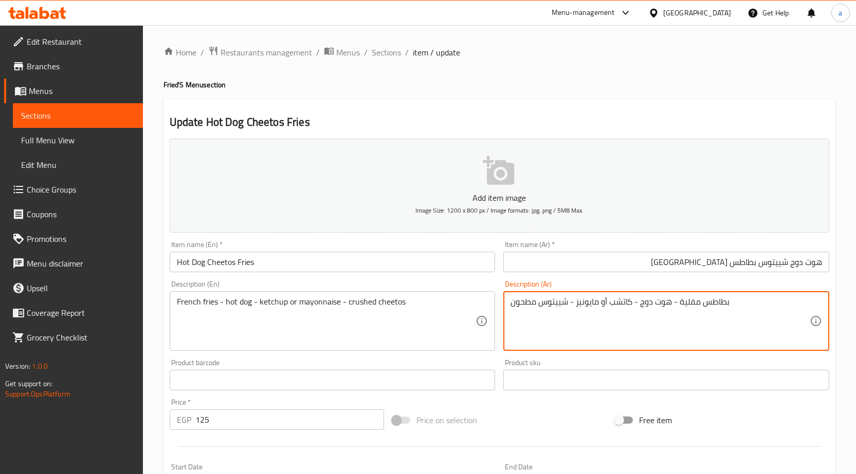
drag, startPoint x: 682, startPoint y: 304, endPoint x: 692, endPoint y: 304, distance: 10.3
click at [699, 305] on textarea "بطاطس مقلية - هوت دوج - كاتشب أو مايونيز - شييتوس مطحون" at bounding box center [659, 321] width 299 height 49
click at [678, 304] on textarea "بطاطس مقلية - هوت دوج - كاتشب أو مايونيز - شييتوس مطحون" at bounding box center [659, 321] width 299 height 49
drag, startPoint x: 678, startPoint y: 304, endPoint x: 755, endPoint y: 305, distance: 77.1
click at [755, 305] on textarea "بطاطس مقلية - هوت دوج - كاتشب أو مايونيز - شييتوس مطحون" at bounding box center [659, 321] width 299 height 49
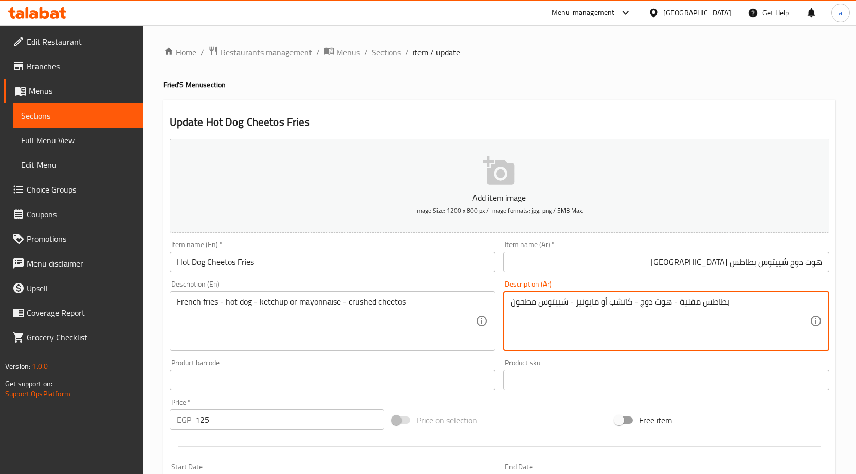
paste textarea "حمرة"
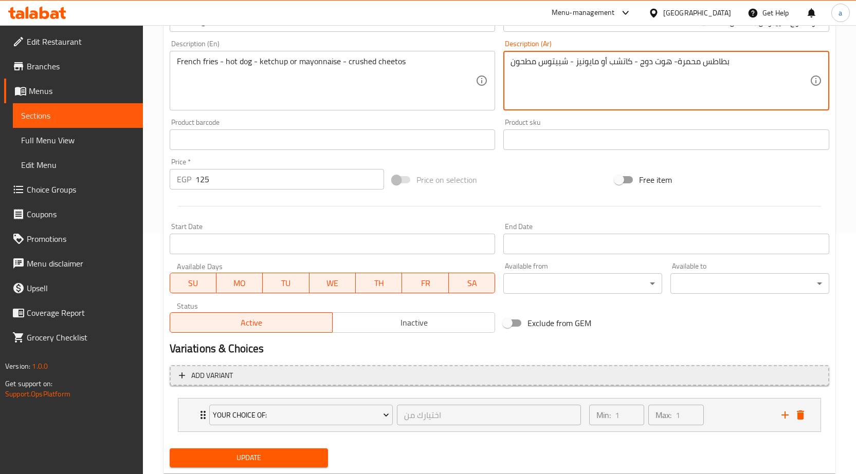
scroll to position [269, 0]
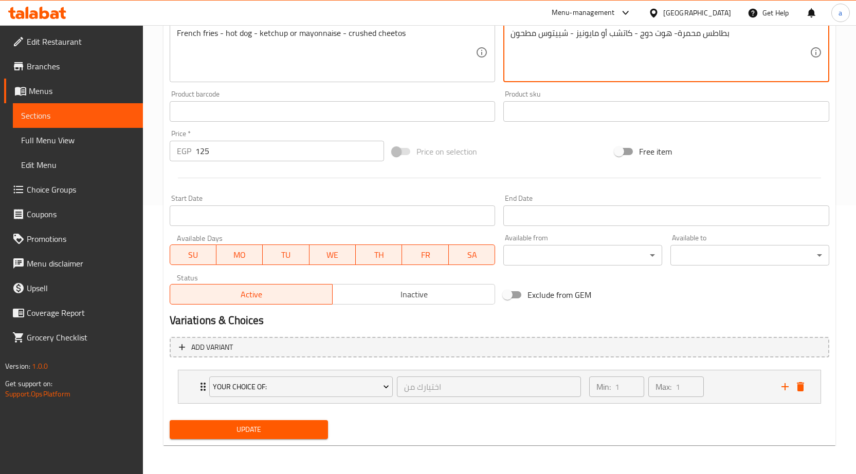
type textarea "بطاطس محمرة- هوت دوج - كاتشب أو مايونيز - شييتوس مطحون"
click at [281, 429] on span "Update" at bounding box center [249, 430] width 142 height 13
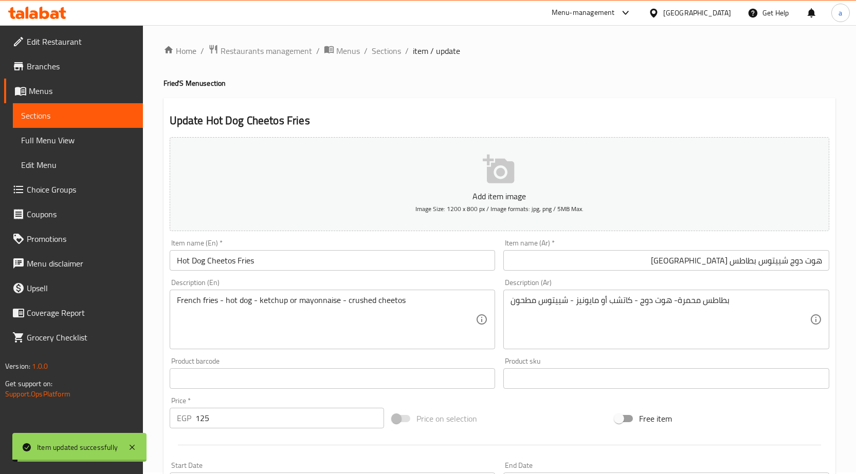
scroll to position [0, 0]
drag, startPoint x: 390, startPoint y: 56, endPoint x: 19, endPoint y: 233, distance: 411.3
click at [390, 55] on span "Sections" at bounding box center [386, 52] width 29 height 12
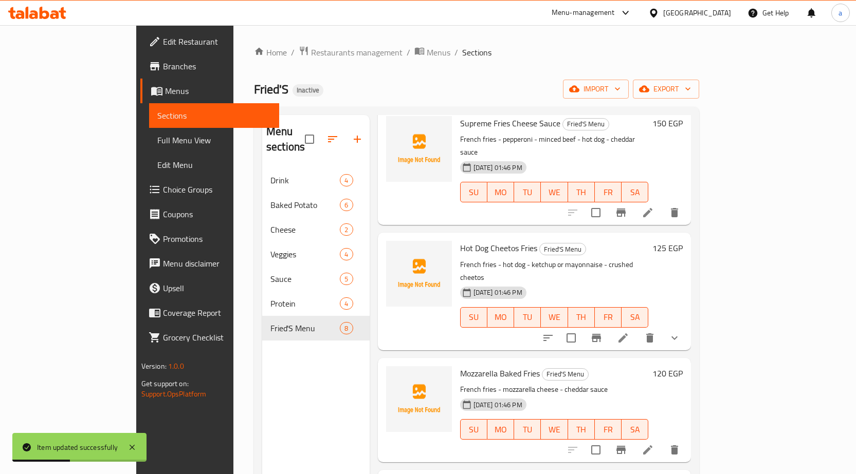
scroll to position [154, 0]
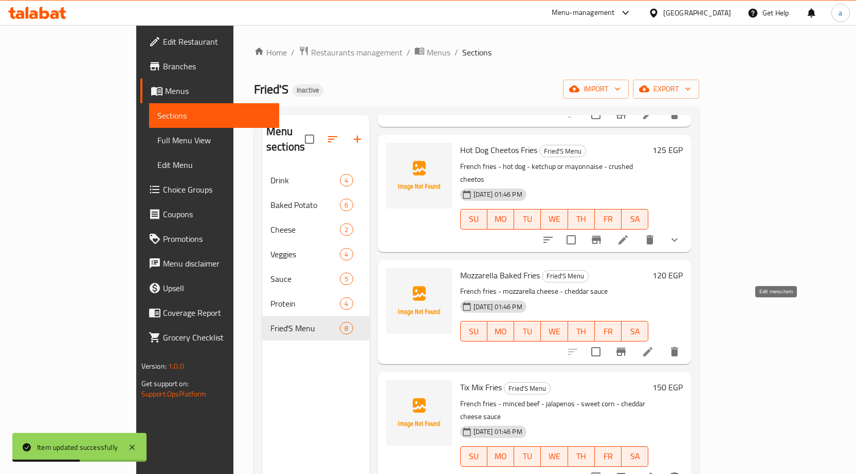
click at [654, 346] on icon at bounding box center [648, 352] width 12 height 12
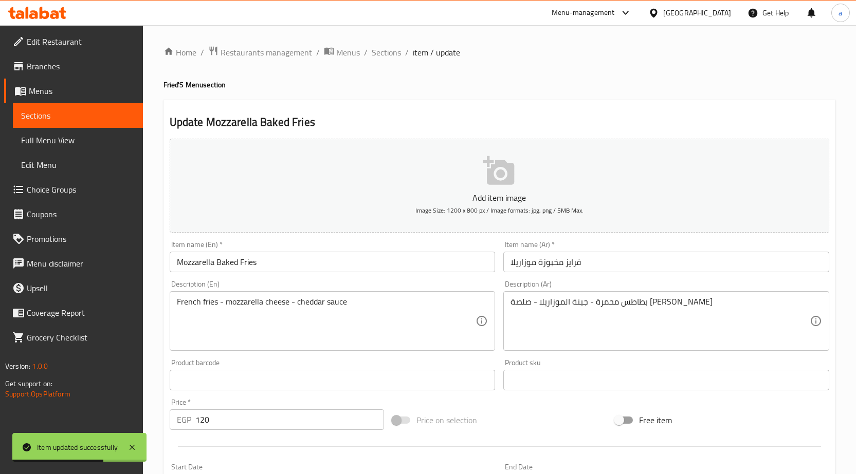
click at [609, 264] on input "فرايز مخبوزة موزاريلا" at bounding box center [666, 262] width 326 height 21
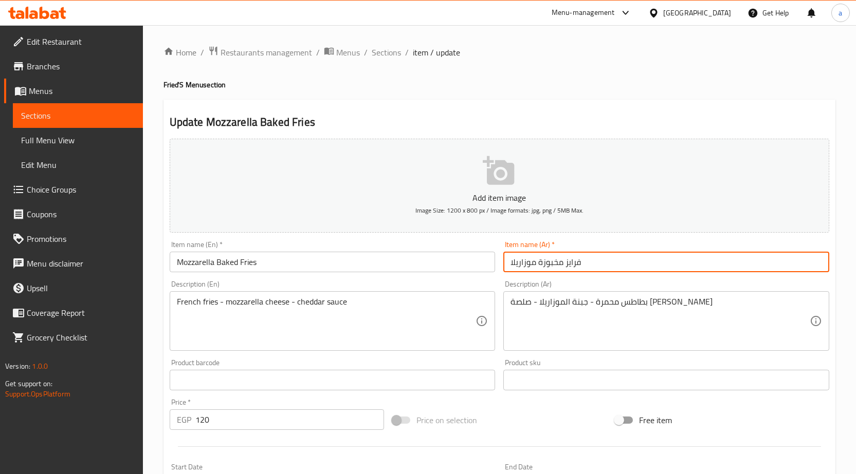
click at [618, 268] on input "فرايز مخبوزة موزاريلا" at bounding box center [666, 262] width 326 height 21
click at [247, 264] on input "Mozzarella Baked Fries" at bounding box center [333, 262] width 326 height 21
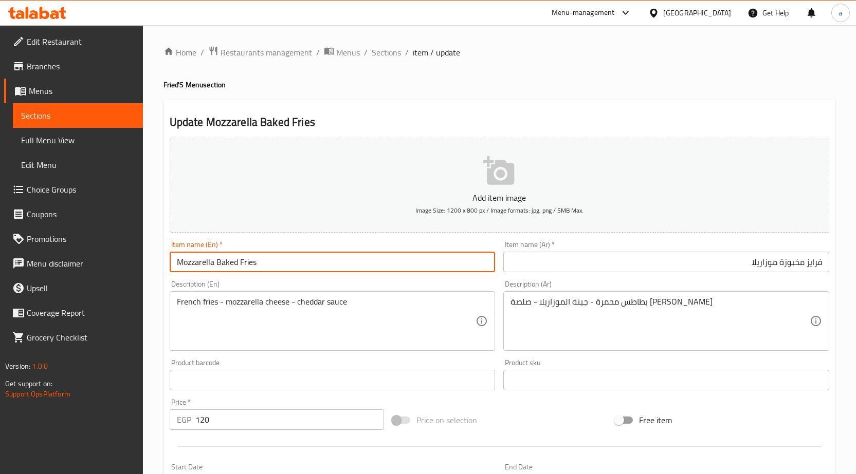
click at [247, 264] on input "Mozzarella Baked Fries" at bounding box center [333, 262] width 326 height 21
click at [810, 262] on input "فرايز مخبوزة موزاريلا" at bounding box center [666, 262] width 326 height 21
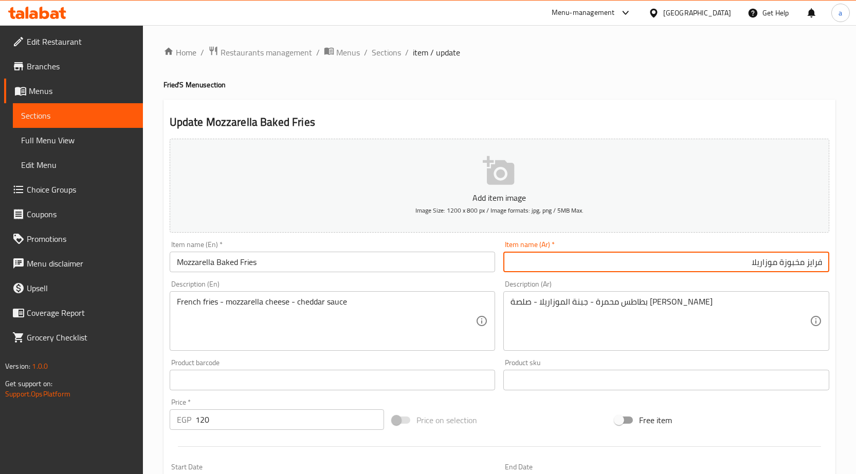
click at [810, 262] on input "فرايز مخبوزة موزاريلا" at bounding box center [666, 262] width 326 height 21
paste input "بطاطس مقلية"
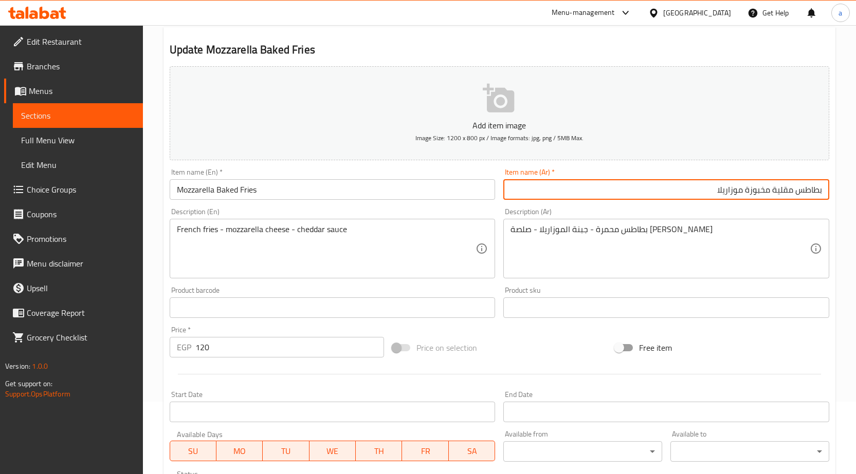
scroll to position [206, 0]
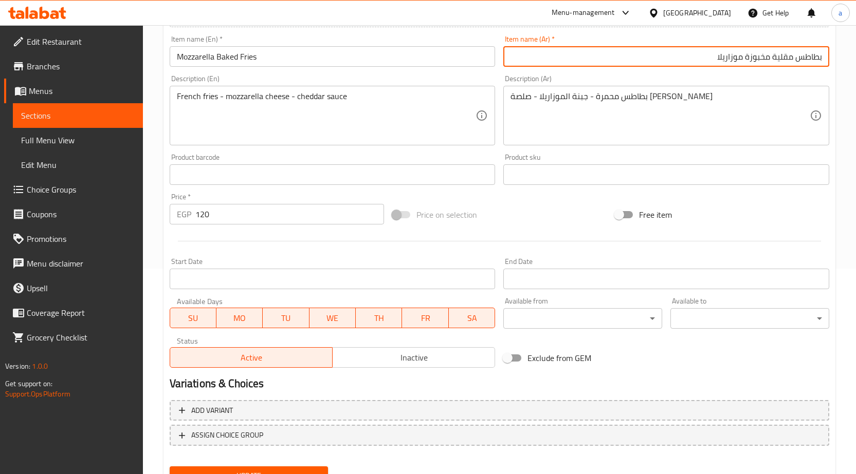
type input "بطاطس مقلية مخبوزة موزاريلا"
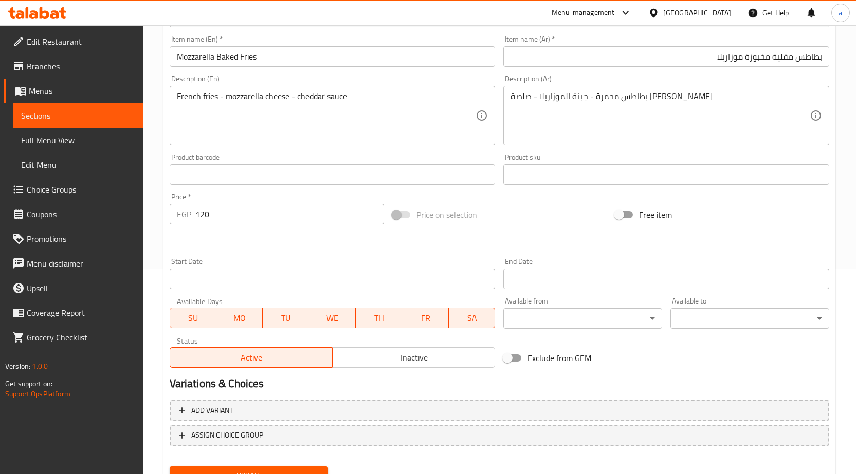
click at [281, 465] on div "Update" at bounding box center [249, 476] width 167 height 27
click at [285, 468] on button "Update" at bounding box center [249, 476] width 159 height 19
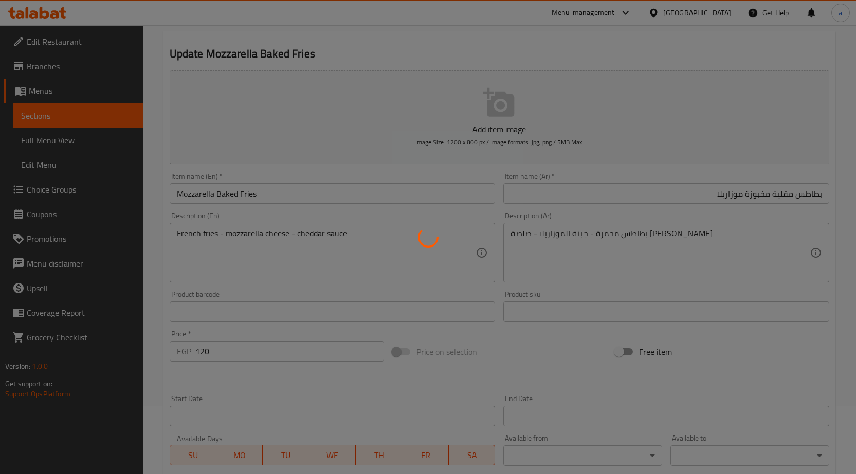
scroll to position [0, 0]
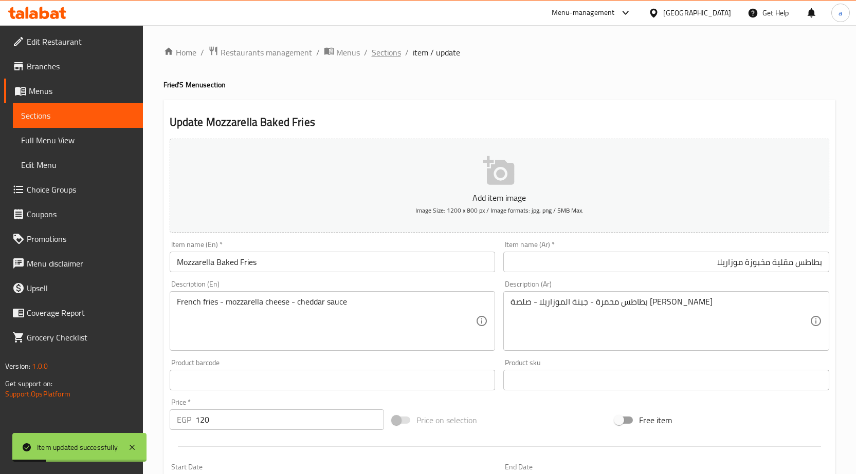
click at [382, 54] on span "Sections" at bounding box center [386, 52] width 29 height 12
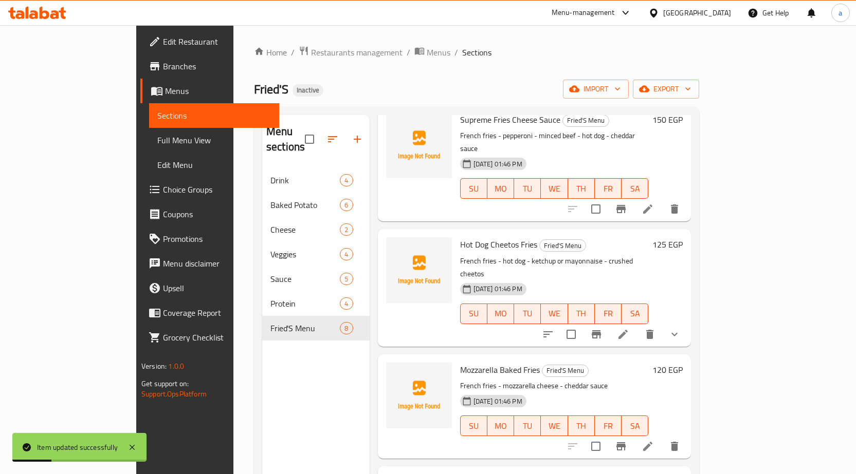
scroll to position [154, 0]
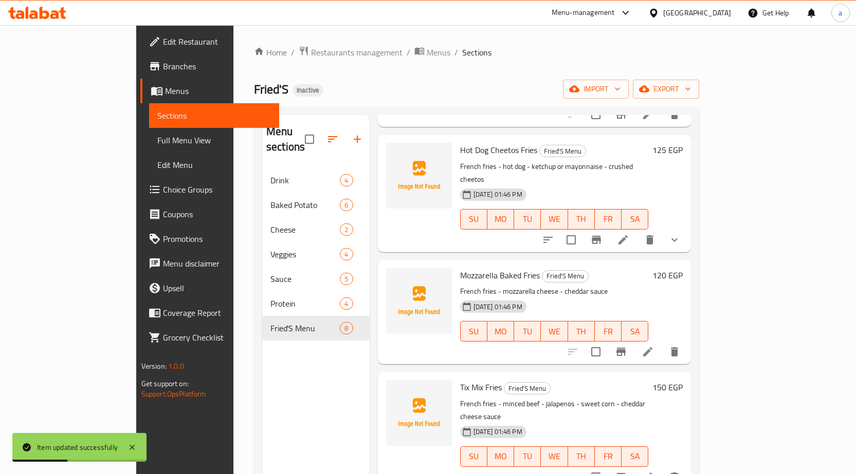
click at [662, 468] on li at bounding box center [647, 477] width 29 height 19
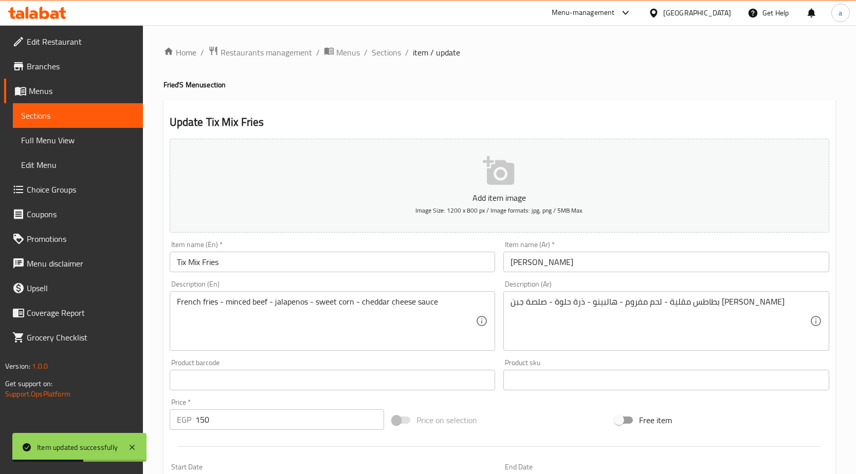
click at [628, 271] on input "تيكس ميكس فرايز" at bounding box center [666, 262] width 326 height 21
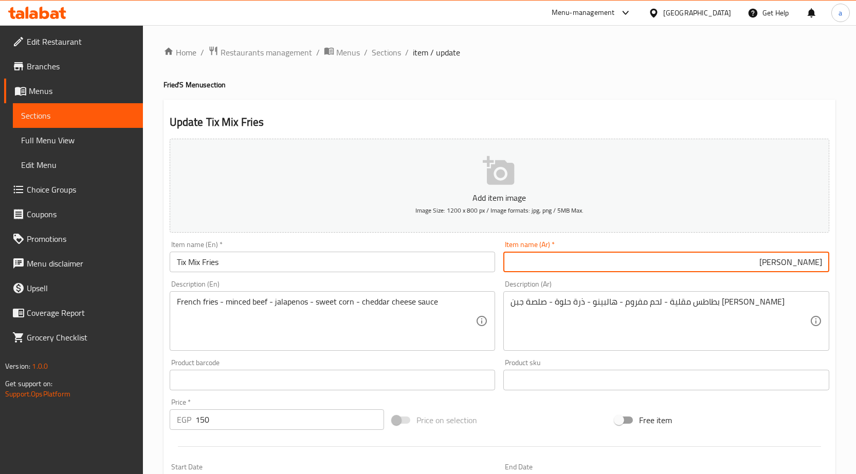
paste input "بطاطس مقلية"
type input "تيكس ميكس بطاطس مقلية"
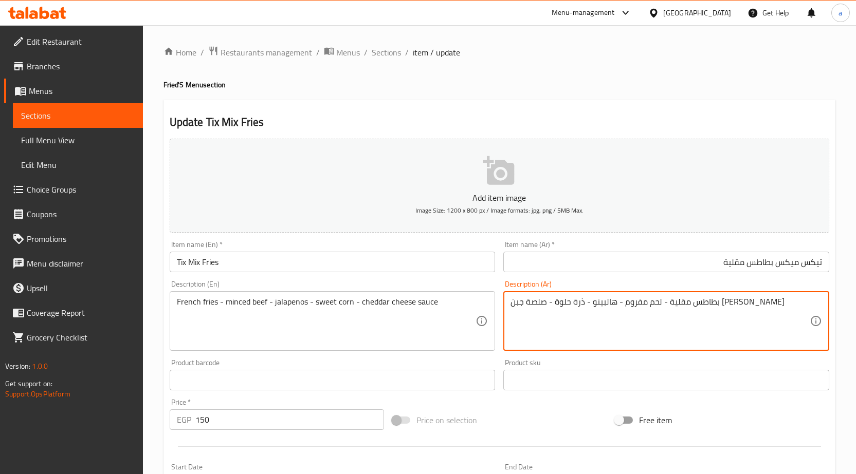
drag, startPoint x: 690, startPoint y: 300, endPoint x: 776, endPoint y: 300, distance: 85.8
paste textarea "حمر"
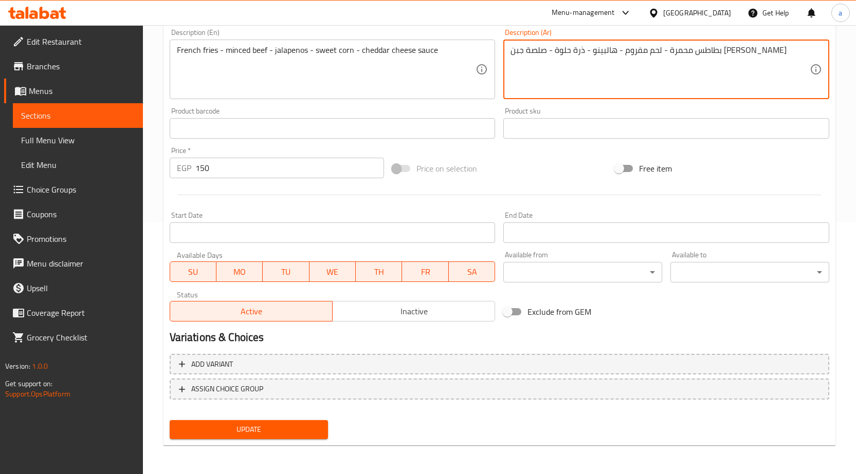
type textarea "بطاطس محمرة - لحم مفروم - هالبينو - ذرة حلوة - صلصة جبن [PERSON_NAME]"
click at [291, 429] on span "Update" at bounding box center [249, 430] width 142 height 13
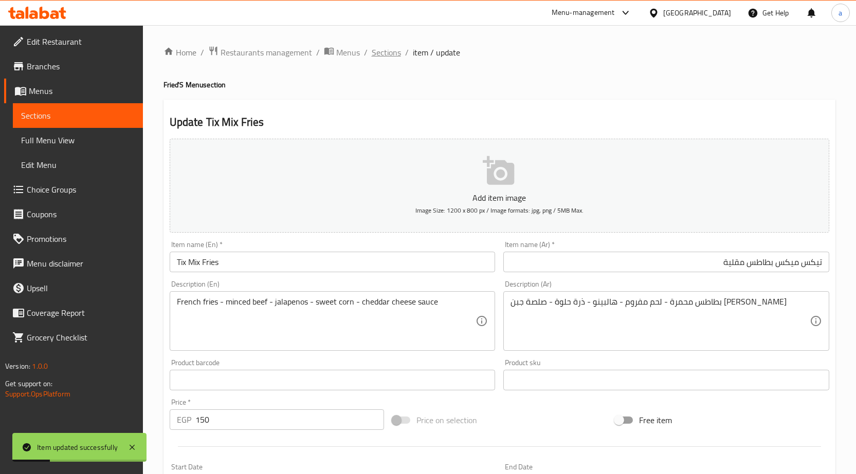
click at [394, 53] on span "Sections" at bounding box center [386, 52] width 29 height 12
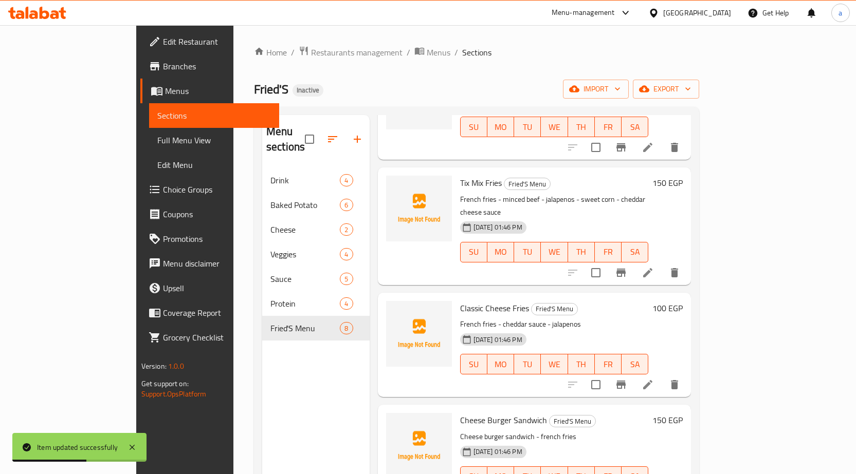
scroll to position [360, 0]
click at [654, 378] on icon at bounding box center [648, 384] width 12 height 12
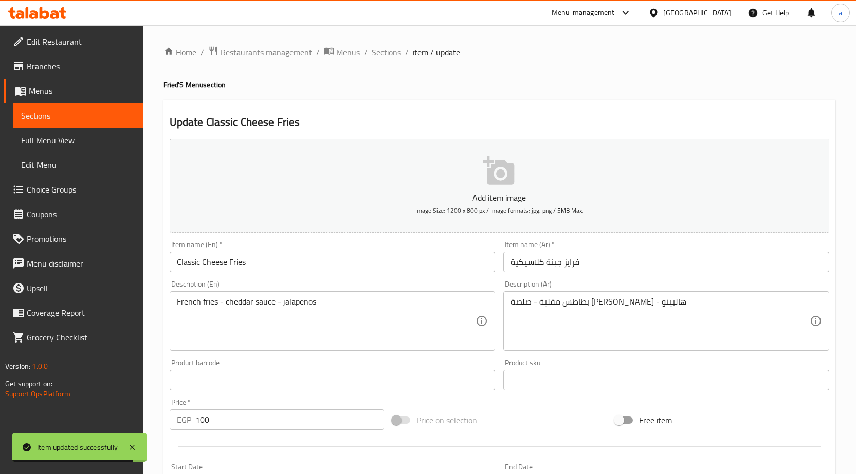
click at [595, 265] on input "فرايز جبنة كلاسيكية" at bounding box center [666, 262] width 326 height 21
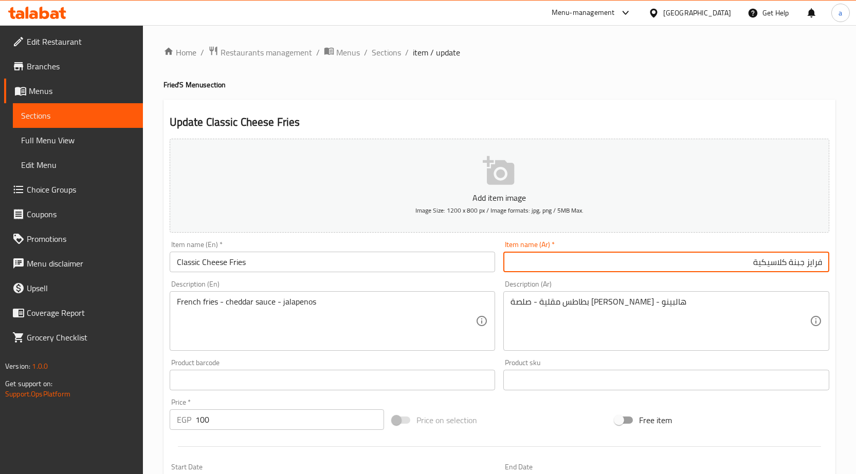
paste input "بطاطس مقلية"
type input "بطاطس مقلية جبنة كلاسيكية"
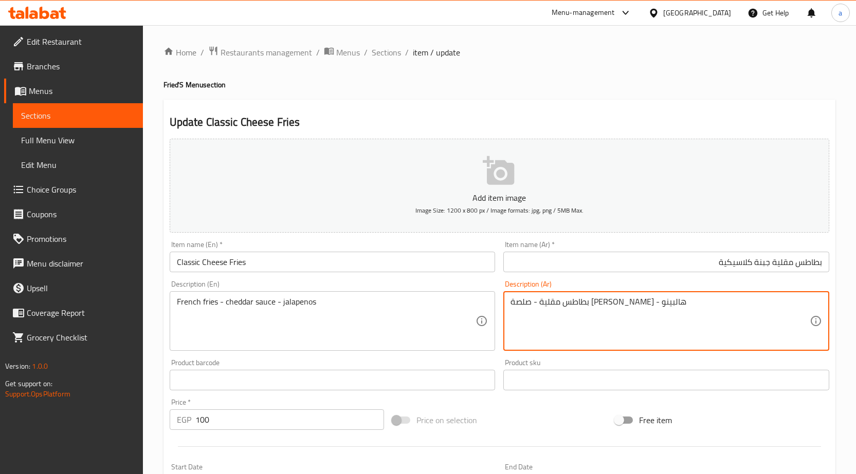
drag, startPoint x: 594, startPoint y: 303, endPoint x: 696, endPoint y: 306, distance: 101.8
paste textarea "حمر"
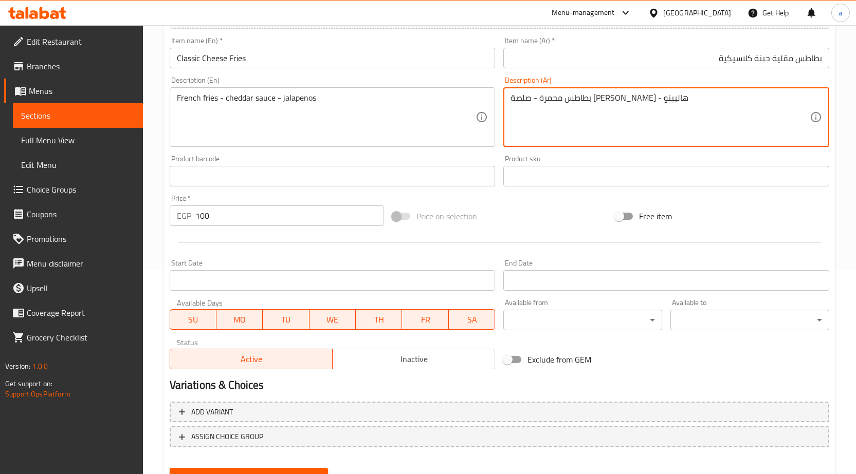
scroll to position [252, 0]
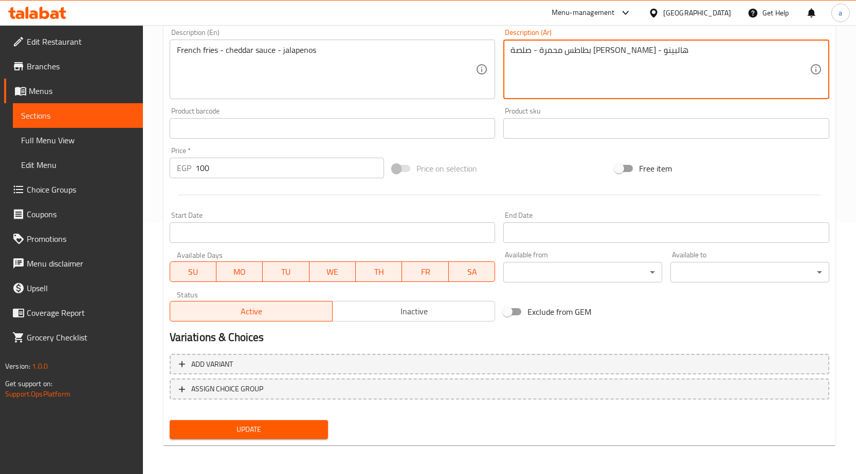
type textarea "بطاطس محمرة - صلصة [PERSON_NAME] - هالبينو"
click at [242, 426] on span "Update" at bounding box center [249, 430] width 142 height 13
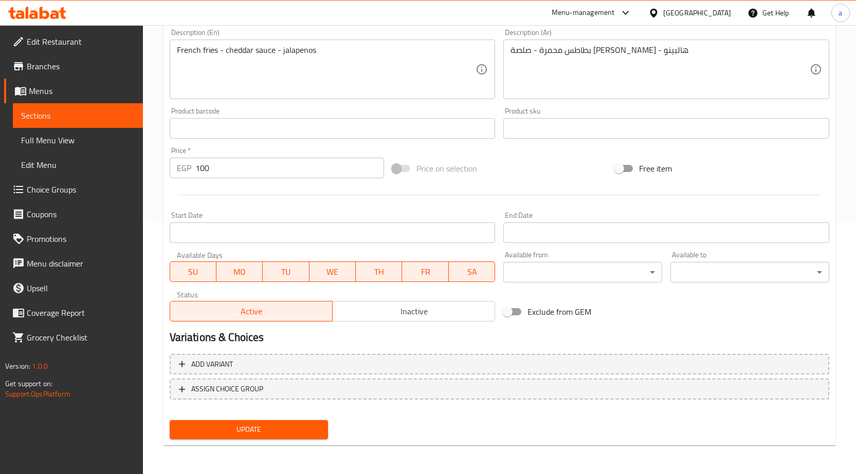
click at [282, 425] on span "Update" at bounding box center [249, 430] width 142 height 13
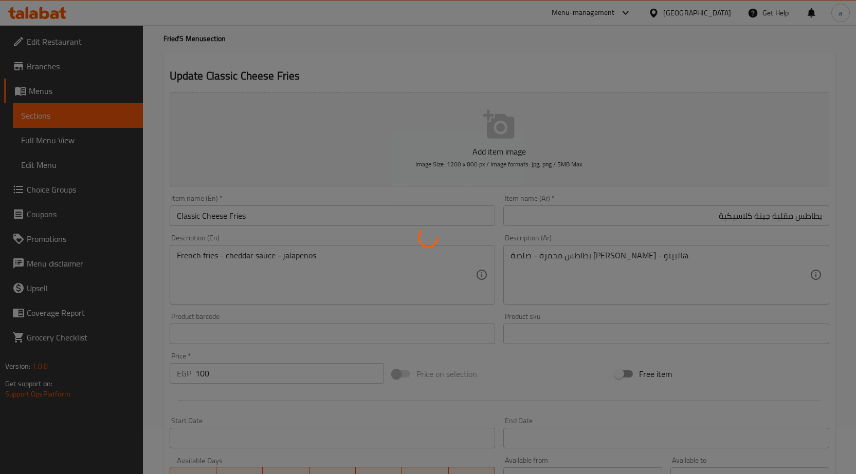
scroll to position [0, 0]
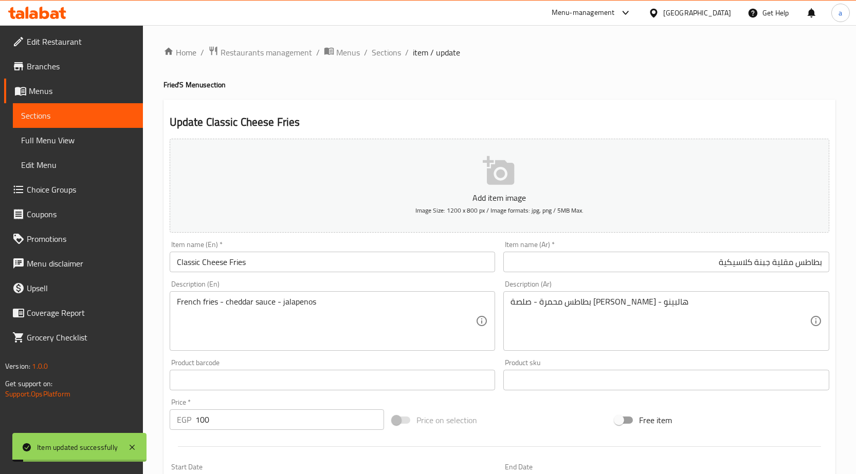
click at [379, 55] on span "Sections" at bounding box center [386, 52] width 29 height 12
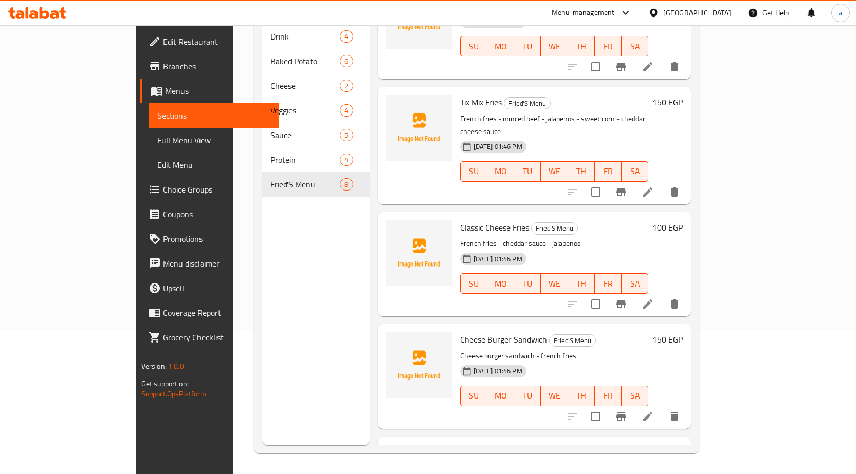
scroll to position [398, 0]
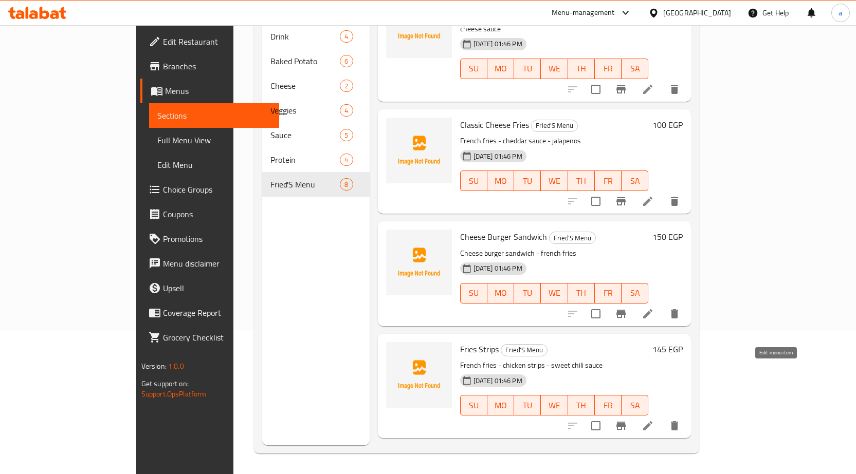
click at [654, 420] on icon at bounding box center [648, 426] width 12 height 12
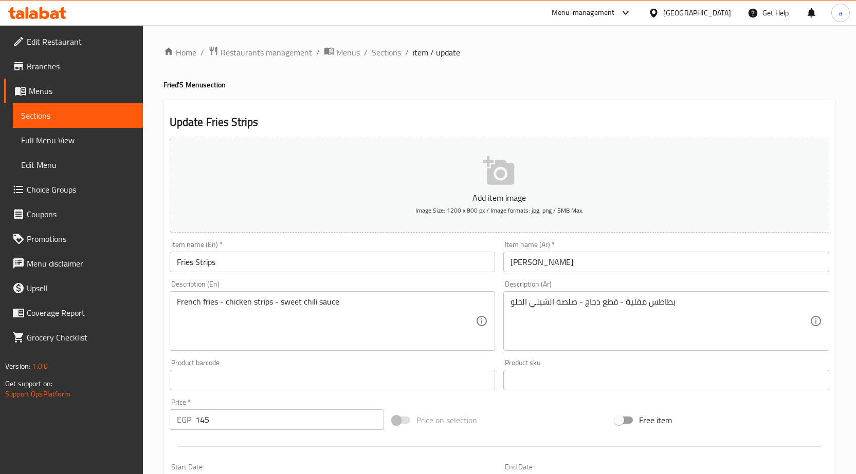
click at [569, 264] on input "فرايز ستريبس" at bounding box center [666, 262] width 326 height 21
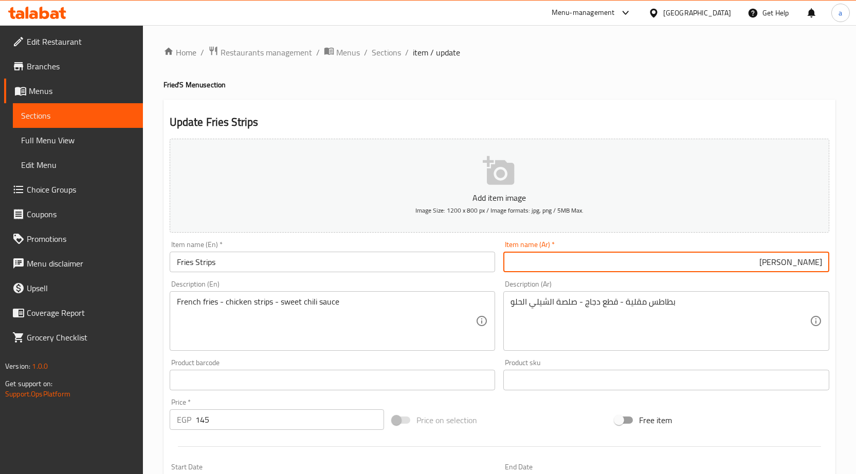
paste input "بطاطس مقلية"
click at [680, 266] on input "بطاطس مقلية إستربس" at bounding box center [666, 262] width 326 height 21
type input "بطاطس مقلية إستربس"
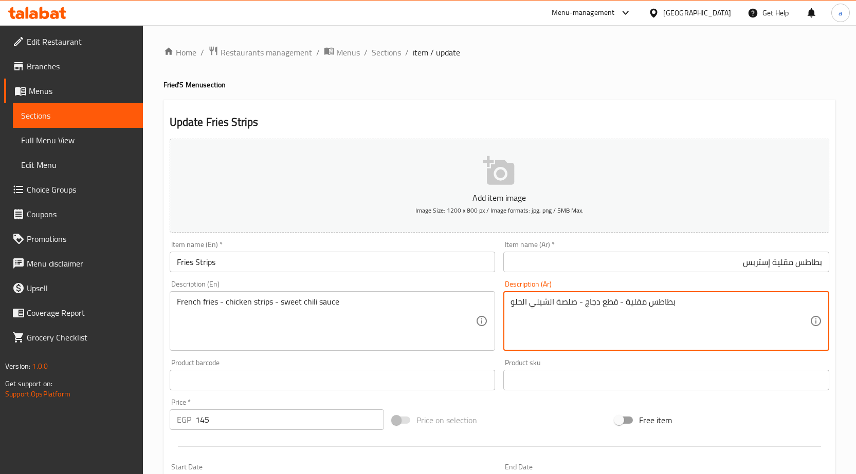
drag, startPoint x: 600, startPoint y: 304, endPoint x: 617, endPoint y: 307, distance: 17.2
click at [617, 307] on textarea "بطاطس مقلية - قطع دجاج - صلصة الشيلي الحلو" at bounding box center [659, 321] width 299 height 49
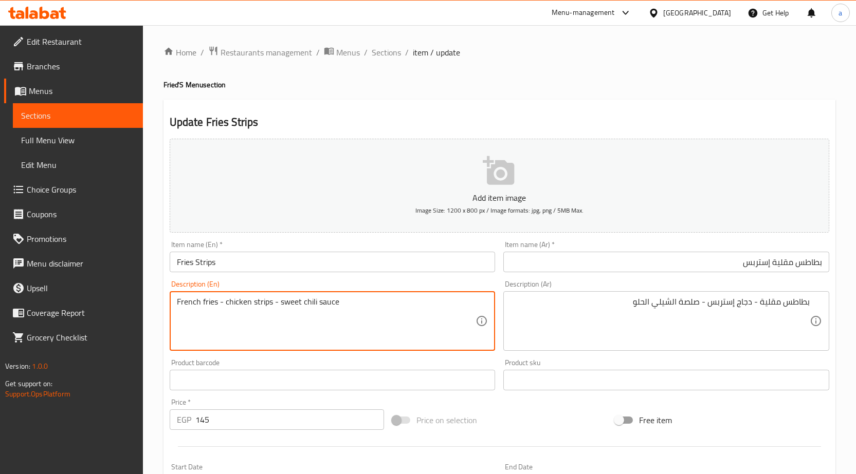
click at [304, 299] on textarea "French fries - chicken strips - sweet chili sauce" at bounding box center [326, 321] width 299 height 49
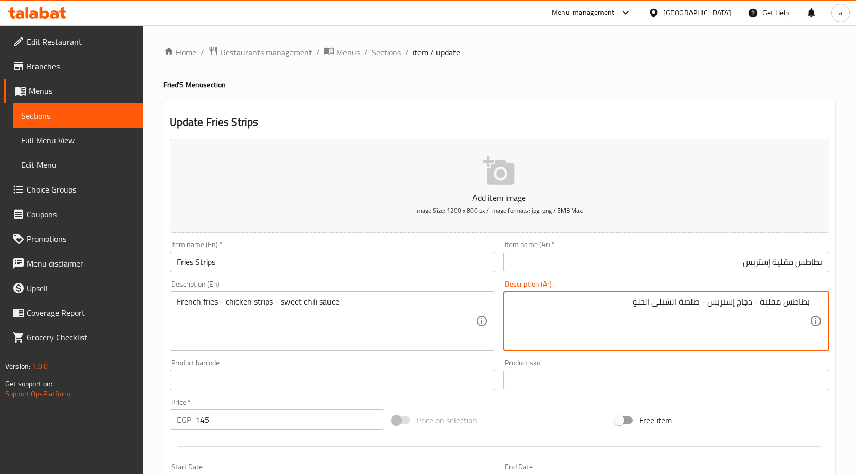
click at [665, 308] on textarea "بطاطس مقلية - دجاج إستربس - صلصة الشيلي الحلو" at bounding box center [659, 321] width 299 height 49
type textarea "بطاطس مقلية - دجاج إستربس - صلصة حلو حار"
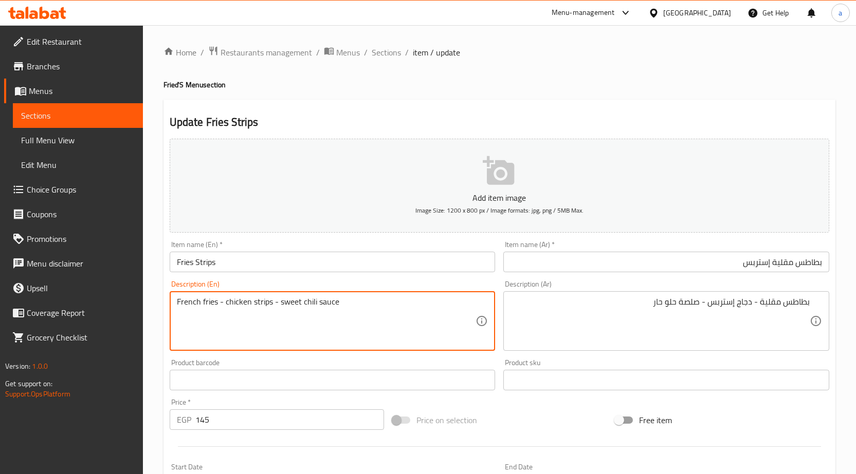
click at [303, 303] on textarea "French fries - chicken strips - sweet chili sauce" at bounding box center [326, 321] width 299 height 49
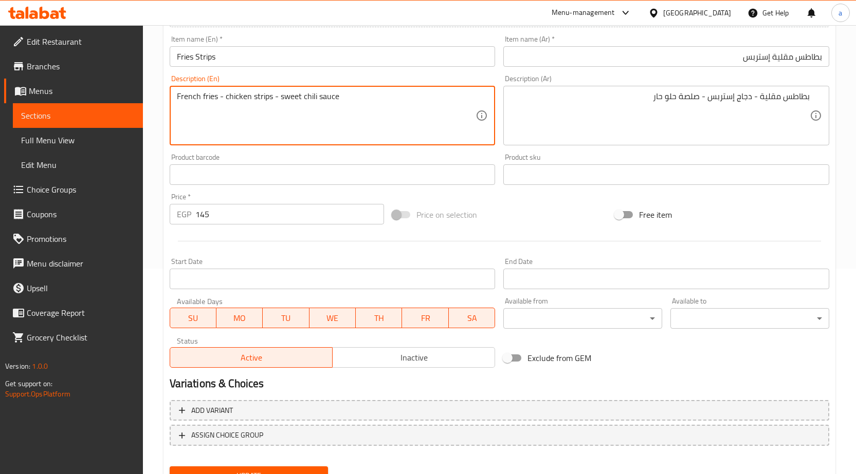
scroll to position [252, 0]
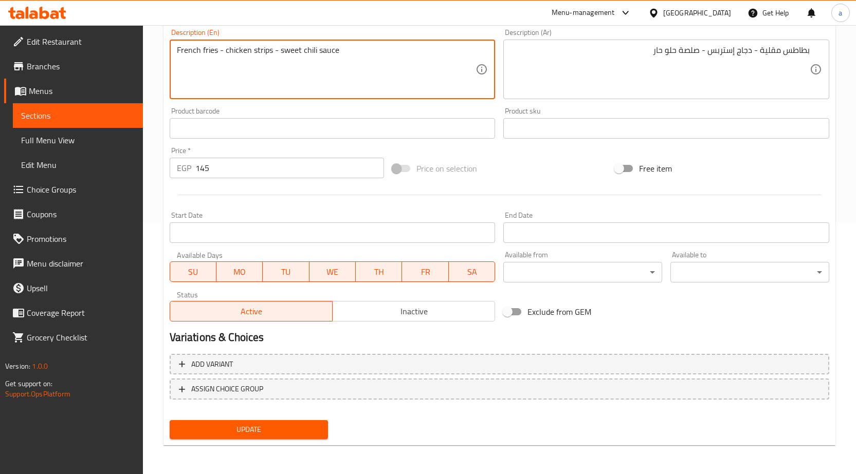
click at [313, 432] on span "Update" at bounding box center [249, 430] width 142 height 13
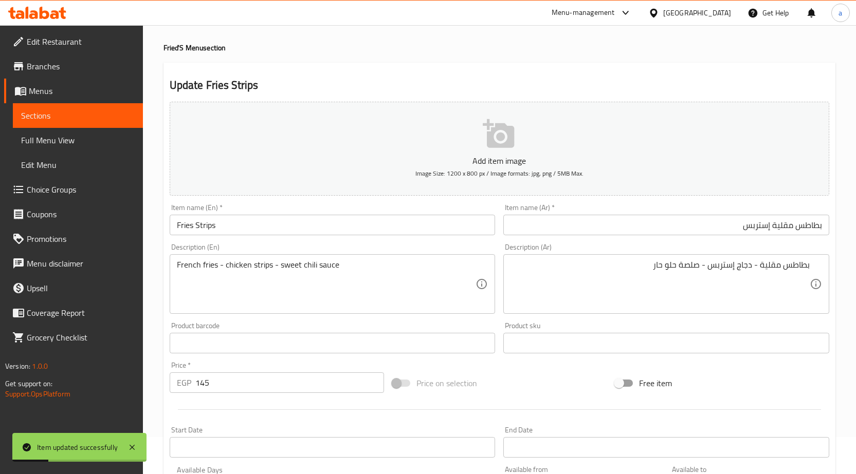
scroll to position [0, 0]
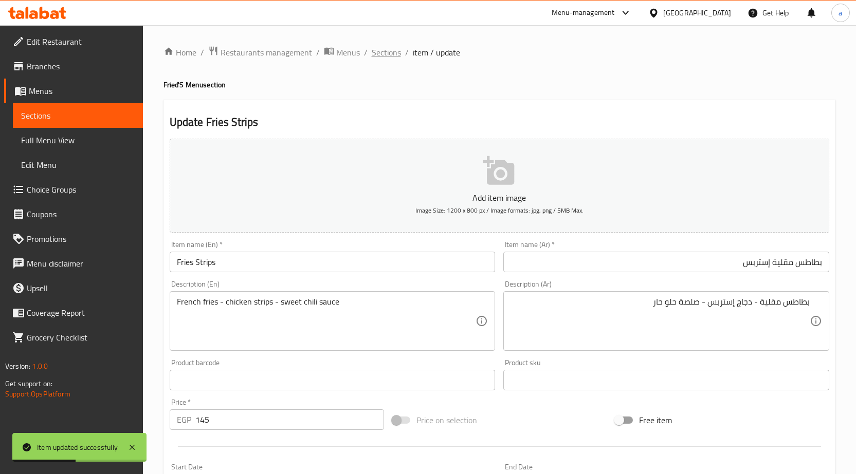
click at [389, 54] on span "Sections" at bounding box center [386, 52] width 29 height 12
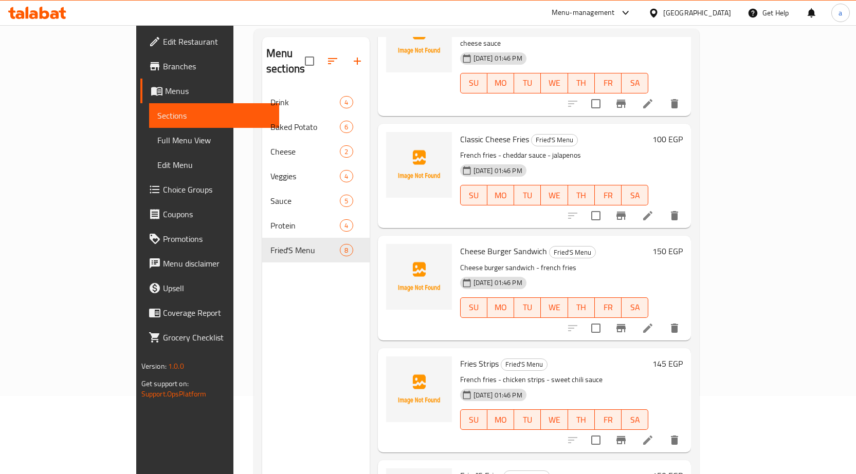
scroll to position [144, 0]
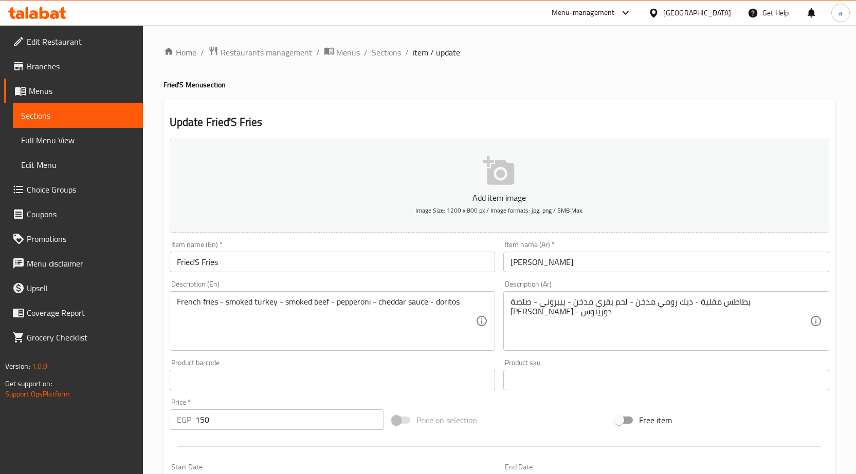
click at [689, 266] on input "فرايز فريدز" at bounding box center [666, 262] width 326 height 21
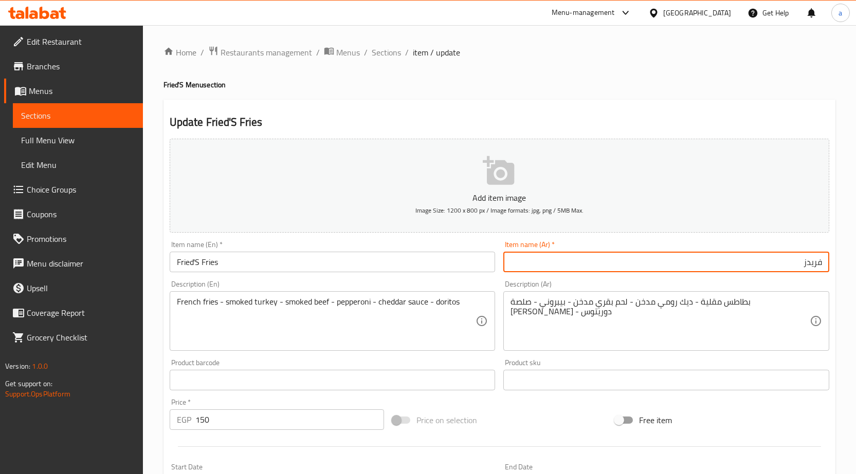
paste input "بطاطس مقلية"
type input "بطاطس مقلية فريدز"
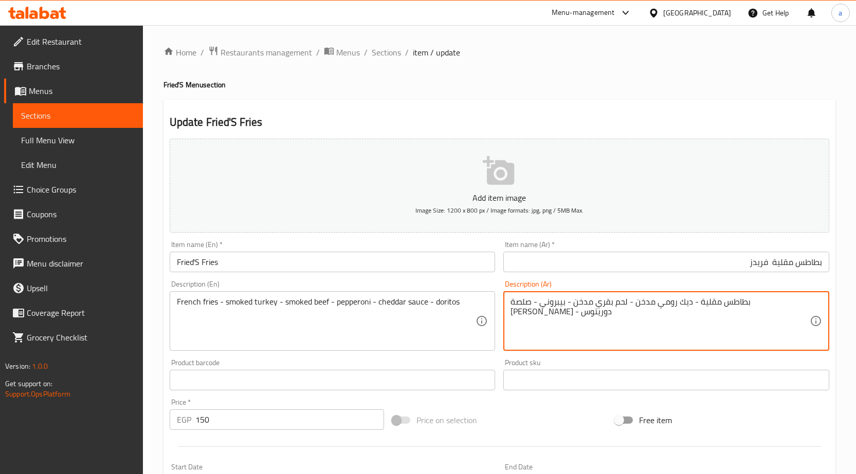
drag, startPoint x: 759, startPoint y: 305, endPoint x: 827, endPoint y: 291, distance: 69.2
paste textarea "حمر"
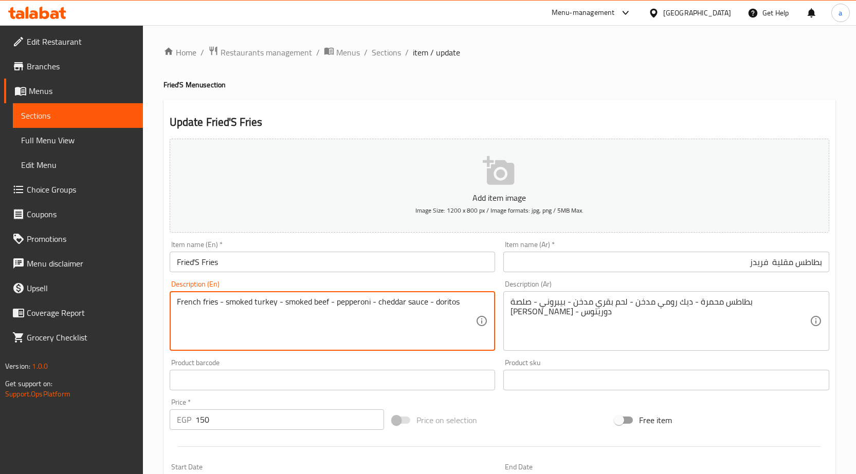
click at [245, 304] on textarea "French fries - smoked turkey - smoked beef - pepperoni - cheddar sauce - doritos" at bounding box center [326, 321] width 299 height 49
click at [256, 304] on textarea "French fries - smoked turkey - smoked beef - pepperoni - cheddar sauce - doritos" at bounding box center [326, 321] width 299 height 49
click at [266, 304] on textarea "French fries - smoked turkey - smoked beef - pepperoni - cheddar sauce - doritos" at bounding box center [326, 321] width 299 height 49
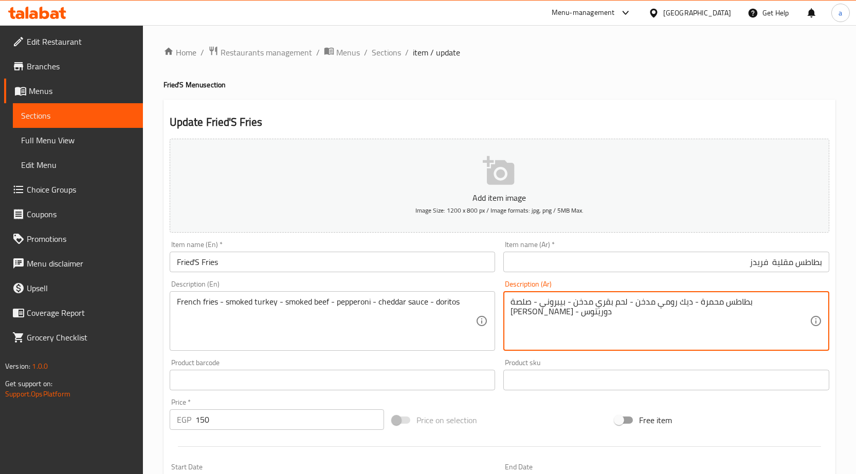
drag, startPoint x: 664, startPoint y: 302, endPoint x: 718, endPoint y: 307, distance: 53.7
paste textarea "لحم"
type textarea "بطاطس محمرة - لحم رومي مدخن - لحم بقري مدخن - بيبروني - صلصة [PERSON_NAME] - دو…"
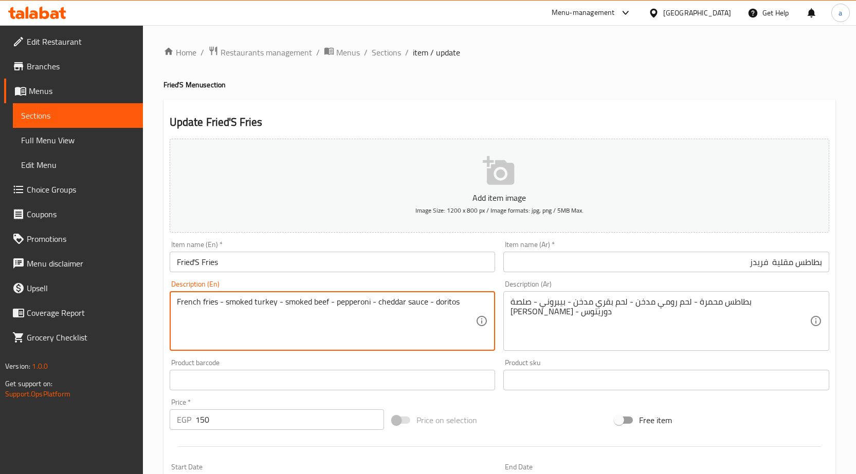
click at [443, 304] on textarea "French fries - smoked turkey - smoked beef - pepperoni - cheddar sauce - doritos" at bounding box center [326, 321] width 299 height 49
click at [440, 304] on textarea "French fries - smoked turkey - smoked beef - pepperoni - cheddar sauce - doritos" at bounding box center [326, 321] width 299 height 49
type textarea "French fries - smoked turkey - smoked beef - pepperoni - cheddar sauce - Doritos"
click at [478, 300] on div "French fries - smoked turkey - smoked beef - pepperoni - cheddar sauce - Dorito…" at bounding box center [333, 321] width 326 height 60
click at [470, 304] on textarea "French fries - smoked turkey - smoked beef - pepperoni - cheddar sauce - Doritos" at bounding box center [326, 321] width 299 height 49
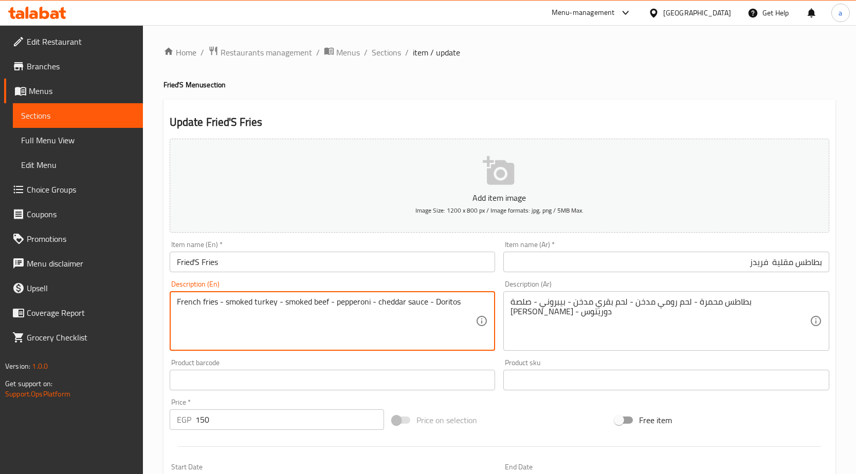
click at [428, 306] on textarea "French fries - smoked turkey - smoked beef - pepperoni - cheddar sauce - Doritos" at bounding box center [326, 321] width 299 height 49
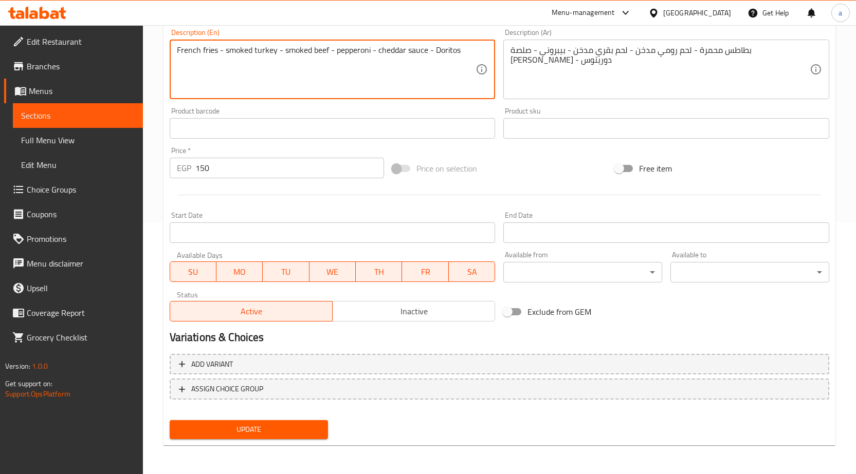
click at [290, 424] on span "Update" at bounding box center [249, 430] width 142 height 13
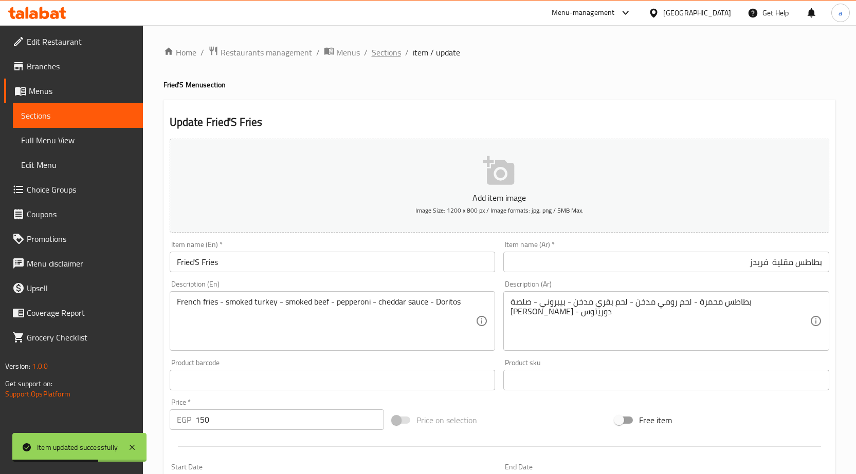
click at [389, 54] on span "Sections" at bounding box center [386, 52] width 29 height 12
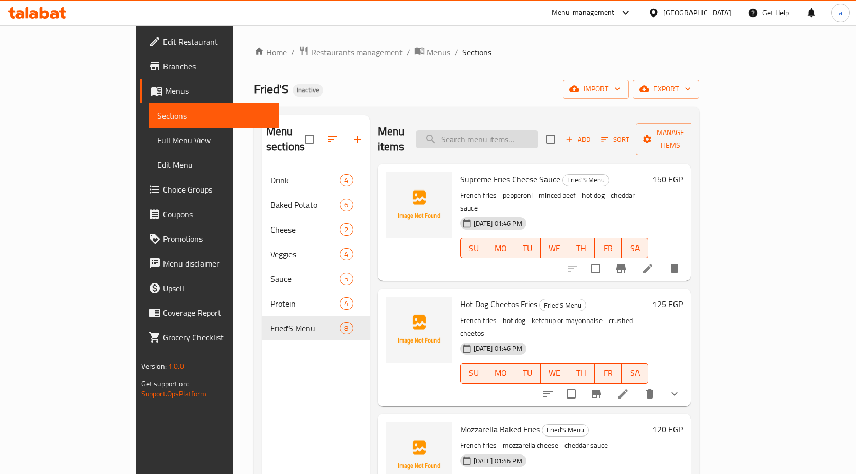
click at [515, 131] on input "search" at bounding box center [476, 140] width 121 height 18
paste input "chili"
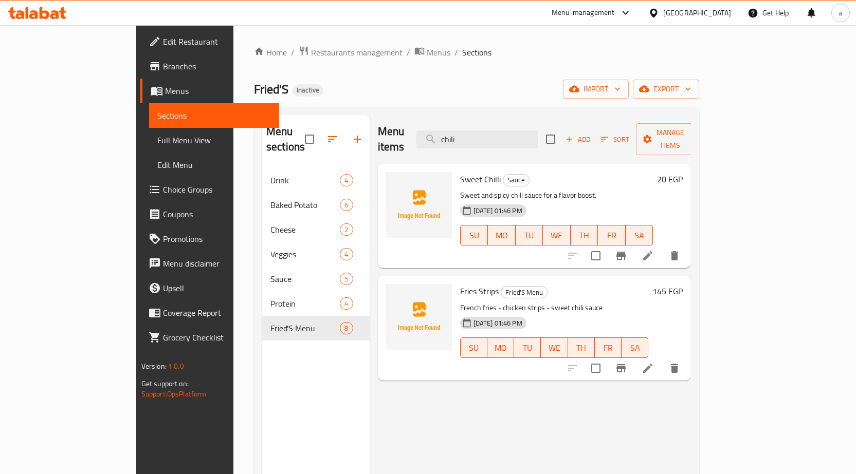
type input "chili"
click at [652, 251] on icon at bounding box center [647, 255] width 9 height 9
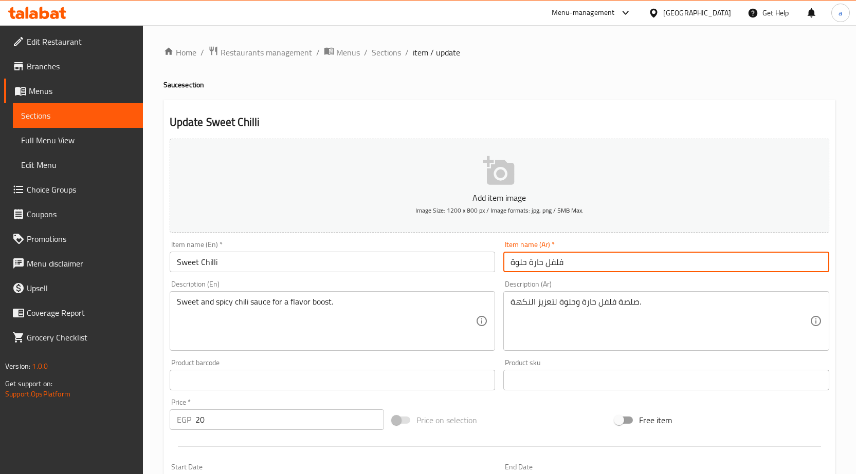
drag, startPoint x: 509, startPoint y: 262, endPoint x: 635, endPoint y: 264, distance: 126.0
click at [635, 264] on input "فلفل حارة حلوة" at bounding box center [666, 262] width 326 height 21
click at [603, 266] on input "فلفل حارة حلوة" at bounding box center [666, 262] width 326 height 21
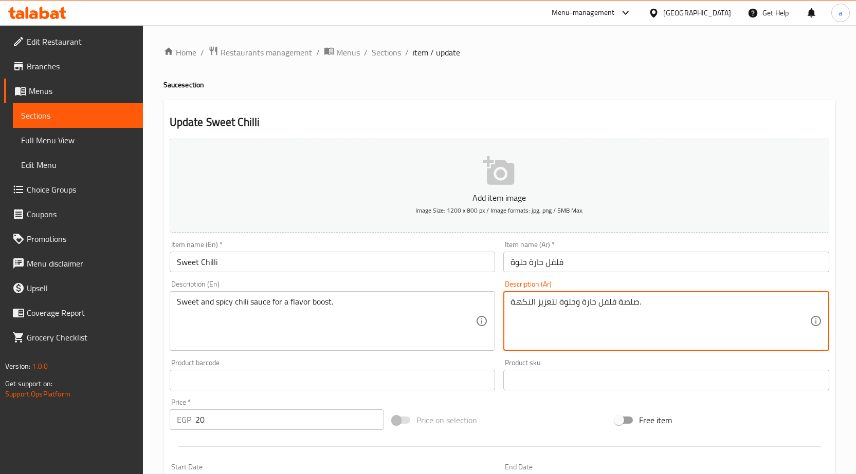
click at [605, 303] on textarea "صلصة فلفل حارة وحلوة لتعزيز النكهة." at bounding box center [659, 321] width 299 height 49
type textarea "صلصة حارة وحلوة لتعزيز النكهة."
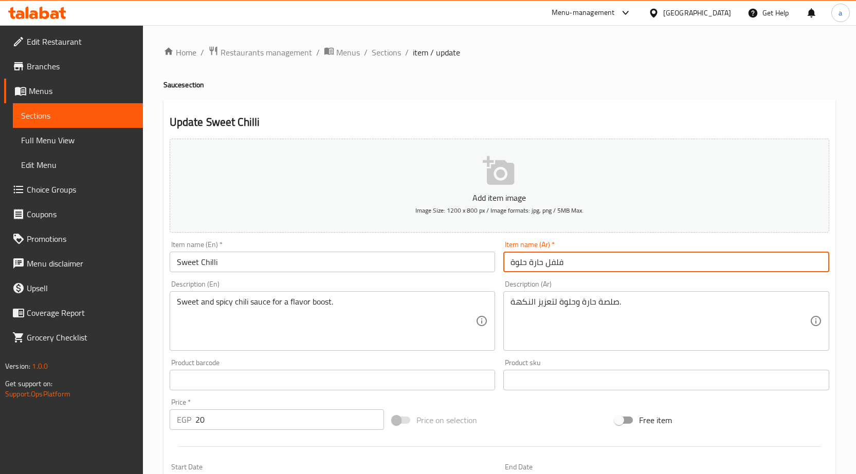
drag, startPoint x: 589, startPoint y: 263, endPoint x: 511, endPoint y: 272, distance: 78.1
click at [511, 272] on input "فلفل حارة حلوة" at bounding box center [666, 262] width 326 height 21
type input "s"
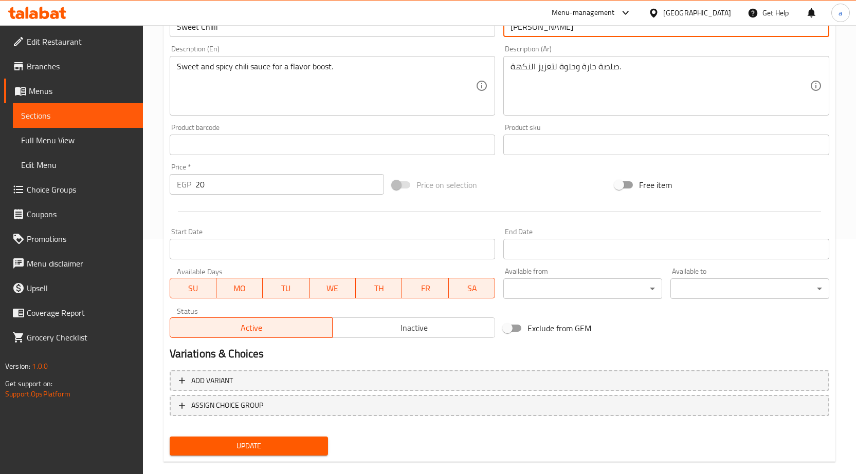
scroll to position [252, 0]
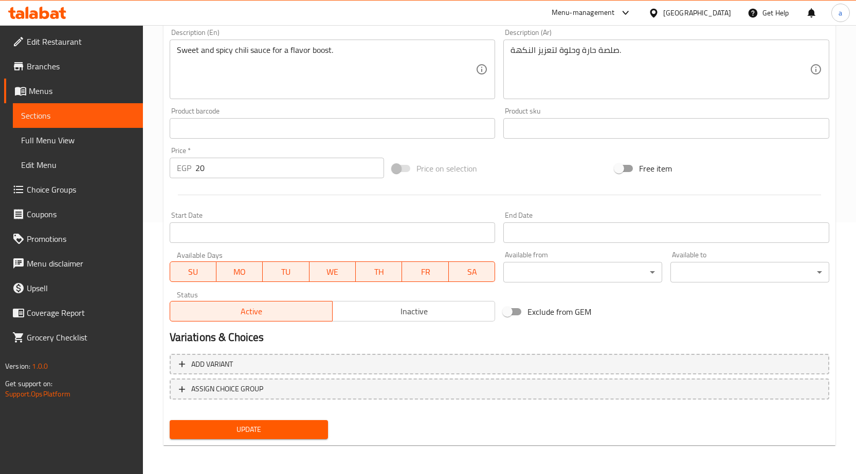
type input "[PERSON_NAME]"
click at [295, 434] on span "Update" at bounding box center [249, 430] width 142 height 13
click at [304, 424] on span "Update" at bounding box center [249, 430] width 142 height 13
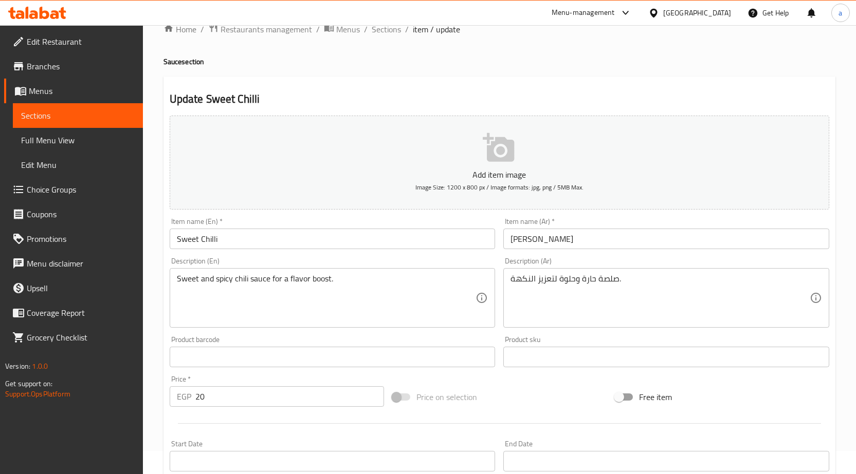
scroll to position [0, 0]
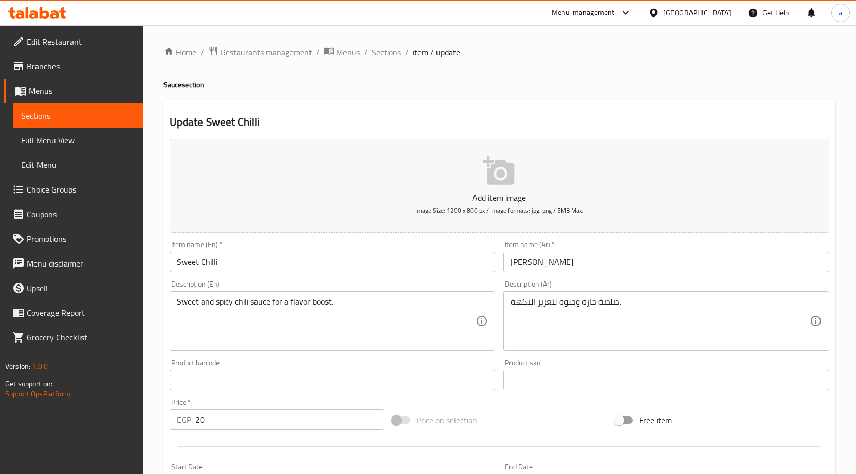
click at [373, 52] on span "Sections" at bounding box center [386, 52] width 29 height 12
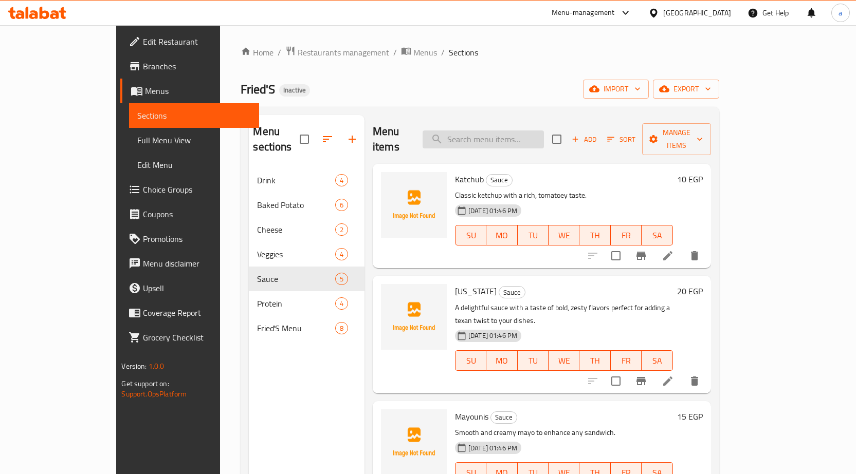
click at [540, 131] on input "search" at bounding box center [483, 140] width 121 height 18
paste input "Small Bottle Water"
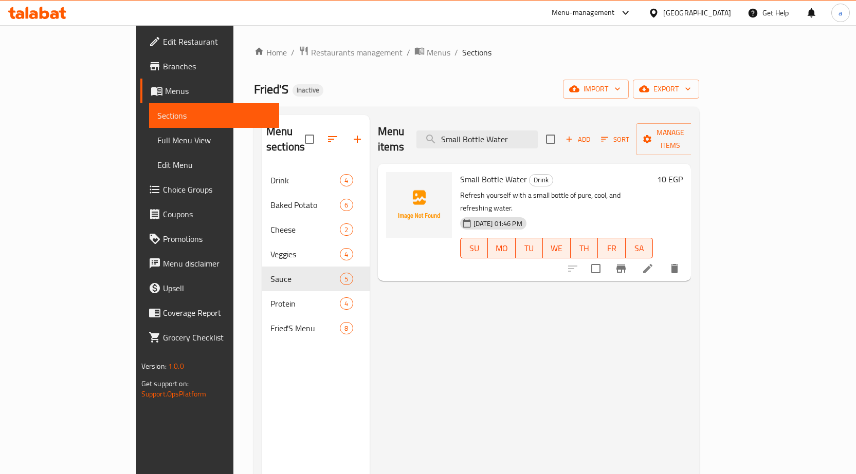
type input "Small Bottle Water"
click at [654, 263] on icon at bounding box center [648, 269] width 12 height 12
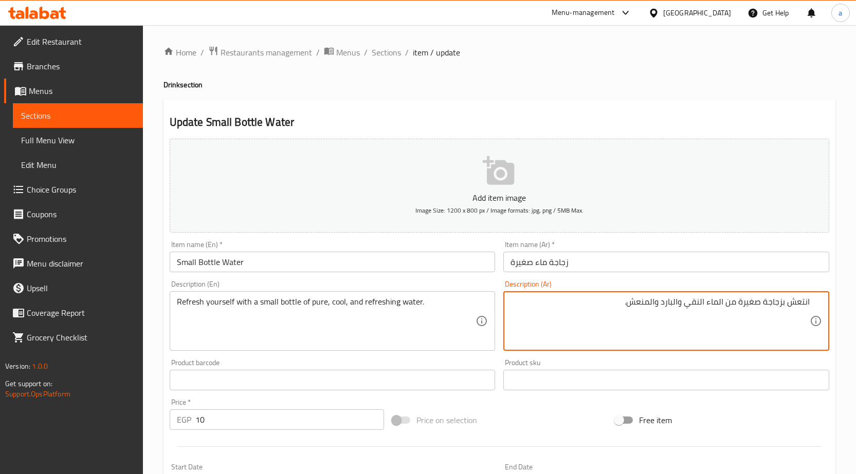
click at [787, 305] on textarea "انتعش بزجاجة صغيرة من الماء النقي والبارد والمنعش." at bounding box center [659, 321] width 299 height 49
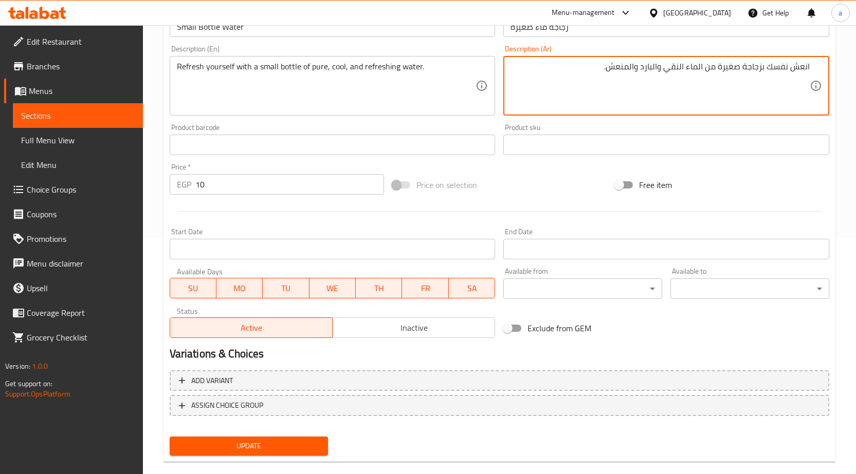
scroll to position [252, 0]
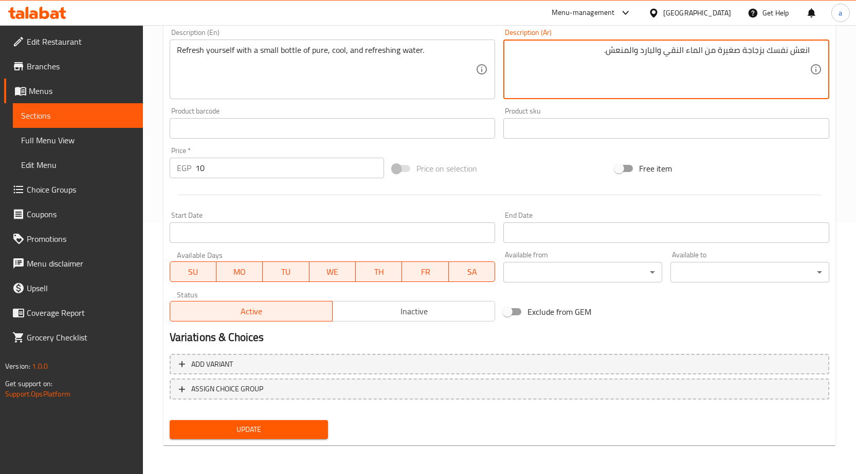
type textarea "انعش نفسك بزجاجة صغيرة من الماء النقي والبارد والمنعش."
click at [280, 437] on button "Update" at bounding box center [249, 429] width 159 height 19
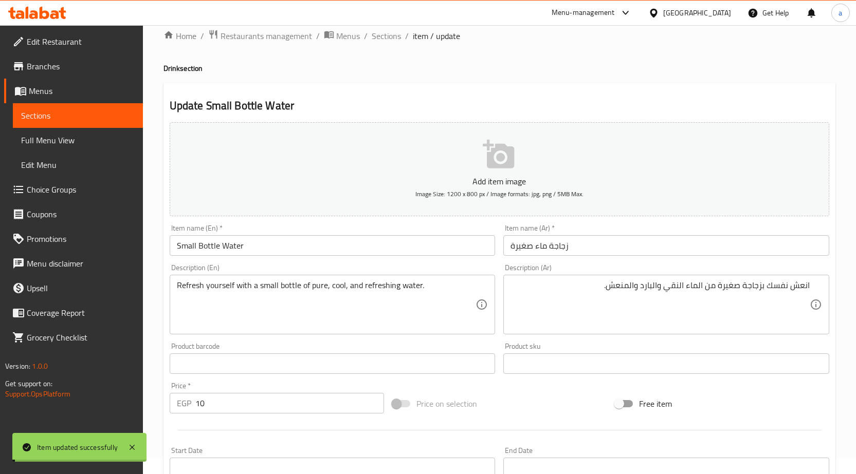
scroll to position [0, 0]
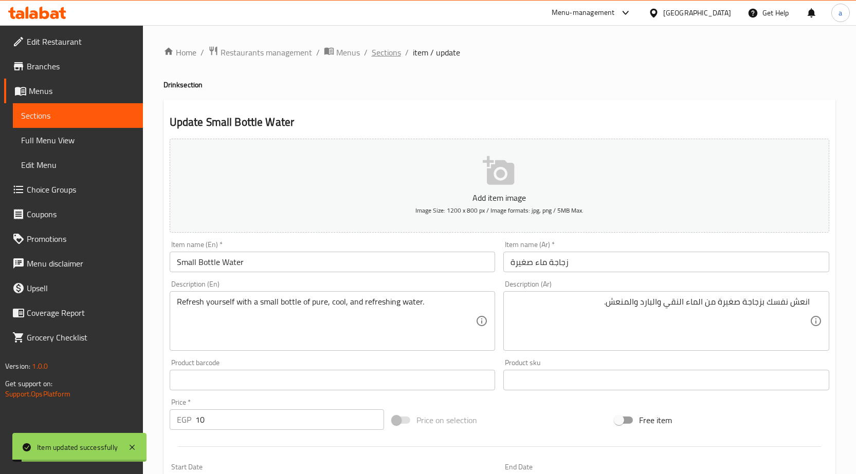
click at [393, 55] on span "Sections" at bounding box center [386, 52] width 29 height 12
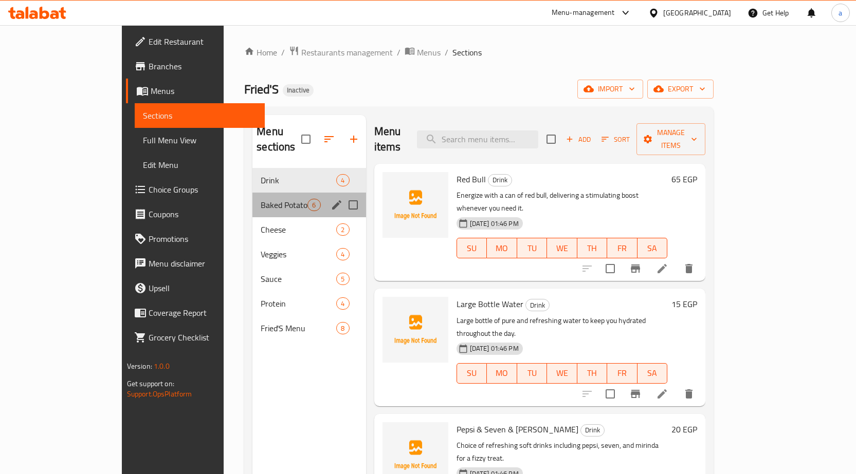
click at [252, 198] on div "Baked Potato 6" at bounding box center [308, 205] width 113 height 25
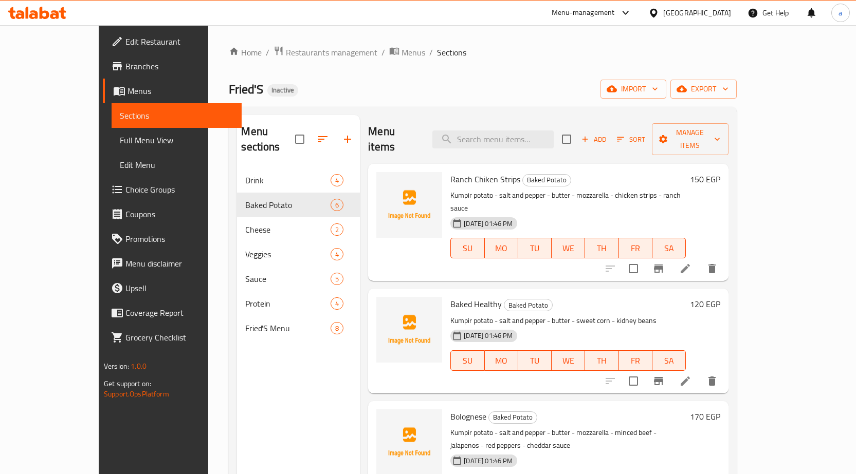
click at [691, 263] on icon at bounding box center [685, 269] width 12 height 12
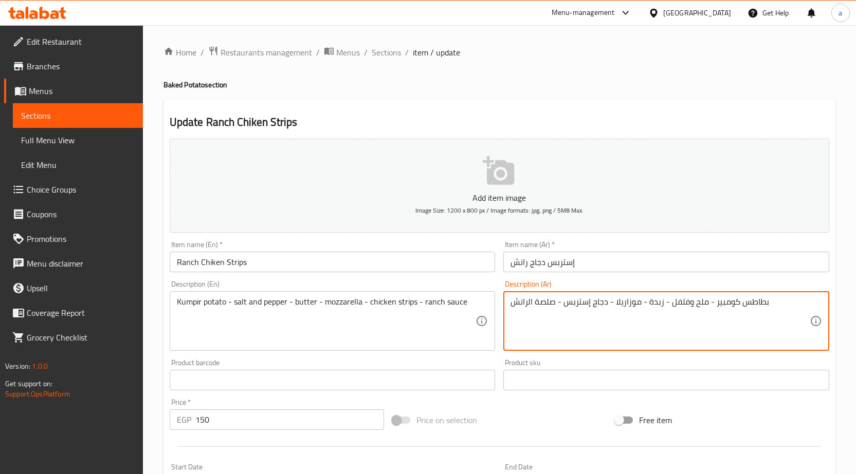
click at [552, 301] on textarea "بطاطس كومبير - ملح وفلفل - زبدة - موزاريلا - دجاج إستربس - صلصة الرانش" at bounding box center [659, 321] width 299 height 49
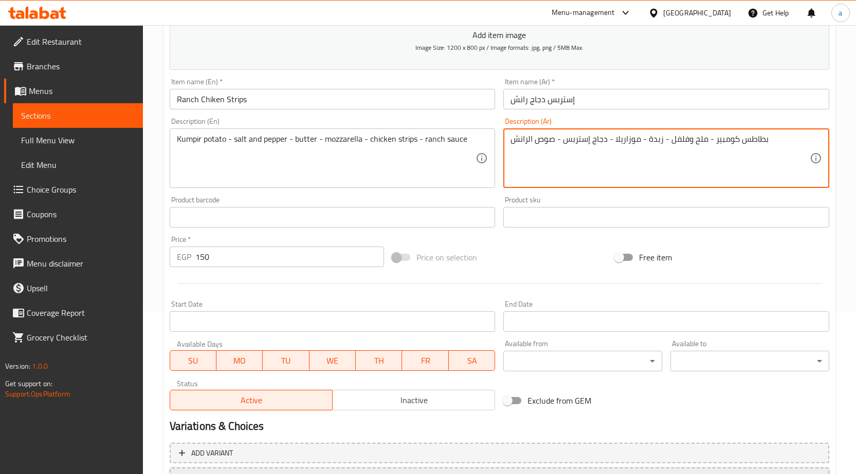
scroll to position [252, 0]
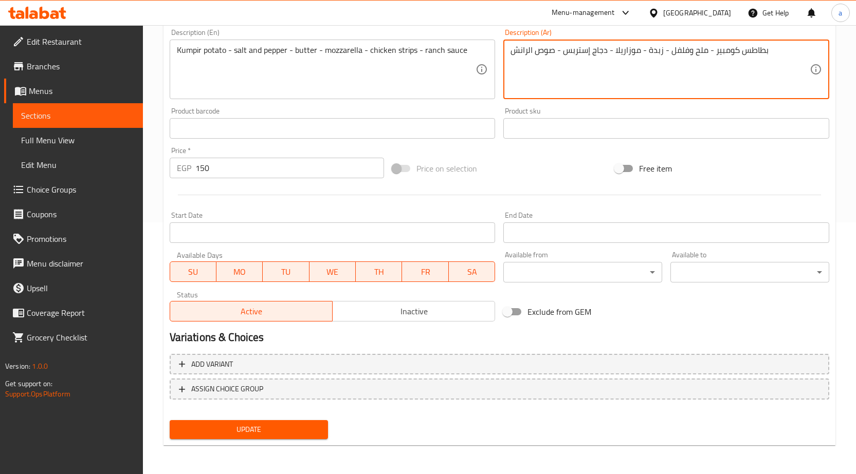
type textarea "بطاطس كومبير - ملح وفلفل - زبدة - موزاريلا - دجاج إستربس - صوص الرانش"
click at [294, 425] on span "Update" at bounding box center [249, 430] width 142 height 13
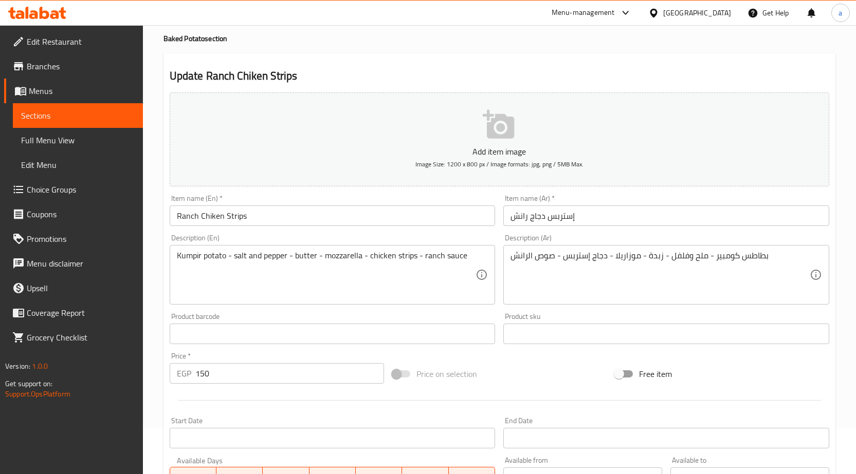
scroll to position [0, 0]
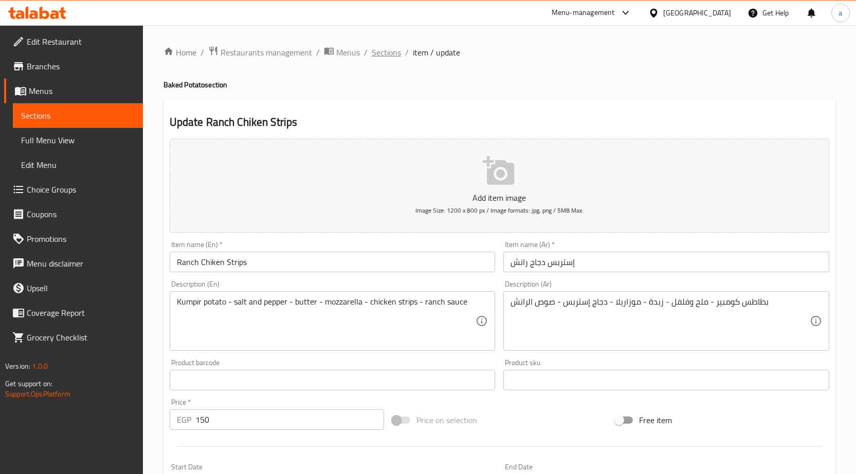
click at [389, 49] on span "Sections" at bounding box center [386, 52] width 29 height 12
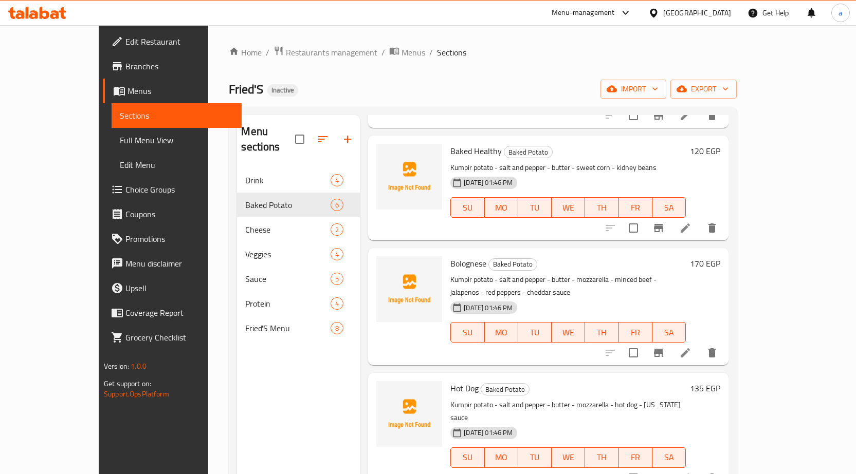
scroll to position [154, 0]
click at [691, 346] on icon at bounding box center [685, 352] width 12 height 12
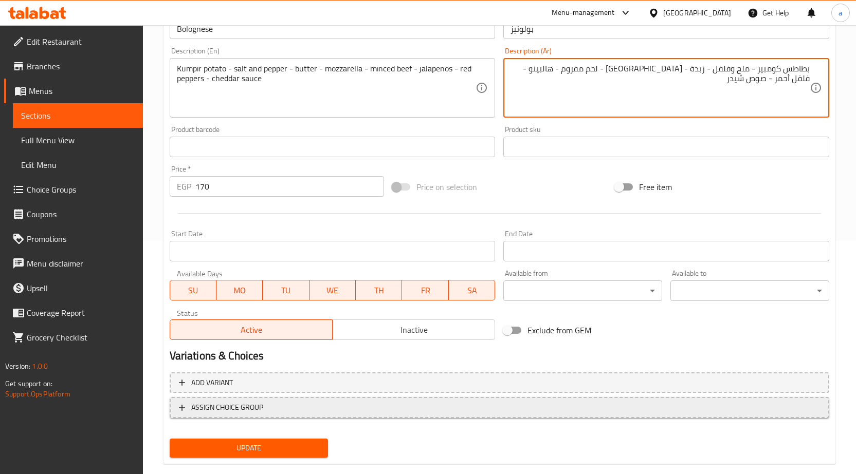
scroll to position [252, 0]
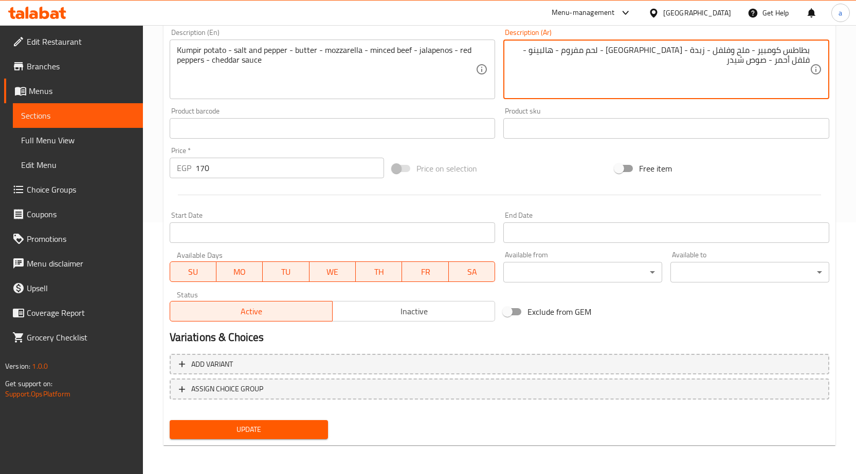
type textarea "بطاطس كومبير - ملح وفلفل - زبدة - [GEOGRAPHIC_DATA] - لحم مفروم - هالبينو - فلف…"
click at [289, 431] on span "Update" at bounding box center [249, 430] width 142 height 13
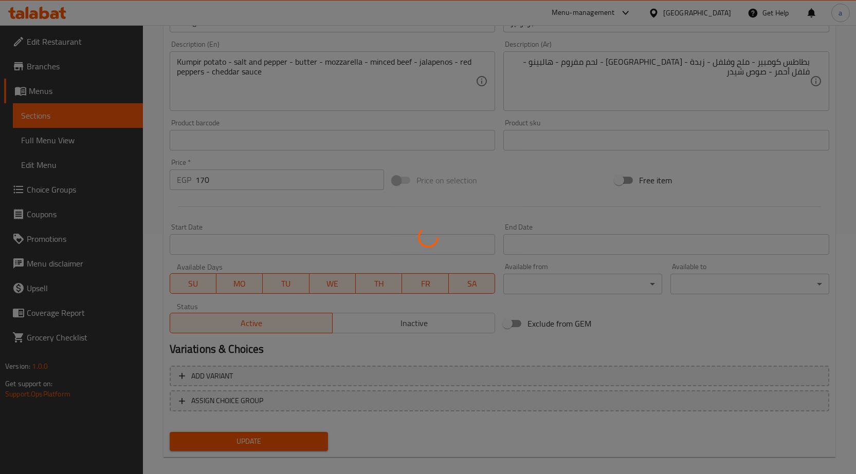
scroll to position [0, 0]
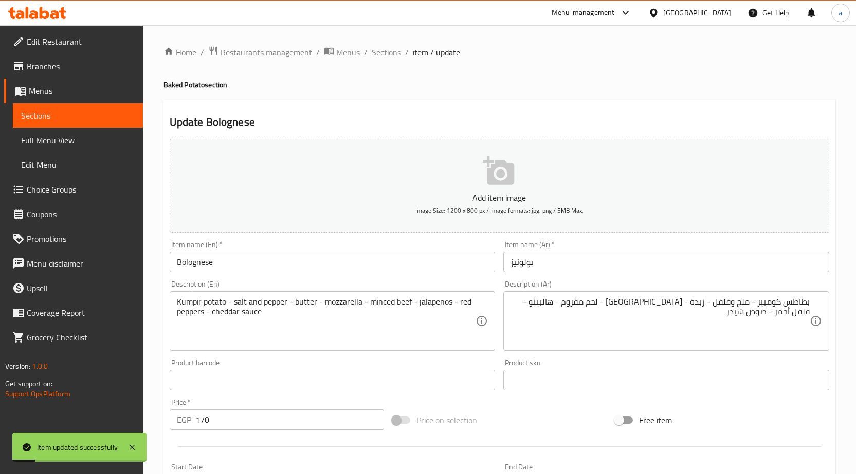
click at [389, 53] on span "Sections" at bounding box center [386, 52] width 29 height 12
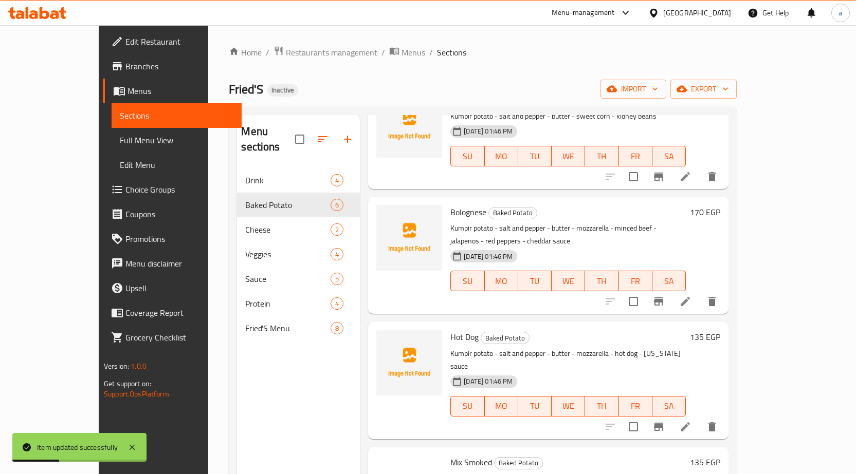
scroll to position [206, 0]
click at [700, 291] on li at bounding box center [685, 300] width 29 height 19
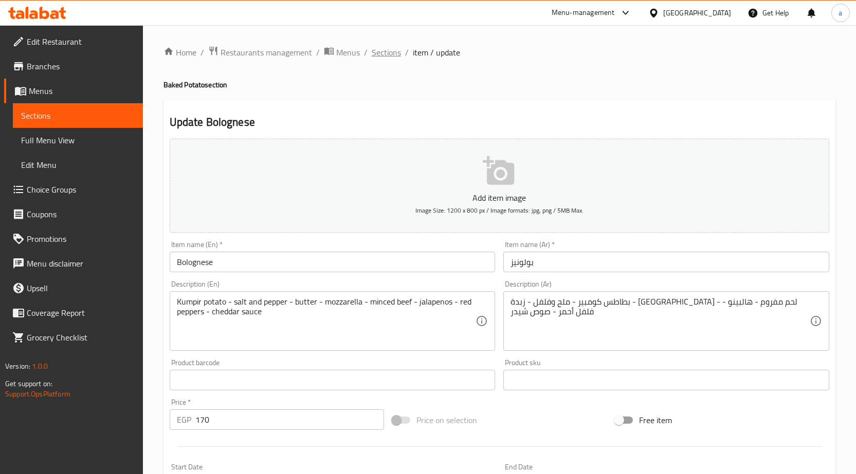
click at [382, 47] on span "Sections" at bounding box center [386, 52] width 29 height 12
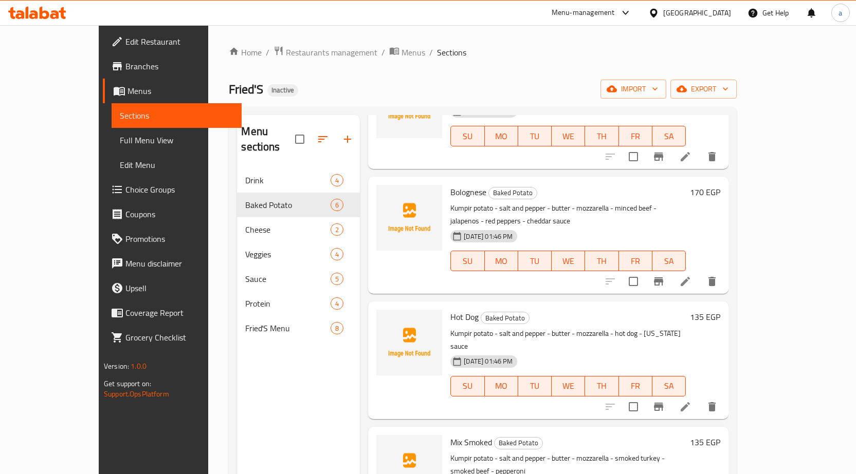
scroll to position [225, 0]
click at [690, 402] on icon at bounding box center [685, 406] width 9 height 9
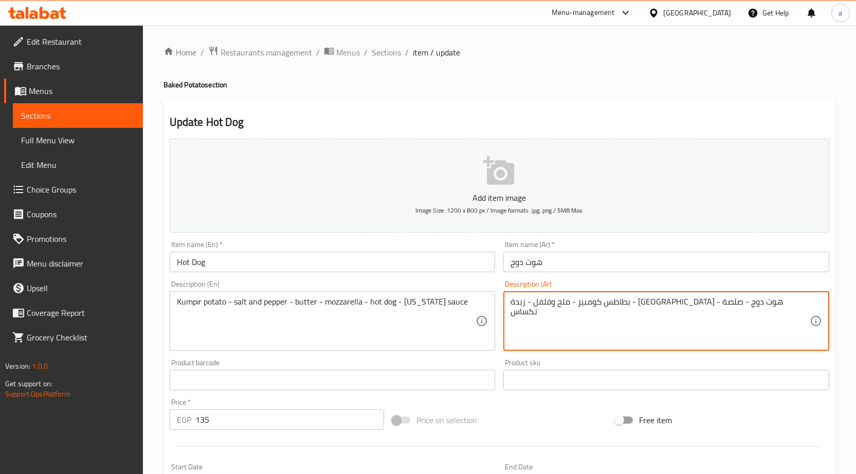
click at [546, 305] on textarea "بطاطس كومبير - ملح وفلفل - زبدة - موزاريلا - هوت دوج - صلصة تكساس" at bounding box center [659, 321] width 299 height 49
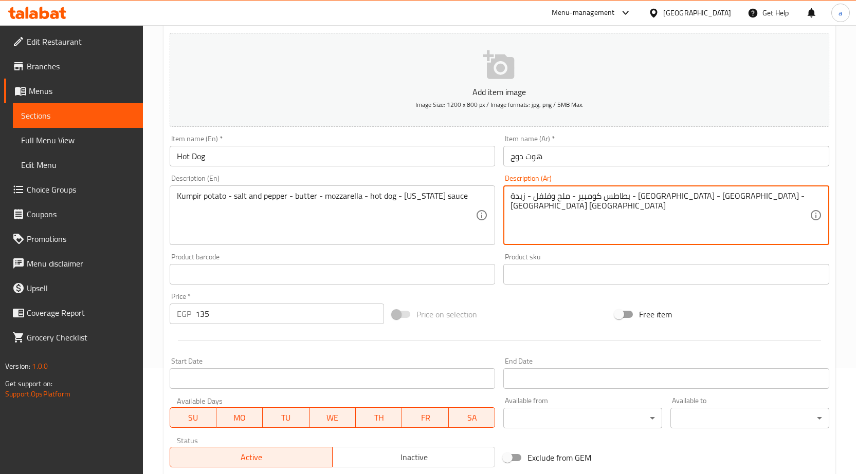
scroll to position [206, 0]
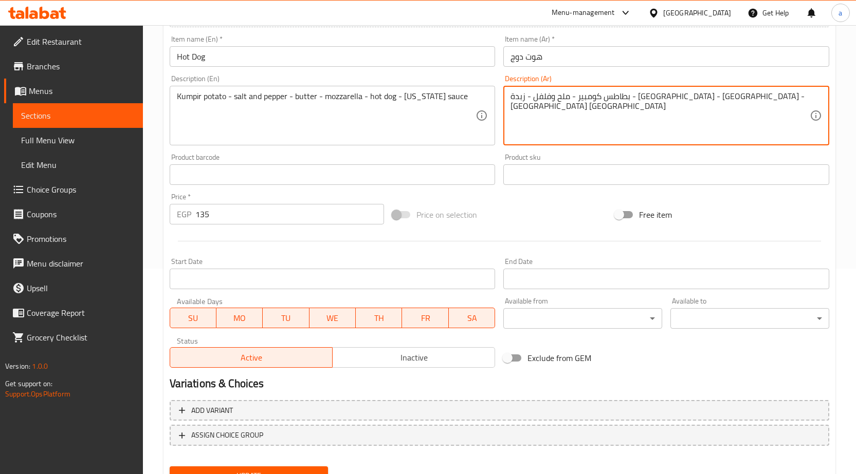
type textarea "بطاطس كومبير - ملح وفلفل - زبدة - [GEOGRAPHIC_DATA] - [GEOGRAPHIC_DATA] - [GEOG…"
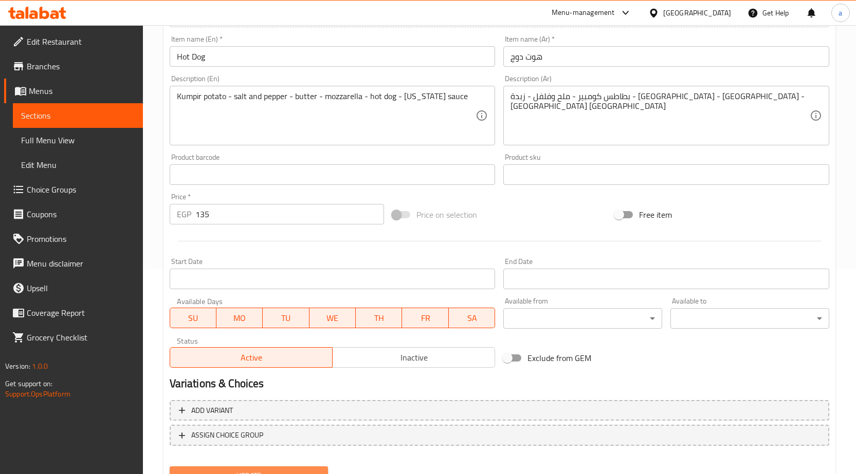
click at [287, 469] on button "Update" at bounding box center [249, 476] width 159 height 19
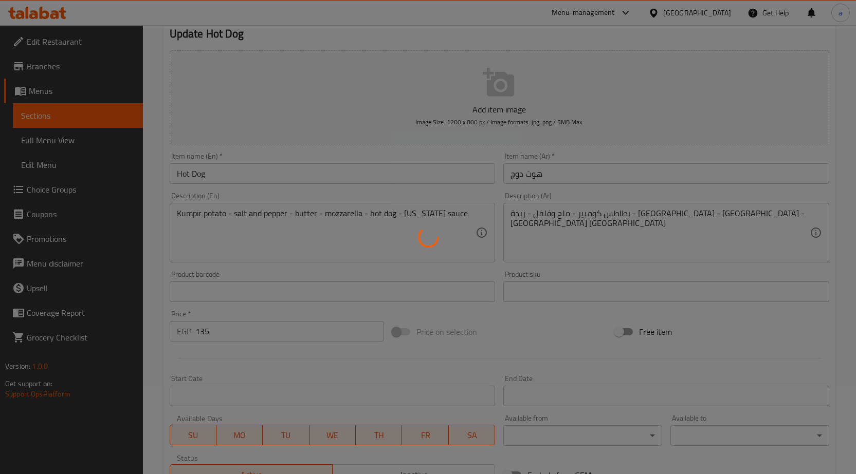
scroll to position [0, 0]
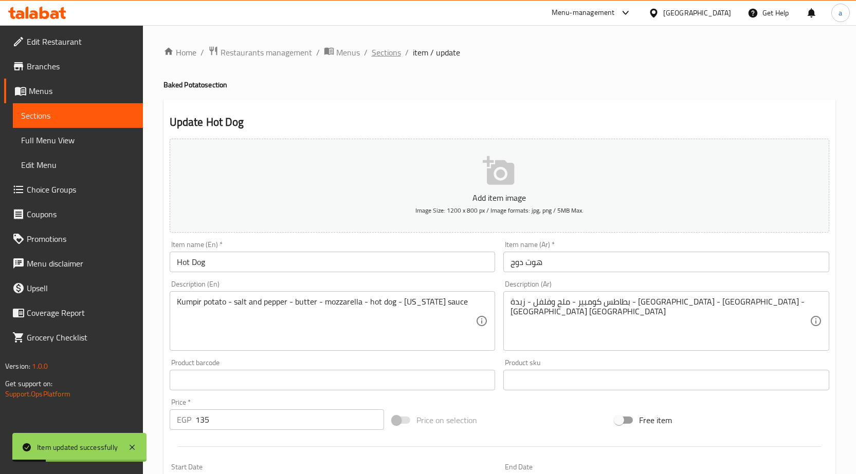
click at [382, 55] on span "Sections" at bounding box center [386, 52] width 29 height 12
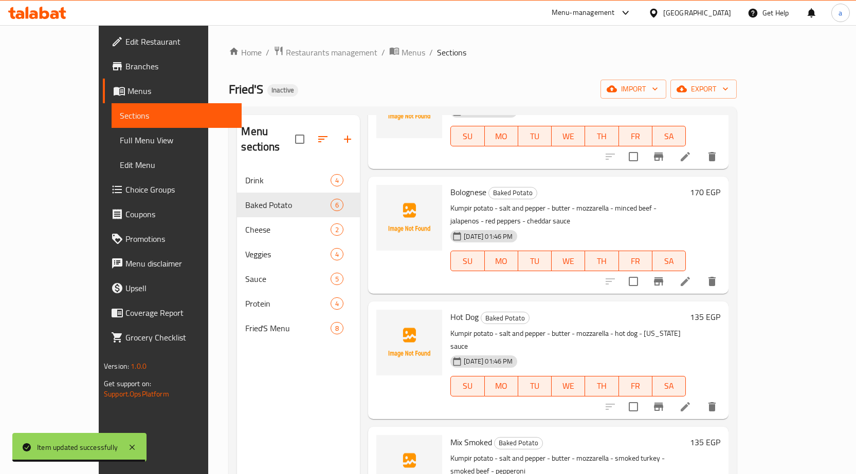
scroll to position [225, 0]
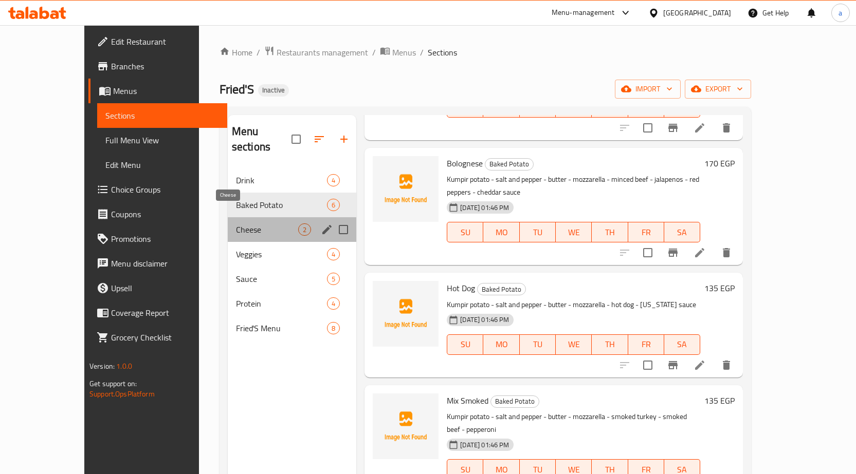
click at [236, 224] on span "Cheese" at bounding box center [267, 230] width 62 height 12
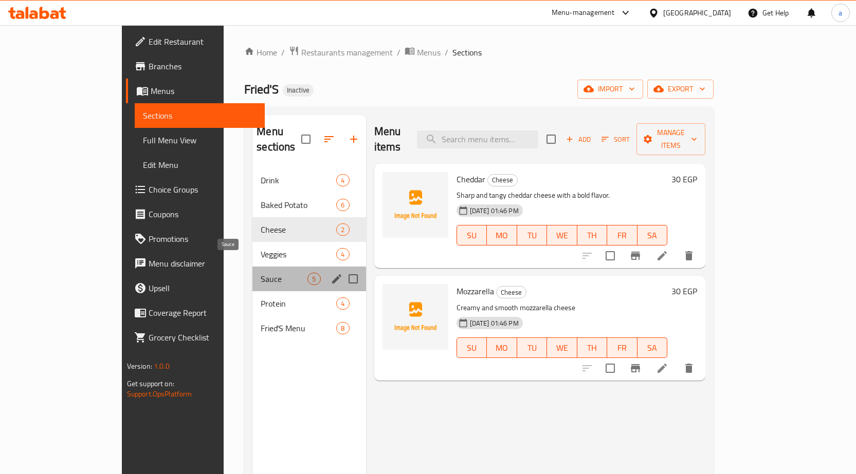
click at [261, 273] on span "Sauce" at bounding box center [284, 279] width 47 height 12
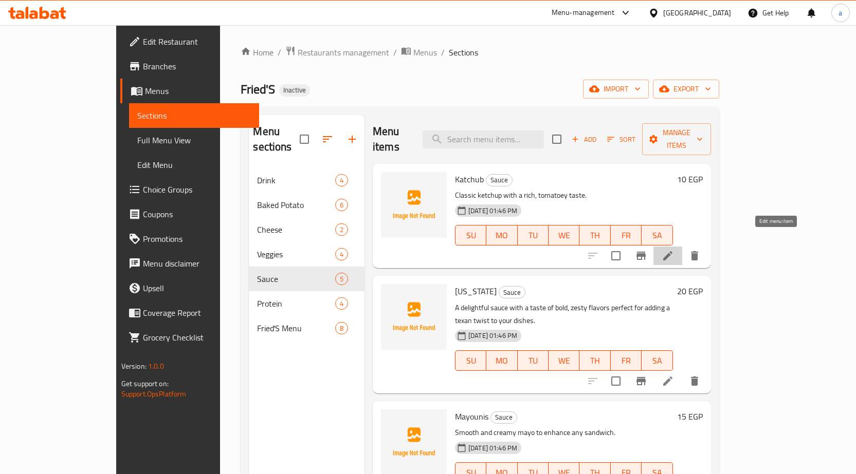
click at [674, 250] on icon at bounding box center [668, 256] width 12 height 12
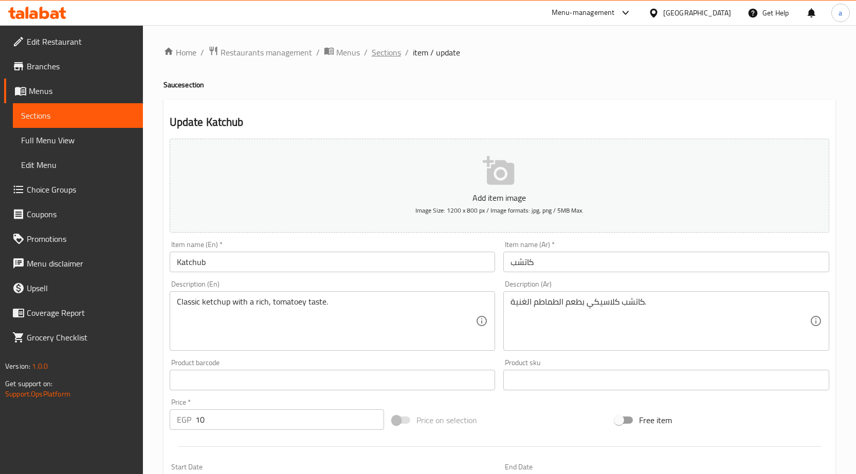
click at [394, 57] on span "Sections" at bounding box center [386, 52] width 29 height 12
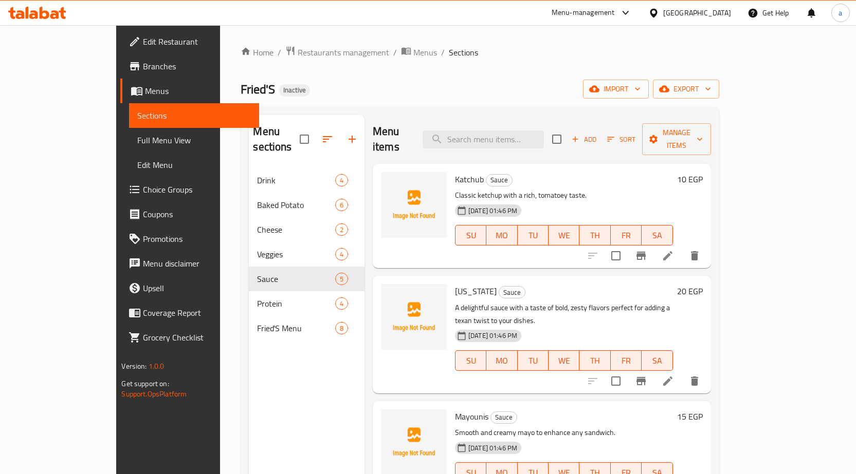
click at [682, 372] on li at bounding box center [667, 381] width 29 height 19
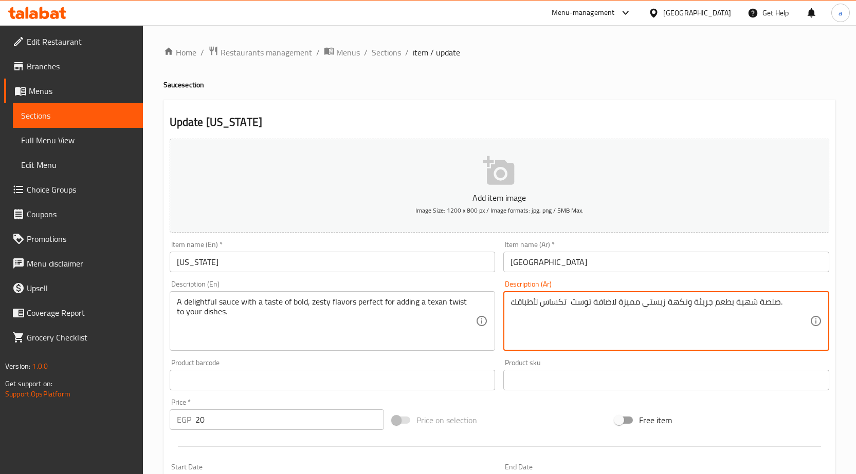
click at [766, 299] on textarea "صلصة شهية بطعم جريئة ونكهة زيستي مميزة لاضافة توست تكساس لأطباقك." at bounding box center [659, 321] width 299 height 49
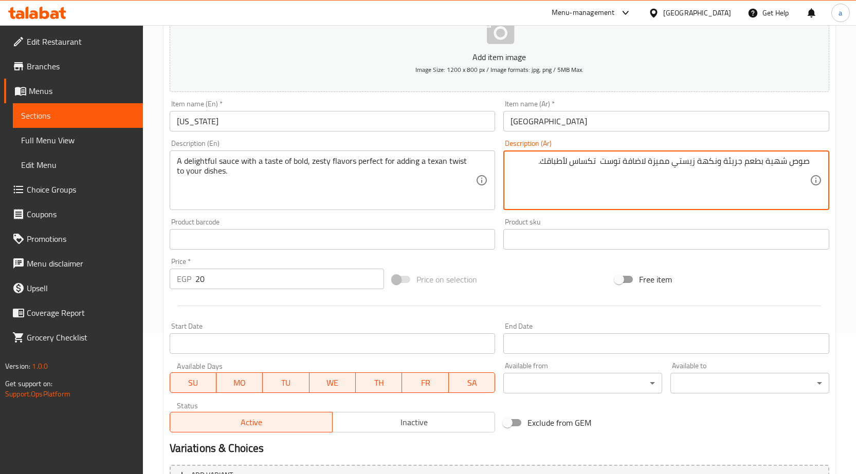
scroll to position [252, 0]
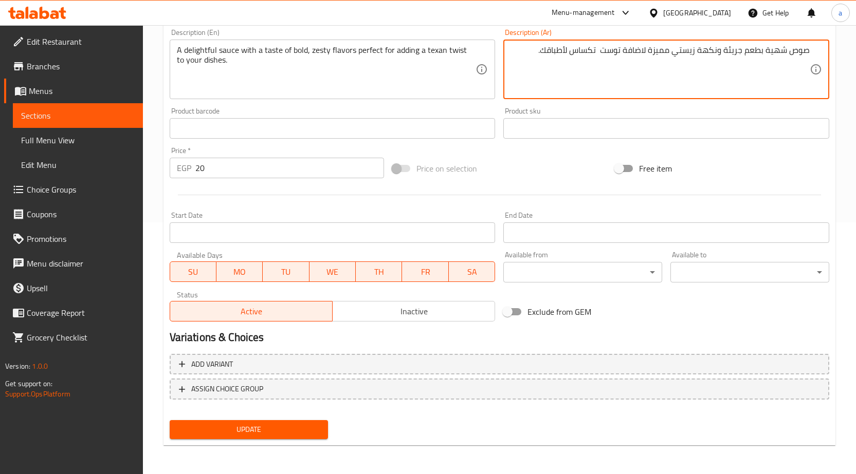
type textarea "صوص شهية بطعم جريئة ونكهة زيستي مميزة لاضافة توست تكساس لأطباقك."
click at [272, 425] on span "Update" at bounding box center [249, 430] width 142 height 13
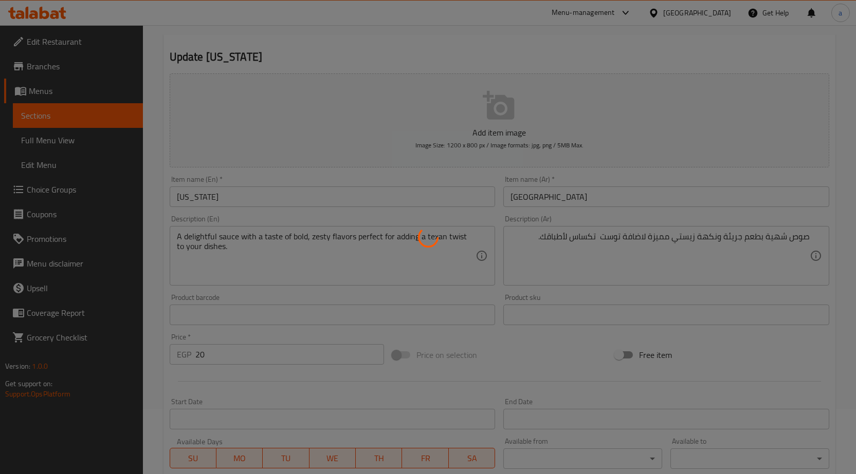
scroll to position [0, 0]
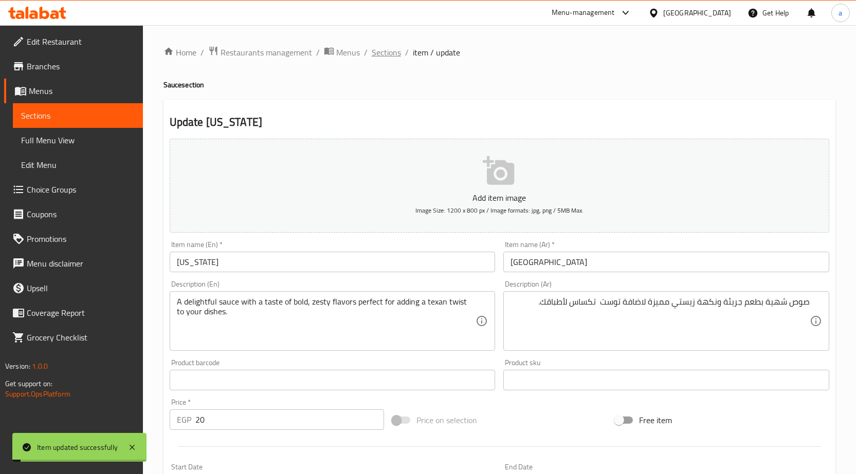
click at [383, 52] on span "Sections" at bounding box center [386, 52] width 29 height 12
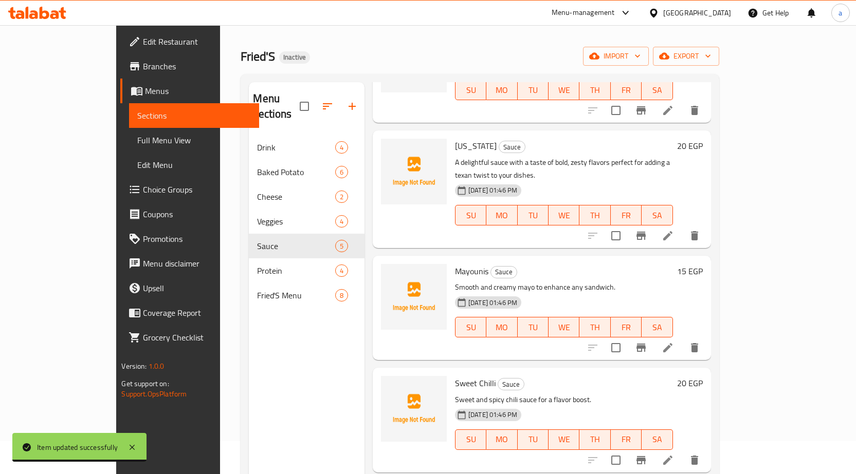
scroll to position [51, 0]
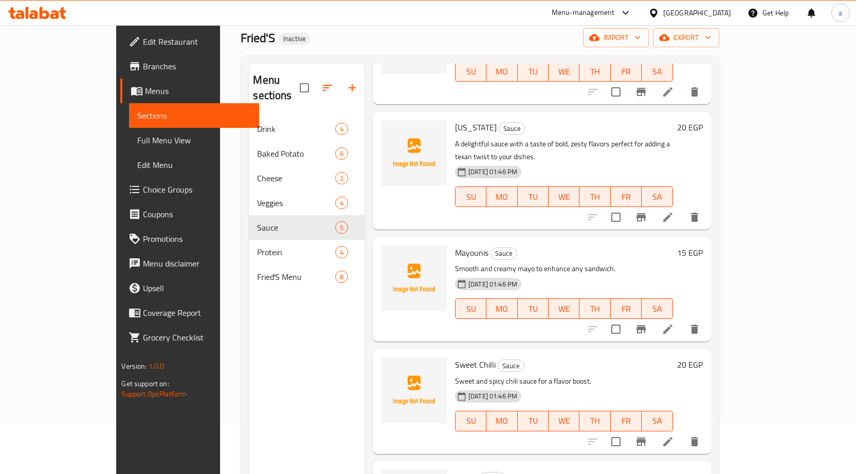
click at [672, 437] on icon at bounding box center [667, 441] width 9 height 9
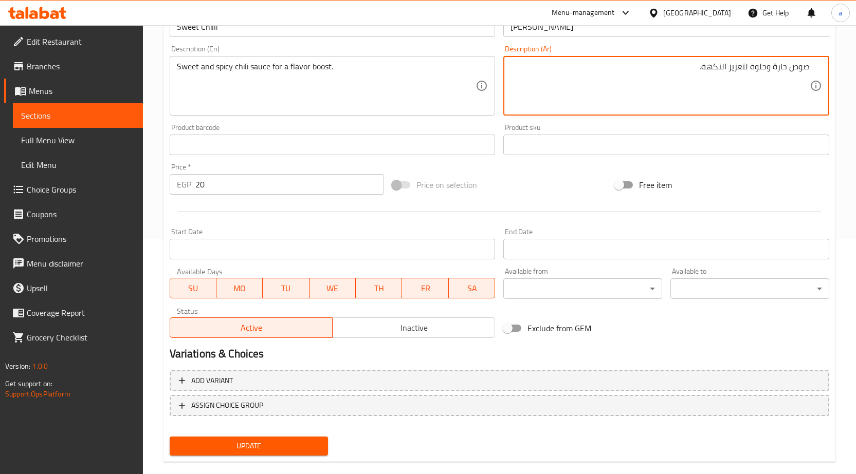
scroll to position [252, 0]
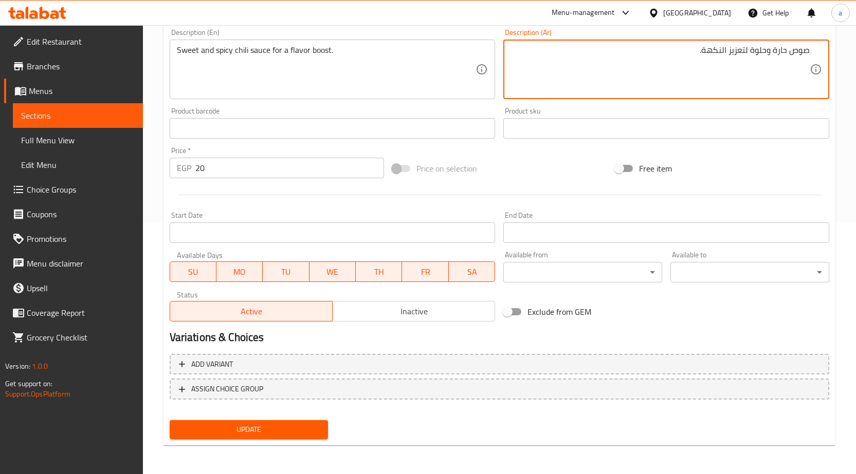
type textarea "صوص حارة وحلوة لتعزيز النكهة."
click at [308, 435] on span "Update" at bounding box center [249, 430] width 142 height 13
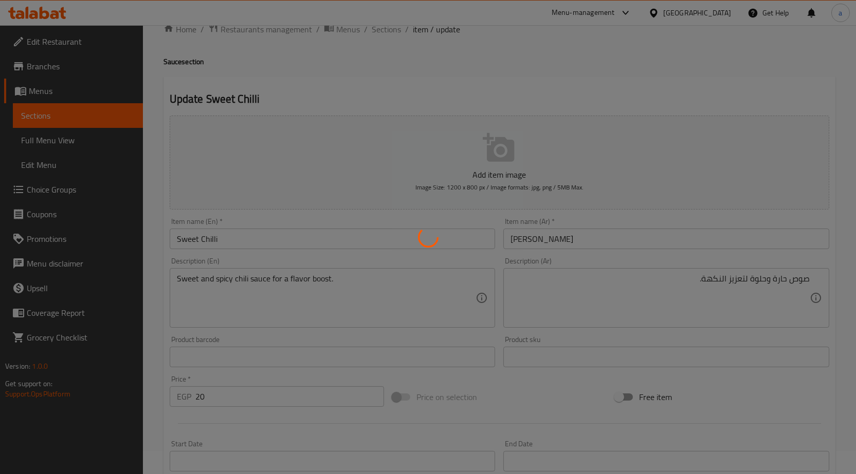
scroll to position [0, 0]
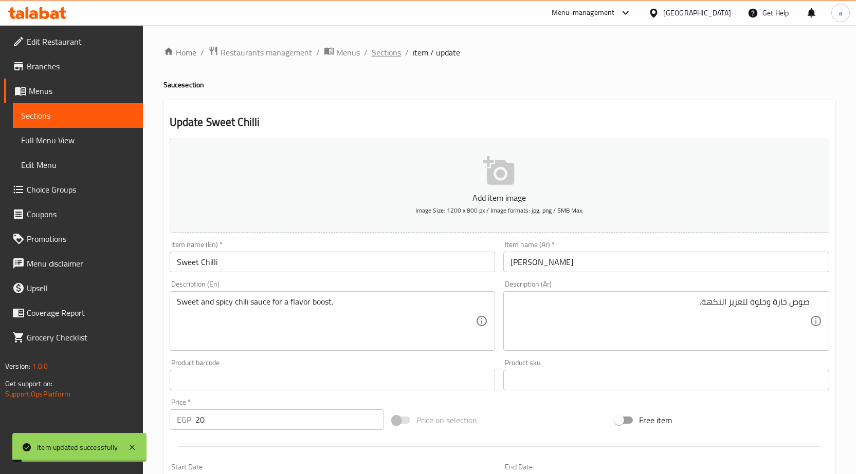
click at [385, 52] on span "Sections" at bounding box center [386, 52] width 29 height 12
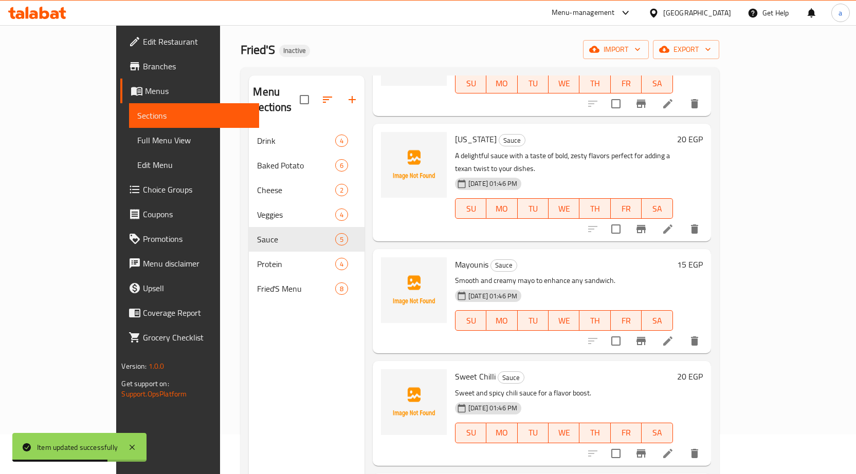
scroll to position [103, 0]
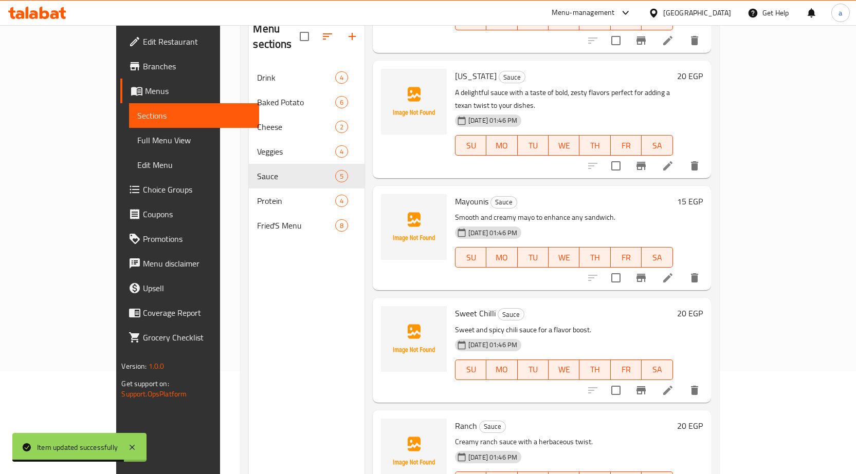
click at [674, 385] on icon at bounding box center [668, 391] width 12 height 12
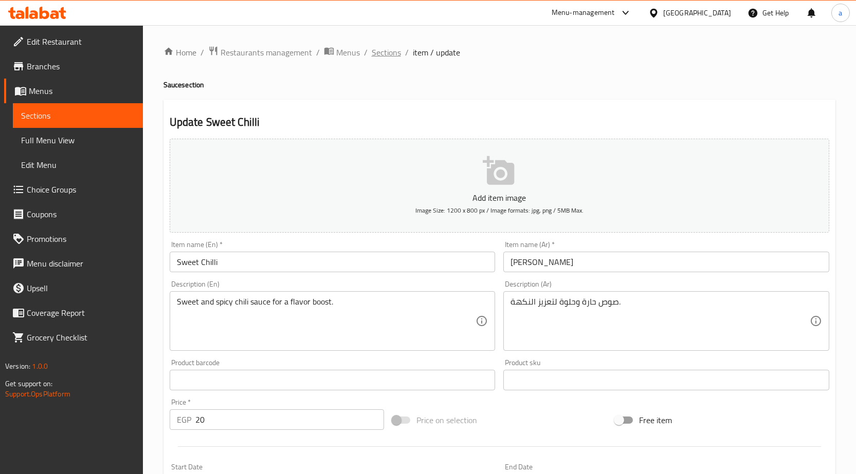
click at [388, 47] on span "Sections" at bounding box center [386, 52] width 29 height 12
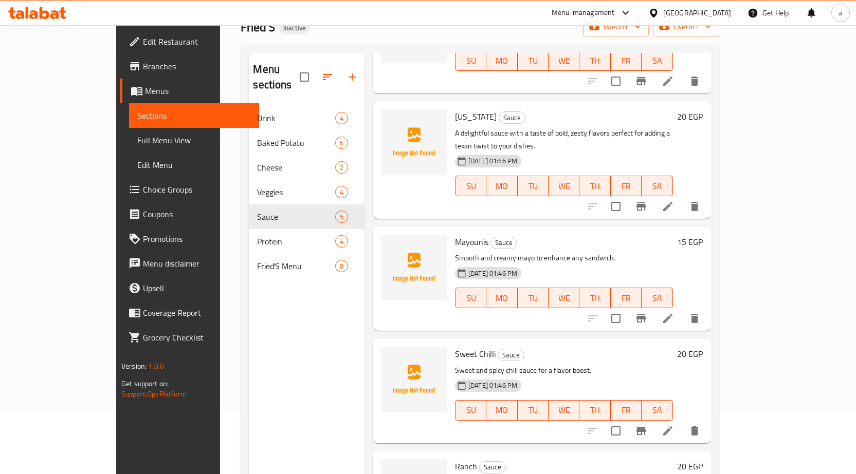
scroll to position [144, 0]
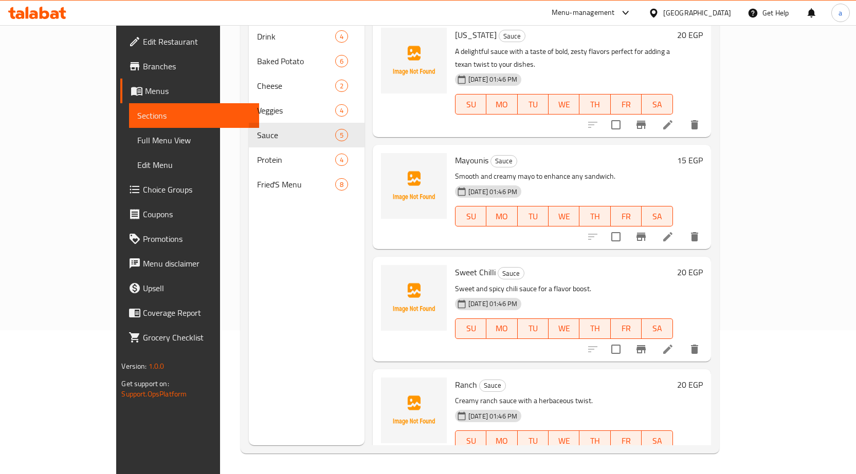
click at [674, 455] on icon at bounding box center [668, 461] width 12 height 12
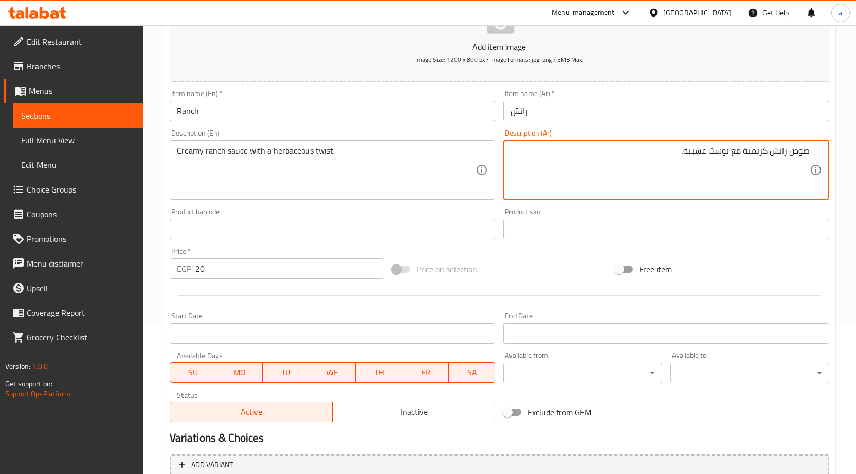
scroll to position [206, 0]
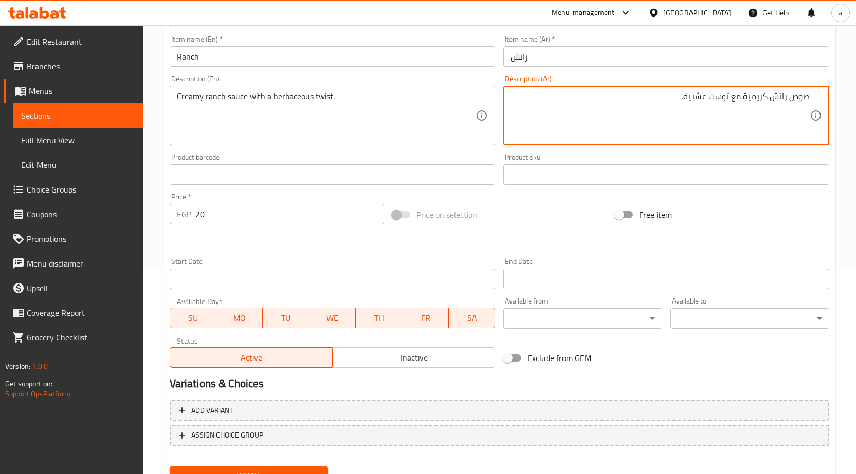
type textarea "صوص رانش كريمية مع توست عشبية."
click at [300, 469] on button "Update" at bounding box center [249, 476] width 159 height 19
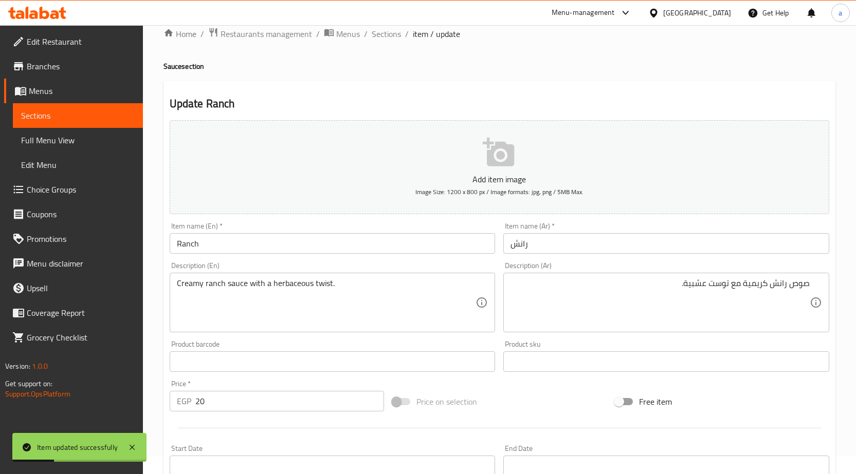
scroll to position [0, 0]
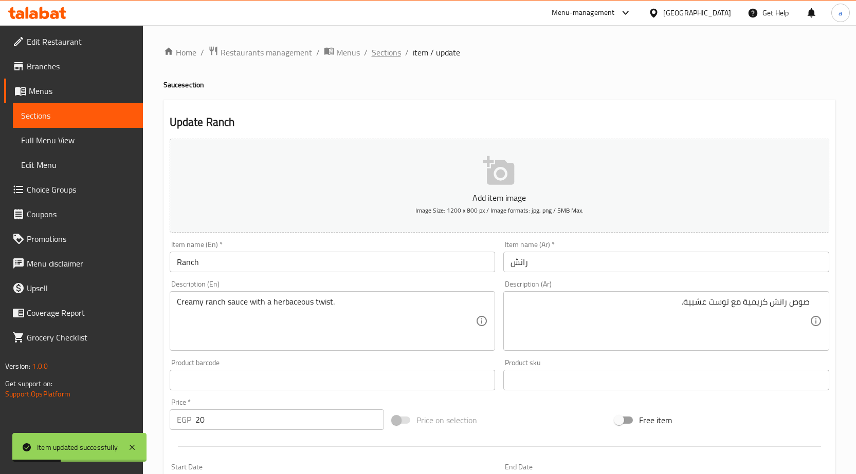
click at [382, 51] on span "Sections" at bounding box center [386, 52] width 29 height 12
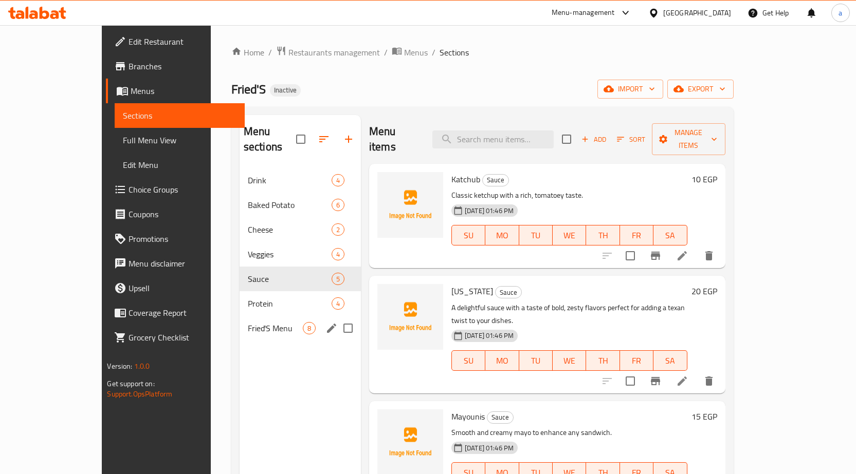
click at [248, 322] on span "Fried'S Menu" at bounding box center [275, 328] width 55 height 12
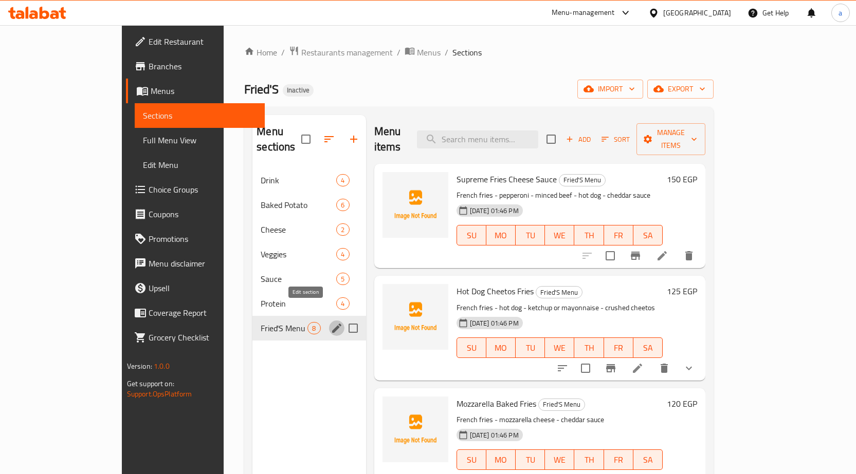
click at [331, 322] on icon "edit" at bounding box center [337, 328] width 12 height 12
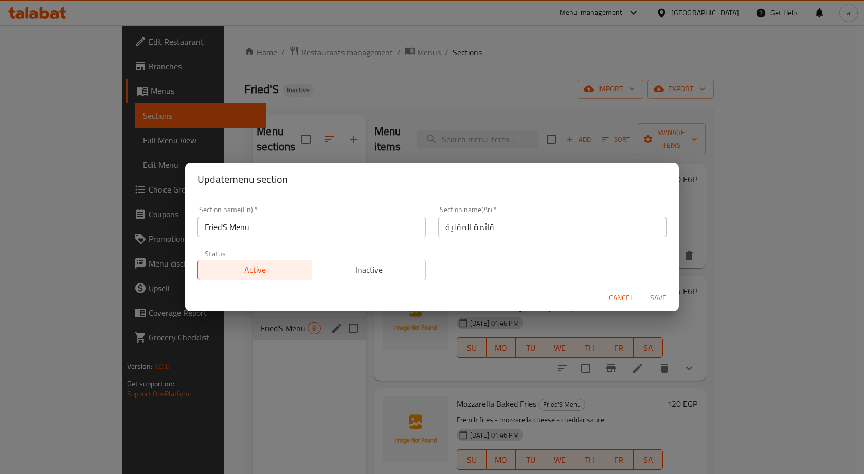
click at [522, 228] on input "قائمة المقلية" at bounding box center [552, 227] width 228 height 21
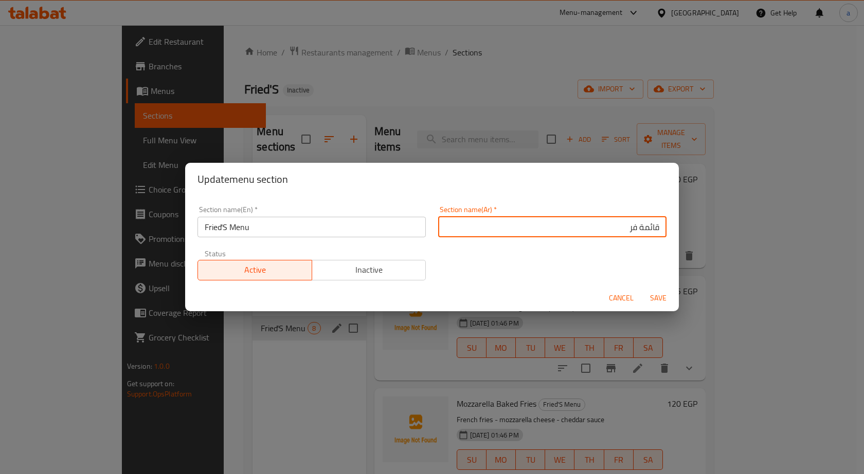
type input "قائمة فري"
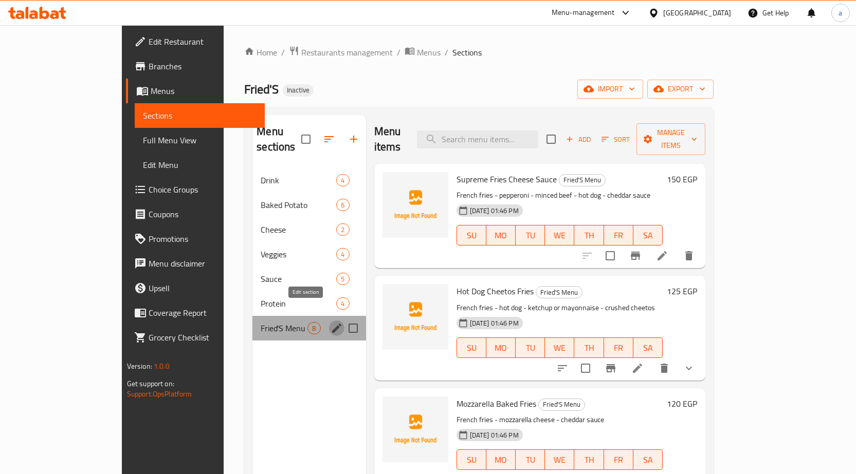
click at [331, 322] on icon "edit" at bounding box center [337, 328] width 12 height 12
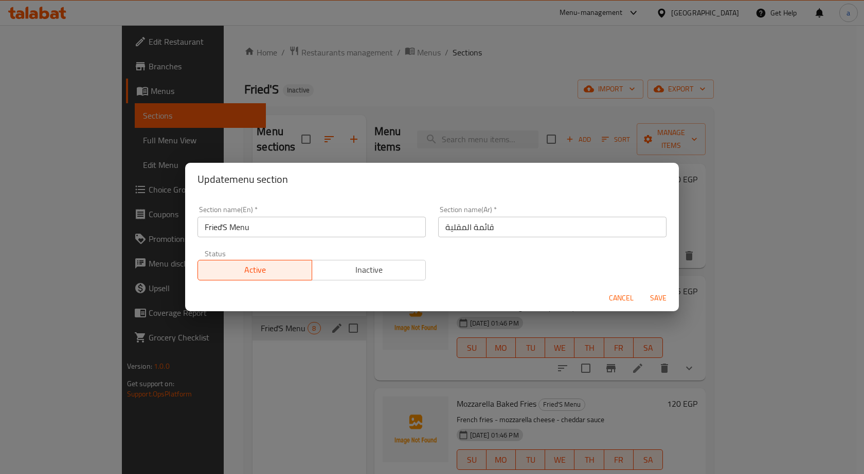
click at [456, 229] on input "قائمة المقلية" at bounding box center [552, 227] width 228 height 21
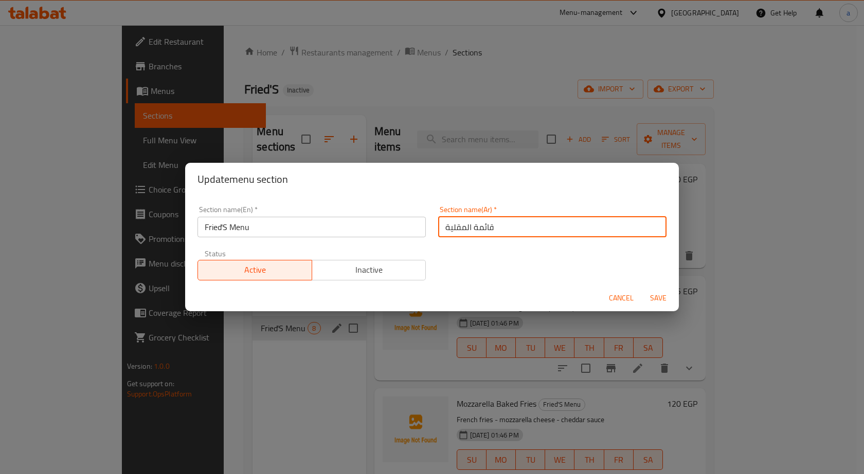
click at [456, 229] on input "قائمة المقلية" at bounding box center [552, 227] width 228 height 21
paste input "فريدز"
type input "قائمة فريدز"
click at [644, 299] on button "Save" at bounding box center [658, 298] width 33 height 19
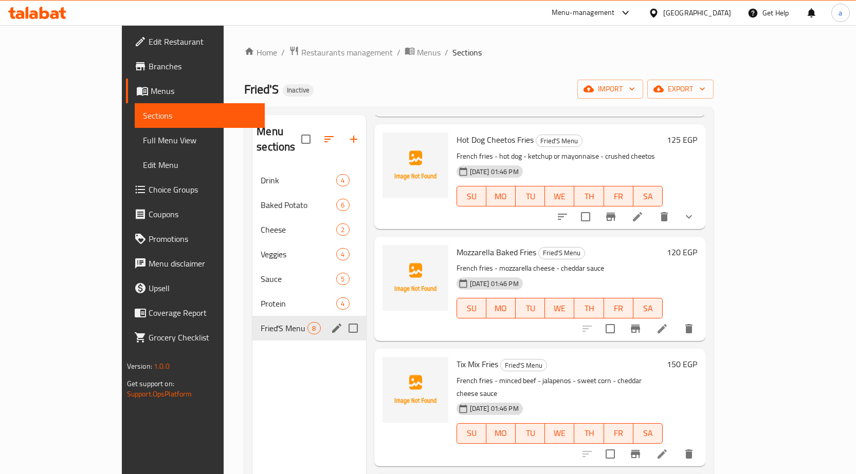
scroll to position [154, 0]
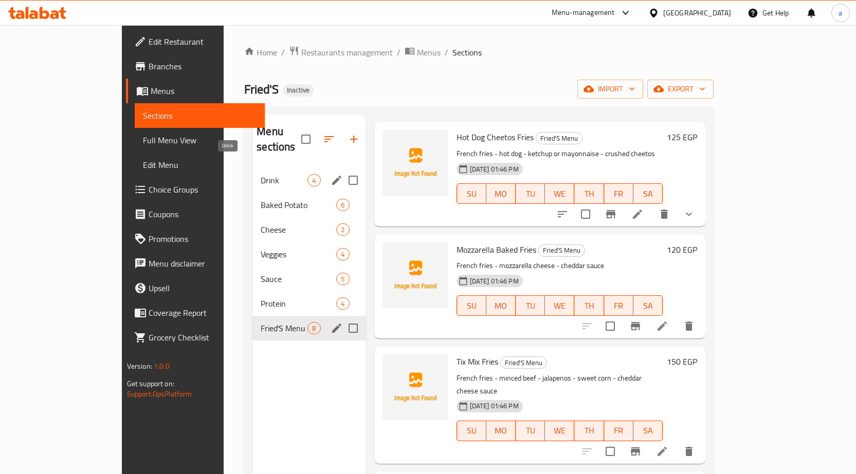
click at [261, 174] on span "Drink" at bounding box center [284, 180] width 47 height 12
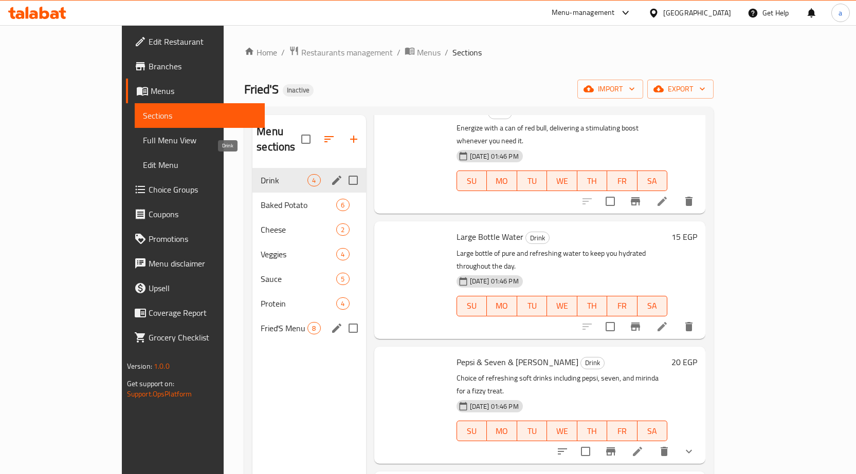
scroll to position [1, 0]
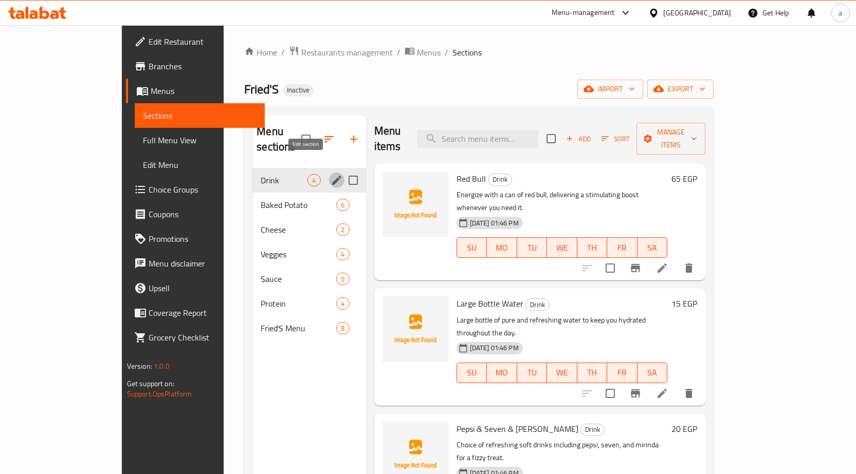
click at [332, 176] on icon "edit" at bounding box center [336, 180] width 9 height 9
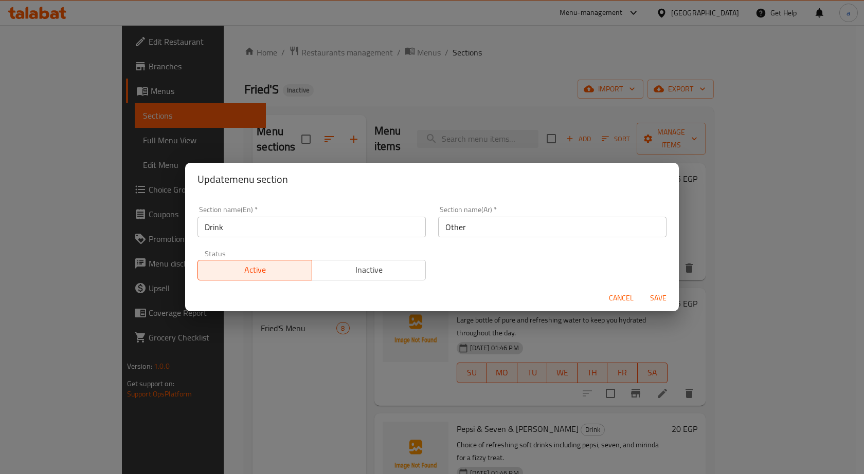
click at [481, 226] on input "Other" at bounding box center [552, 227] width 228 height 21
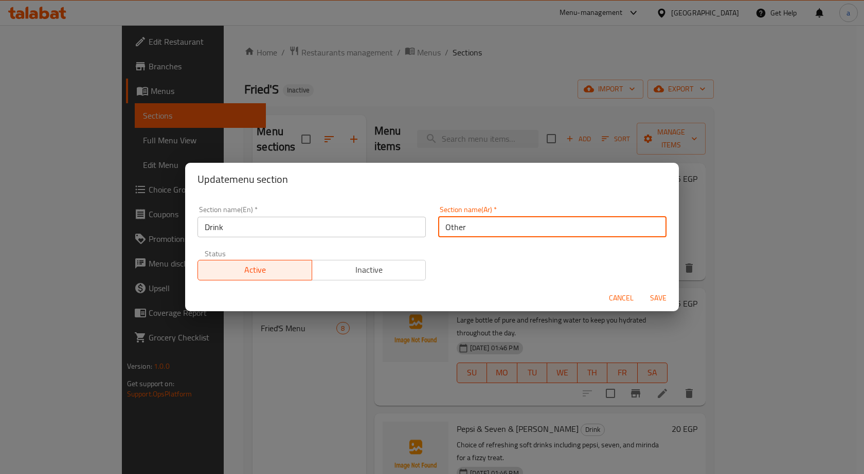
click at [481, 226] on input "Other" at bounding box center [552, 227] width 228 height 21
type input "l"
type input "مشروب"
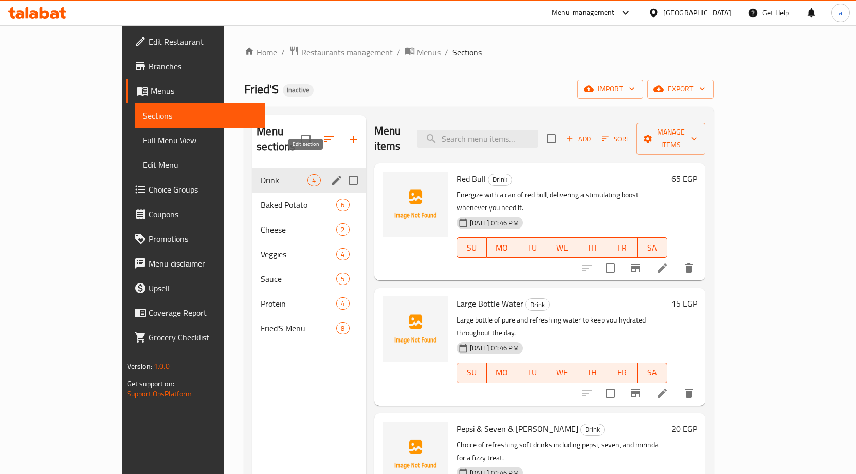
click at [331, 174] on icon "edit" at bounding box center [337, 180] width 12 height 12
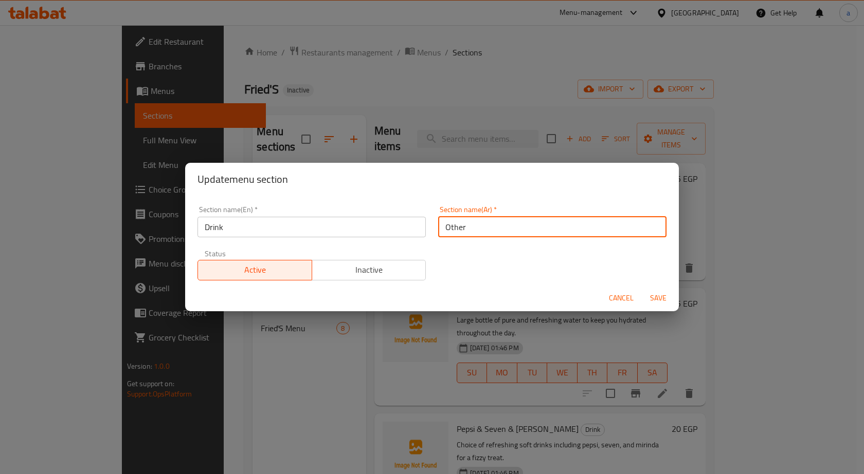
click at [487, 231] on input "Other" at bounding box center [552, 227] width 228 height 21
type input "مشروب"
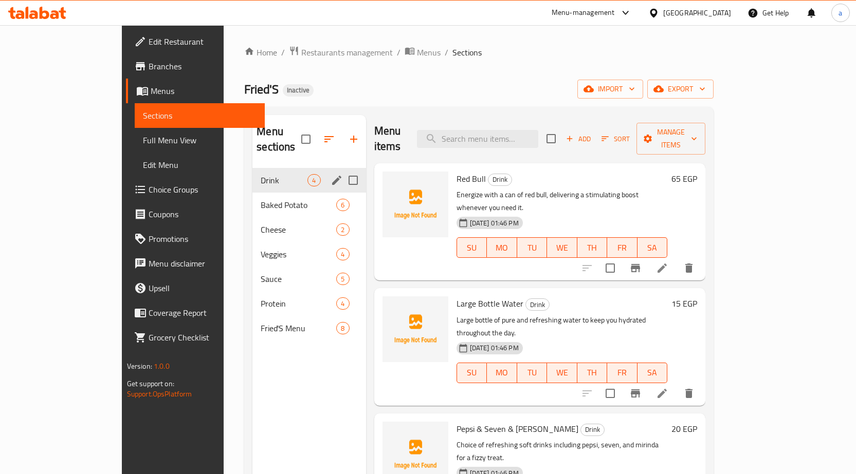
click at [298, 168] on div "Drink 4" at bounding box center [308, 180] width 113 height 25
click at [331, 174] on icon "edit" at bounding box center [337, 180] width 12 height 12
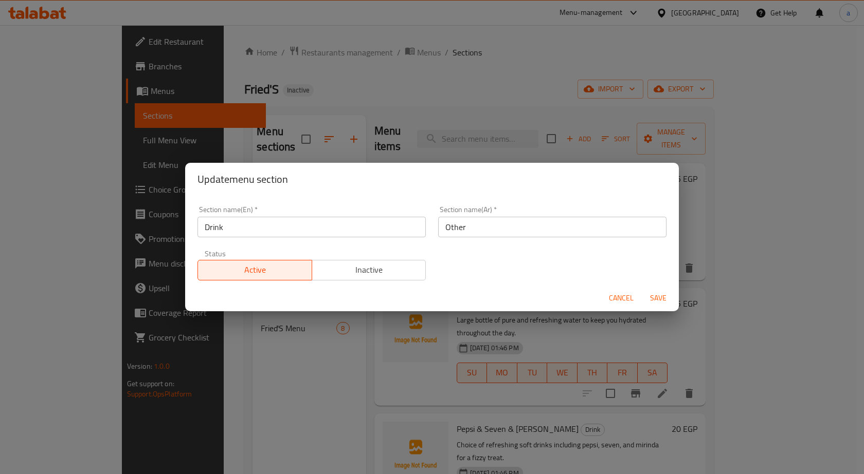
click at [269, 236] on input "Drink" at bounding box center [311, 227] width 228 height 21
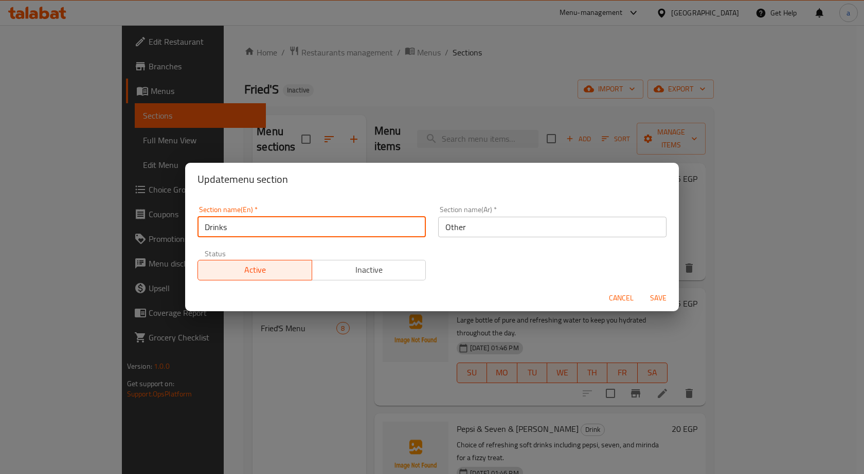
type input "Drinks"
click at [440, 225] on input "Other" at bounding box center [552, 227] width 228 height 21
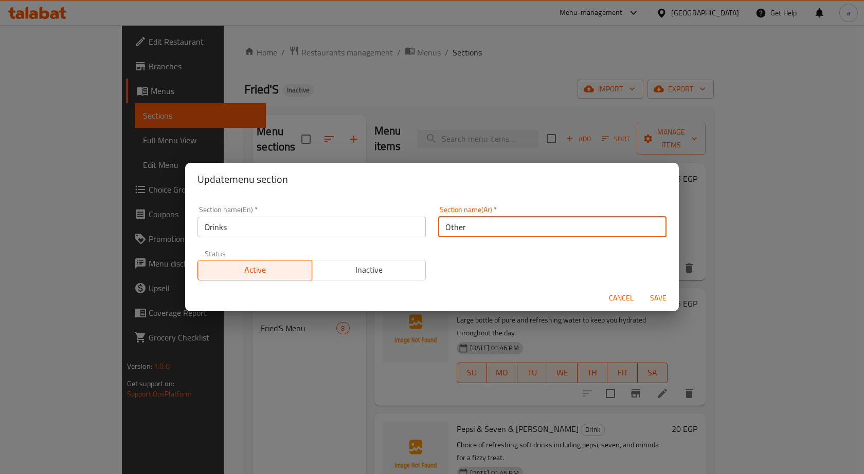
click at [440, 225] on input "Other" at bounding box center [552, 227] width 228 height 21
type input "l"
type input "مشروبات"
click at [642, 289] on button "Save" at bounding box center [658, 298] width 33 height 19
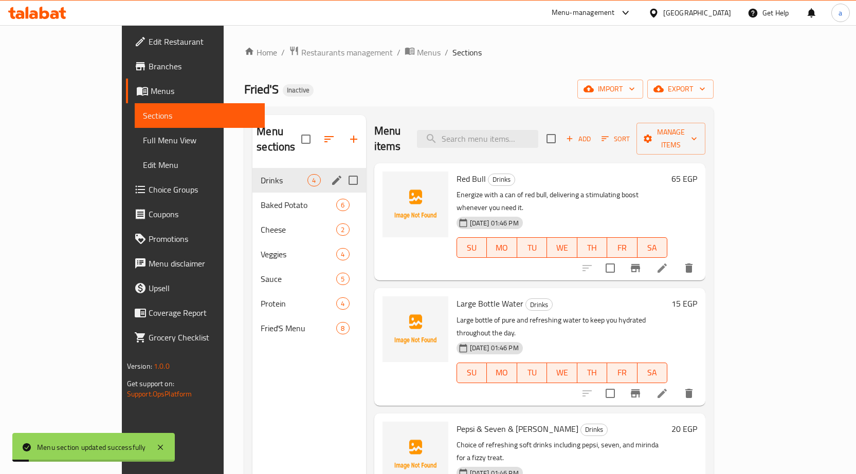
click at [332, 176] on icon "edit" at bounding box center [336, 180] width 9 height 9
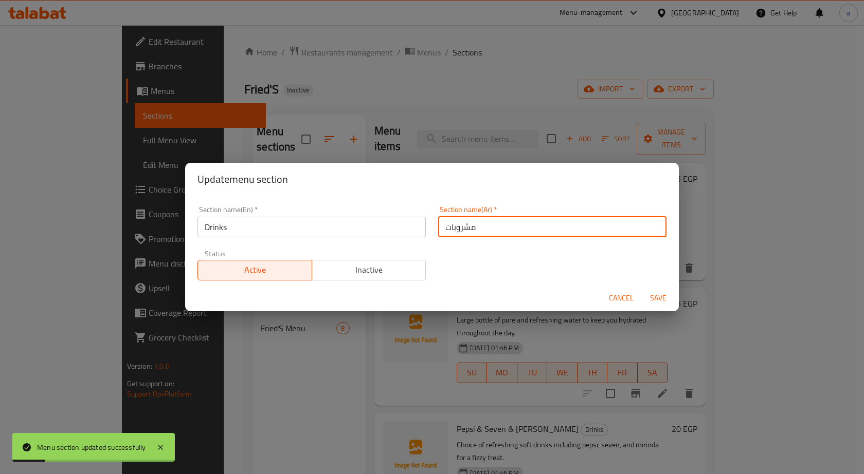
click at [492, 228] on input "مشروبات" at bounding box center [552, 227] width 228 height 21
click at [655, 291] on button "Save" at bounding box center [658, 298] width 33 height 19
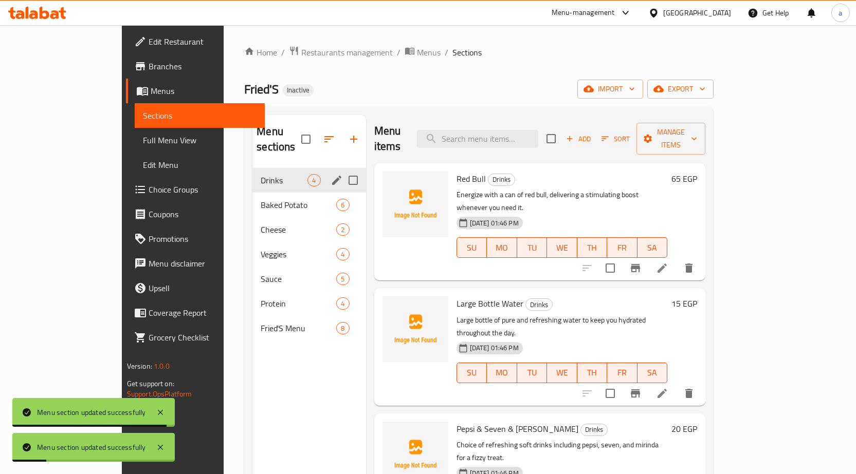
click at [252, 321] on div "Fried'S Menu 8" at bounding box center [308, 328] width 113 height 25
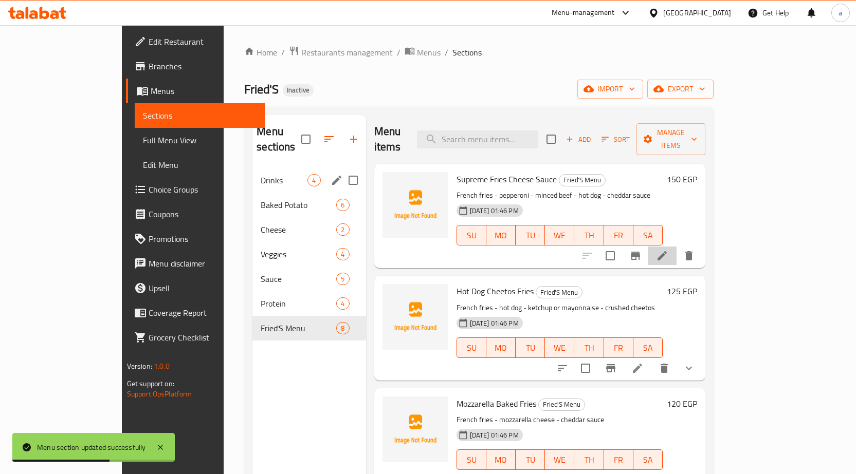
click at [667, 251] on icon at bounding box center [661, 255] width 9 height 9
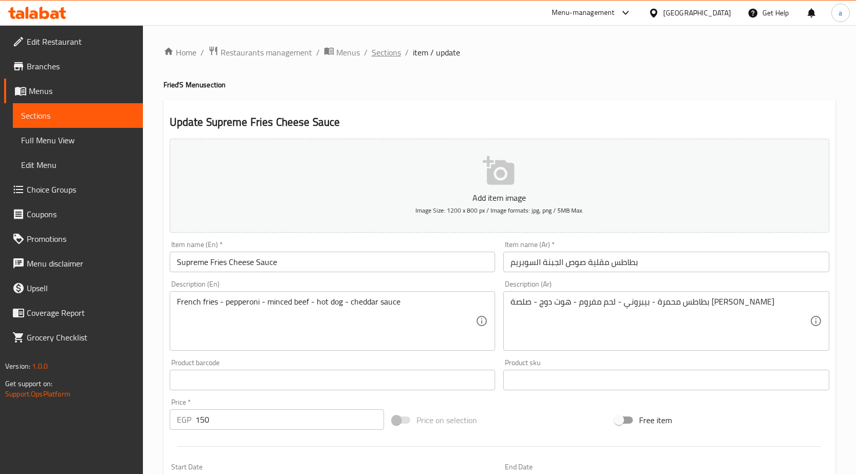
click at [389, 51] on span "Sections" at bounding box center [386, 52] width 29 height 12
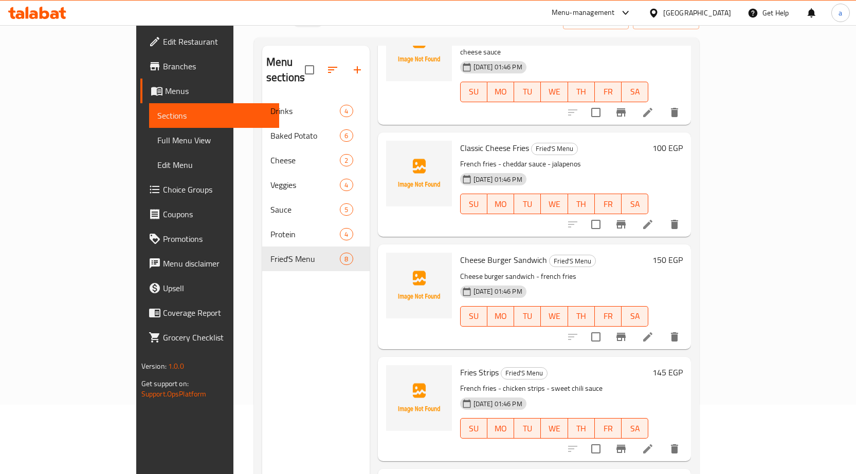
scroll to position [144, 0]
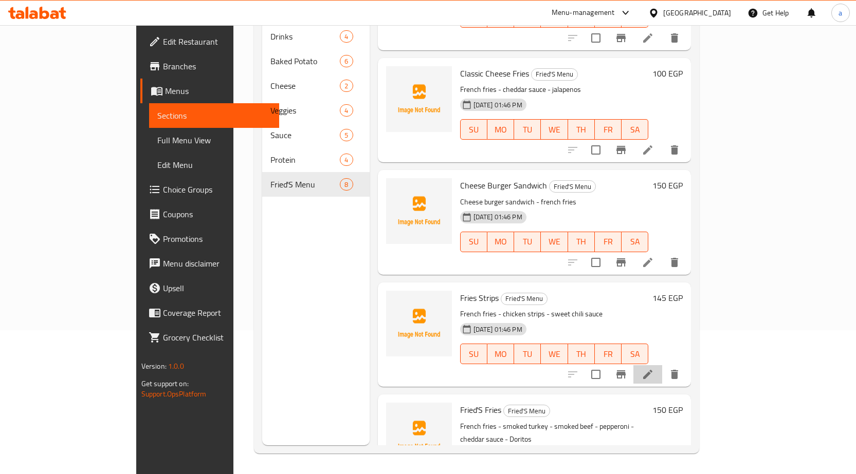
click at [654, 369] on icon at bounding box center [648, 375] width 12 height 12
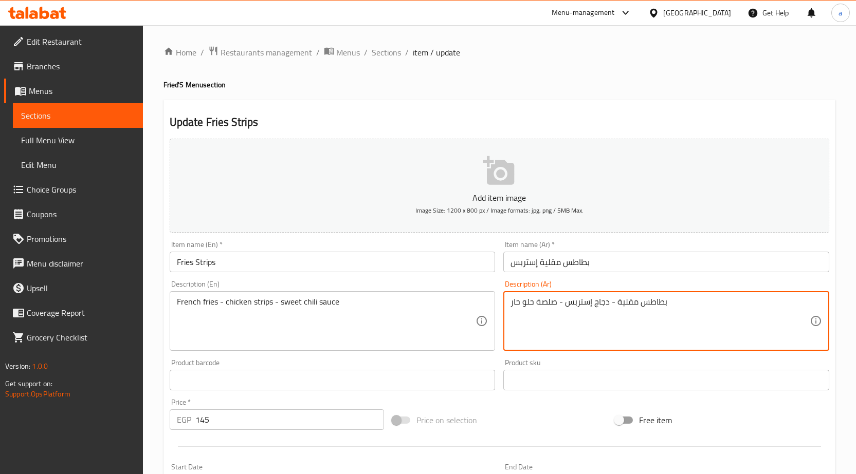
drag, startPoint x: 617, startPoint y: 303, endPoint x: 667, endPoint y: 299, distance: 50.0
click at [759, 313] on textarea "بطاطس مقلية - دجاج إستربس - صلصة حلو حار" at bounding box center [659, 321] width 299 height 49
drag, startPoint x: 762, startPoint y: 304, endPoint x: 818, endPoint y: 299, distance: 56.8
click at [818, 299] on div "بطاطس مقلية - دجاج إستربس - صلصة حلو حار Description (Ar)" at bounding box center [666, 321] width 326 height 60
paste textarea "حمر"
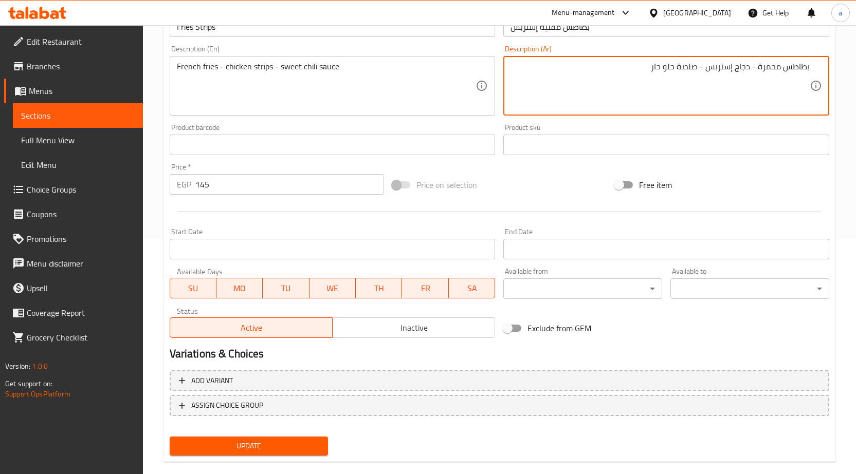
scroll to position [252, 0]
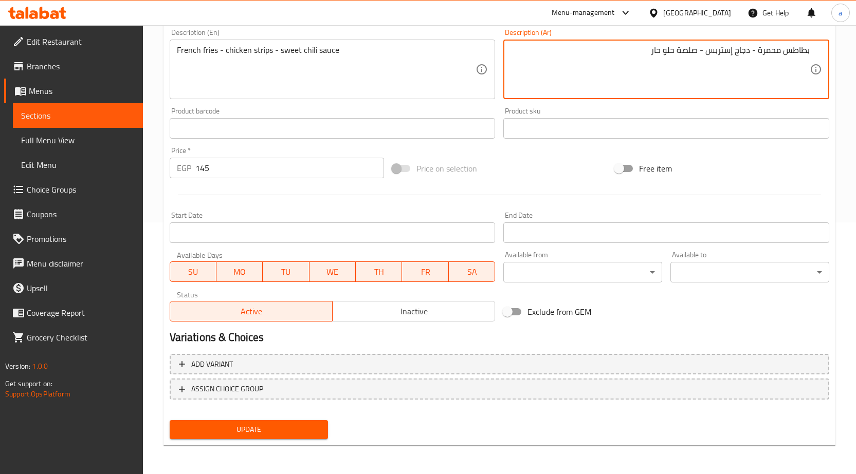
type textarea "بطاطس محمرة - دجاج إستربس - صلصة حلو حار"
click at [294, 432] on span "Update" at bounding box center [249, 430] width 142 height 13
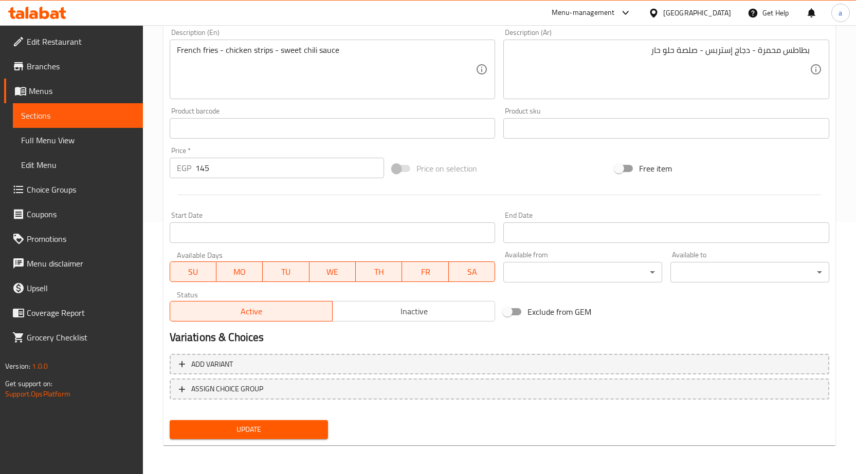
click at [286, 430] on span "Update" at bounding box center [249, 430] width 142 height 13
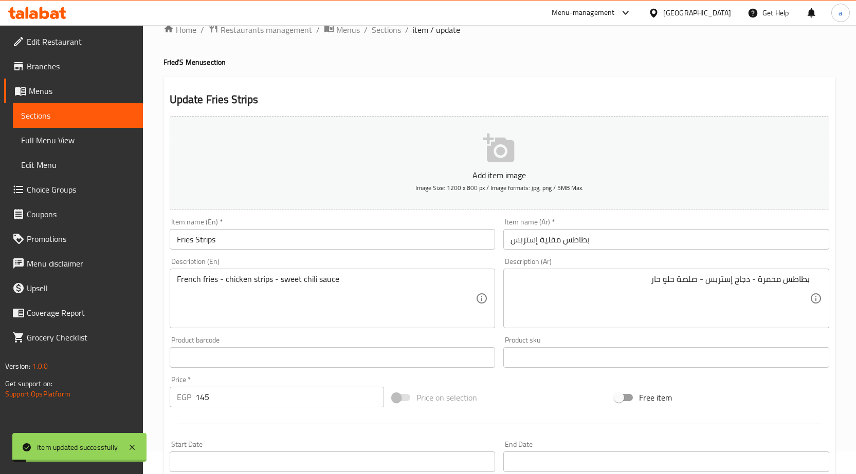
scroll to position [0, 0]
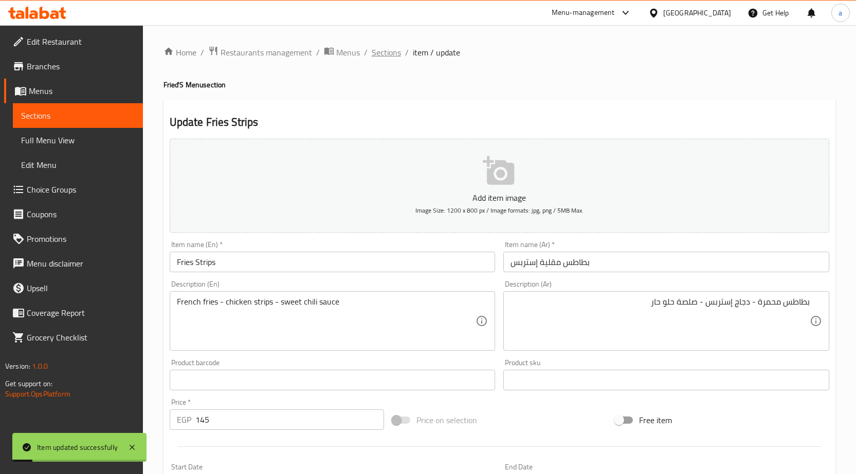
click at [378, 55] on span "Sections" at bounding box center [386, 52] width 29 height 12
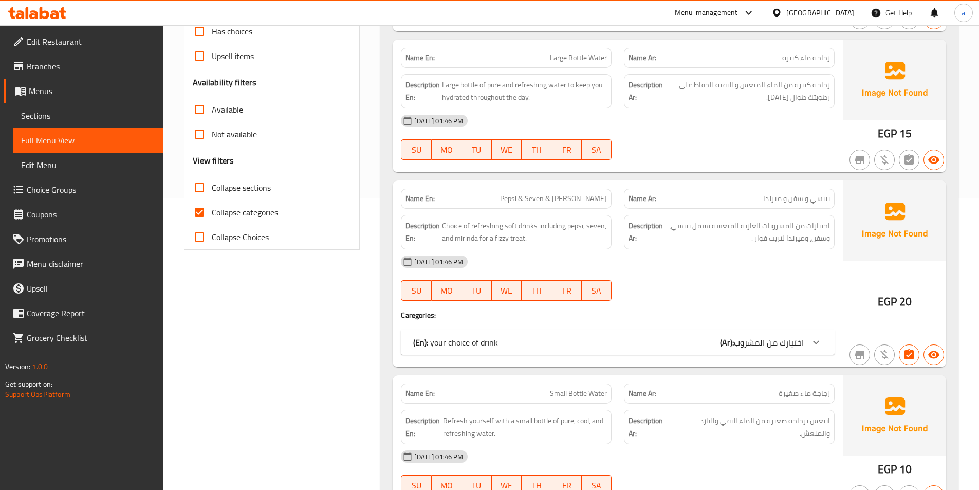
scroll to position [360, 0]
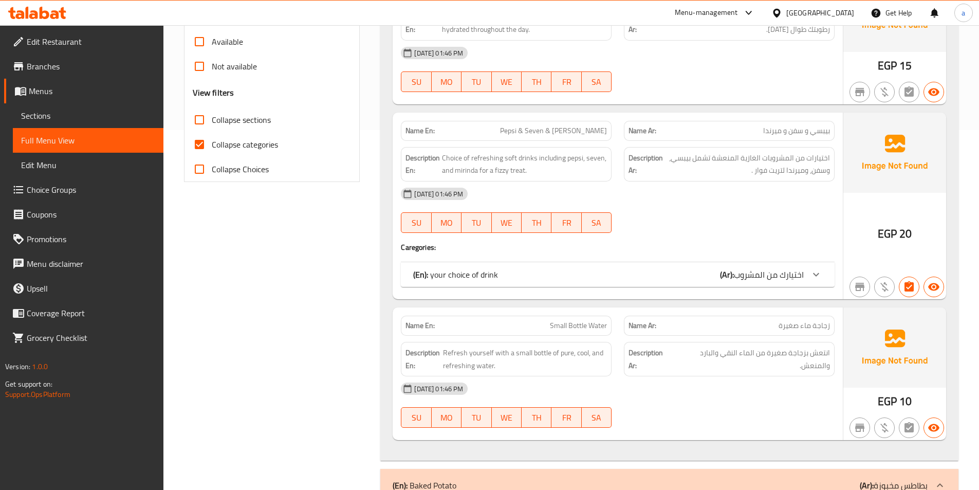
click at [200, 150] on input "Collapse categories" at bounding box center [199, 144] width 25 height 25
checkbox input "false"
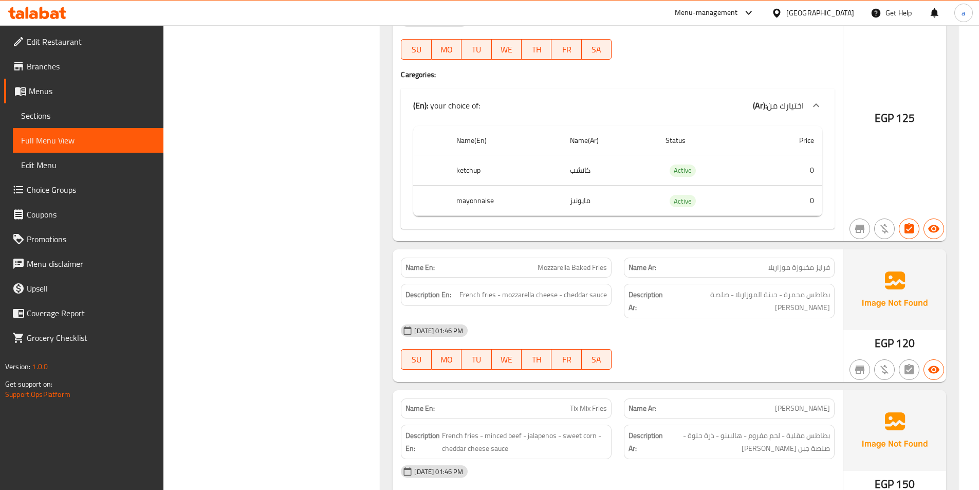
scroll to position [4424, 0]
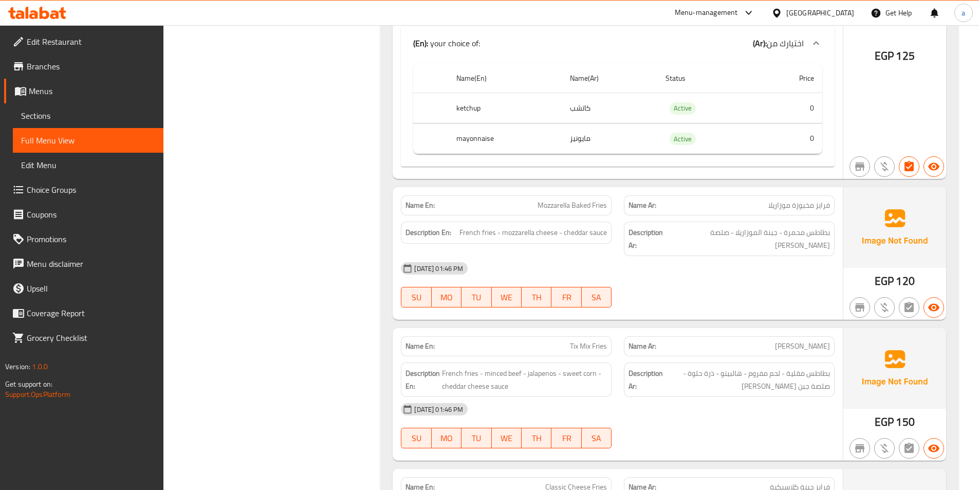
click at [582, 200] on span "Mozzarella Baked Fries" at bounding box center [572, 205] width 69 height 11
copy span "Baked"
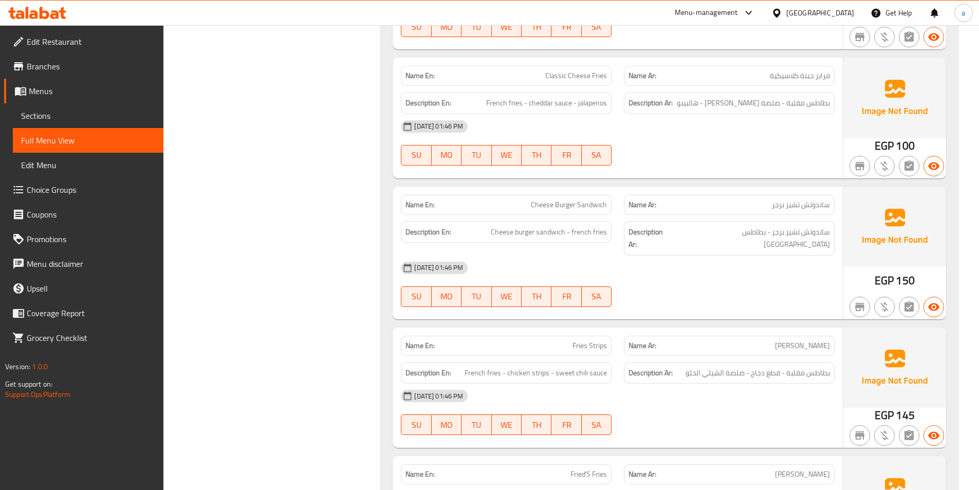
scroll to position [4939, 0]
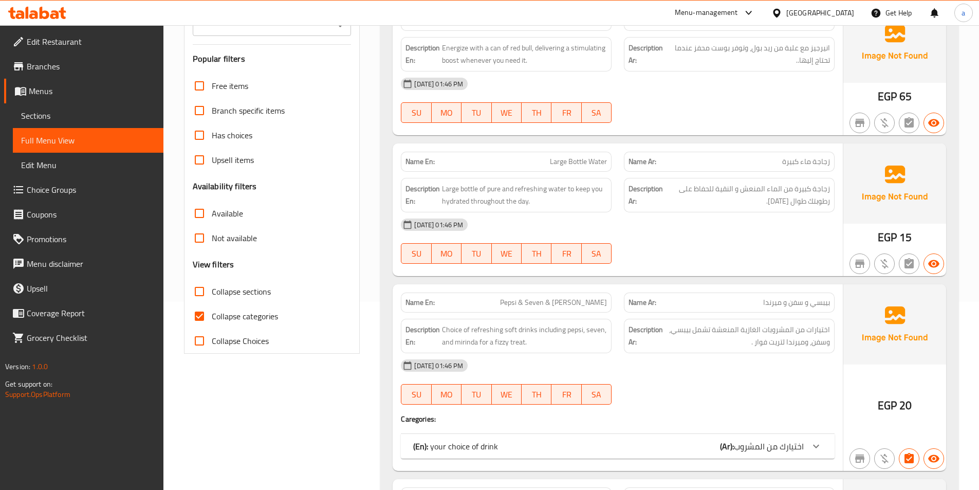
scroll to position [206, 0]
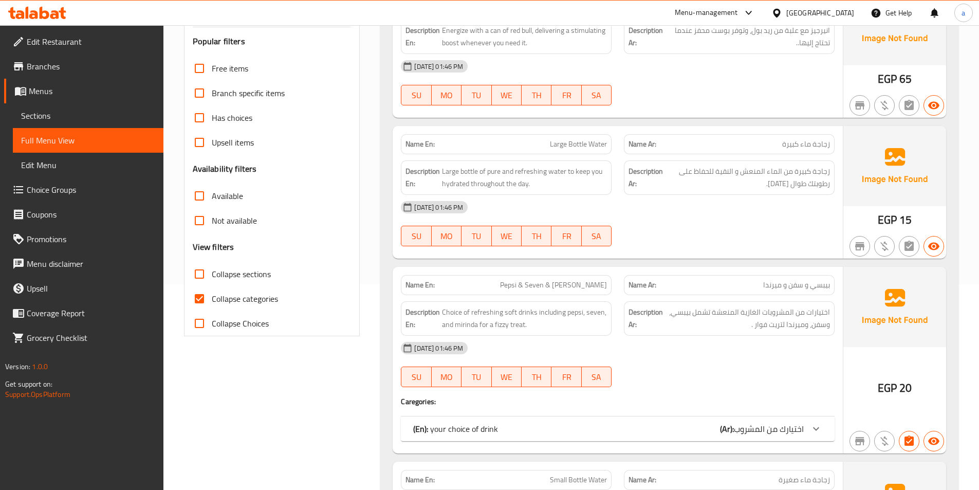
click at [198, 299] on input "Collapse categories" at bounding box center [199, 298] width 25 height 25
checkbox input "false"
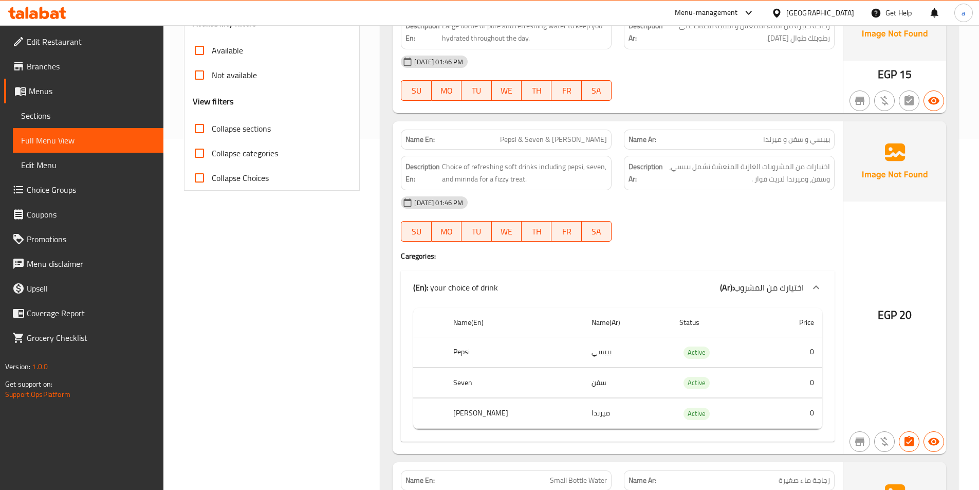
scroll to position [360, 0]
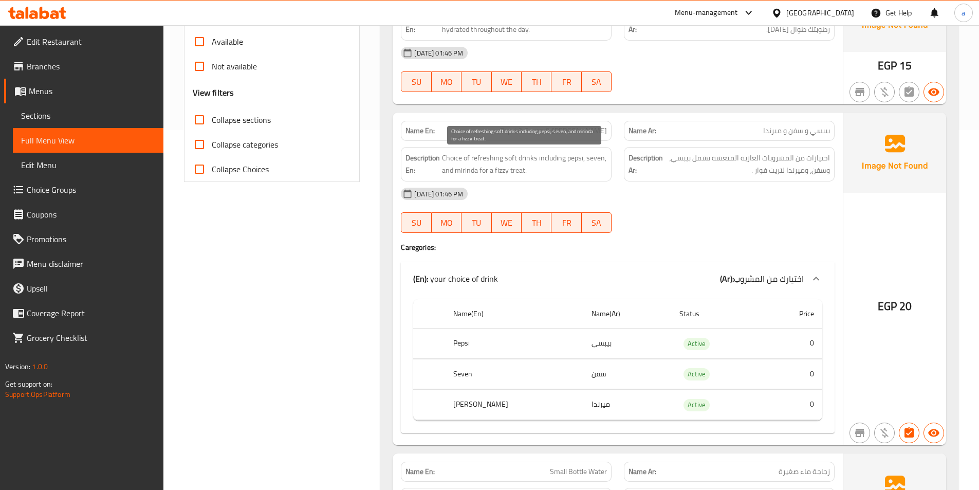
click at [519, 172] on span "Choice of refreshing soft drinks including pepsi, seven, and mirinda for a fizz…" at bounding box center [524, 164] width 165 height 25
drag, startPoint x: 519, startPoint y: 172, endPoint x: 506, endPoint y: 175, distance: 13.3
click at [509, 178] on div "Description En: Choice of refreshing soft drinks including pepsi, seven, and mi…" at bounding box center [506, 164] width 211 height 34
drag, startPoint x: 495, startPoint y: 171, endPoint x: 524, endPoint y: 173, distance: 29.4
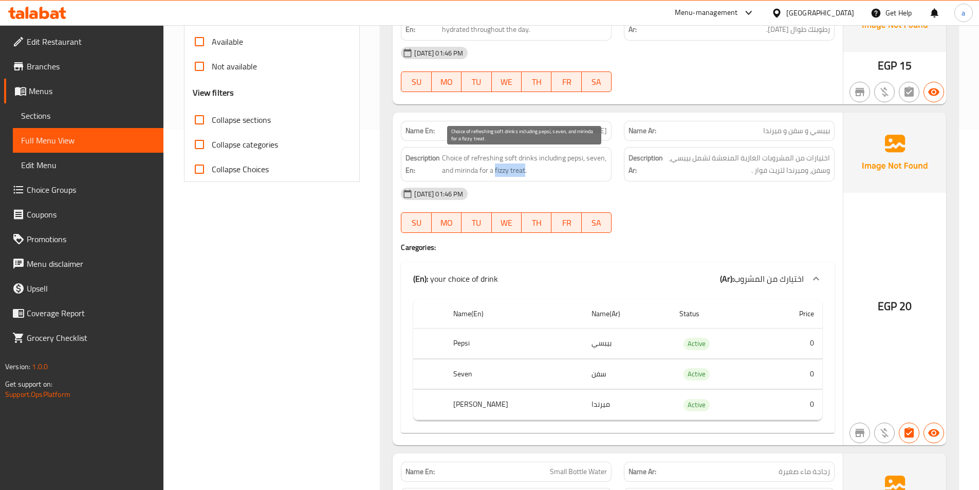
click at [524, 173] on span "Choice of refreshing soft drinks including pepsi, seven, and mirinda for a fizz…" at bounding box center [524, 164] width 165 height 25
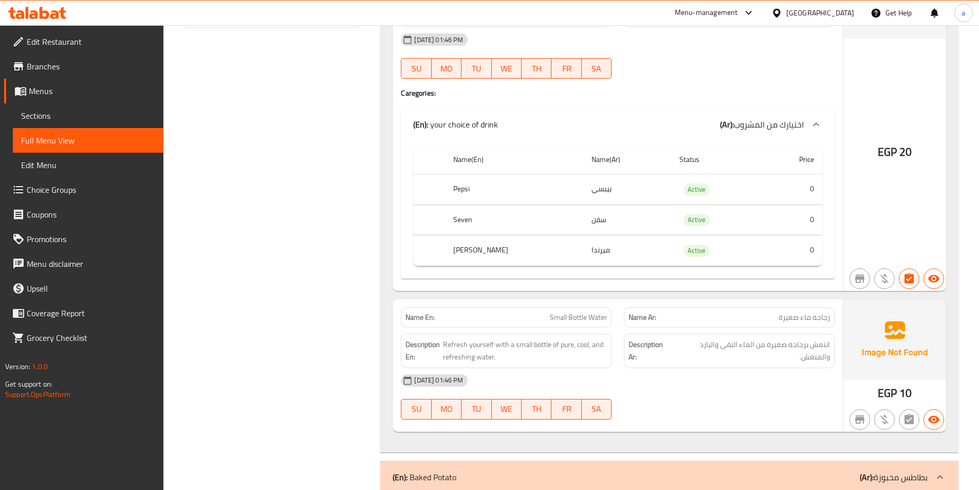
scroll to position [668, 0]
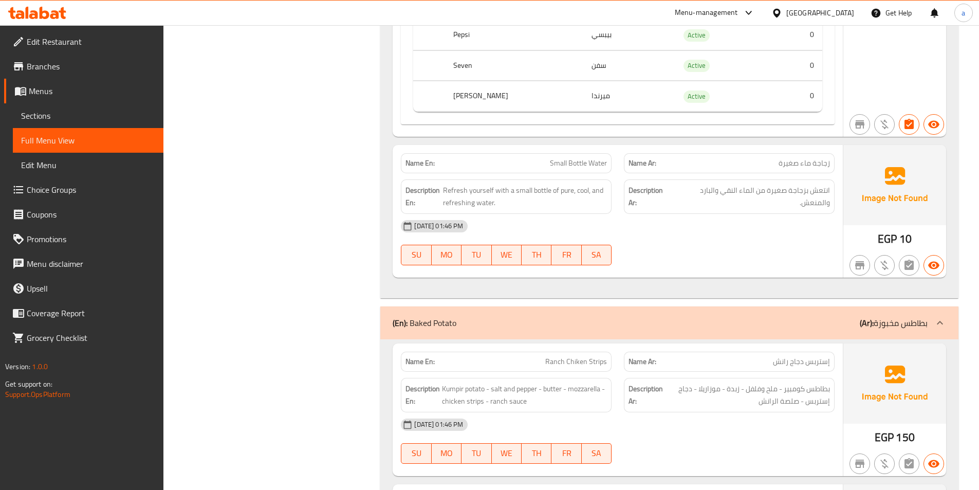
click at [566, 168] on span "Small Bottle Water" at bounding box center [578, 163] width 57 height 11
click at [576, 162] on span "Small Bottle Water" at bounding box center [578, 163] width 57 height 11
copy span "Small Bottle Water"
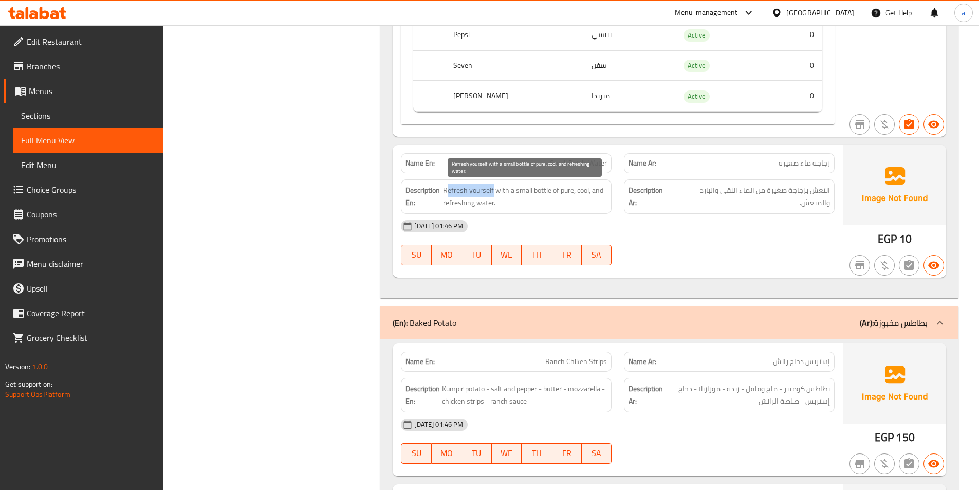
drag, startPoint x: 492, startPoint y: 190, endPoint x: 445, endPoint y: 194, distance: 47.4
click at [445, 194] on span "Refresh yourself with a small bottle of pure, cool, and refreshing water." at bounding box center [525, 196] width 164 height 25
drag, startPoint x: 444, startPoint y: 189, endPoint x: 492, endPoint y: 193, distance: 49.0
click at [492, 193] on span "Refresh yourself with a small bottle of pure, cool, and refreshing water." at bounding box center [525, 196] width 164 height 25
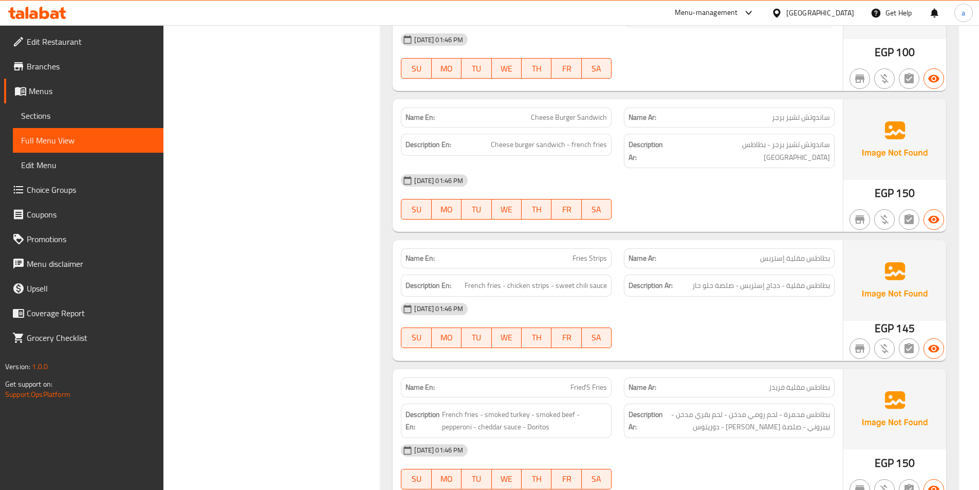
scroll to position [4939, 0]
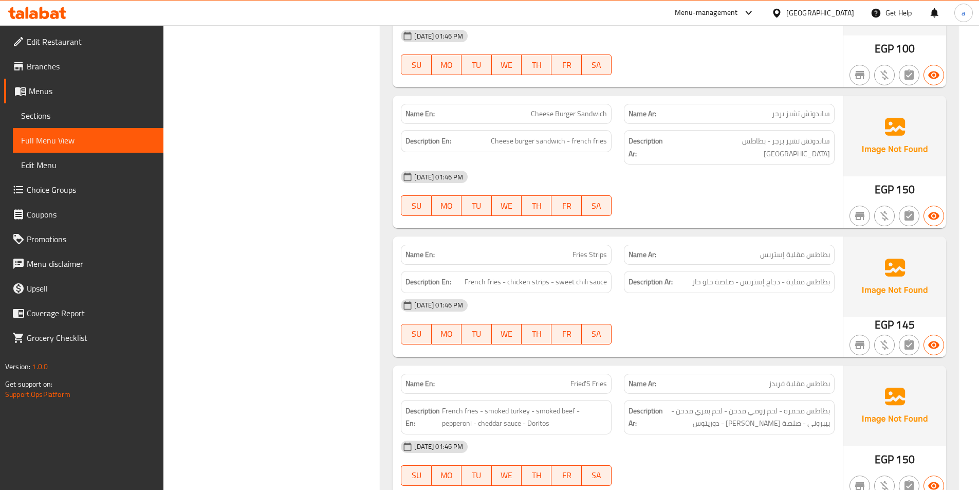
click at [775, 378] on span "بطاطس مقلية فريدز" at bounding box center [799, 383] width 61 height 11
copy span "فريدز"
click at [579, 378] on span "Fried'S Fries" at bounding box center [589, 383] width 36 height 11
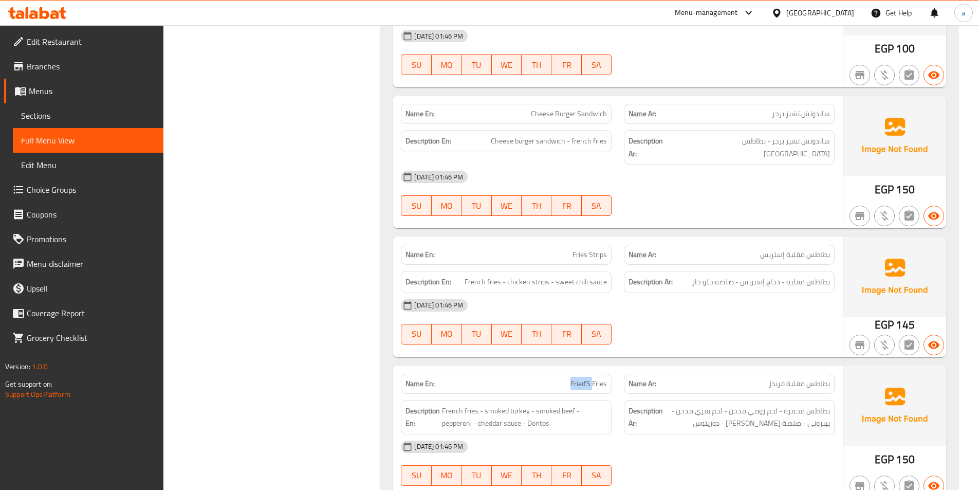
copy span "Fried'S"
drag, startPoint x: 473, startPoint y: 346, endPoint x: 418, endPoint y: 293, distance: 76.0
click at [473, 365] on div "Name En: Fried'S Fries Name Ar: بطاطس مقلية فريدز Description En: French fries …" at bounding box center [618, 431] width 450 height 133
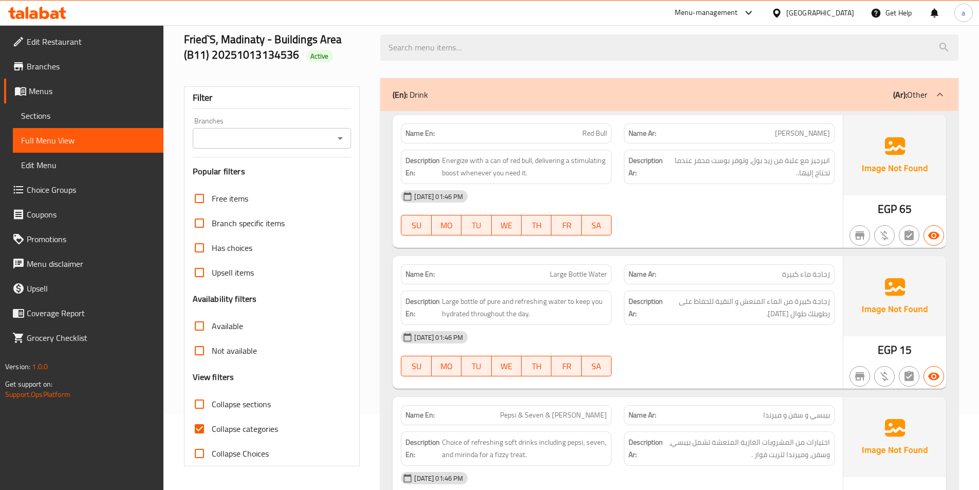
scroll to position [257, 0]
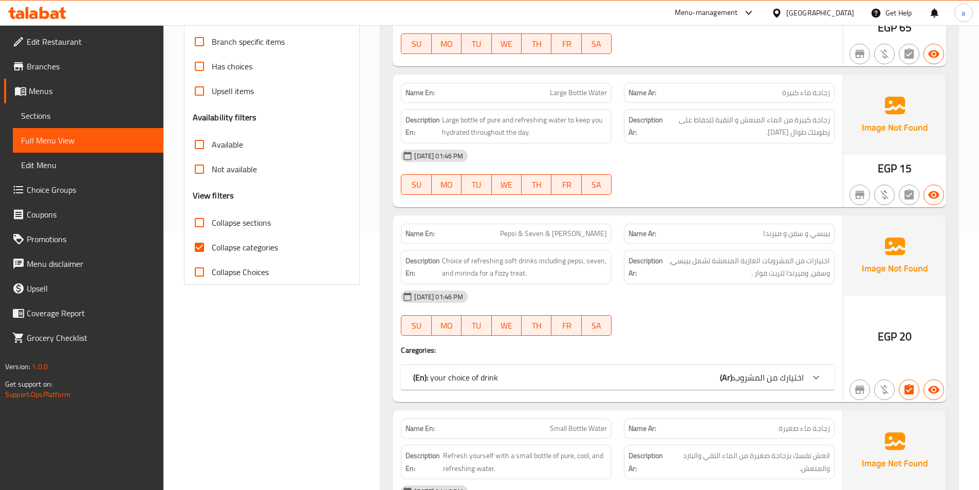
click at [196, 242] on input "Collapse categories" at bounding box center [199, 247] width 25 height 25
checkbox input "false"
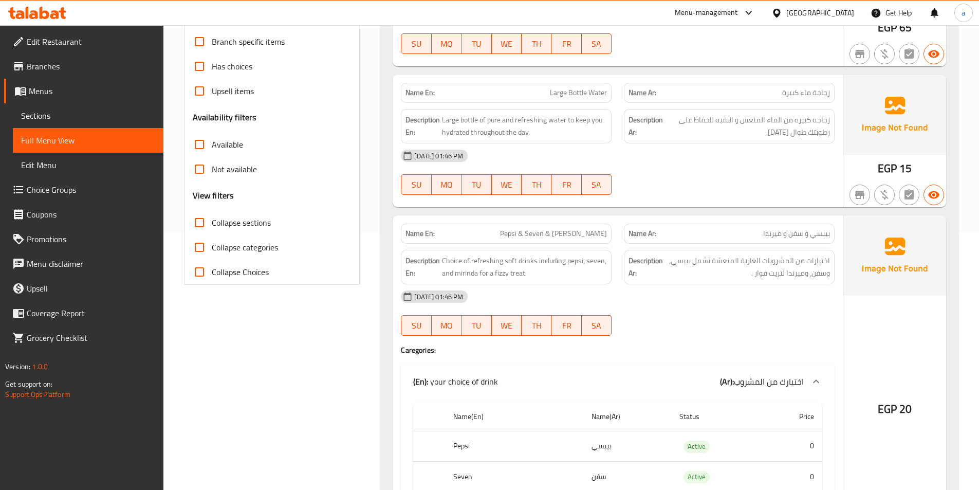
scroll to position [411, 0]
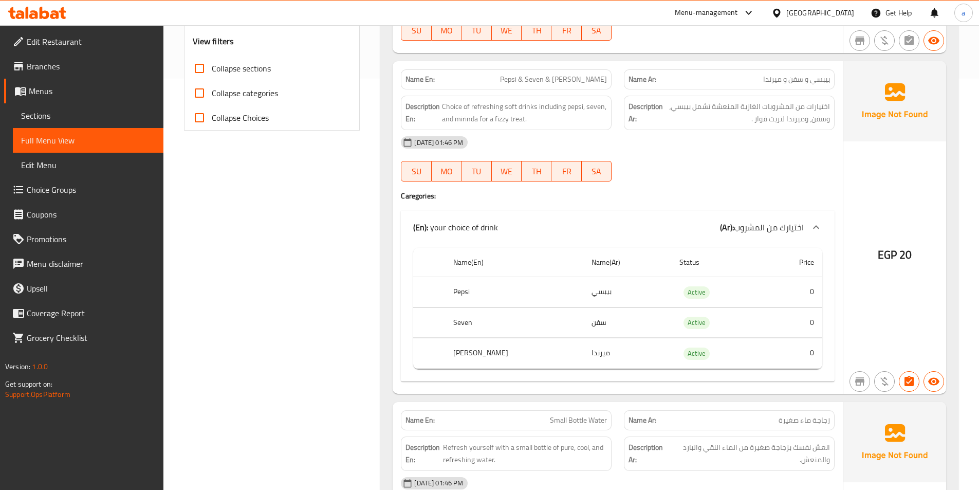
click at [583, 295] on td "بيبسي" at bounding box center [626, 292] width 87 height 30
click at [583, 320] on td "سفن" at bounding box center [626, 322] width 87 height 30
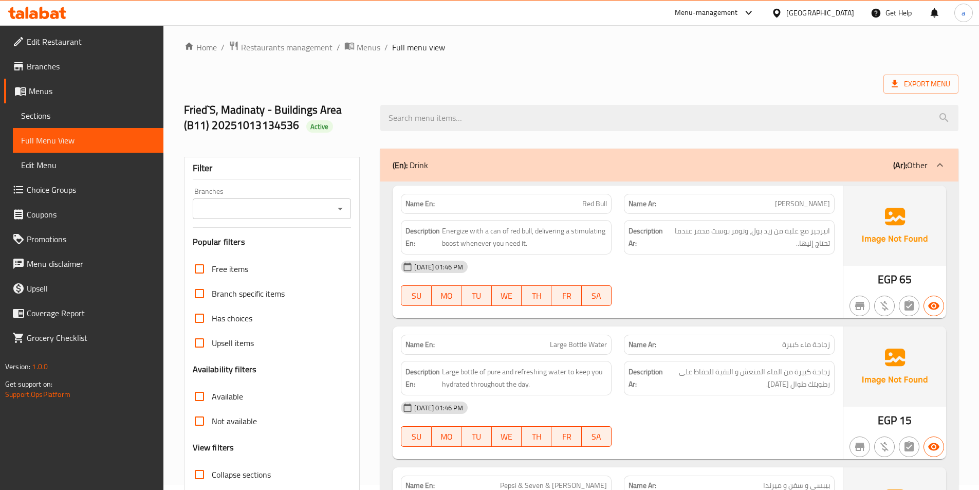
scroll to position [0, 0]
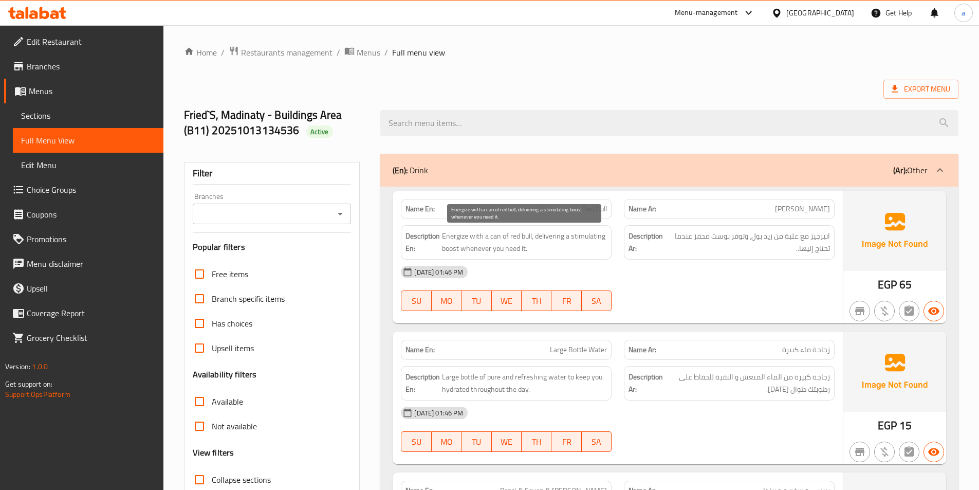
click at [453, 234] on span "Energize with a can of red bull, delivering a stimulating boost whenever you ne…" at bounding box center [524, 242] width 165 height 25
click at [475, 237] on span "Energize with a can of red bull, delivering a stimulating boost whenever you ne…" at bounding box center [524, 242] width 165 height 25
click at [511, 242] on span "Energize with a can of red bull, delivering a stimulating boost whenever you ne…" at bounding box center [524, 242] width 165 height 25
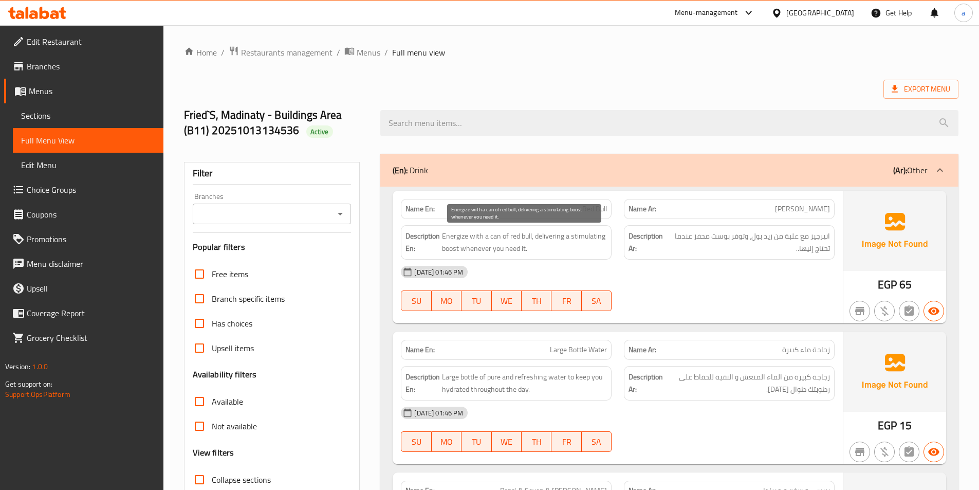
click at [515, 243] on span "Energize with a can of red bull, delivering a stimulating boost whenever you ne…" at bounding box center [524, 242] width 165 height 25
click at [533, 234] on span "Energize with a can of red bull, delivering a stimulating boost whenever you ne…" at bounding box center [524, 242] width 165 height 25
click at [458, 237] on span "Energize with a can of red bull, delivering a stimulating boost whenever you ne…" at bounding box center [524, 242] width 165 height 25
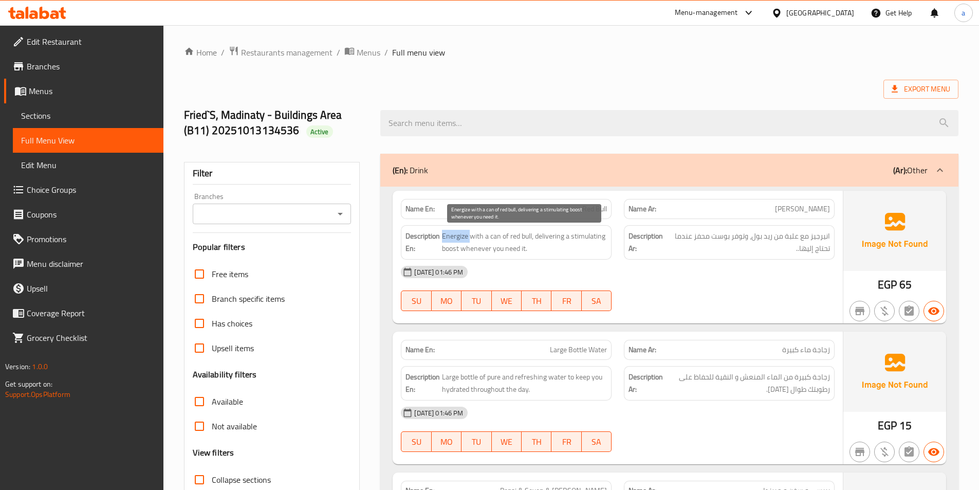
click at [458, 237] on span "Energize with a can of red bull, delivering a stimulating boost whenever you ne…" at bounding box center [524, 242] width 165 height 25
click at [596, 237] on span "Energize with a can of red bull, delivering a stimulating boost whenever you ne…" at bounding box center [524, 242] width 165 height 25
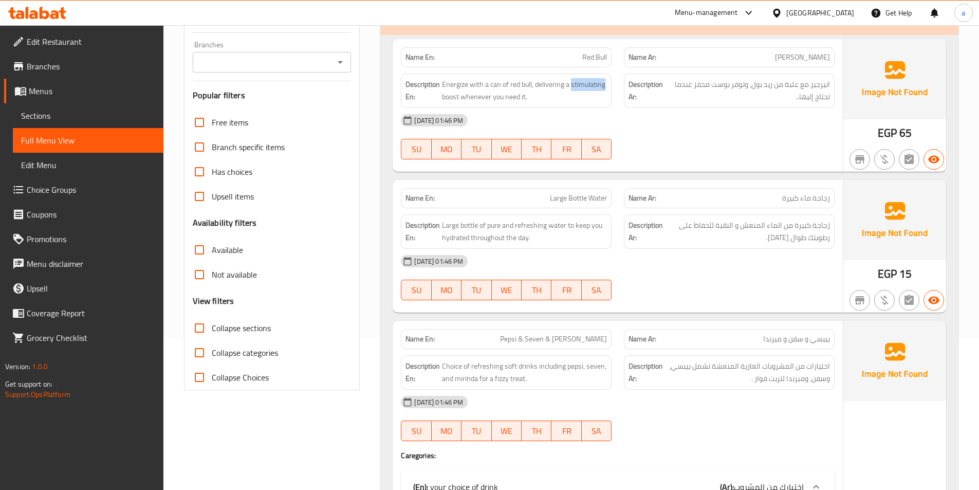
scroll to position [154, 0]
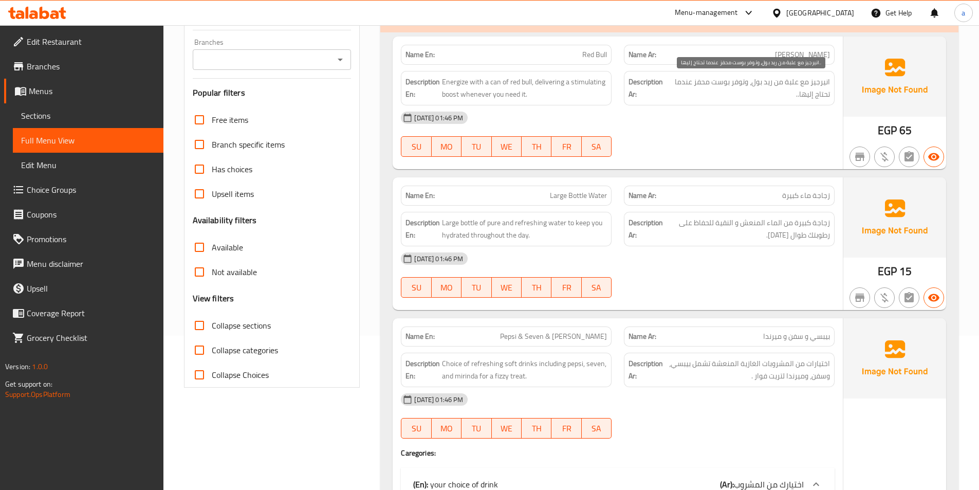
click at [722, 81] on span "انيرجيز مع علبة من ريد بول، وتوفر بوست محفز عندما تحتاج إليها.." at bounding box center [749, 88] width 162 height 25
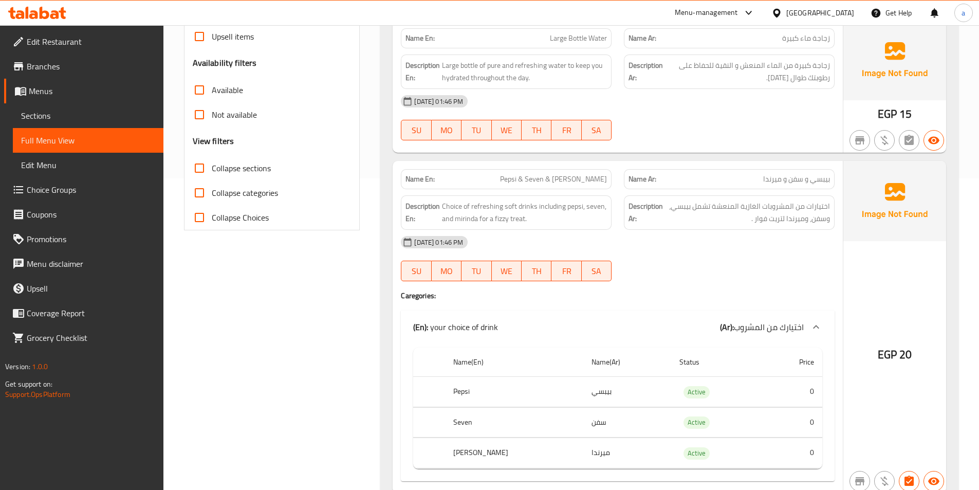
scroll to position [360, 0]
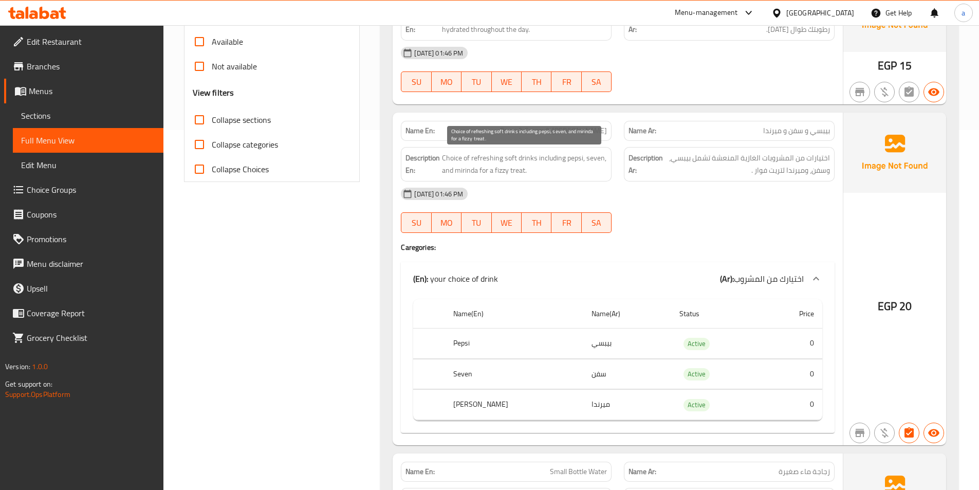
click at [594, 160] on span "Choice of refreshing soft drinks including pepsi, seven, and mirinda for a fizz…" at bounding box center [524, 164] width 165 height 25
click at [595, 153] on span "Choice of refreshing soft drinks including pepsi, seven, and mirinda for a fizz…" at bounding box center [524, 164] width 165 height 25
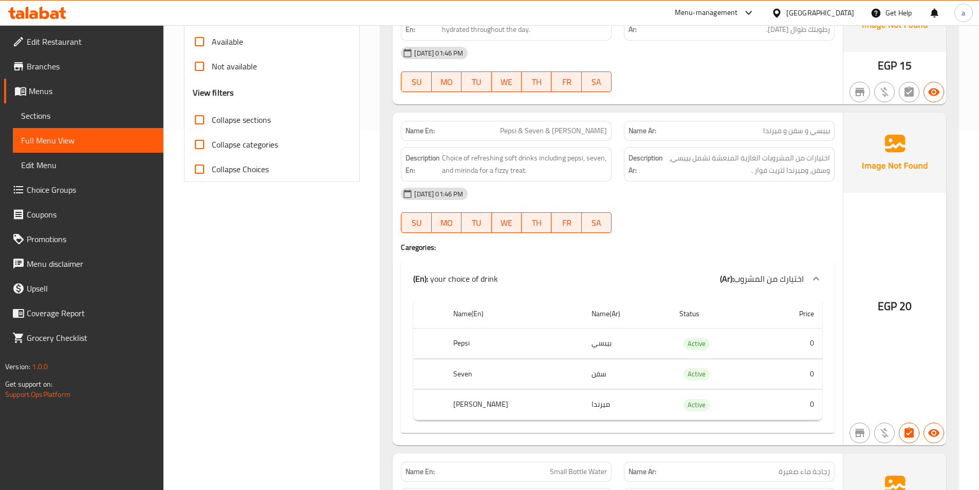
click at [568, 137] on div "Name En: Pepsi & Seven & [PERSON_NAME]" at bounding box center [506, 131] width 211 height 20
click at [567, 135] on span "Pepsi & Seven & [PERSON_NAME]" at bounding box center [553, 130] width 107 height 11
click at [832, 184] on div "[DATE] 01:46 PM" at bounding box center [618, 193] width 446 height 25
click at [827, 175] on span "اختيارات من المشروبات الغازية المنعشة تشمل بيبسي، وسفن، وميرندا لتريت فوار ." at bounding box center [747, 164] width 165 height 25
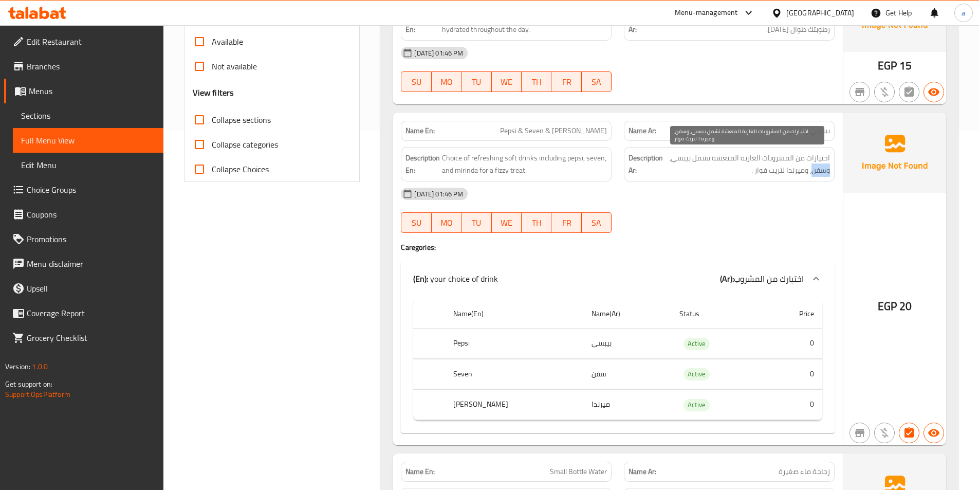
click at [827, 175] on span "اختيارات من المشروبات الغازية المنعشة تشمل بيبسي، وسفن، وميرندا لتريت فوار ." at bounding box center [747, 164] width 165 height 25
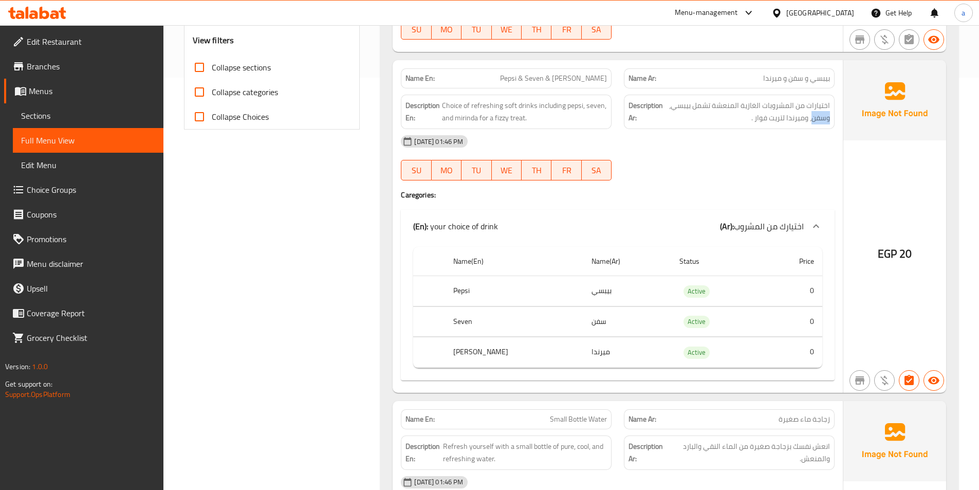
scroll to position [565, 0]
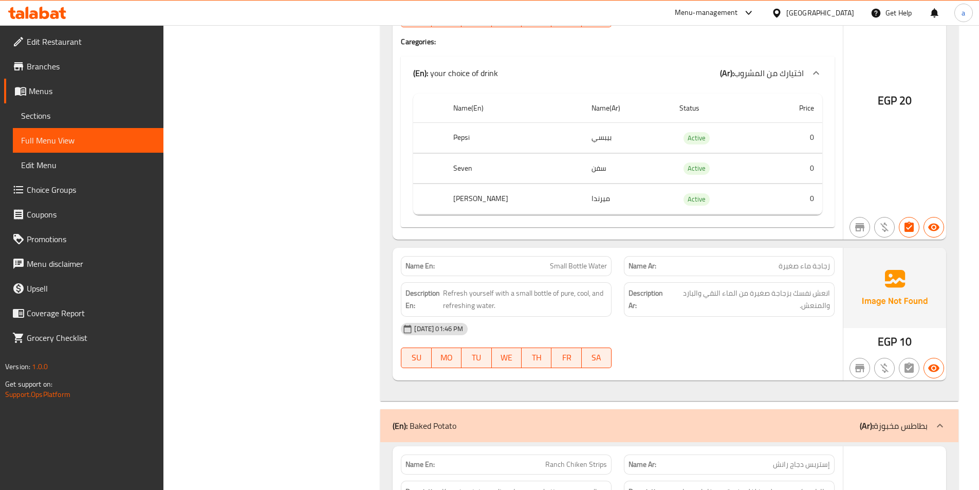
click at [537, 158] on th "Seven" at bounding box center [514, 168] width 138 height 30
click at [598, 262] on span "Small Bottle Water" at bounding box center [578, 266] width 57 height 11
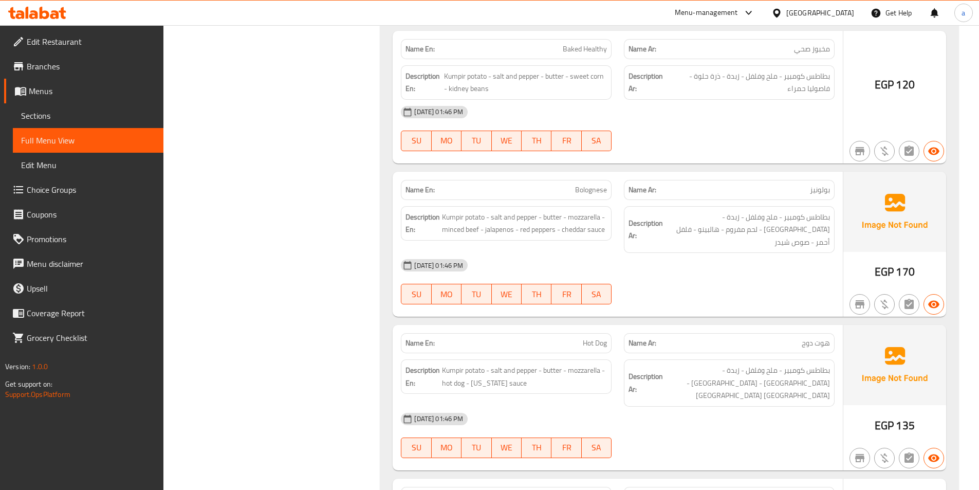
scroll to position [1131, 0]
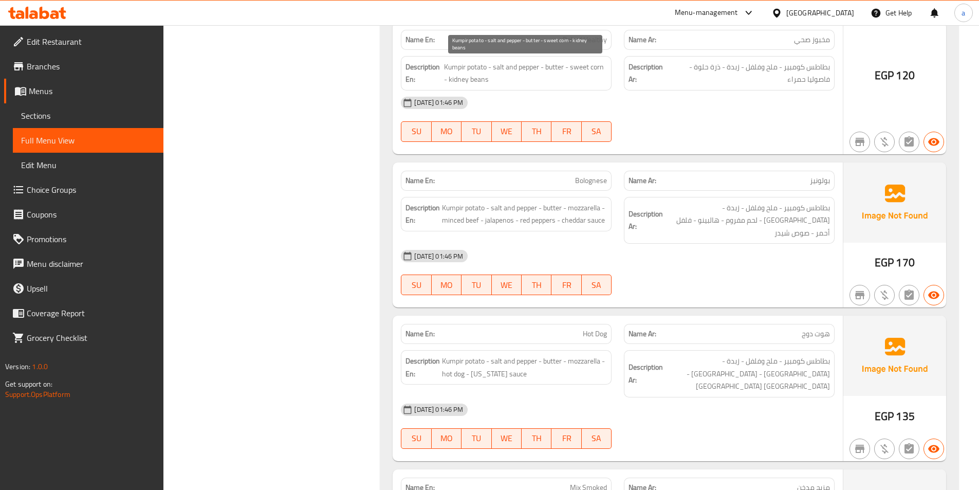
click at [454, 76] on span "Kumpir potato - salt and pepper - butter - sweet corn - kidney beans" at bounding box center [525, 73] width 163 height 25
click at [460, 76] on span "Kumpir potato - salt and pepper - butter - sweet corn - kidney beans" at bounding box center [525, 73] width 163 height 25
drag, startPoint x: 447, startPoint y: 81, endPoint x: 493, endPoint y: 86, distance: 46.0
click at [493, 86] on div "Description En: Kumpir potato - salt and pepper - butter - sweet corn - kidney …" at bounding box center [506, 73] width 211 height 34
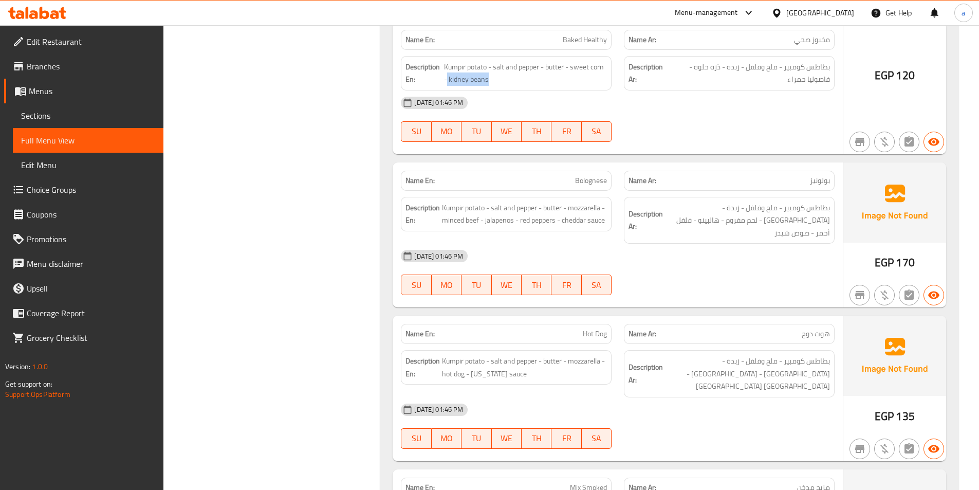
copy span "kidney beans"
click at [824, 186] on span "بولونيز" at bounding box center [820, 180] width 20 height 11
click at [827, 180] on span "بولونيز" at bounding box center [820, 180] width 20 height 11
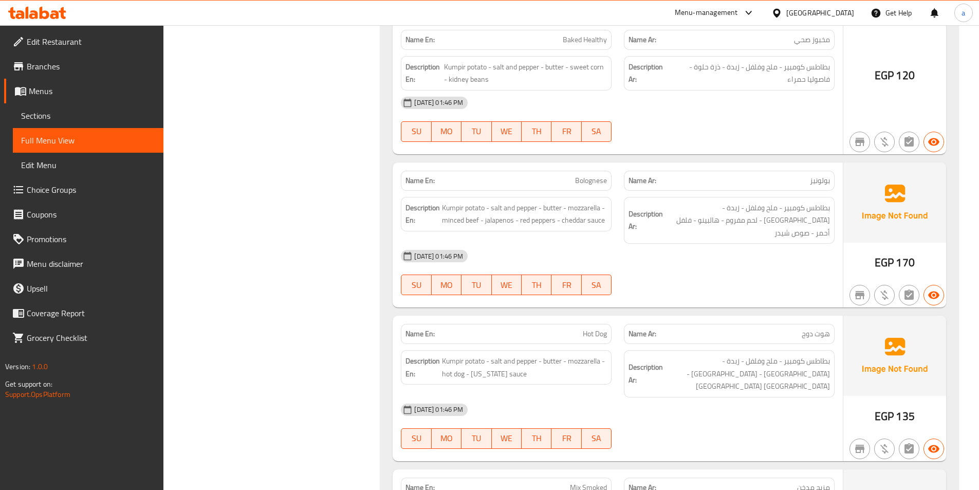
click at [603, 175] on span "Bolognese" at bounding box center [591, 180] width 32 height 11
copy span "Bolognese"
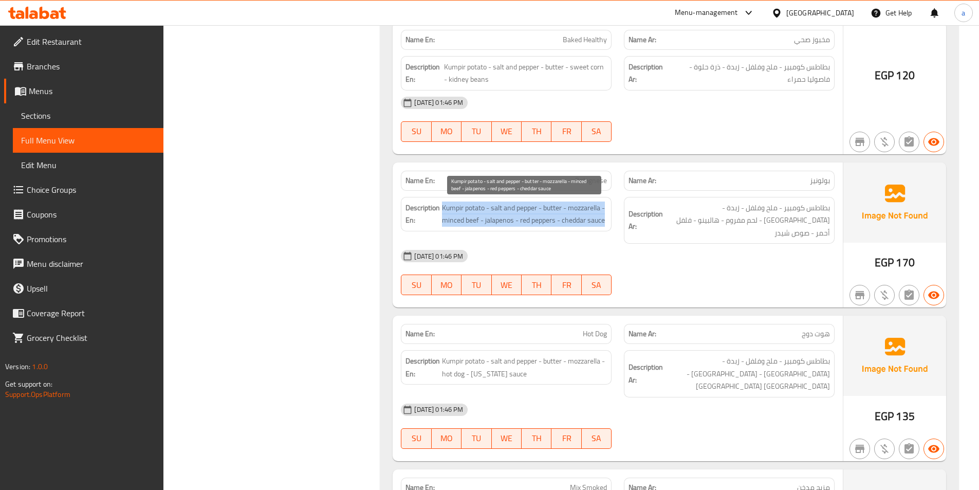
drag, startPoint x: 443, startPoint y: 210, endPoint x: 469, endPoint y: 233, distance: 35.3
click at [469, 227] on span "Kumpir potato - salt and pepper - butter - mozzarella - minced beef - jalapenos…" at bounding box center [524, 214] width 165 height 25
copy span "Kumpir potato - salt and pepper - butter - mozzarella - minced beef - jalapenos…"
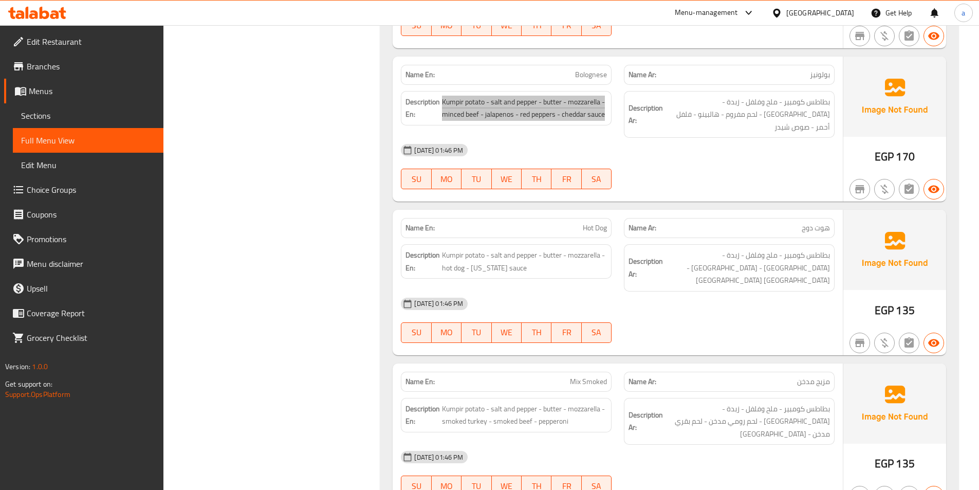
scroll to position [1337, 0]
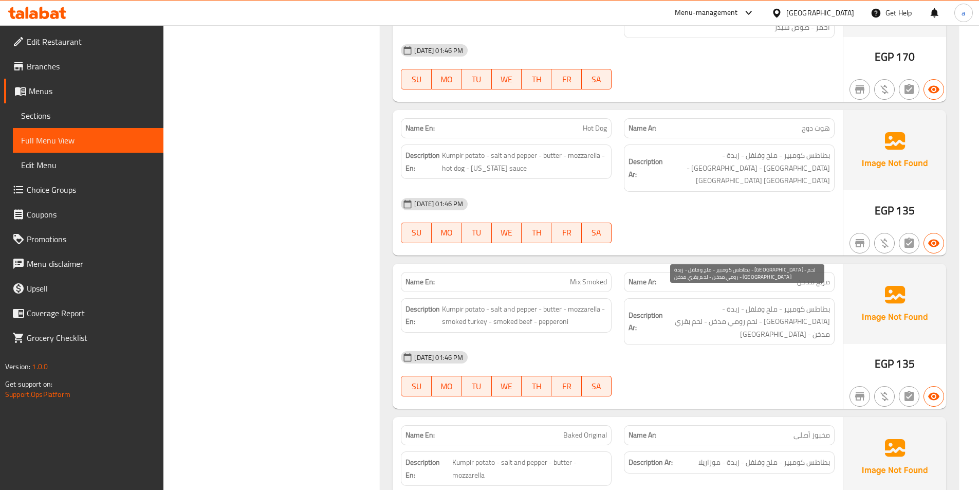
click at [680, 303] on span "بطاطس كومبير - ملح وفلفل - زبدة - موزاريلا - لحم رومي مدخن - لحم بقري مدخن - بي…" at bounding box center [747, 322] width 165 height 38
click at [555, 345] on div "[DATE] 01:46 PM" at bounding box center [618, 357] width 446 height 25
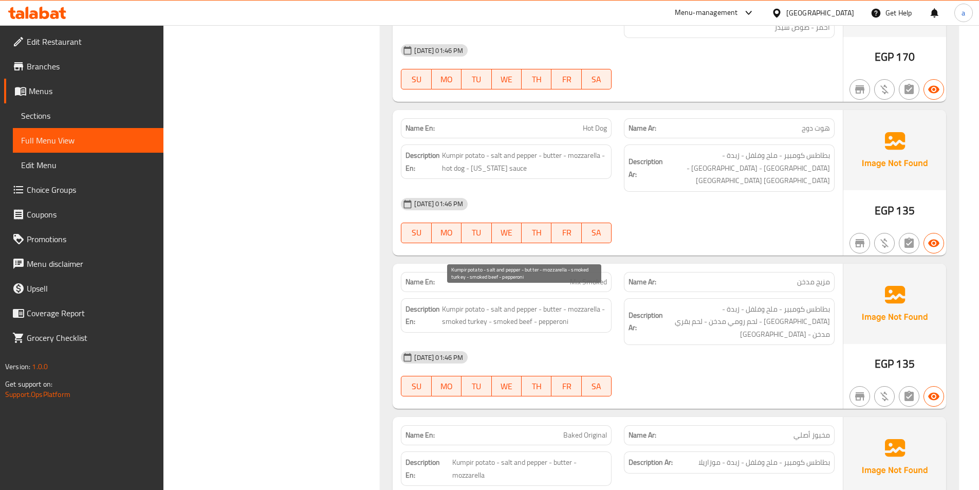
click at [568, 303] on span "Kumpir potato - salt and pepper - butter - mozzarella - smoked turkey - smoked …" at bounding box center [524, 315] width 165 height 25
click at [568, 306] on span "Kumpir potato - salt and pepper - butter - mozzarella - smoked turkey - smoked …" at bounding box center [524, 315] width 165 height 25
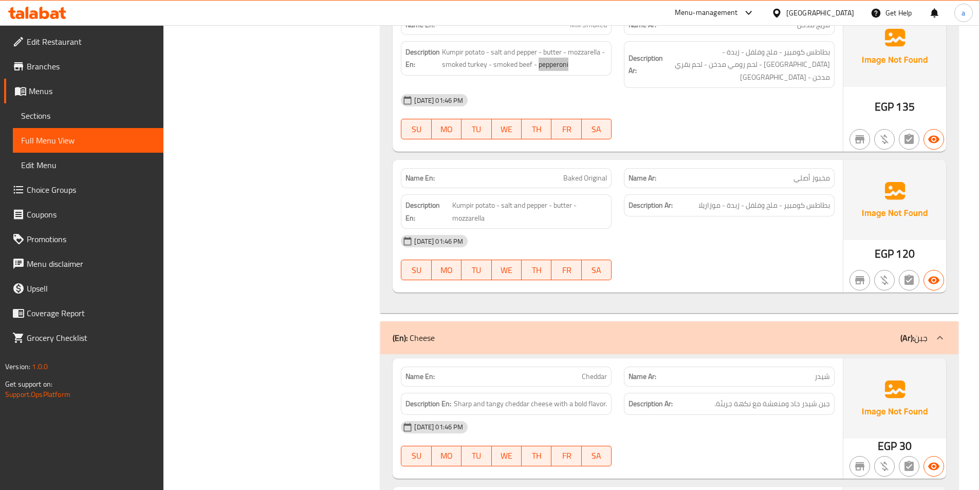
scroll to position [1645, 0]
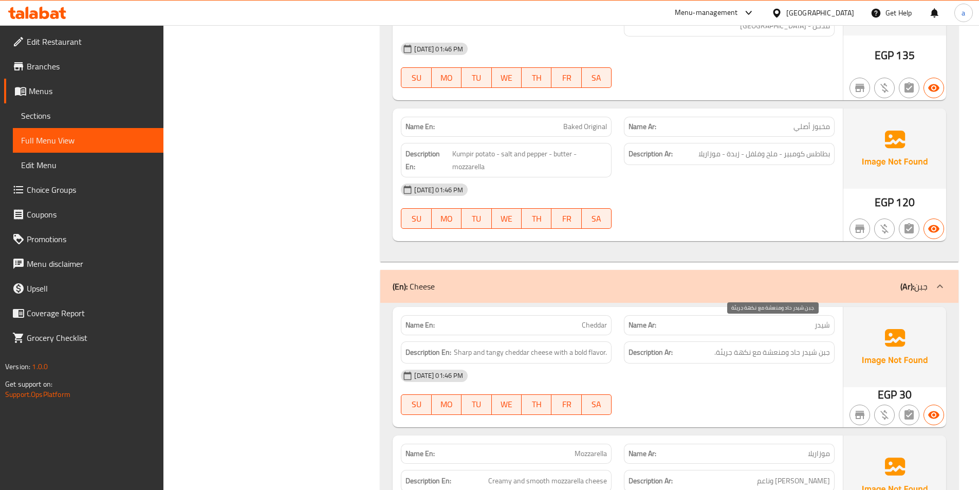
click at [781, 346] on span "جبن شيدر حاد ومنعشة مع نكهة جريئة." at bounding box center [773, 352] width 116 height 13
click at [821, 320] on span "شيدر" at bounding box center [822, 325] width 15 height 11
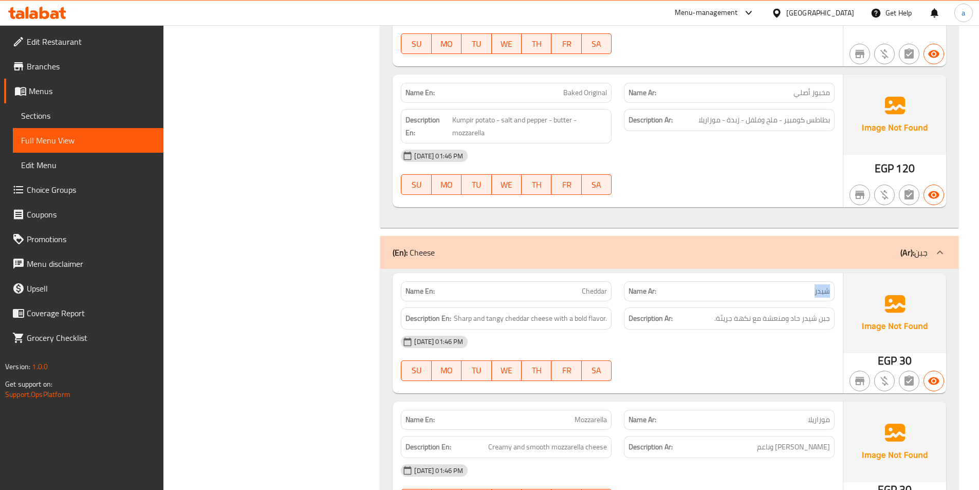
scroll to position [1902, 0]
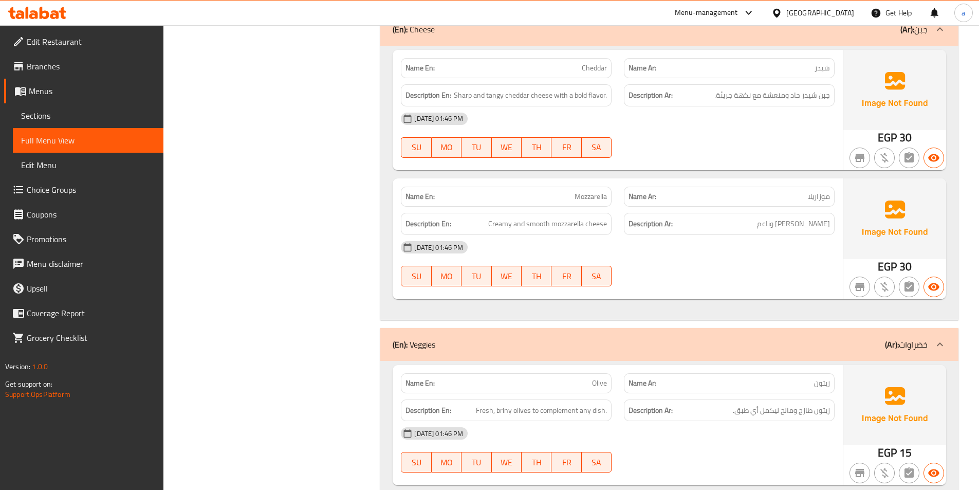
click at [592, 191] on span "Mozzarella" at bounding box center [591, 196] width 32 height 11
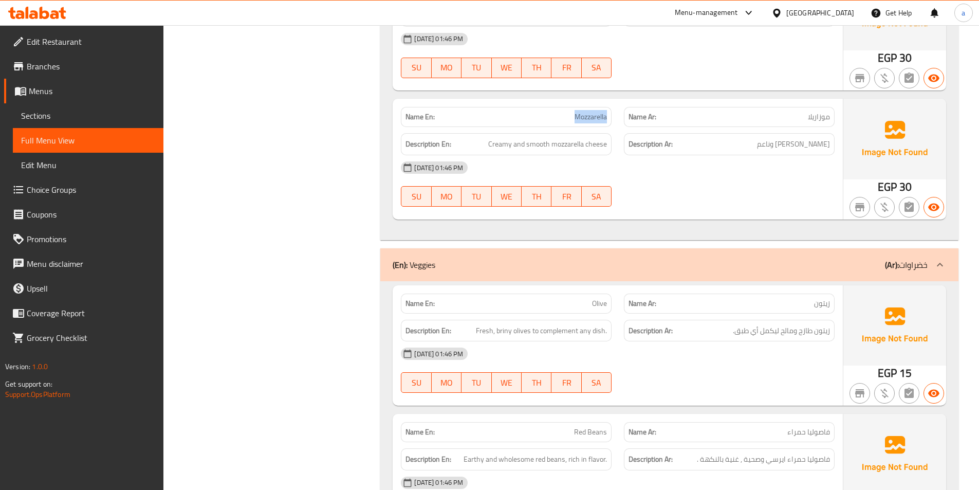
scroll to position [2056, 0]
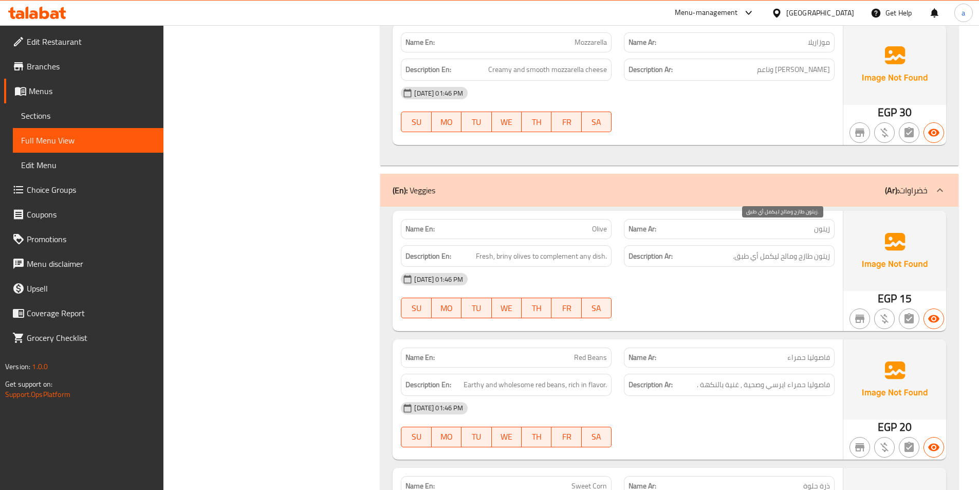
click at [755, 250] on span "زيتون طازج ومالح ليكمل أي طبق." at bounding box center [781, 256] width 97 height 13
click at [799, 378] on span "فاصوليا حمراء ايرسي وصحية , غنية بالنكهة ." at bounding box center [763, 384] width 133 height 13
click at [778, 378] on span "فاصوليا حمراء ايرسي وصحية , غنية بالنكهة ." at bounding box center [763, 384] width 133 height 13
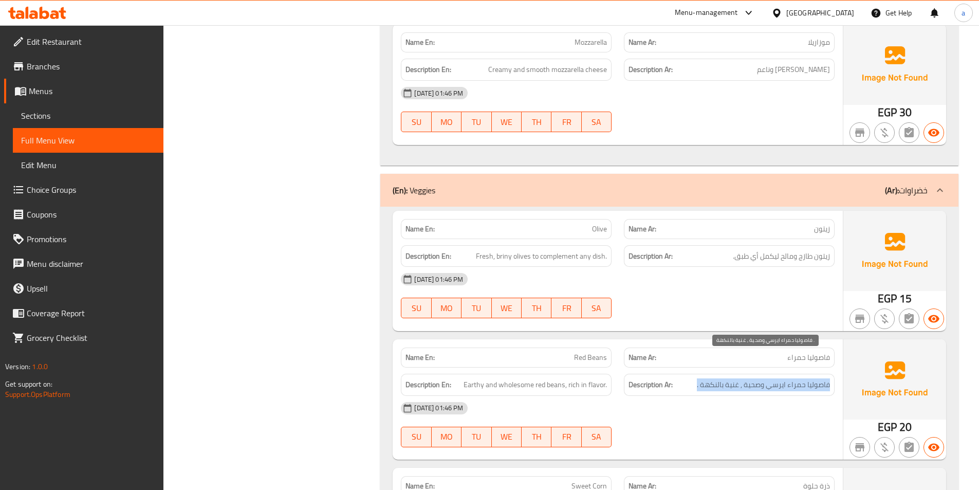
click at [778, 378] on span "فاصوليا حمراء ايرسي وصحية , غنية بالنكهة ." at bounding box center [763, 384] width 133 height 13
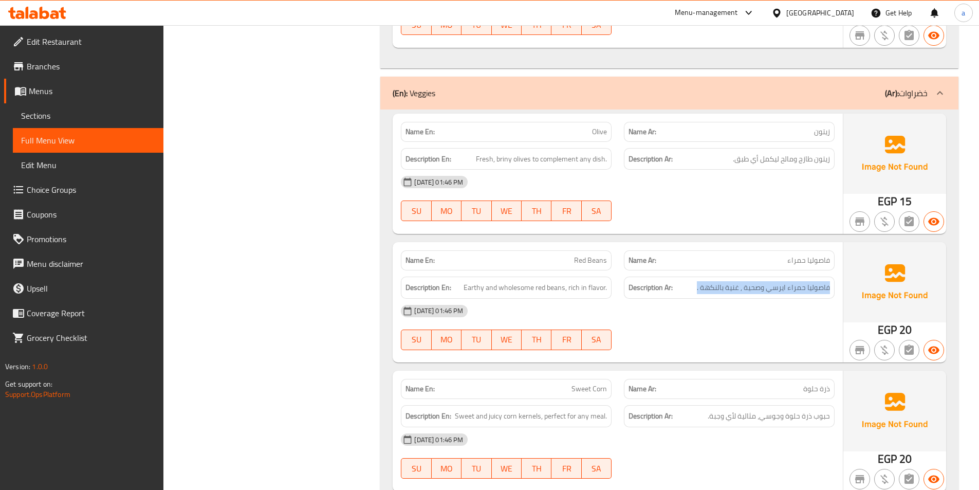
scroll to position [2159, 0]
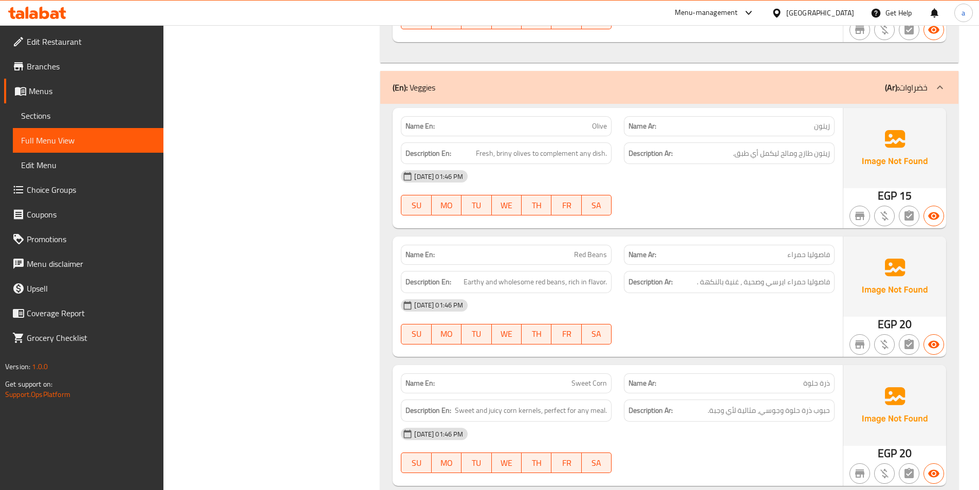
click at [475, 393] on div "Description En: Sweet and juicy corn kernels, perfect for any meal." at bounding box center [506, 410] width 223 height 34
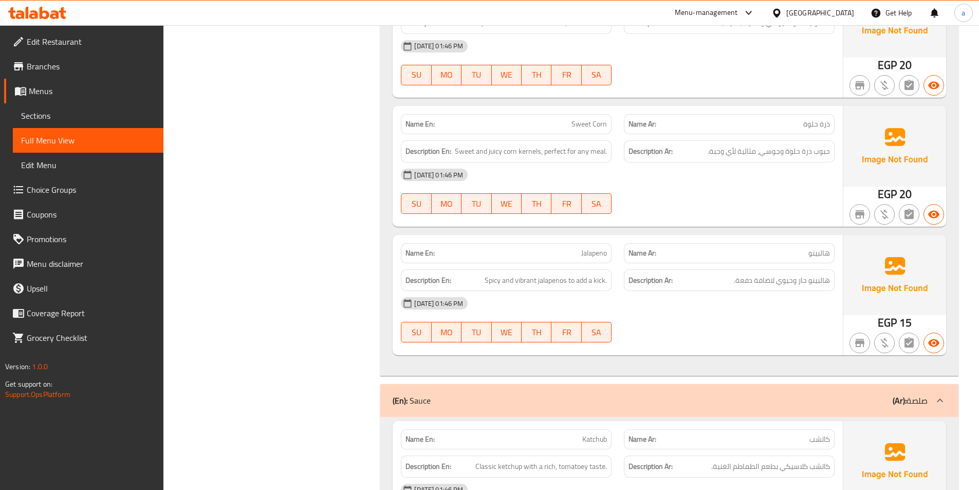
scroll to position [2416, 0]
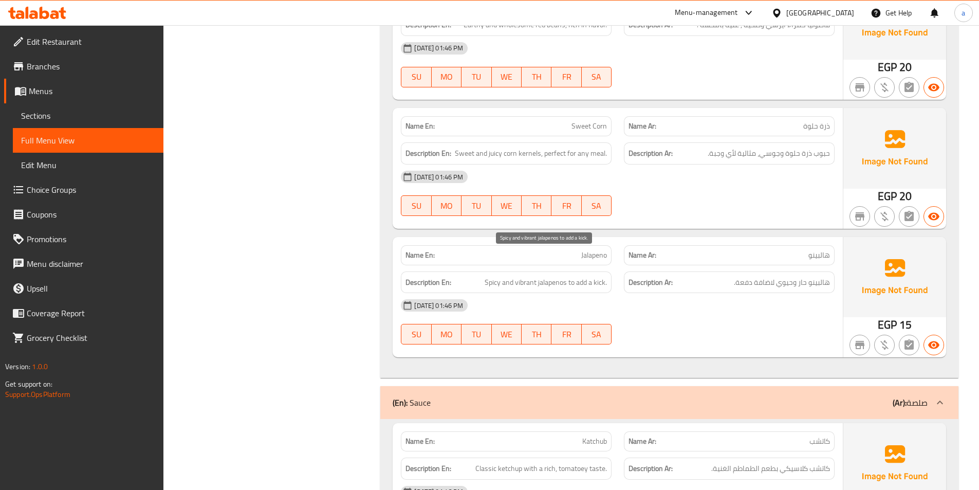
click at [522, 276] on span "Spicy and vibrant jalapenos to add a kick." at bounding box center [546, 282] width 122 height 13
click at [786, 276] on span "هالبينو حار وحيوي لاضافة دفعة." at bounding box center [782, 282] width 96 height 13
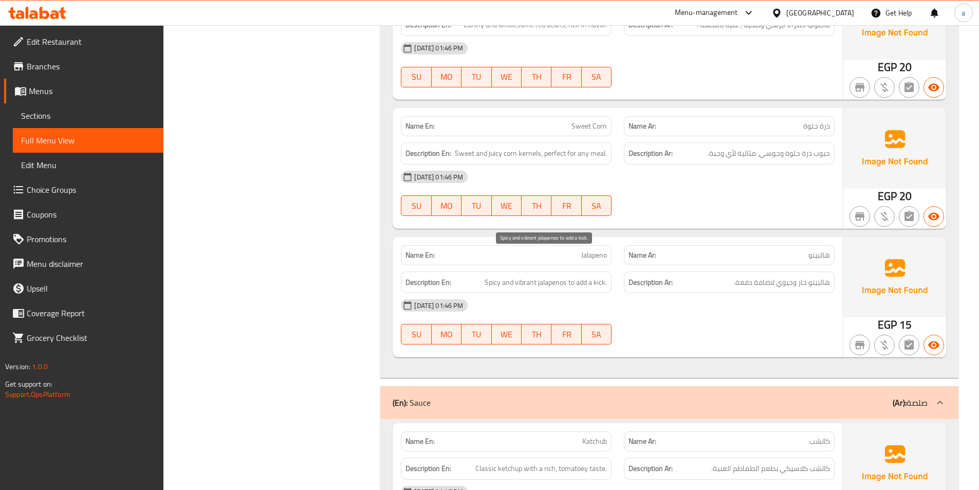
click at [532, 276] on span "Spicy and vibrant jalapenos to add a kick." at bounding box center [546, 282] width 122 height 13
click at [527, 276] on span "Spicy and vibrant jalapenos to add a kick." at bounding box center [546, 282] width 122 height 13
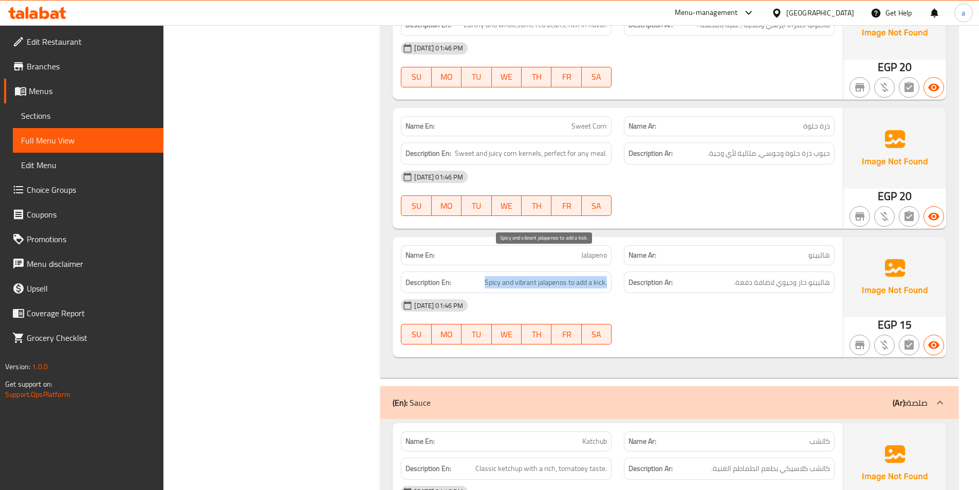
click at [527, 276] on span "Spicy and vibrant jalapenos to add a kick." at bounding box center [546, 282] width 122 height 13
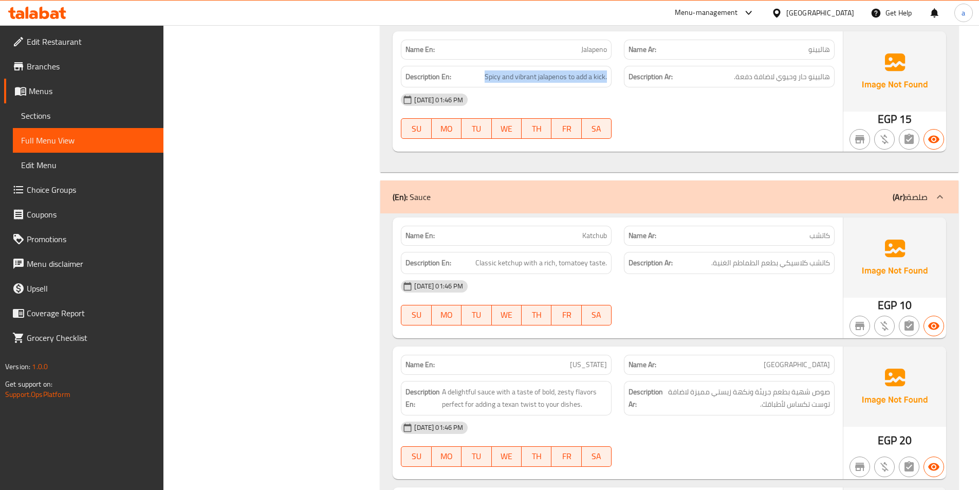
scroll to position [2673, 0]
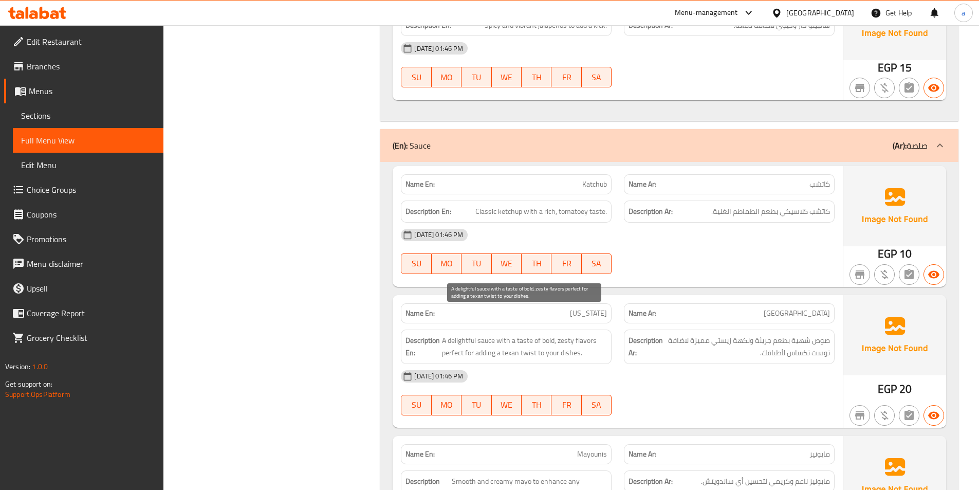
click at [477, 334] on span "A delightful sauce with a taste of bold, zesty flavors perfect for adding a tex…" at bounding box center [524, 346] width 165 height 25
drag, startPoint x: 477, startPoint y: 312, endPoint x: 477, endPoint y: 307, distance: 5.2
click at [477, 334] on span "A delightful sauce with a taste of bold, zesty flavors perfect for adding a tex…" at bounding box center [524, 346] width 165 height 25
click at [498, 334] on span "A delightful sauce with a taste of bold, zesty flavors perfect for adding a tex…" at bounding box center [524, 346] width 165 height 25
click at [488, 334] on span "A delightful sauce with a taste of bold, zesty flavors perfect for adding a tex…" at bounding box center [524, 346] width 165 height 25
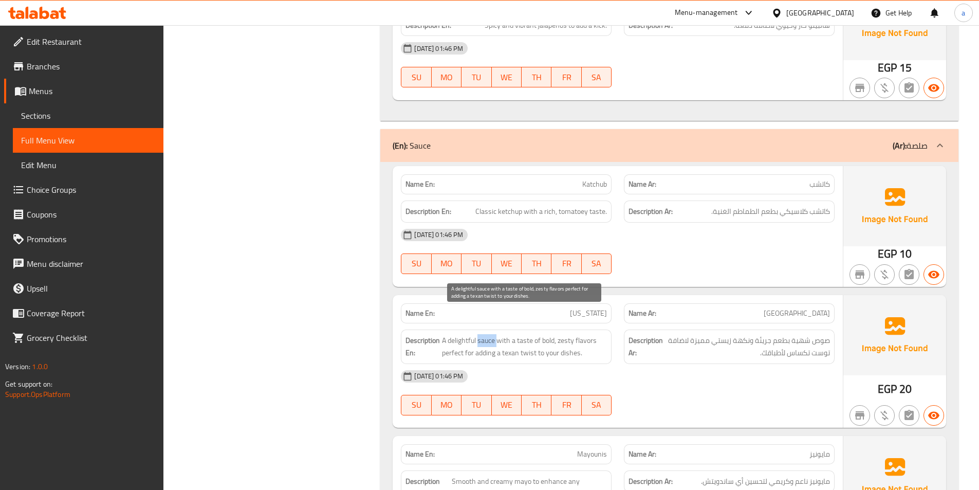
click at [488, 334] on span "A delightful sauce with a taste of bold, zesty flavors perfect for adding a tex…" at bounding box center [524, 346] width 165 height 25
click at [492, 334] on span "A delightful sauce with a taste of bold, zesty flavors perfect for adding a tex…" at bounding box center [524, 346] width 165 height 25
click at [564, 334] on span "A delightful sauce with a taste of bold, zesty flavors perfect for adding a tex…" at bounding box center [524, 346] width 165 height 25
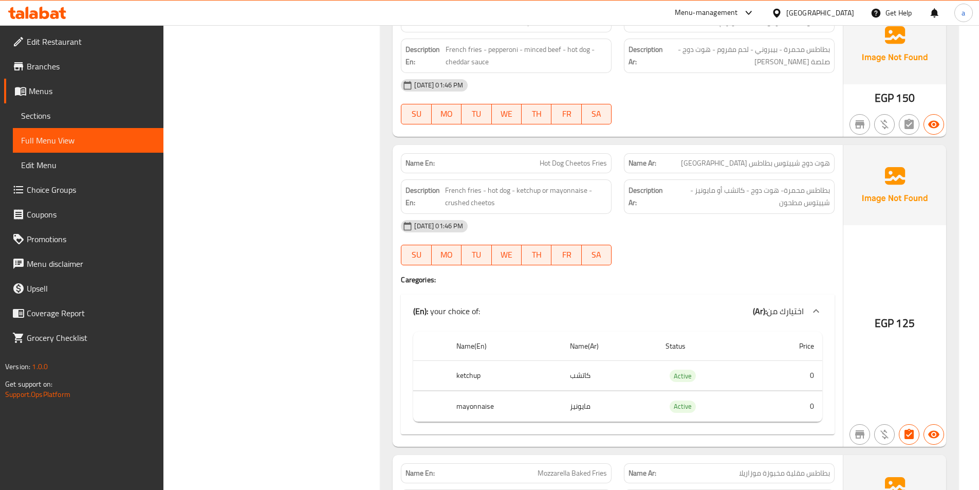
scroll to position [4164, 0]
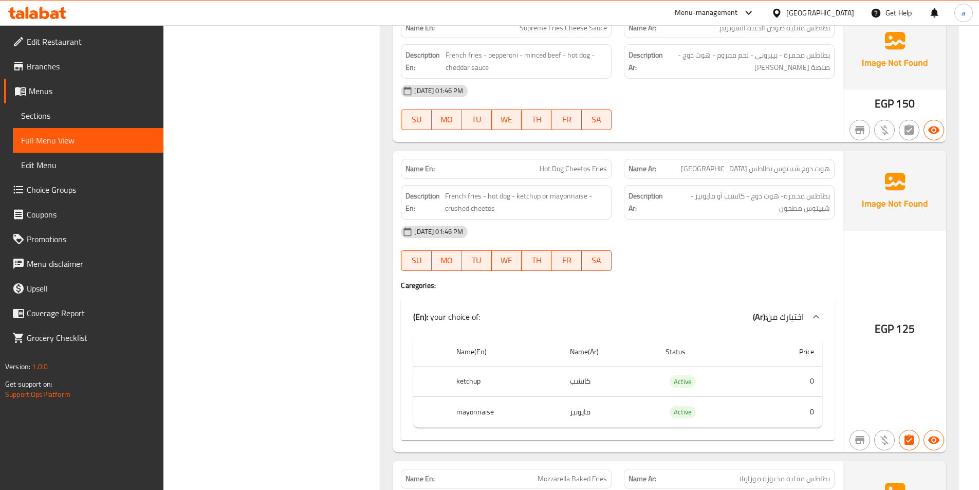
click at [443, 192] on div "Description En: French fries - hot dog - ketchup or mayonnaise - crushed cheetos" at bounding box center [506, 202] width 211 height 34
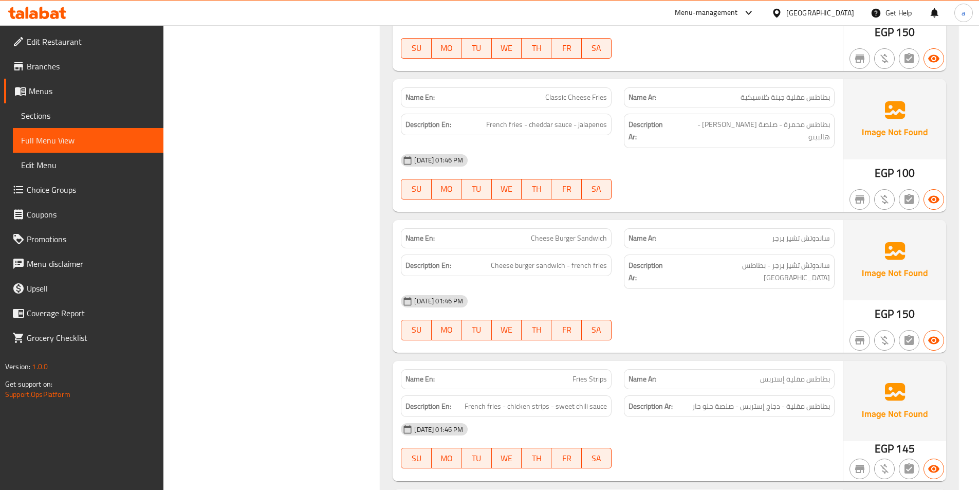
scroll to position [4939, 0]
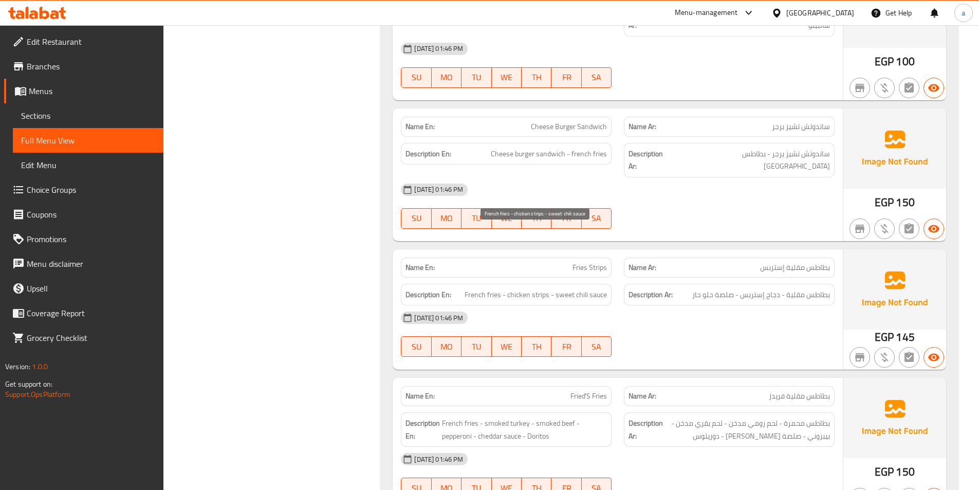
click at [579, 288] on span "French fries - chicken strips - sweet chili sauce" at bounding box center [536, 294] width 142 height 13
click at [565, 284] on div "Description En: French fries - chicken strips - sweet chili sauce" at bounding box center [506, 295] width 211 height 22
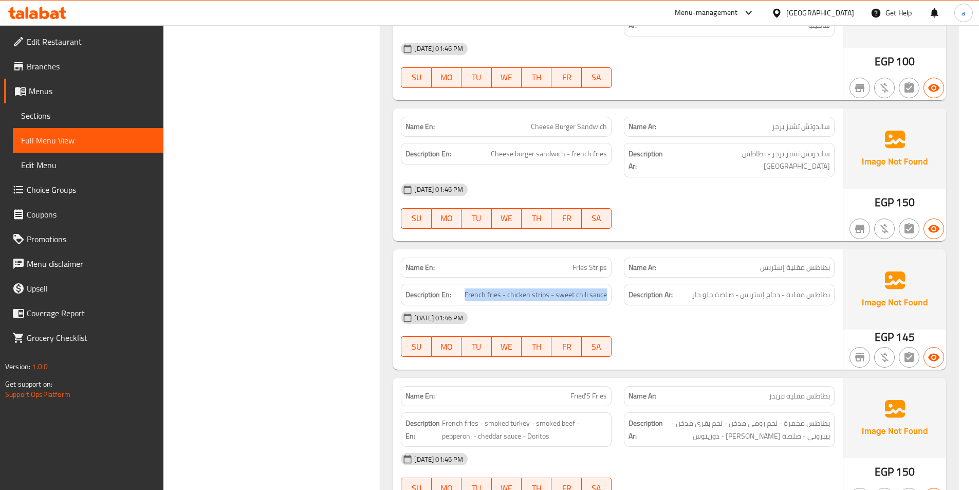
click at [570, 284] on div "Description En: French fries - chicken strips - sweet chili sauce" at bounding box center [506, 295] width 211 height 22
click at [589, 288] on span "French fries - chicken strips - sweet chili sauce" at bounding box center [536, 294] width 142 height 13
click at [584, 288] on span "French fries - chicken strips - sweet chili sauce" at bounding box center [536, 294] width 142 height 13
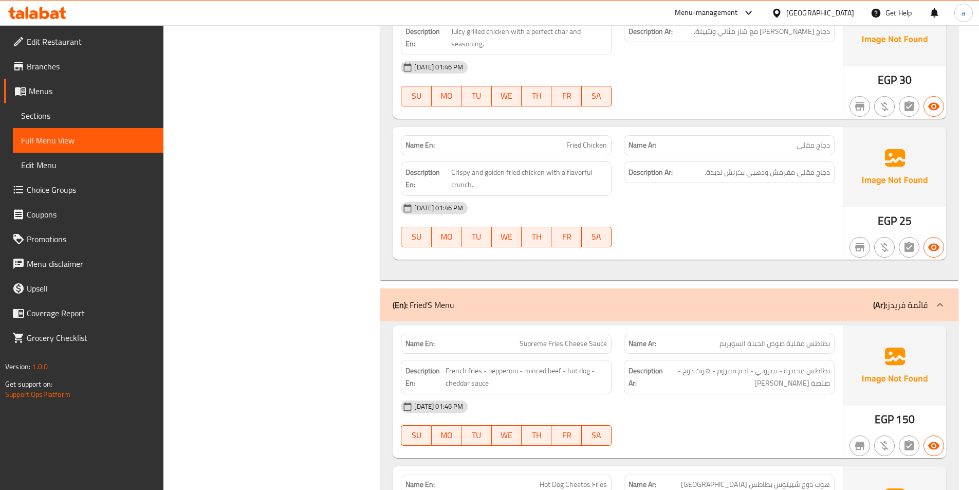
scroll to position [3756, 0]
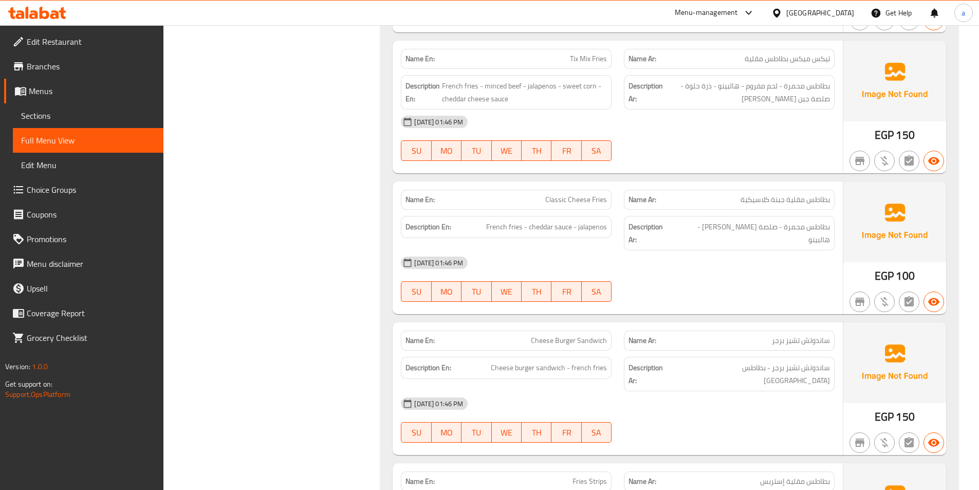
scroll to position [4313, 0]
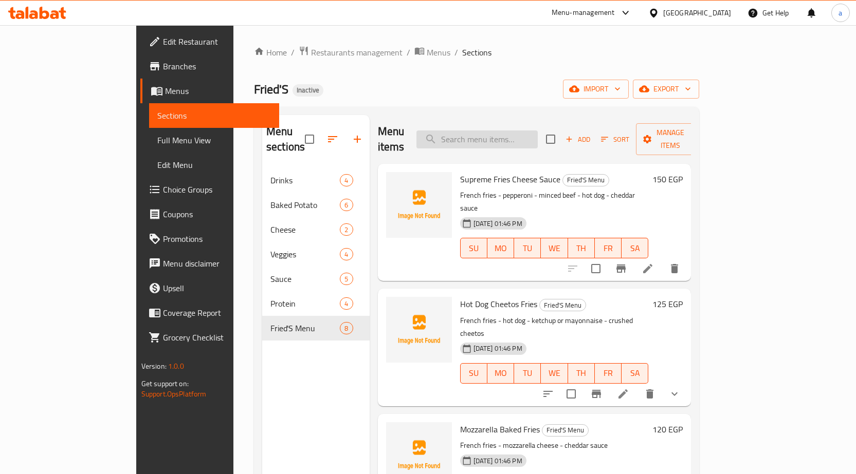
click at [509, 140] on input "search" at bounding box center [476, 140] width 121 height 18
type input "h"
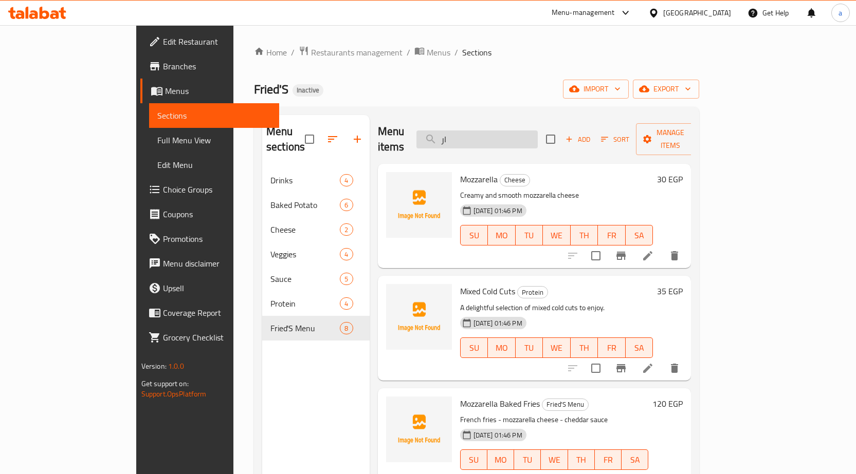
click at [516, 137] on input "ار" at bounding box center [476, 140] width 121 height 18
paste input "Red Beans"
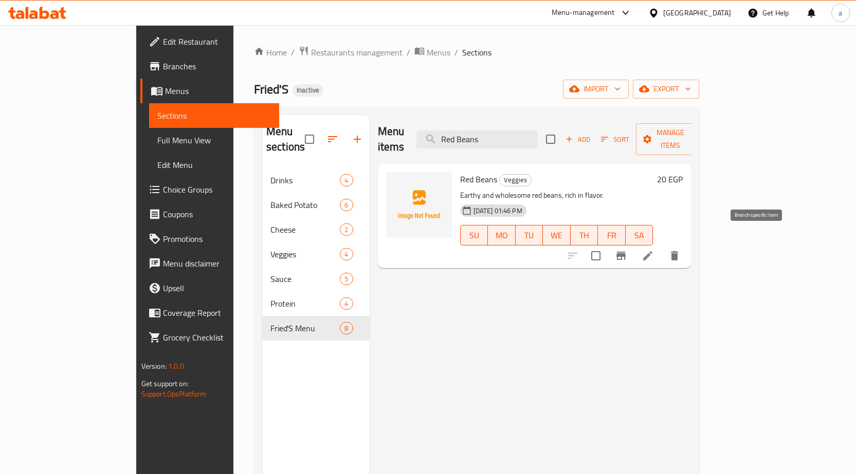
type input "Red Beans"
click at [662, 247] on li at bounding box center [647, 256] width 29 height 19
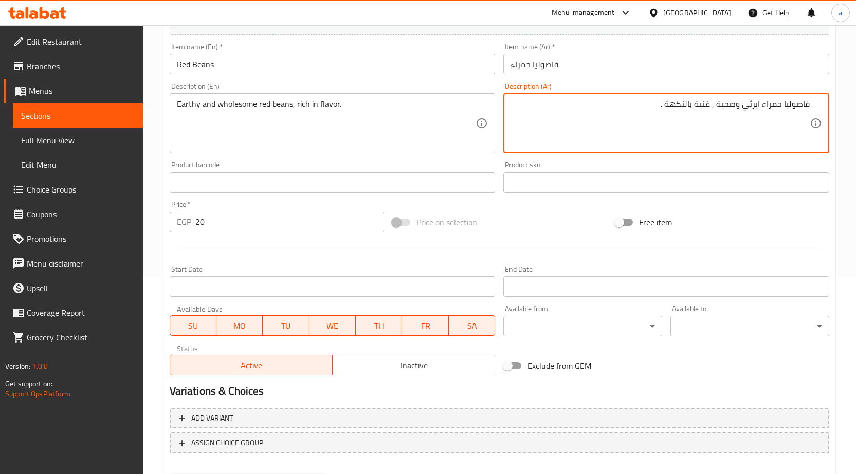
scroll to position [206, 0]
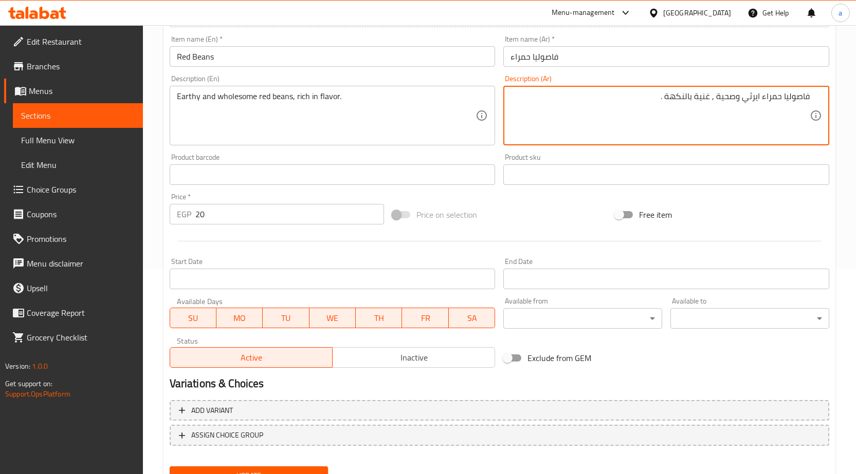
type textarea "فاصوليا حمراء ايرثي وصحية , غنية بالنكهة ."
click at [260, 470] on span "Update" at bounding box center [249, 476] width 142 height 13
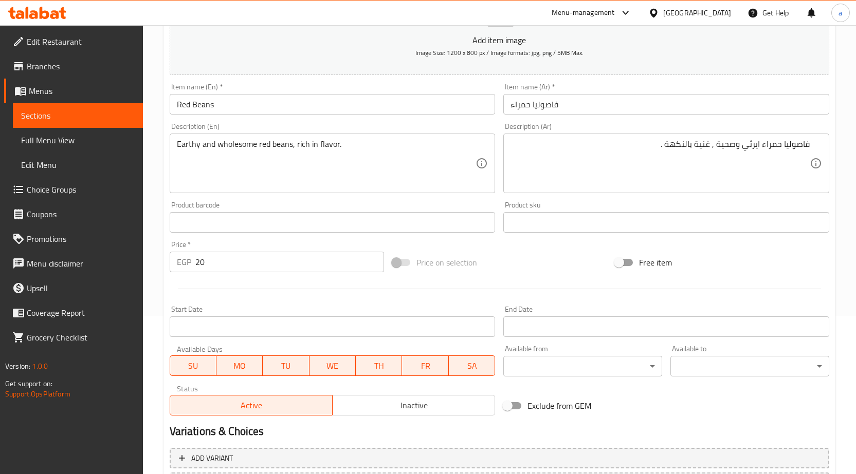
scroll to position [0, 0]
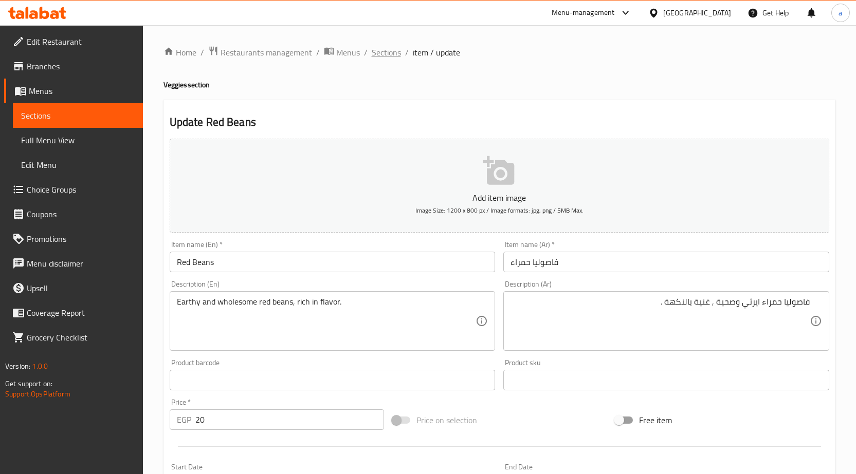
click at [385, 51] on span "Sections" at bounding box center [386, 52] width 29 height 12
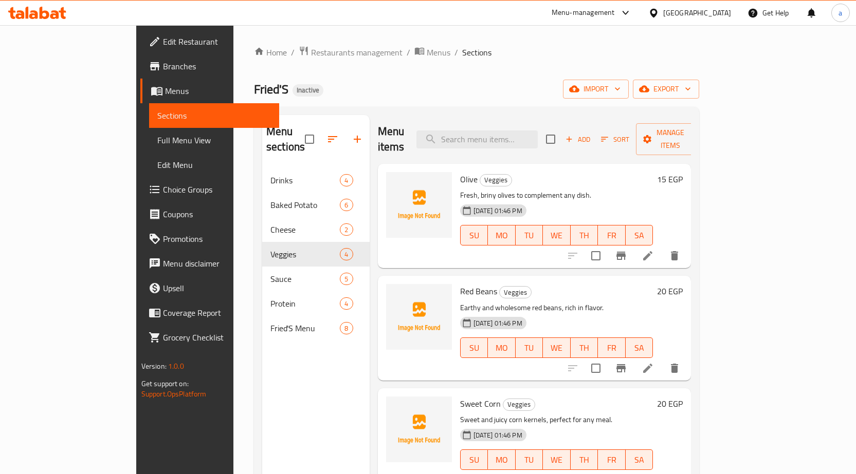
click at [157, 113] on span "Sections" at bounding box center [214, 115] width 114 height 12
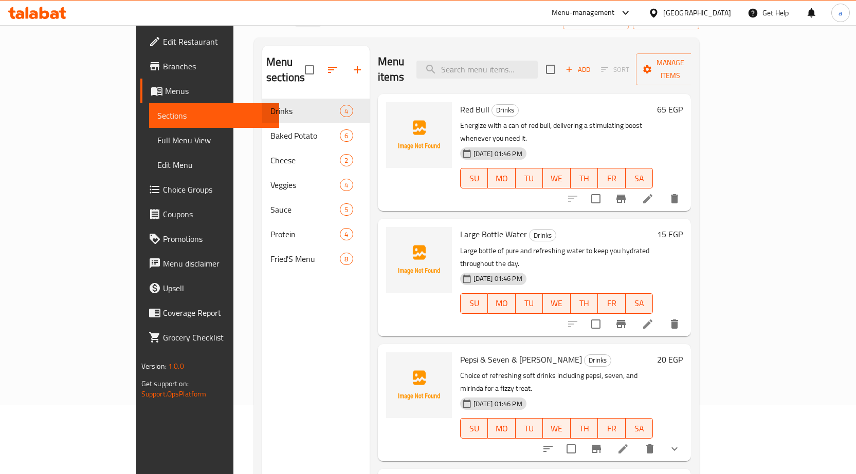
scroll to position [144, 0]
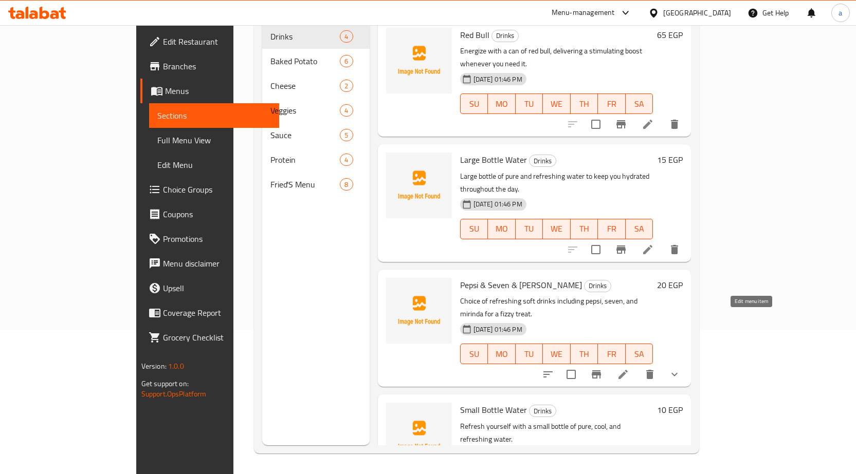
click at [629, 369] on icon at bounding box center [623, 375] width 12 height 12
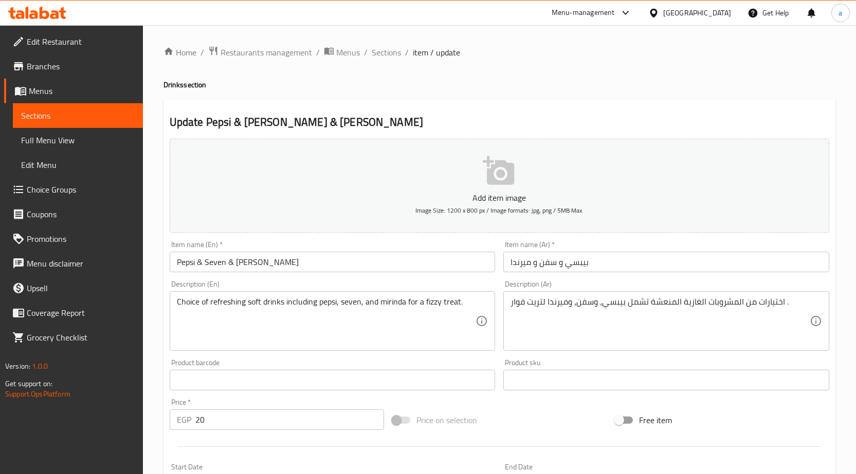
click at [207, 259] on input "Pepsi & Seven & [PERSON_NAME]" at bounding box center [333, 262] width 326 height 21
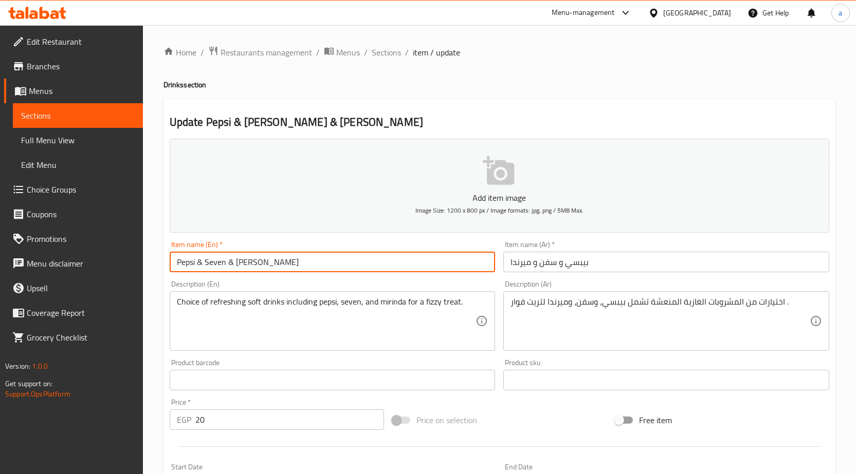
click at [207, 259] on input "Pepsi & Seven & [PERSON_NAME]" at bounding box center [333, 262] width 326 height 21
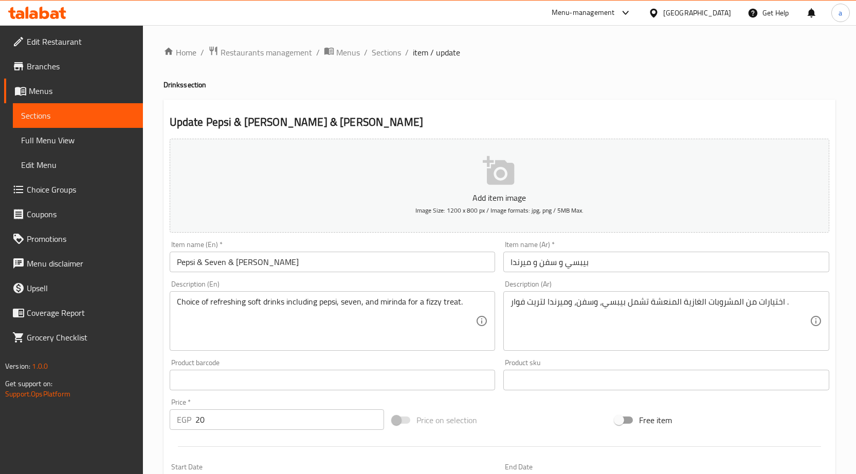
click at [303, 259] on input "Pepsi & Seven & [PERSON_NAME]" at bounding box center [333, 262] width 326 height 21
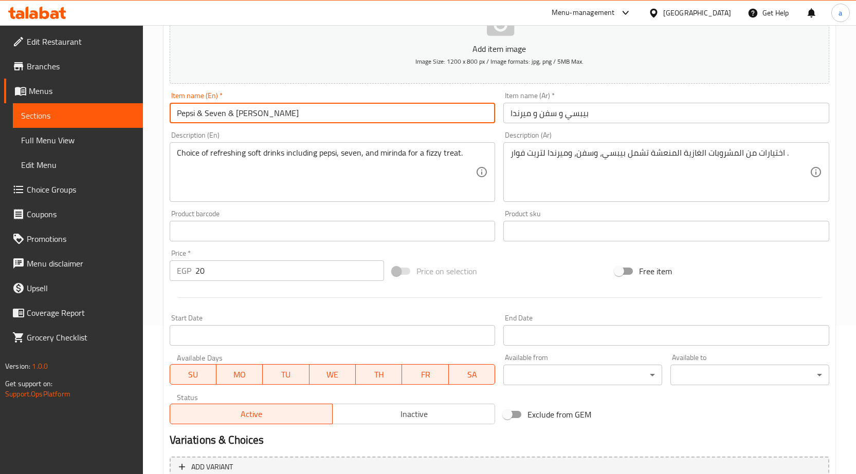
scroll to position [154, 0]
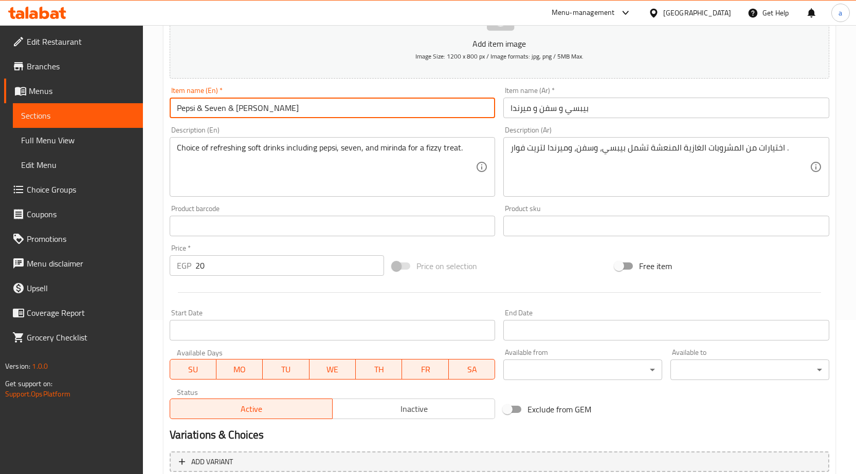
click at [220, 110] on input "Pepsi & Seven & [PERSON_NAME]" at bounding box center [333, 108] width 326 height 21
click at [297, 110] on input "Pepsi & Seven & [PERSON_NAME]" at bounding box center [333, 108] width 326 height 21
click at [214, 111] on input "Pepsi & Seven & [PERSON_NAME]" at bounding box center [333, 108] width 326 height 21
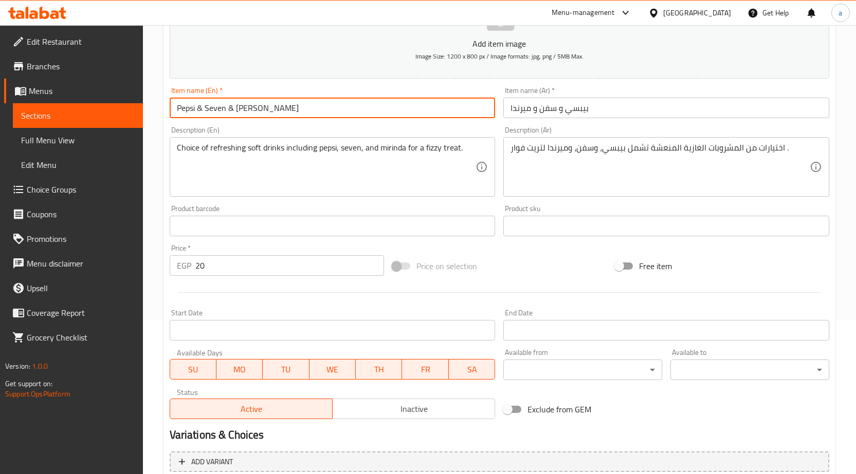
paste input "7 Up"
type input "Pepsi & 7 Up & [PERSON_NAME]"
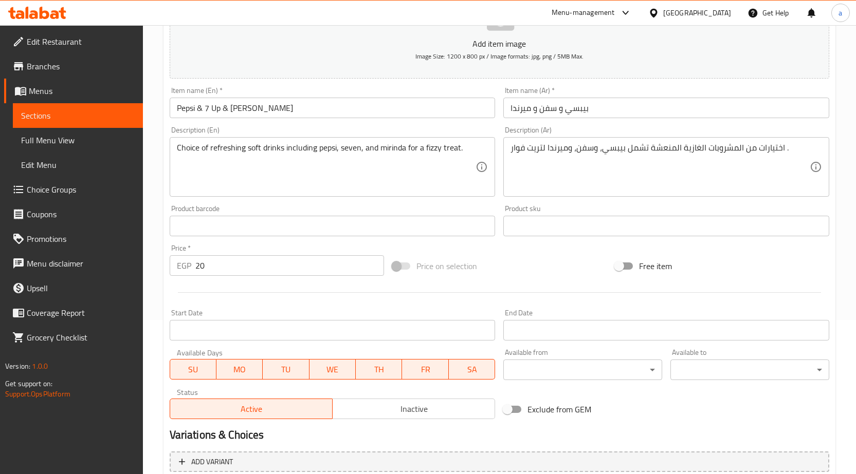
click at [543, 113] on input "بيبسي و سفن و ميرندا" at bounding box center [666, 108] width 326 height 21
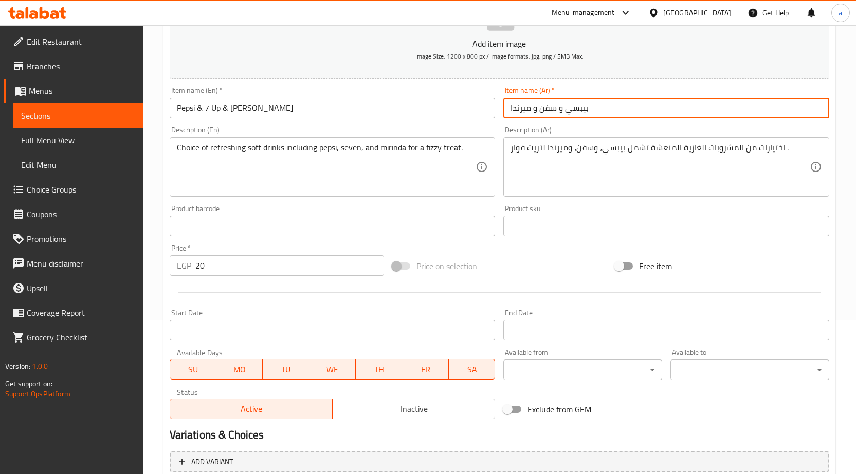
click at [543, 113] on input "بيبسي و سفن و ميرندا" at bounding box center [666, 108] width 326 height 21
paste input "أب"
type input "بيبسي و سفن أب و ميرندا"
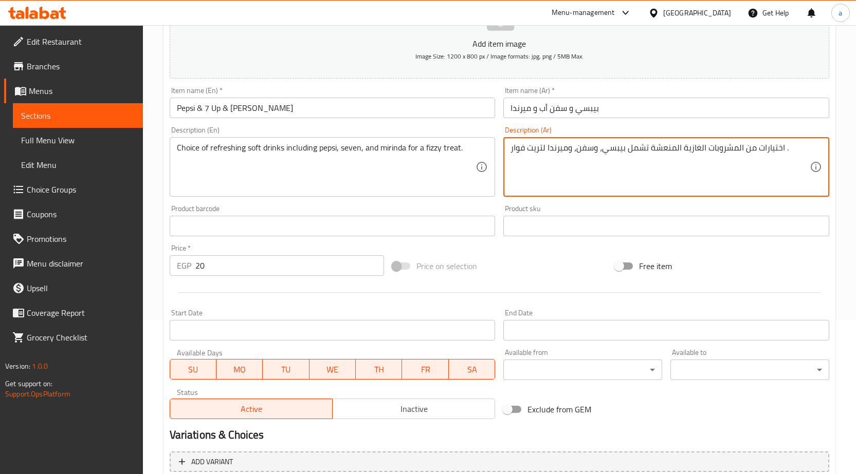
click at [588, 151] on textarea "اختيارات من المشروبات الغازية المنعشة تشمل بيبسي، وسفن، وميرندا لتريت فوار ." at bounding box center [659, 167] width 299 height 49
click at [622, 151] on textarea "اختيارات من المشروبات الغازية المنعشة تشمل بيبسي، وسفن، وميرندا لتريت فوار ." at bounding box center [659, 167] width 299 height 49
paste textarea "أب"
type textarea "اختيارات من المشروبات الغازية المنعشة تشمل بيبسي، وسفن أب، وميرندا لتريت فوار ."
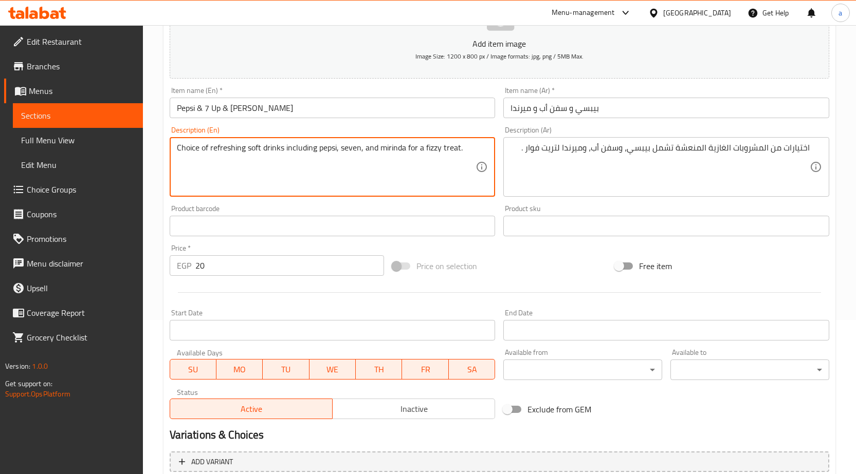
click at [347, 148] on textarea "Choice of refreshing soft drinks including pepsi, seven, and mirinda for a fizz…" at bounding box center [326, 167] width 299 height 49
paste textarea "7 Up"
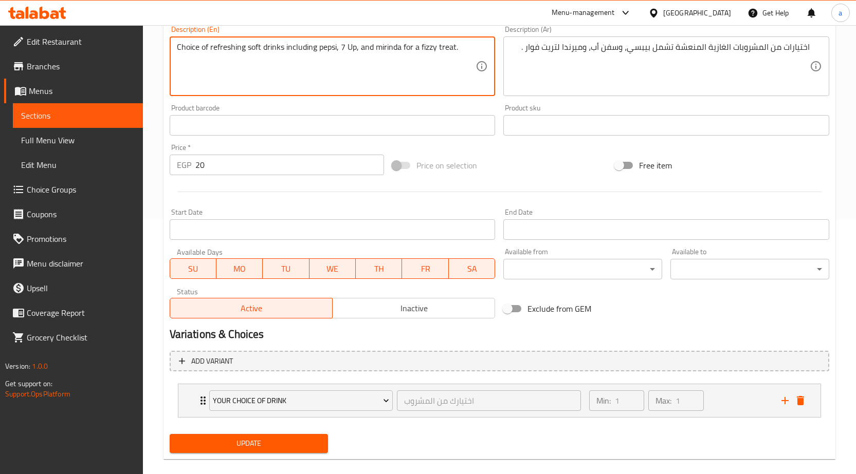
scroll to position [269, 0]
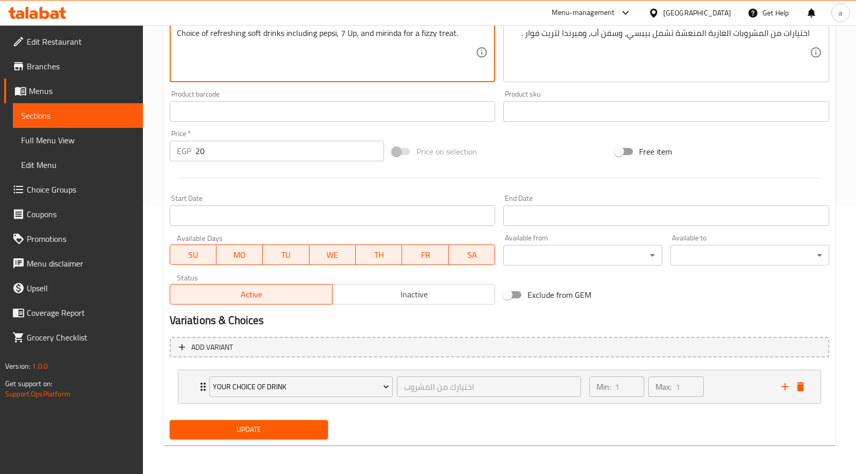
type textarea "Choice of refreshing soft drinks including pepsi, 7 Up, and mirinda for a fizzy…"
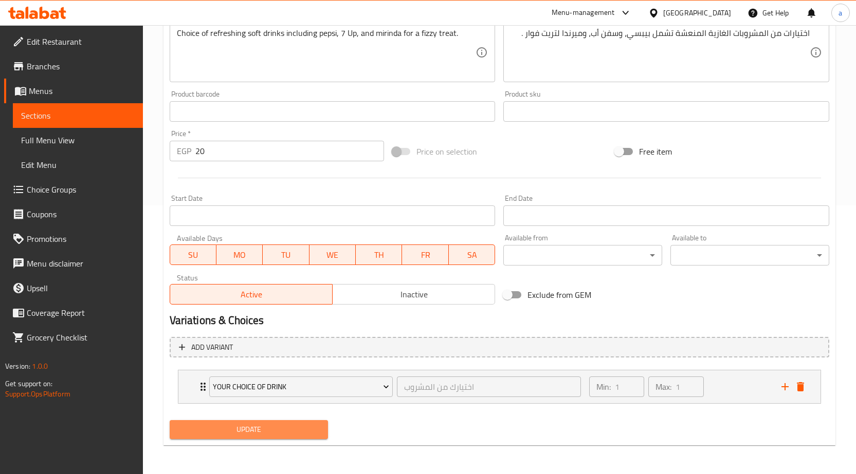
click at [302, 433] on span "Update" at bounding box center [249, 430] width 142 height 13
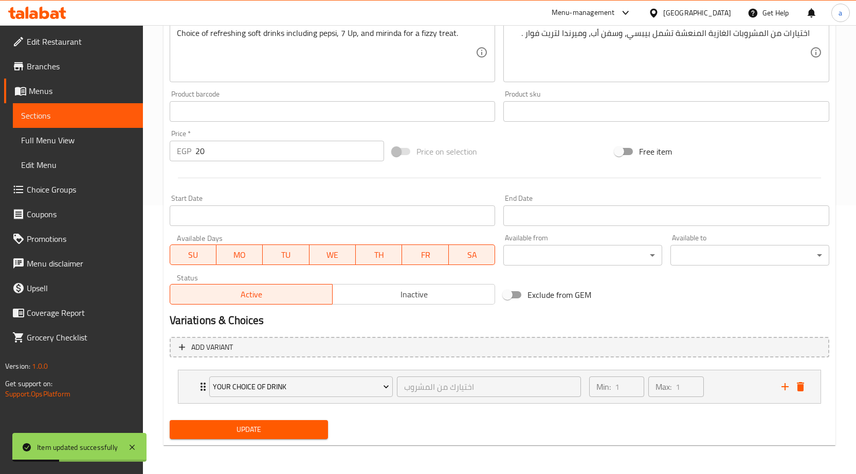
click at [49, 188] on span "Choice Groups" at bounding box center [81, 190] width 108 height 12
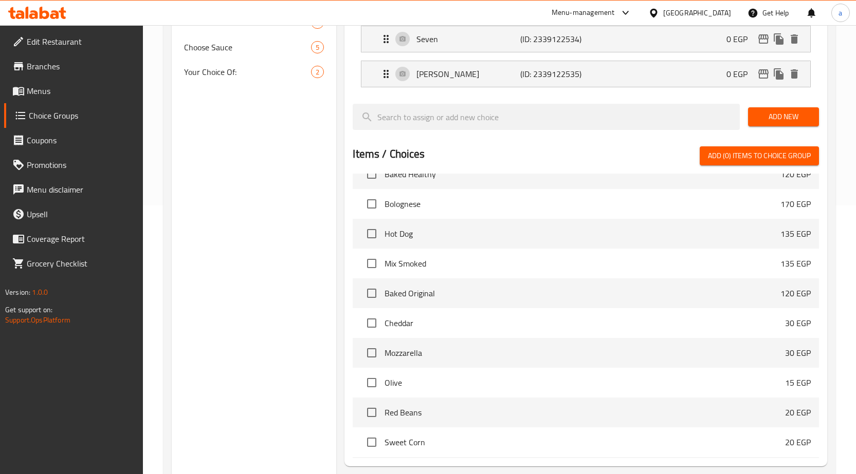
scroll to position [366, 0]
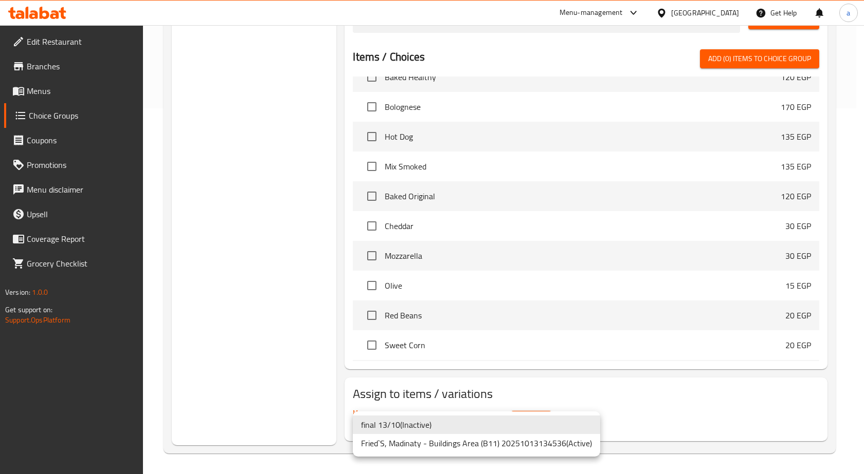
click at [438, 444] on li "Fried`S, Madinaty - Buildings Area (B11) 20251013134536 ( Active )" at bounding box center [476, 443] width 247 height 19
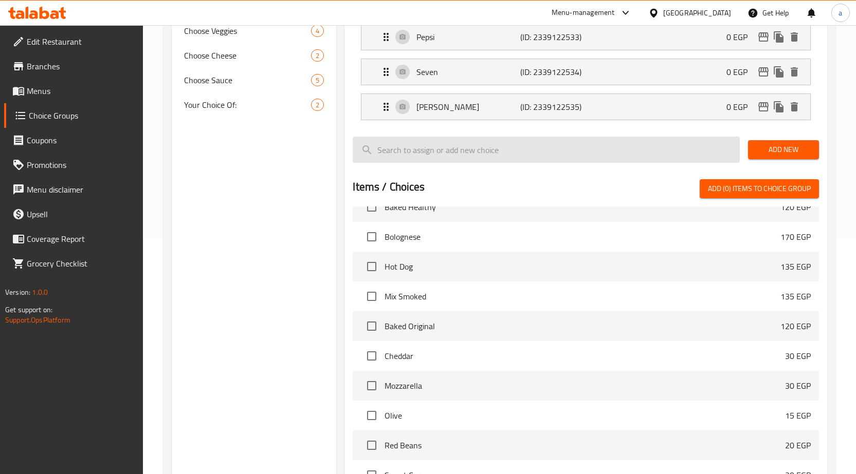
scroll to position [160, 0]
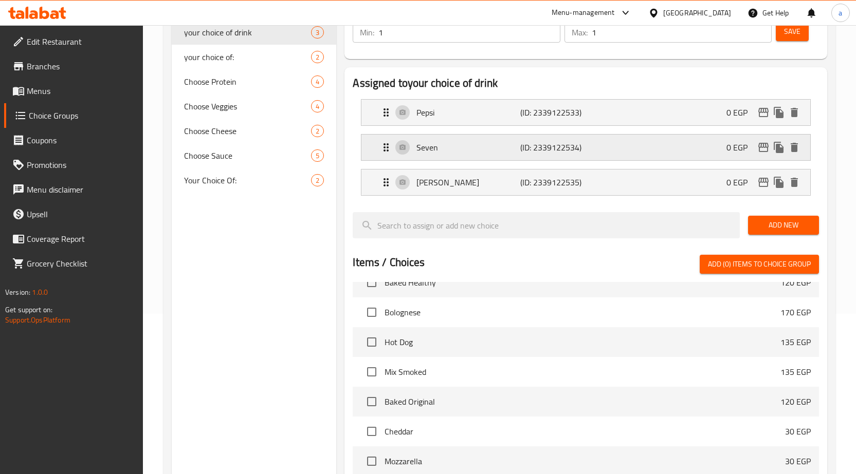
click at [436, 154] on p "Seven" at bounding box center [468, 147] width 104 height 12
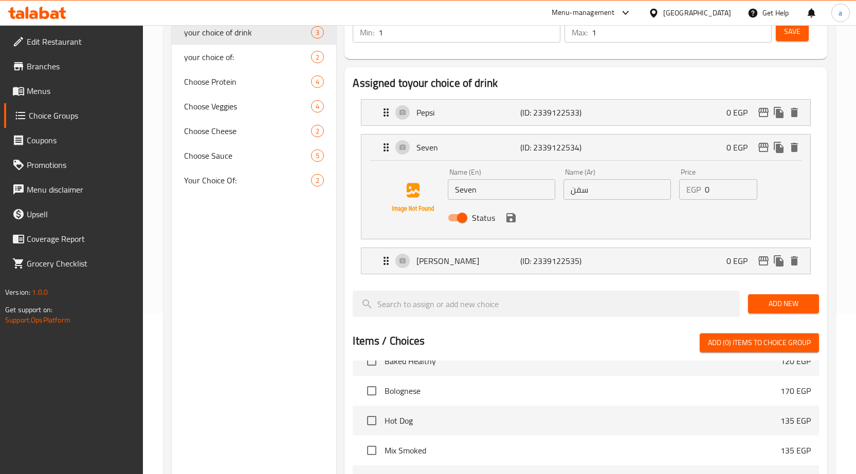
click at [471, 194] on input "Seven" at bounding box center [501, 189] width 107 height 21
paste input "7 Up"
type input "7 Up"
click at [579, 191] on input "سفن" at bounding box center [616, 189] width 107 height 21
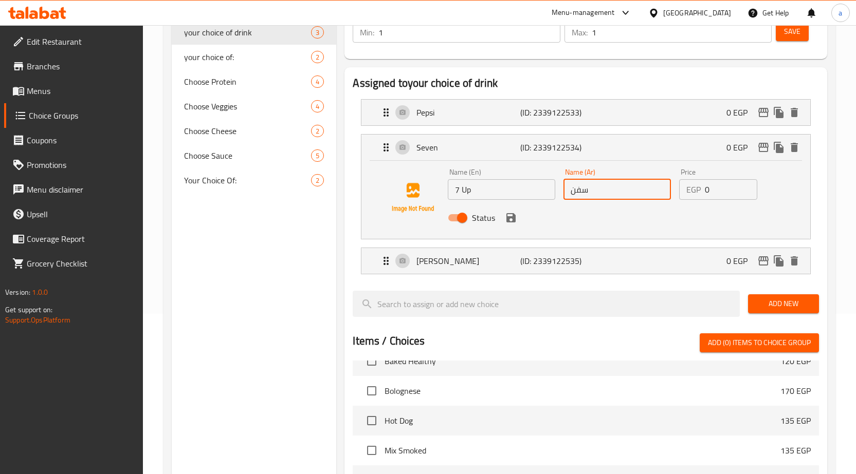
click at [579, 191] on input "سفن" at bounding box center [616, 189] width 107 height 21
click at [594, 191] on input "سفن" at bounding box center [616, 189] width 107 height 21
type input "سفن أب"
click at [612, 188] on input "سفن أب" at bounding box center [616, 189] width 107 height 21
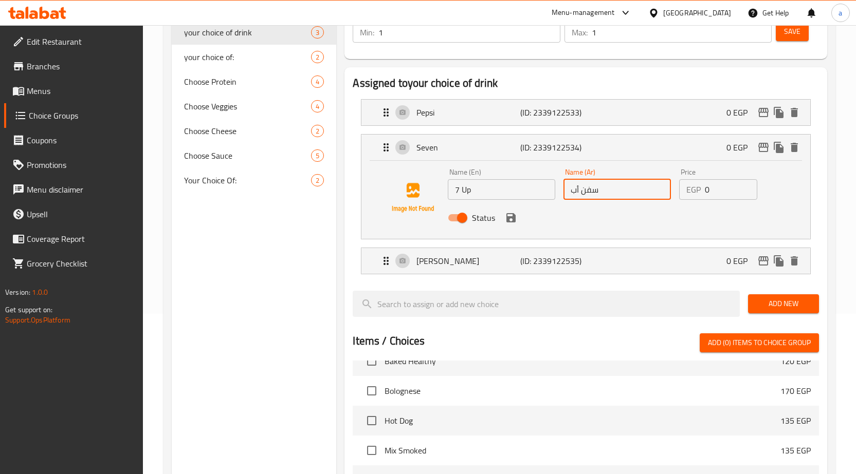
click at [514, 231] on div "Status" at bounding box center [617, 218] width 346 height 28
click at [513, 222] on icon "save" at bounding box center [510, 217] width 9 height 9
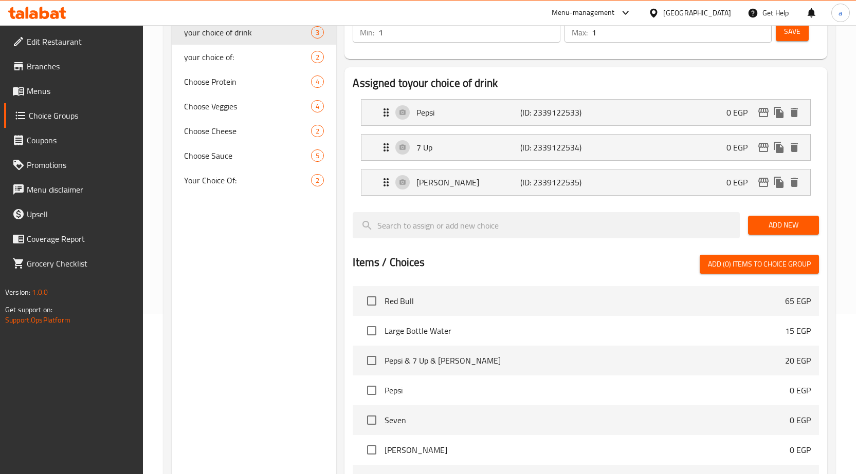
click at [793, 28] on span "Save" at bounding box center [792, 31] width 16 height 13
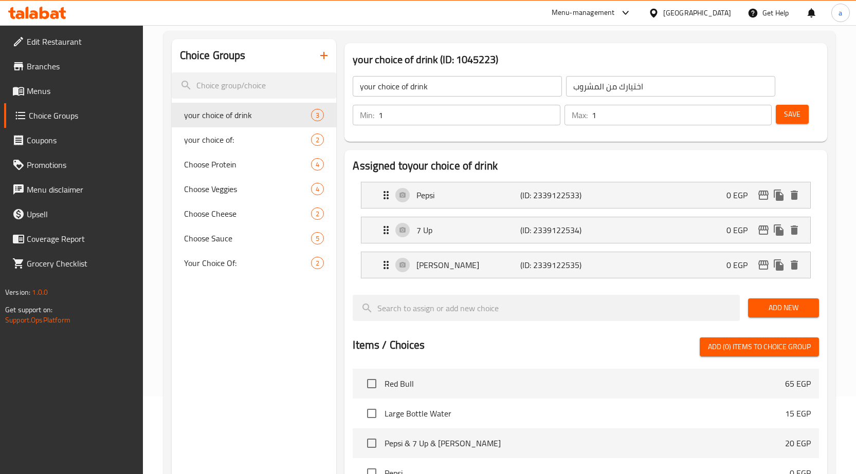
scroll to position [0, 0]
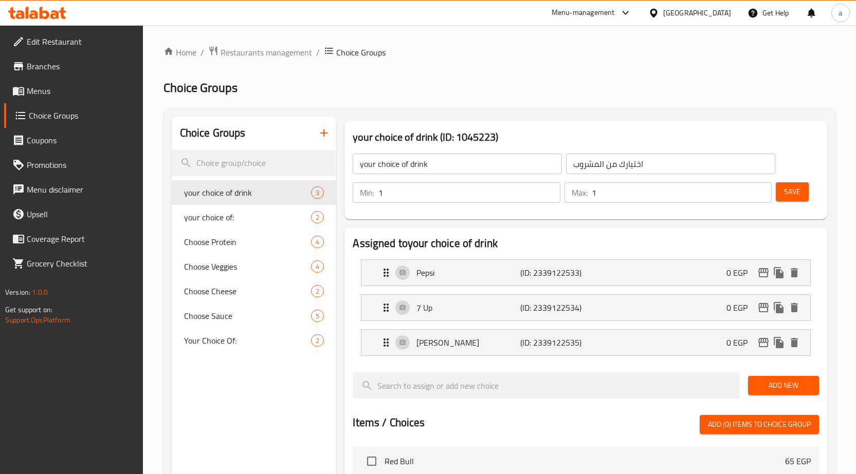
click at [39, 88] on span "Menus" at bounding box center [81, 91] width 108 height 12
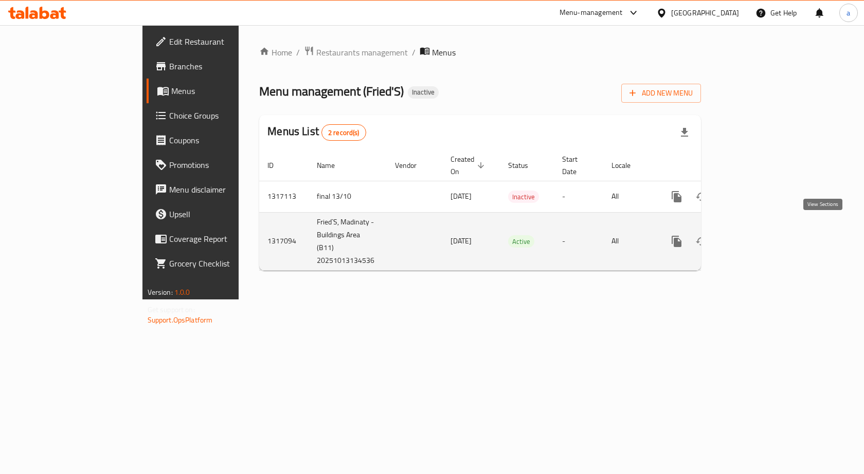
click at [763, 232] on link "enhanced table" at bounding box center [750, 241] width 25 height 25
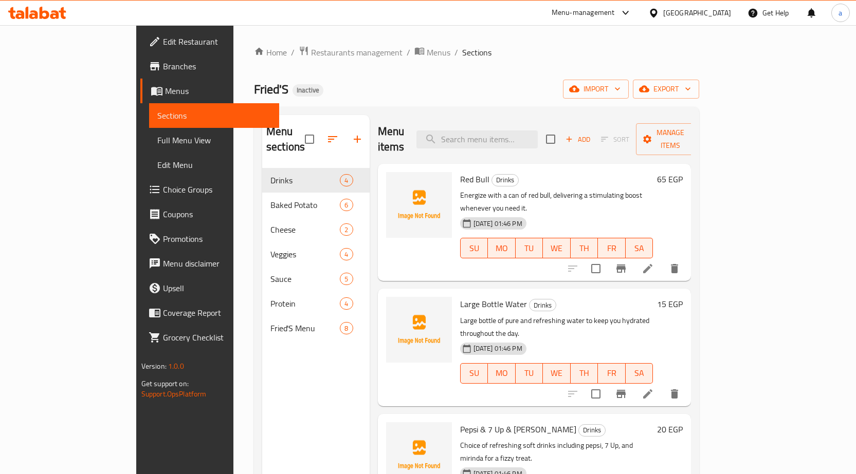
click at [57, 20] on div at bounding box center [37, 13] width 75 height 21
click at [44, 11] on icon at bounding box center [45, 13] width 10 height 12
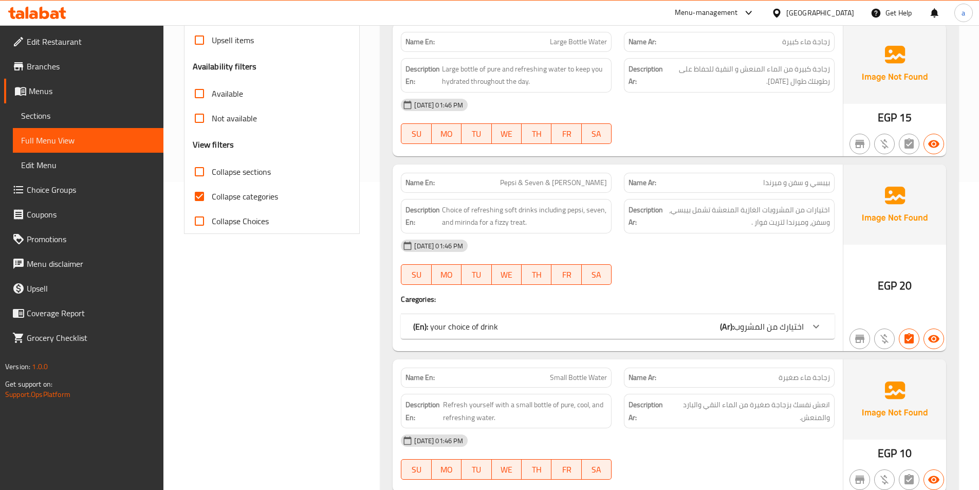
scroll to position [308, 0]
click at [191, 192] on input "Collapse categories" at bounding box center [199, 196] width 25 height 25
checkbox input "false"
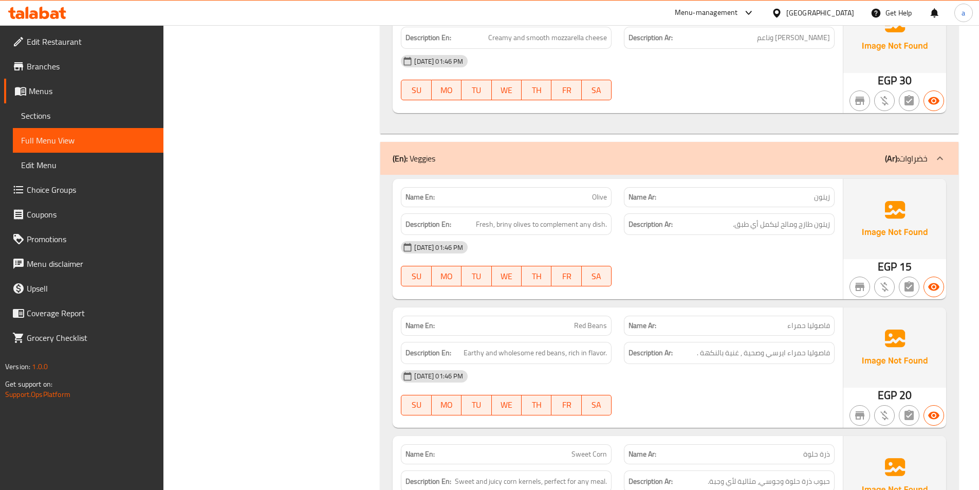
scroll to position [2159, 0]
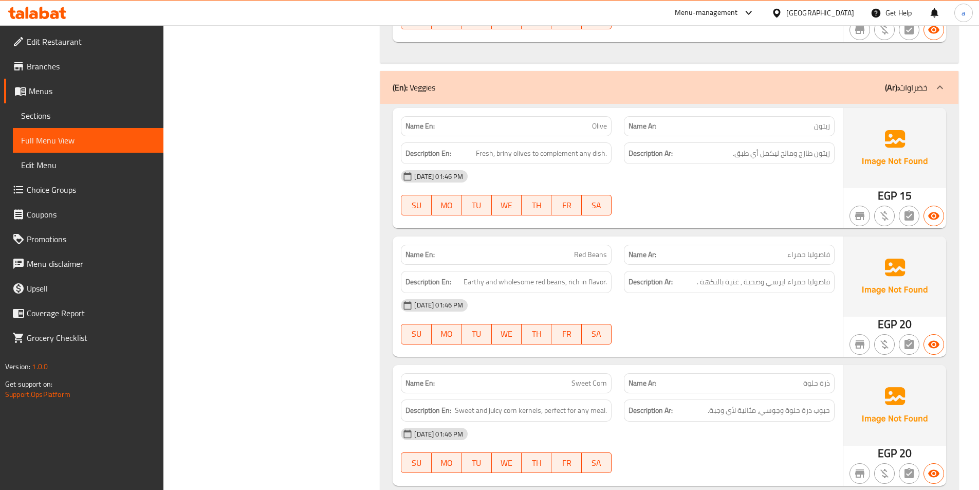
click at [592, 249] on span "Red Beans" at bounding box center [590, 254] width 33 height 11
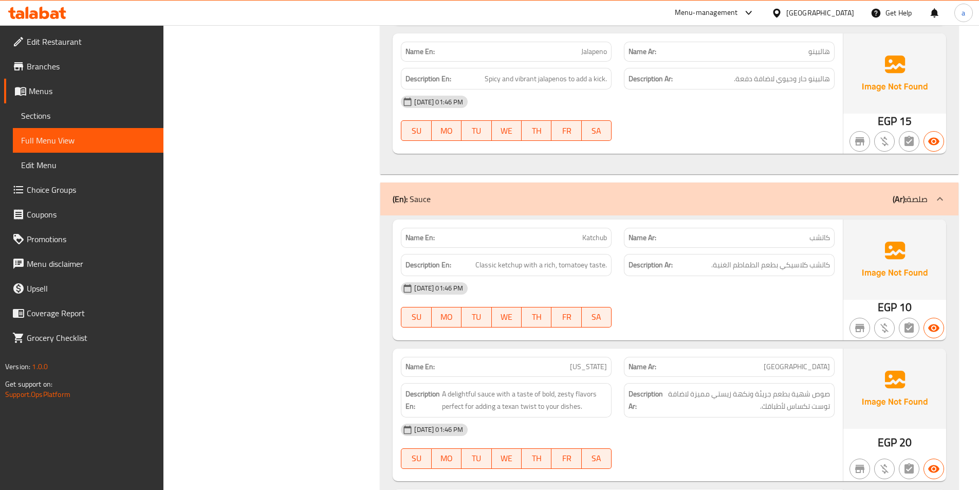
scroll to position [2724, 0]
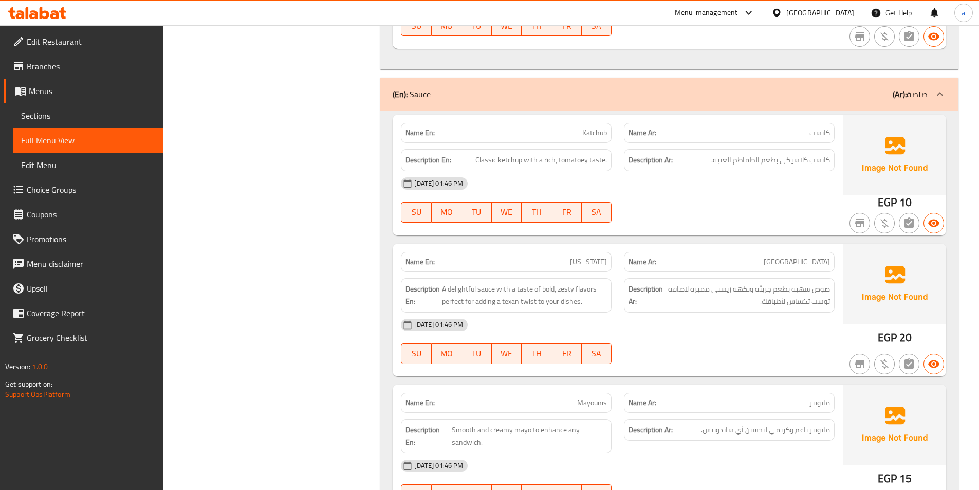
click at [348, 229] on div "Filter Branches Branches Popular filters Free items Branch specific items Has c…" at bounding box center [276, 86] width 197 height 5327
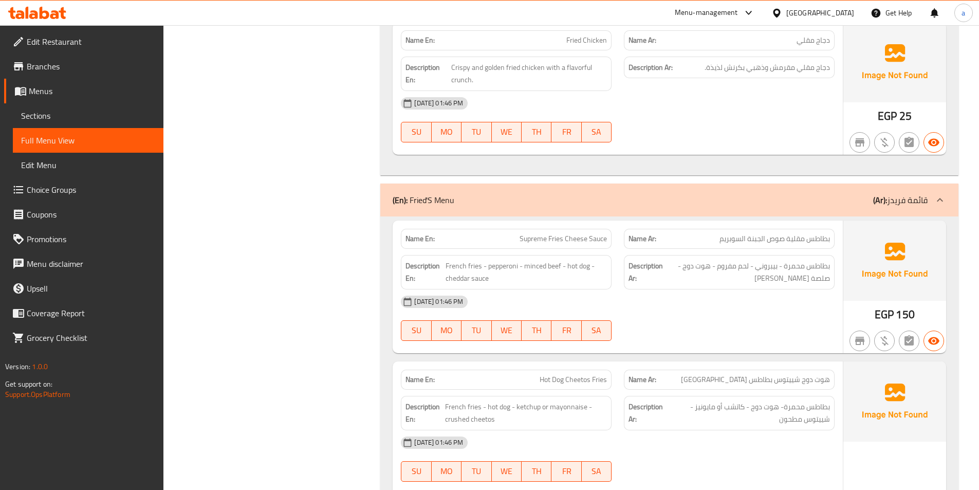
scroll to position [3958, 0]
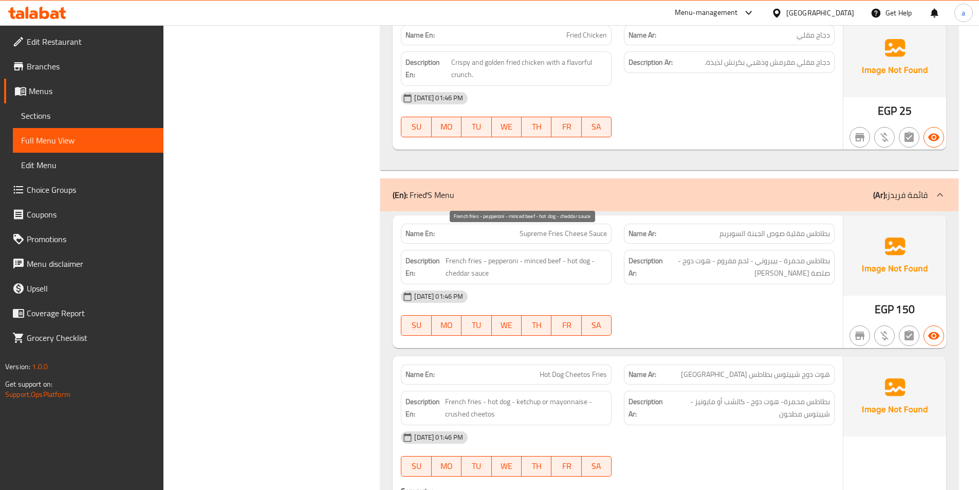
click at [493, 254] on span "French fries - pepperoni - minced beef - hot dog - cheddar sauce" at bounding box center [526, 266] width 161 height 25
copy span "pepperoni"
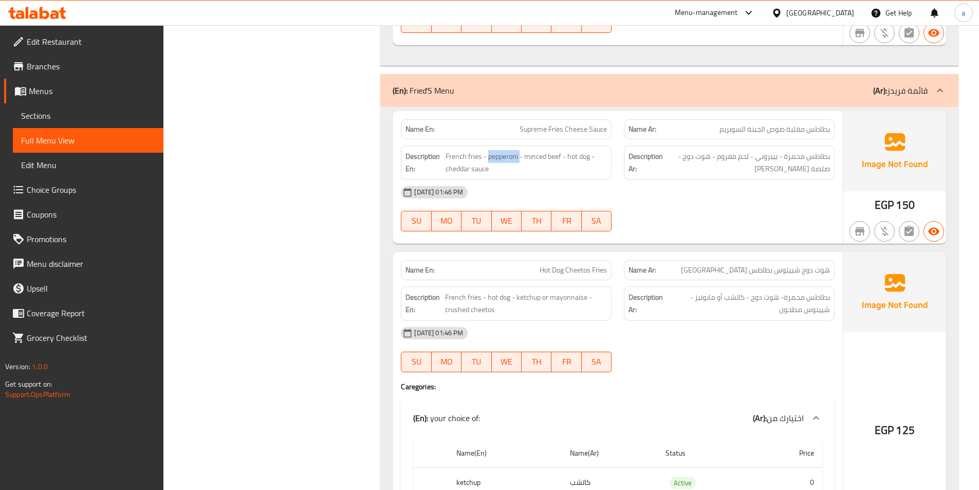
scroll to position [4164, 0]
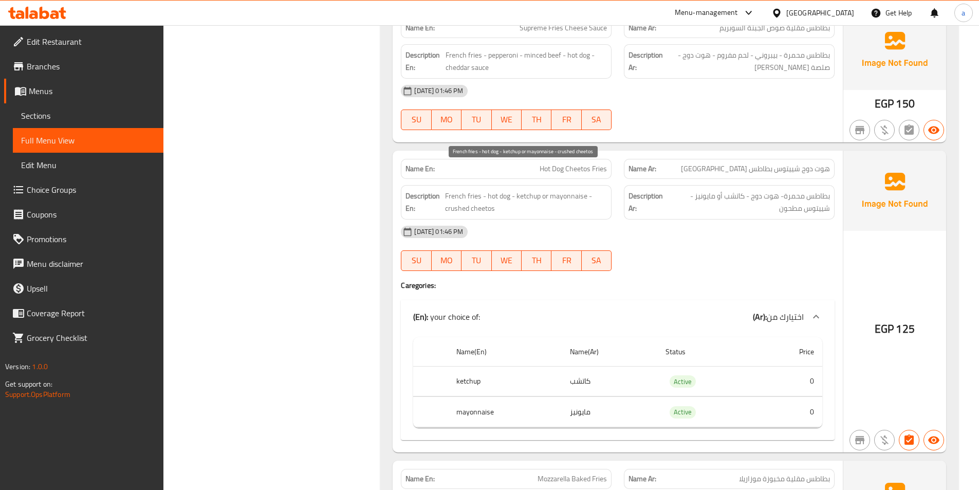
click at [459, 190] on span "French fries - hot dog - ketchup or mayonnaise - crushed cheetos" at bounding box center [526, 202] width 162 height 25
click at [487, 190] on span "French fries - hot dog - ketchup or mayonnaise - crushed cheetos" at bounding box center [526, 202] width 162 height 25
click at [463, 190] on span "French fries - hot dog - ketchup or mayonnaise - crushed cheetos" at bounding box center [526, 202] width 162 height 25
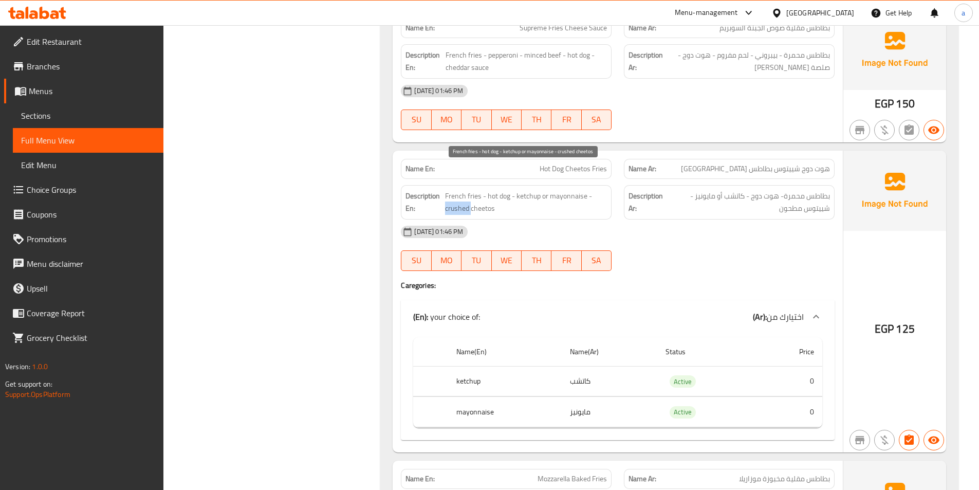
click at [463, 190] on span "French fries - hot dog - ketchup or mayonnaise - crushed cheetos" at bounding box center [526, 202] width 162 height 25
click at [491, 190] on span "French fries - hot dog - ketchup or mayonnaise - crushed cheetos" at bounding box center [526, 202] width 162 height 25
drag, startPoint x: 499, startPoint y: 186, endPoint x: 438, endPoint y: 184, distance: 60.2
click at [439, 190] on h6 "Description En: French fries - hot dog - ketchup or mayonnaise - crushed cheetos" at bounding box center [507, 202] width 202 height 25
click at [453, 190] on span "French fries - hot dog - ketchup or mayonnaise - crushed cheetos" at bounding box center [526, 202] width 162 height 25
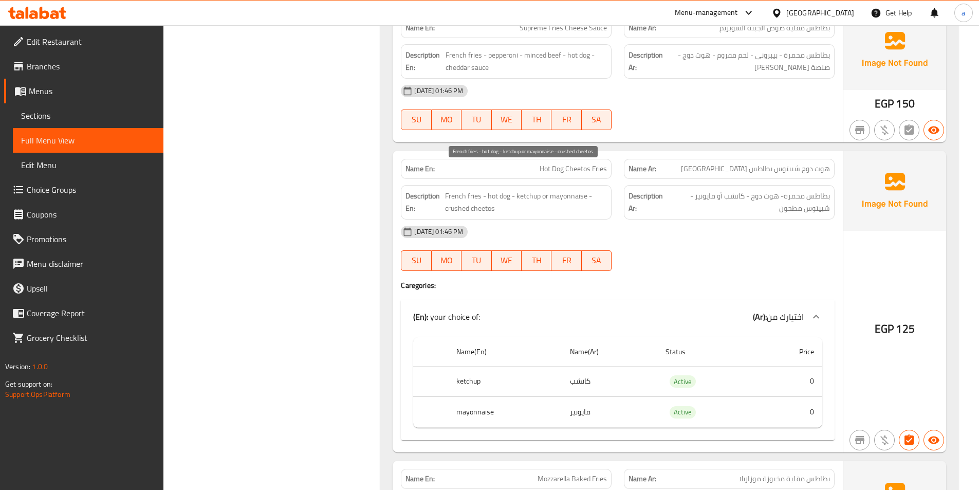
click at [454, 190] on span "French fries - hot dog - ketchup or mayonnaise - crushed cheetos" at bounding box center [526, 202] width 162 height 25
copy span "crushed"
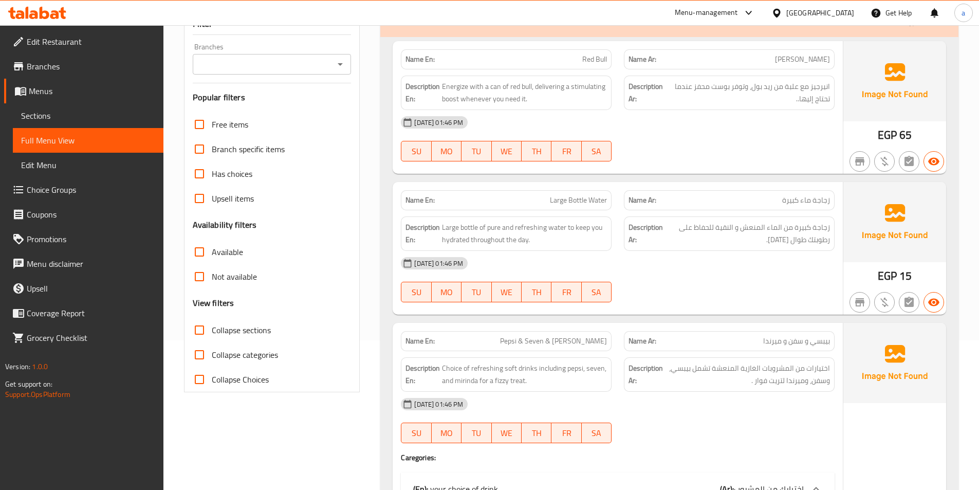
scroll to position [61, 0]
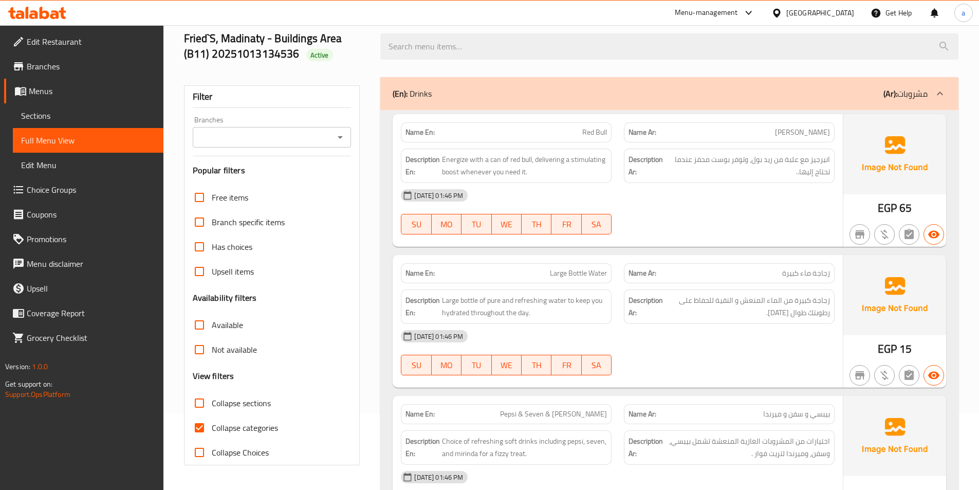
scroll to position [206, 0]
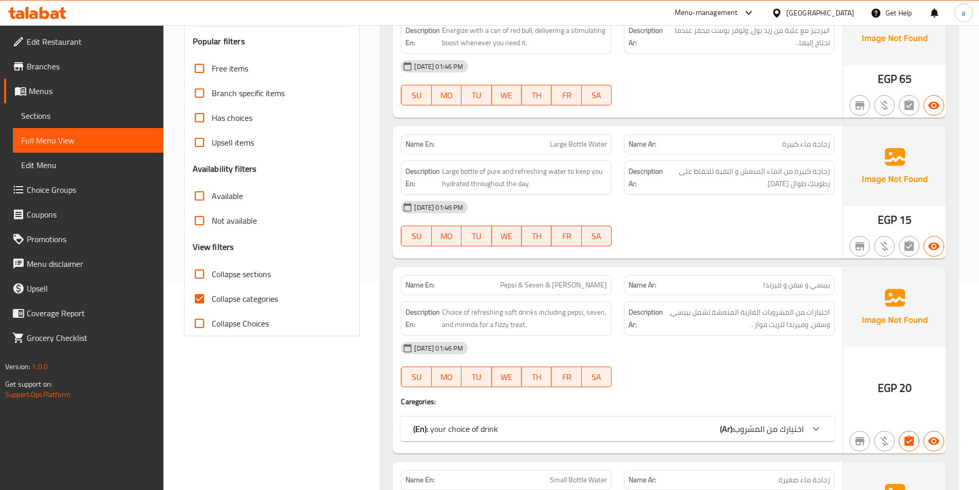
drag, startPoint x: 204, startPoint y: 298, endPoint x: 341, endPoint y: 258, distance: 143.1
click at [204, 298] on input "Collapse categories" at bounding box center [199, 298] width 25 height 25
checkbox input "false"
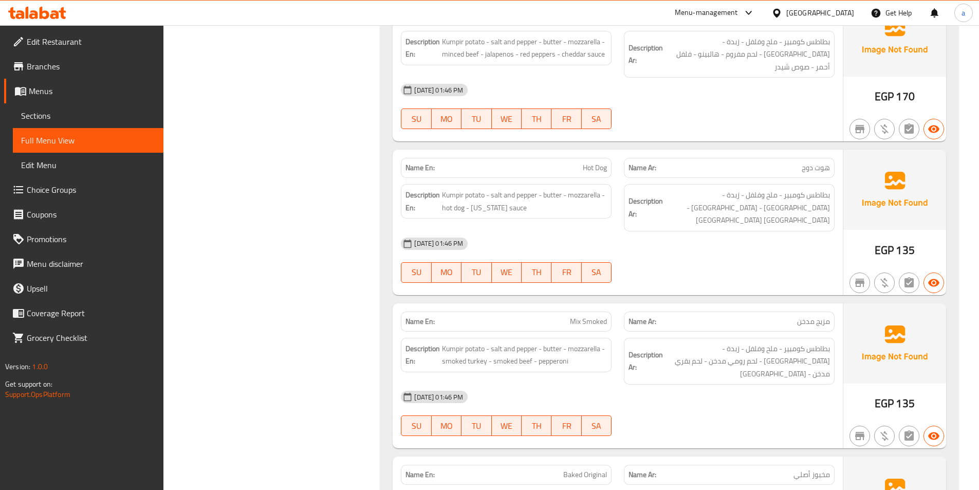
scroll to position [1491, 0]
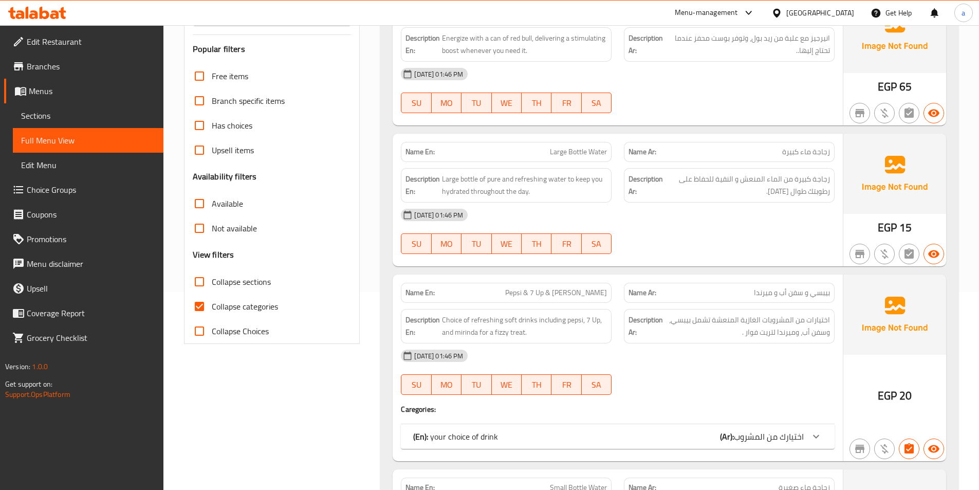
scroll to position [206, 0]
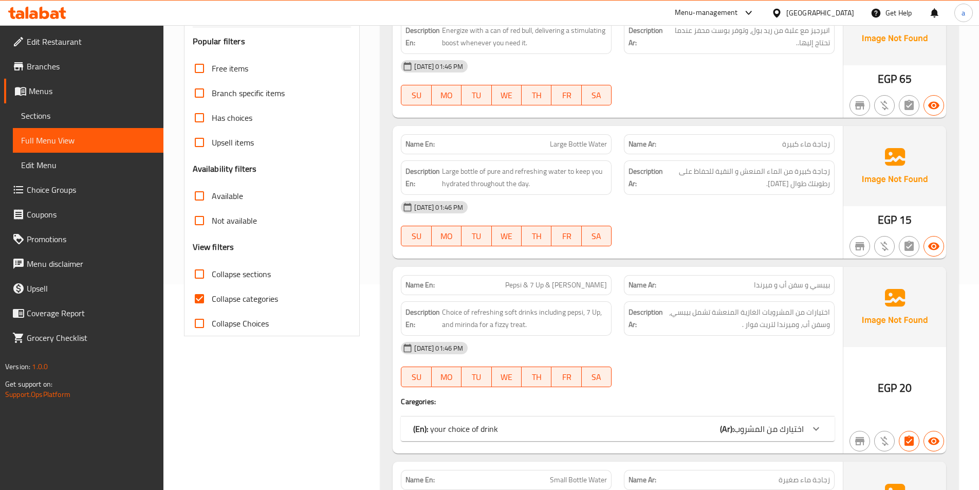
click at [197, 299] on input "Collapse categories" at bounding box center [199, 298] width 25 height 25
checkbox input "false"
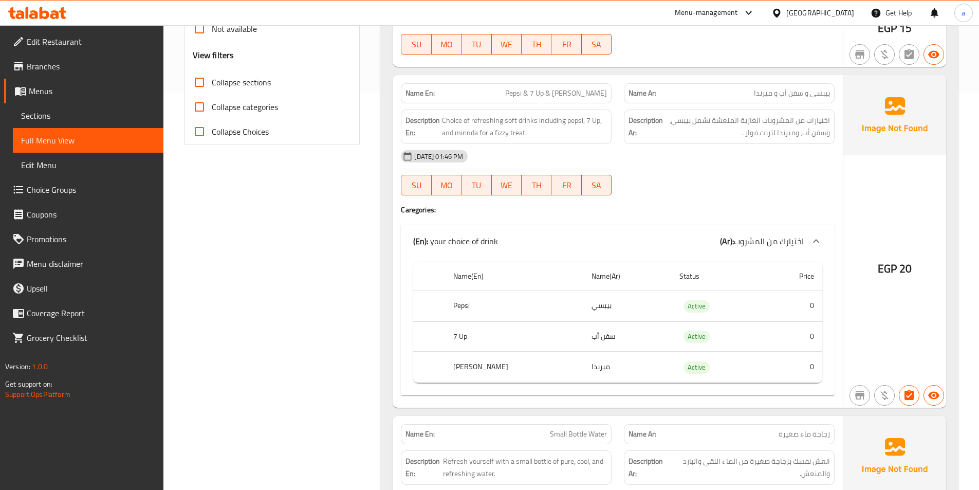
scroll to position [0, 0]
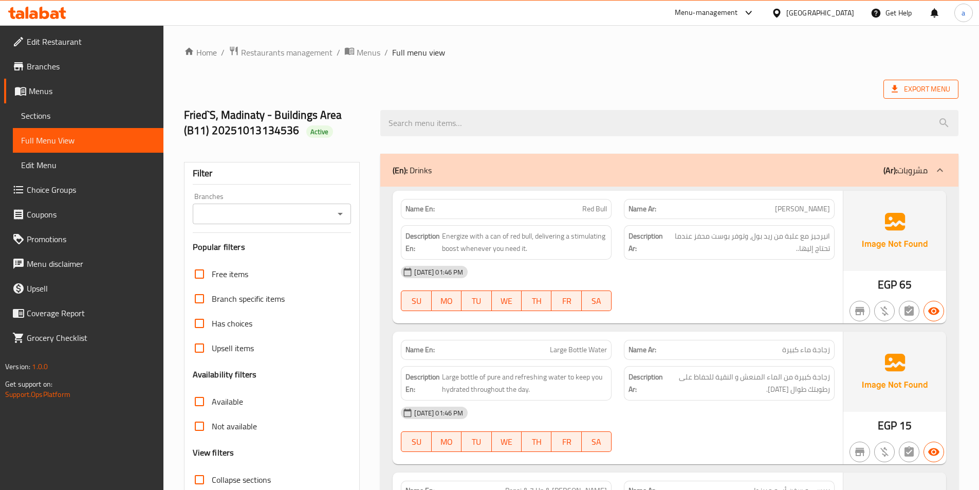
click at [914, 94] on span "Export Menu" at bounding box center [921, 89] width 59 height 13
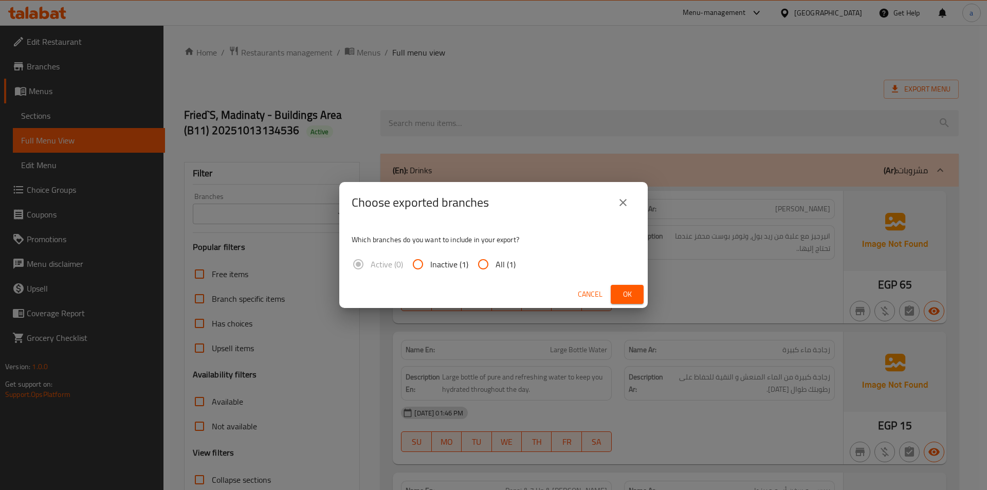
click at [506, 259] on span "All (1)" at bounding box center [506, 264] width 20 height 12
click at [496, 259] on input "All (1)" at bounding box center [483, 264] width 25 height 25
radio input "true"
click at [634, 288] on span "Ok" at bounding box center [627, 294] width 16 height 13
